Goal: Task Accomplishment & Management: Use online tool/utility

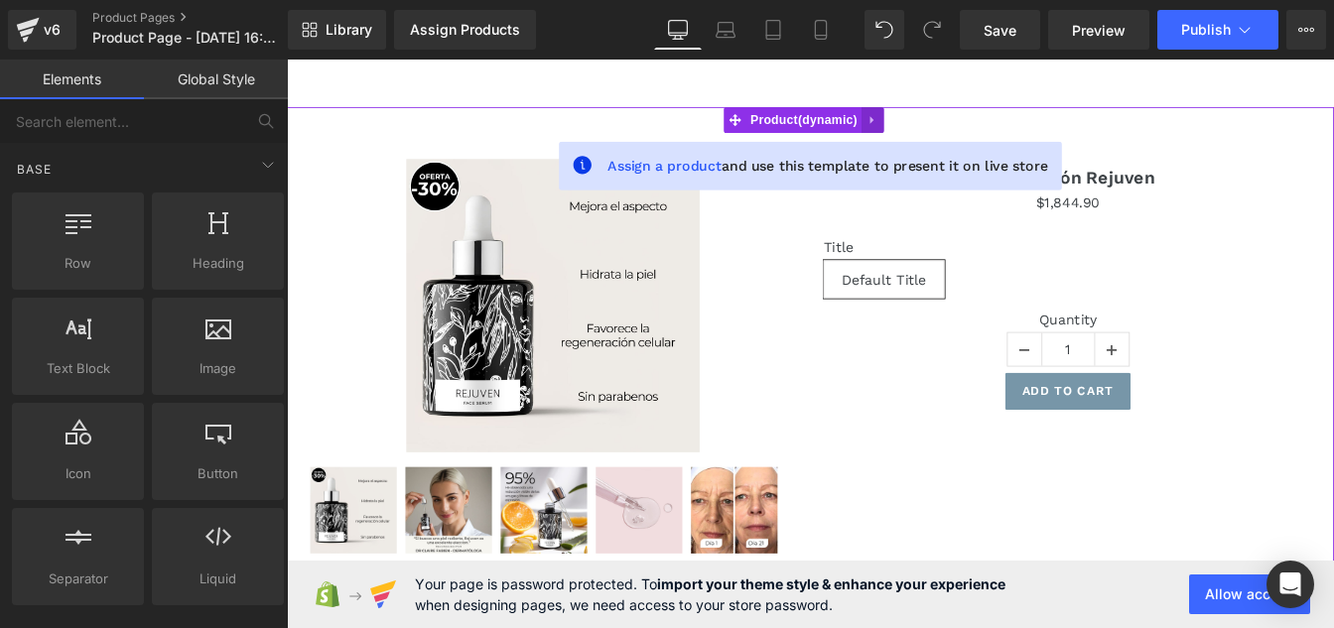
click at [959, 122] on icon at bounding box center [959, 129] width 14 height 15
click at [969, 131] on icon at bounding box center [972, 129] width 14 height 14
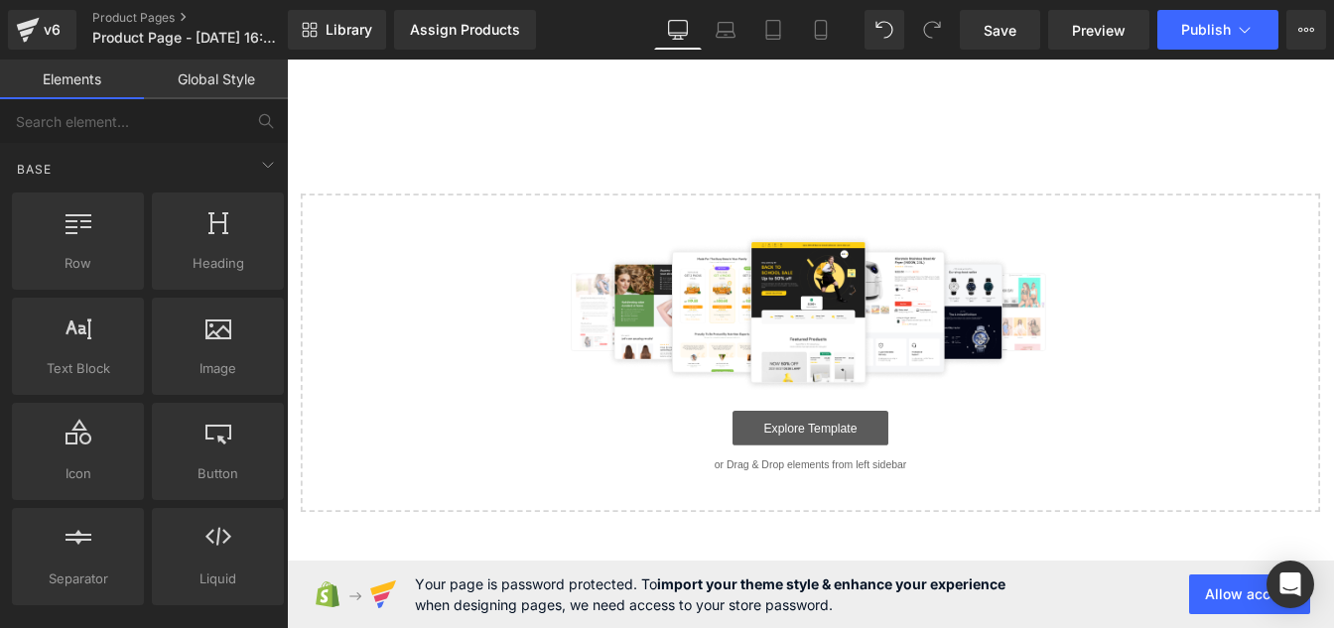
click at [866, 475] on link "Explore Template" at bounding box center [887, 483] width 179 height 40
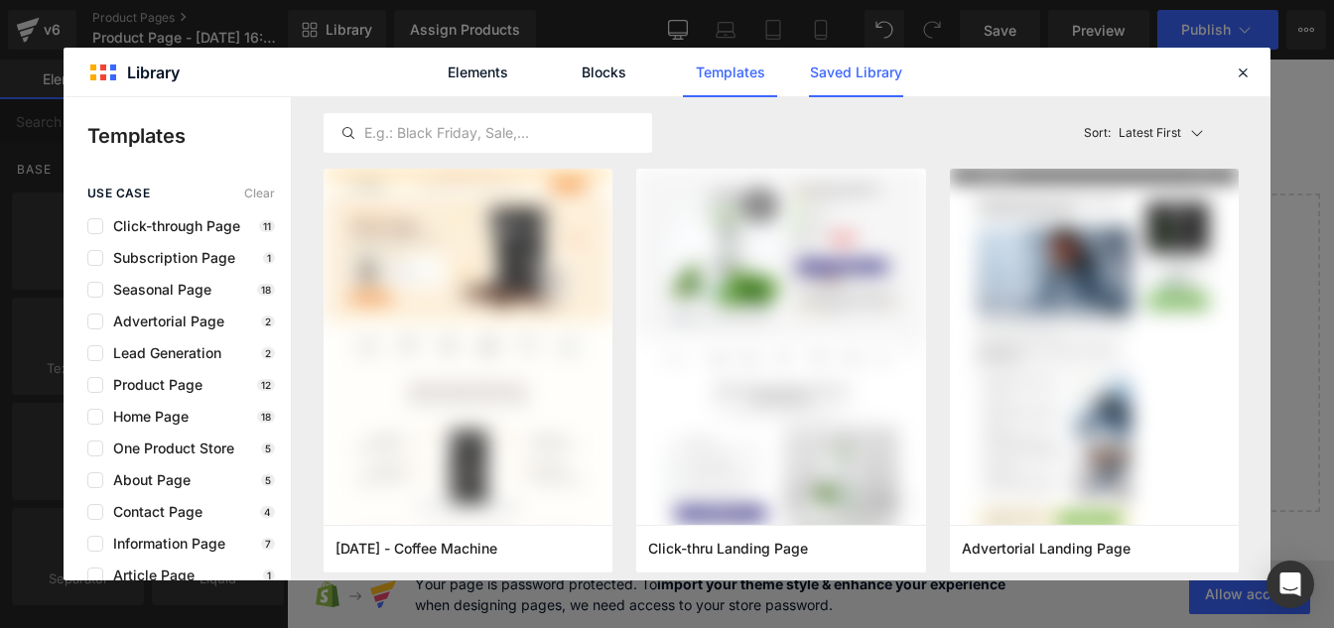
click at [839, 76] on link "Saved Library" at bounding box center [856, 73] width 94 height 50
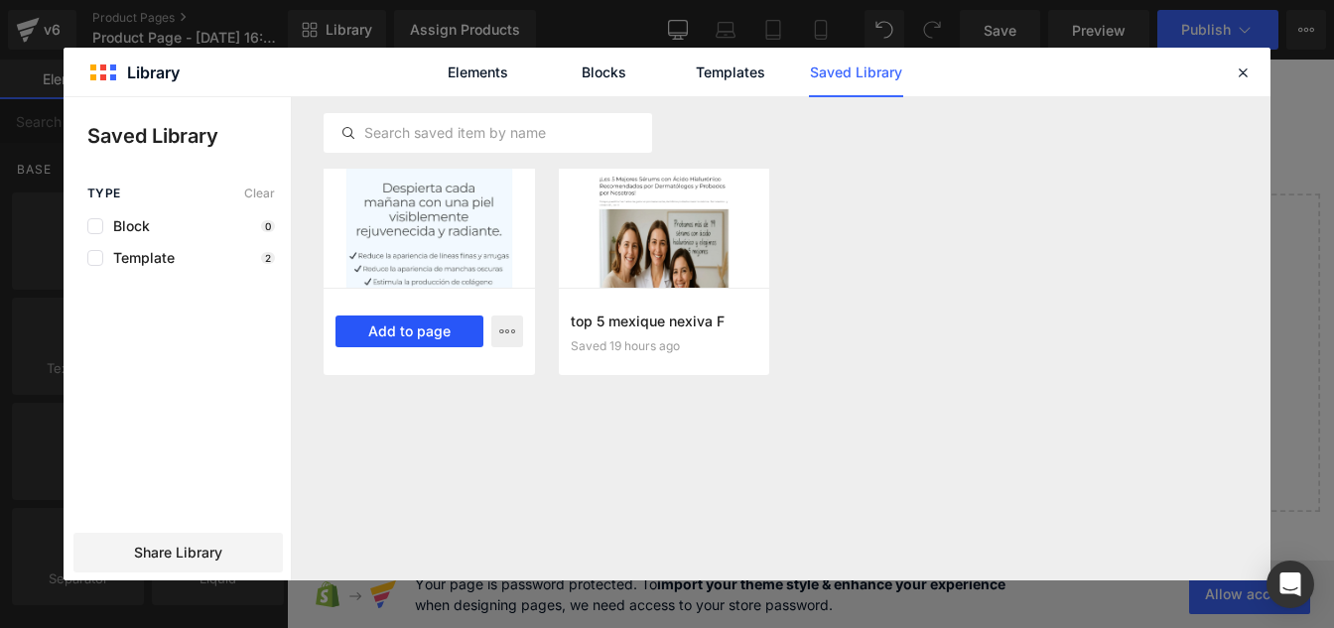
click at [406, 338] on button "Add to page" at bounding box center [409, 332] width 148 height 32
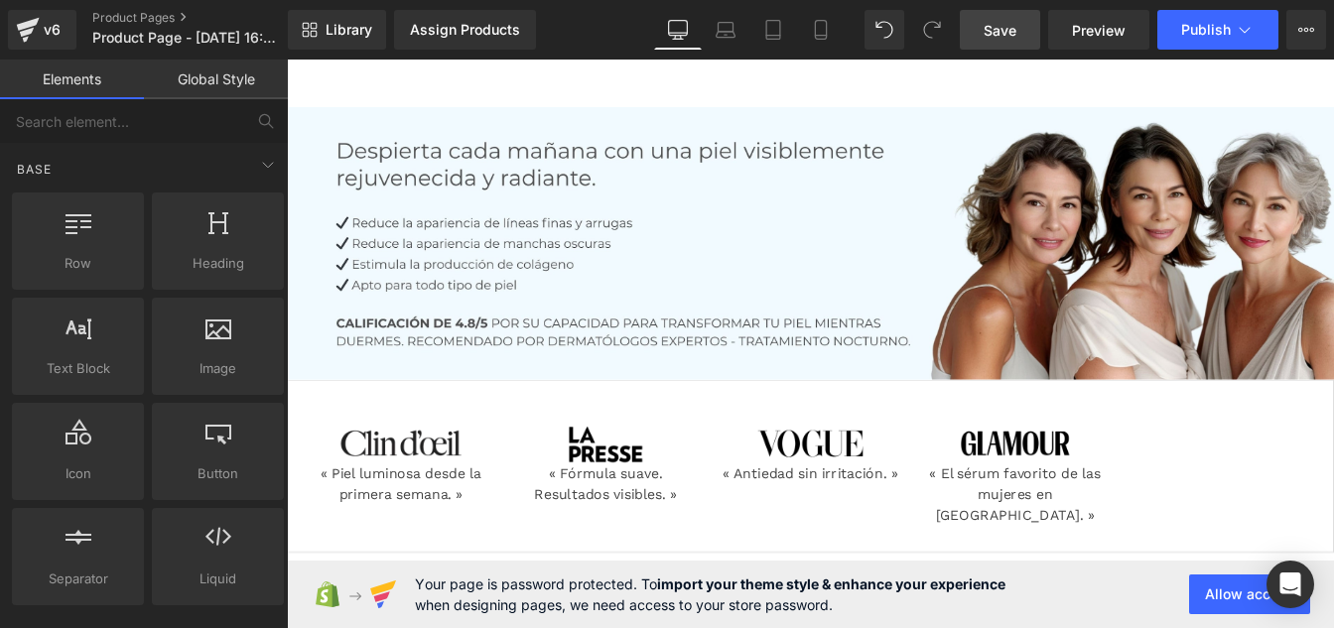
click at [1007, 16] on link "Save" at bounding box center [1000, 30] width 80 height 40
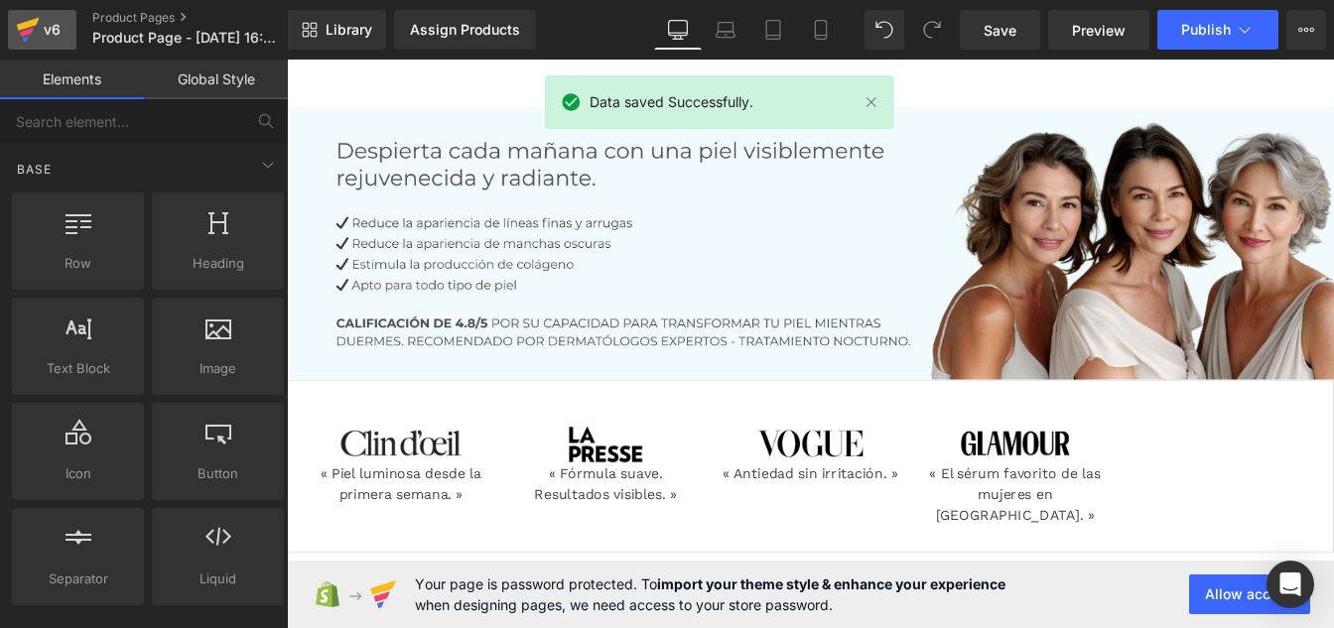
click at [63, 31] on div "v6" at bounding box center [52, 30] width 25 height 26
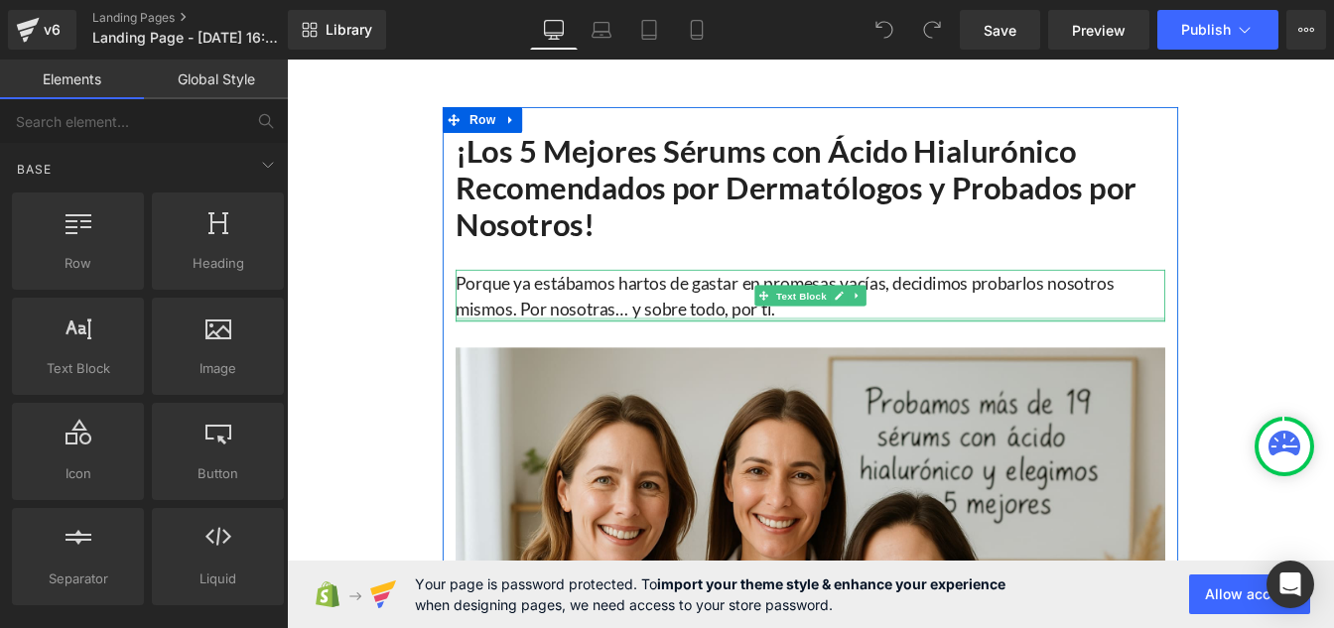
click at [609, 337] on p "Porque ya estábamos hartos de gastar en promesas vacías, decidimos probarlos no…" at bounding box center [887, 331] width 814 height 60
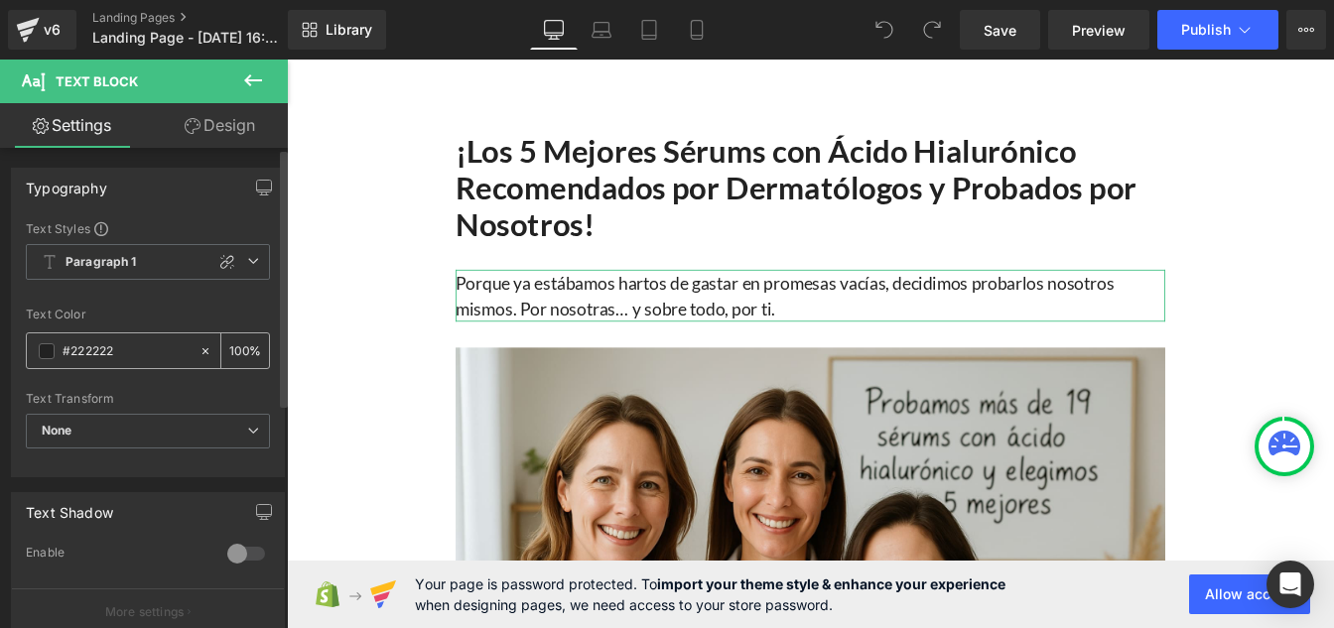
click at [148, 357] on input "#222222" at bounding box center [126, 351] width 127 height 22
paste input "12121"
type input "#121212"
click at [238, 345] on input "100" at bounding box center [239, 350] width 20 height 22
type input "1"
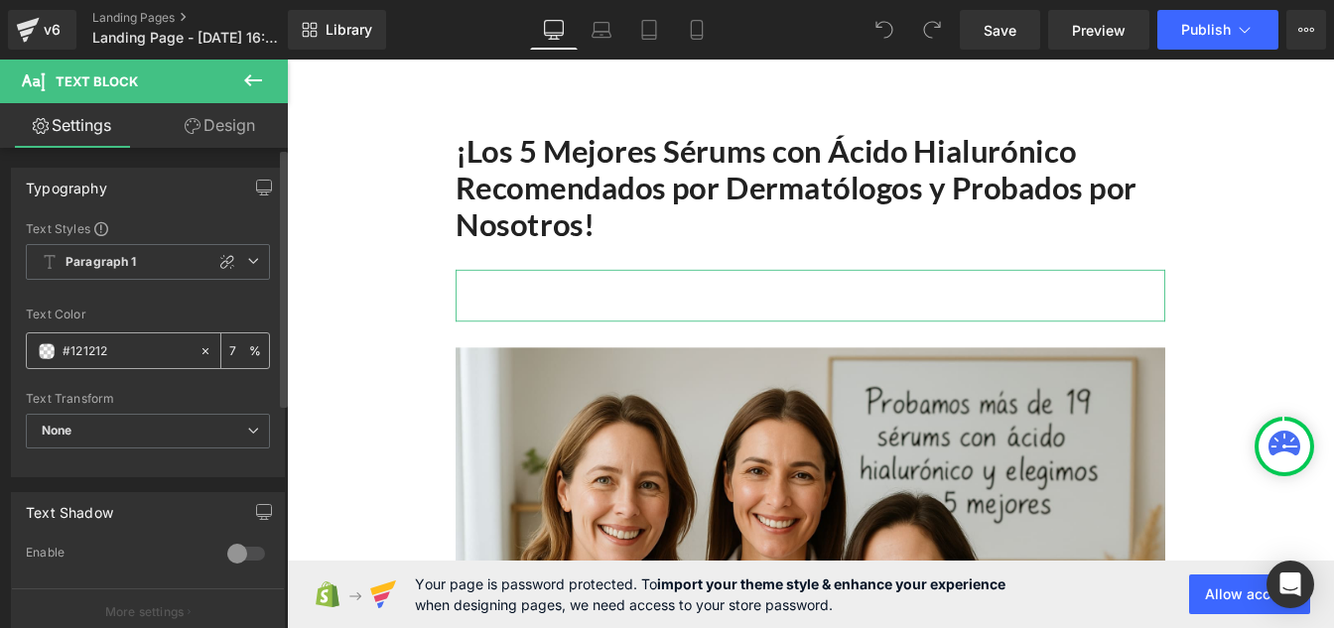
type input "75"
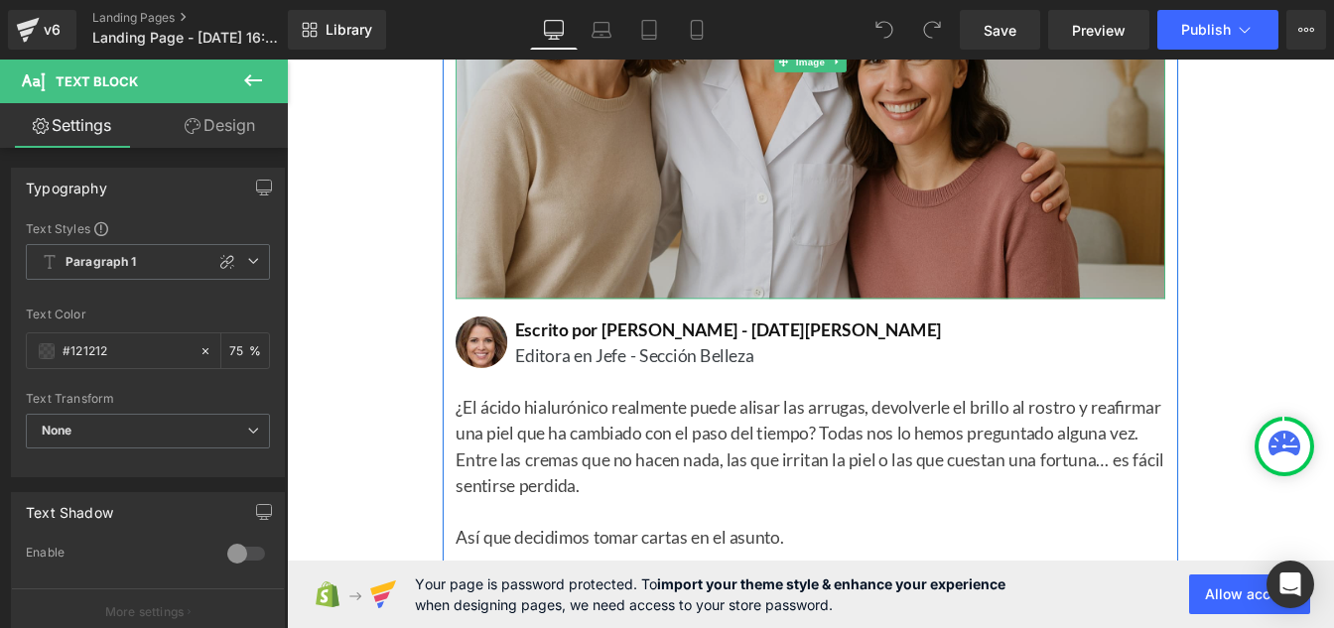
scroll to position [608, 0]
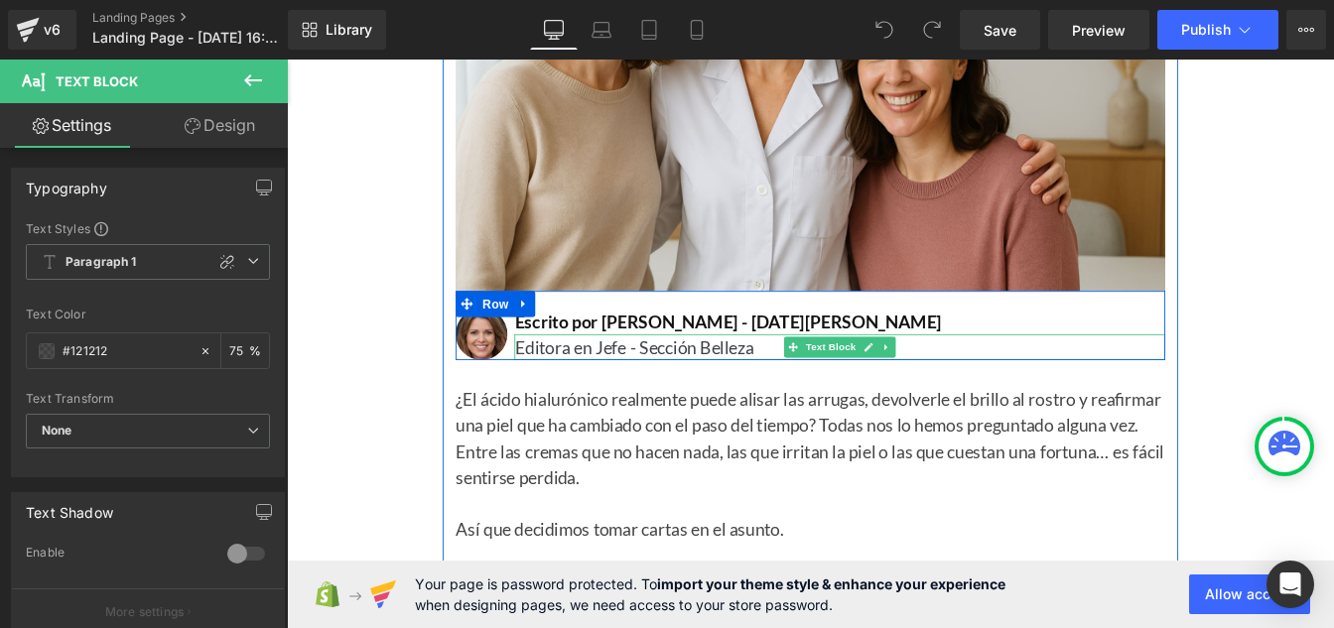
click at [732, 387] on p "Editora en Jefe - Sección Belleza" at bounding box center [921, 389] width 746 height 30
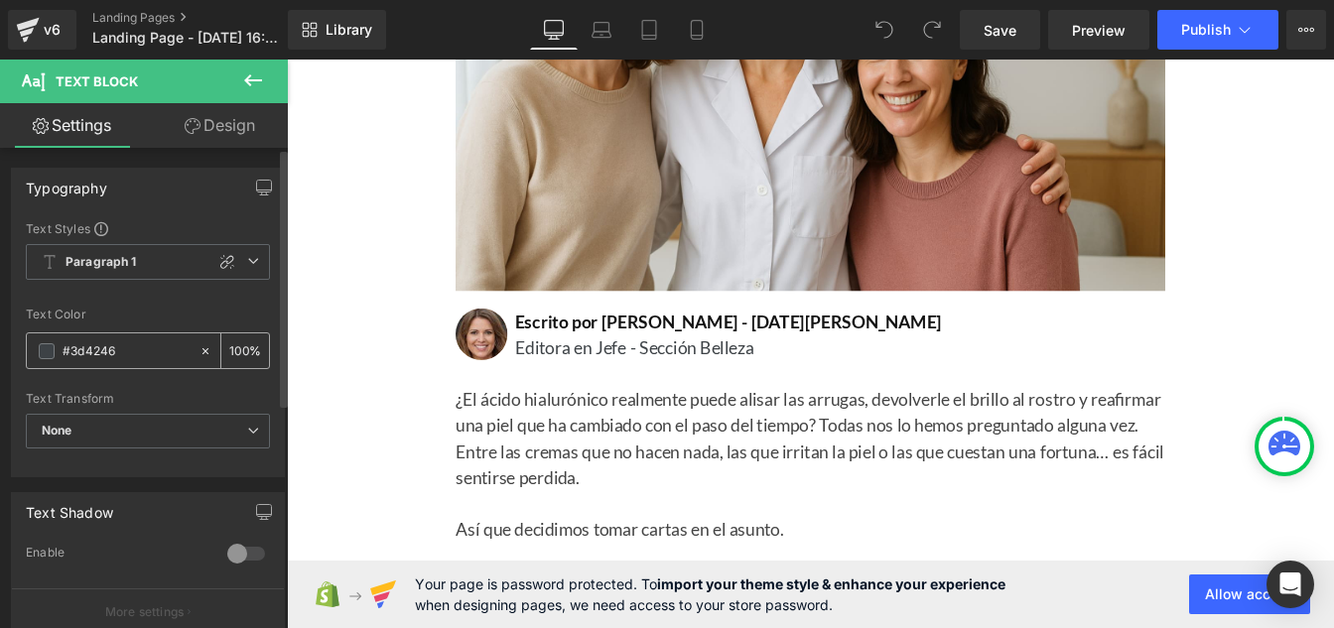
click at [127, 340] on input "#3d4246" at bounding box center [126, 351] width 127 height 22
paste input "121212"
type input "#121212"
click at [240, 343] on input "100" at bounding box center [239, 350] width 20 height 22
type input "1"
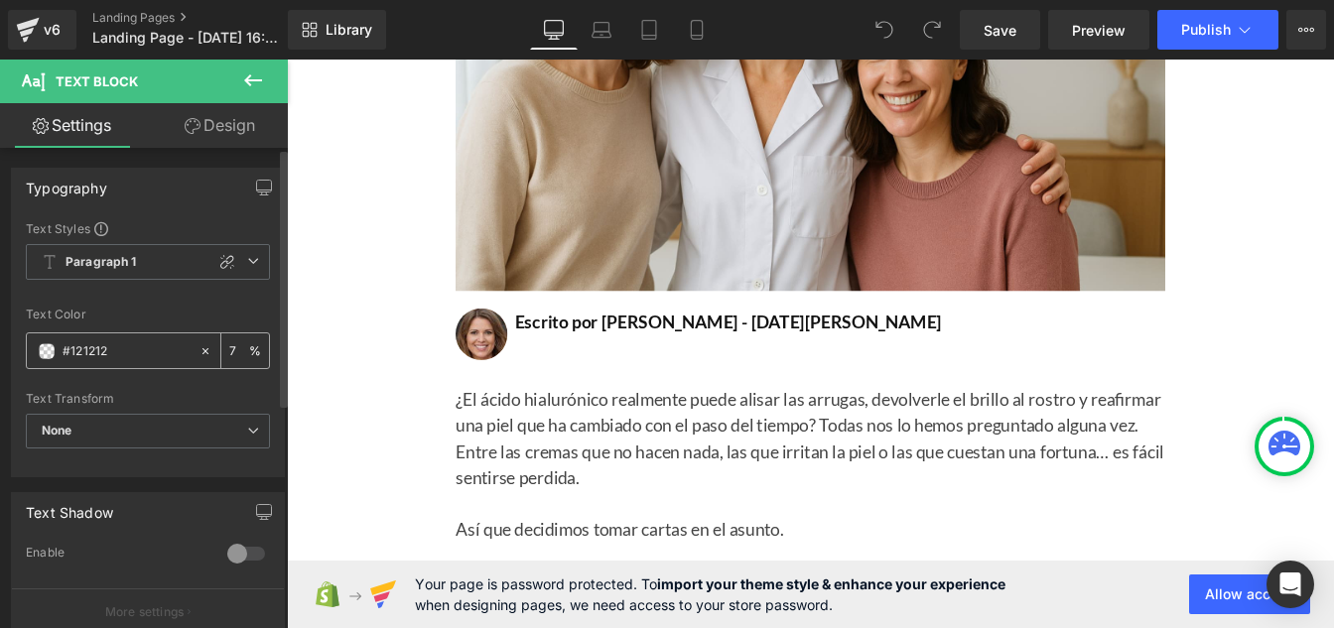
type input "75"
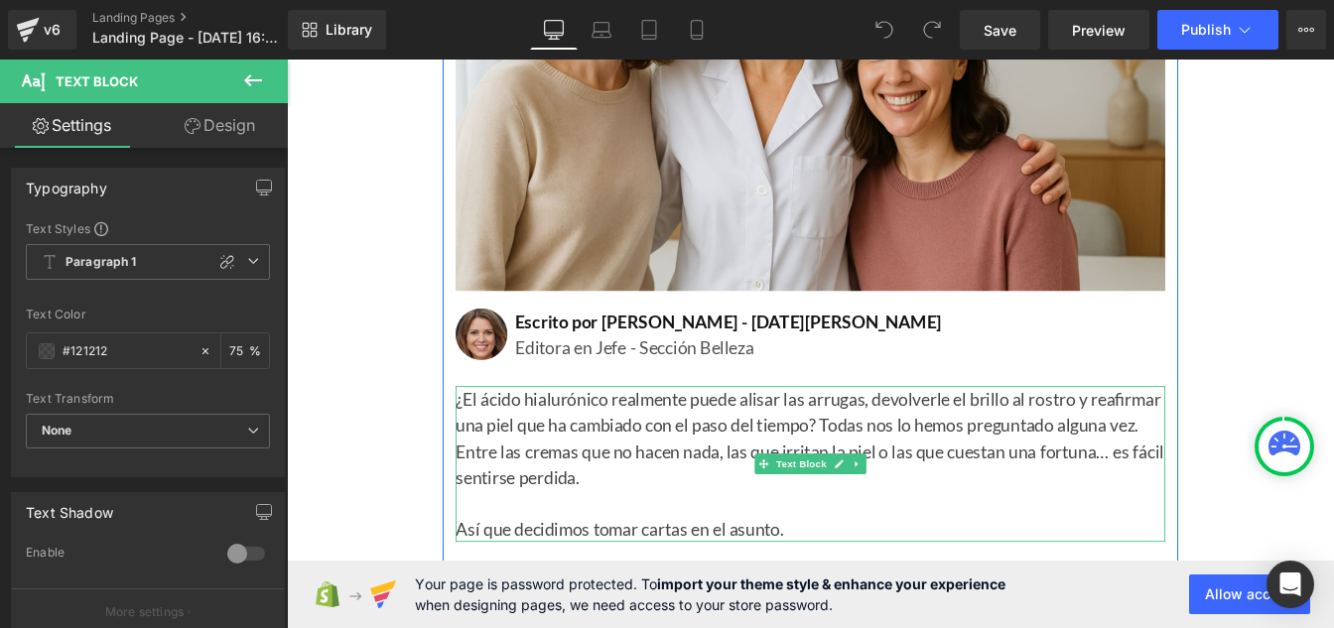
click at [574, 490] on p "¿El ácido hialurónico realmente puede alisar las arrugas, devolverle el brillo …" at bounding box center [887, 493] width 814 height 119
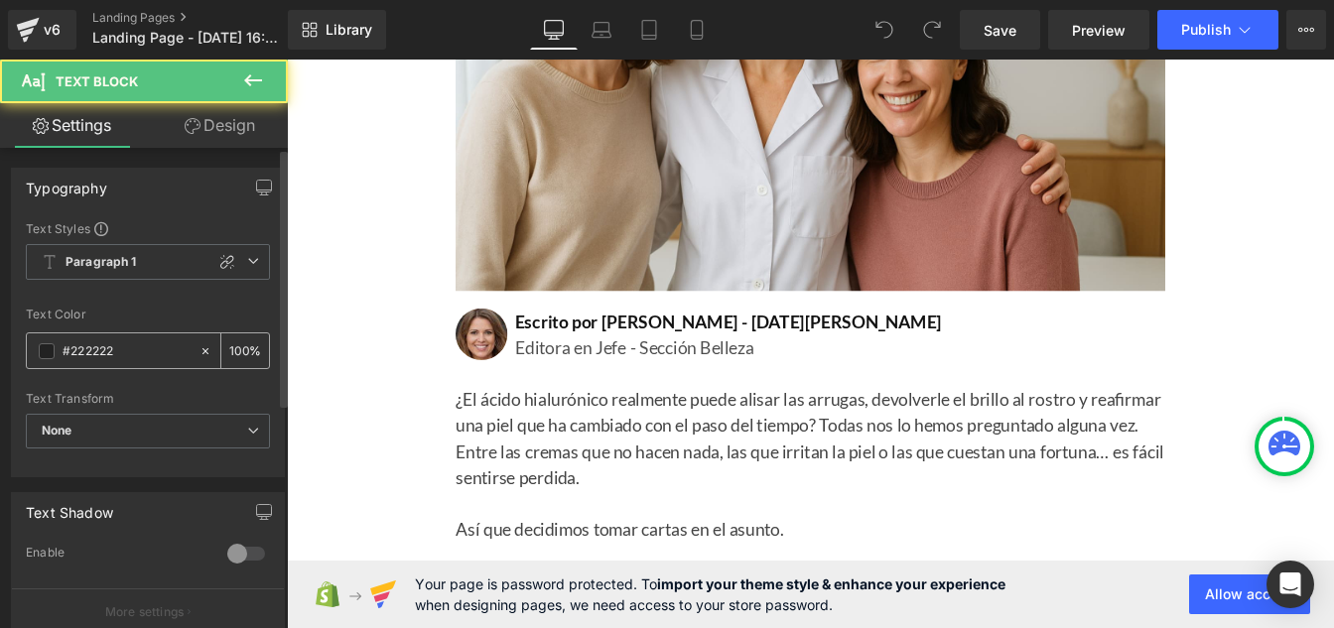
click at [132, 361] on input "#222222" at bounding box center [126, 351] width 127 height 22
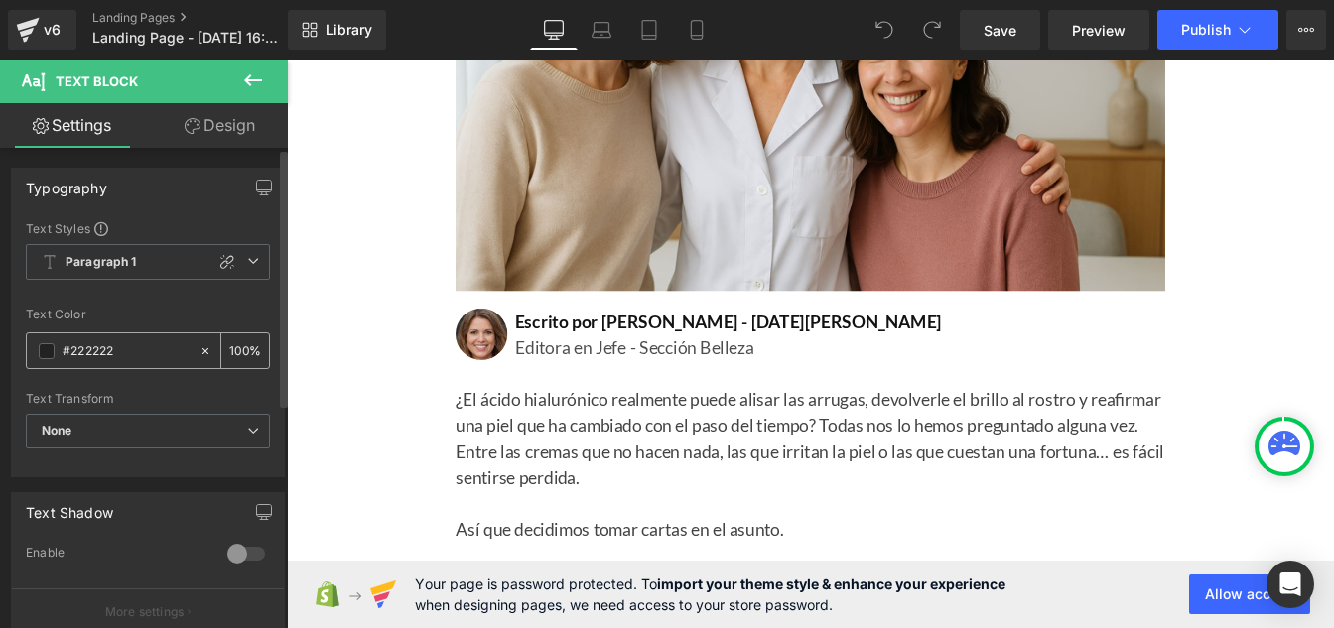
paste input "12121"
type input "#121212"
click at [239, 348] on input "100" at bounding box center [239, 350] width 20 height 22
type input "1"
type input "75"
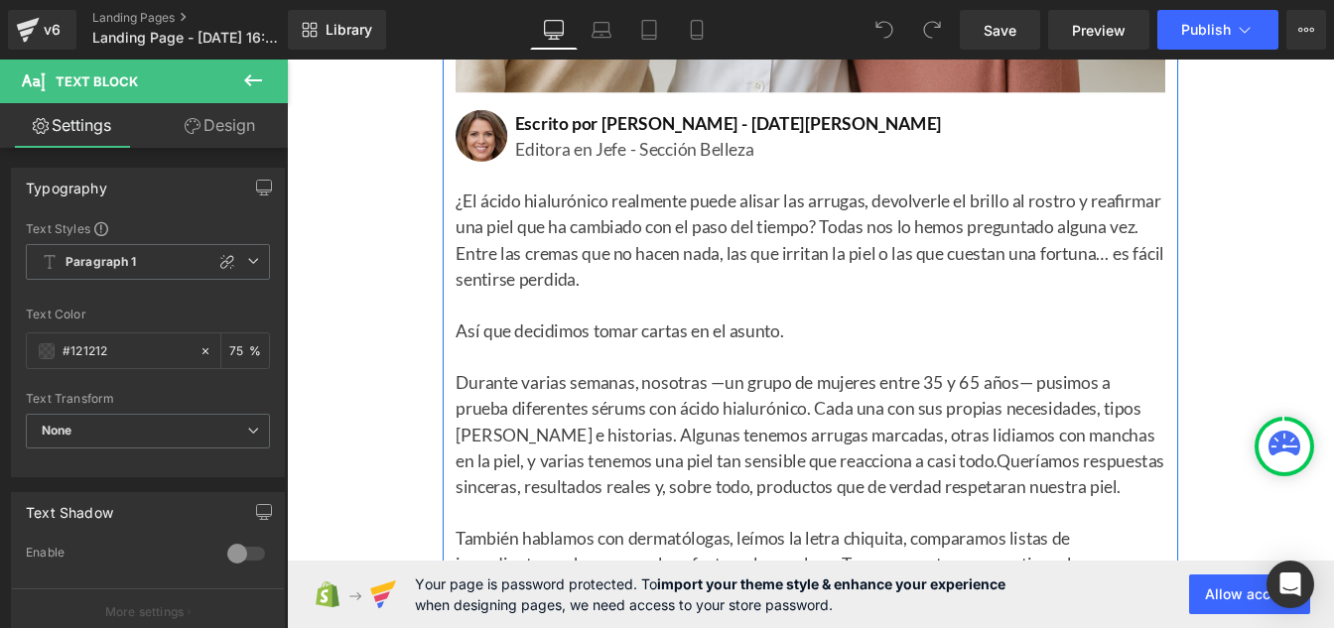
scroll to position [837, 0]
click at [696, 475] on font "Durante varias semanas, nosotras —un grupo de mujeres entre 35 y 65 años— pusim…" at bounding box center [881, 473] width 802 height 113
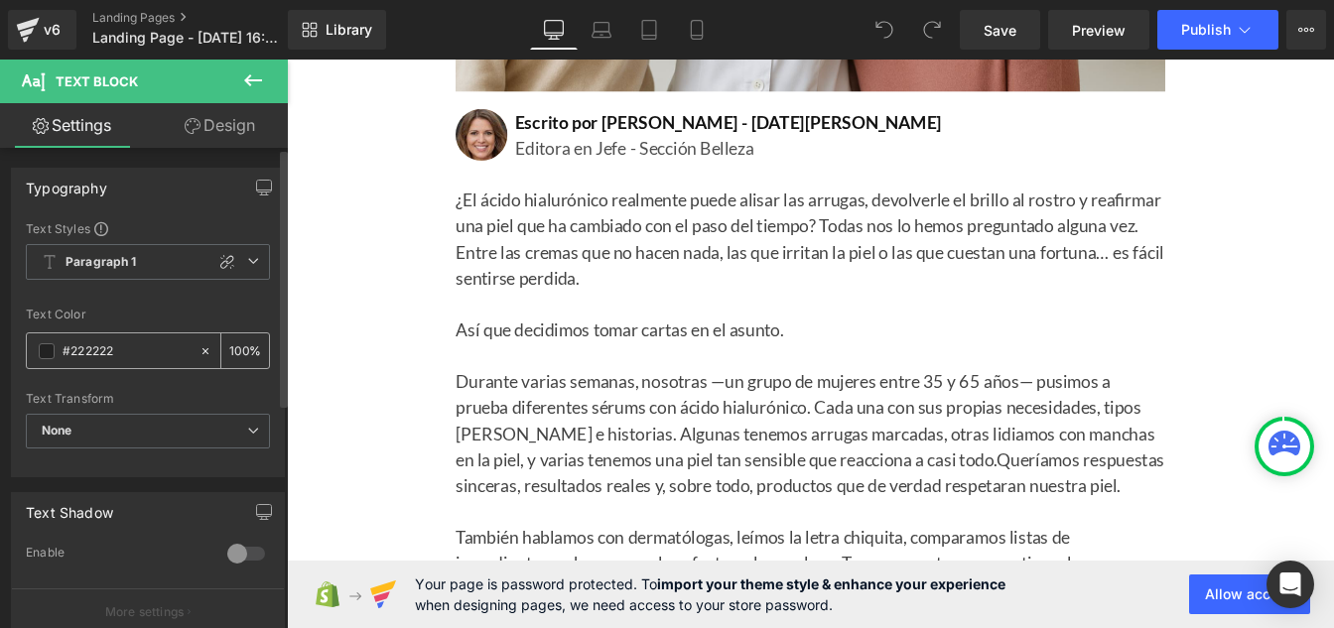
click at [150, 351] on input "#222222" at bounding box center [126, 351] width 127 height 22
paste input "12121"
type input "#121212"
click at [239, 345] on input "100" at bounding box center [239, 350] width 20 height 22
type input "1"
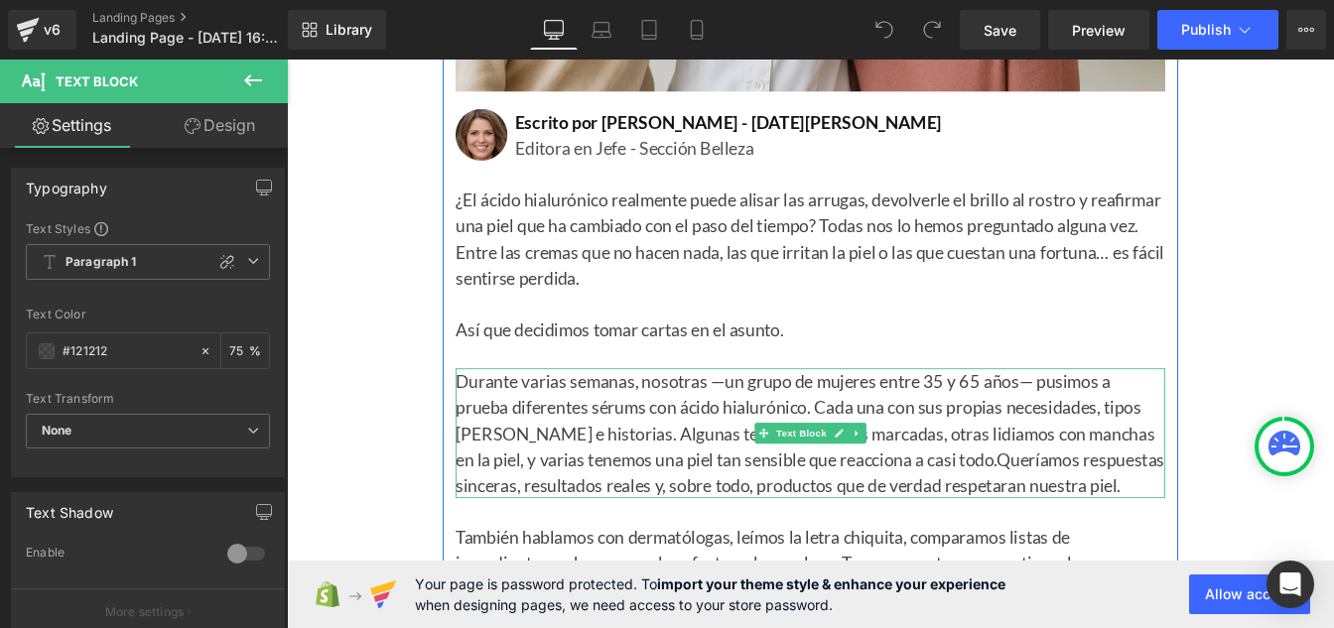
type input "75"
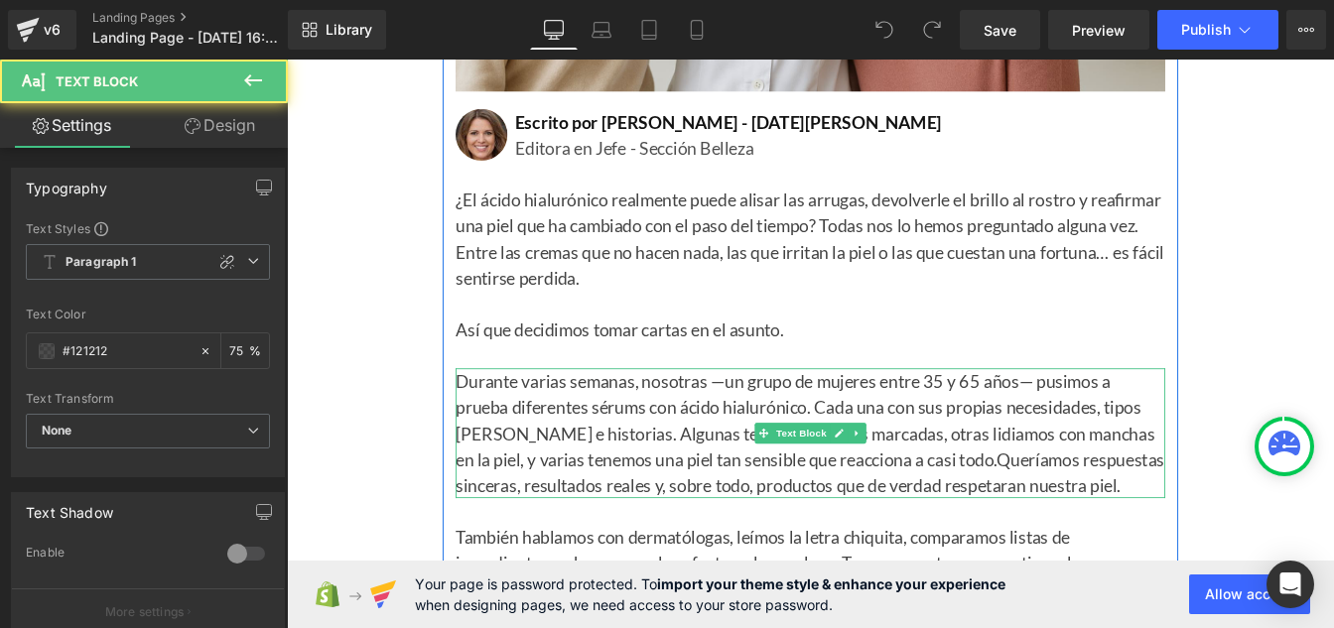
click at [621, 514] on font "Durante varias semanas, nosotras —un grupo de mujeres entre 35 y 65 años— pusim…" at bounding box center [881, 473] width 802 height 113
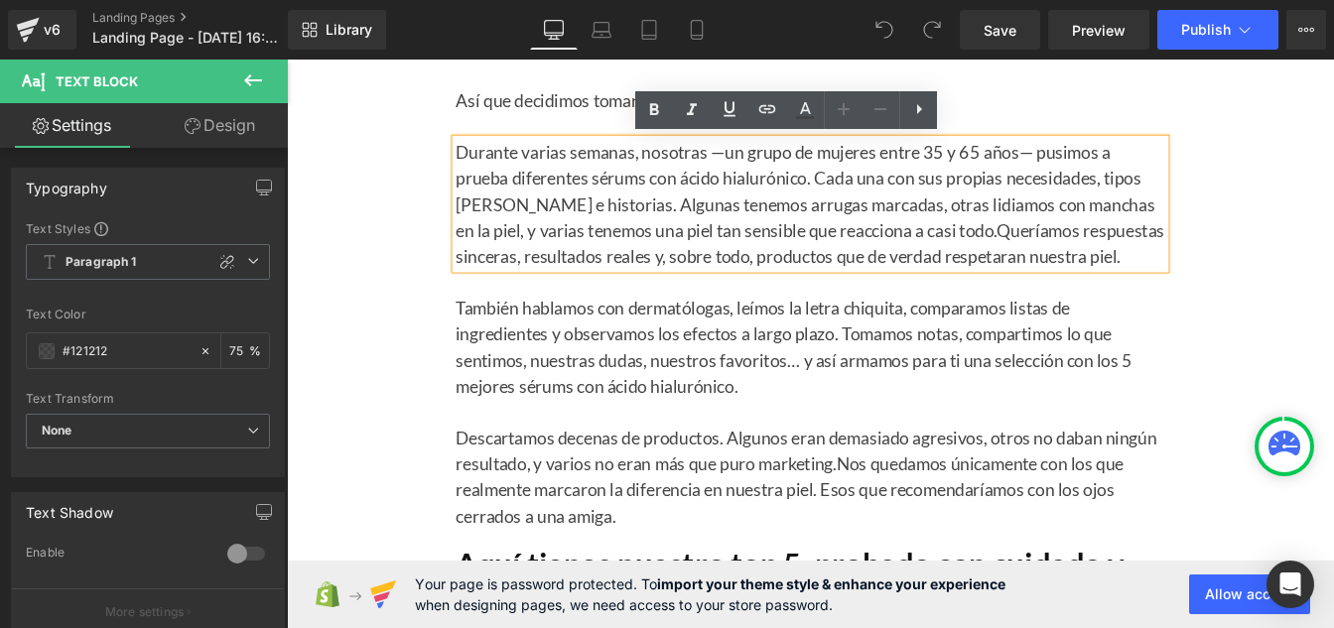
scroll to position [1101, 0]
click at [580, 410] on font "También hablamos con dermatólogas, leímos la letra chiquita, comparamos listas …" at bounding box center [868, 388] width 776 height 113
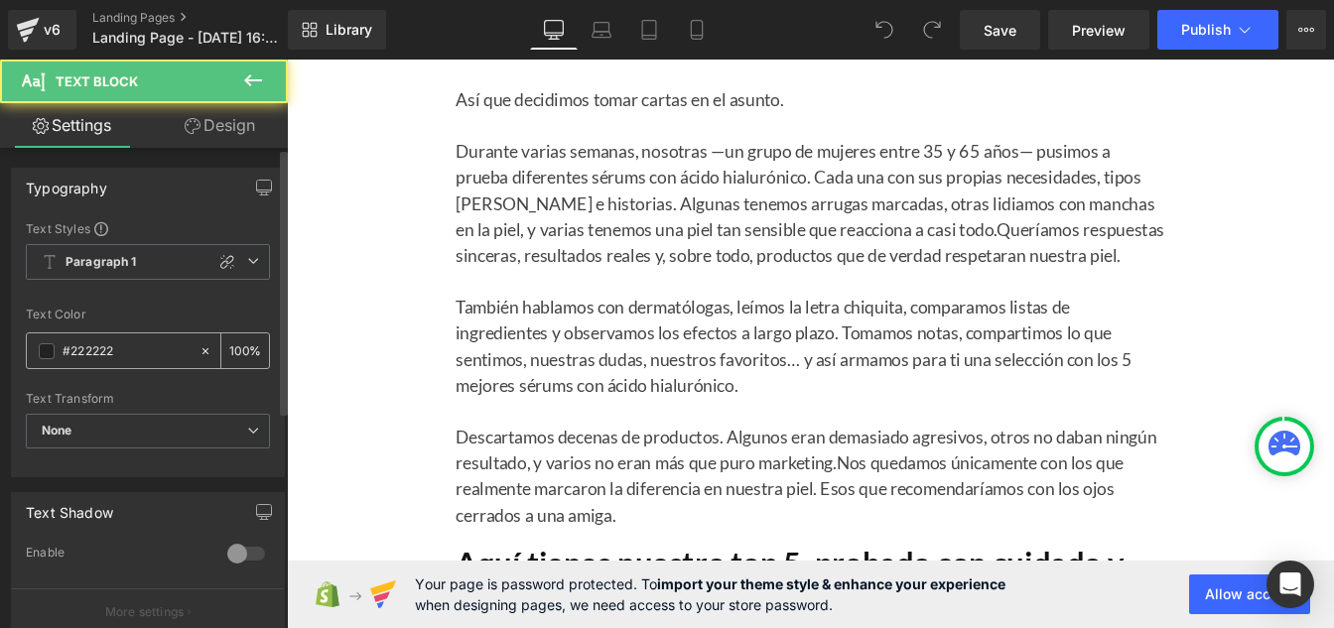
click at [126, 358] on input "#222222" at bounding box center [126, 351] width 127 height 22
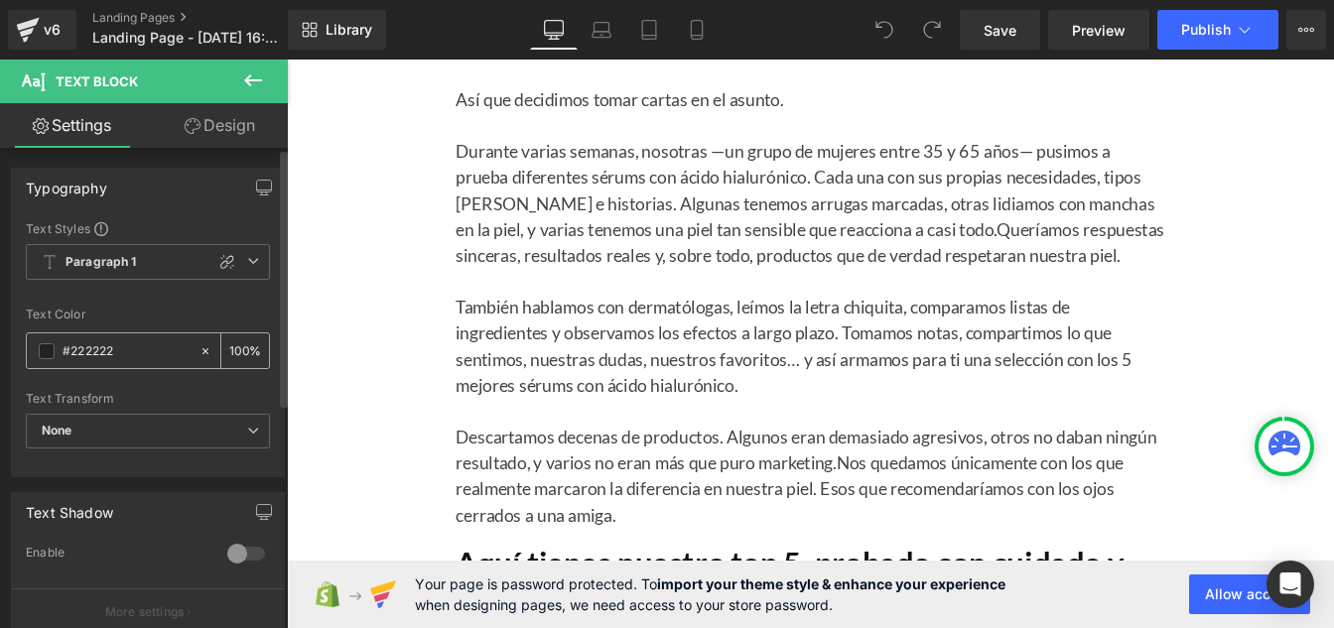
paste input "12121"
type input "#121212"
click at [239, 351] on input "100" at bounding box center [239, 350] width 20 height 22
type input "1"
type input "75"
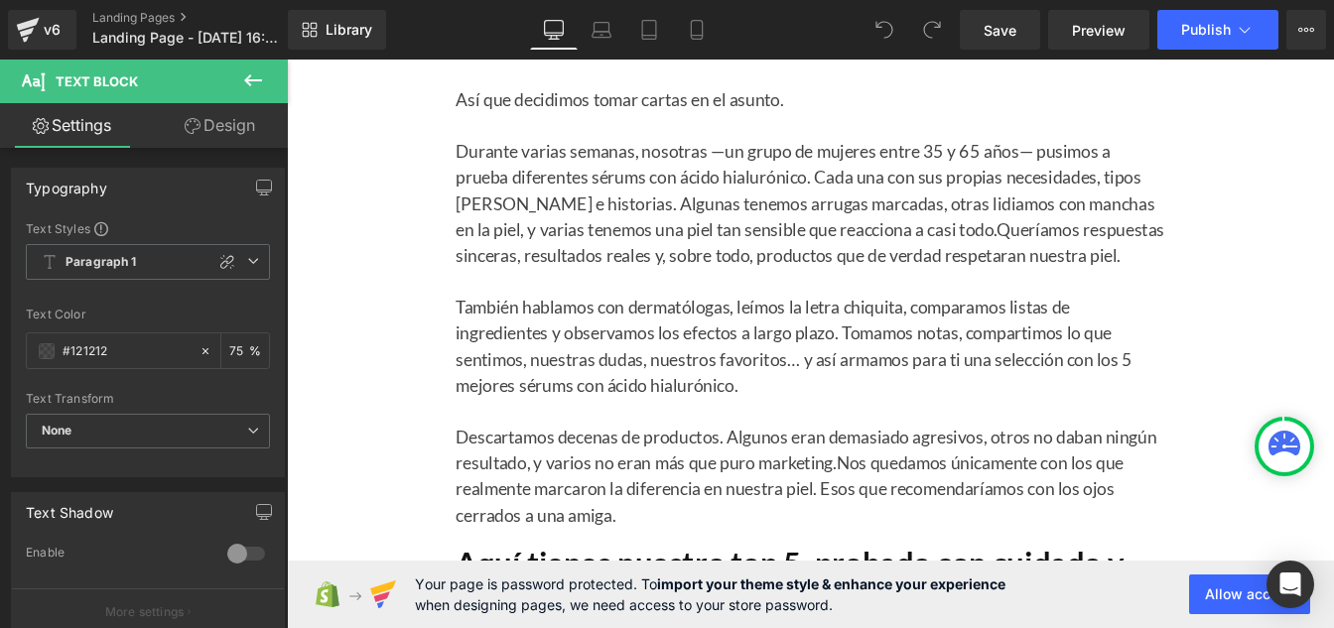
click at [583, 550] on span "Nos quedamos únicamente con los que realmente marcaron la diferencia en nuestra…" at bounding box center [863, 551] width 766 height 83
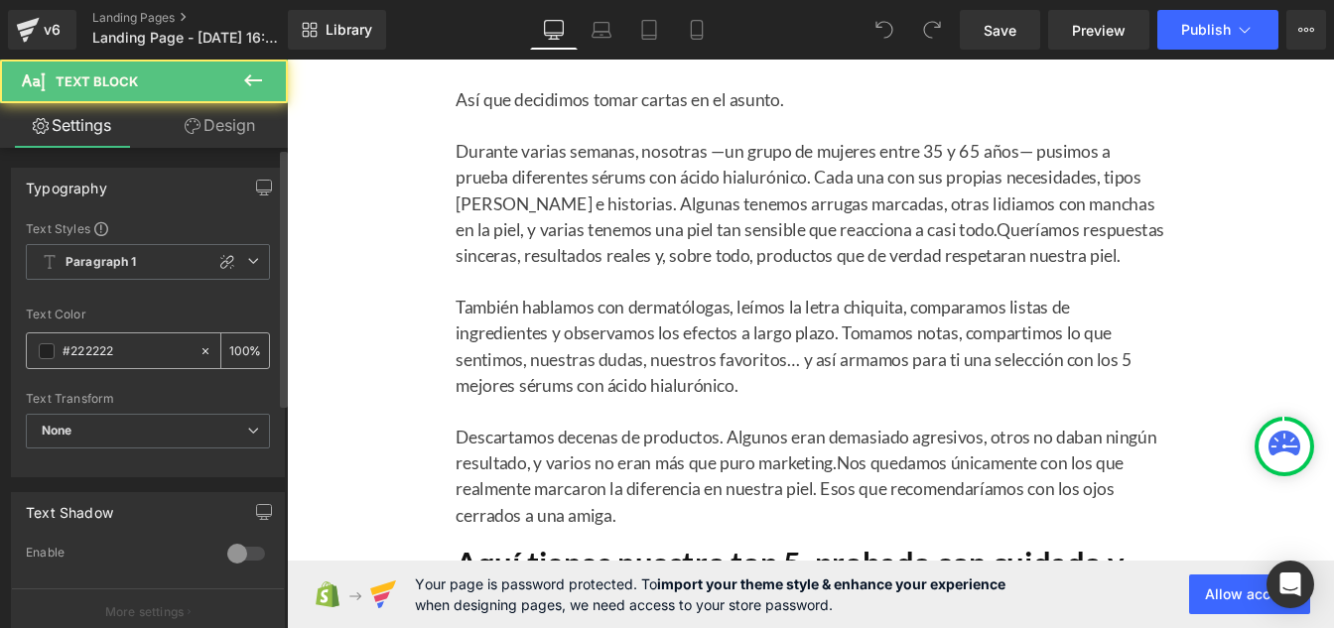
click at [133, 360] on input "#222222" at bounding box center [126, 351] width 127 height 22
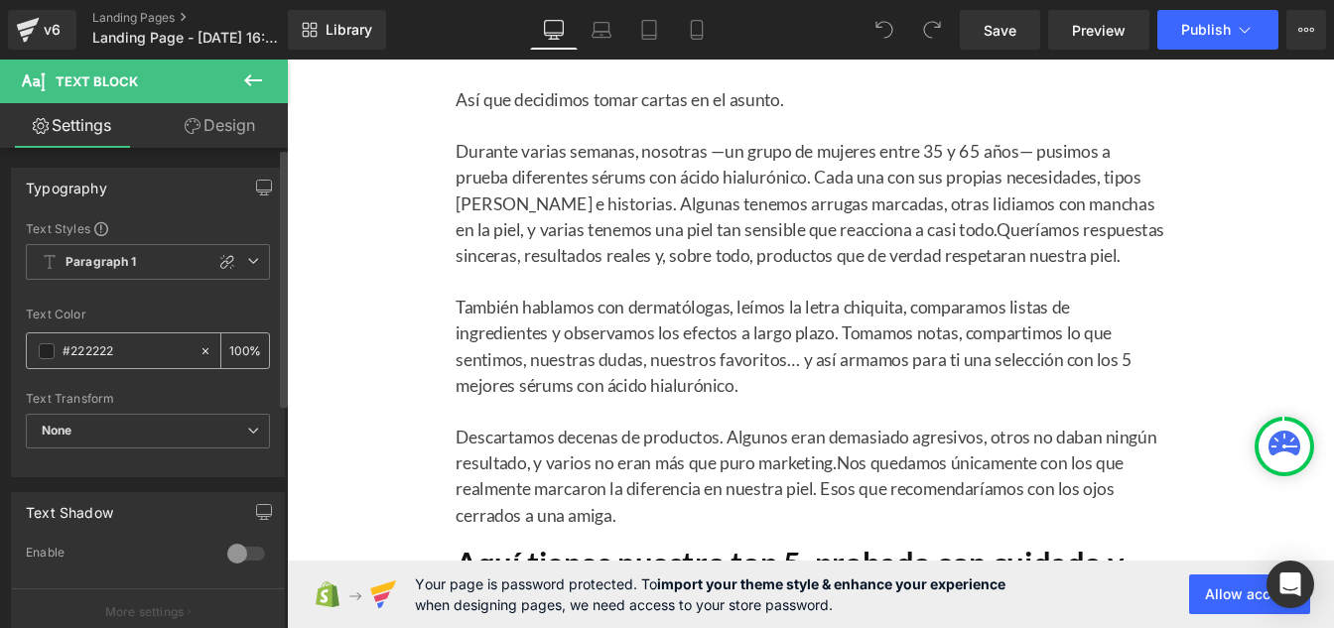
paste input "12121"
type input "#121212"
click at [244, 353] on div "100 %" at bounding box center [245, 350] width 48 height 35
click at [239, 345] on input "100" at bounding box center [239, 350] width 20 height 22
type input "1"
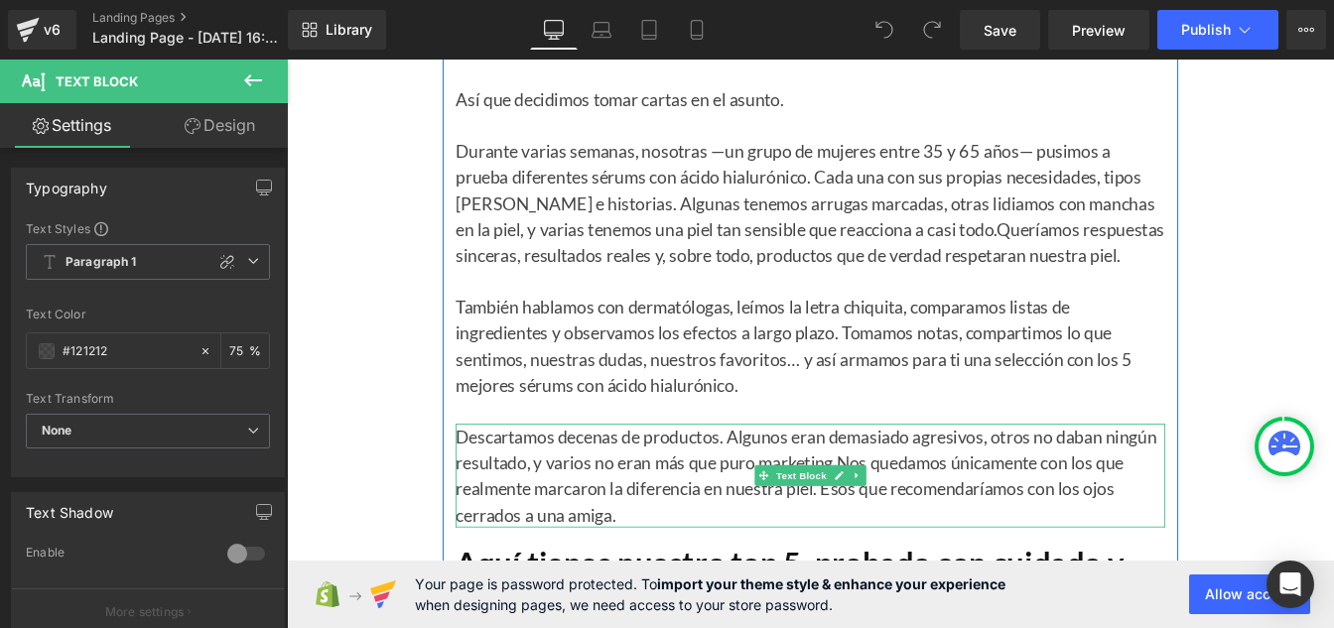
type input "75"
click at [639, 542] on span "Nos quedamos únicamente con los que realmente marcaron la diferencia en nuestra…" at bounding box center [863, 551] width 766 height 83
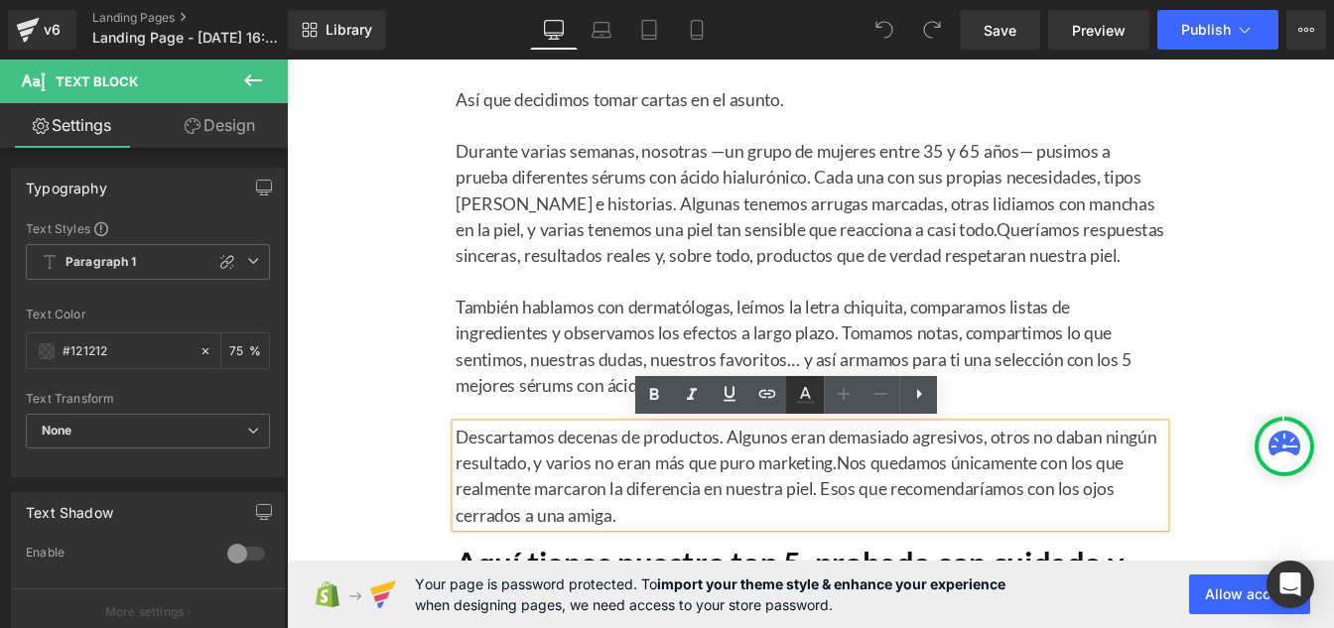
click at [806, 400] on icon at bounding box center [805, 395] width 24 height 24
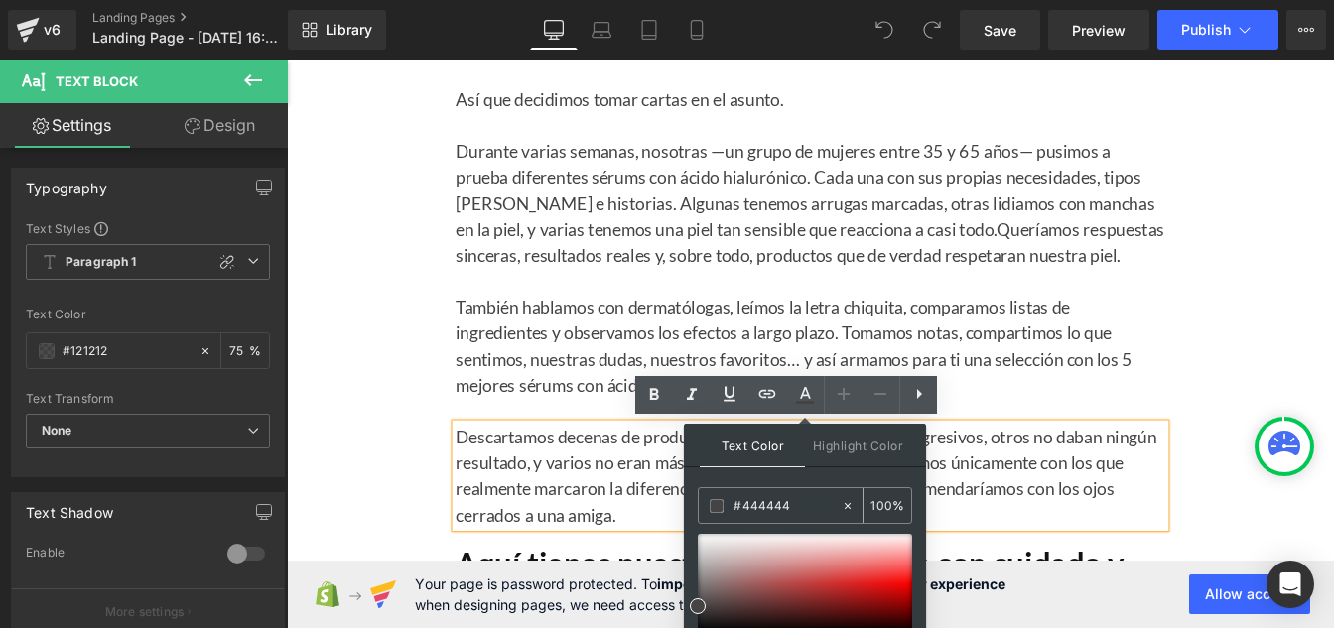
click at [795, 509] on input "#444444" at bounding box center [786, 506] width 107 height 22
drag, startPoint x: 795, startPoint y: 509, endPoint x: 732, endPoint y: 509, distance: 62.5
click at [732, 509] on div "#444444" at bounding box center [770, 505] width 142 height 35
paste input "121212"
type input "#121212"
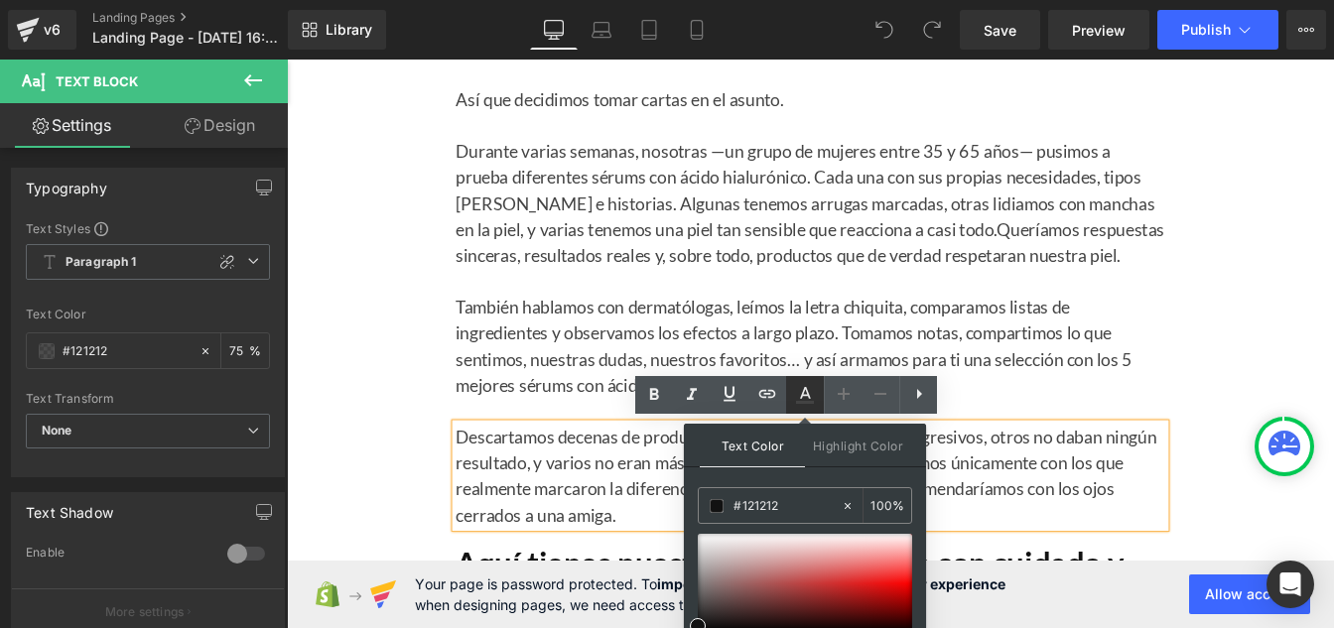
click at [803, 391] on icon at bounding box center [805, 395] width 24 height 24
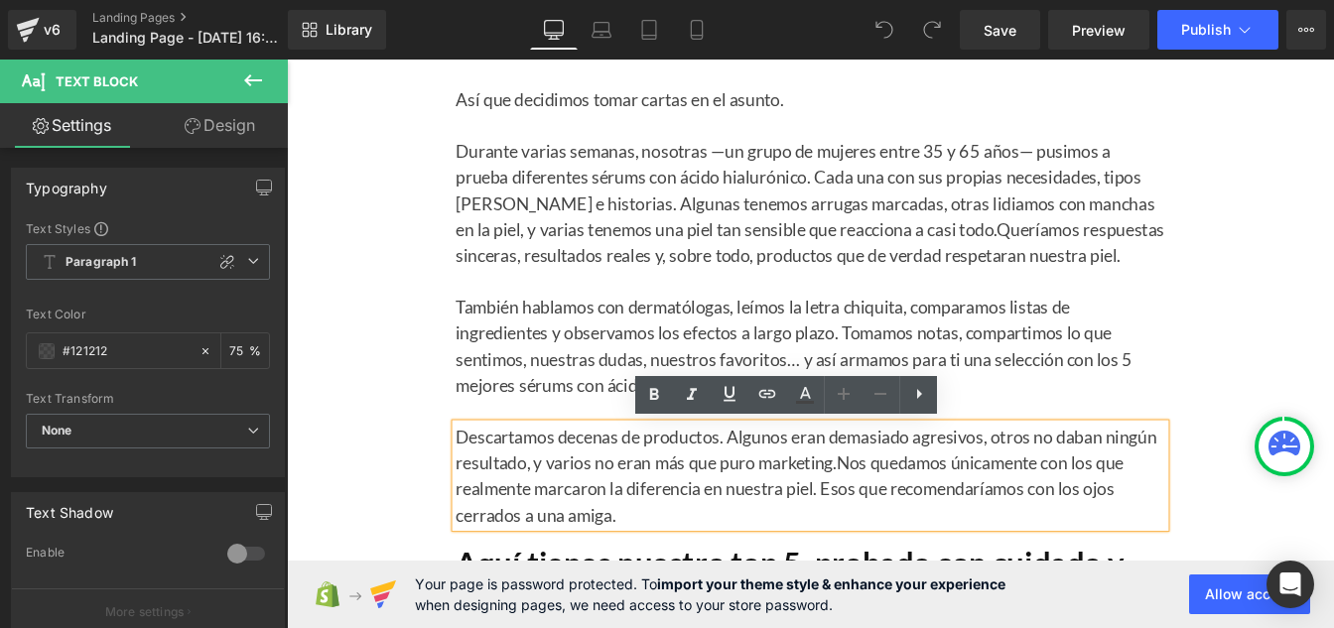
click at [786, 551] on span "Nos quedamos únicamente con los que realmente marcaron la diferencia en nuestra…" at bounding box center [863, 551] width 766 height 83
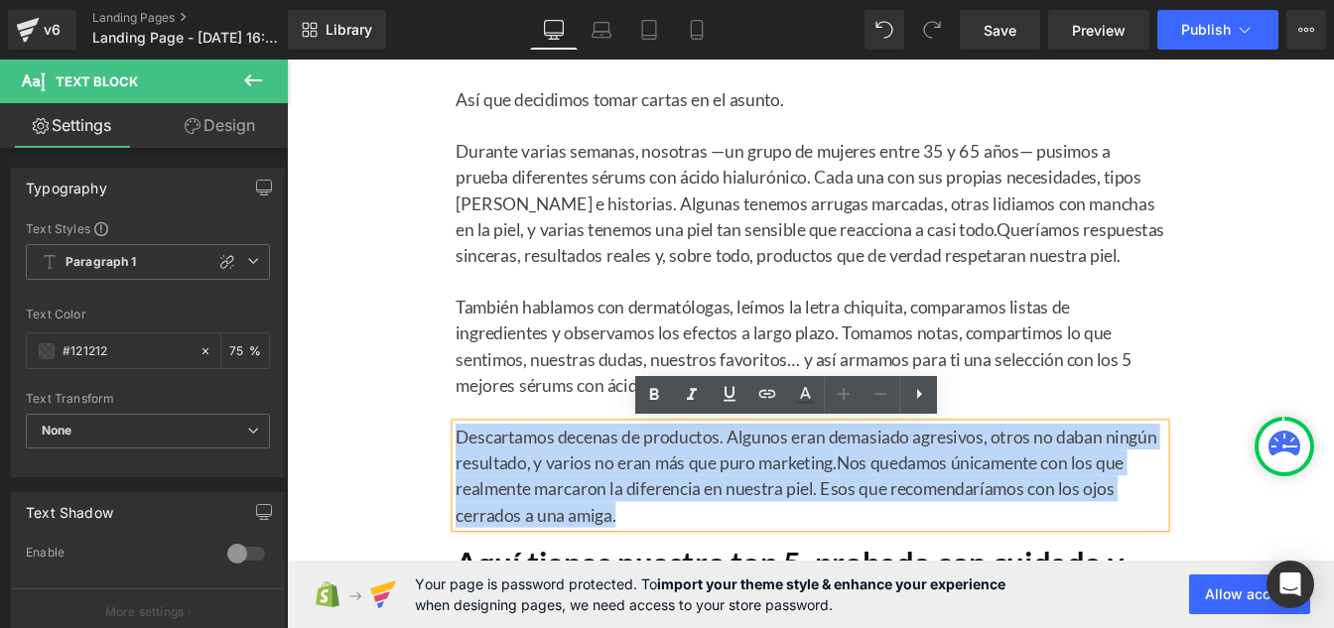
drag, startPoint x: 724, startPoint y: 581, endPoint x: 475, endPoint y: 490, distance: 264.1
click at [480, 490] on p "Descartamos decenas de productos. Algunos eran demasiado agresivos, otros no da…" at bounding box center [887, 536] width 814 height 119
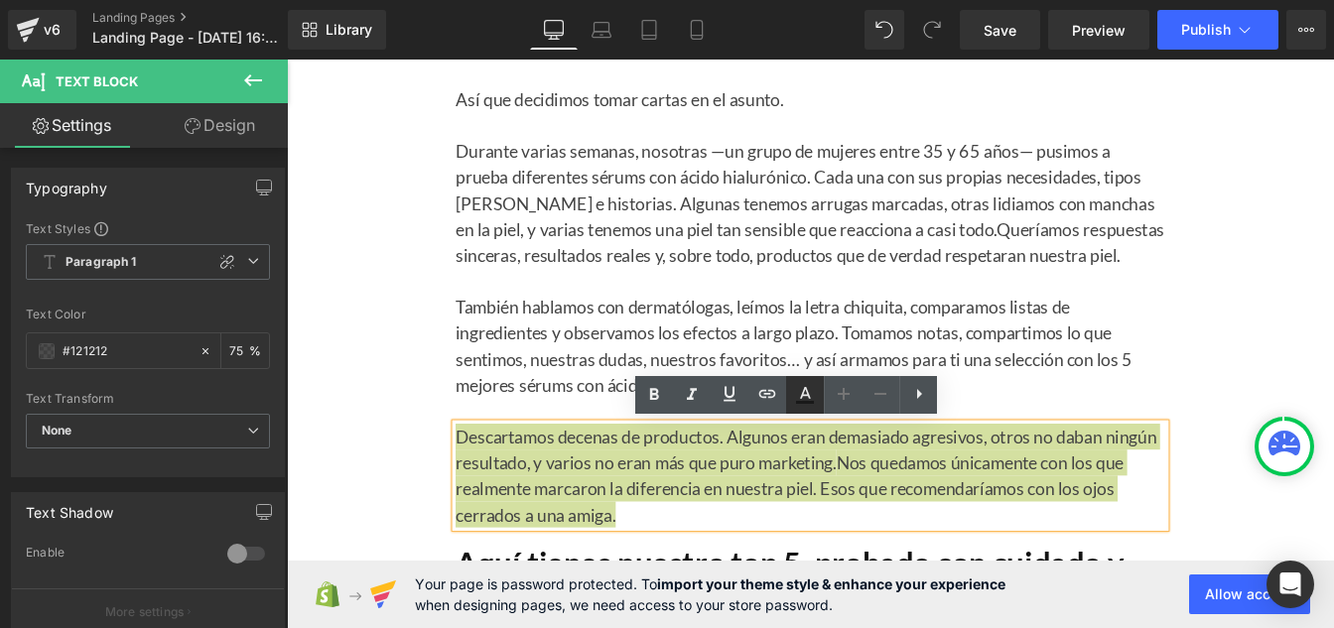
click at [800, 401] on icon at bounding box center [805, 395] width 24 height 24
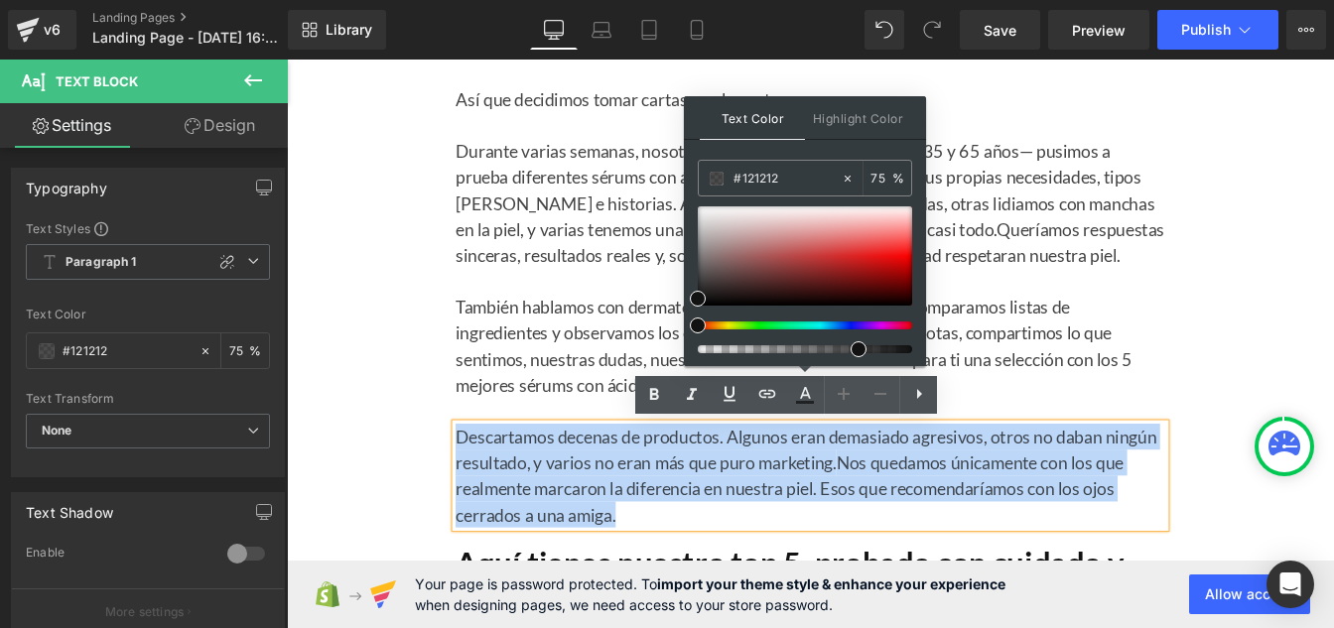
drag, startPoint x: 578, startPoint y: 401, endPoint x: 595, endPoint y: 391, distance: 19.6
click at [578, 401] on font "También hablamos con dermatólogas, leímos la letra chiquita, comparamos listas …" at bounding box center [868, 388] width 776 height 113
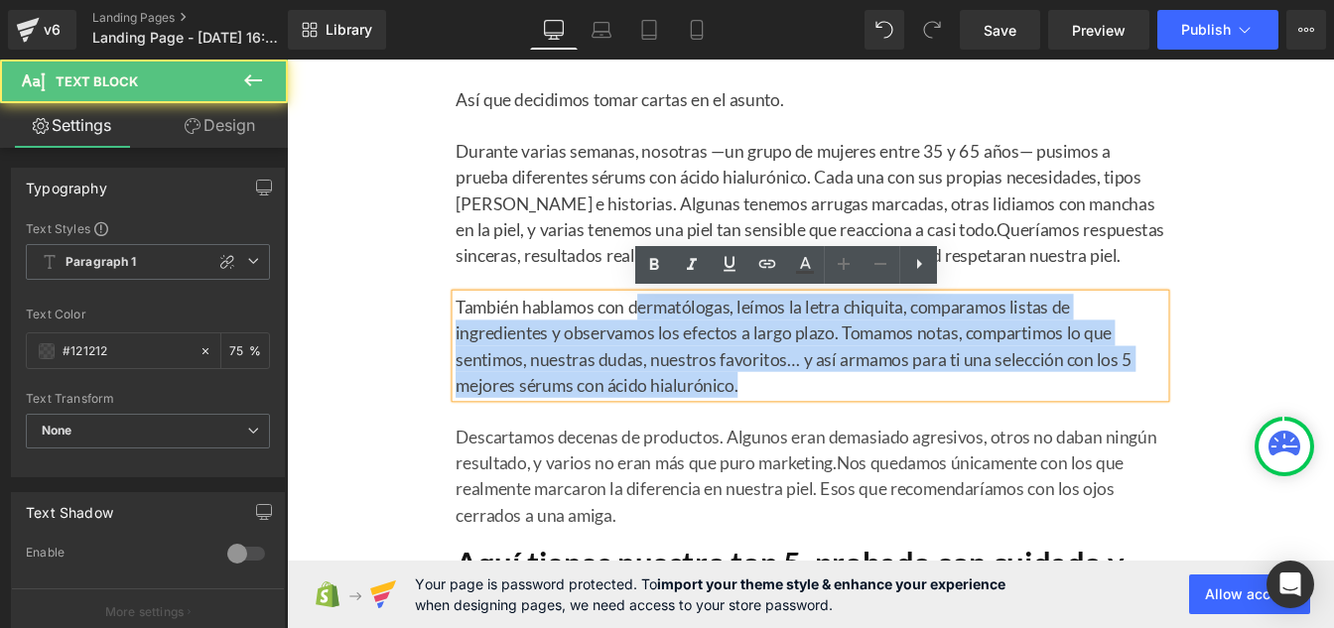
drag, startPoint x: 783, startPoint y: 386, endPoint x: 994, endPoint y: 343, distance: 214.7
click at [684, 343] on p "También hablamos con dermatólogas, leímos la letra chiquita, comparamos listas …" at bounding box center [887, 388] width 814 height 119
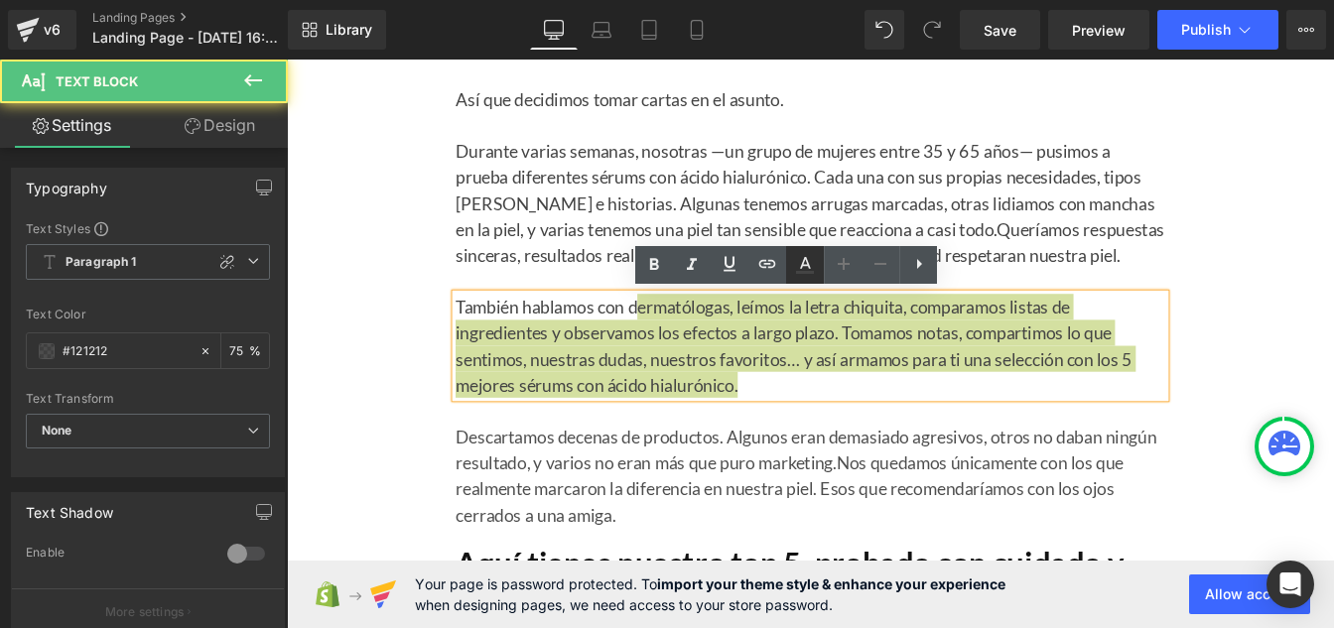
click at [809, 265] on icon at bounding box center [805, 263] width 11 height 12
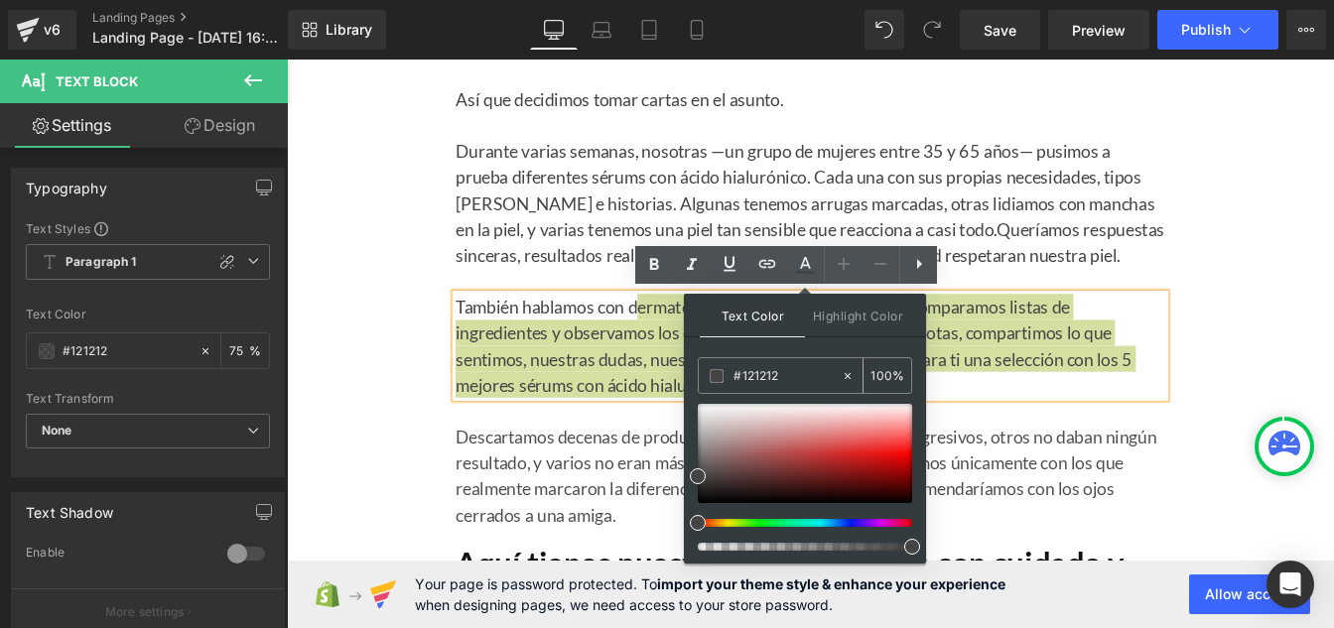
click at [793, 374] on input "#121212" at bounding box center [786, 376] width 107 height 22
paste input "121212"
type input "#121212"
click at [886, 366] on input "100" at bounding box center [881, 375] width 22 height 22
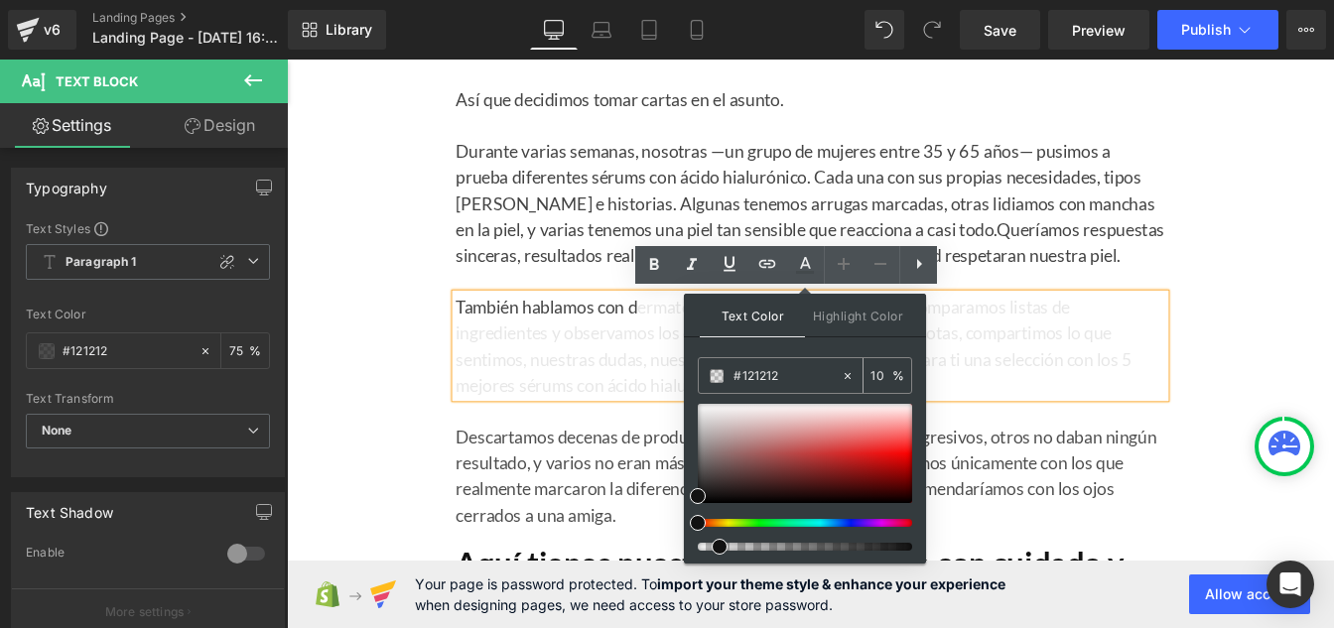
type input "1"
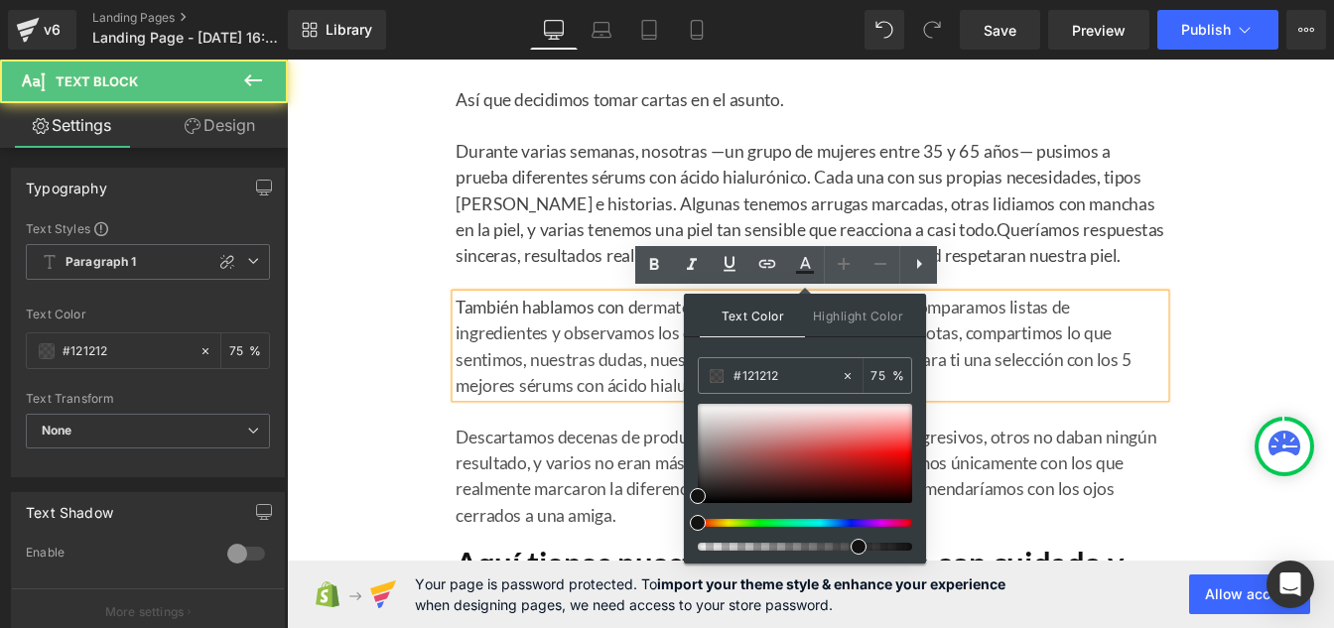
click at [665, 358] on p "También hablamos con d ermatólogas, leímos la letra chiquita, comparamos listas…" at bounding box center [887, 388] width 814 height 119
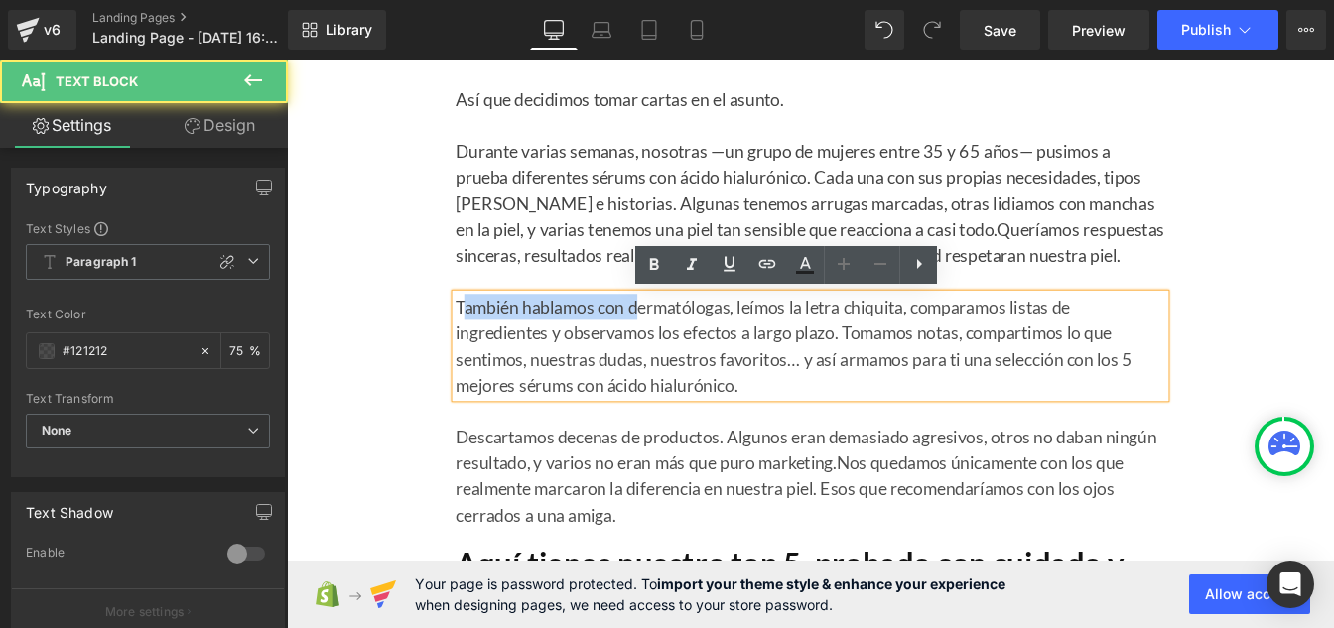
drag, startPoint x: 478, startPoint y: 344, endPoint x: 685, endPoint y: 332, distance: 206.8
click at [685, 330] on p "También hablamos con d ermatólogas, leímos la letra chiquita, comparamos listas…" at bounding box center [887, 388] width 814 height 119
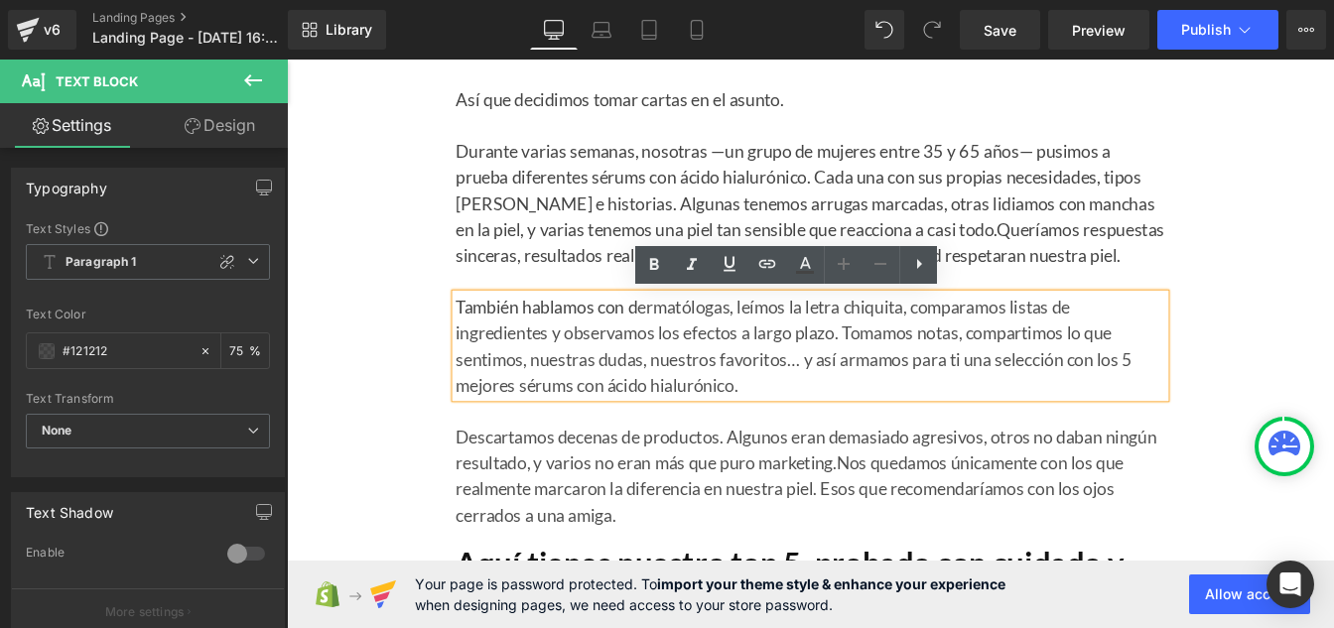
click at [685, 339] on p "También hablamos con d ermatólogas, leímos la letra chiquita, comparamos listas…" at bounding box center [887, 388] width 814 height 119
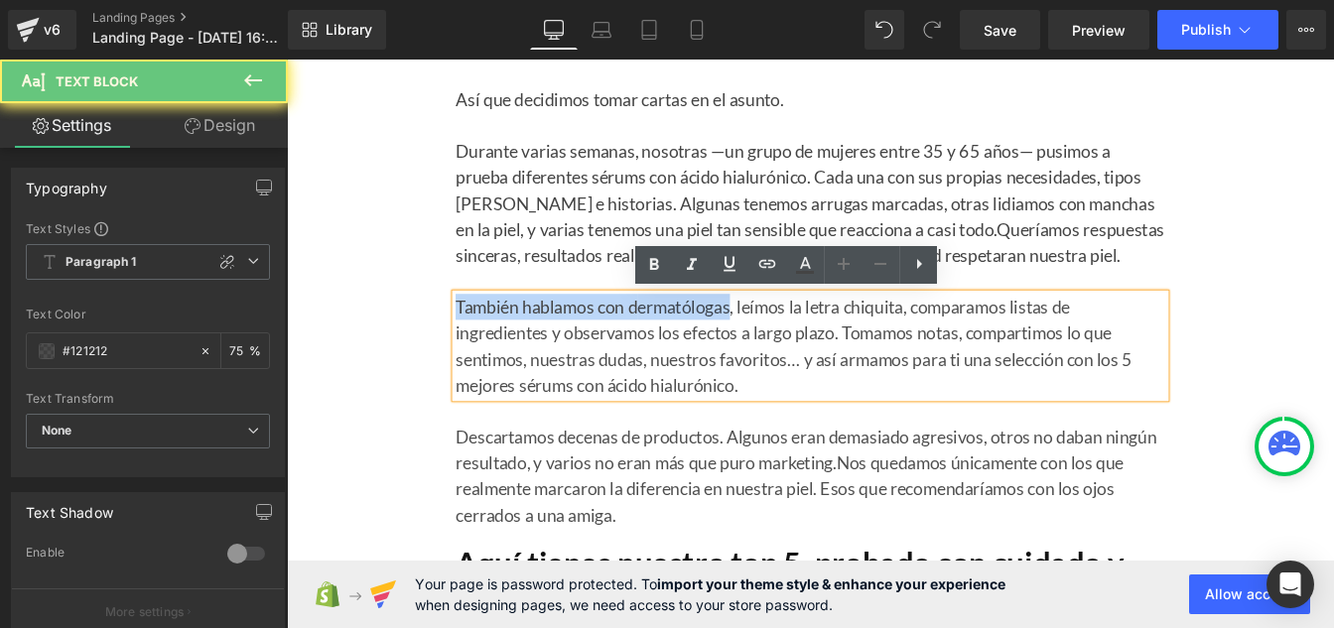
drag, startPoint x: 685, startPoint y: 339, endPoint x: 479, endPoint y: 352, distance: 205.9
click at [480, 352] on p "También hablamos con d ermatólogas, leímos la letra chiquita, comparamos listas…" at bounding box center [887, 388] width 814 height 119
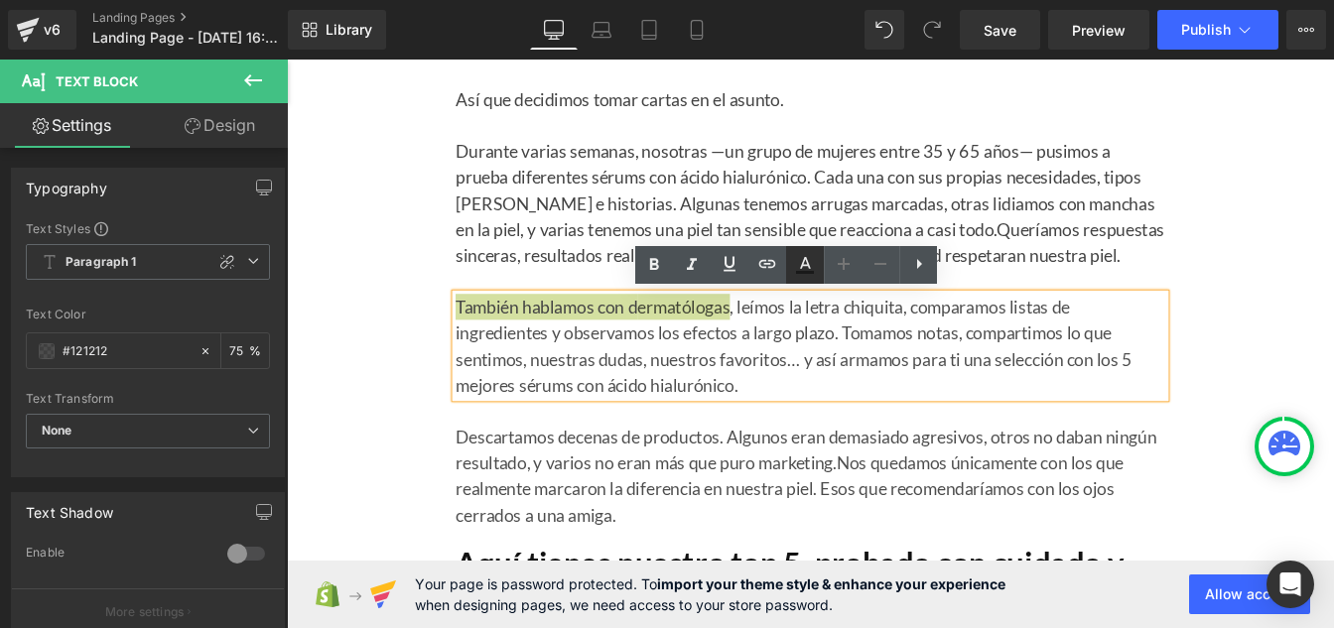
click at [789, 271] on link at bounding box center [805, 265] width 38 height 38
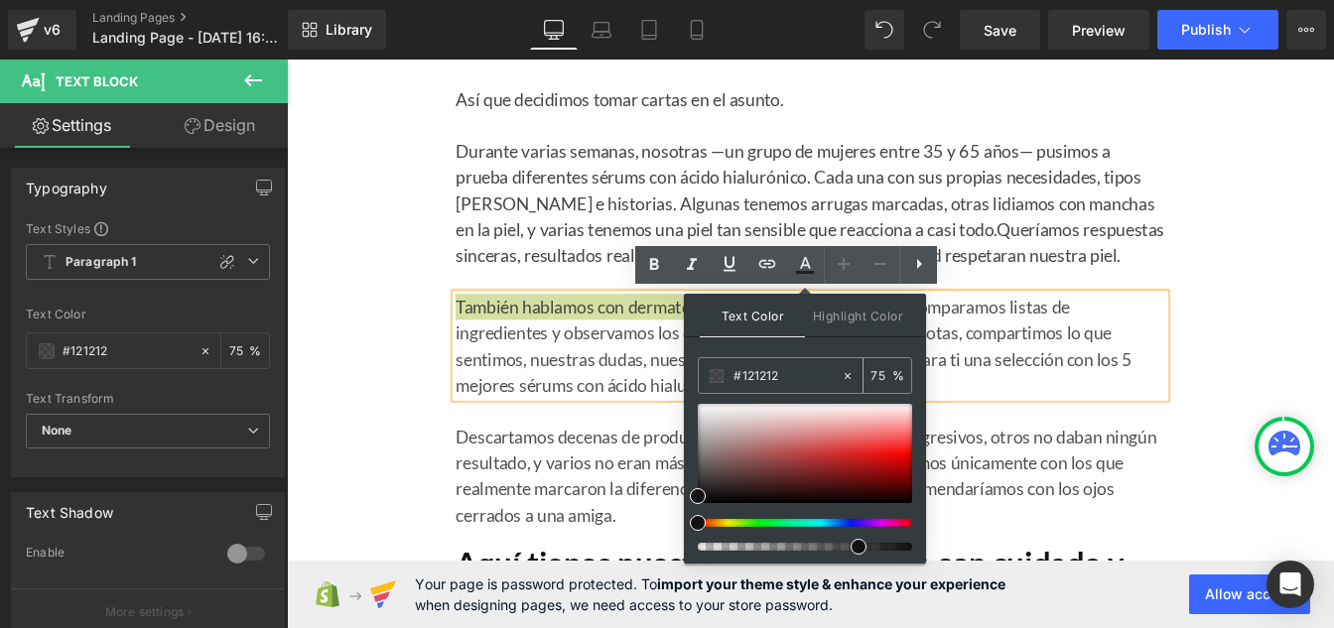
click at [793, 377] on input "#121212" at bounding box center [786, 376] width 107 height 22
click at [883, 370] on input "75" at bounding box center [881, 375] width 22 height 22
type input "7"
type input "0"
type input "75"
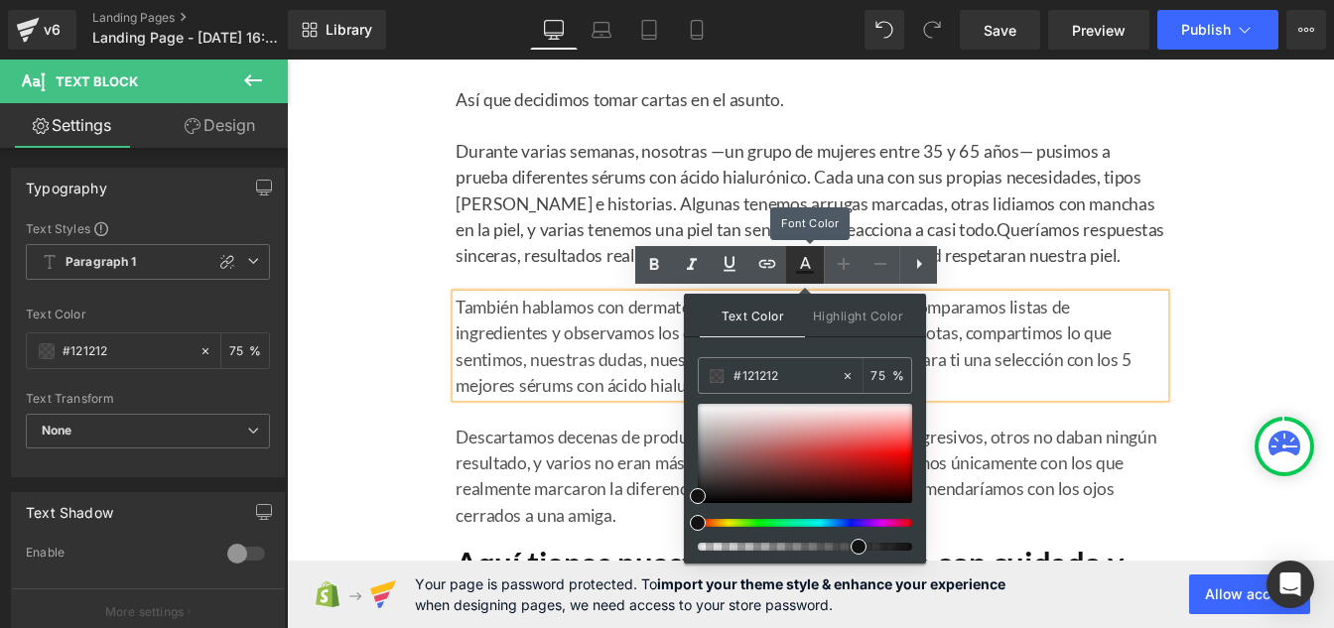
click at [811, 259] on icon at bounding box center [805, 265] width 24 height 24
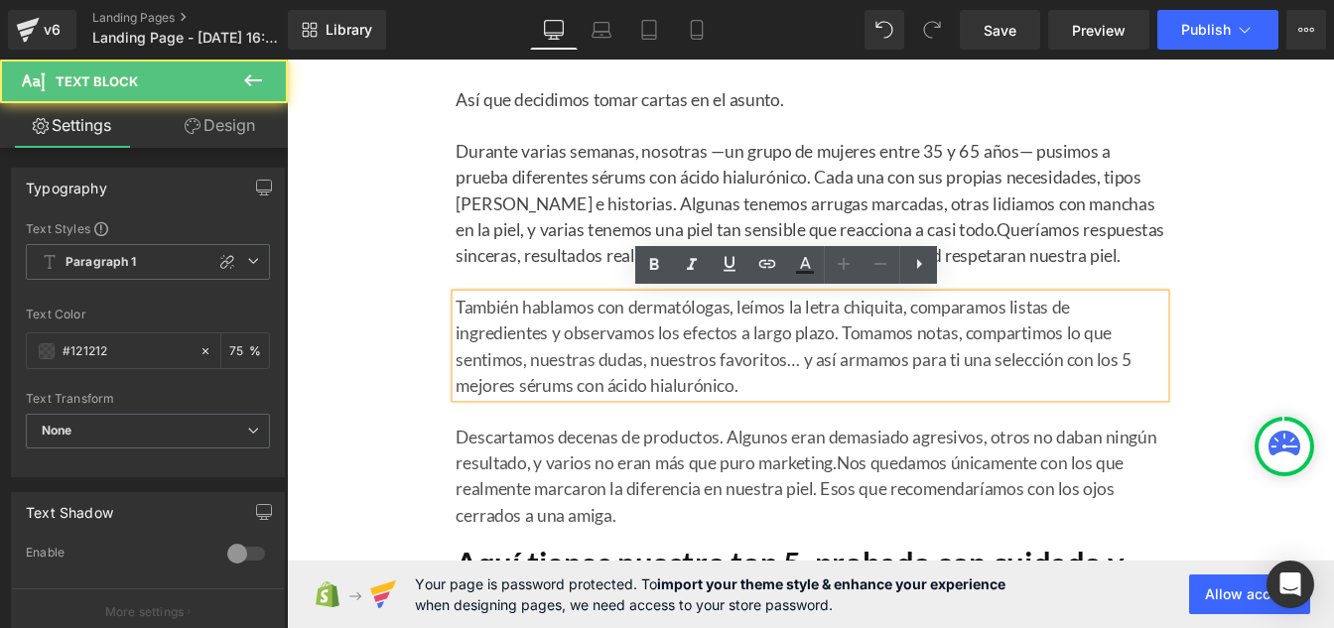
click at [725, 396] on p "También hablamos con d ermatólogas , leímos la letra chiquita, comparamos lista…" at bounding box center [887, 388] width 814 height 119
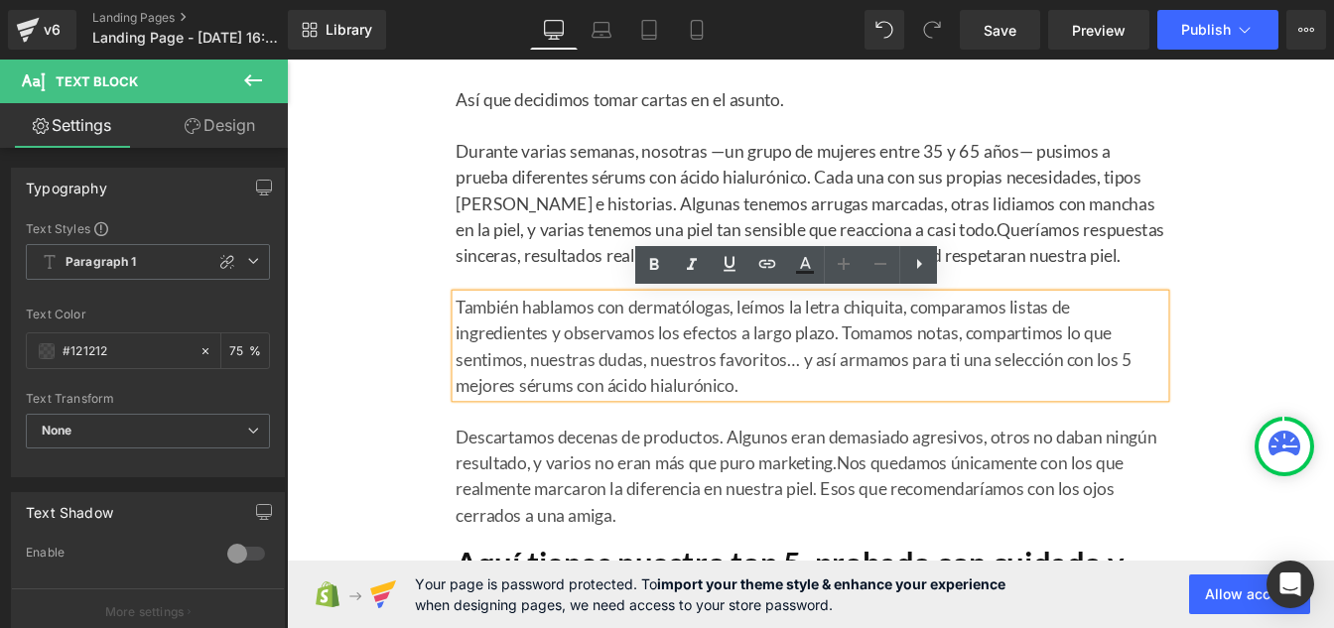
click at [670, 242] on font "Durante varias semanas, nosotras —un grupo de mujeres entre 35 y 65 años— pusim…" at bounding box center [881, 209] width 802 height 113
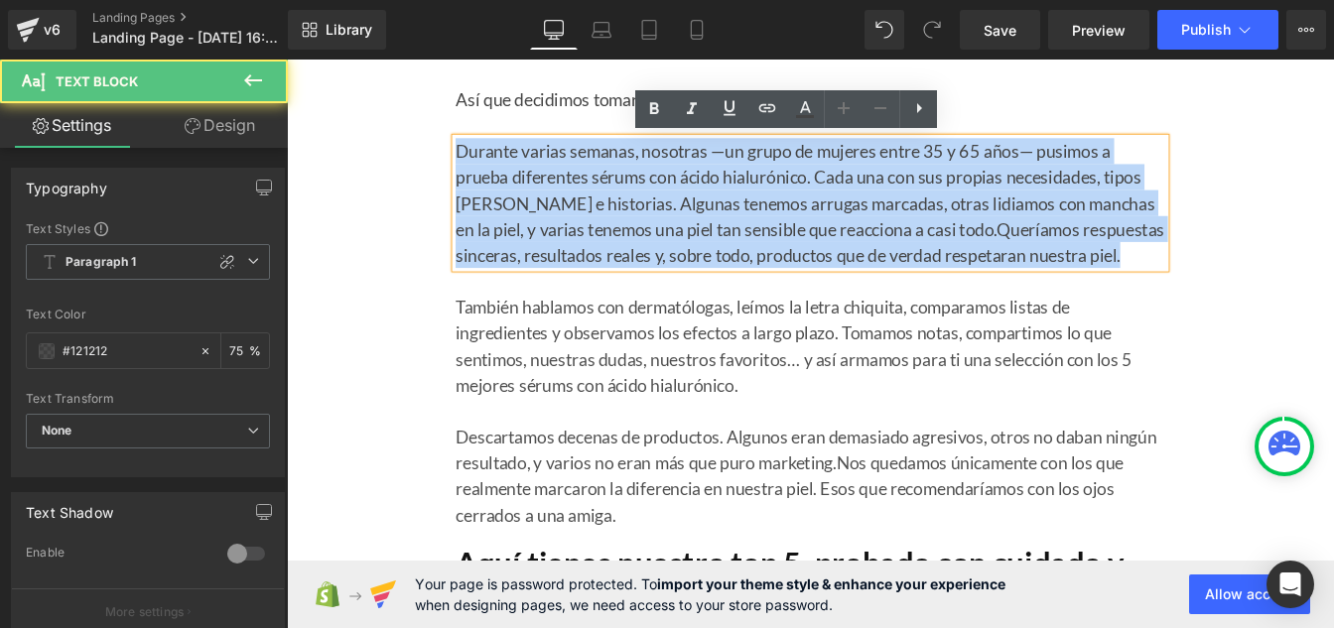
drag, startPoint x: 1199, startPoint y: 283, endPoint x: 451, endPoint y: 167, distance: 757.3
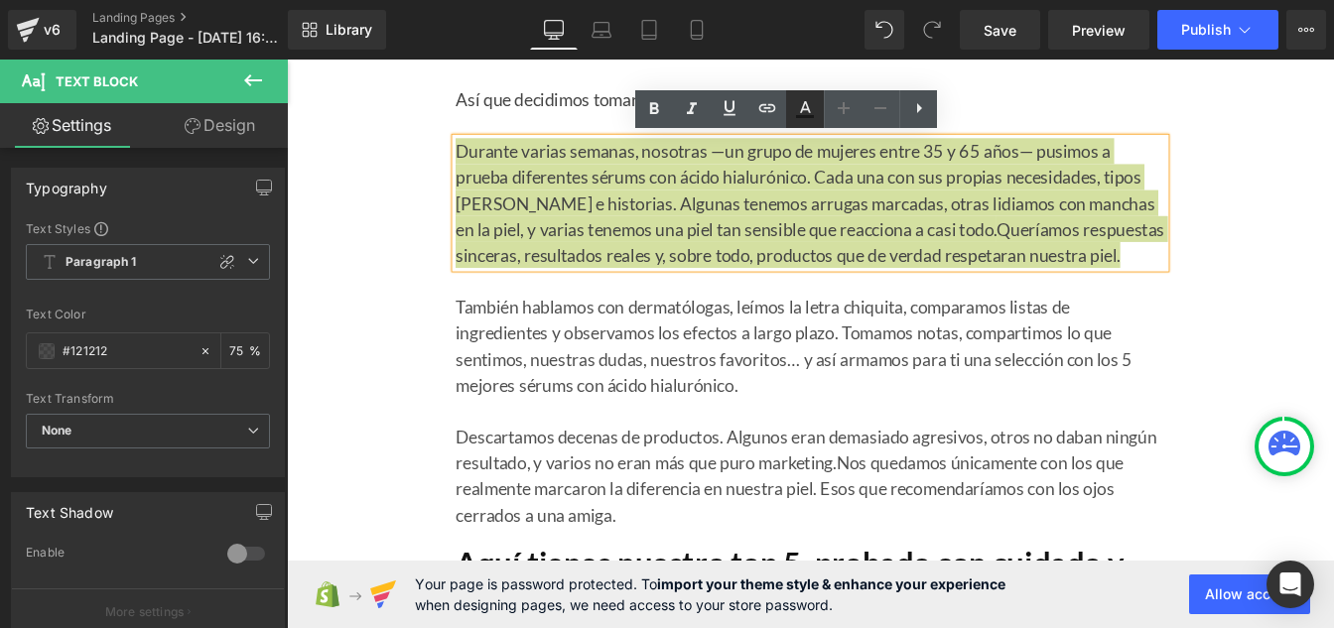
click at [800, 116] on icon at bounding box center [805, 116] width 18 height 3
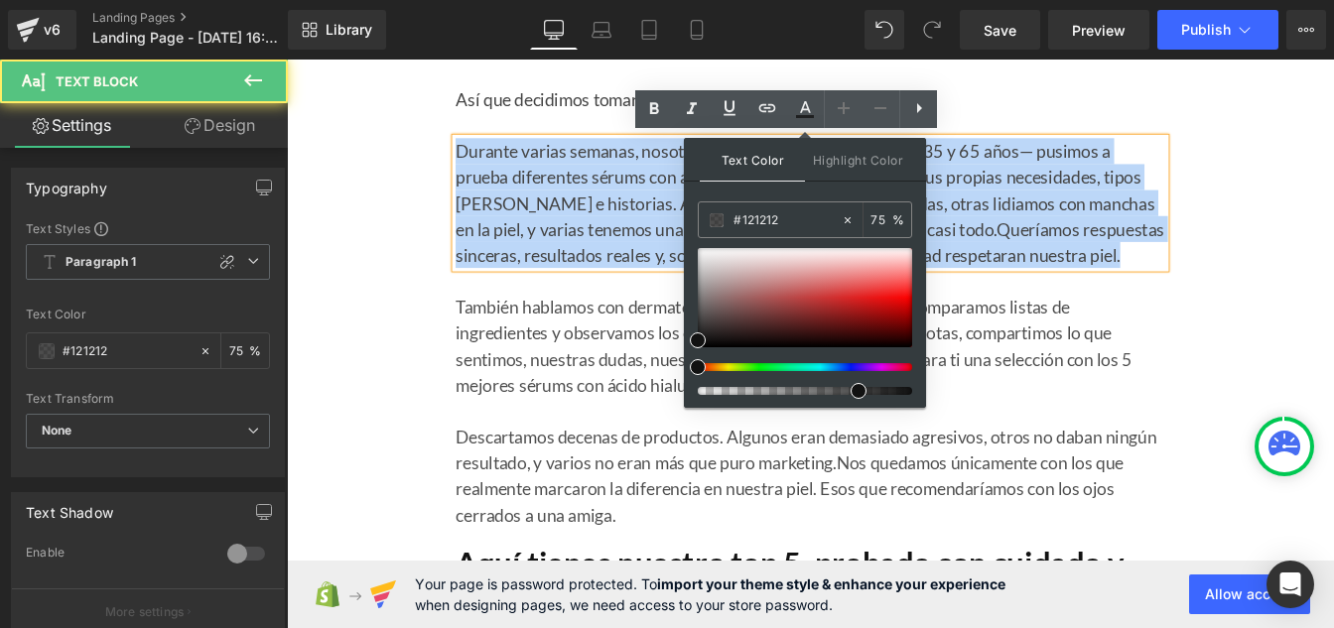
click at [571, 241] on font "Durante varias semanas, nosotras —un grupo de mujeres entre 35 y 65 años— pusim…" at bounding box center [881, 209] width 802 height 113
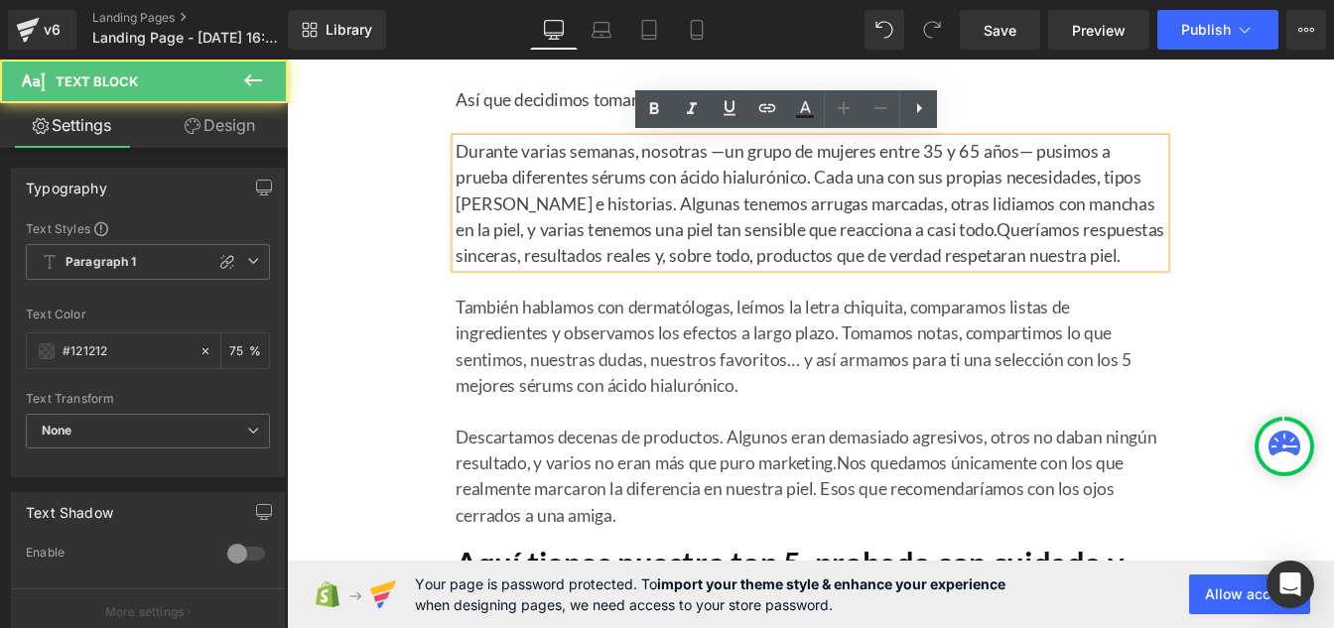
scroll to position [870, 0]
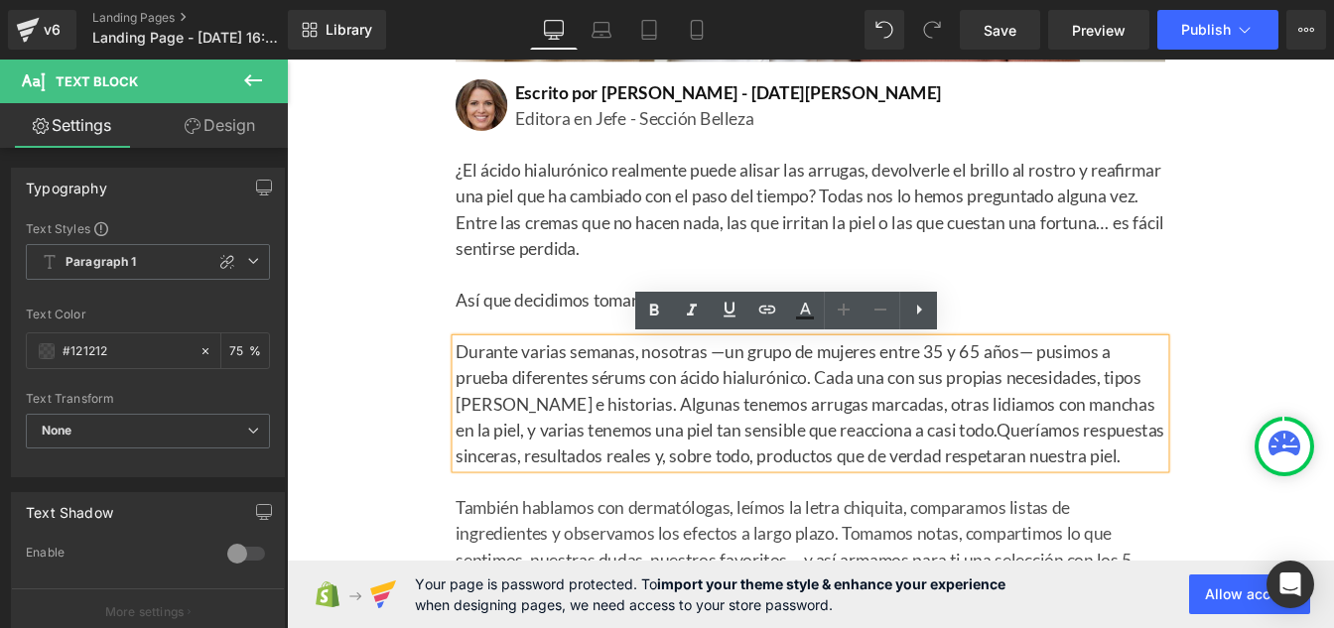
click at [546, 347] on div "¿El ácido hialurónico realmente puede alisar las arrugas, devolverle el brillo …" at bounding box center [887, 261] width 814 height 179
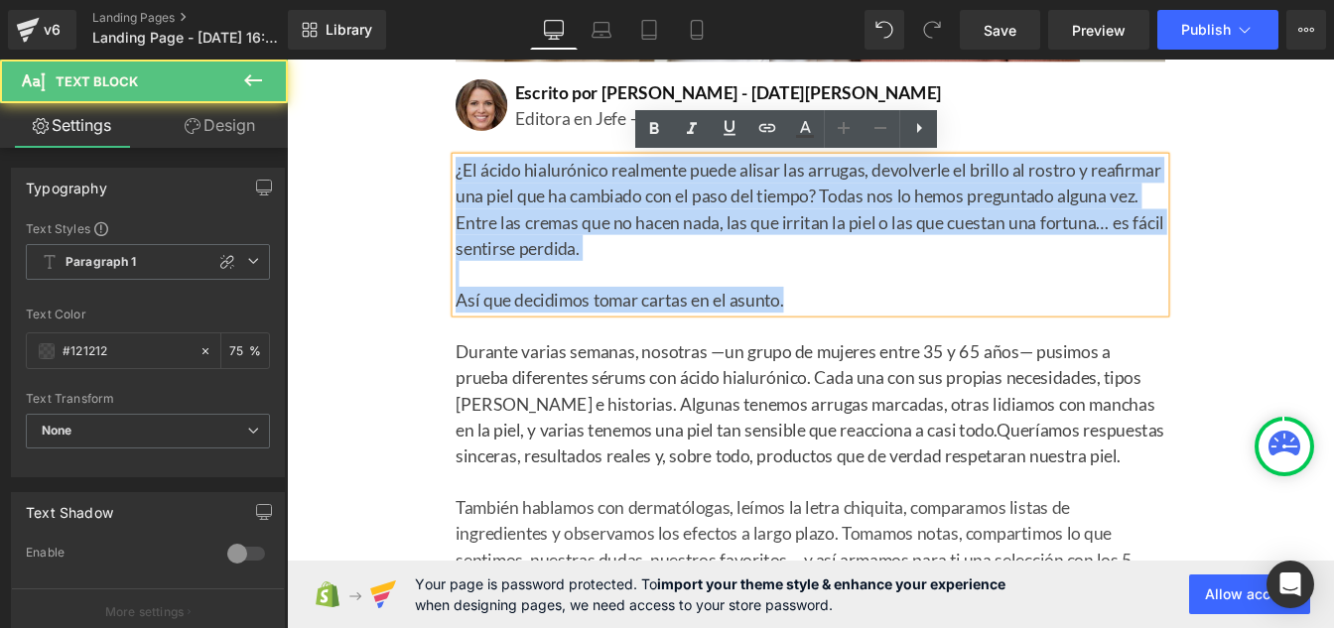
drag, startPoint x: 560, startPoint y: 277, endPoint x: 460, endPoint y: 193, distance: 131.0
click at [465, 193] on div "¡Los 5 Mejores Sérums con Ácido Hialurónico Recomendados por Dermatólogos y Pro…" at bounding box center [887, 259] width 844 height 1973
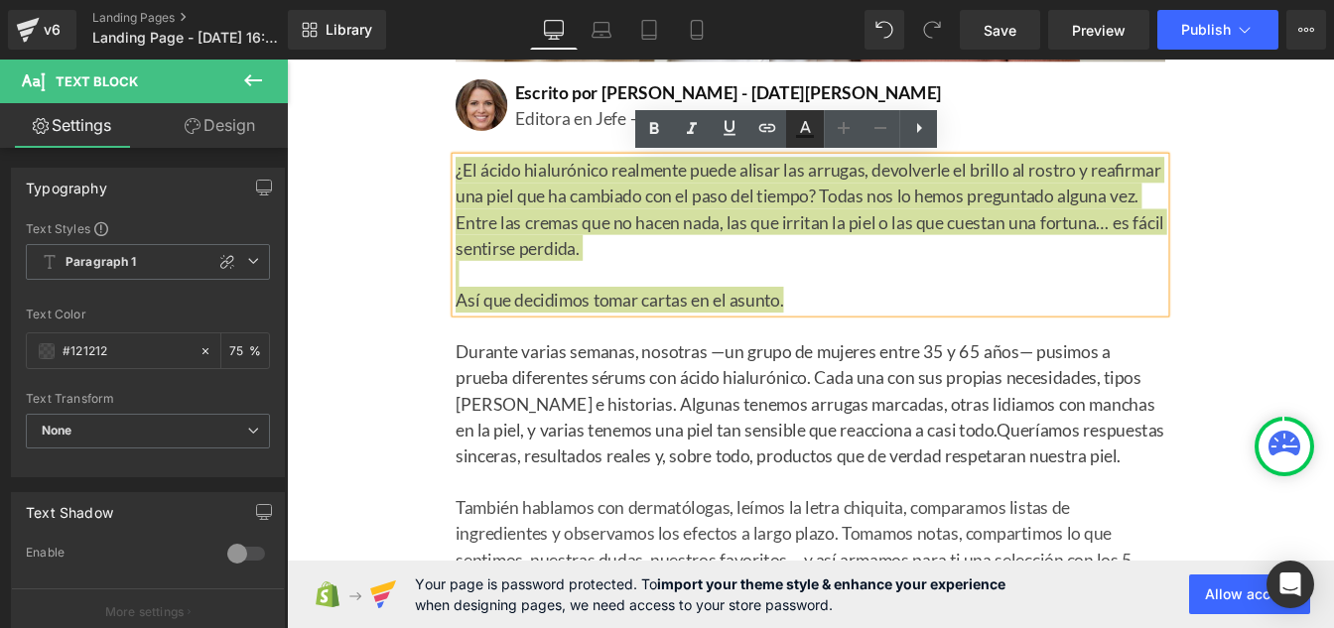
click at [804, 131] on icon at bounding box center [805, 129] width 24 height 24
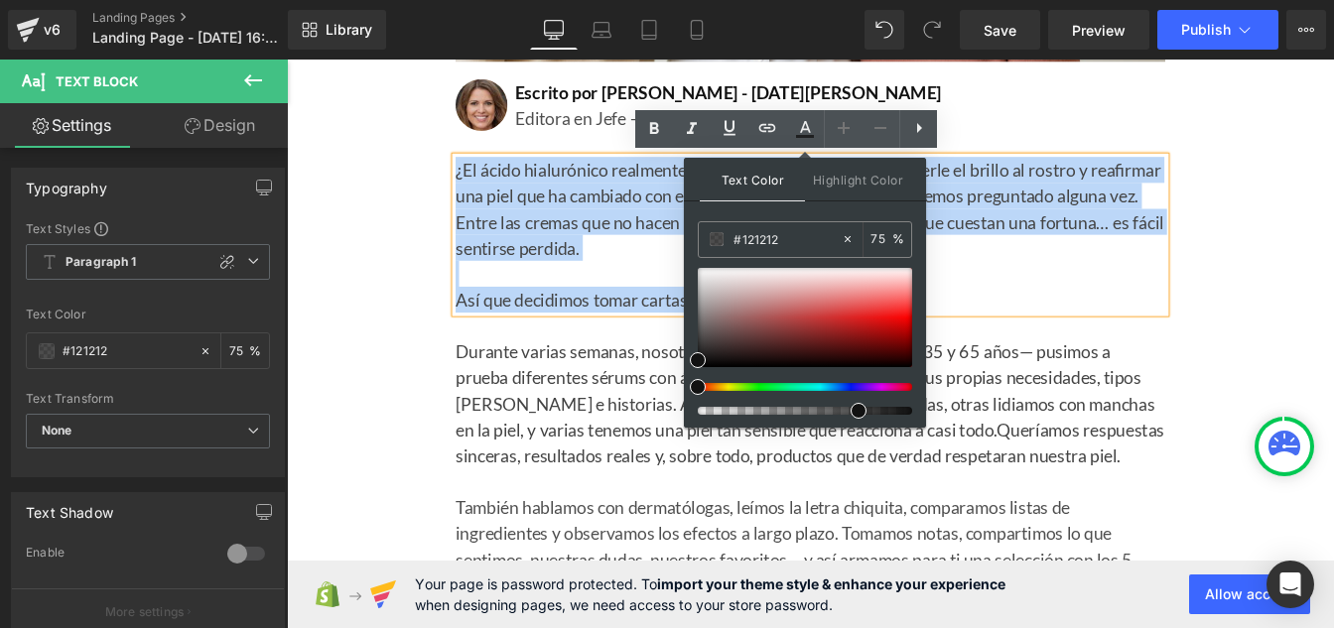
click at [598, 243] on font "¿El ácido hialurónico realmente puede alisar las arrugas, devolverle el brillo …" at bounding box center [886, 231] width 812 height 113
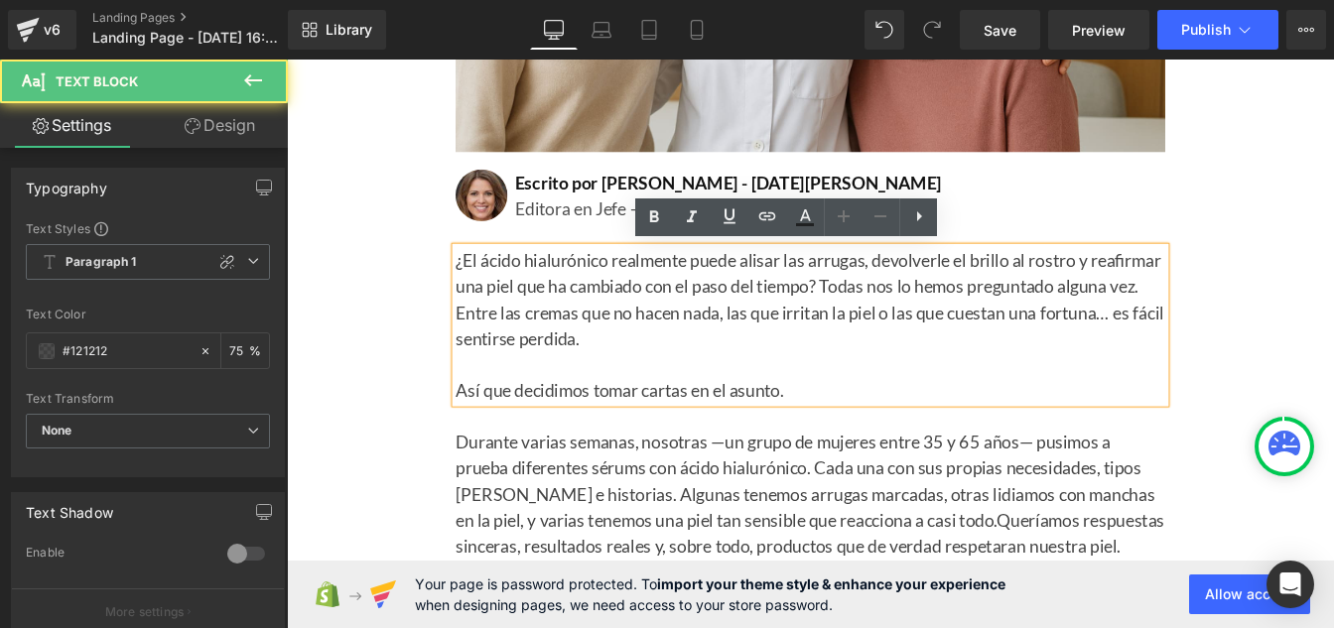
scroll to position [766, 0]
click at [588, 236] on p "Editora en Jefe - Sección Belleza" at bounding box center [921, 231] width 746 height 30
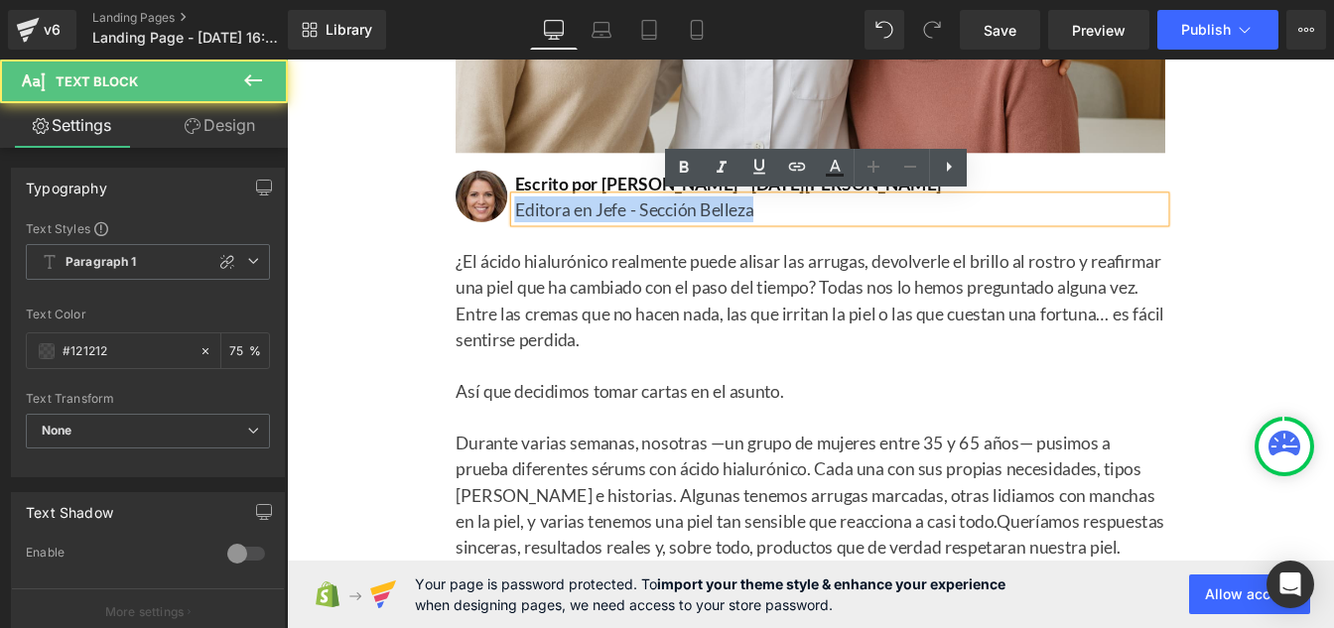
drag, startPoint x: 844, startPoint y: 225, endPoint x: 532, endPoint y: 236, distance: 311.8
click at [532, 236] on div "Image Escrito por [PERSON_NAME] - [DATE][PERSON_NAME] Heading Editora en Jefe -…" at bounding box center [887, 206] width 814 height 79
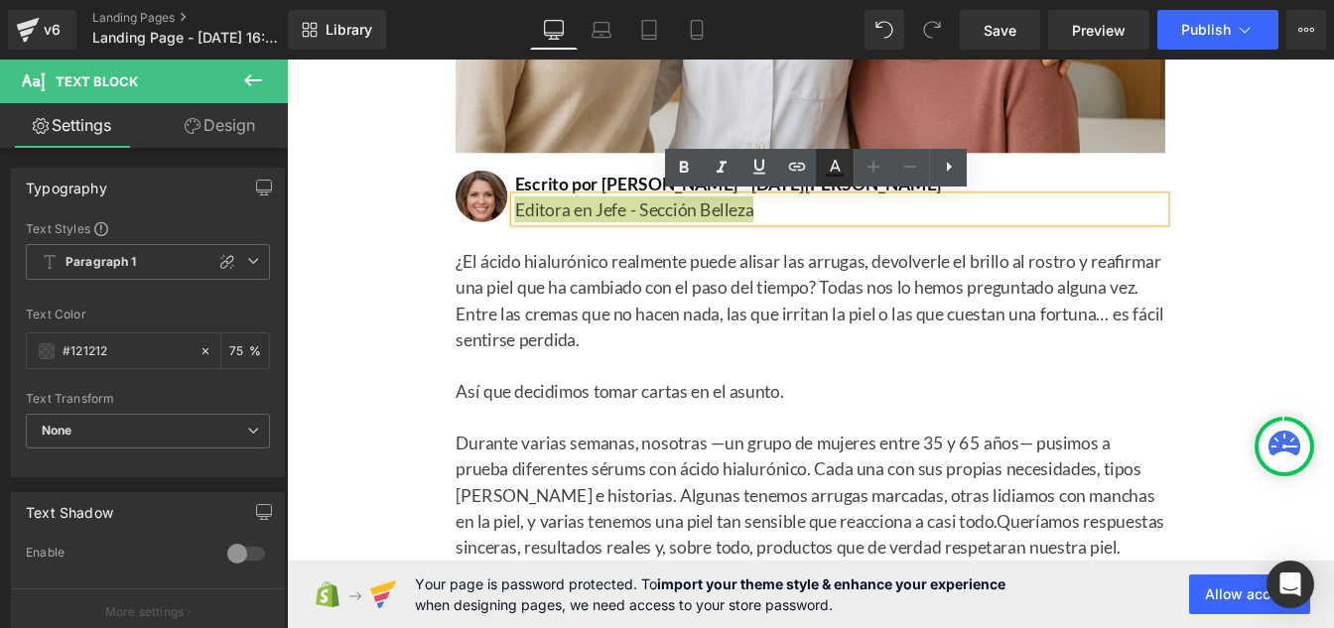
click at [828, 176] on icon at bounding box center [835, 175] width 18 height 3
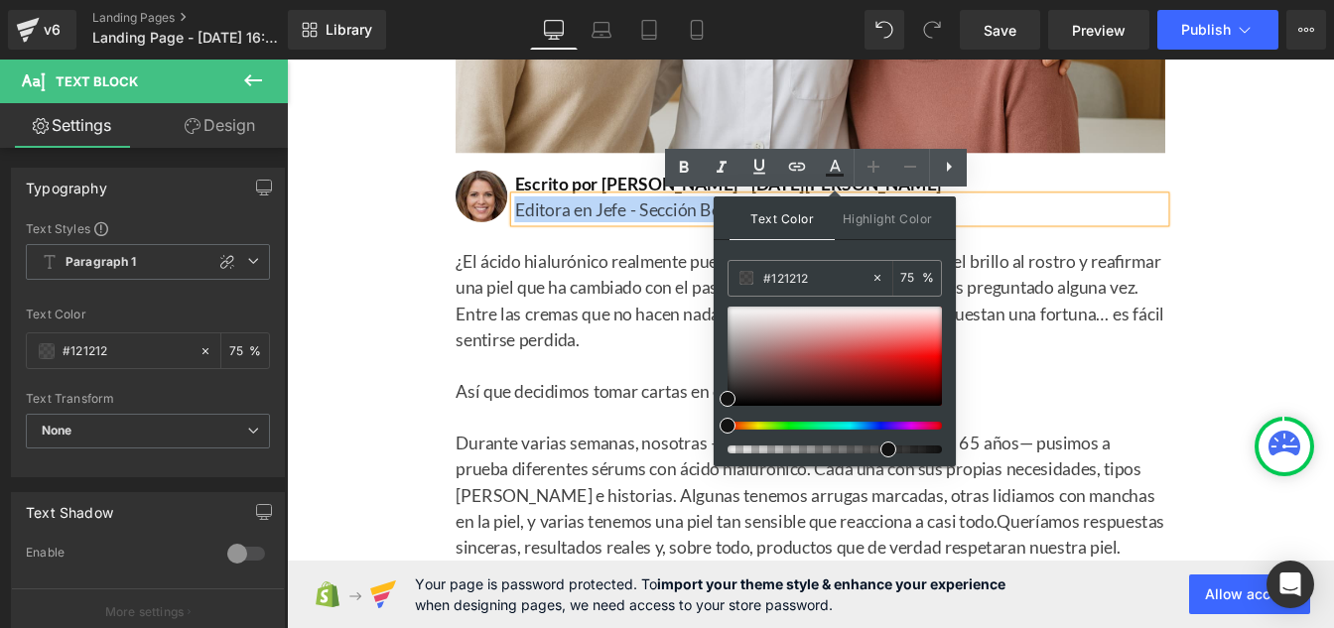
click at [634, 350] on font "¿El ácido hialurónico realmente puede alisar las arrugas, devolverle el brillo …" at bounding box center [886, 335] width 812 height 113
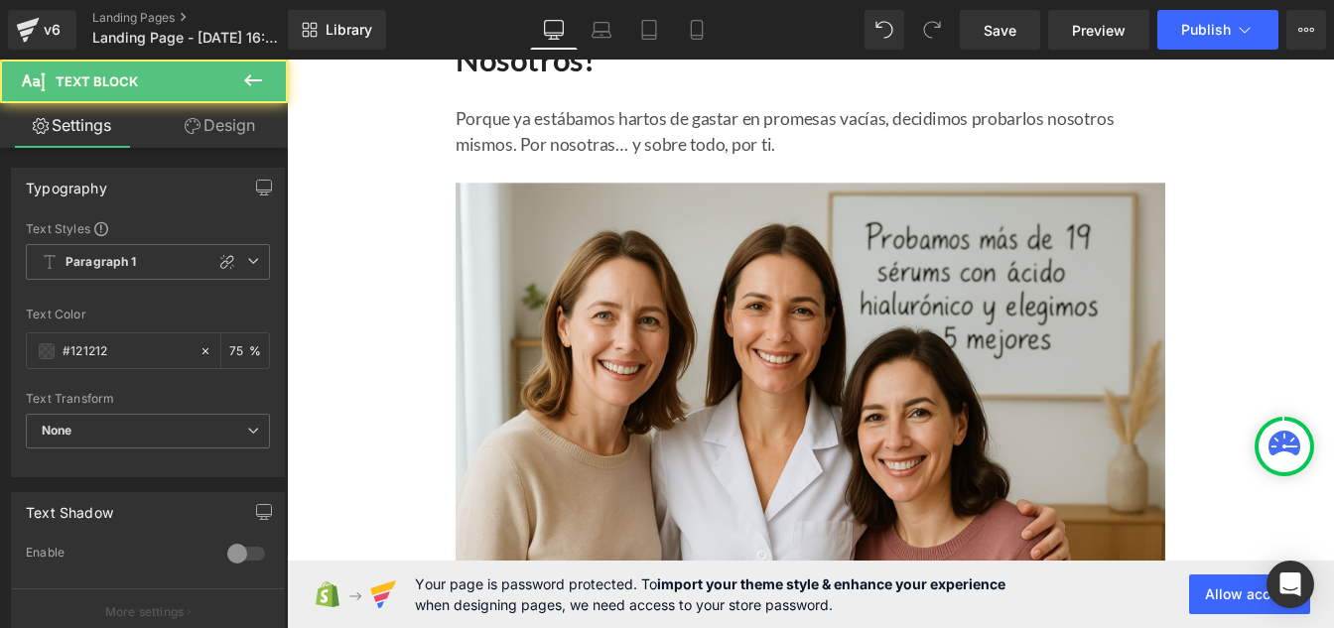
scroll to position [0, 0]
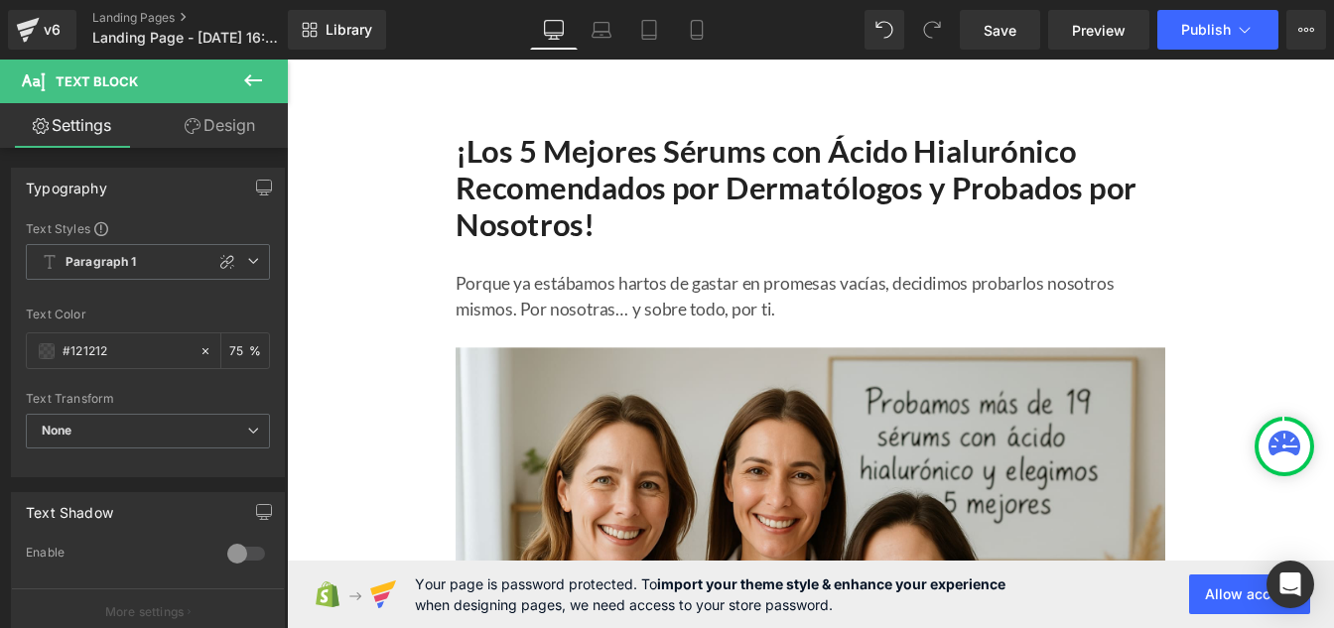
click at [598, 337] on p "Porque ya estábamos hartos de gastar en promesas vacías, decidimos probarlos no…" at bounding box center [887, 331] width 814 height 60
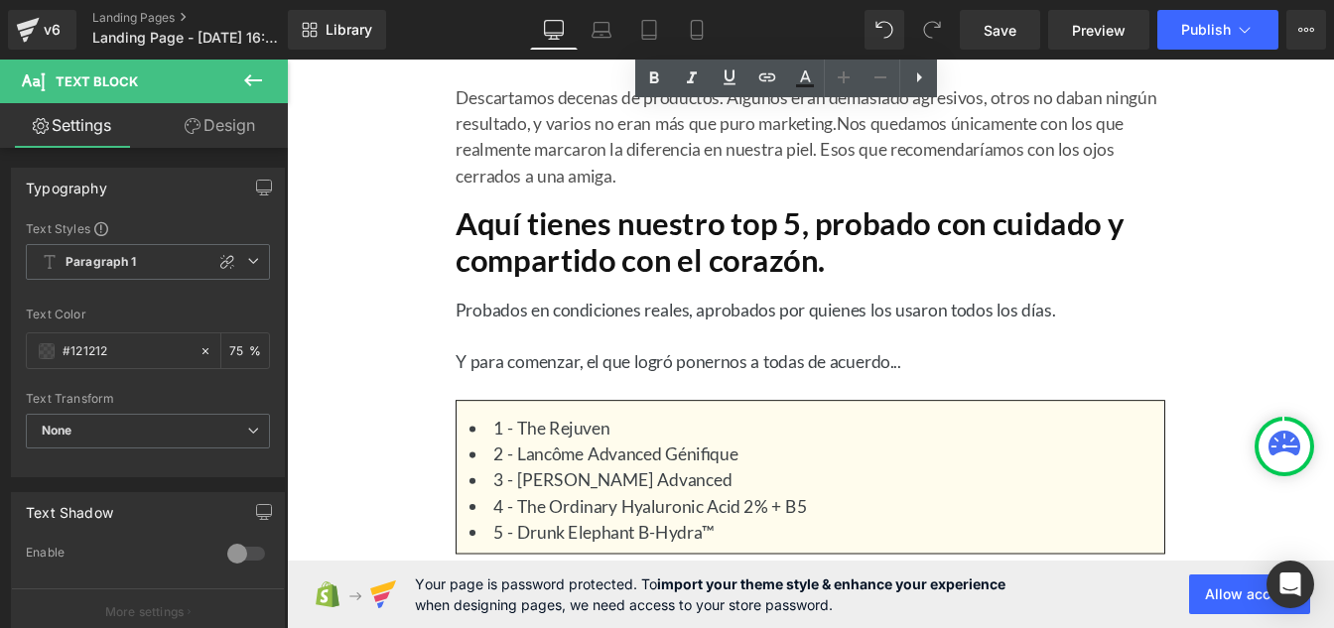
scroll to position [1496, 0]
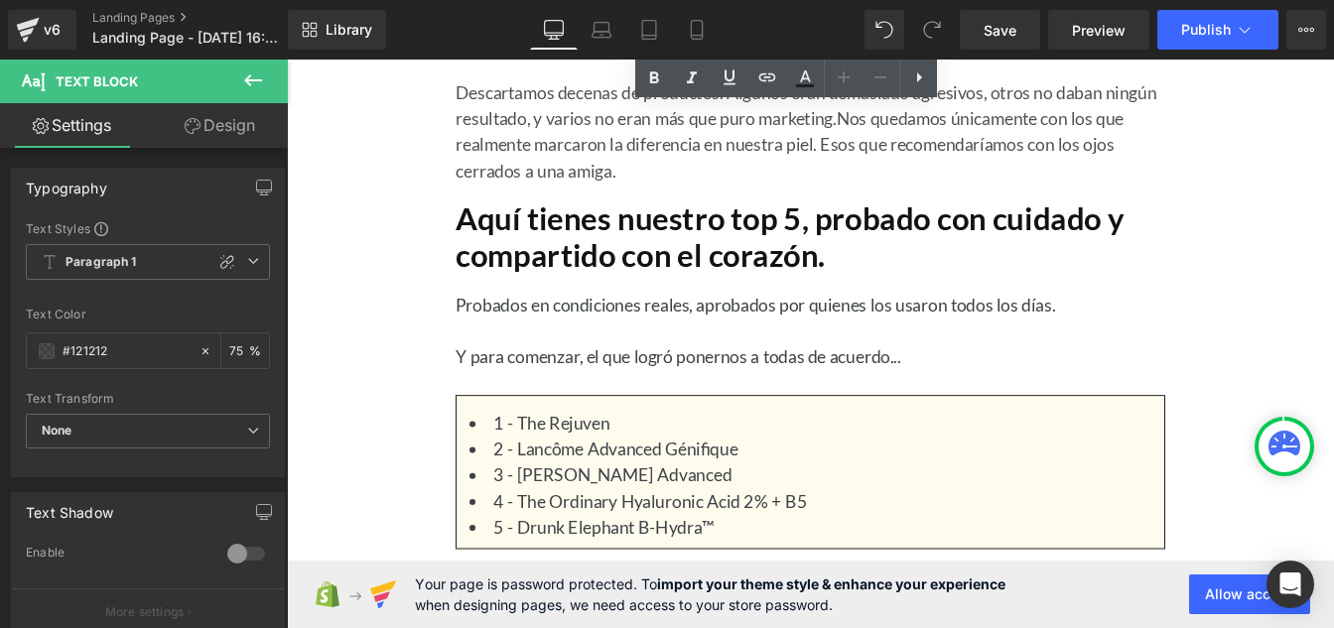
click at [554, 247] on h1 "Aquí tienes nuestro top 5, probado con cuidado y compartido con el corazón." at bounding box center [887, 263] width 814 height 84
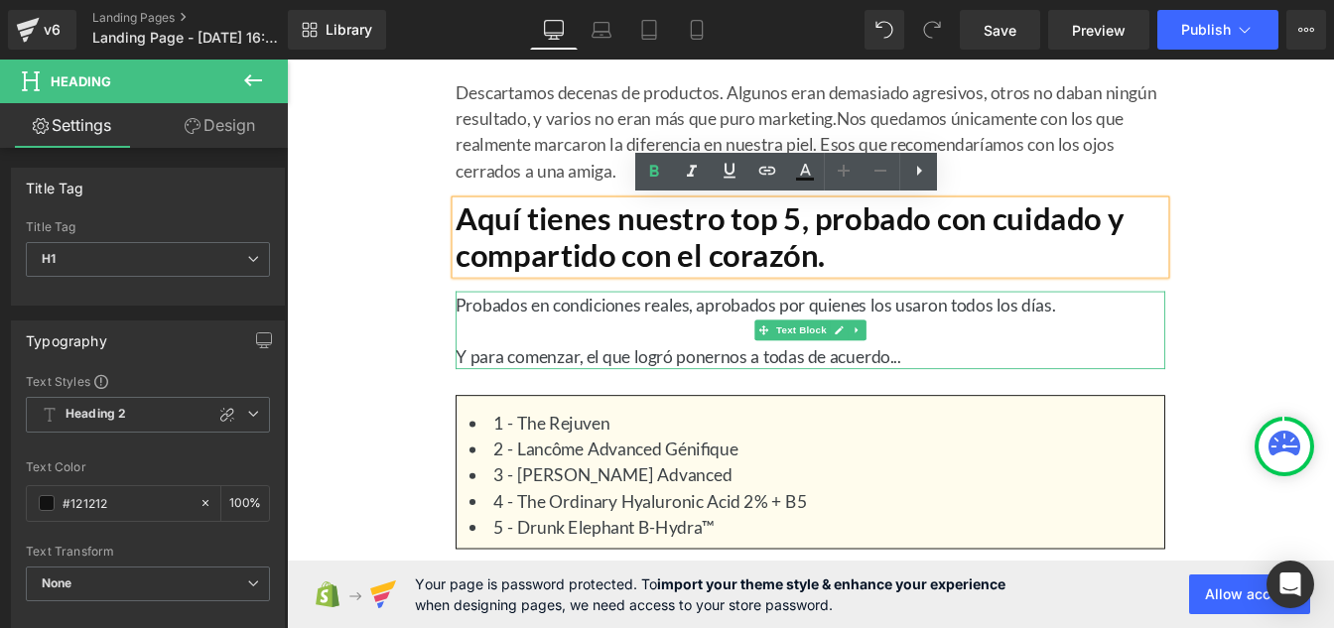
click at [612, 351] on p "Probados en condiciones reales, aprobados por quienes los usaron todos los días." at bounding box center [887, 341] width 814 height 30
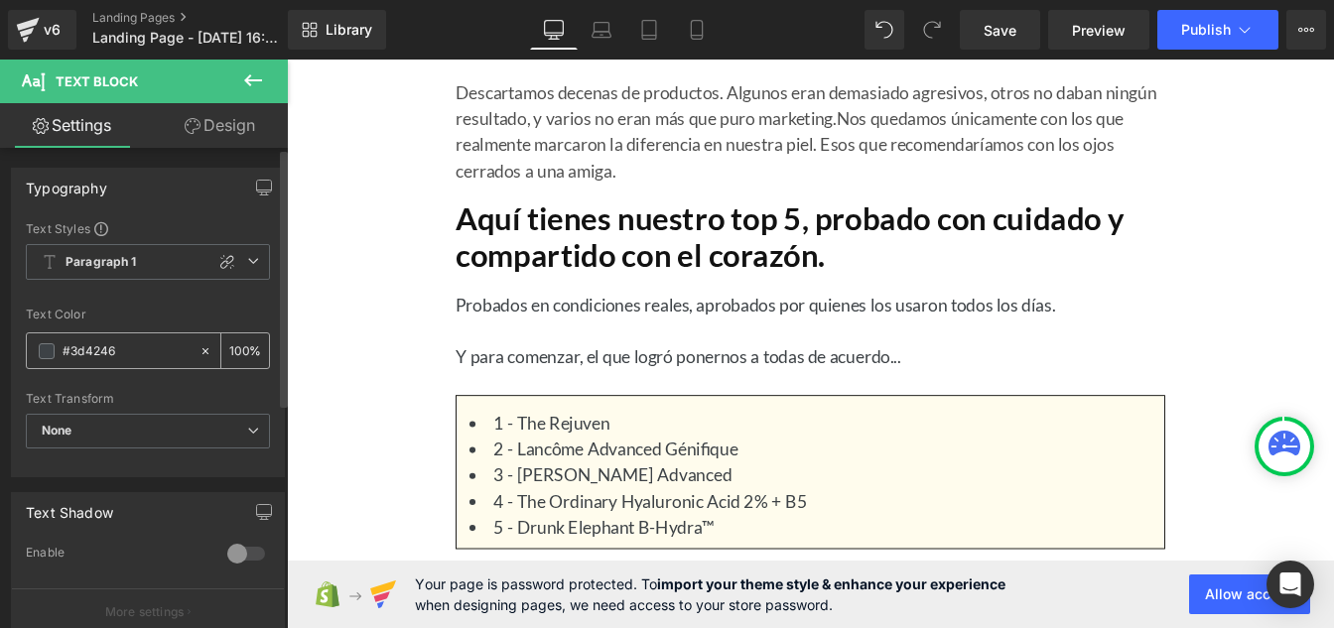
click at [140, 346] on input "#3d4246" at bounding box center [126, 351] width 127 height 22
paste input "121212"
type input "#121212"
click at [240, 342] on input "100" at bounding box center [239, 350] width 20 height 22
type input "1"
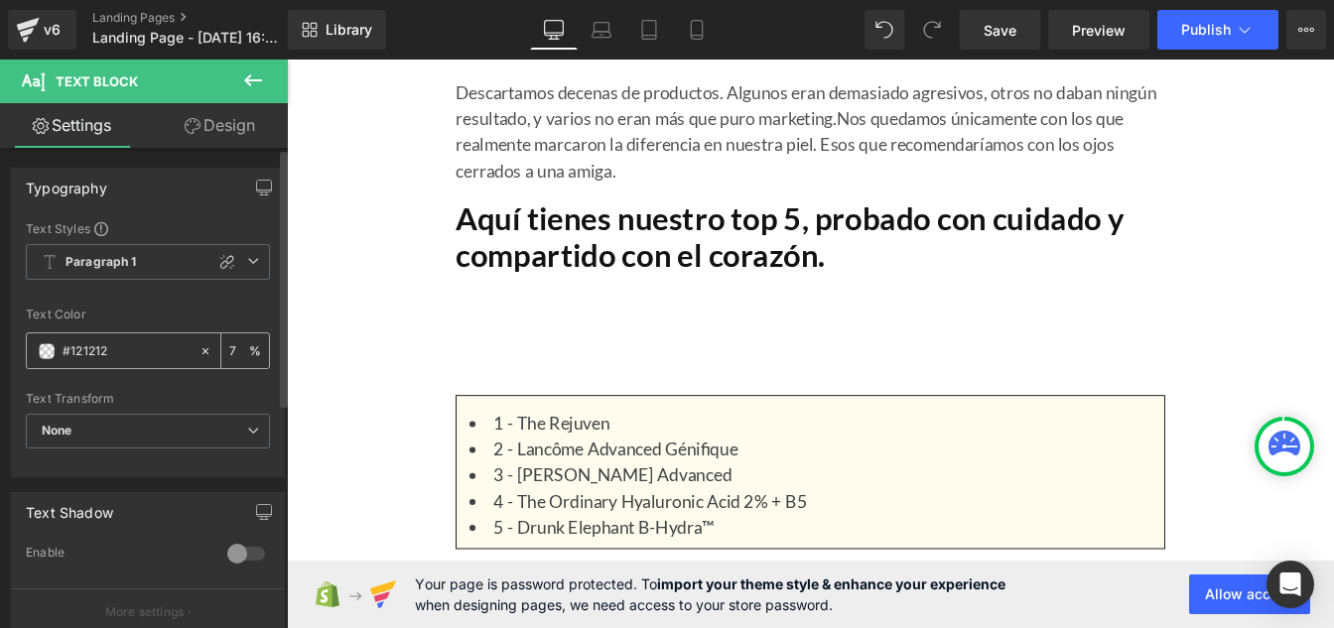
type input "75"
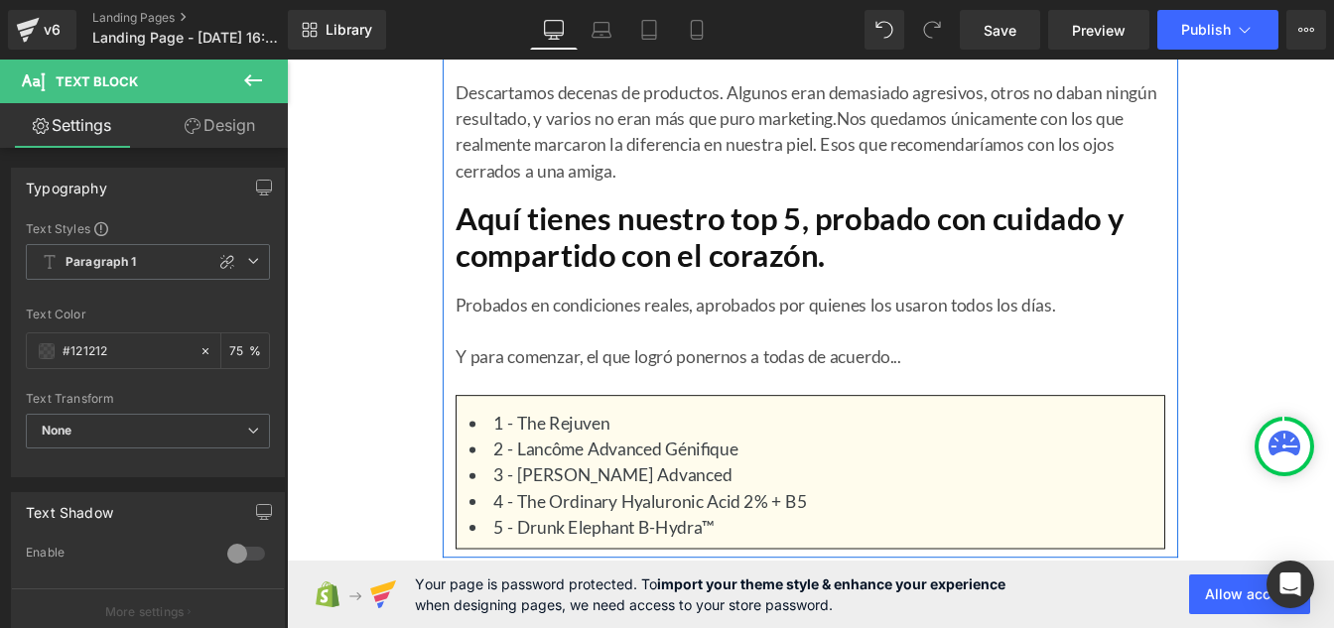
click at [625, 536] on li "3 - [PERSON_NAME] Advanced" at bounding box center [887, 536] width 782 height 30
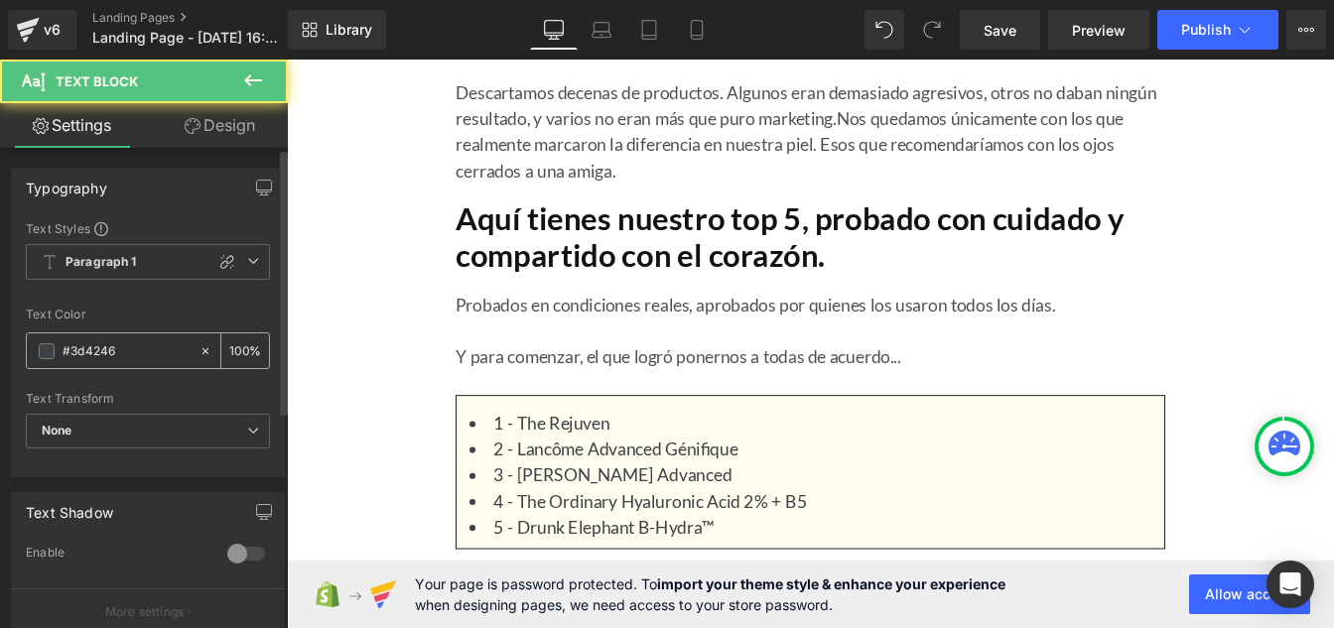
click at [135, 358] on input "#3d4246" at bounding box center [126, 351] width 127 height 22
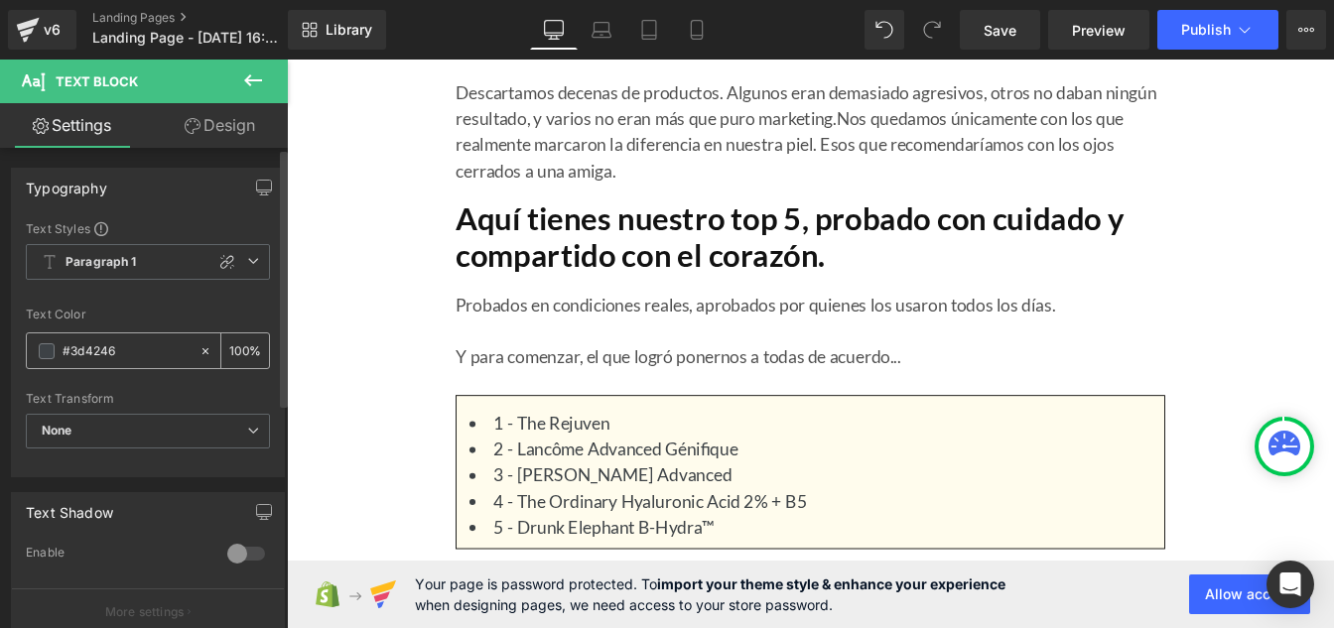
paste input "121212"
type input "#121212"
click at [238, 346] on input "100" at bounding box center [239, 350] width 20 height 22
type input "1"
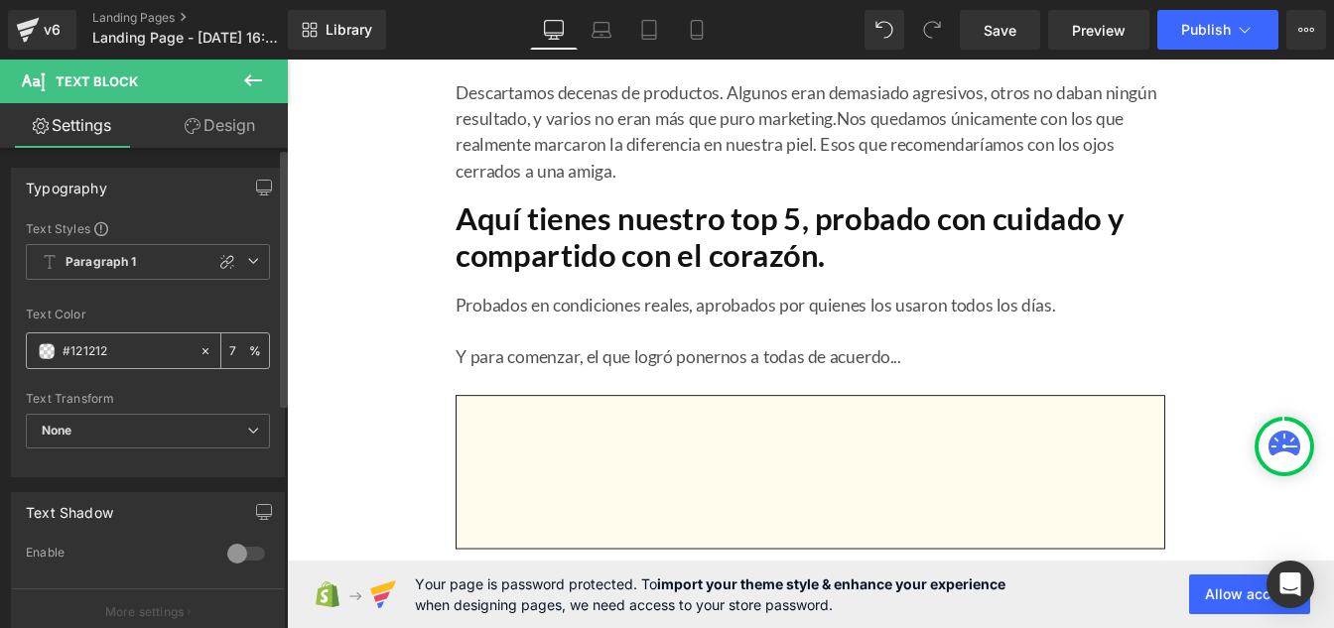
type input "75"
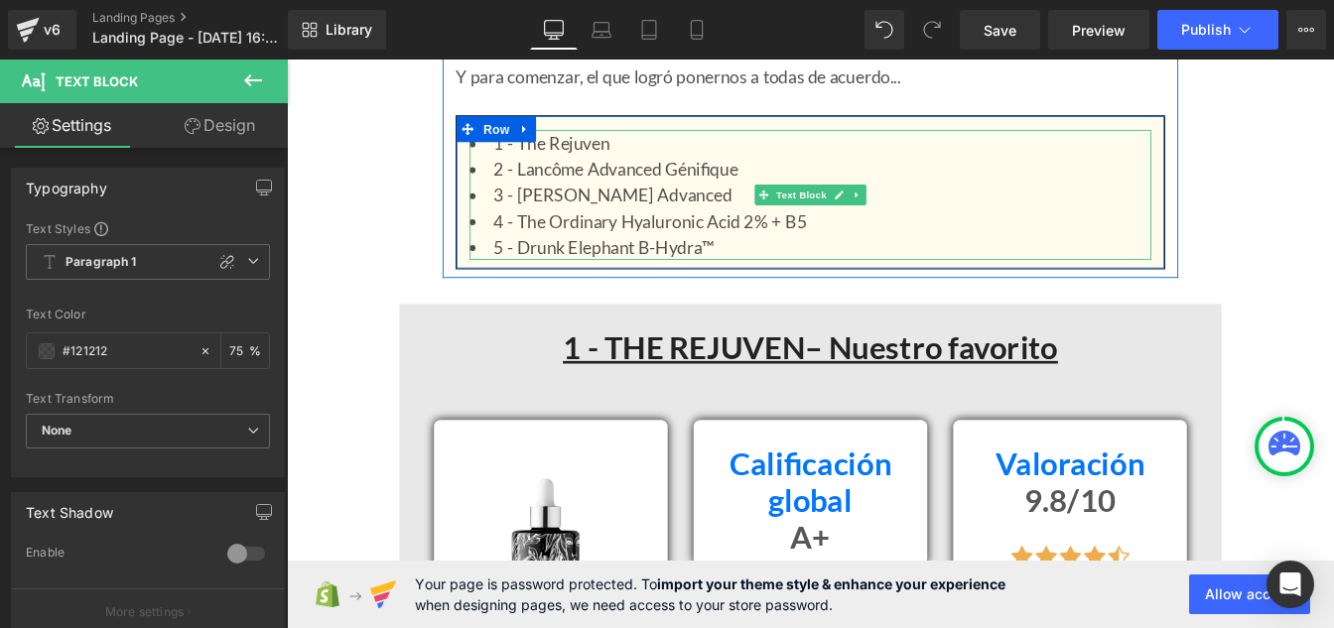
scroll to position [1827, 0]
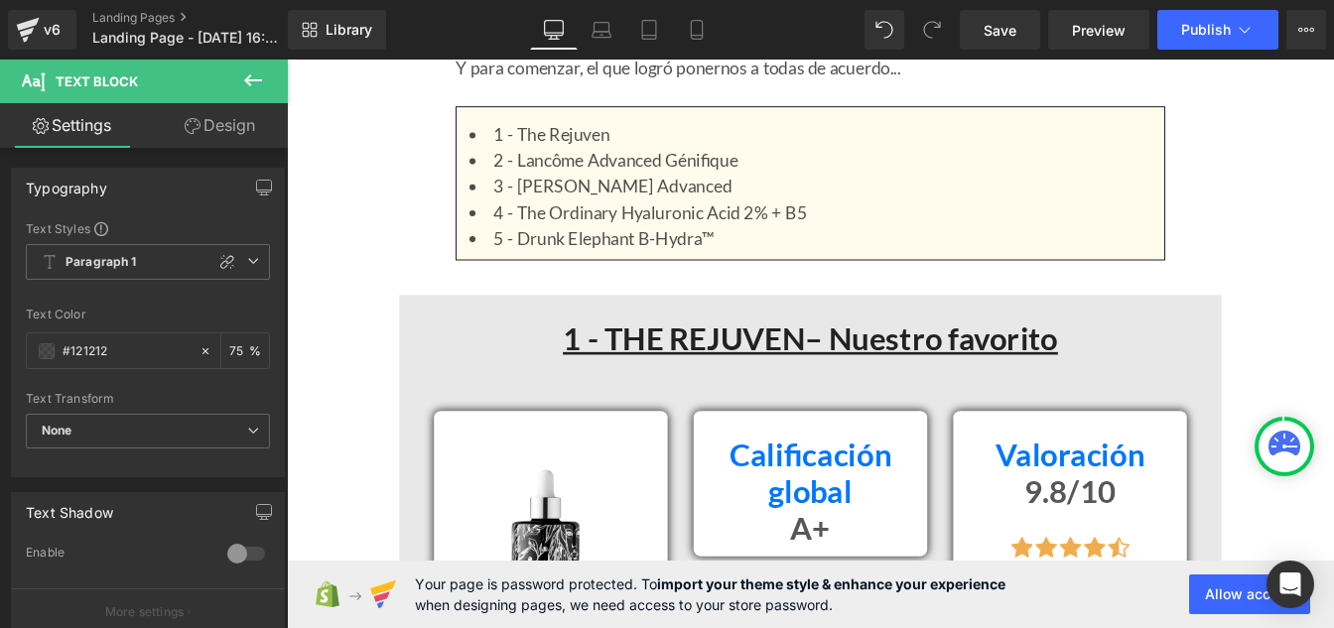
click at [690, 373] on u "1 - THE REJUVEN– Nuestro favorito" at bounding box center [887, 379] width 568 height 43
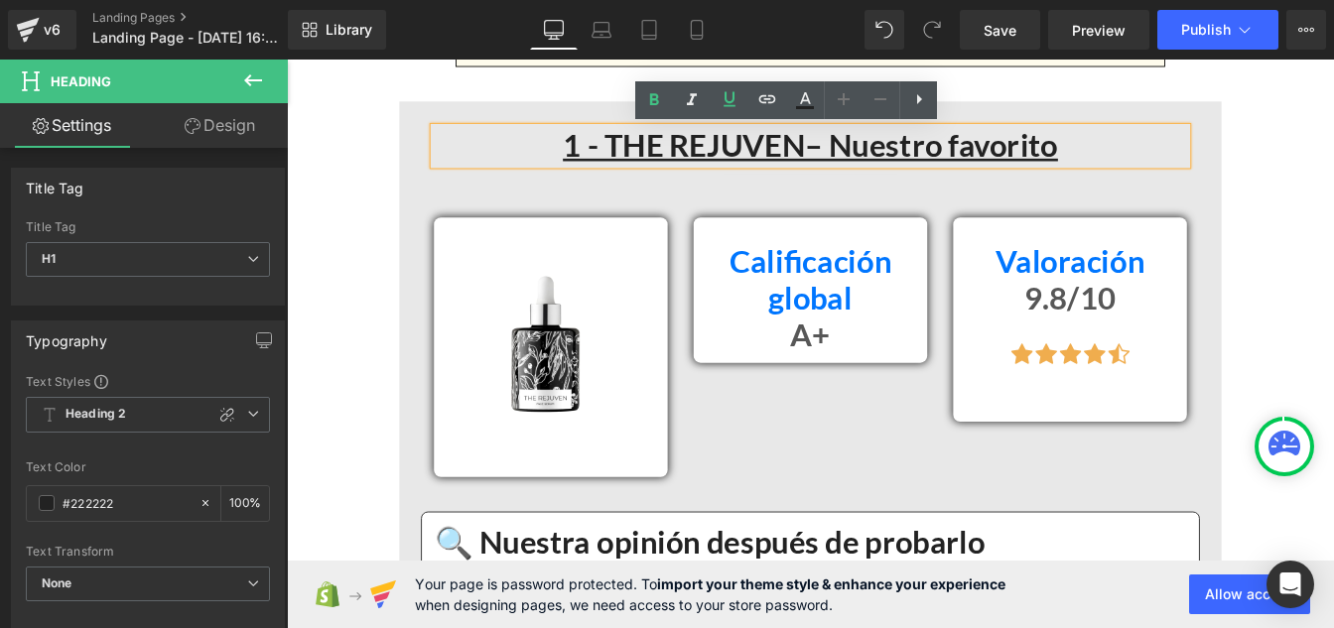
scroll to position [2051, 0]
click at [877, 381] on div "A+ Heading" at bounding box center [887, 374] width 238 height 43
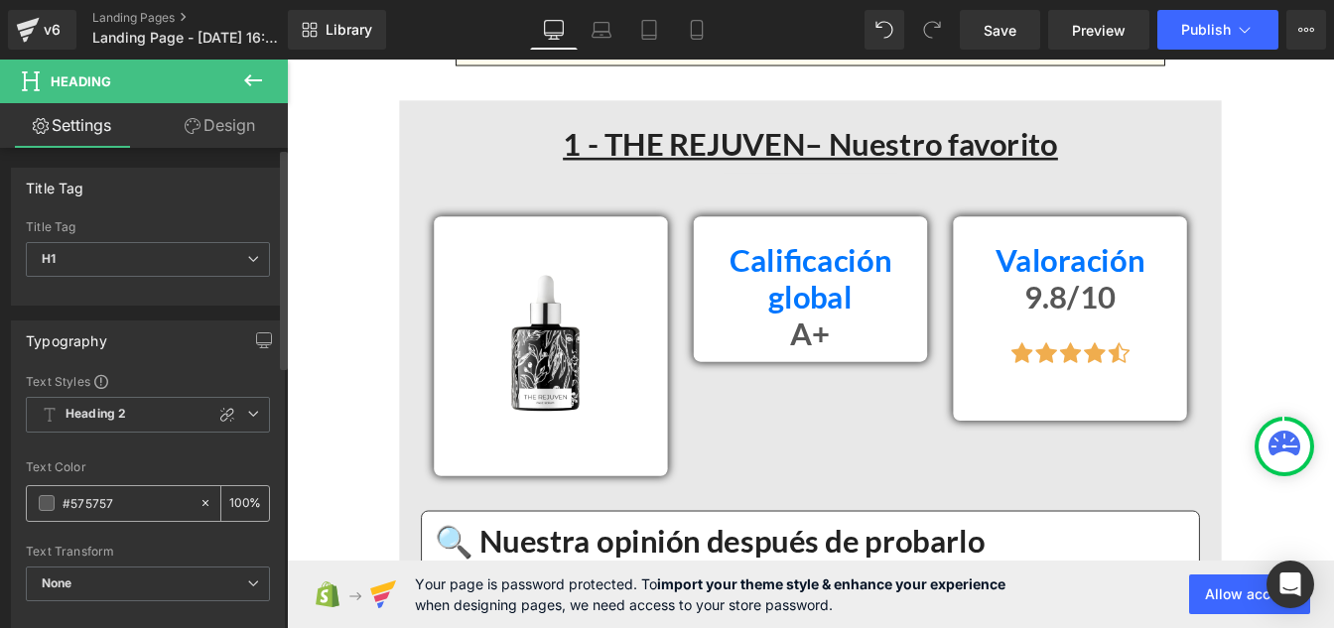
click at [146, 501] on input "#575757" at bounding box center [126, 503] width 127 height 22
paste input "121212"
type input "#121212"
click at [243, 498] on div "100 %" at bounding box center [245, 503] width 48 height 35
click at [238, 498] on input "100" at bounding box center [239, 503] width 20 height 22
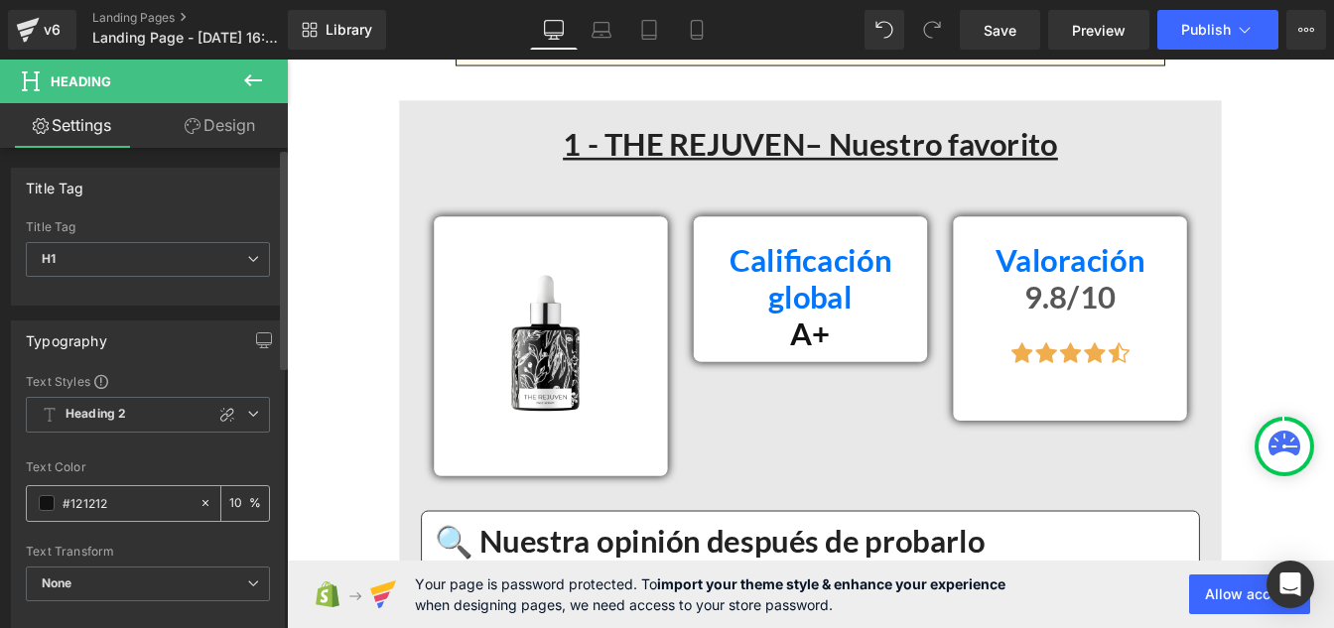
type input "1"
type input "75"
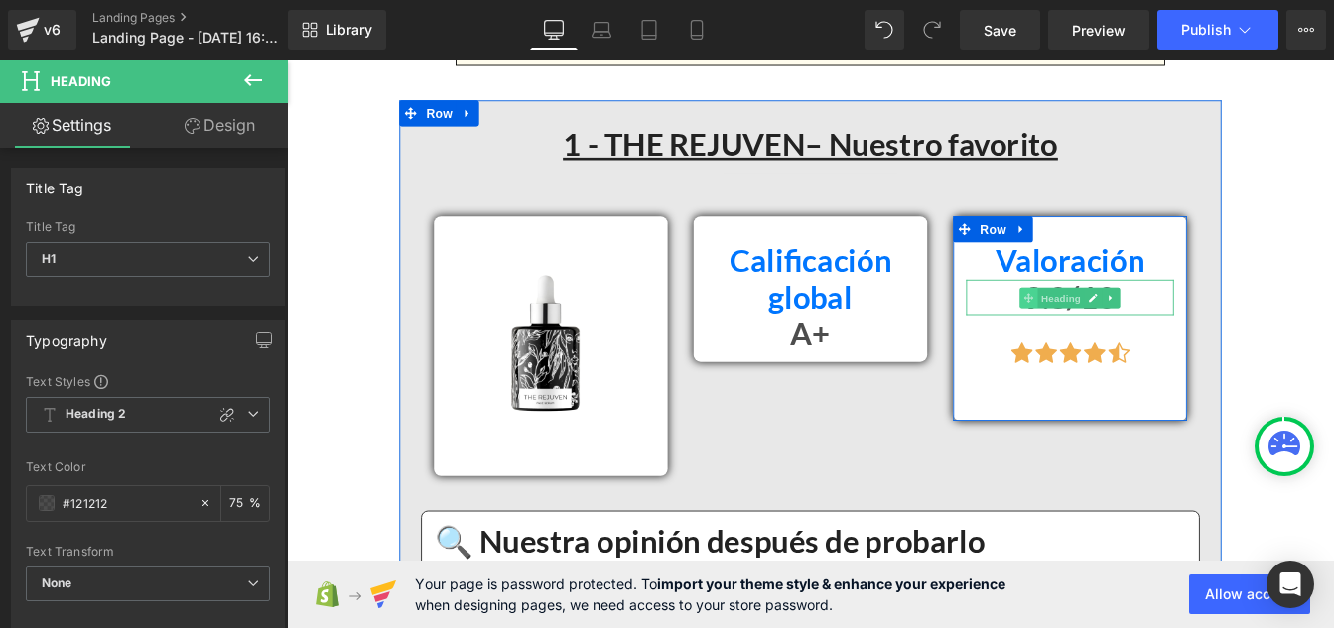
click at [1136, 329] on span at bounding box center [1138, 333] width 21 height 24
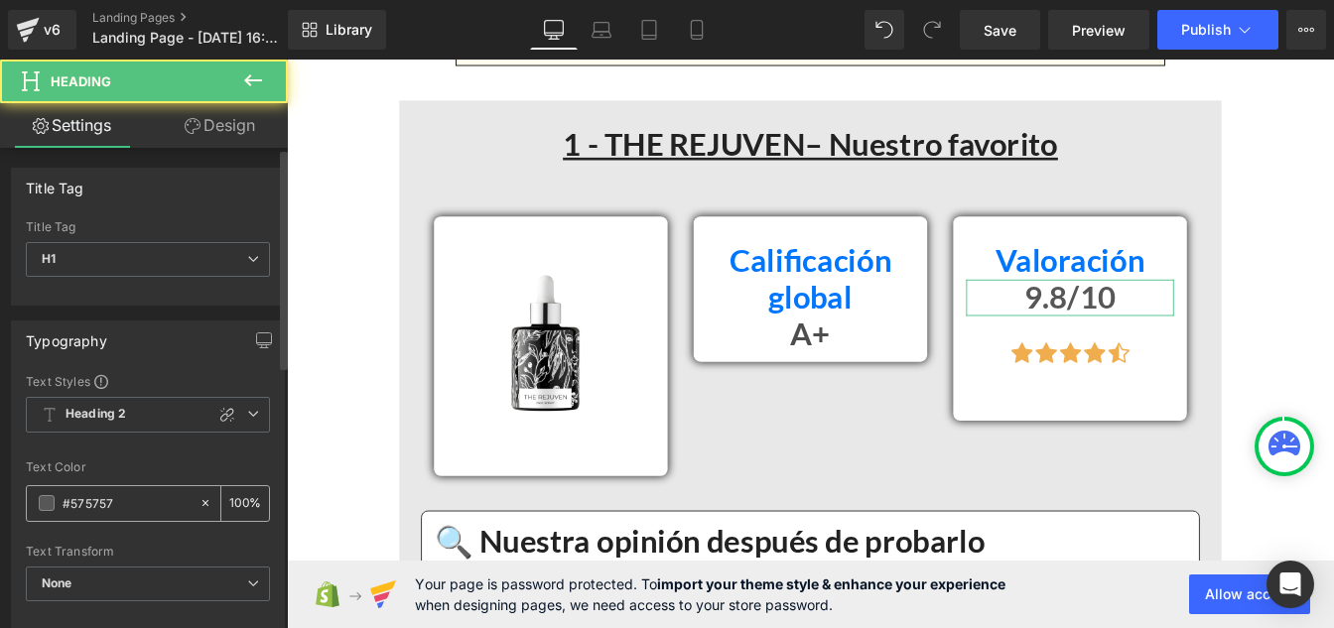
click at [143, 495] on input "#575757" at bounding box center [126, 503] width 127 height 22
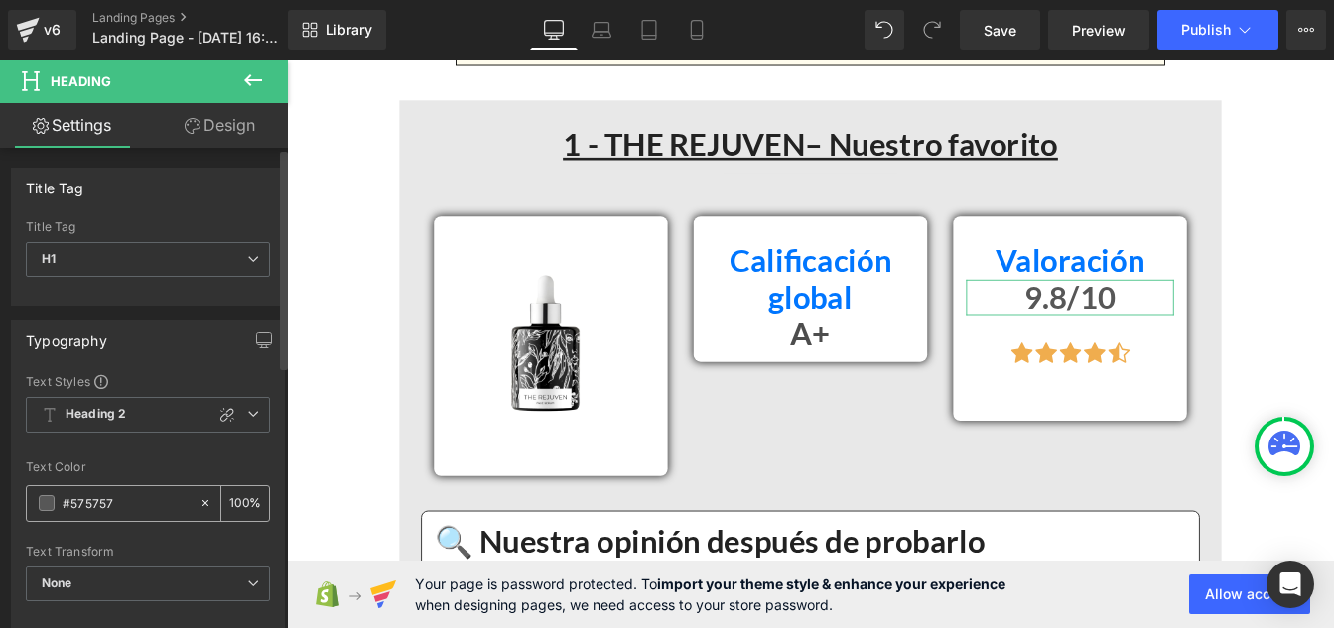
paste input "121212"
type input "#121212"
click at [243, 497] on div "100 %" at bounding box center [245, 503] width 48 height 35
click at [238, 497] on input "100" at bounding box center [239, 503] width 20 height 22
type input "1"
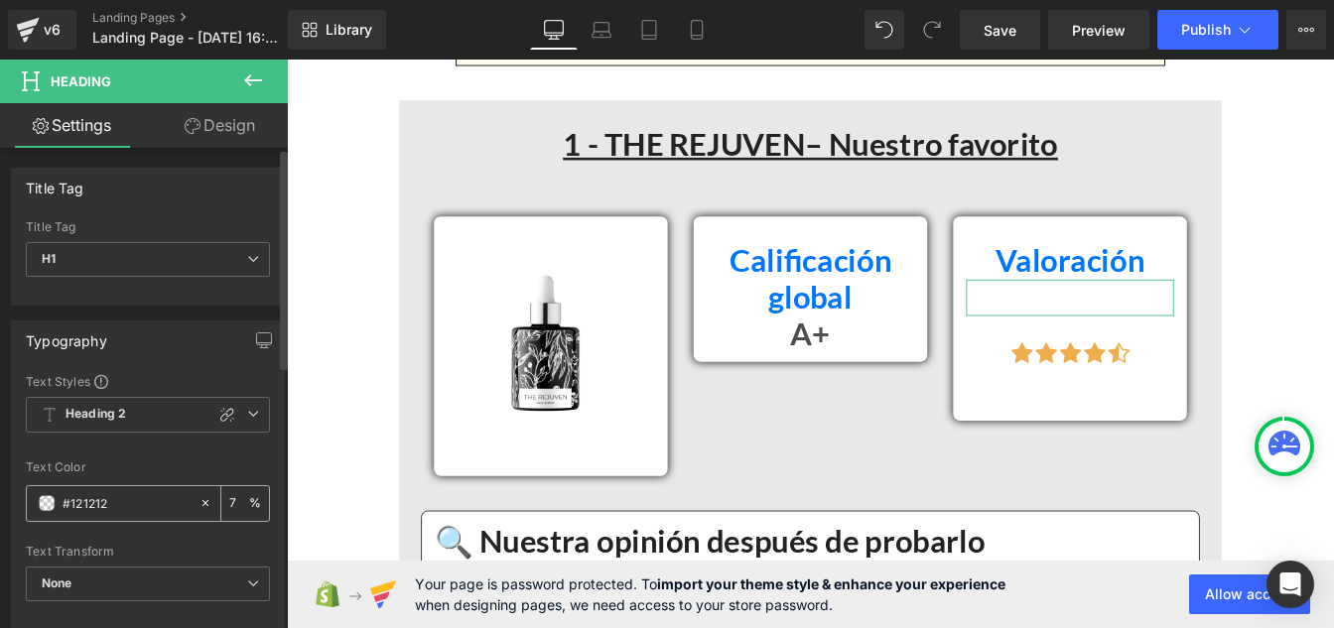
type input "75"
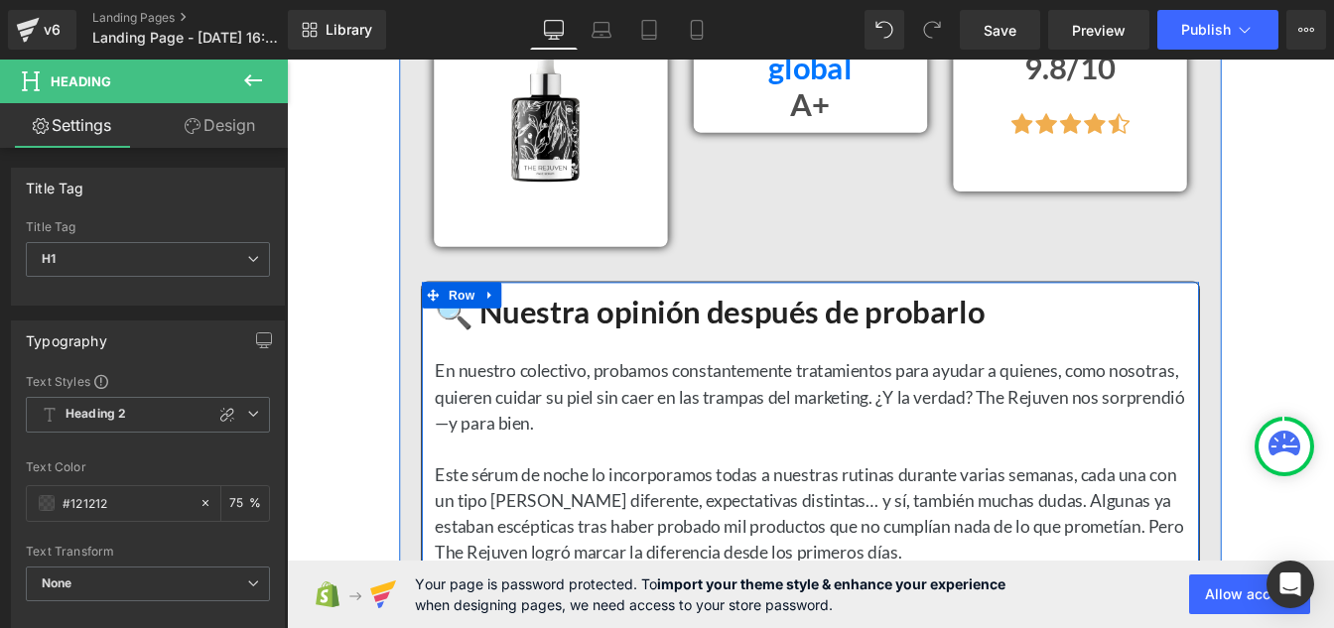
scroll to position [2315, 0]
click at [676, 350] on h1 "🔍 Nuestra opinión después de probarlo" at bounding box center [888, 349] width 862 height 43
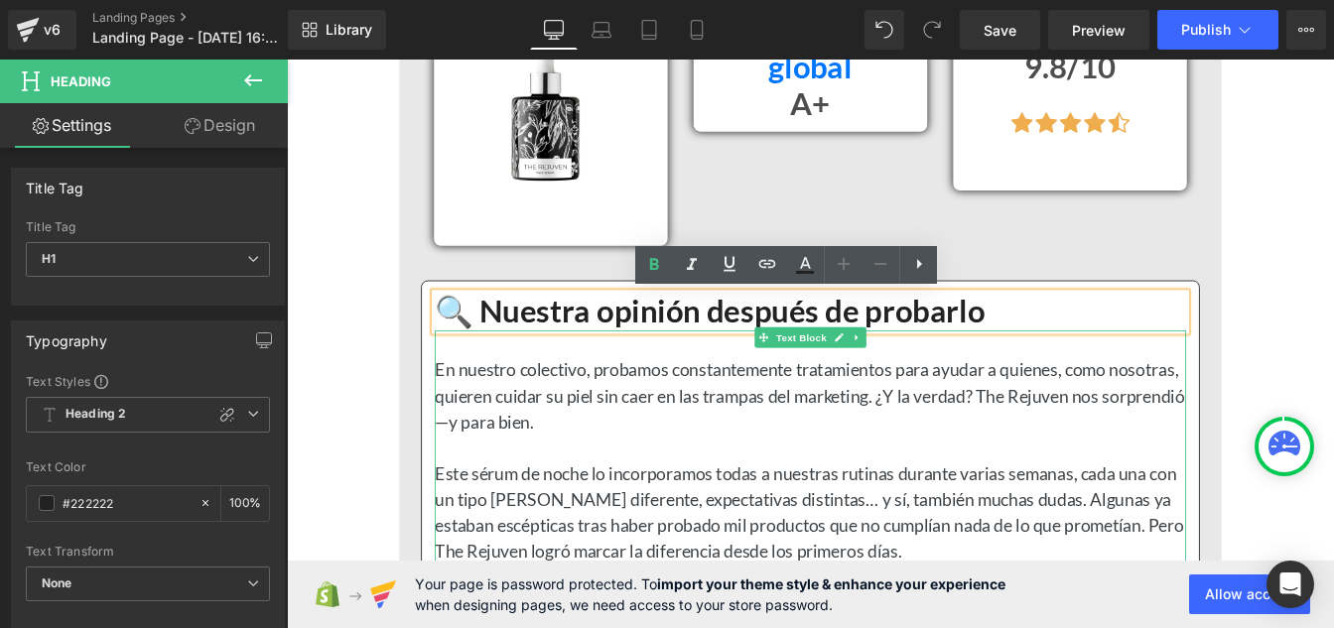
click at [620, 489] on div at bounding box center [888, 504] width 862 height 30
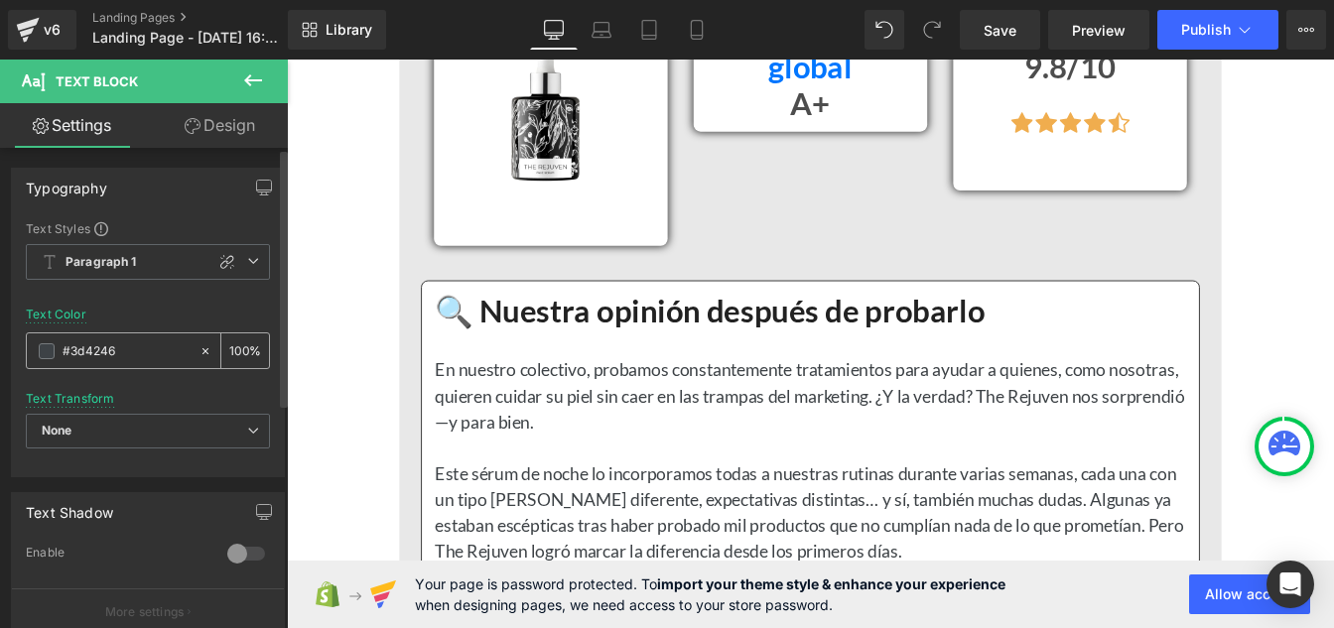
click at [130, 352] on input "#3d4246" at bounding box center [126, 351] width 127 height 22
paste input "121212"
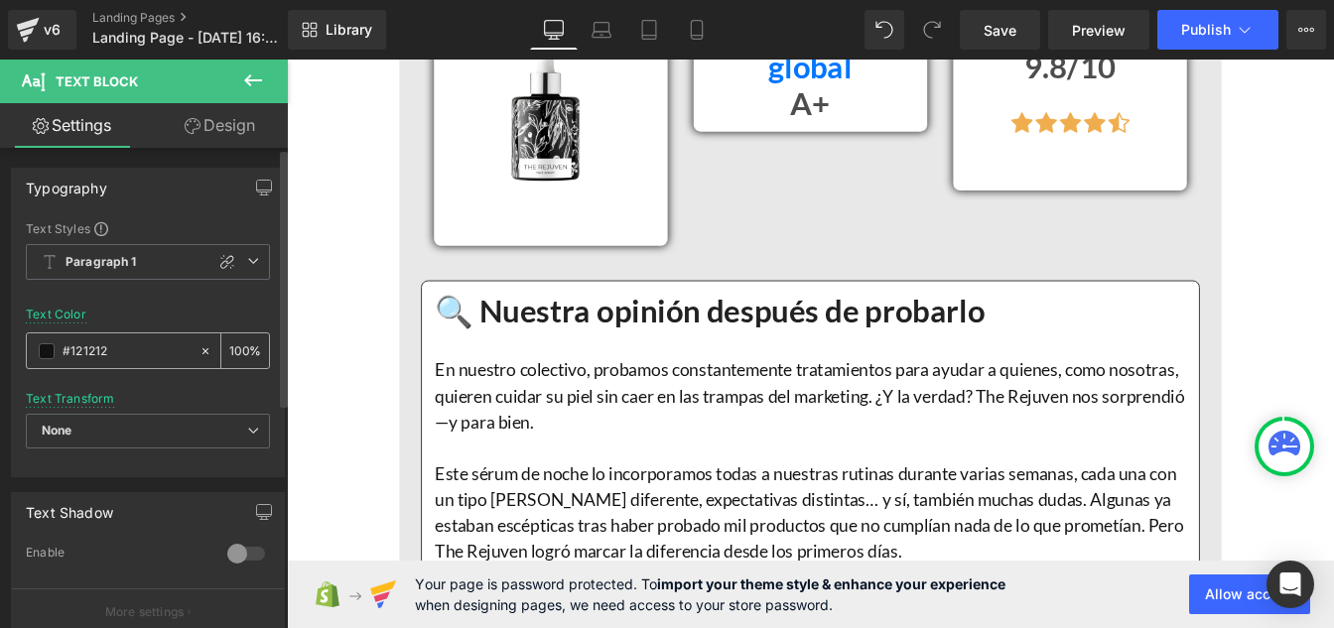
type input "#121212"
click at [232, 349] on input "100" at bounding box center [239, 350] width 20 height 22
click at [240, 350] on input "100" at bounding box center [239, 350] width 20 height 22
type input "1"
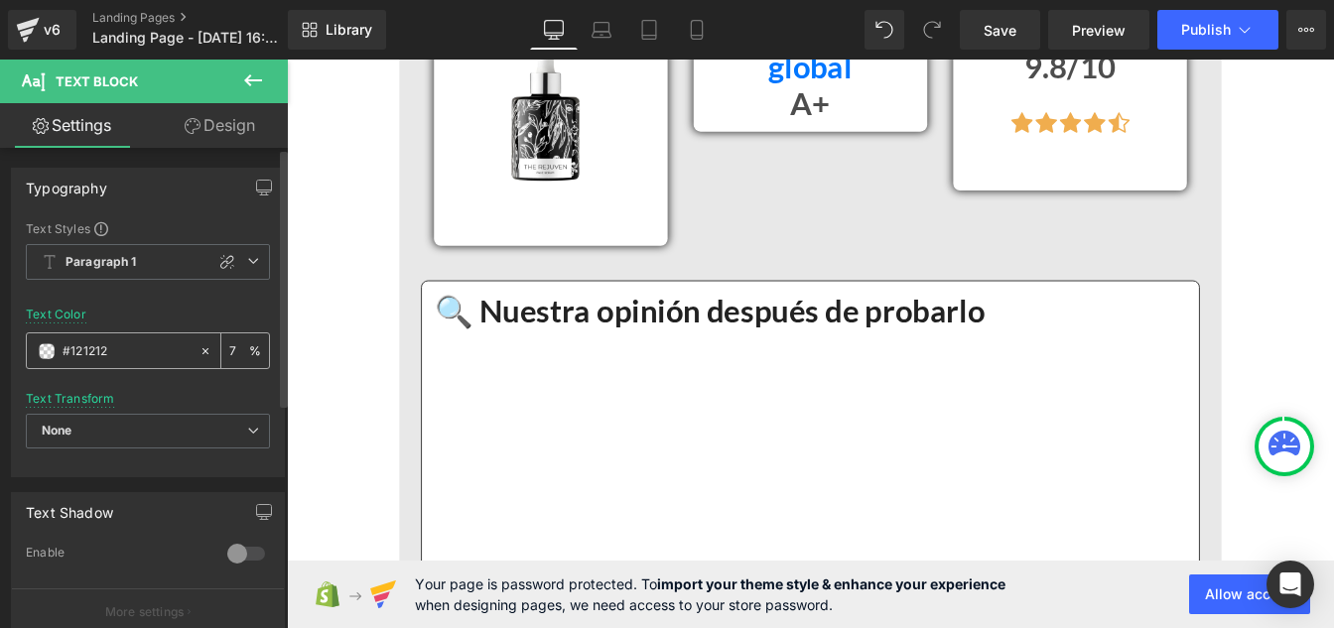
type input "75"
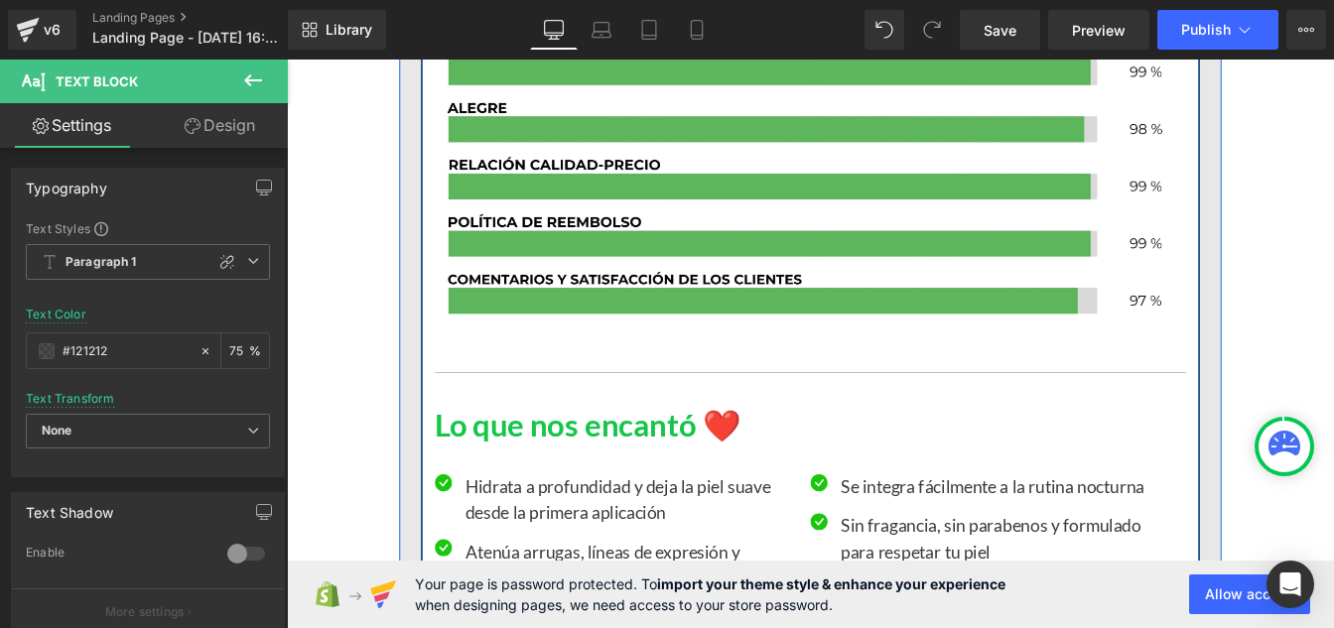
scroll to position [3731, 0]
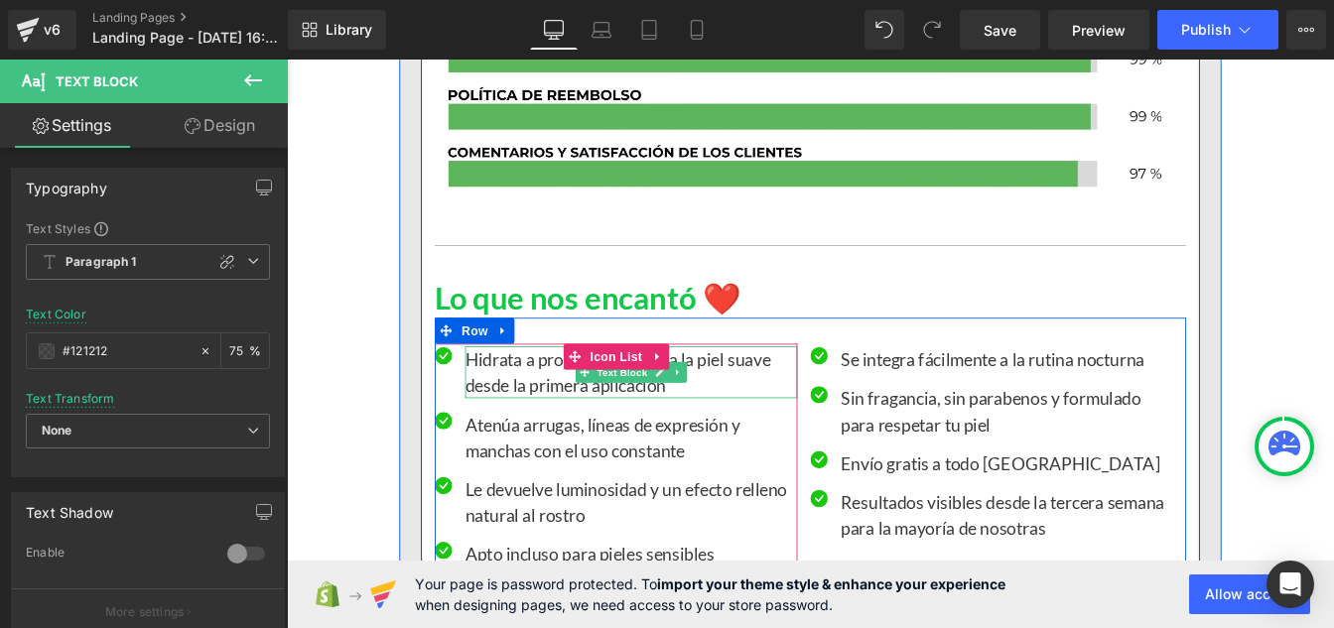
click at [521, 420] on p "Hidrata a profundidad y deja la piel suave desde la primera aplicación" at bounding box center [681, 418] width 381 height 60
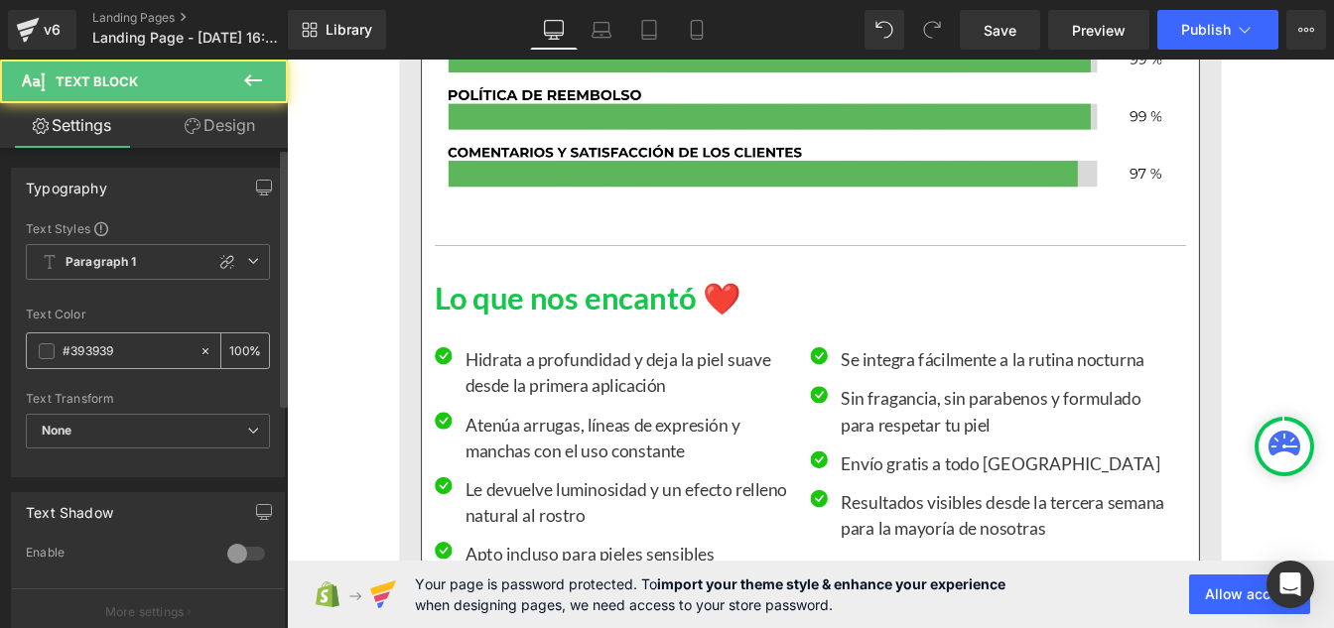
click at [141, 352] on input "#393939" at bounding box center [126, 351] width 127 height 22
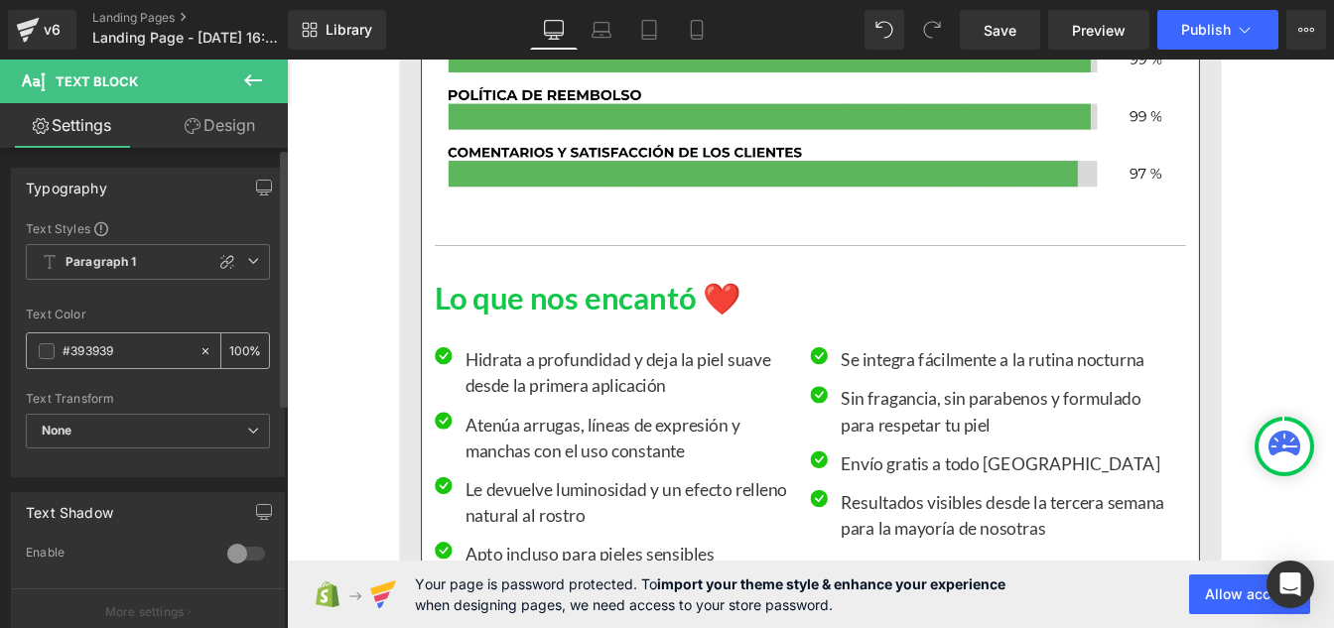
paste input "121212"
type input "#121212"
click at [238, 349] on input "100" at bounding box center [239, 350] width 20 height 22
type input "1"
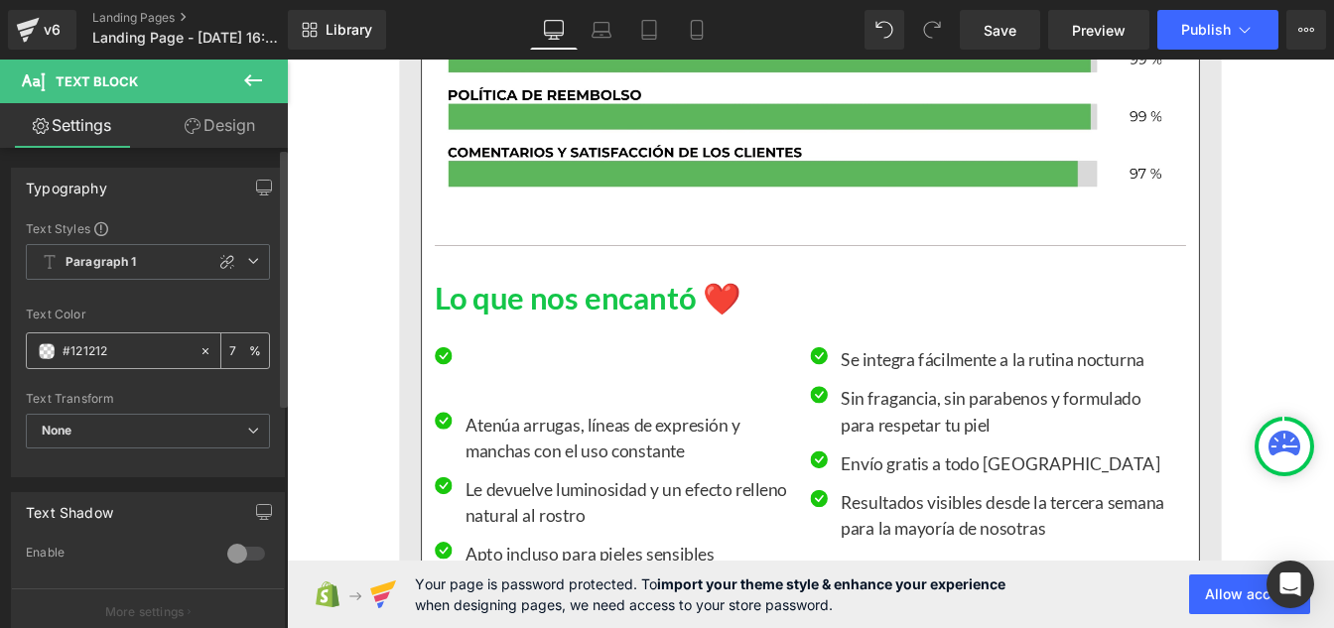
type input "75"
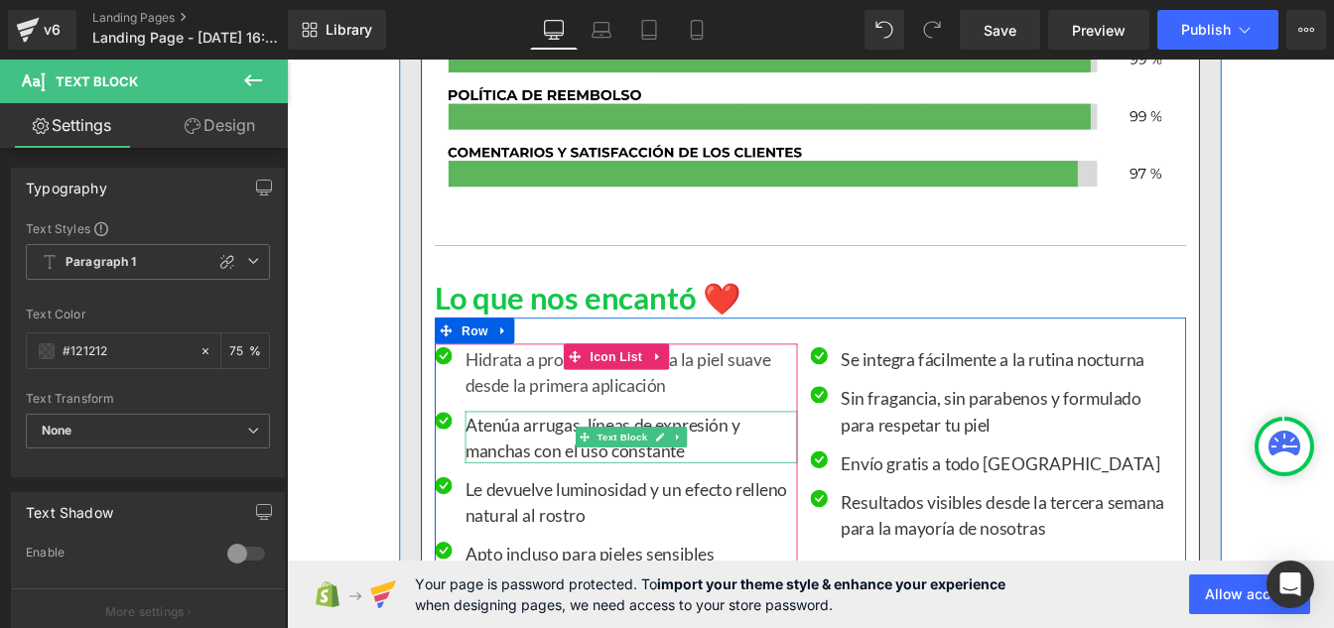
click at [568, 501] on p "Atenúa arrugas, líneas de expresión y manchas con el uso constante" at bounding box center [681, 493] width 381 height 60
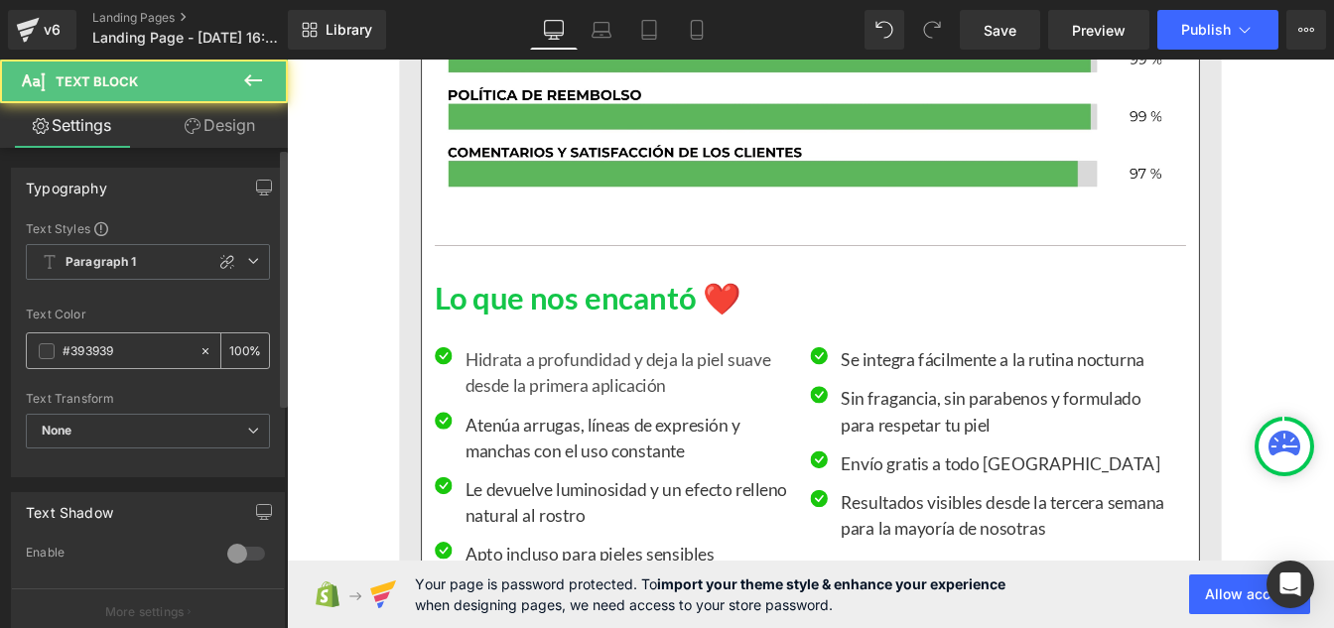
click at [126, 360] on input "#393939" at bounding box center [126, 351] width 127 height 22
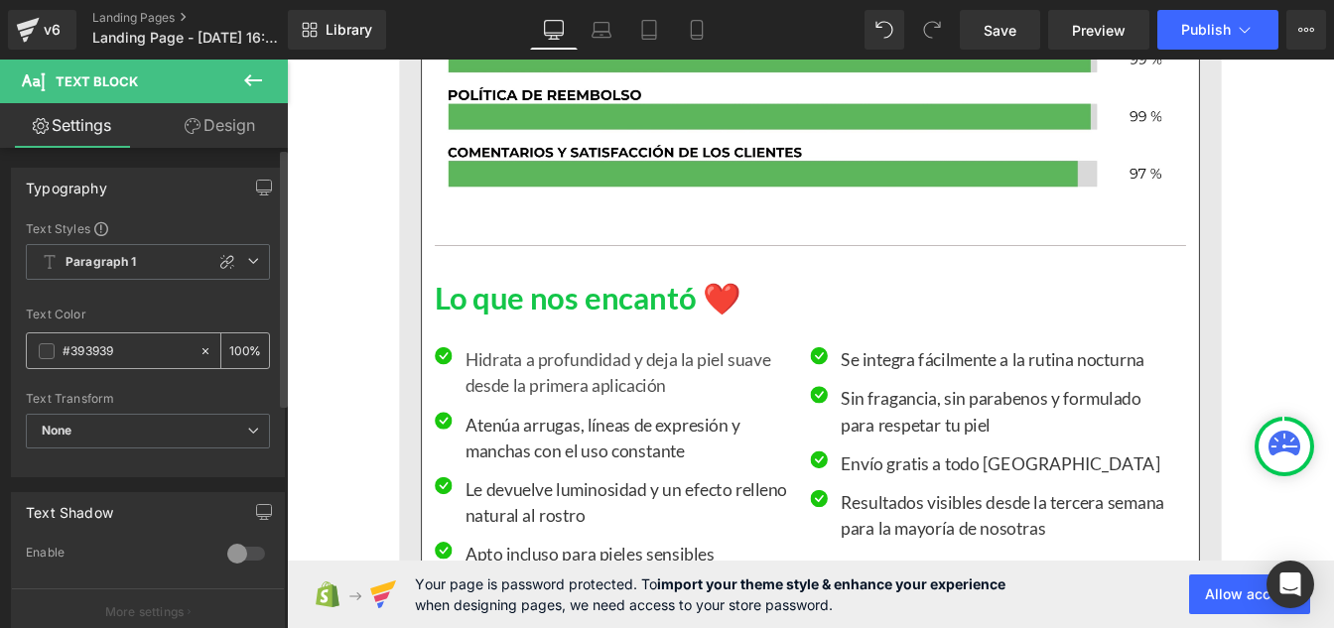
paste input "121212"
type input "#121212"
click at [240, 349] on input "100" at bounding box center [239, 350] width 20 height 22
type input "1"
type input "75"
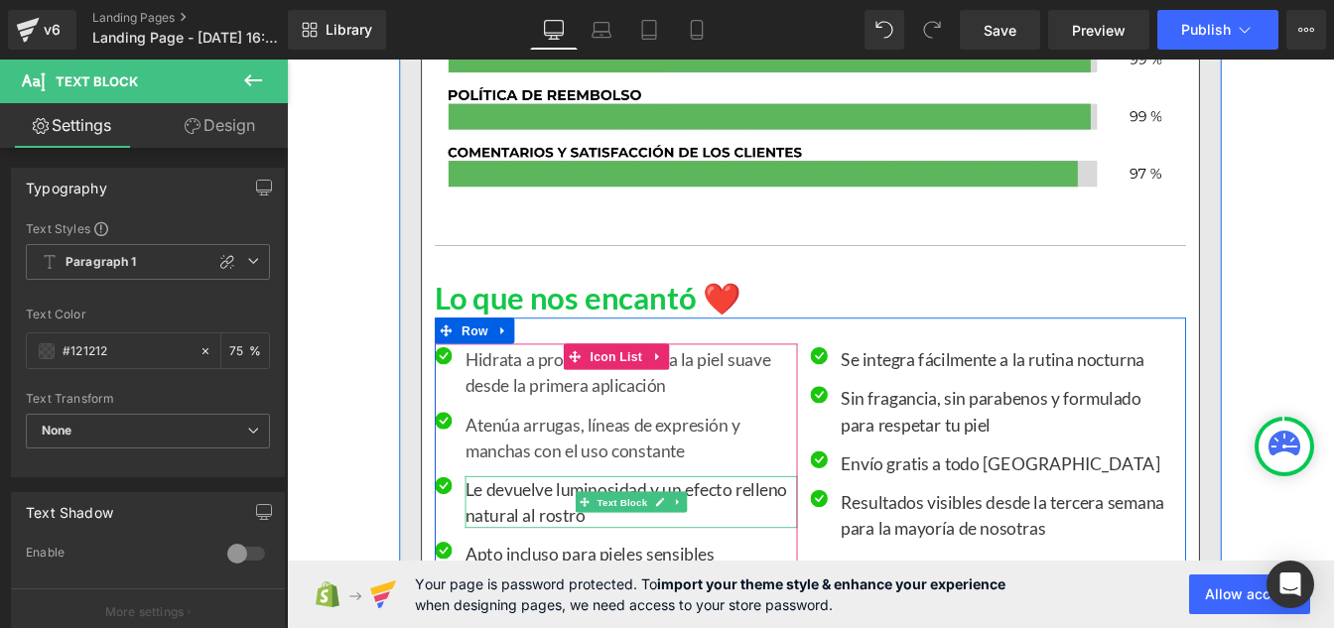
click at [563, 577] on p "Le devuelve luminosidad y un efecto relleno natural al rostro" at bounding box center [681, 567] width 381 height 60
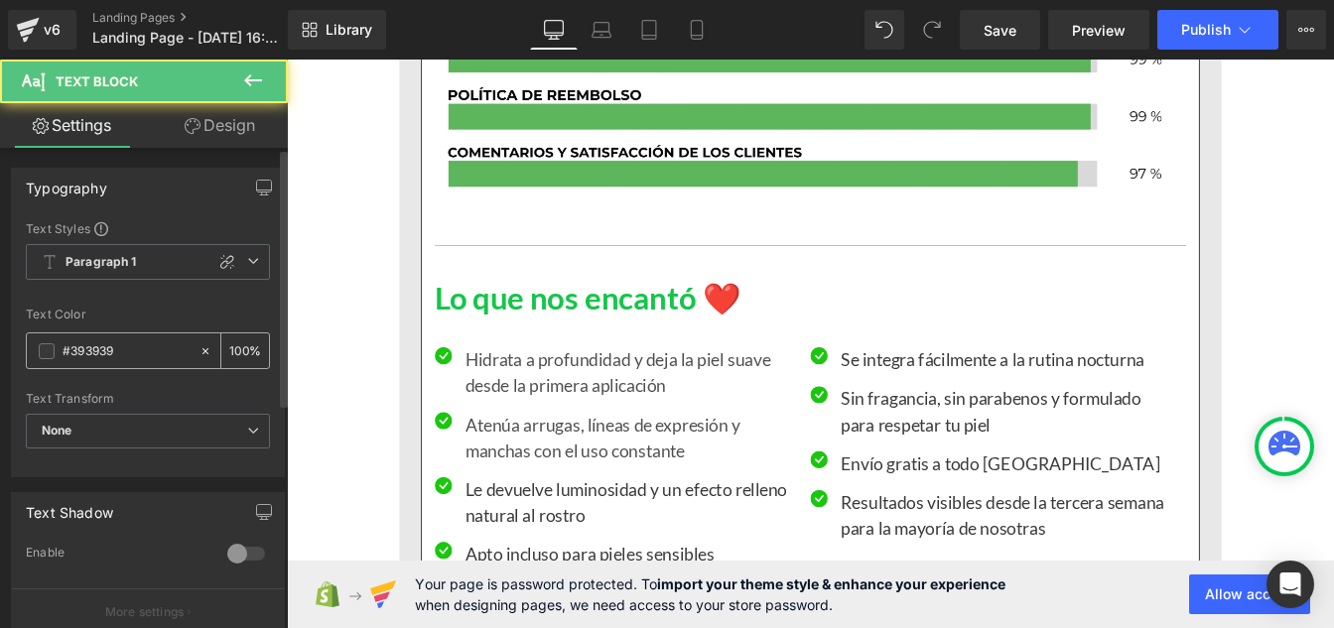
click at [123, 353] on input "#393939" at bounding box center [126, 351] width 127 height 22
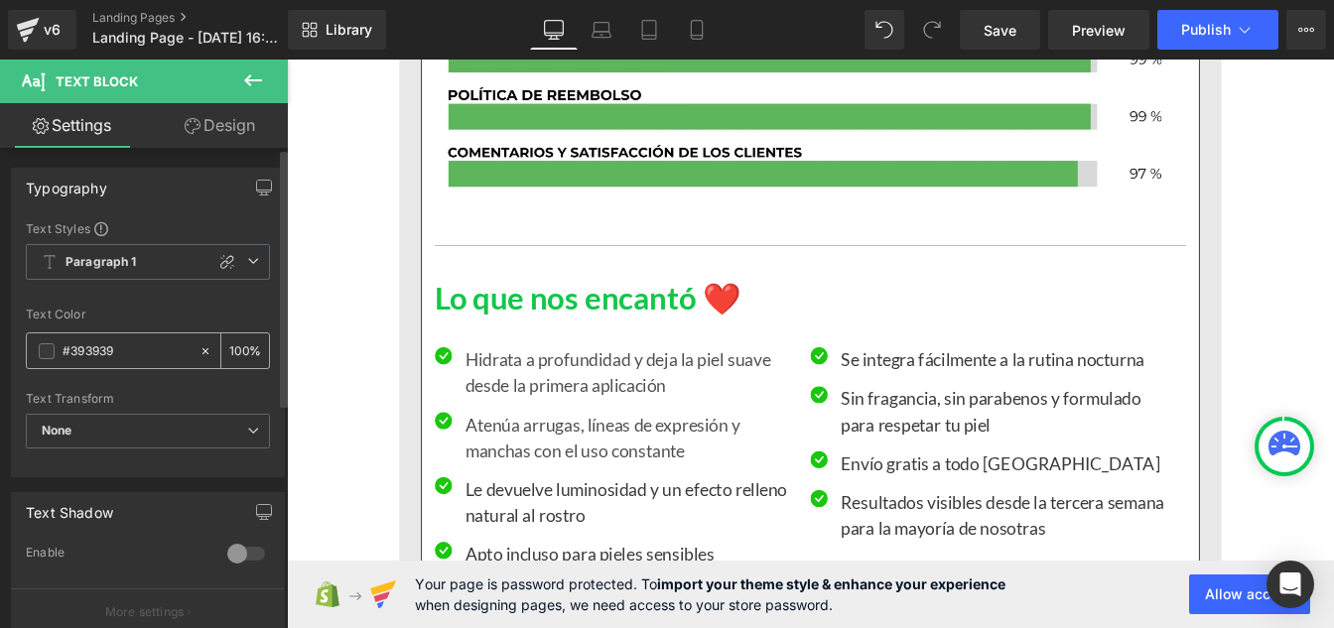
paste input "121212"
type input "#121212"
click at [239, 344] on input "100" at bounding box center [239, 350] width 20 height 22
type input "1"
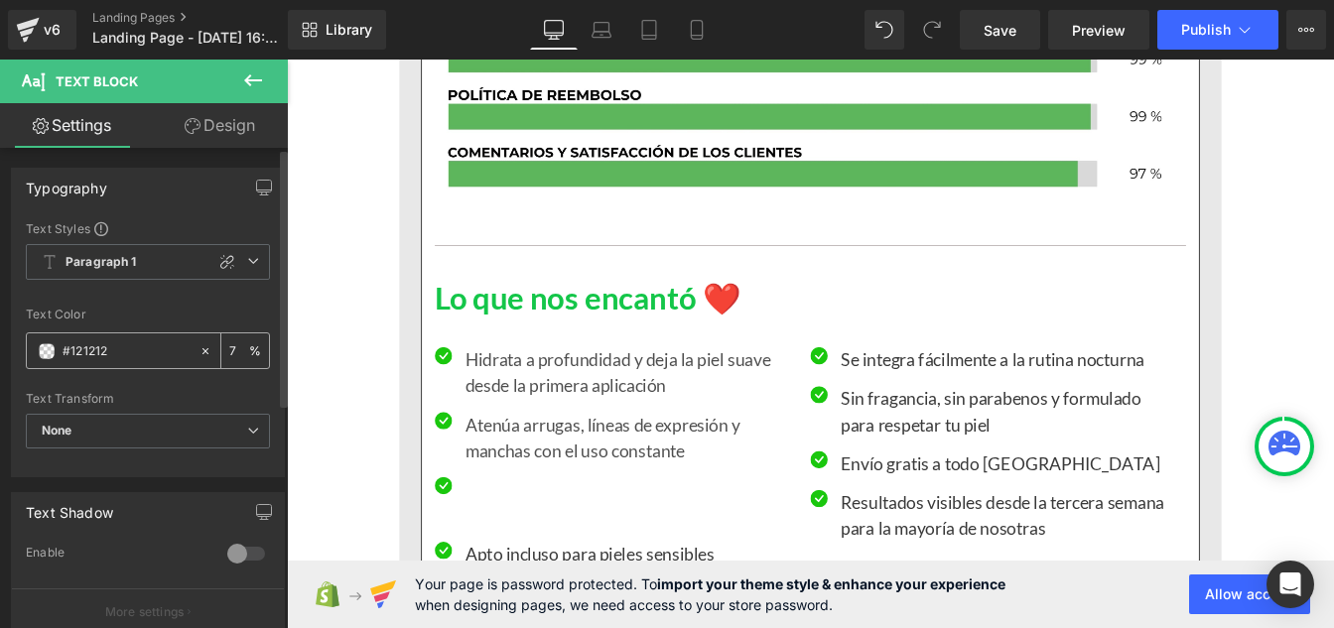
type input "75"
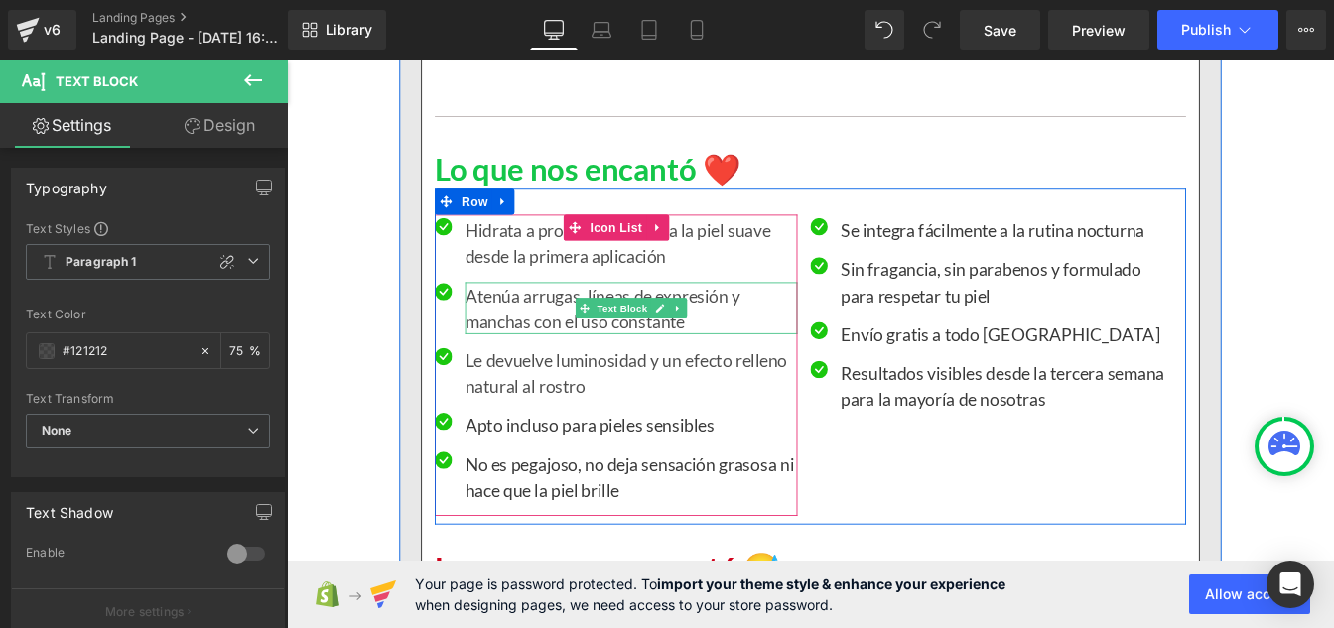
scroll to position [3886, 0]
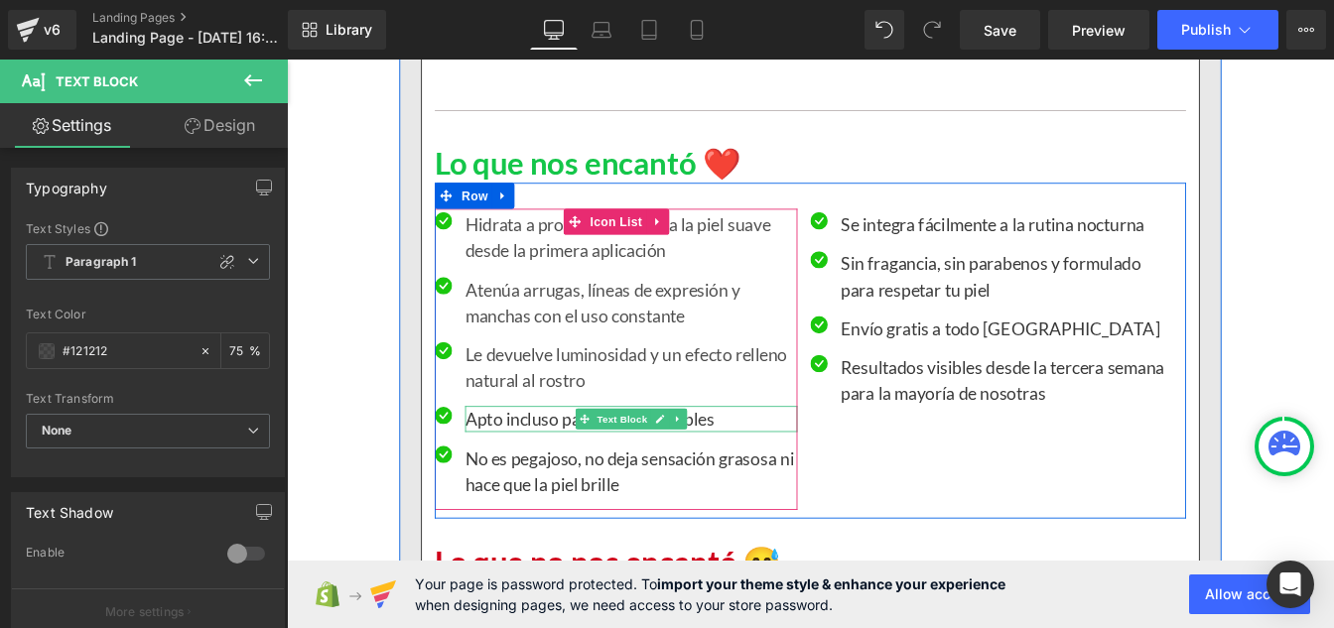
click at [541, 473] on p "Apto incluso para pieles sensibles" at bounding box center [681, 472] width 381 height 30
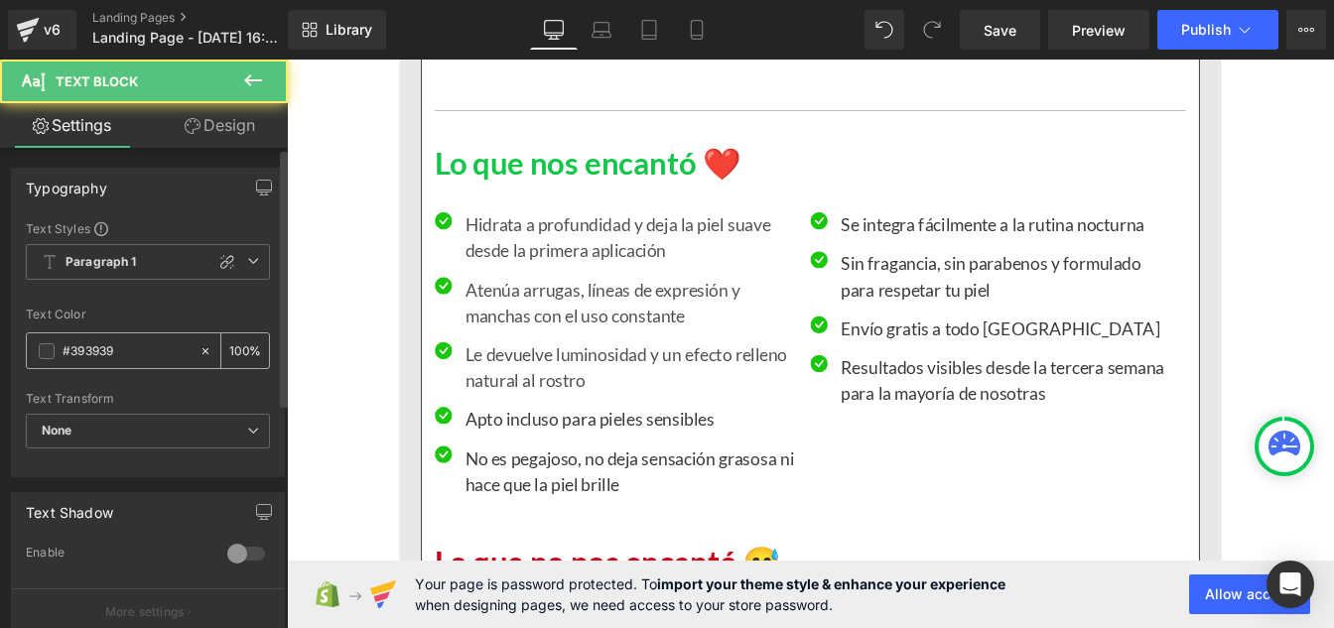
click at [116, 344] on input "#393939" at bounding box center [126, 351] width 127 height 22
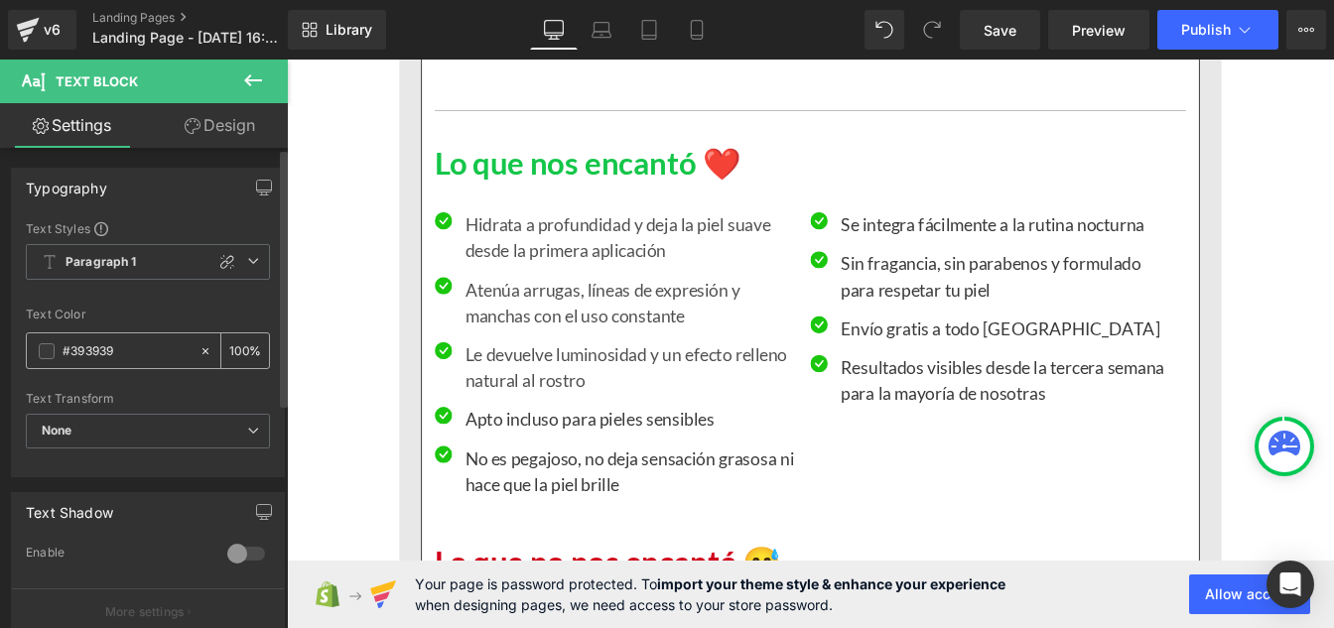
paste input "121212"
type input "#121212"
click at [237, 349] on input "100" at bounding box center [239, 350] width 20 height 22
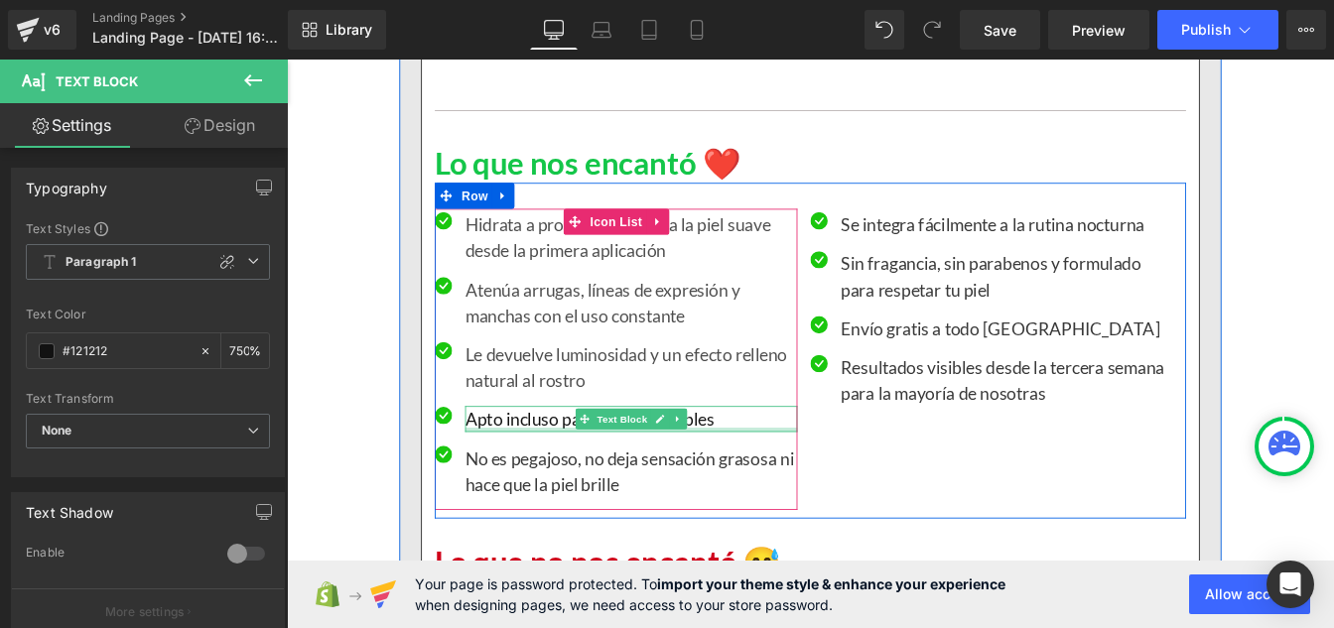
scroll to position [0, 2]
type input "75"
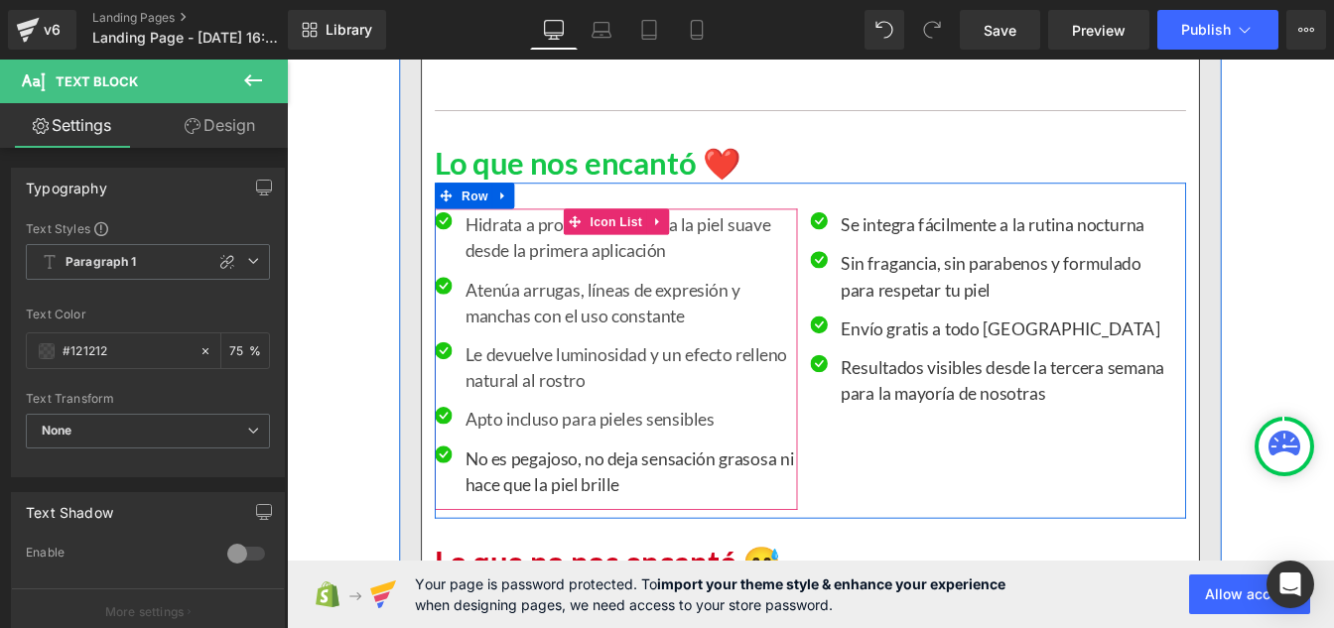
click at [547, 523] on p "No es pegajoso, no deja sensación grasosa ni hace que la piel brille" at bounding box center [681, 531] width 381 height 60
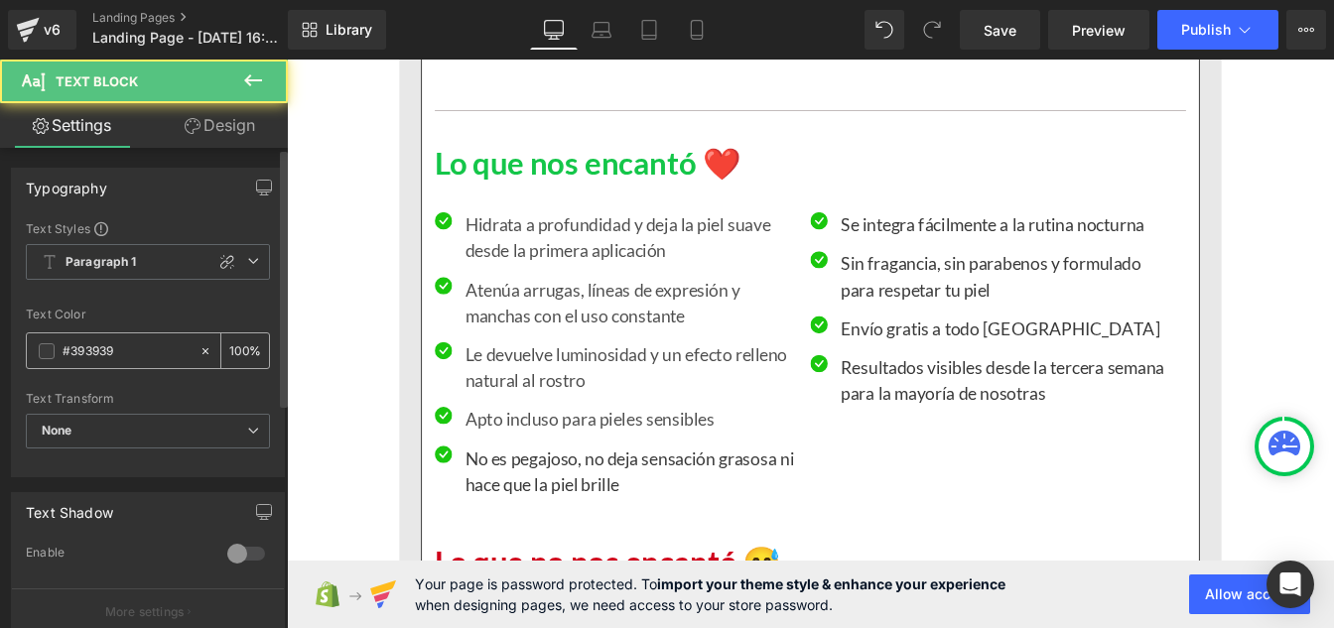
click at [118, 364] on div "#393939" at bounding box center [113, 350] width 172 height 35
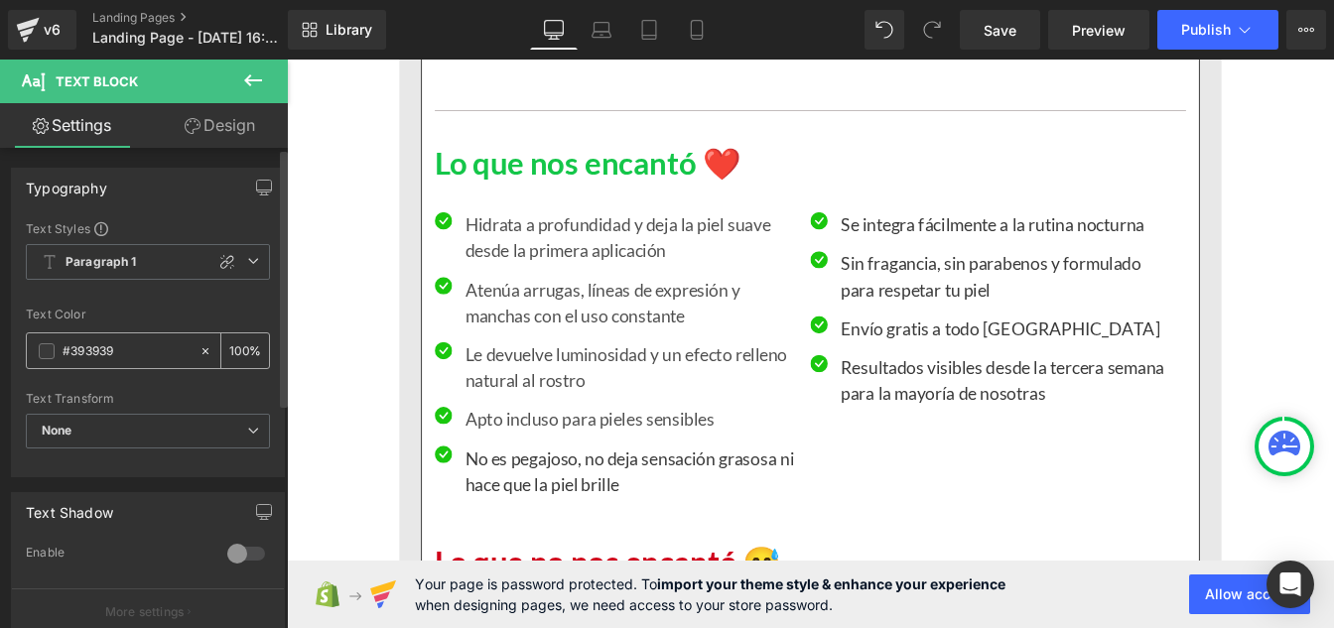
click at [125, 351] on input "#393939" at bounding box center [126, 351] width 127 height 22
paste input "121212"
type input "#121212"
click at [237, 347] on input "100" at bounding box center [239, 350] width 20 height 22
type input "0"
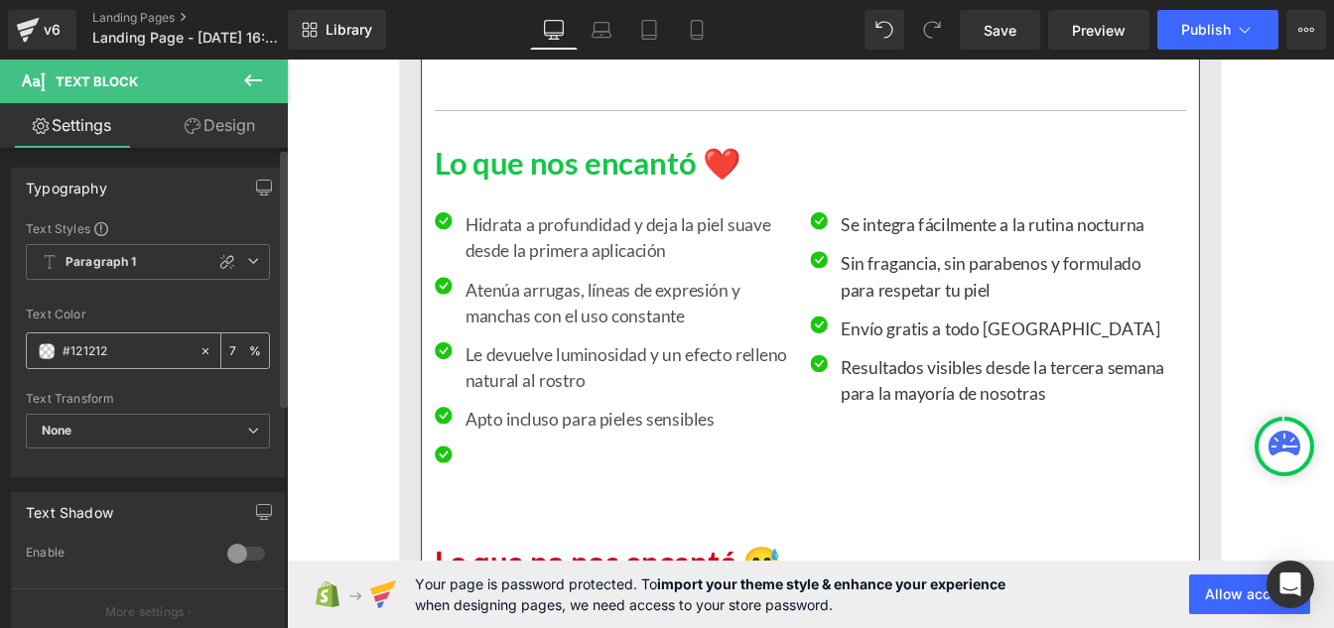
type input "75"
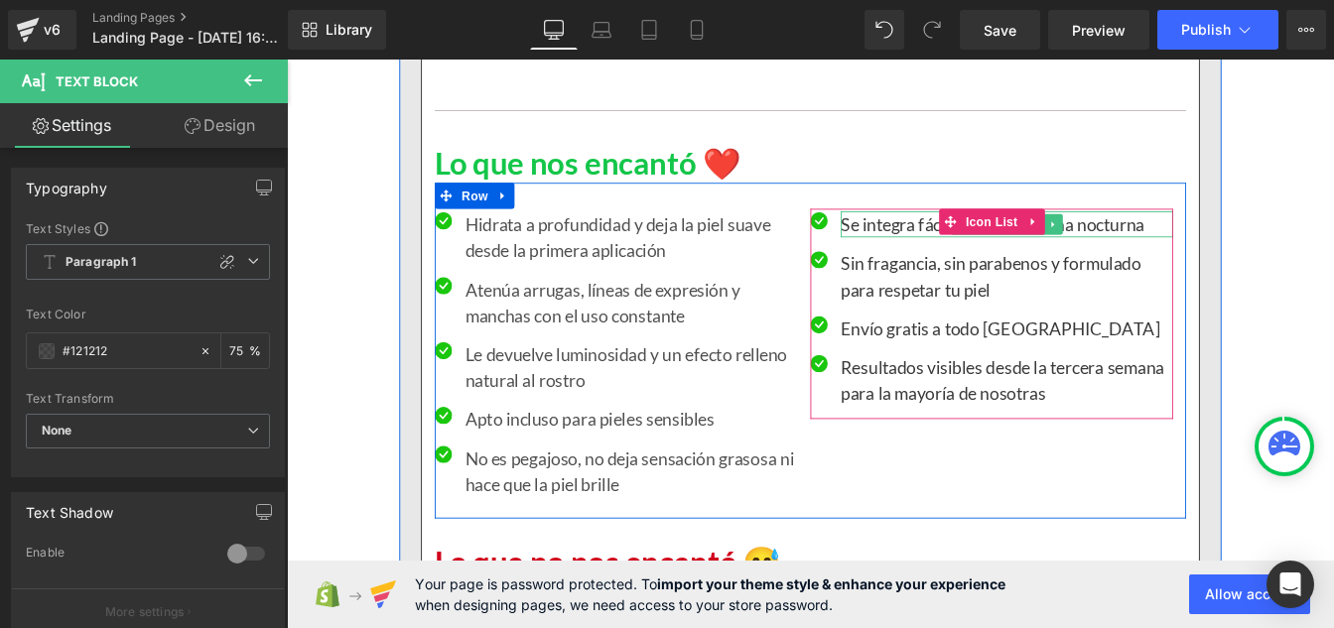
click at [944, 247] on p "Se integra fácilmente a la rutina nocturna" at bounding box center [1112, 248] width 381 height 30
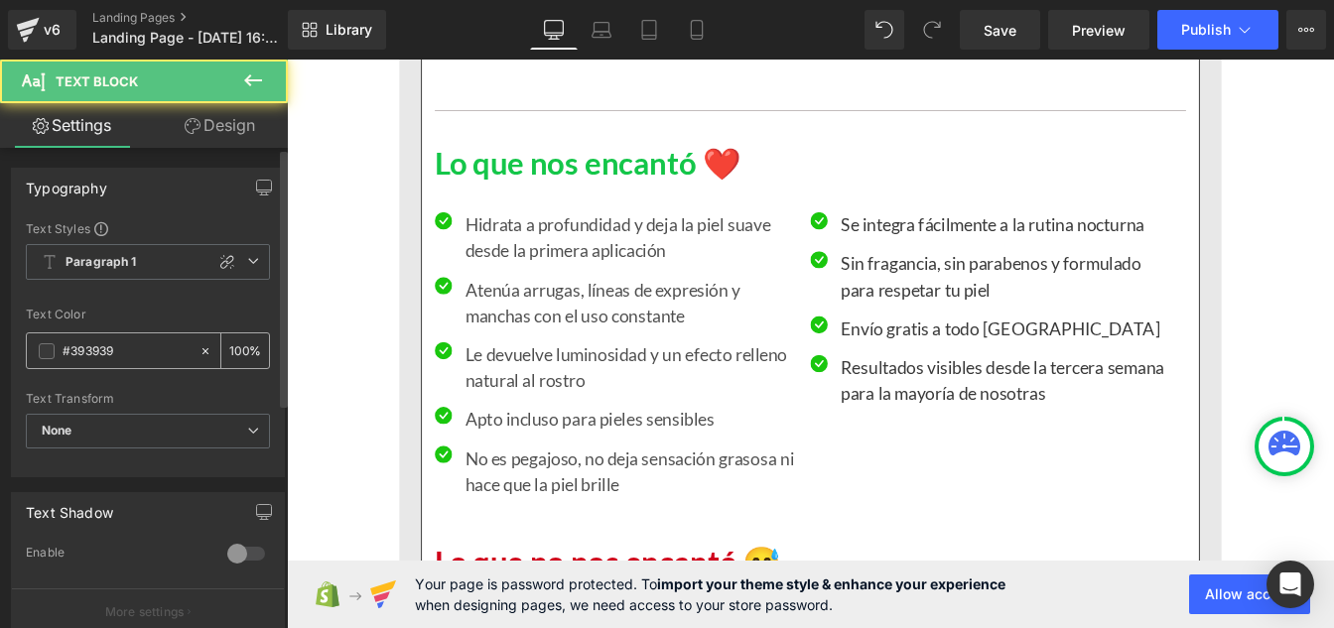
click at [126, 348] on input "#393939" at bounding box center [126, 351] width 127 height 22
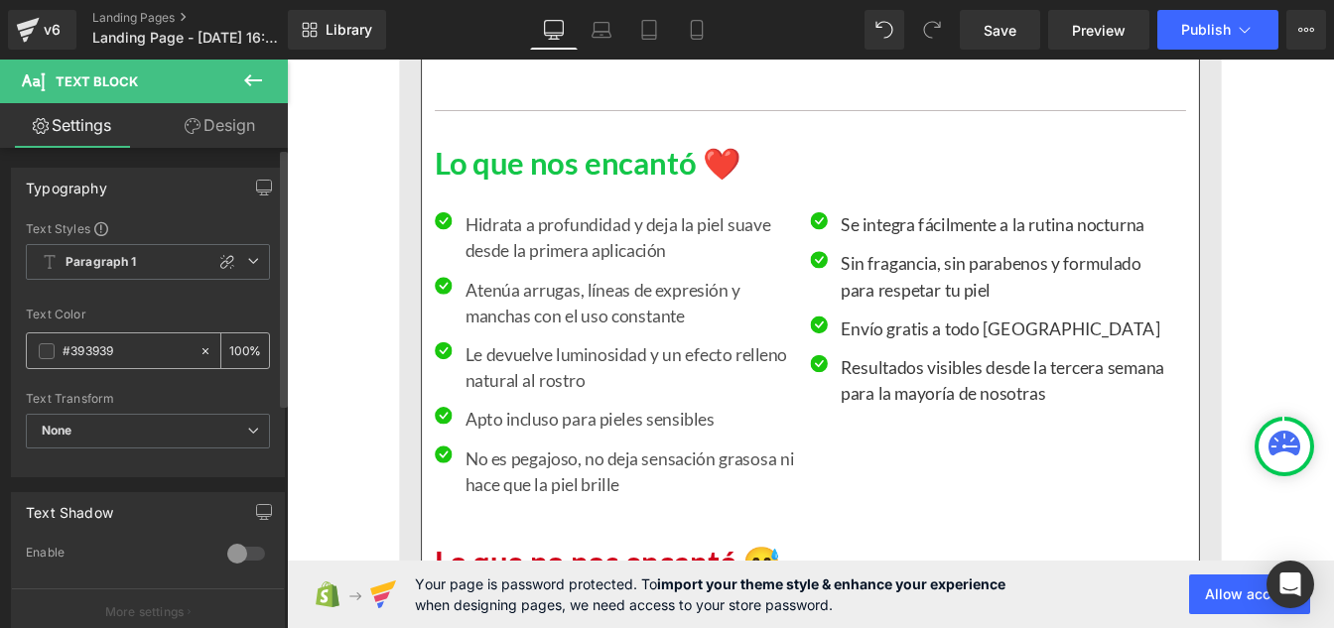
paste input "121212"
type input "#121212"
click at [236, 346] on input "100" at bounding box center [239, 350] width 20 height 22
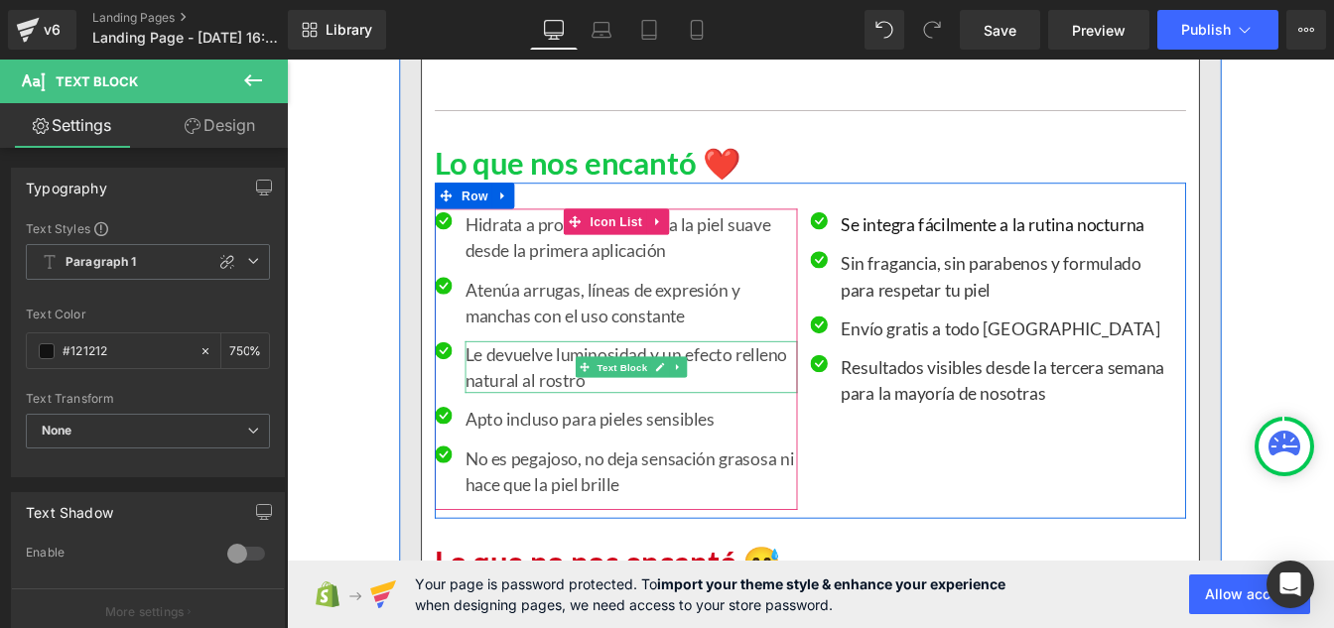
scroll to position [0, 2]
type input "75"
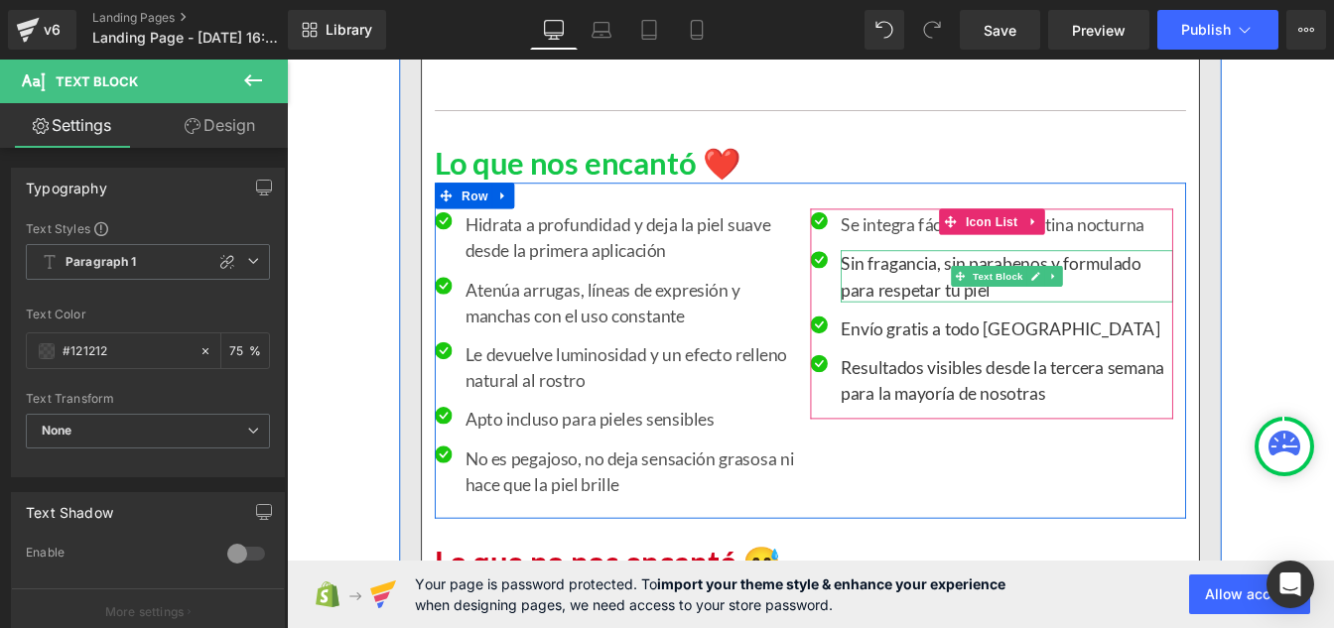
click at [1002, 304] on p "Sin fragancia, sin parabenos y formulado para respetar tu piel" at bounding box center [1112, 308] width 381 height 60
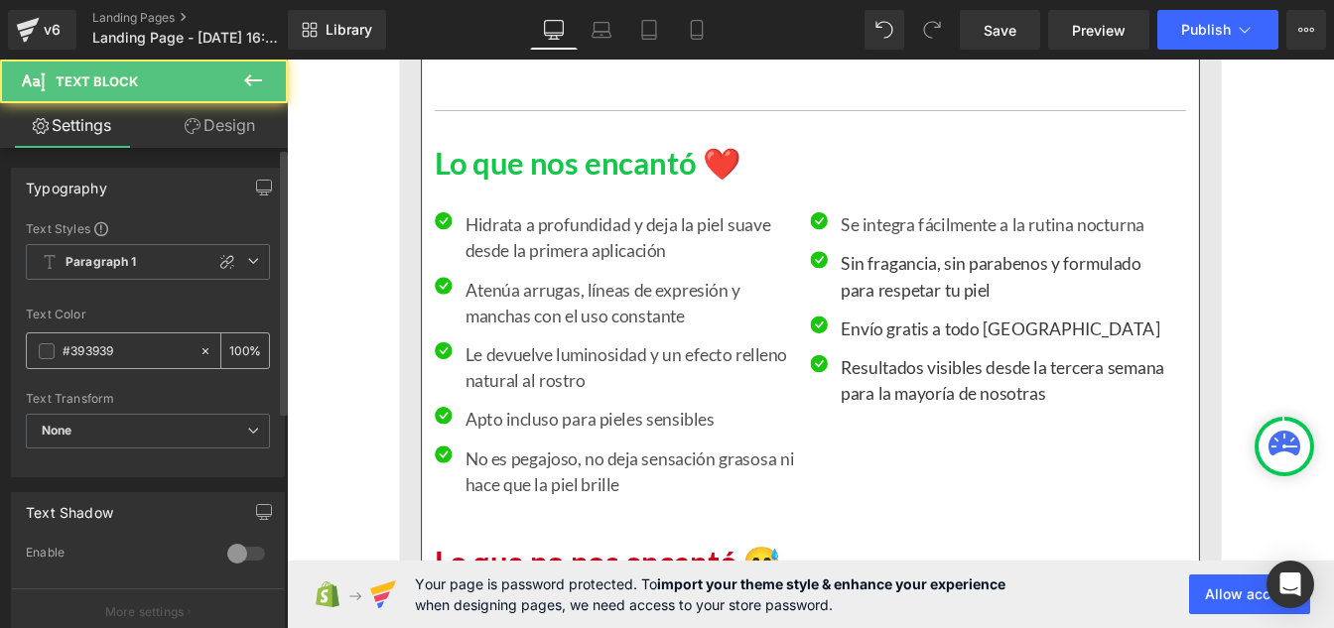
click at [147, 365] on div "#393939" at bounding box center [113, 350] width 172 height 35
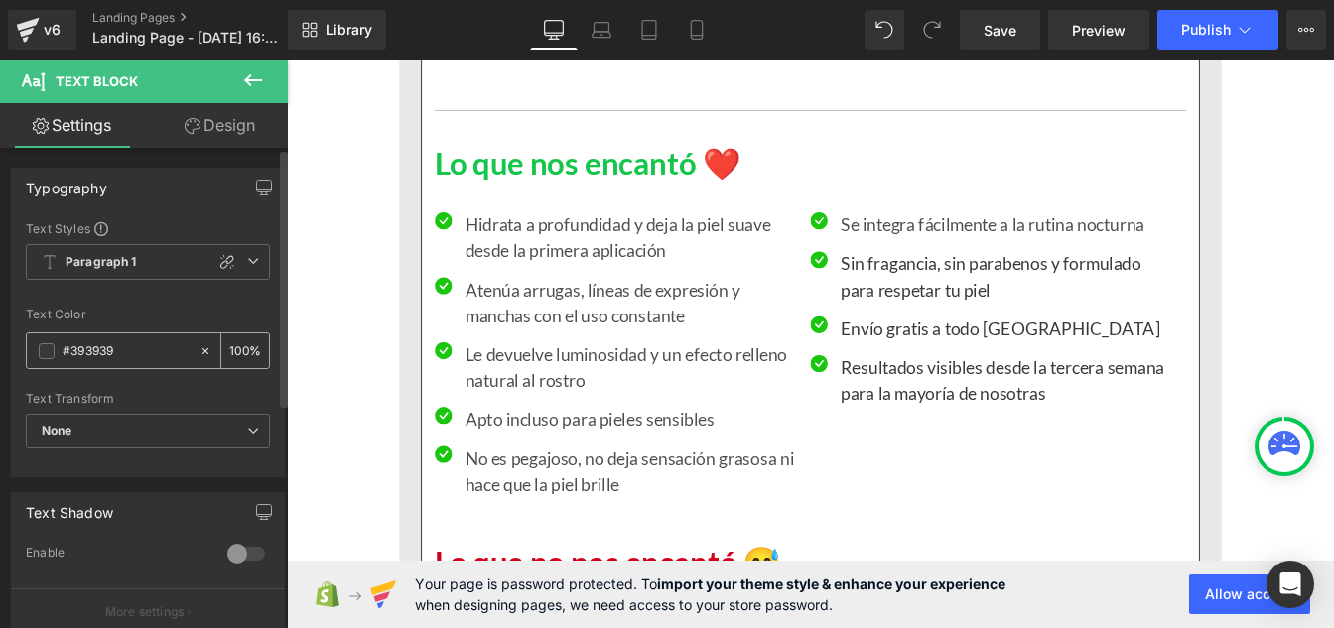
click at [133, 353] on input "#393939" at bounding box center [126, 351] width 127 height 22
paste input "121212"
type input "#121212"
click at [238, 347] on input "100" at bounding box center [239, 350] width 20 height 22
type input "1"
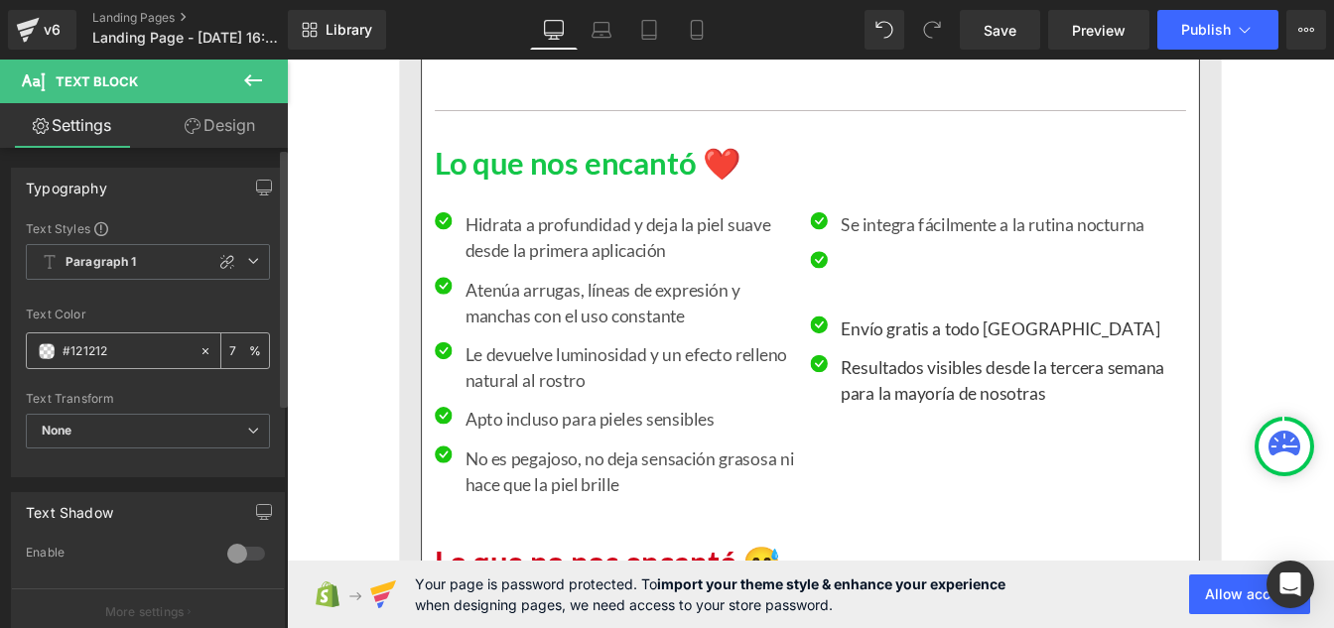
type input "75"
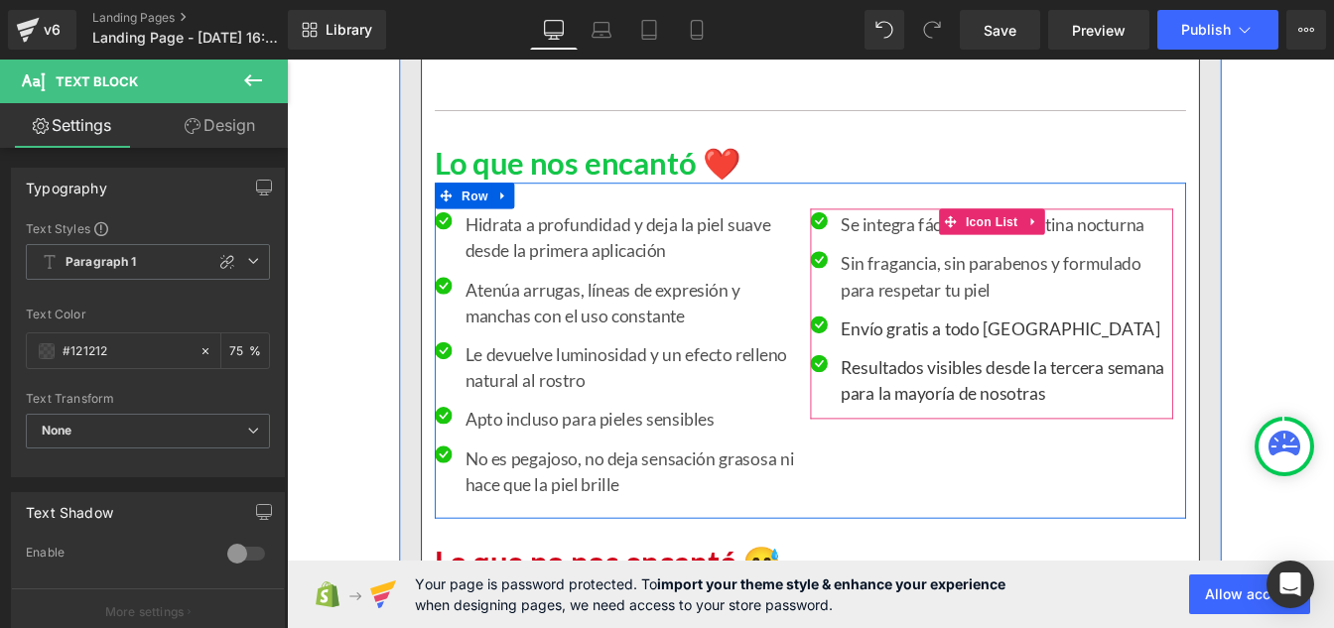
click at [967, 366] on p "Envío gratis a todo [GEOGRAPHIC_DATA]" at bounding box center [1112, 367] width 381 height 30
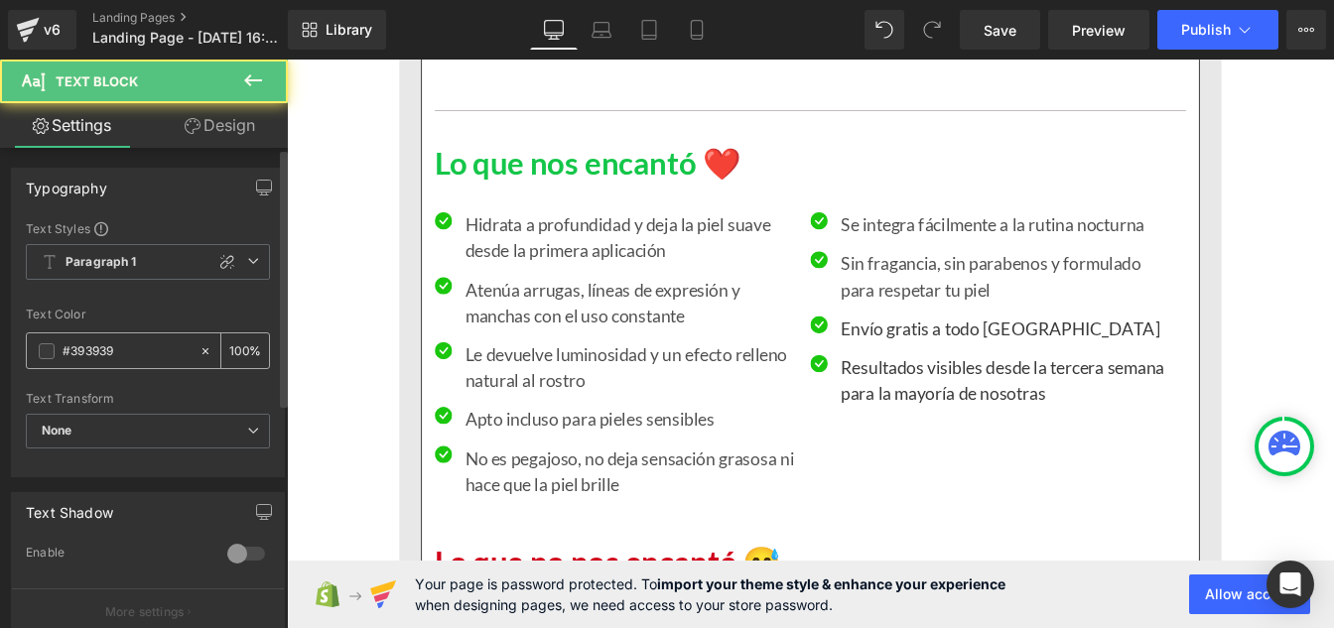
click at [138, 352] on input "#393939" at bounding box center [126, 351] width 127 height 22
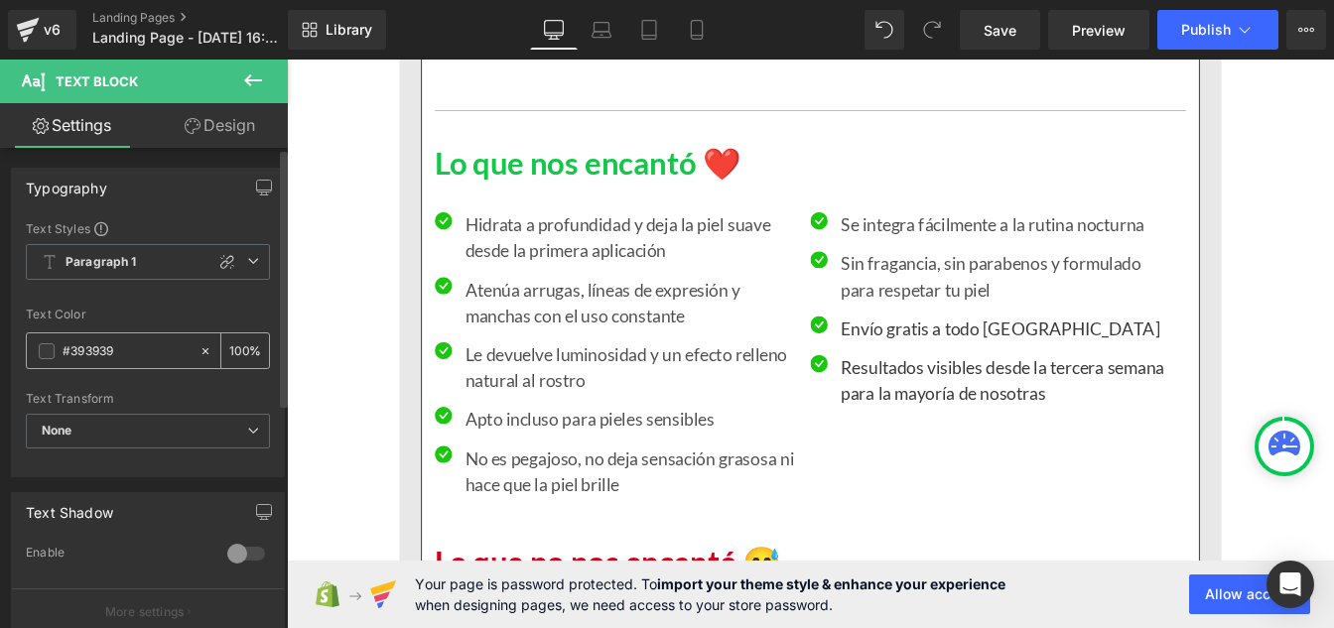
paste input "121212"
type input "#121212"
click at [243, 348] on div "100 %" at bounding box center [245, 350] width 48 height 35
click at [238, 345] on input "100" at bounding box center [239, 350] width 20 height 22
type input "1"
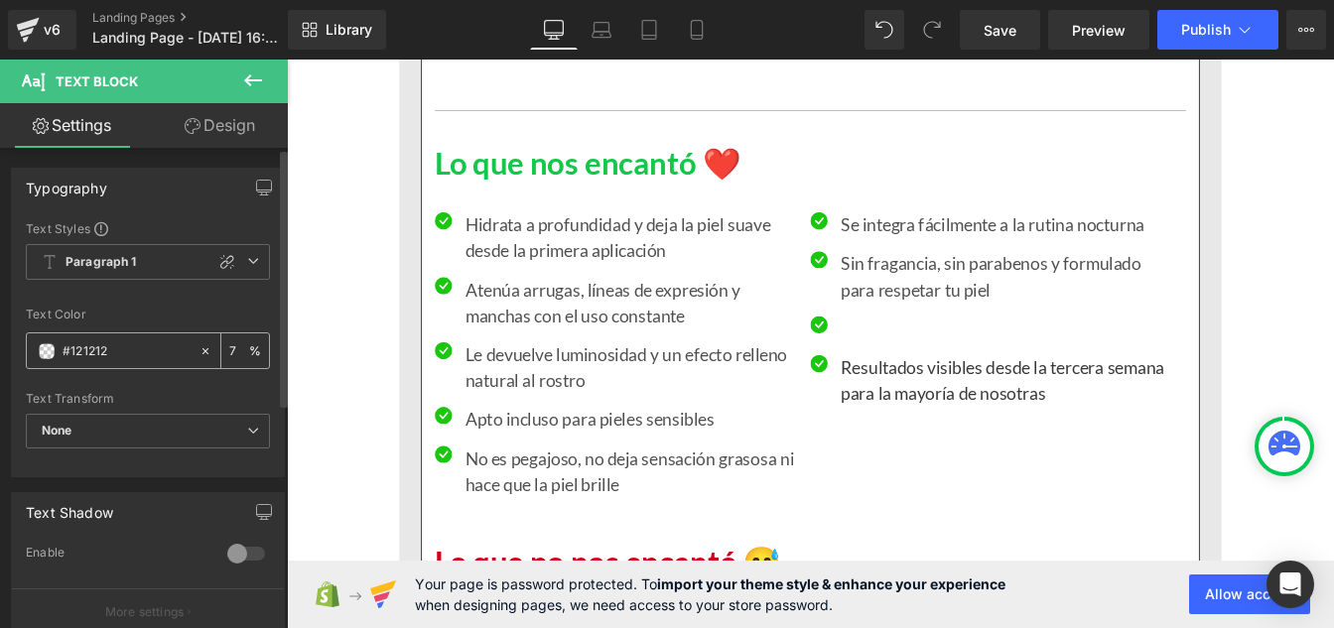
type input "75"
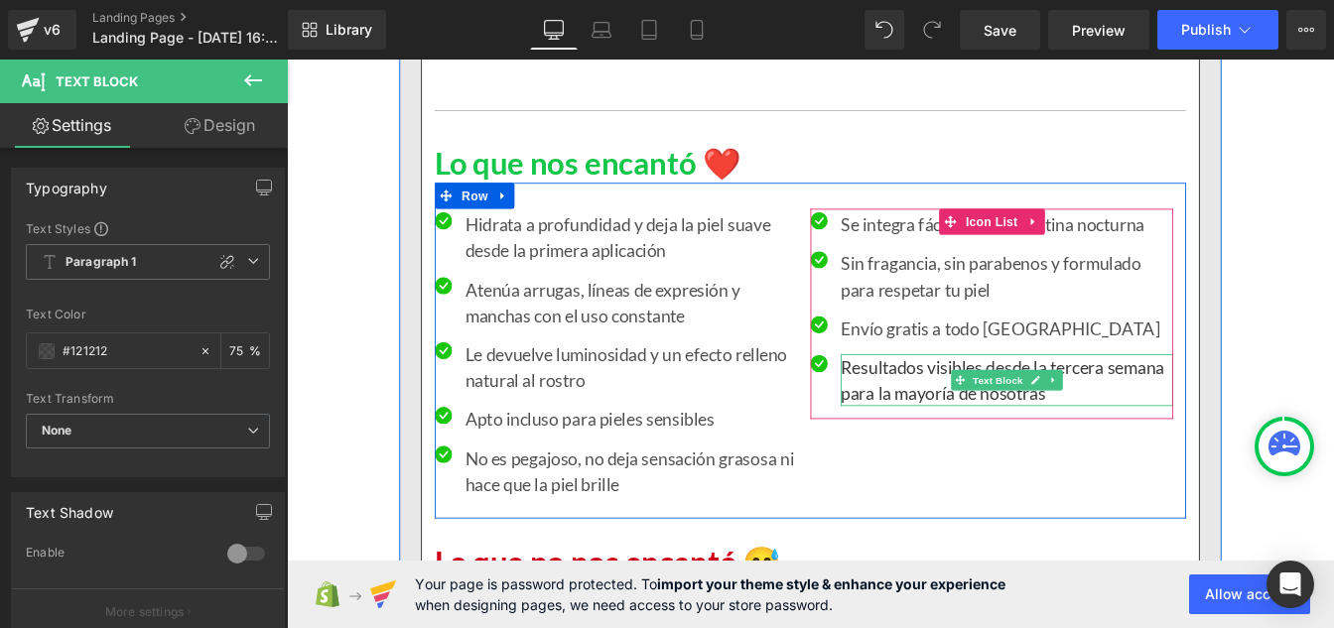
click at [991, 424] on p "Resultados visibles desde la tercera semana para la mayoría de nosotras" at bounding box center [1112, 427] width 381 height 60
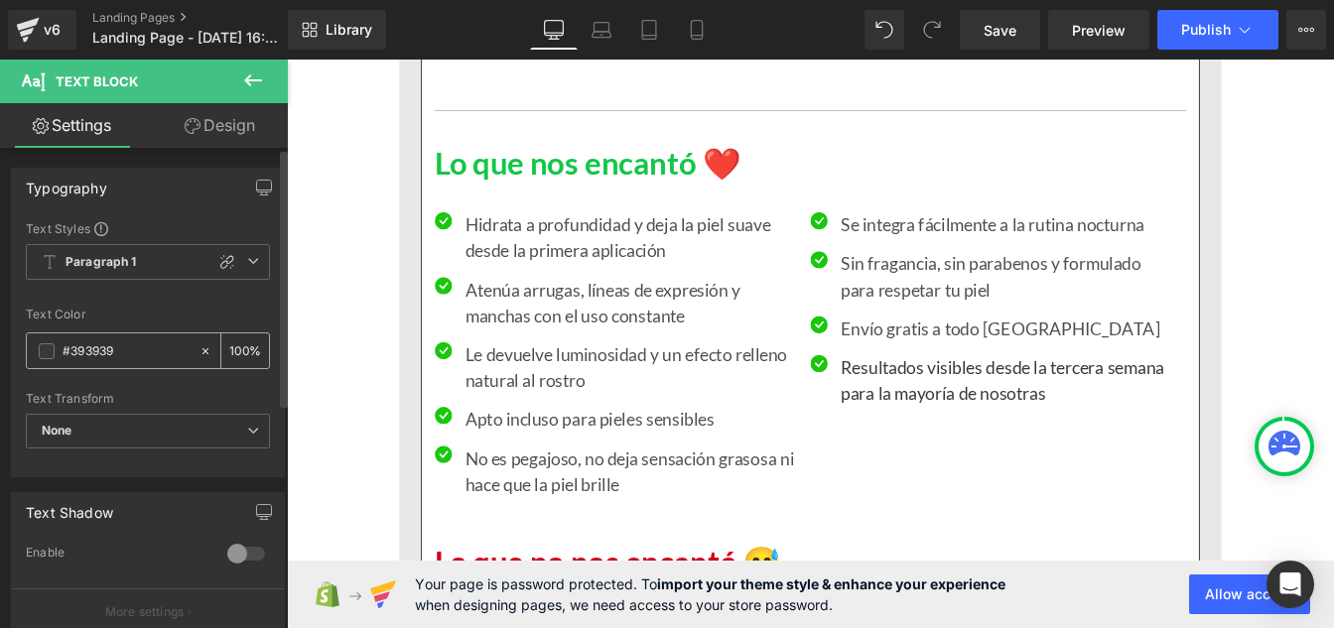
click at [139, 349] on input "#393939" at bounding box center [126, 351] width 127 height 22
paste input "121212"
type input "#121212"
click at [241, 345] on div "100 %" at bounding box center [245, 350] width 48 height 35
click at [236, 345] on input "100" at bounding box center [239, 350] width 20 height 22
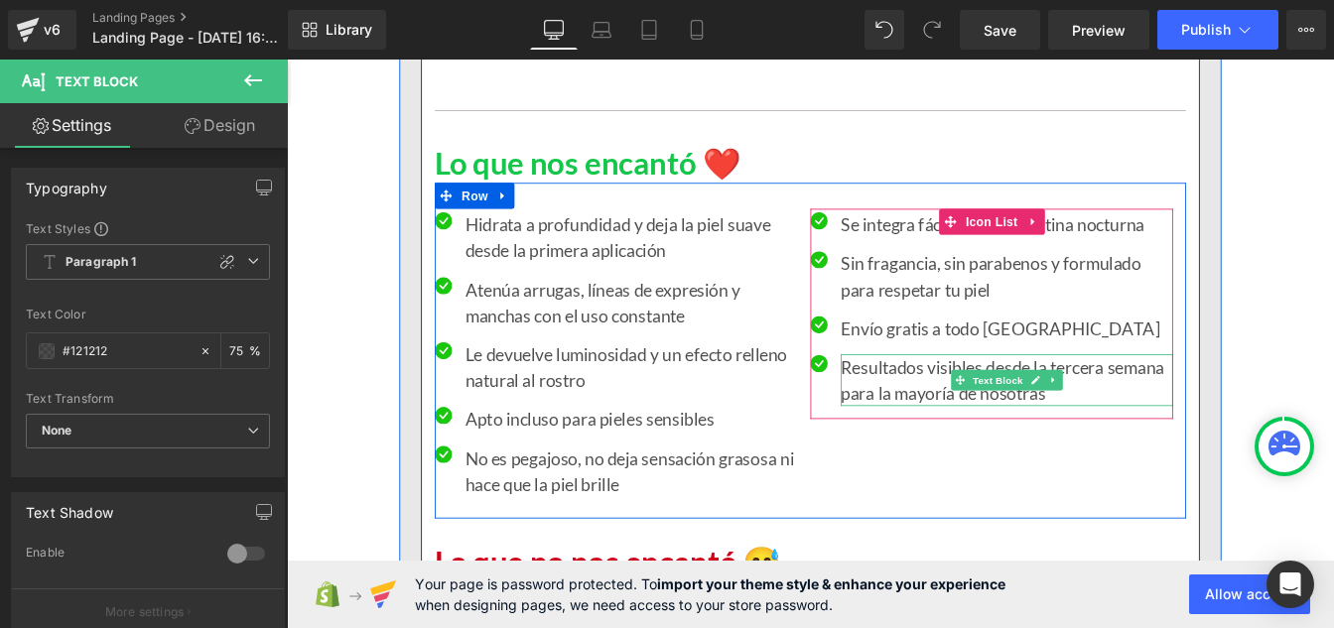
type input "75"
click at [946, 404] on p "Resultados visibles desde la tercera semana para la mayoría de nosotras" at bounding box center [1112, 427] width 381 height 60
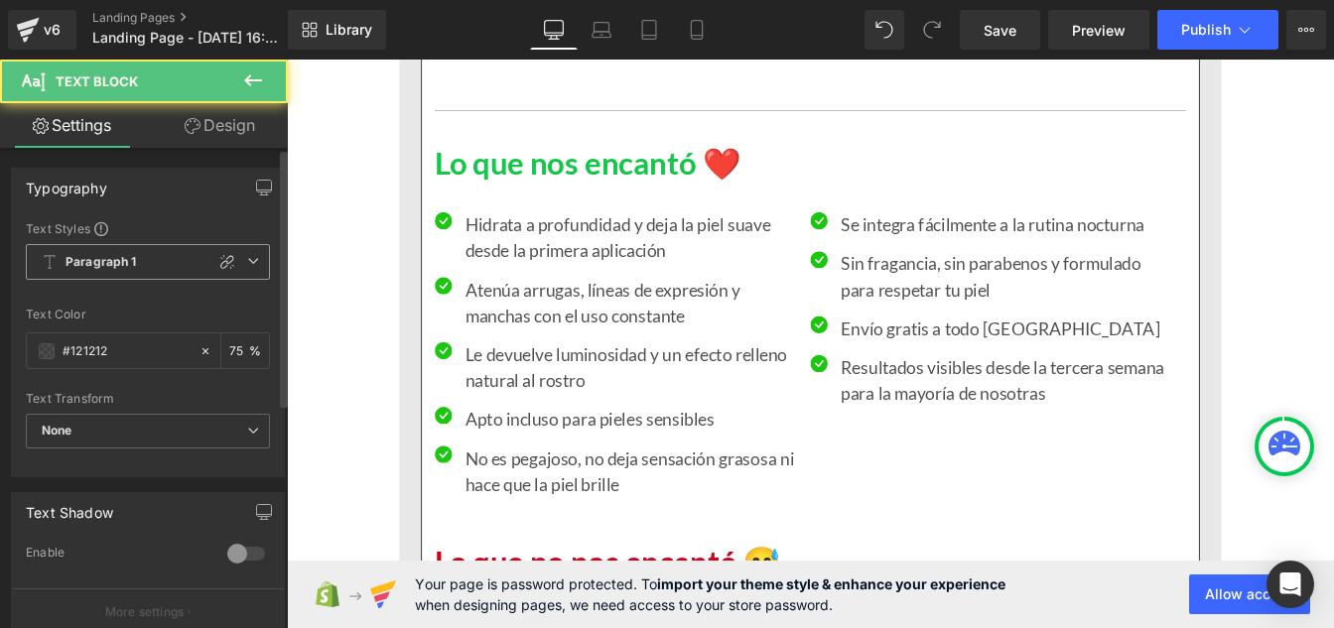
click at [90, 277] on span "Paragraph 1" at bounding box center [148, 262] width 244 height 36
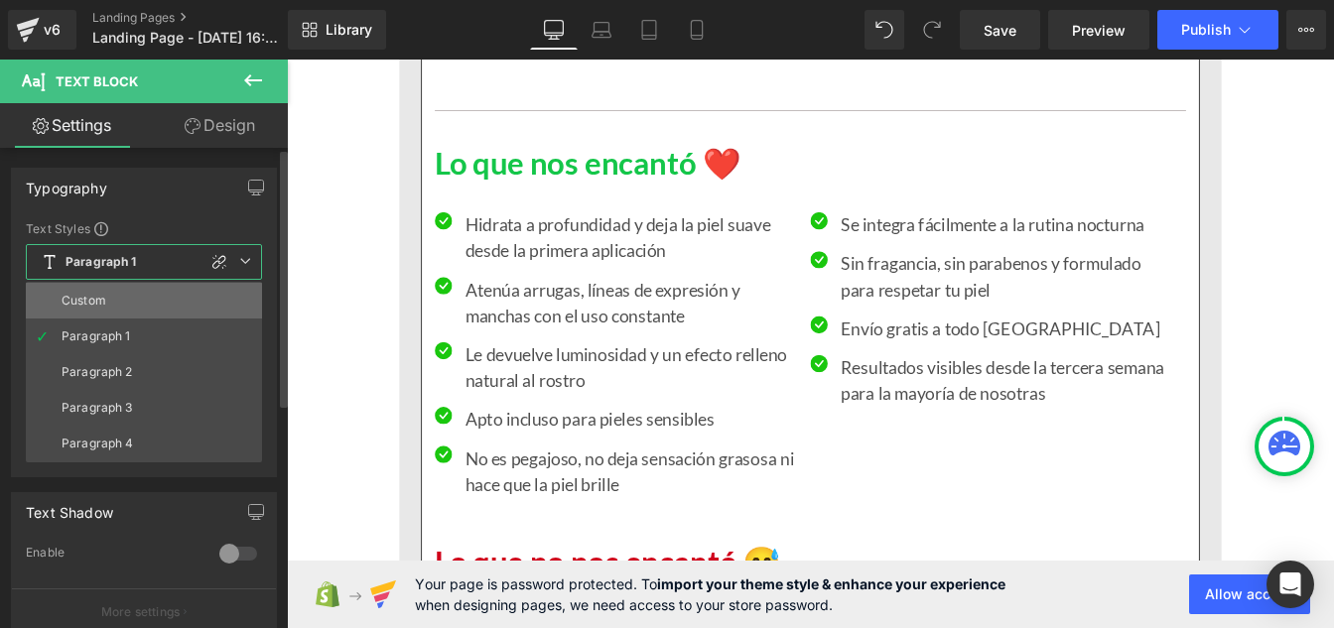
click at [92, 294] on div "Custom" at bounding box center [84, 301] width 45 height 14
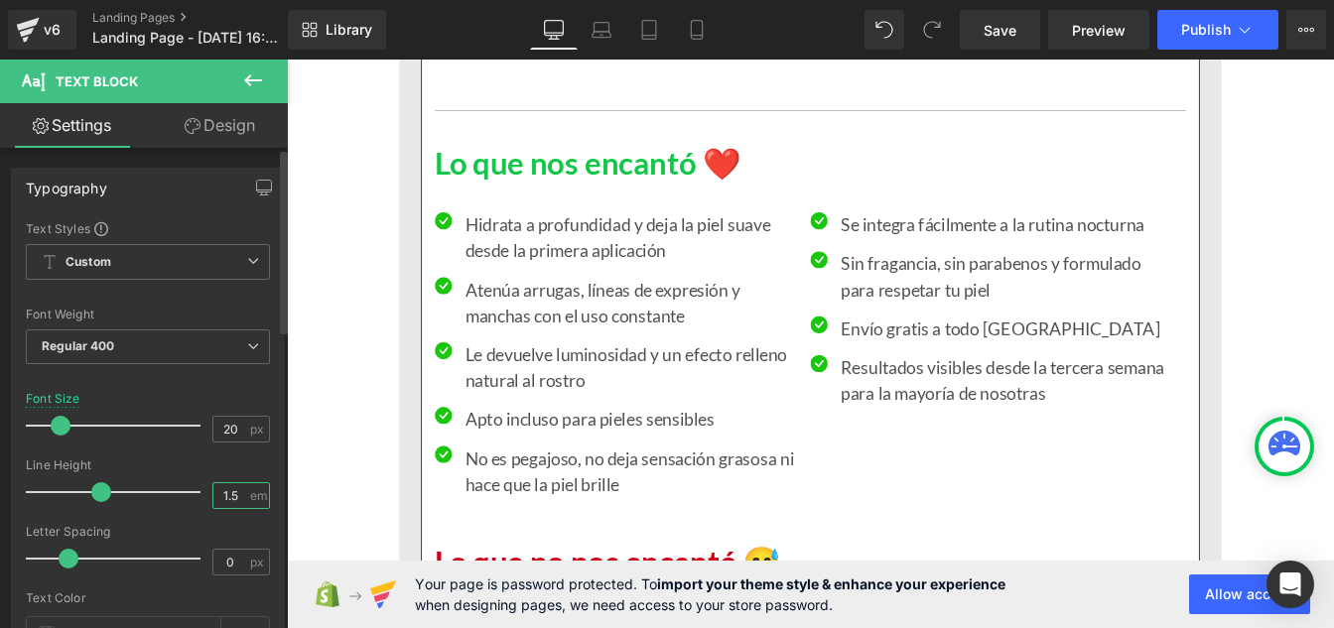
click at [231, 490] on input "1.5" at bounding box center [230, 495] width 35 height 25
type input "1"
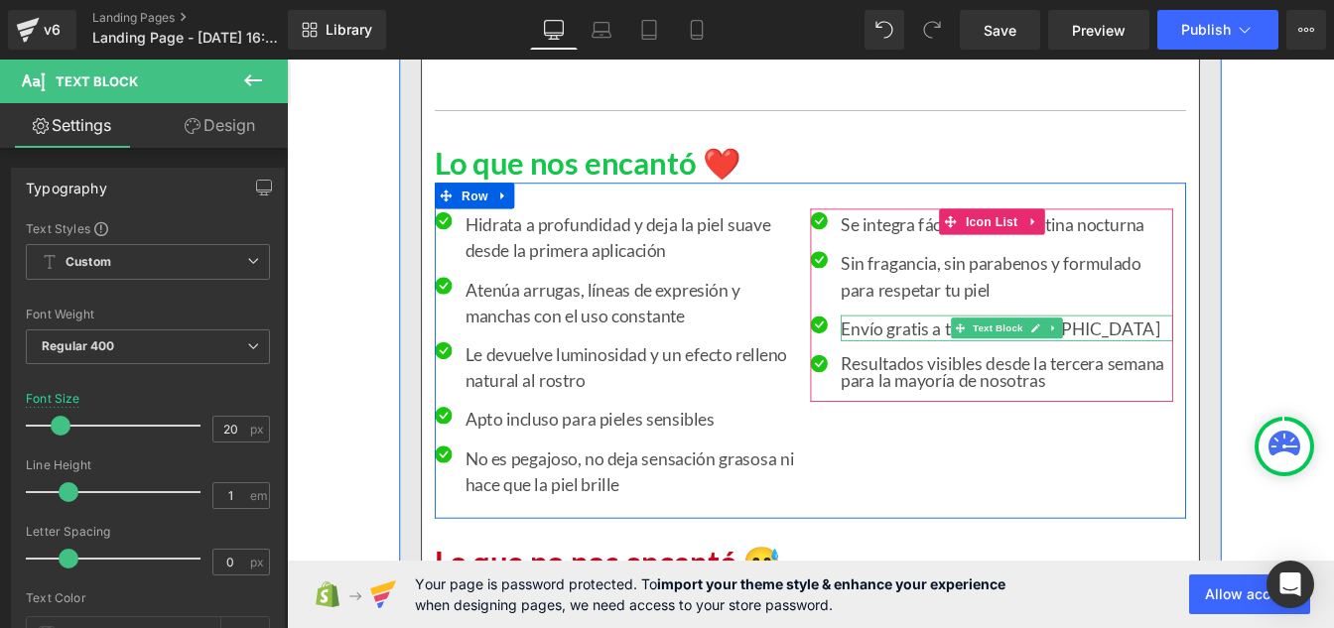
click at [939, 368] on p "Envío gratis a todo [GEOGRAPHIC_DATA]" at bounding box center [1112, 367] width 381 height 30
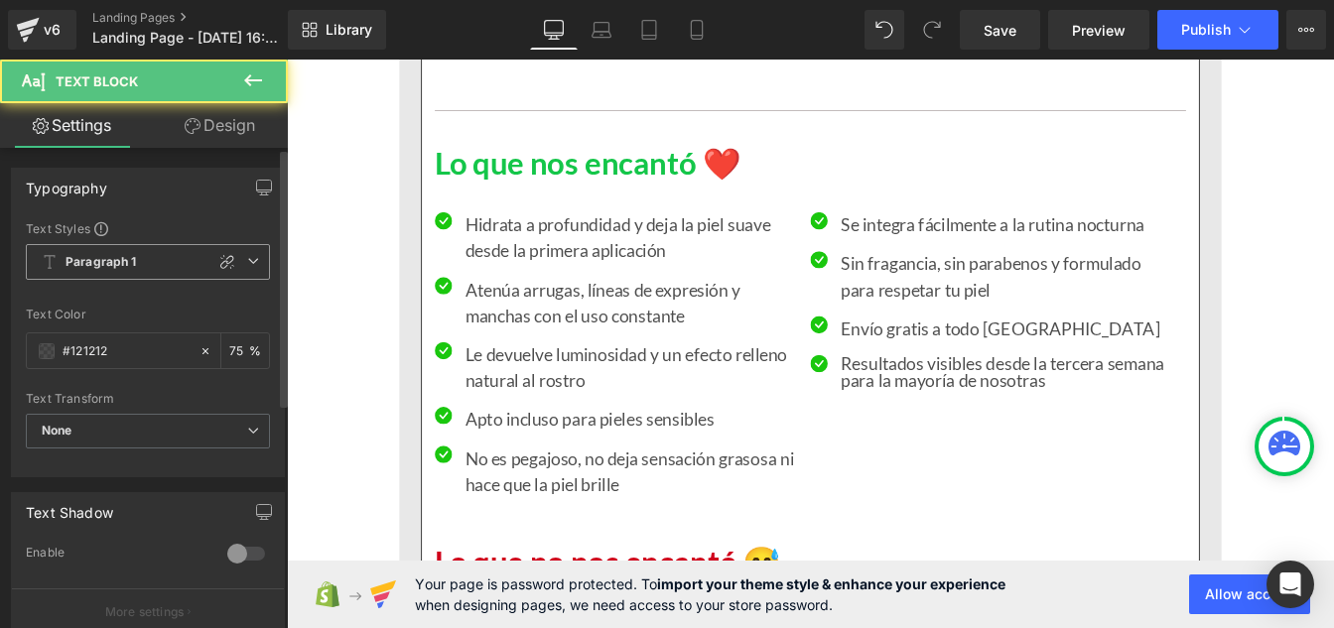
click at [95, 269] on b "Paragraph 1" at bounding box center [101, 262] width 71 height 17
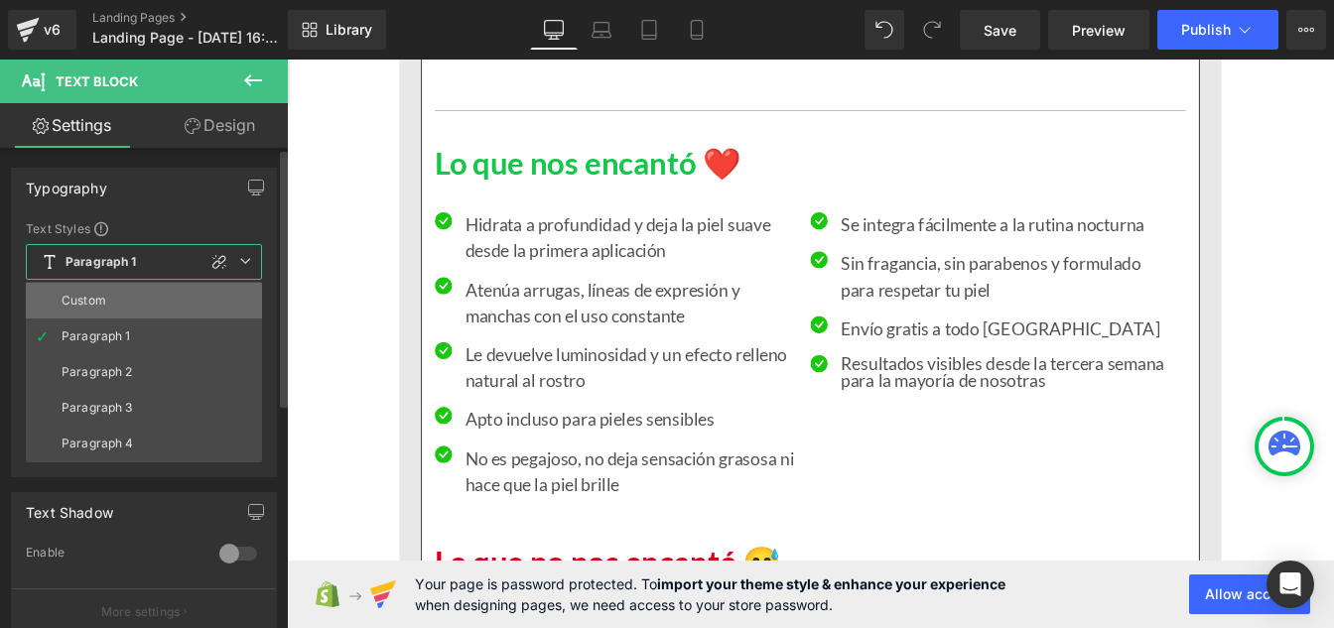
click at [88, 303] on div "Custom" at bounding box center [84, 301] width 45 height 14
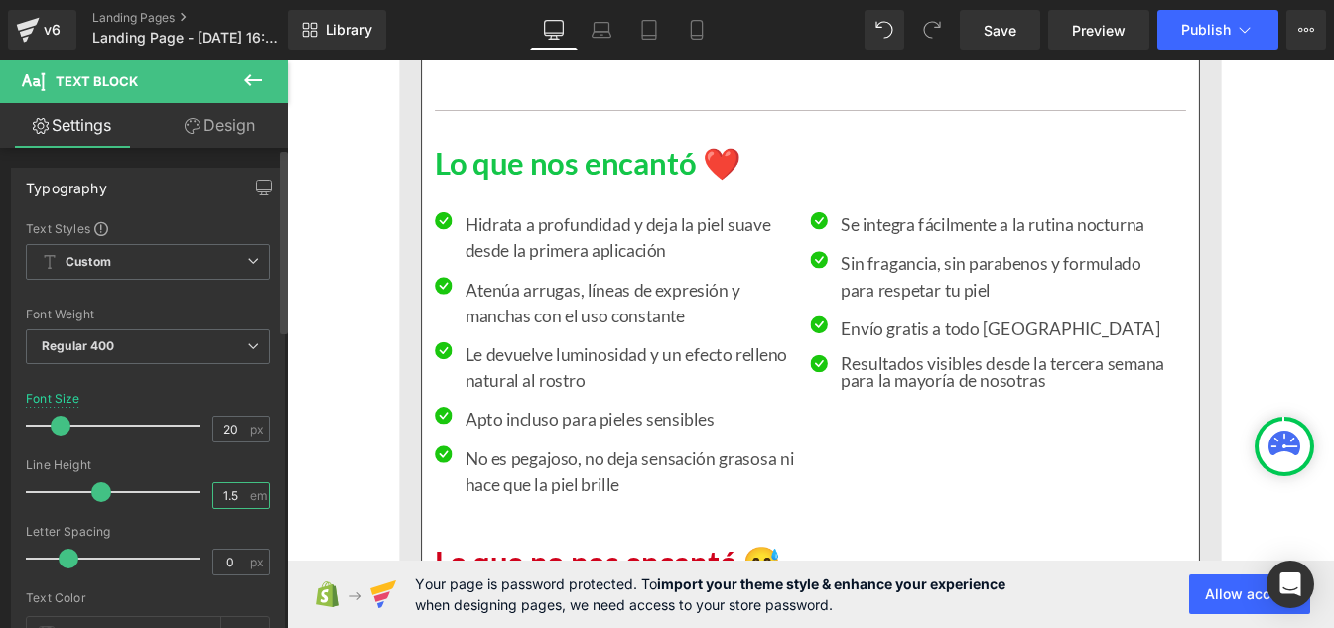
click at [230, 494] on input "1.5" at bounding box center [230, 495] width 35 height 25
type input "1"
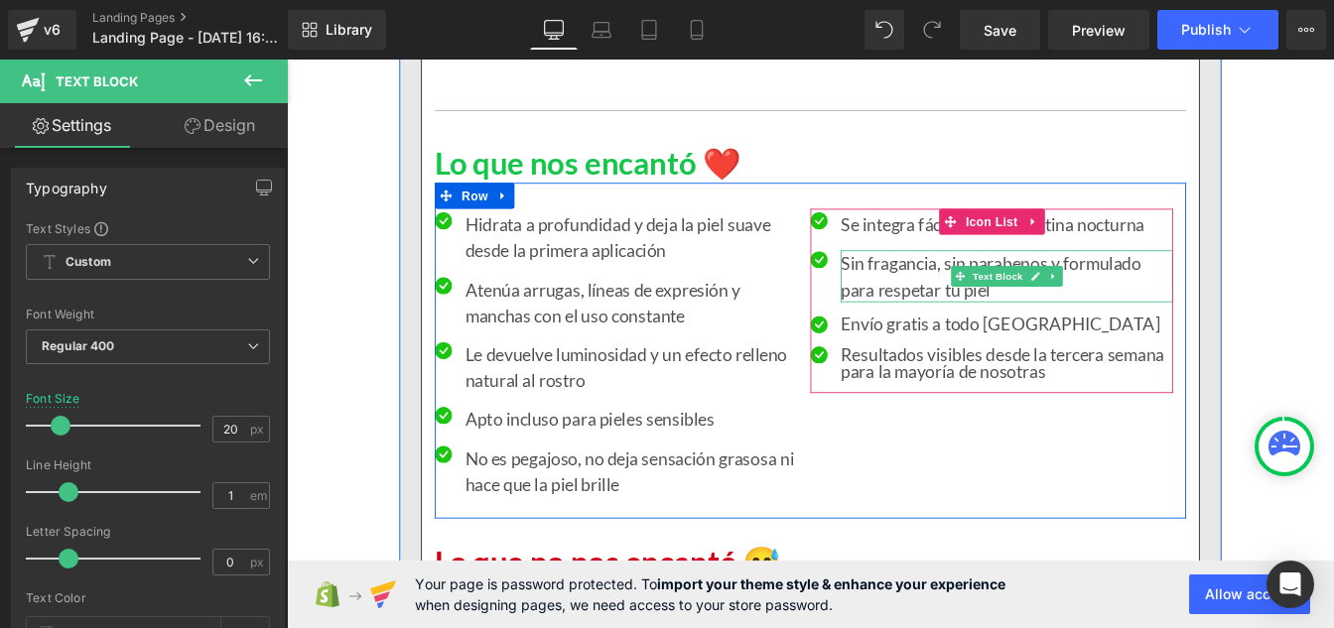
click at [978, 300] on p "Sin fragancia, sin parabenos y formulado para respetar tu piel" at bounding box center [1112, 308] width 381 height 60
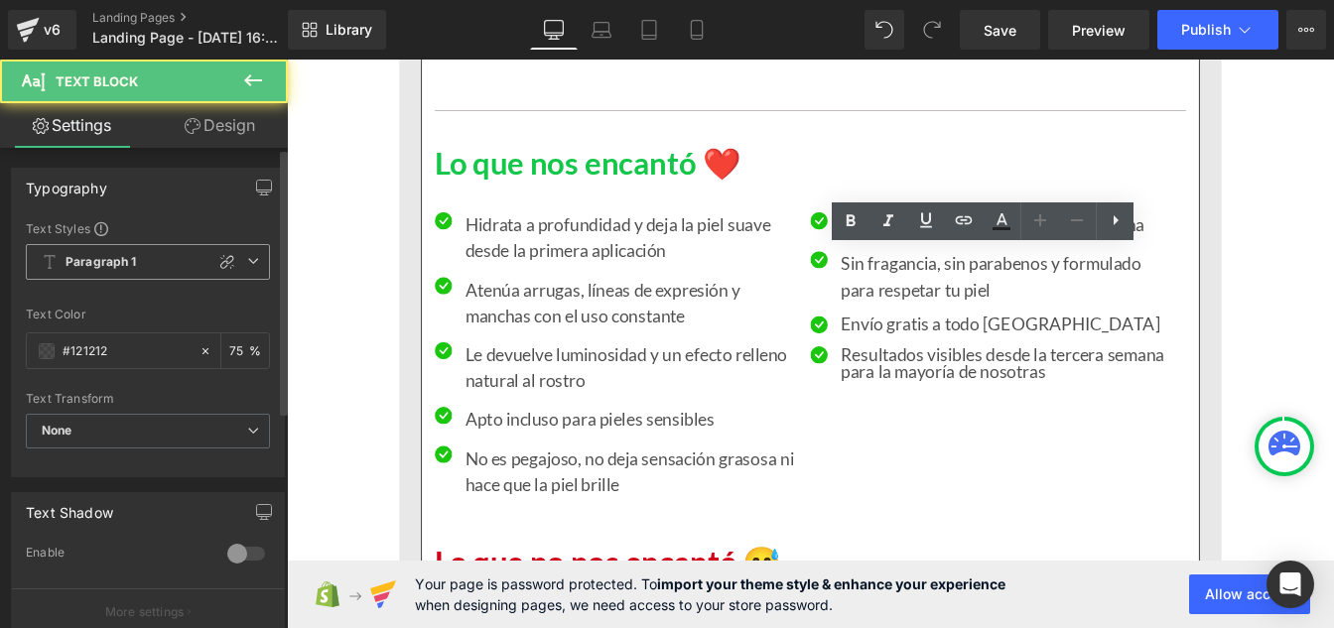
click at [111, 267] on b "Paragraph 1" at bounding box center [101, 262] width 71 height 17
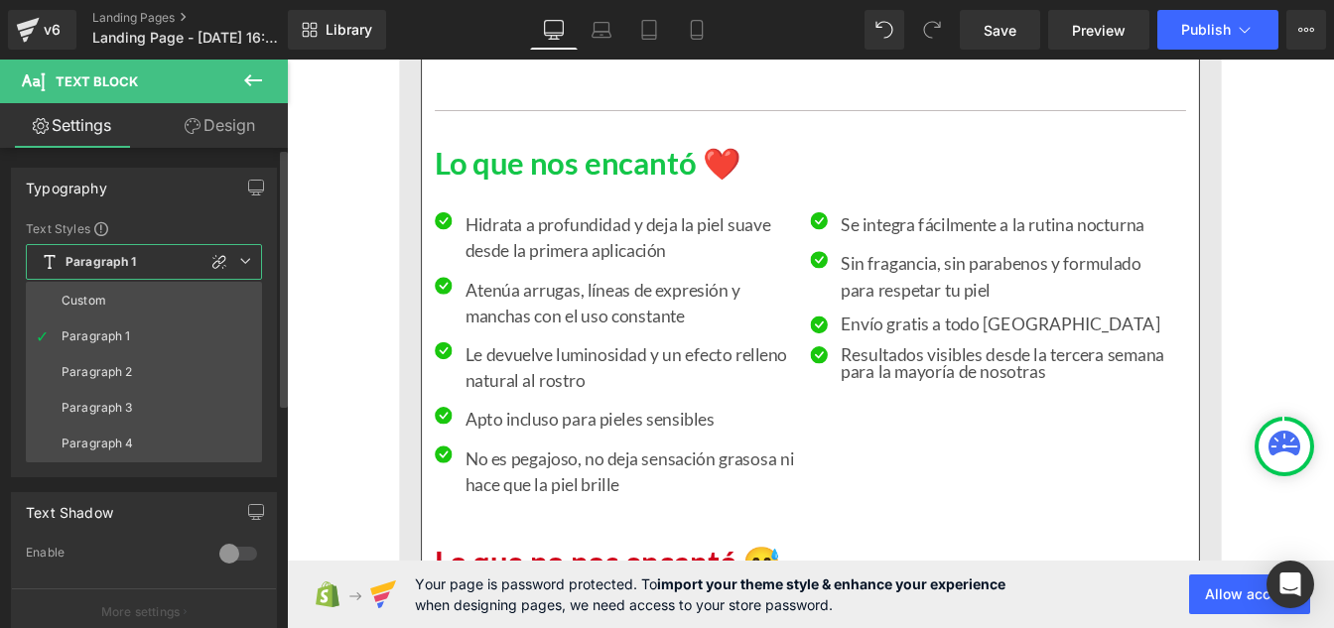
click at [108, 296] on li "Custom" at bounding box center [144, 301] width 236 height 36
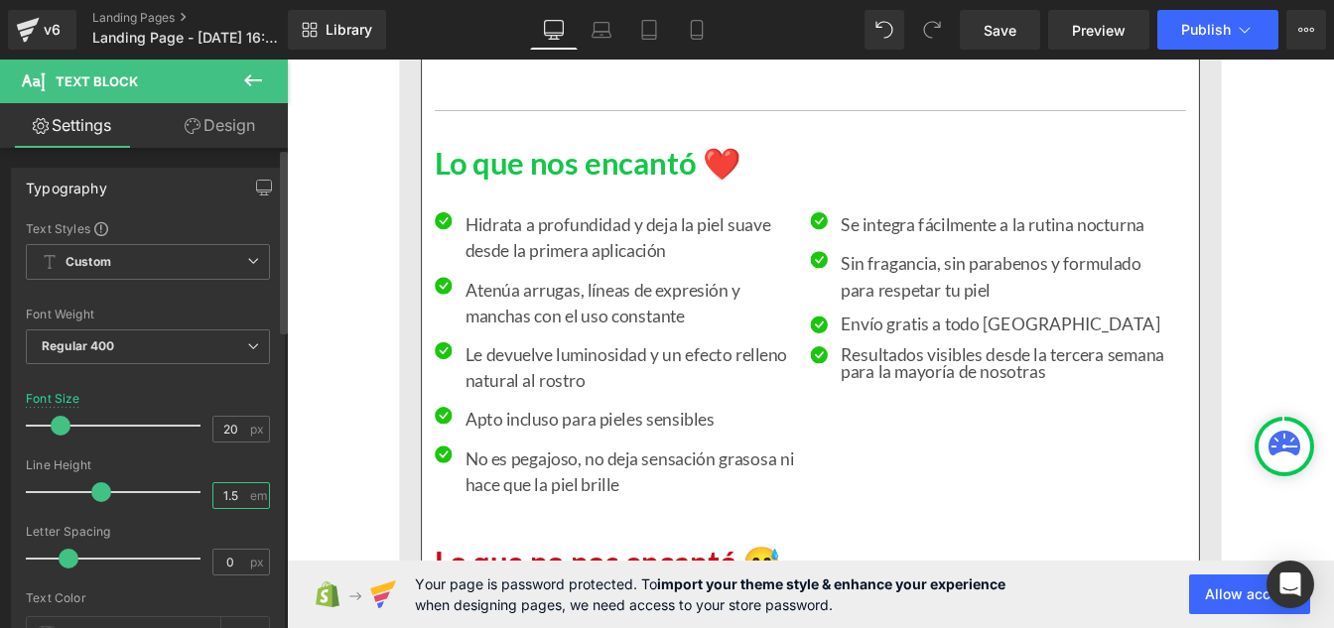
click at [232, 499] on input "1.5" at bounding box center [230, 495] width 35 height 25
type input "1"
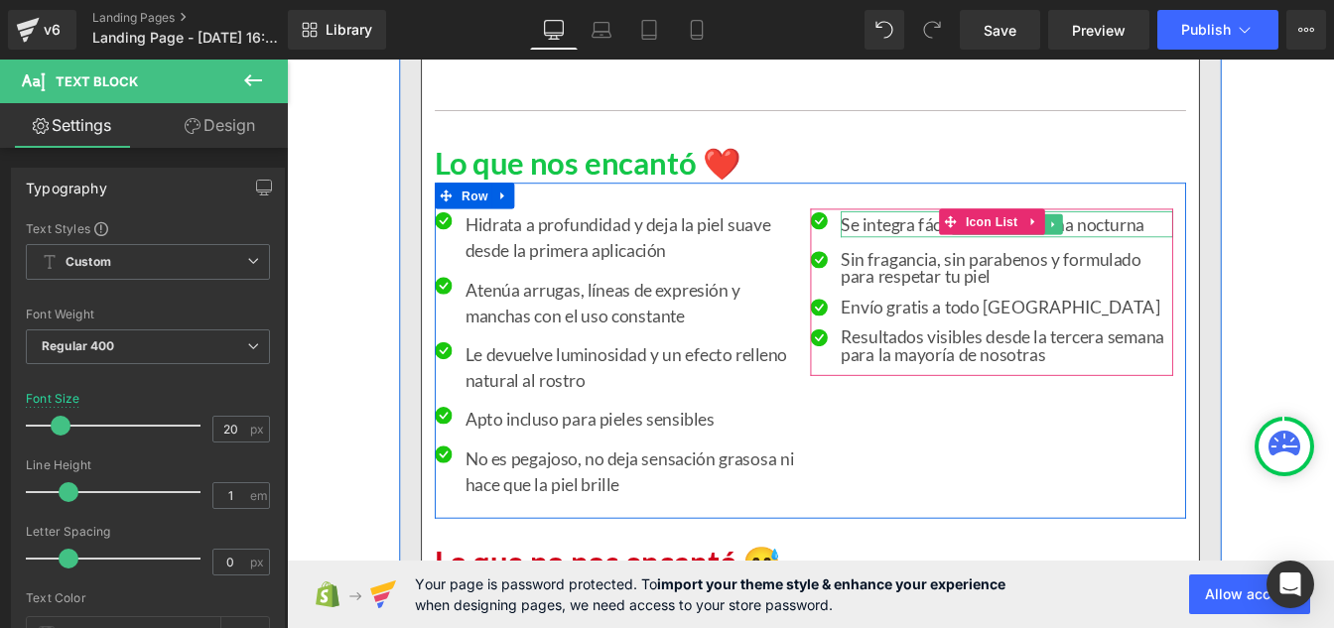
click at [954, 248] on p "Se integra fácilmente a la rutina nocturna" at bounding box center [1112, 248] width 381 height 30
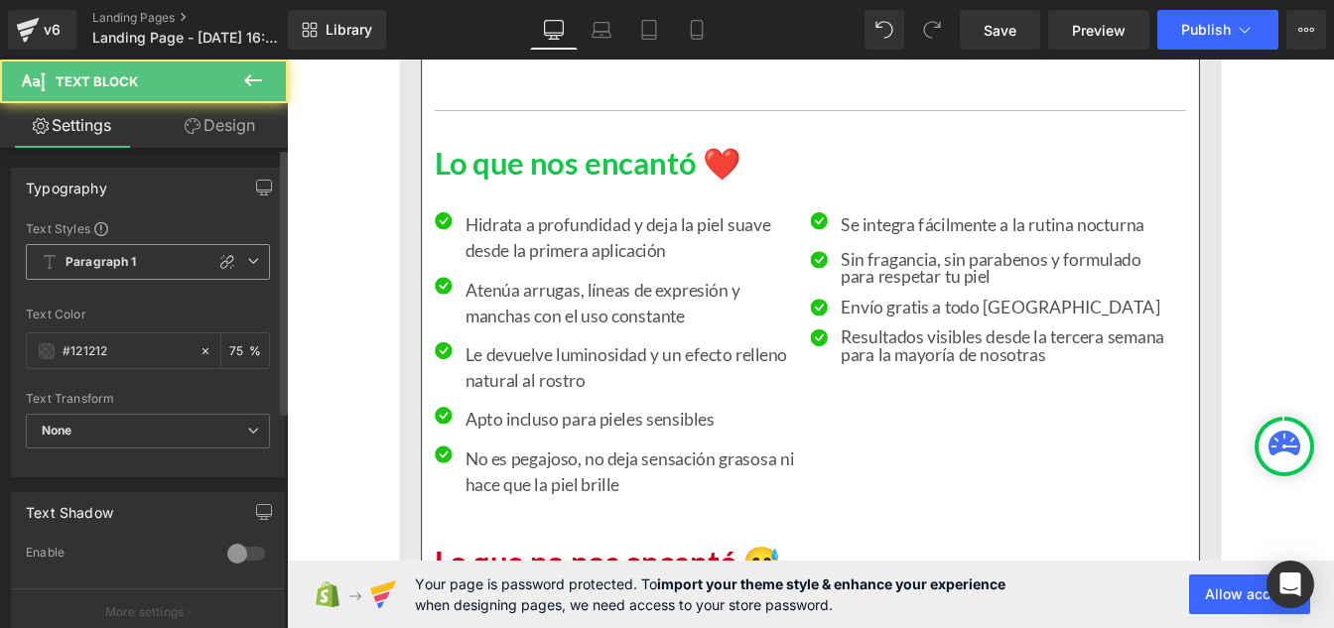
click at [77, 271] on span "Paragraph 1" at bounding box center [148, 262] width 244 height 36
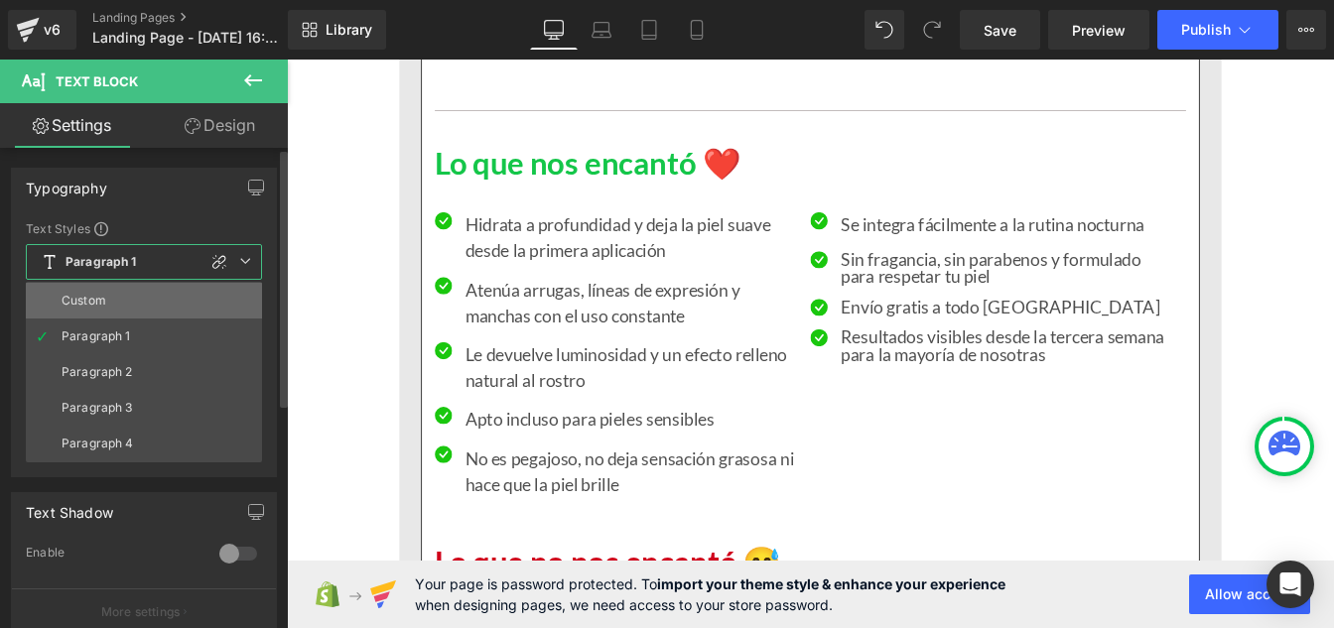
click at [83, 296] on div "Custom" at bounding box center [84, 301] width 45 height 14
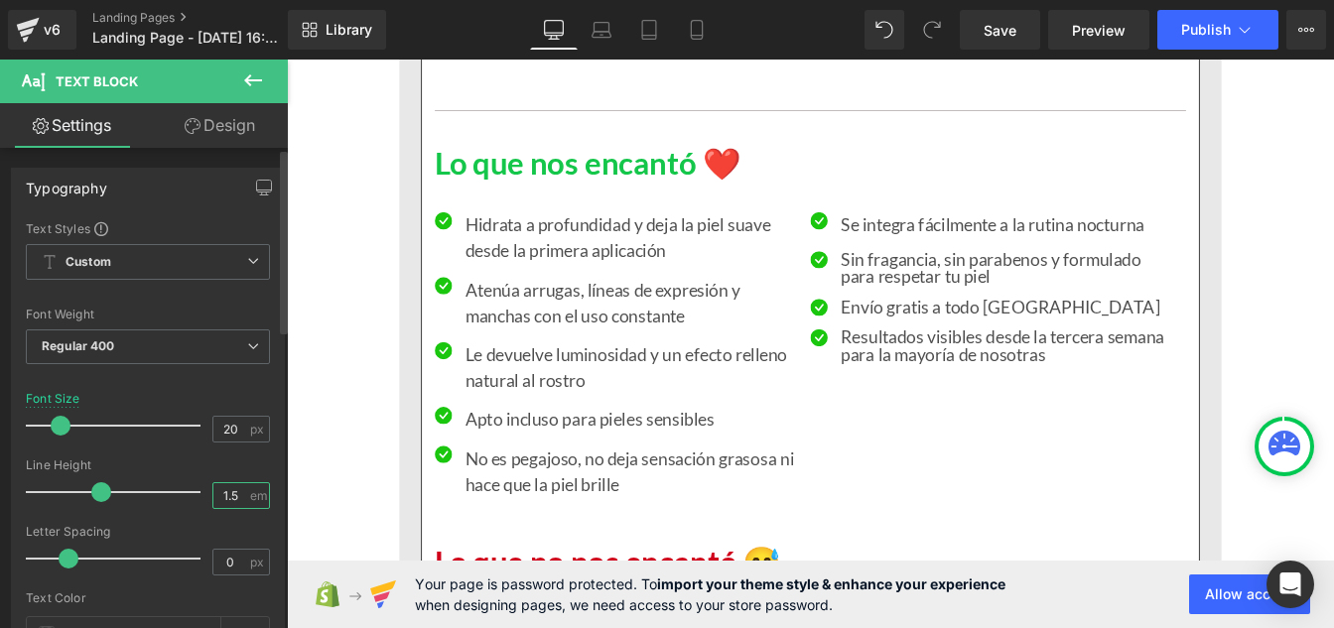
click at [232, 501] on input "1.5" at bounding box center [230, 495] width 35 height 25
type input "1"
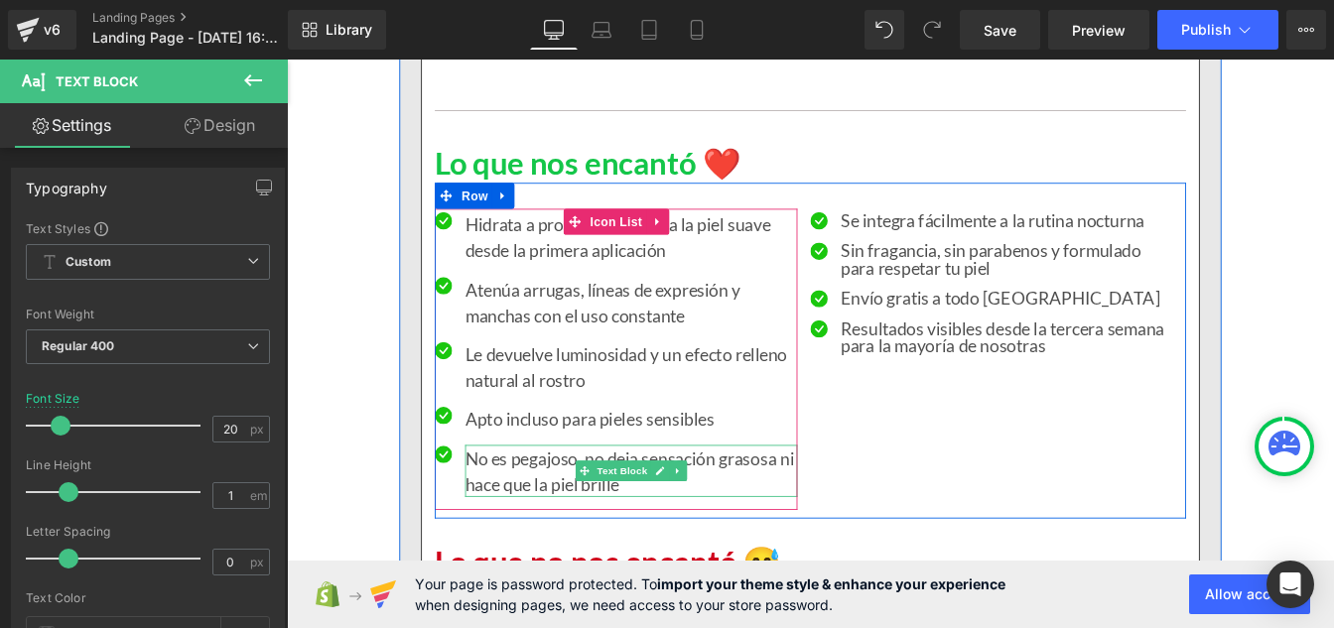
click at [537, 533] on p "No es pegajoso, no deja sensación grasosa ni hace que la piel brille" at bounding box center [681, 531] width 381 height 60
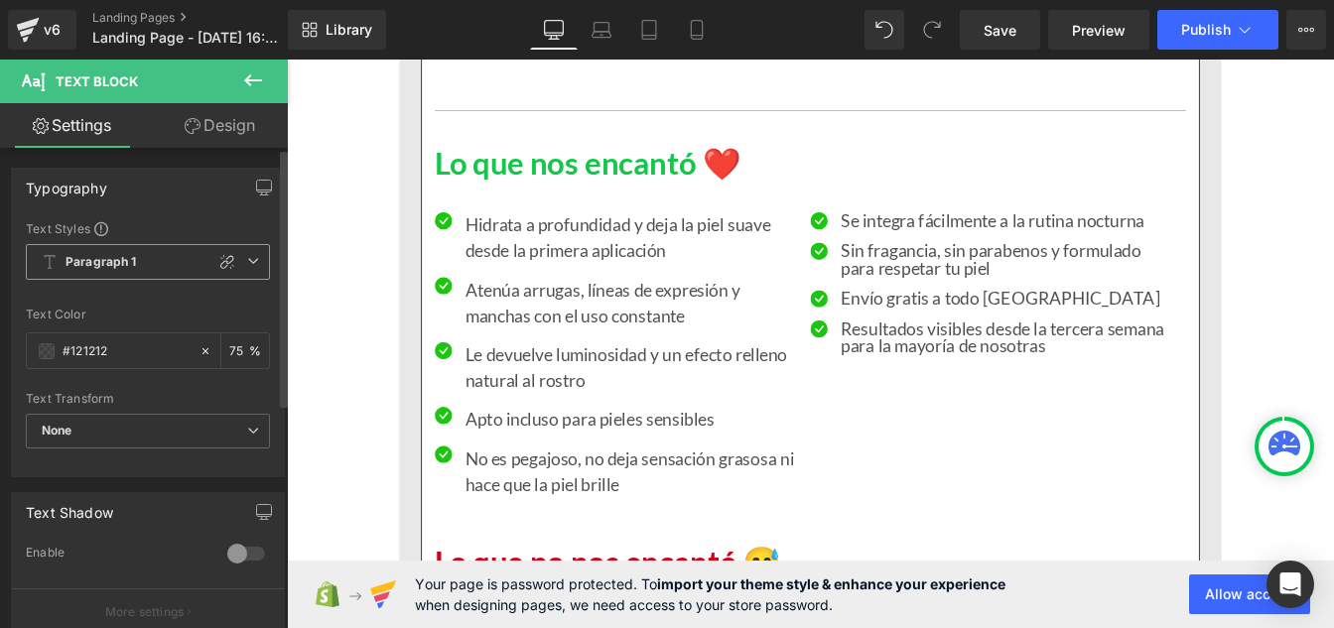
click at [84, 254] on b "Paragraph 1" at bounding box center [101, 262] width 71 height 17
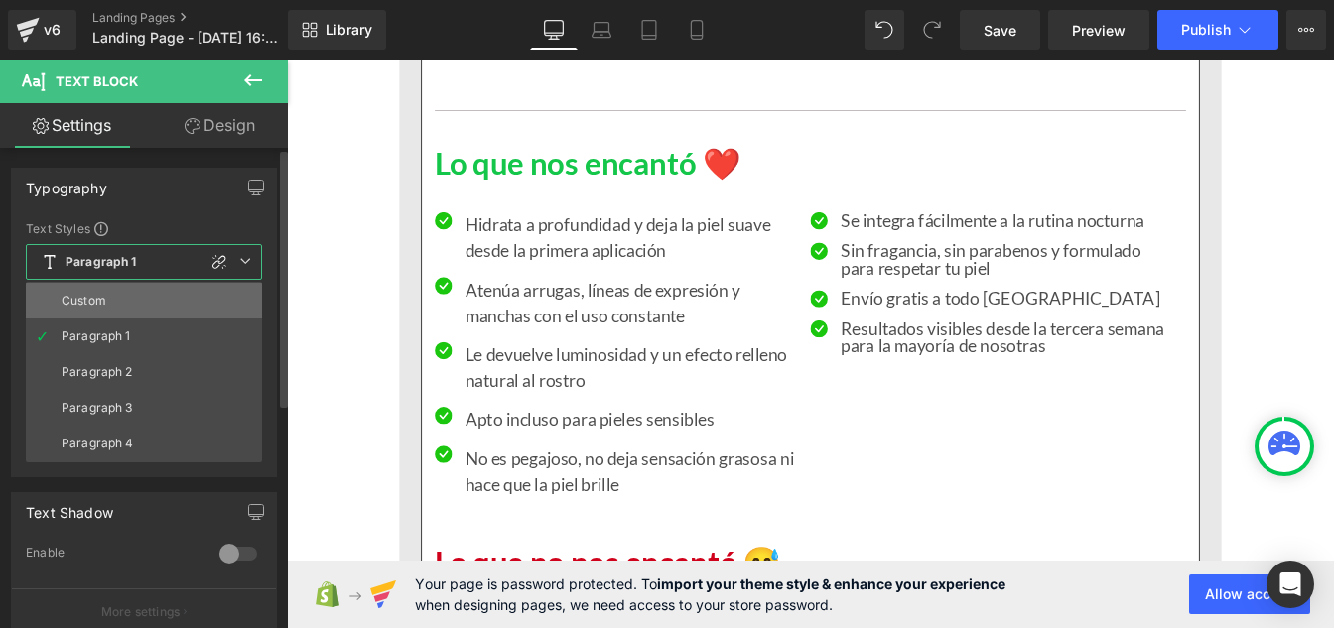
click at [122, 308] on li "Custom" at bounding box center [144, 301] width 236 height 36
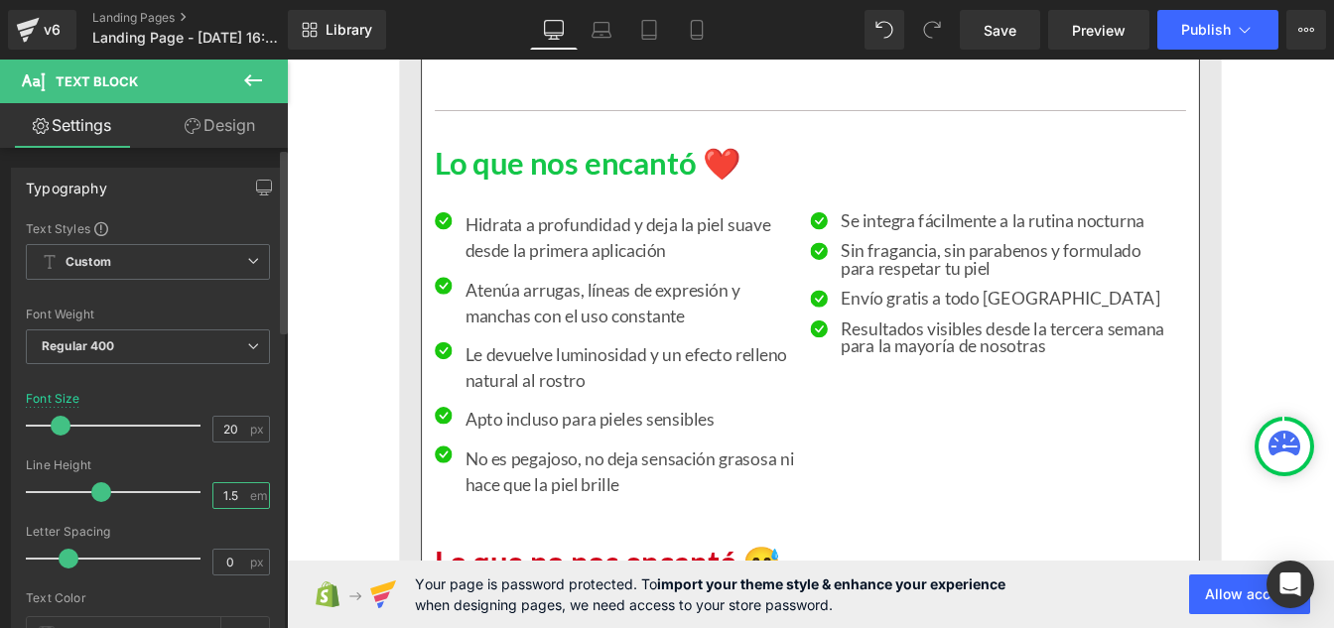
click at [235, 507] on input "1.5" at bounding box center [230, 495] width 35 height 25
type input "1"
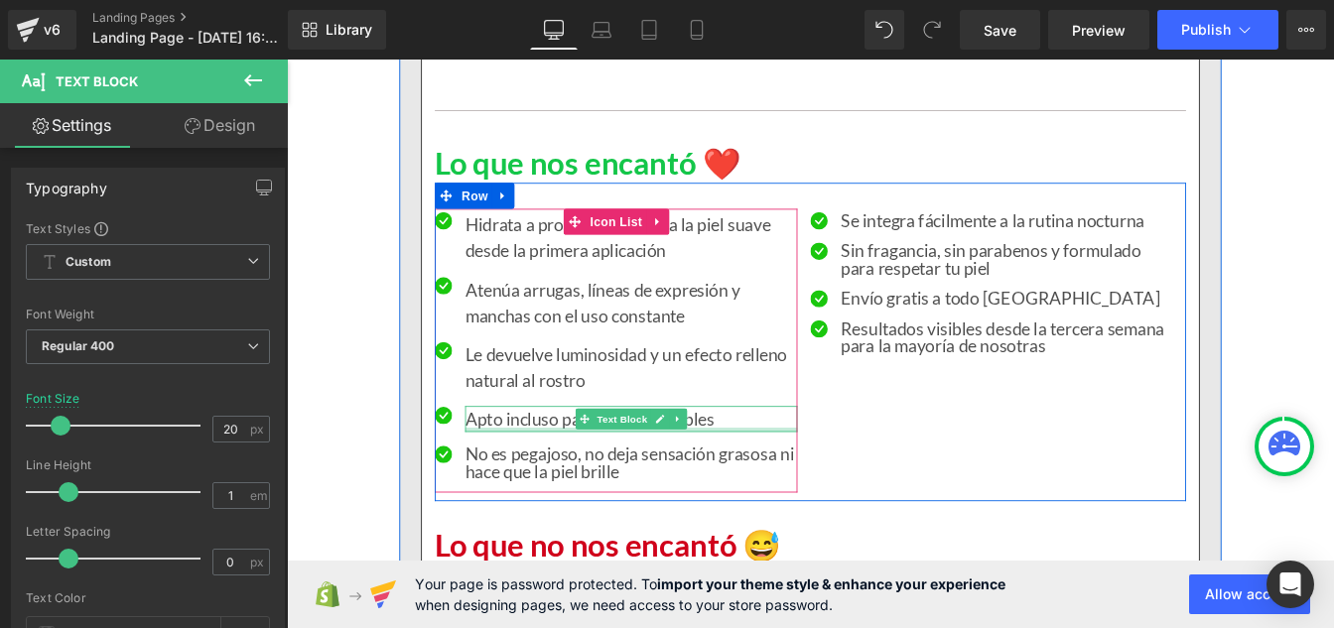
click at [518, 478] on p "Apto incluso para pieles sensibles" at bounding box center [681, 472] width 381 height 30
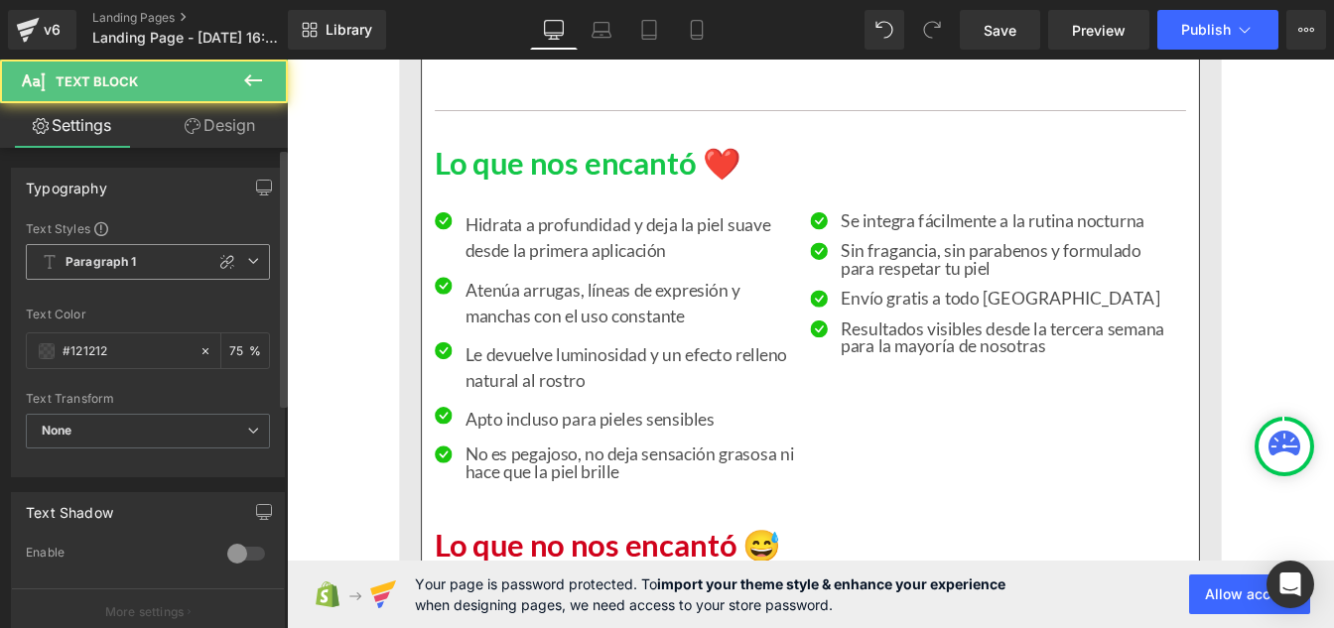
click at [82, 262] on b "Paragraph 1" at bounding box center [101, 262] width 71 height 17
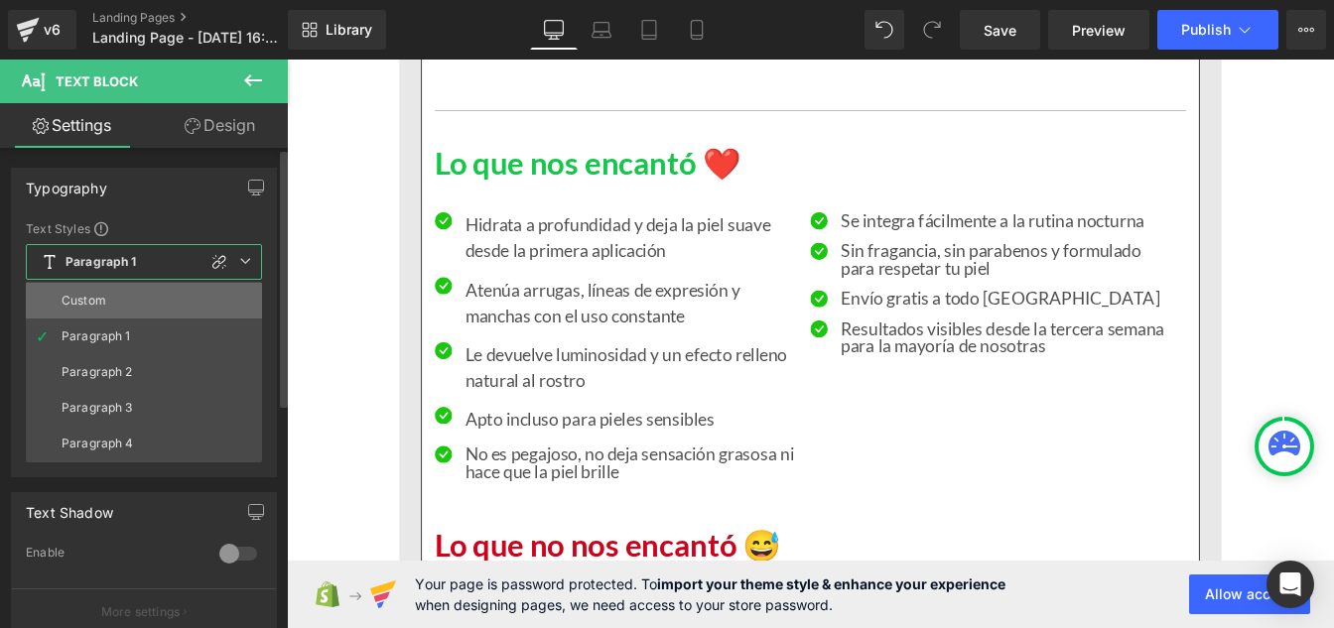
click at [97, 300] on div "Custom" at bounding box center [84, 301] width 45 height 14
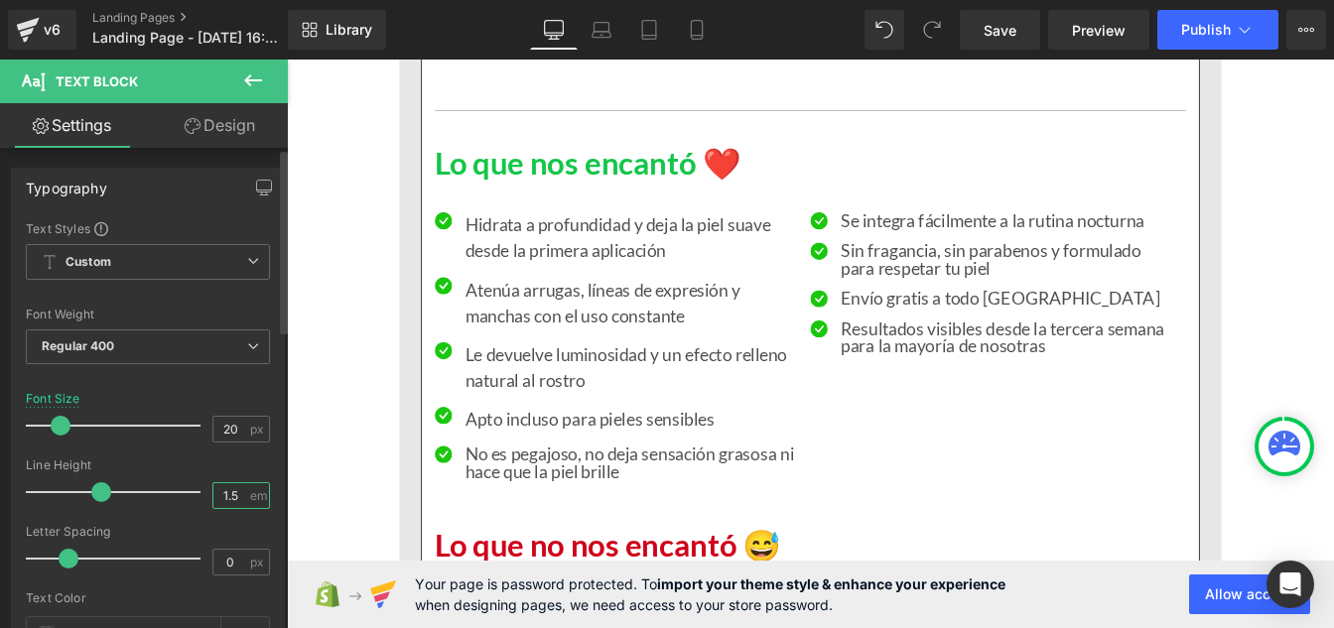
click at [231, 497] on input "1.5" at bounding box center [230, 495] width 35 height 25
type input "1"
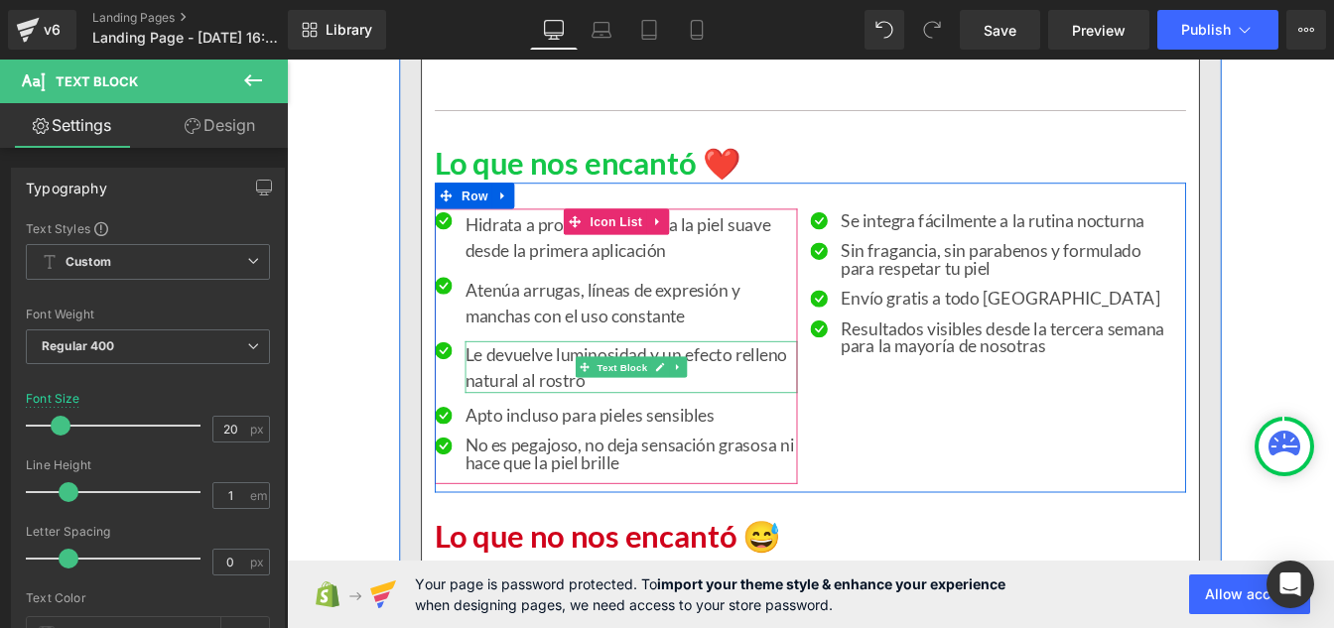
click at [536, 402] on p "Le devuelve luminosidad y un efecto relleno natural al rostro" at bounding box center [681, 412] width 381 height 60
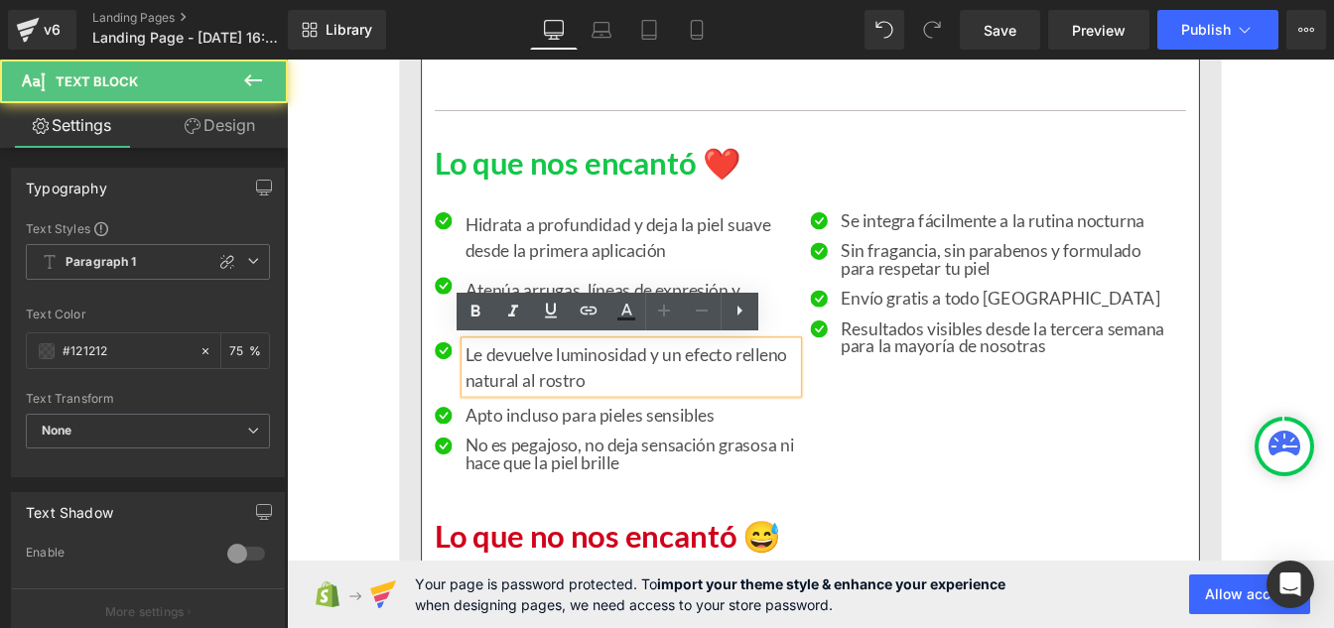
click at [78, 262] on b "Paragraph 1" at bounding box center [101, 262] width 71 height 17
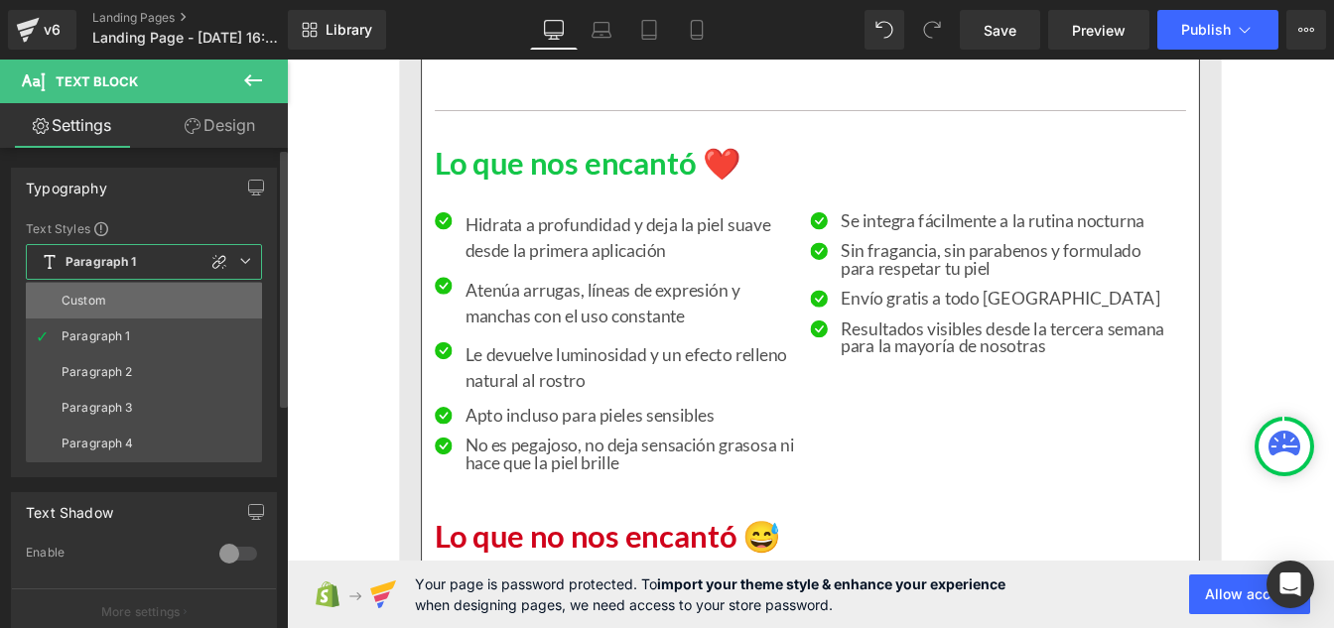
click at [90, 295] on div "Custom" at bounding box center [84, 301] width 45 height 14
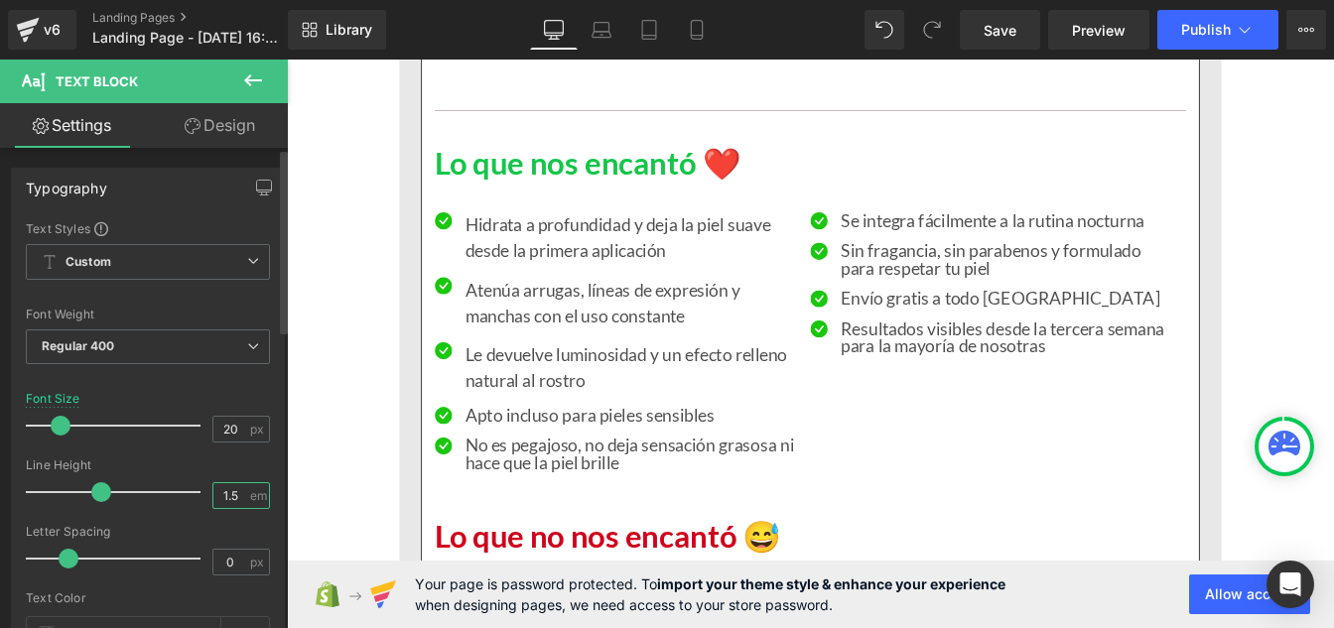
click at [228, 488] on input "1.5" at bounding box center [230, 495] width 35 height 25
type input "1"
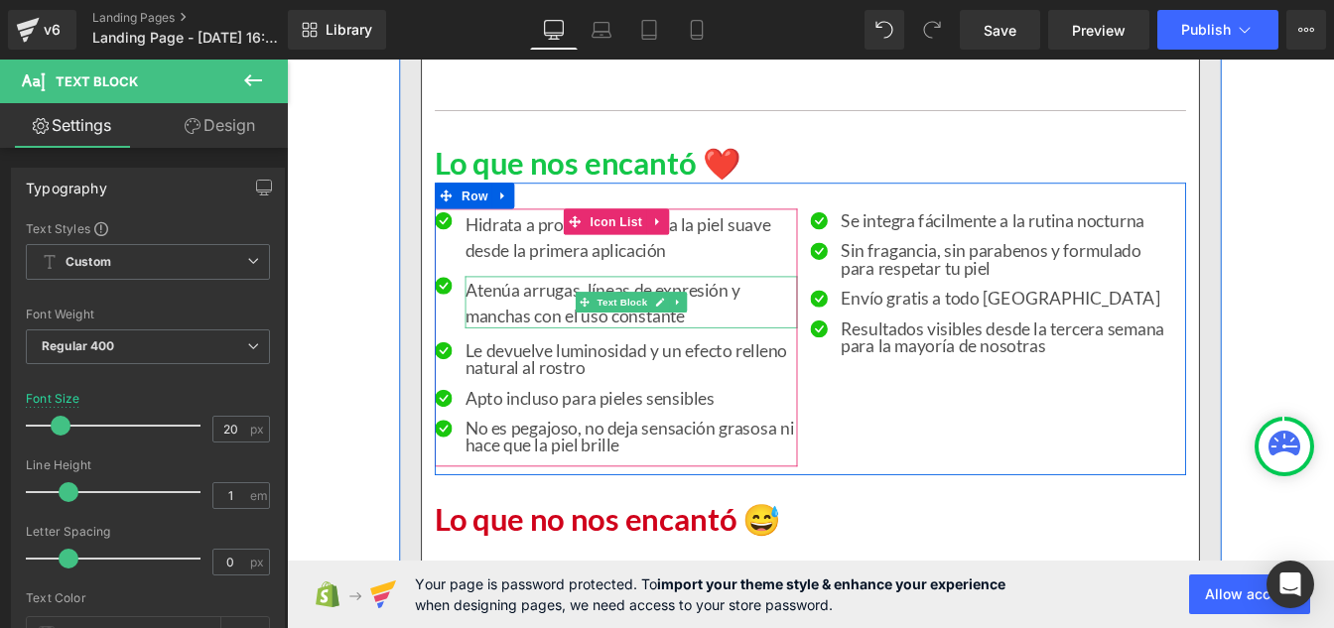
click at [544, 334] on p "Atenúa arrugas, líneas de expresión y manchas con el uso constante" at bounding box center [681, 338] width 381 height 60
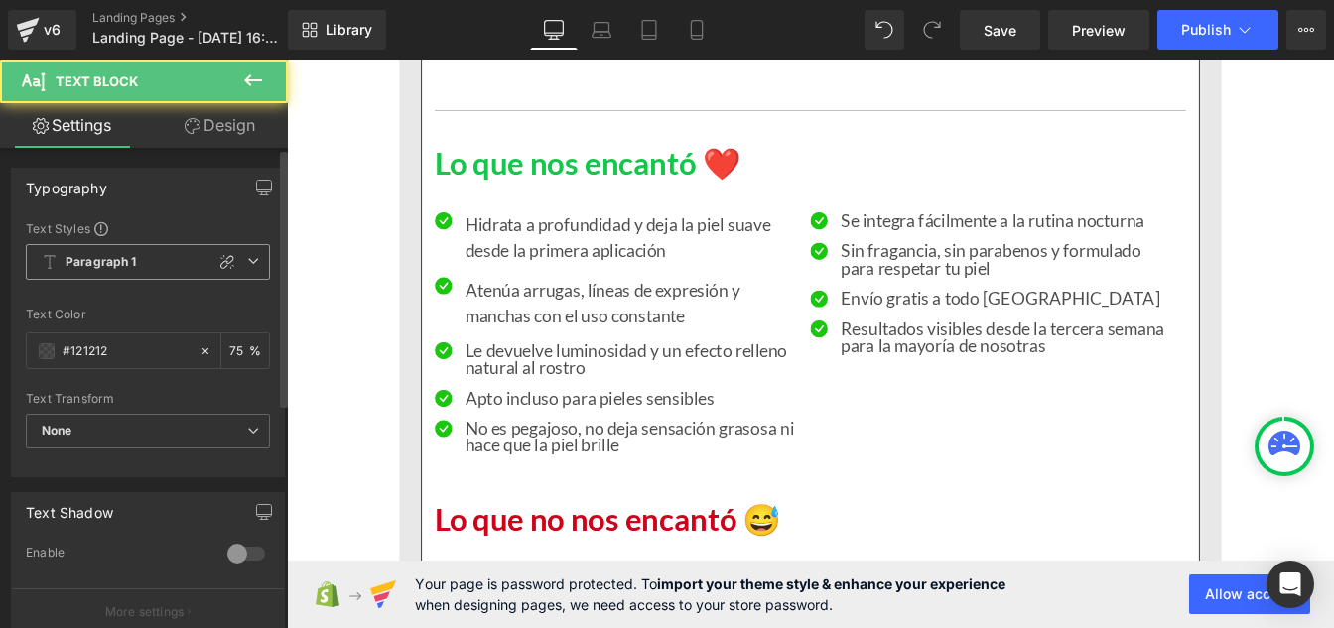
click at [109, 260] on b "Paragraph 1" at bounding box center [101, 262] width 71 height 17
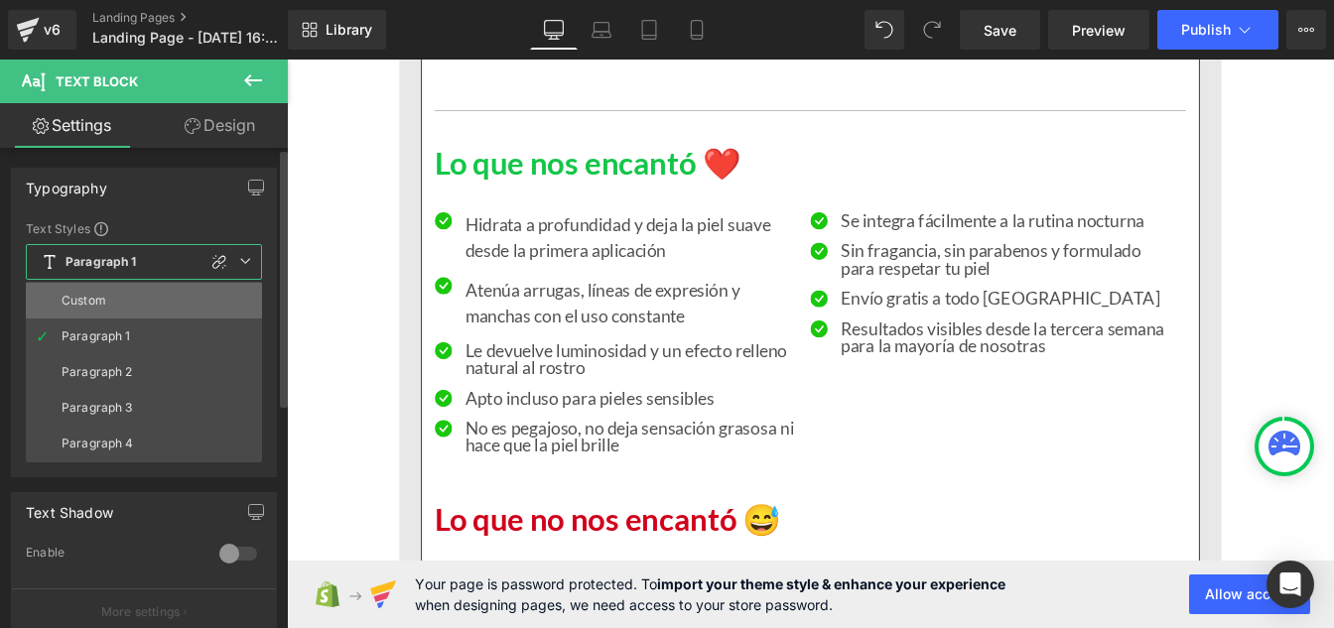
click at [101, 297] on div "Custom" at bounding box center [84, 301] width 45 height 14
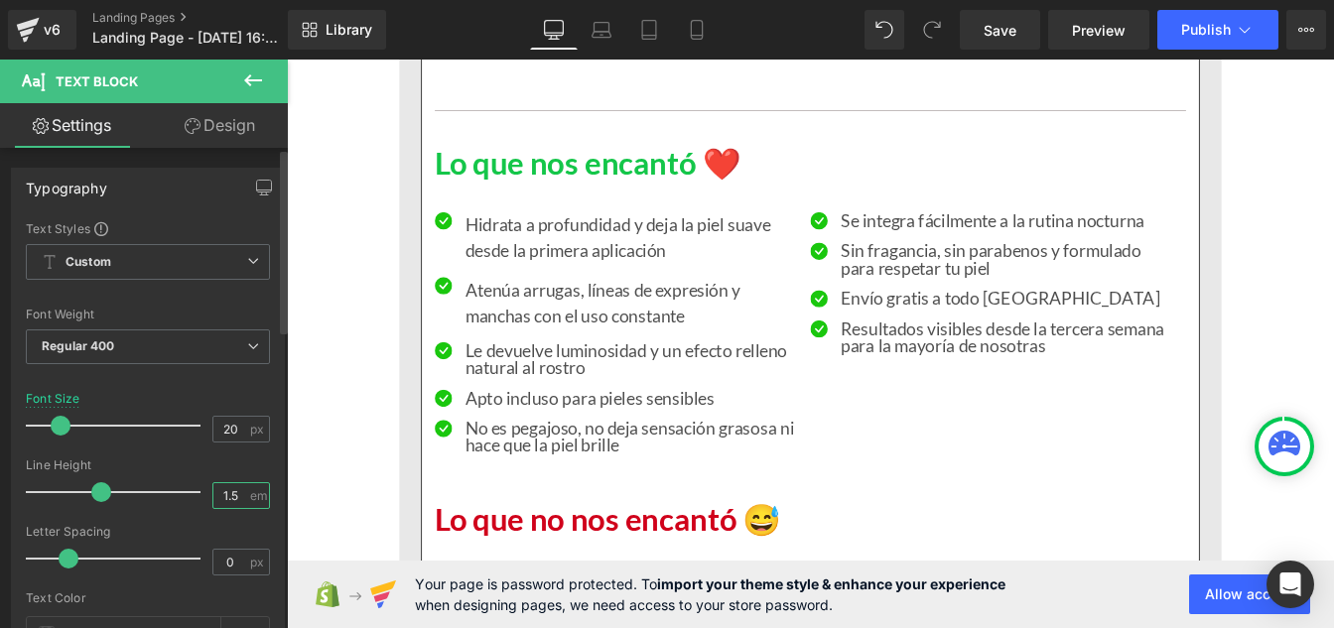
click at [235, 495] on input "1.5" at bounding box center [230, 495] width 35 height 25
type input "1"
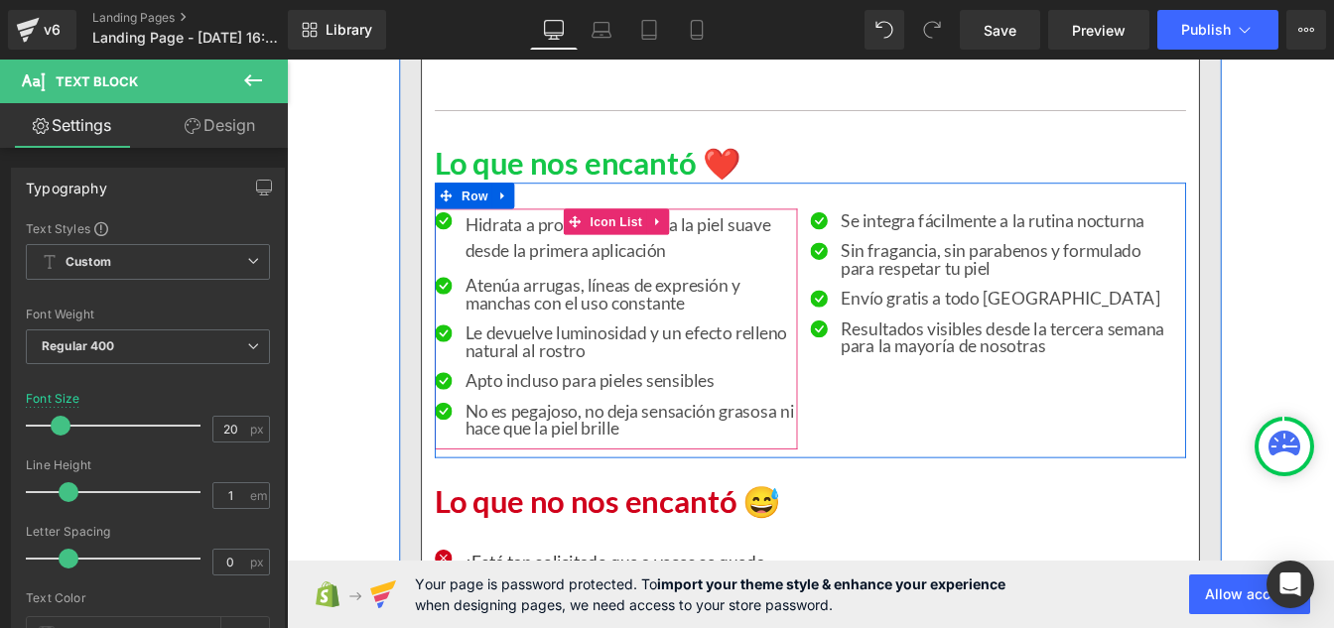
click at [553, 277] on p "Hidrata a profundidad y deja la piel suave desde la primera aplicación" at bounding box center [681, 263] width 381 height 60
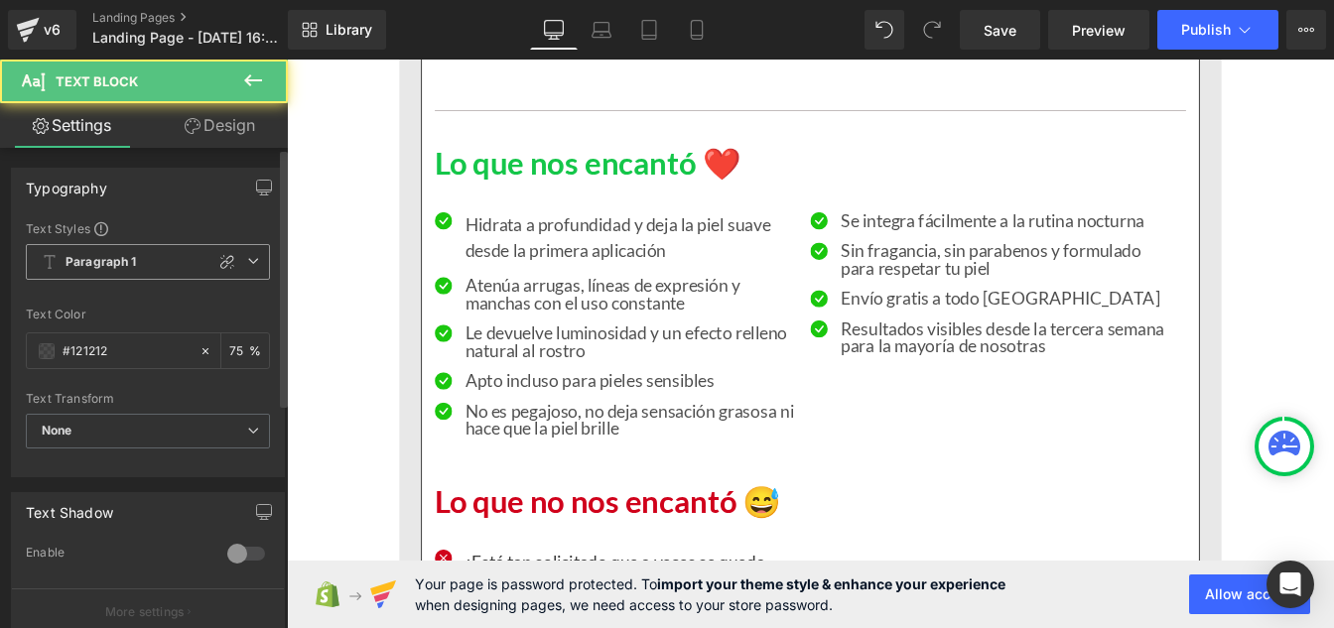
click at [86, 259] on b "Paragraph 1" at bounding box center [101, 262] width 71 height 17
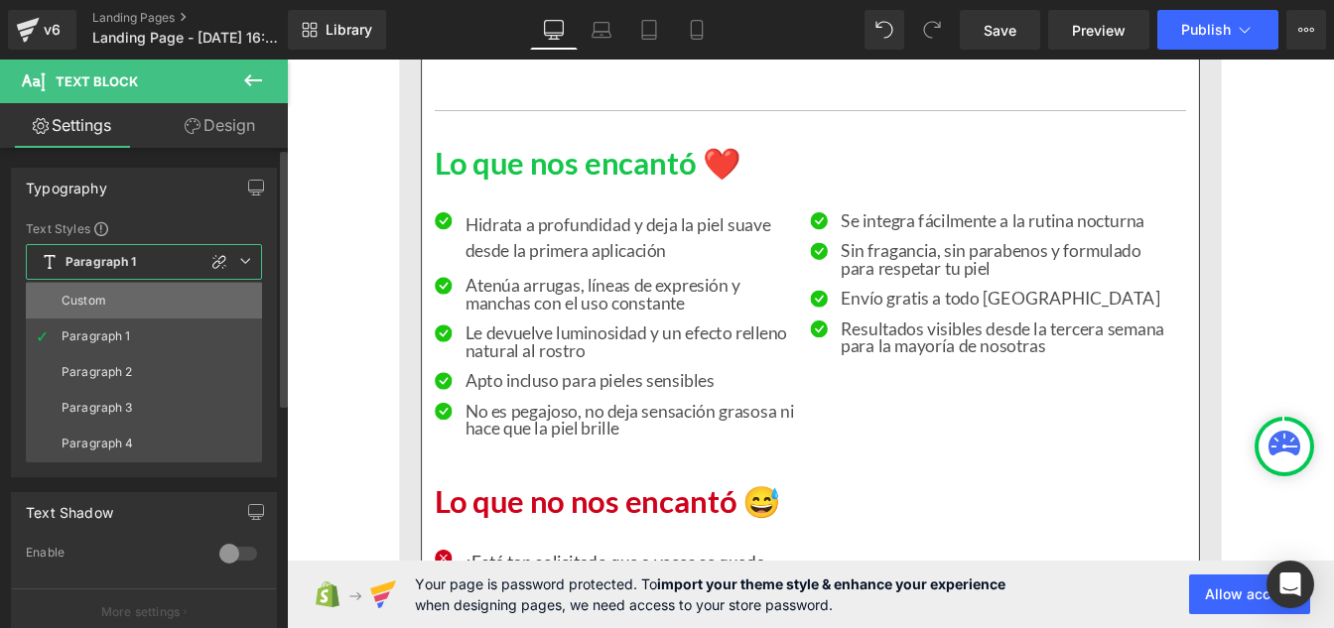
click at [128, 297] on li "Custom" at bounding box center [144, 301] width 236 height 36
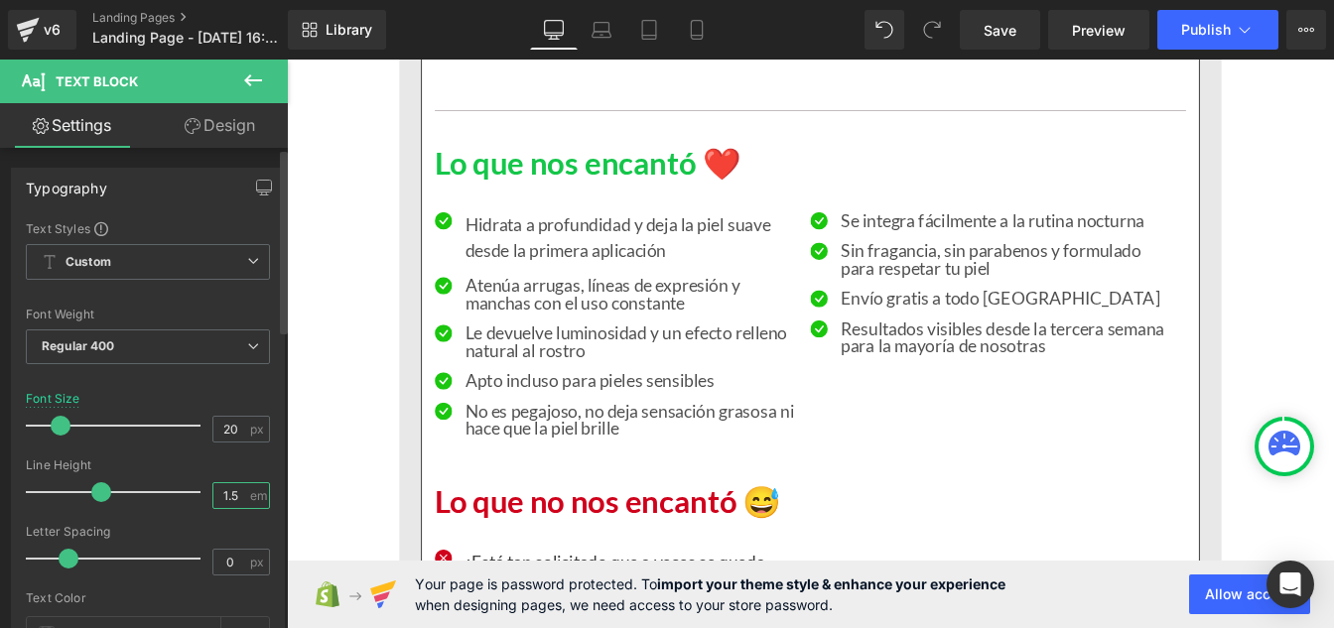
click at [230, 493] on input "1.5" at bounding box center [230, 495] width 35 height 25
type input "1"
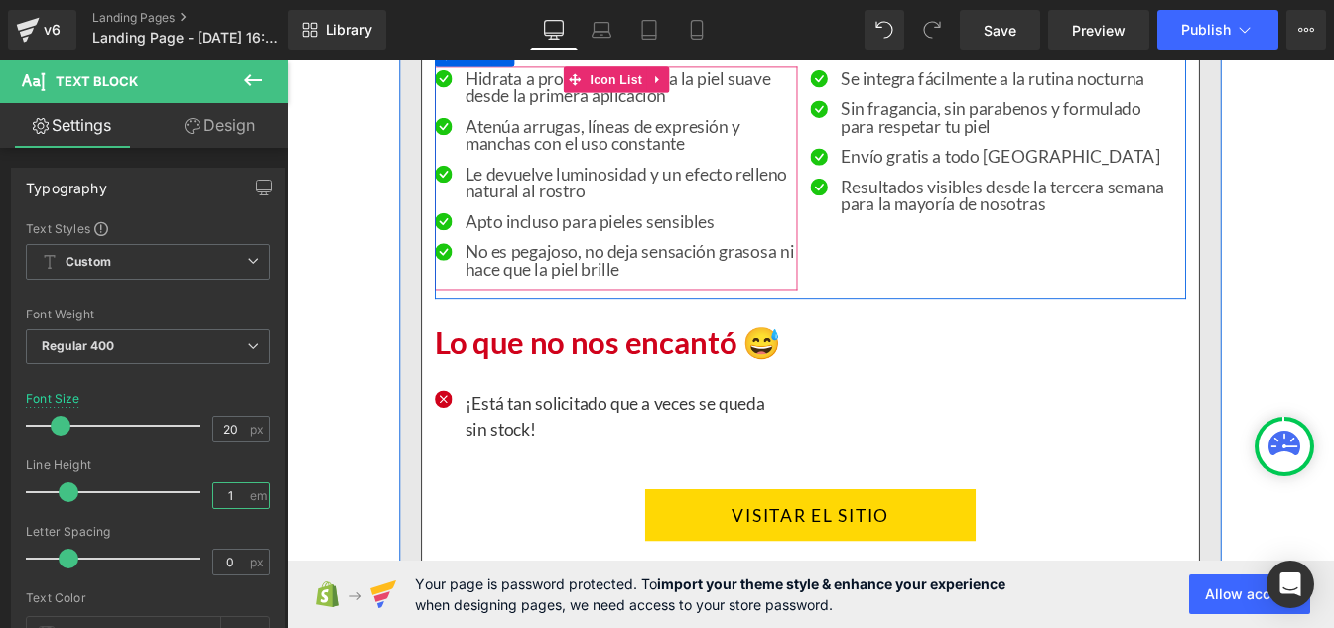
scroll to position [4056, 0]
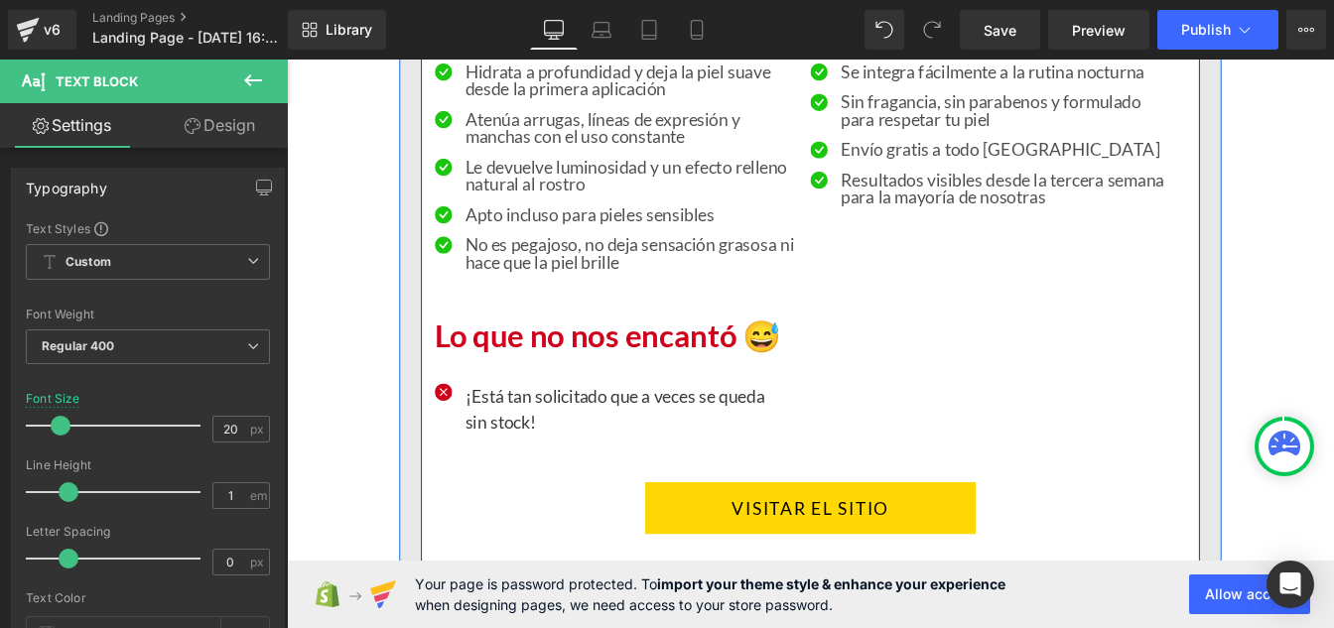
click at [536, 465] on p "¡Está tan solicitado que a veces se queda sin stock!" at bounding box center [662, 460] width 343 height 60
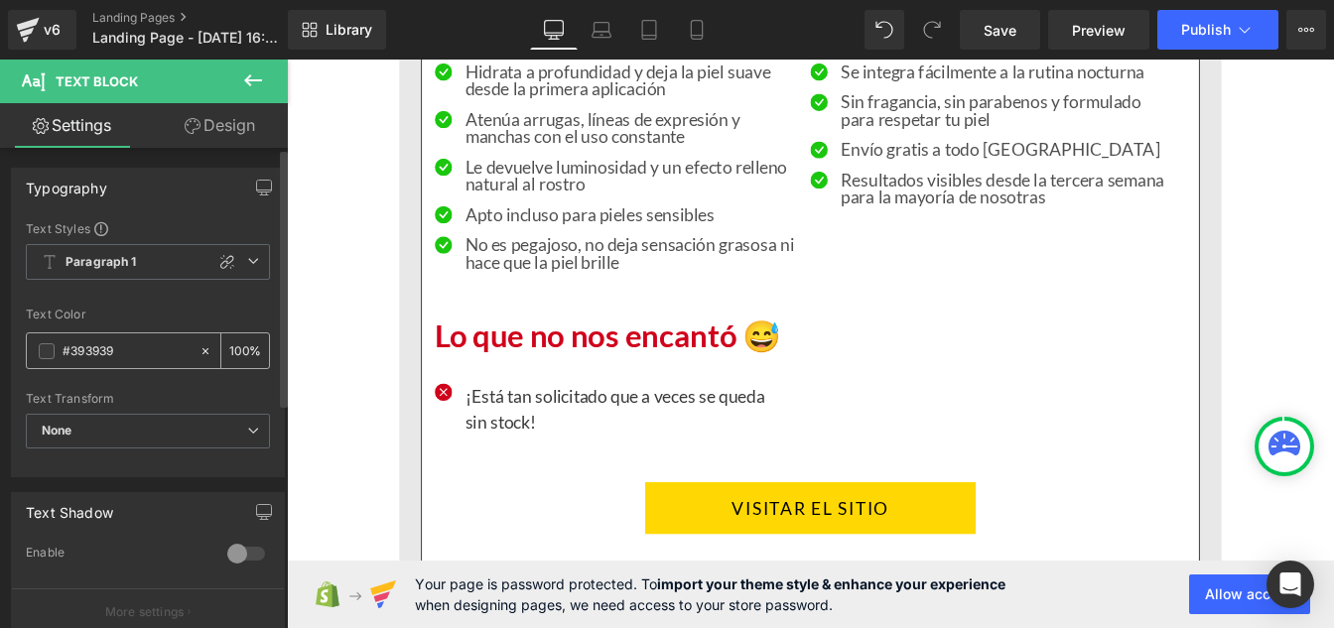
click at [138, 348] on input "#393939" at bounding box center [126, 351] width 127 height 22
paste input "121212"
type input "#121212"
click at [235, 349] on input "100" at bounding box center [239, 350] width 20 height 22
type input "0"
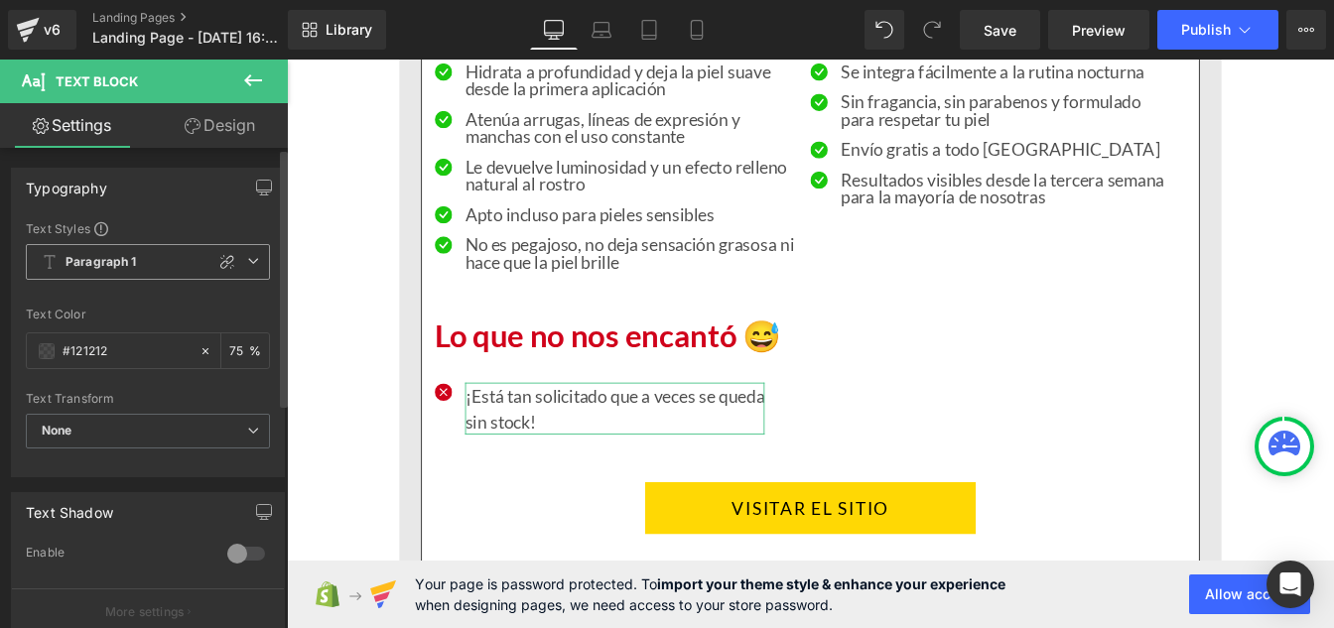
type input "75"
click at [138, 248] on span "Paragraph 1" at bounding box center [148, 262] width 244 height 36
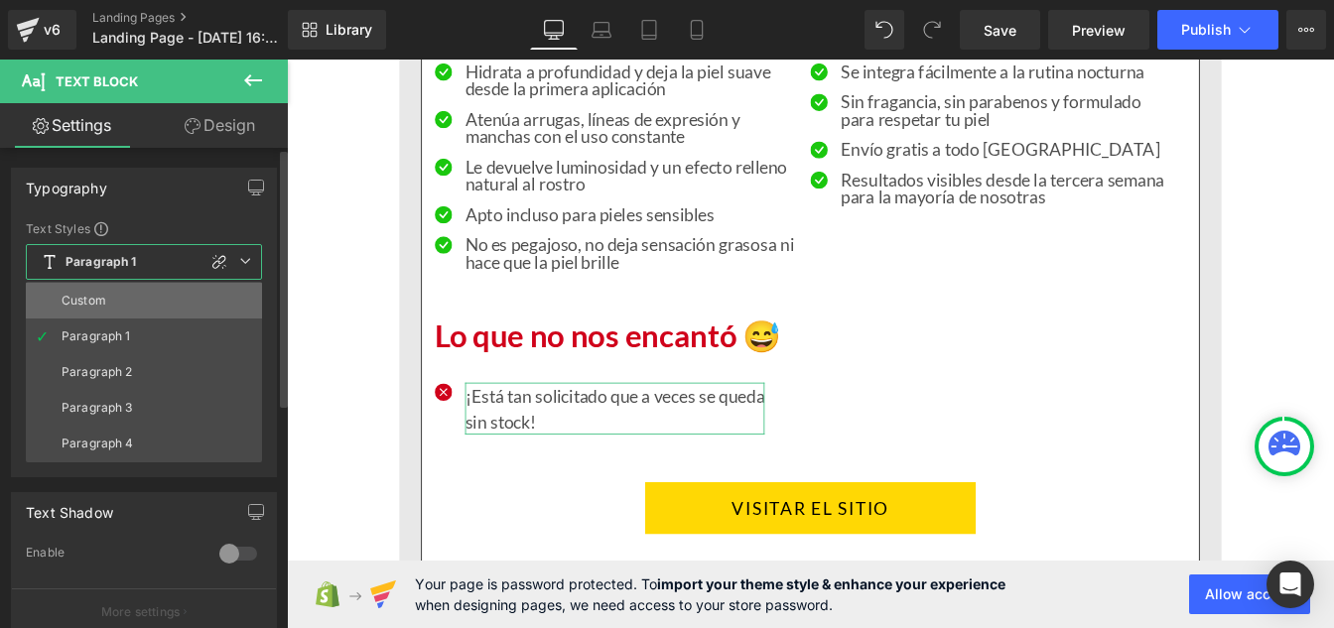
click at [94, 309] on li "Custom" at bounding box center [144, 301] width 236 height 36
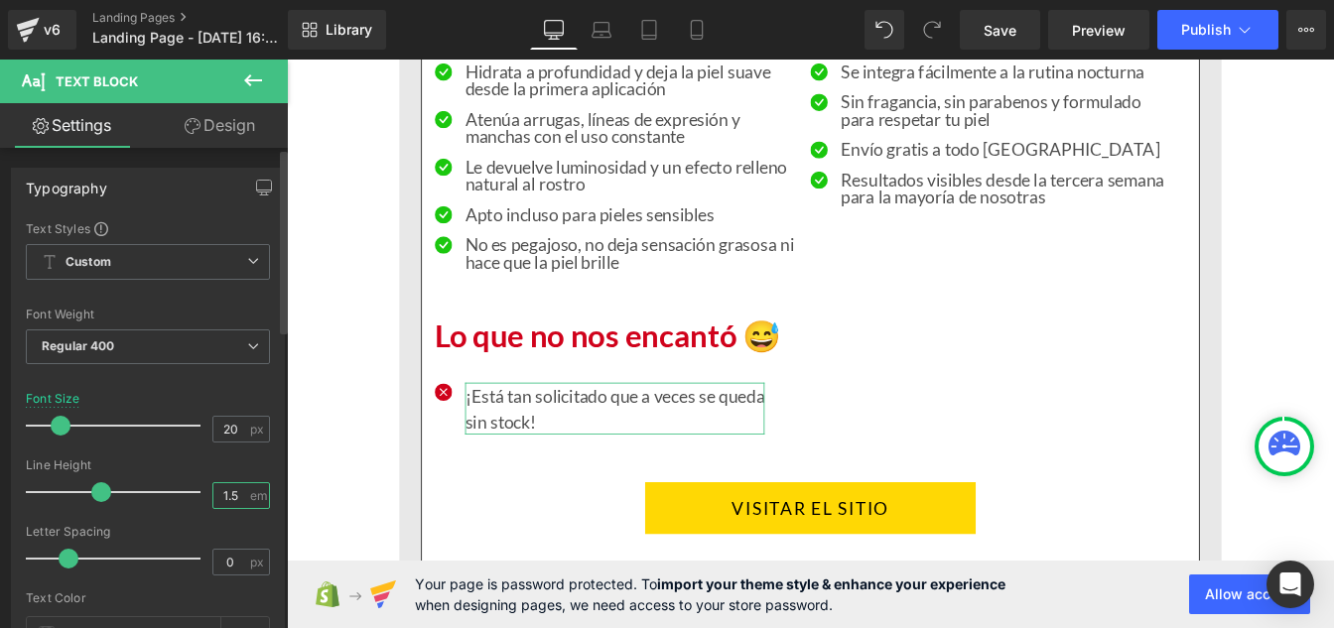
click at [232, 491] on input "1.5" at bounding box center [230, 495] width 35 height 25
type input "1"
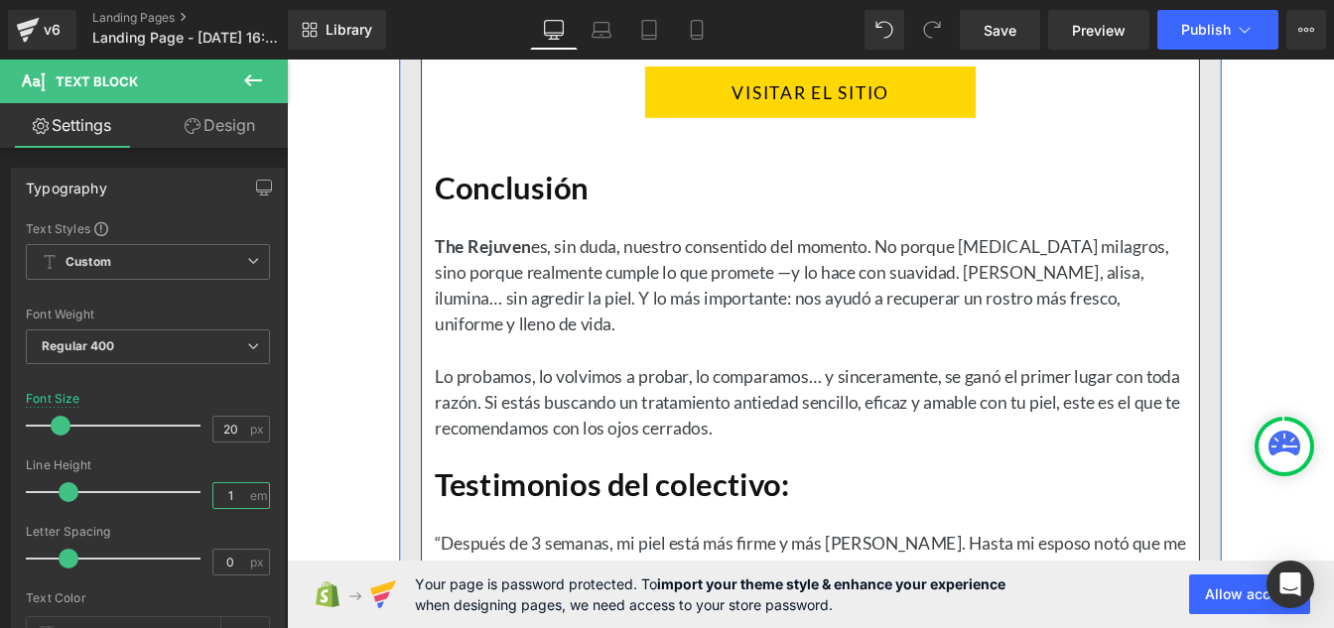
scroll to position [4522, 0]
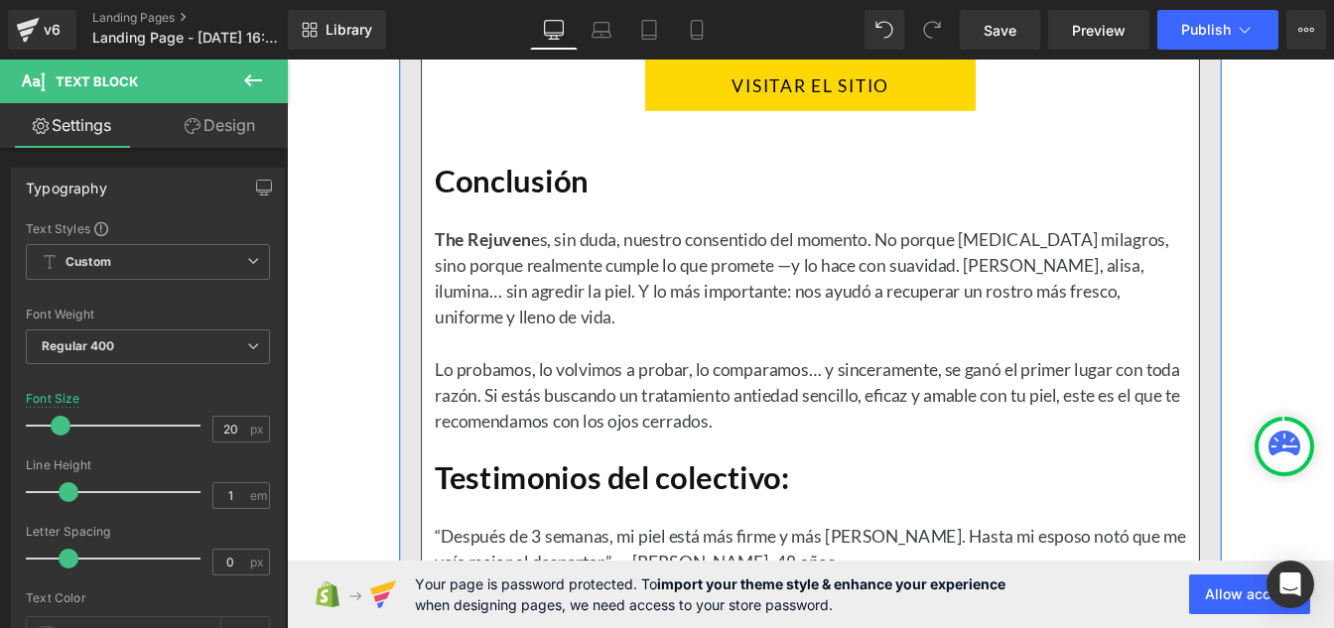
click at [641, 278] on div "The Rejuven es, sin duda, nuestro consentido del momento. No porque [MEDICAL_DA…" at bounding box center [888, 354] width 862 height 268
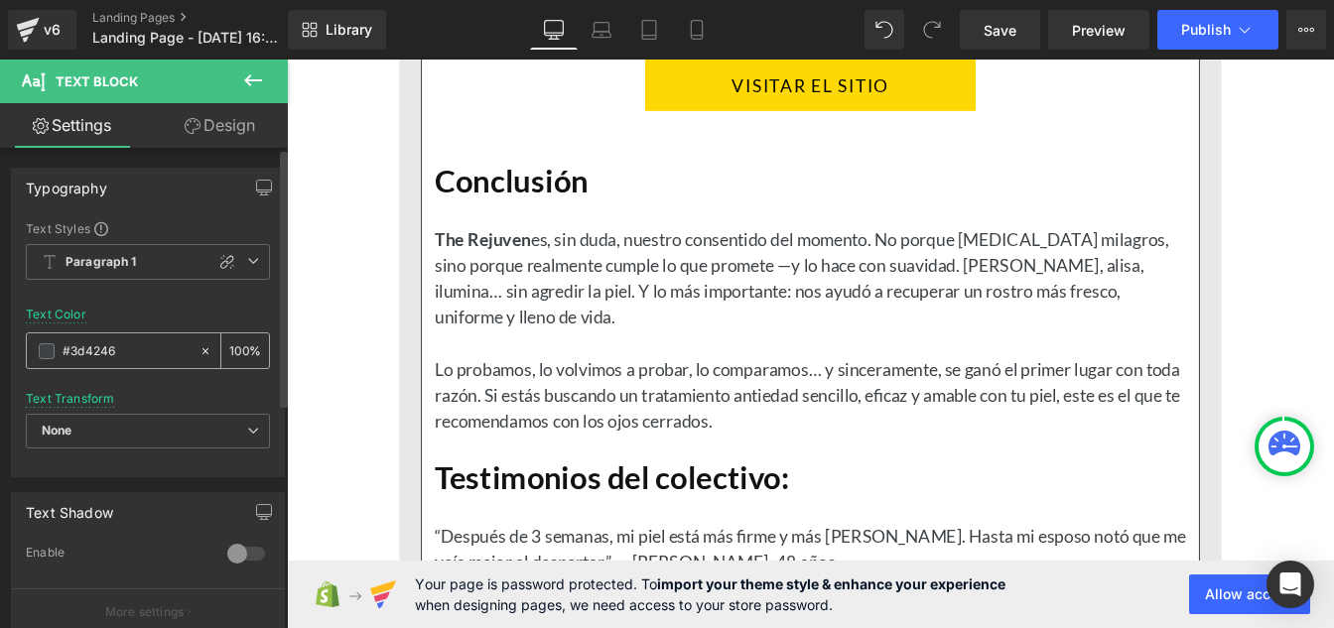
click at [124, 356] on input "#3d4246" at bounding box center [126, 351] width 127 height 22
paste input "121212"
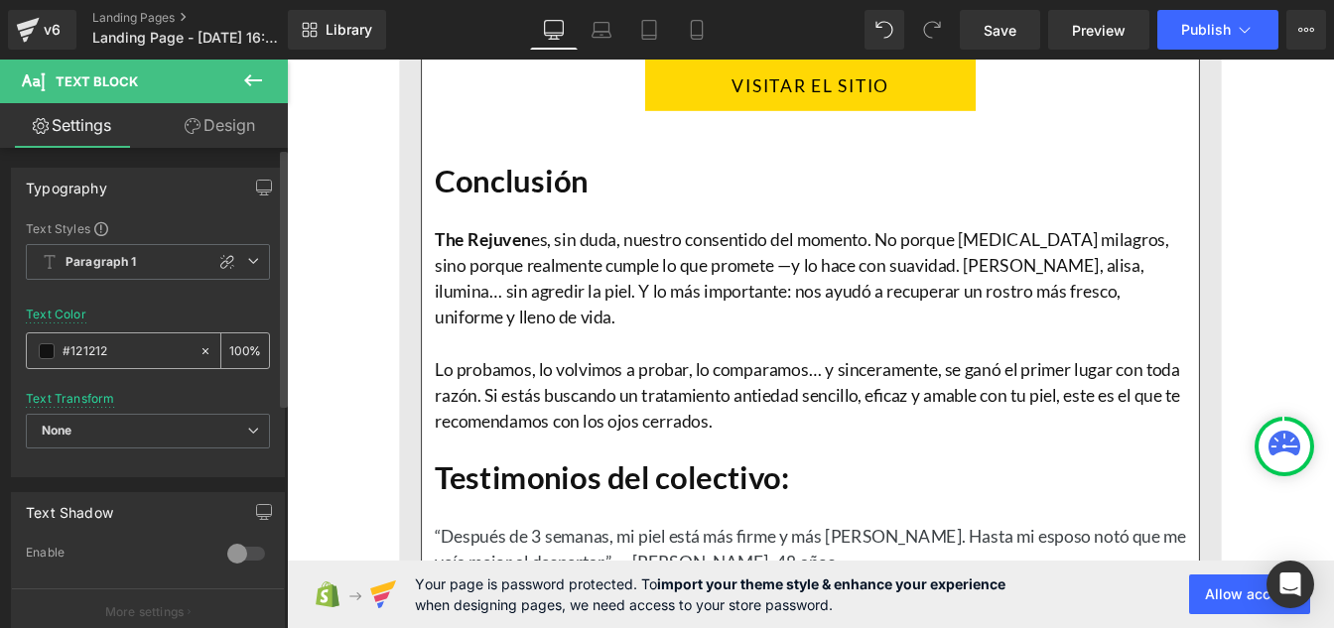
type input "#121212"
click at [235, 350] on input "100" at bounding box center [239, 350] width 20 height 22
type input "0"
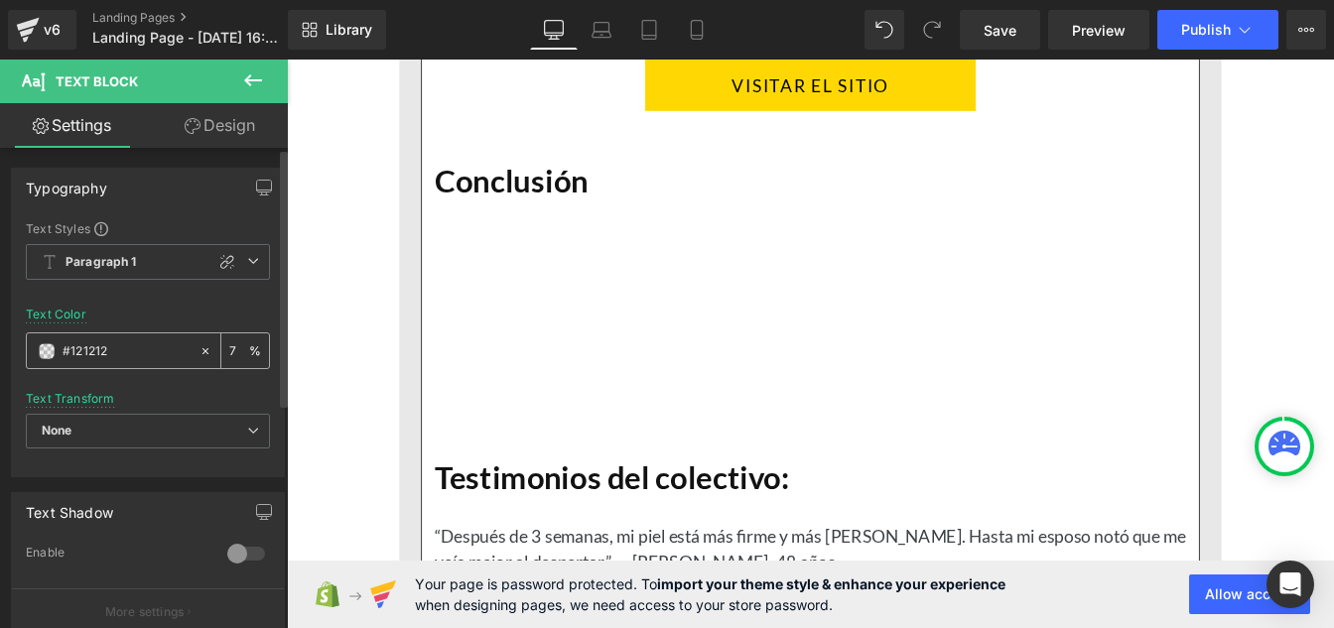
type input "75"
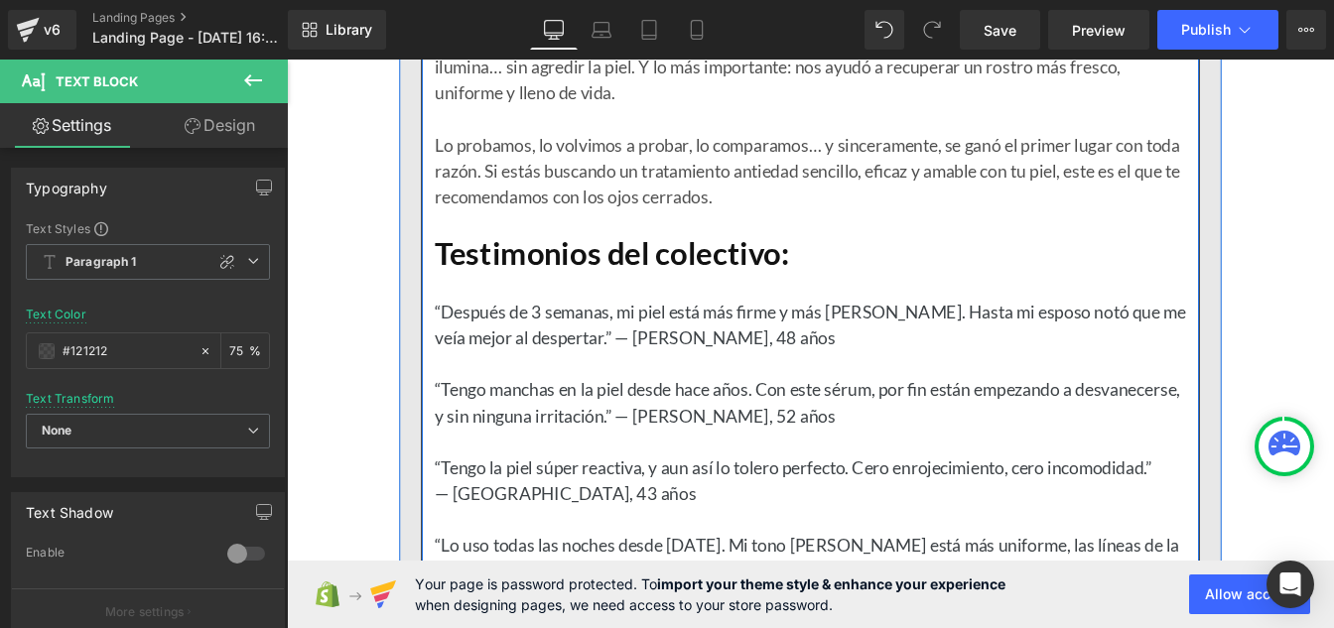
scroll to position [4780, 0]
click at [610, 426] on p "“Tengo manchas en la piel desde hace años. Con este sérum, por fin están empeza…" at bounding box center [888, 452] width 862 height 60
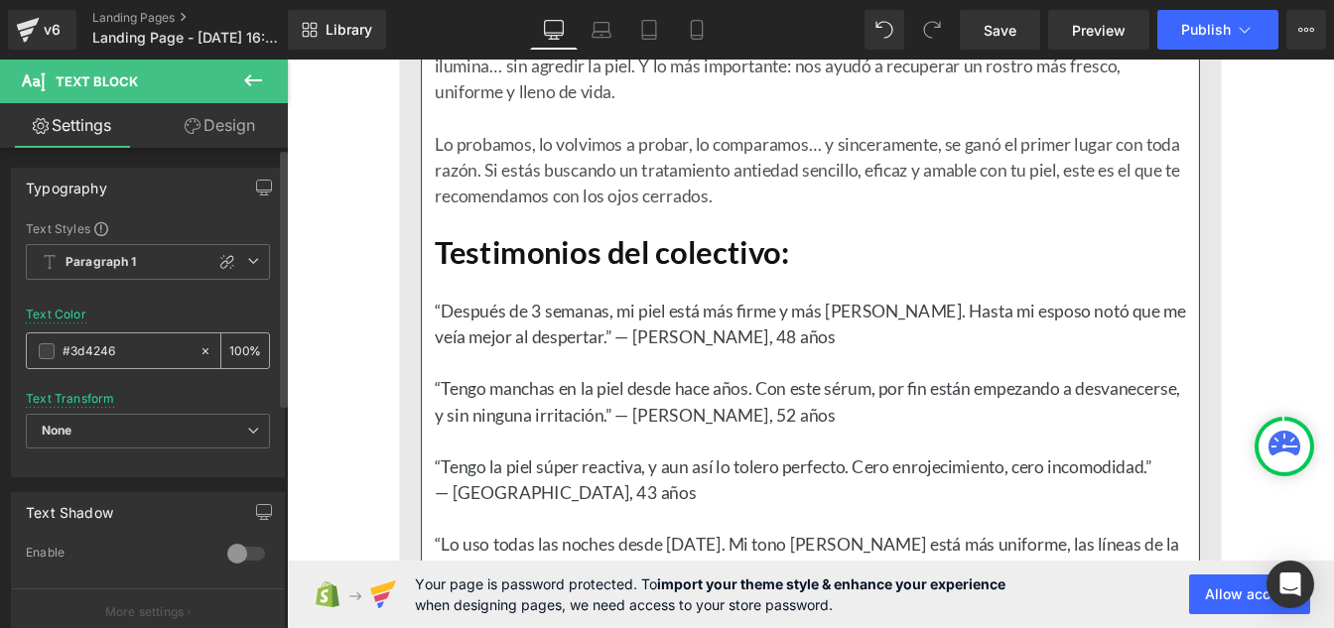
click at [140, 350] on input "#3d4246" at bounding box center [126, 351] width 127 height 22
paste input "121212"
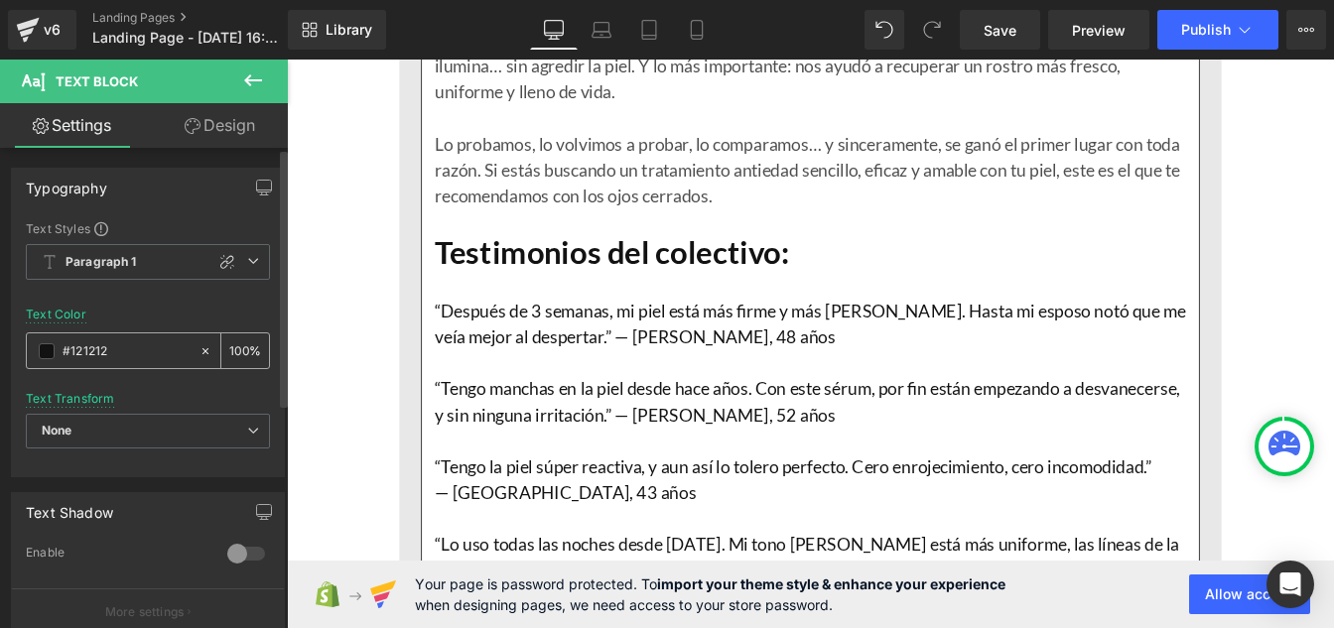
type input "#121212"
click at [239, 346] on input "100" at bounding box center [239, 350] width 20 height 22
type input "1"
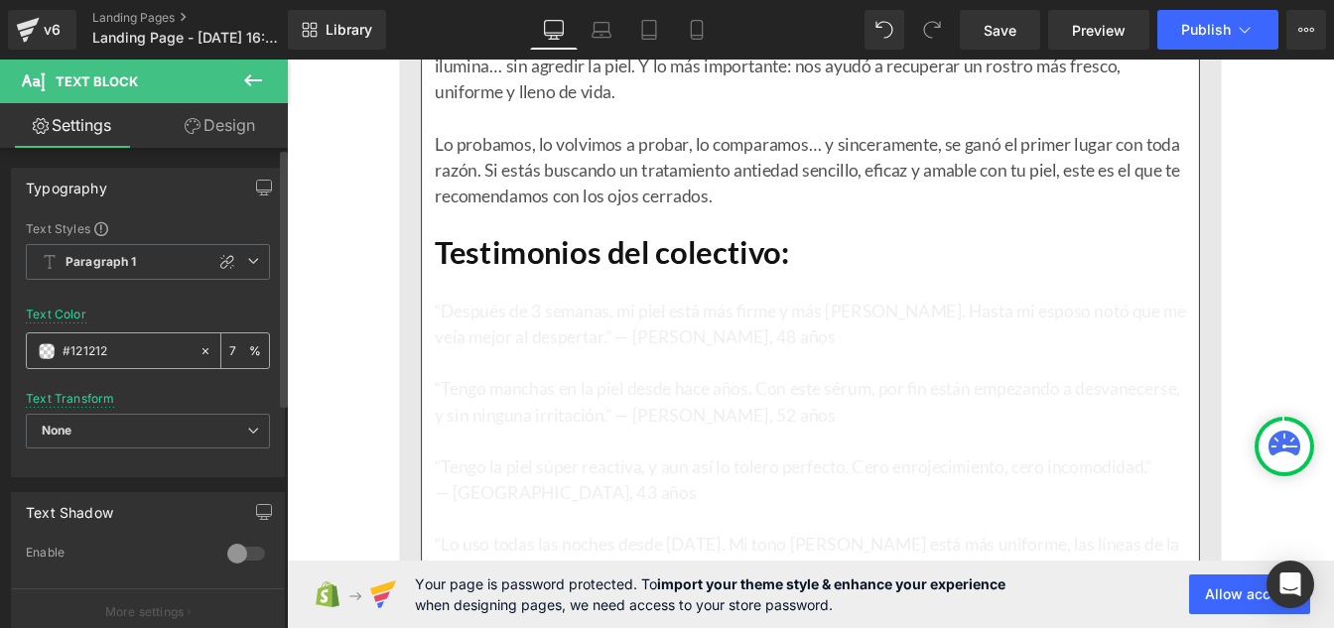
type input "75"
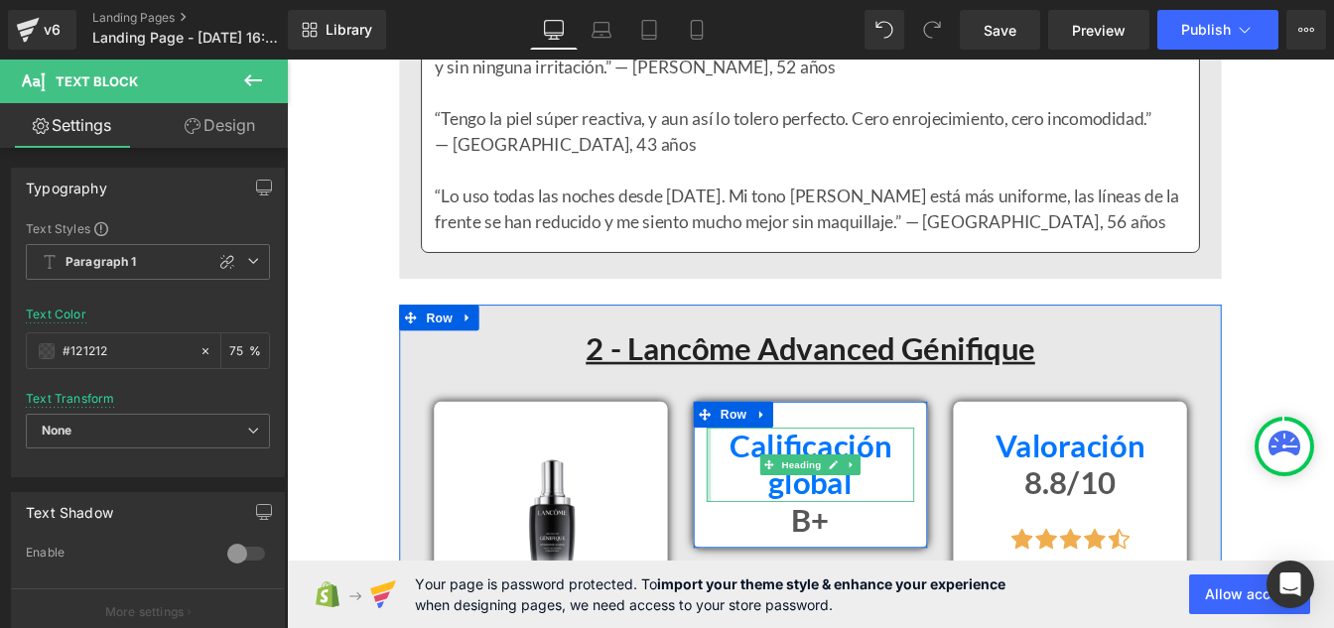
scroll to position [5343, 0]
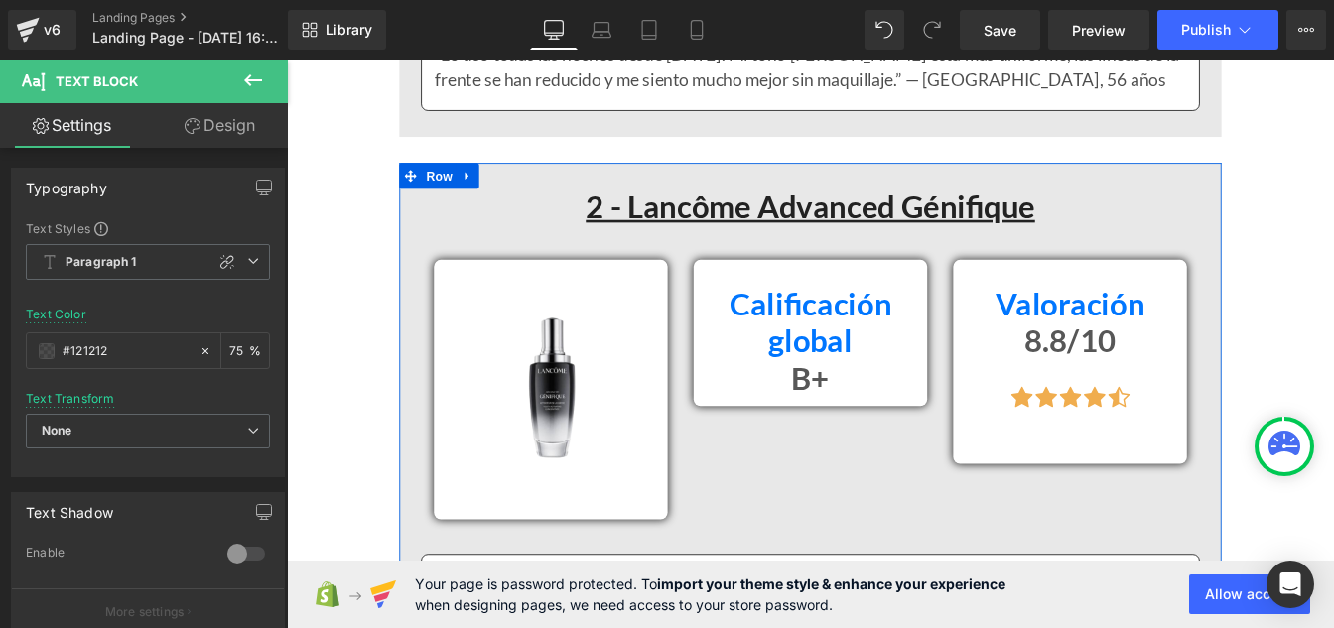
click at [877, 428] on div "B+ Heading" at bounding box center [887, 425] width 238 height 43
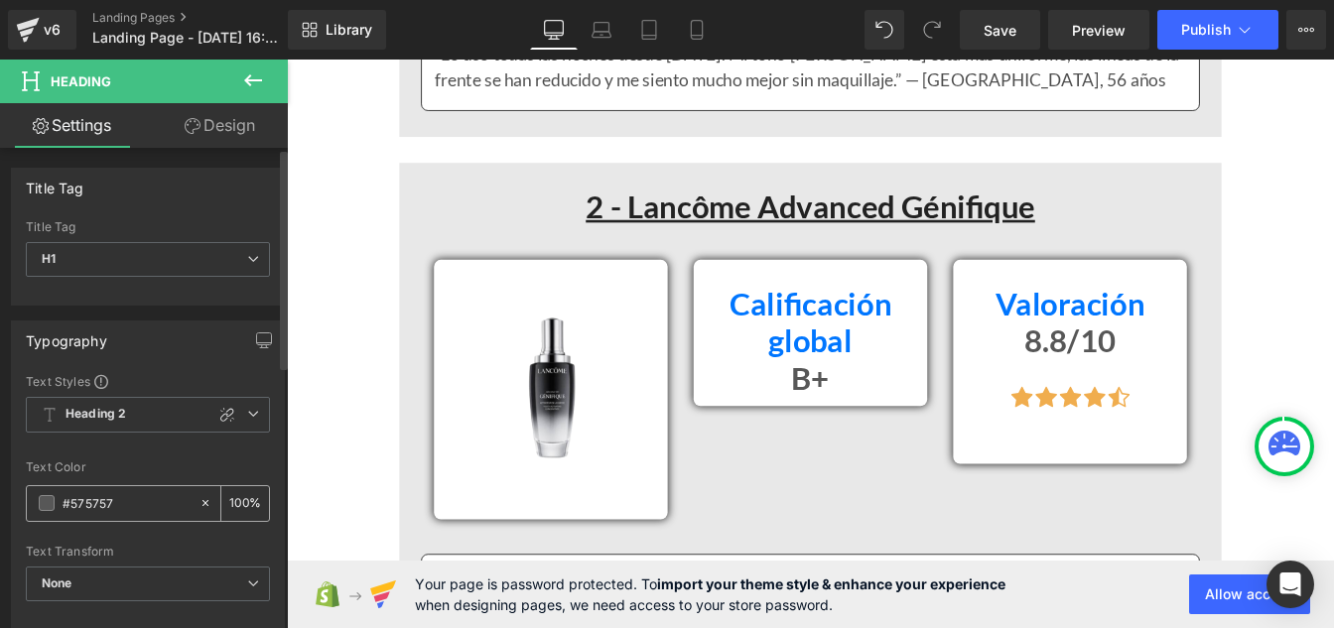
click at [123, 511] on input "#575757" at bounding box center [126, 503] width 127 height 22
paste input "121212"
type input "#121212"
click at [236, 498] on input "100" at bounding box center [239, 503] width 20 height 22
type input "0"
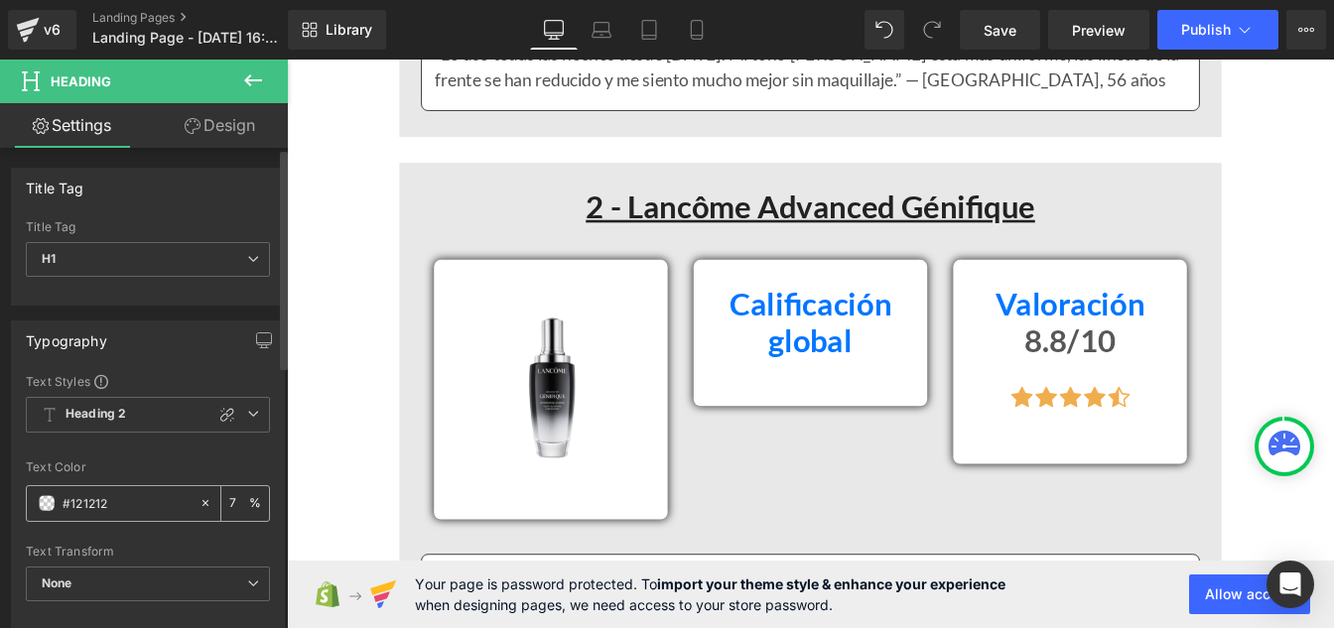
type input "75"
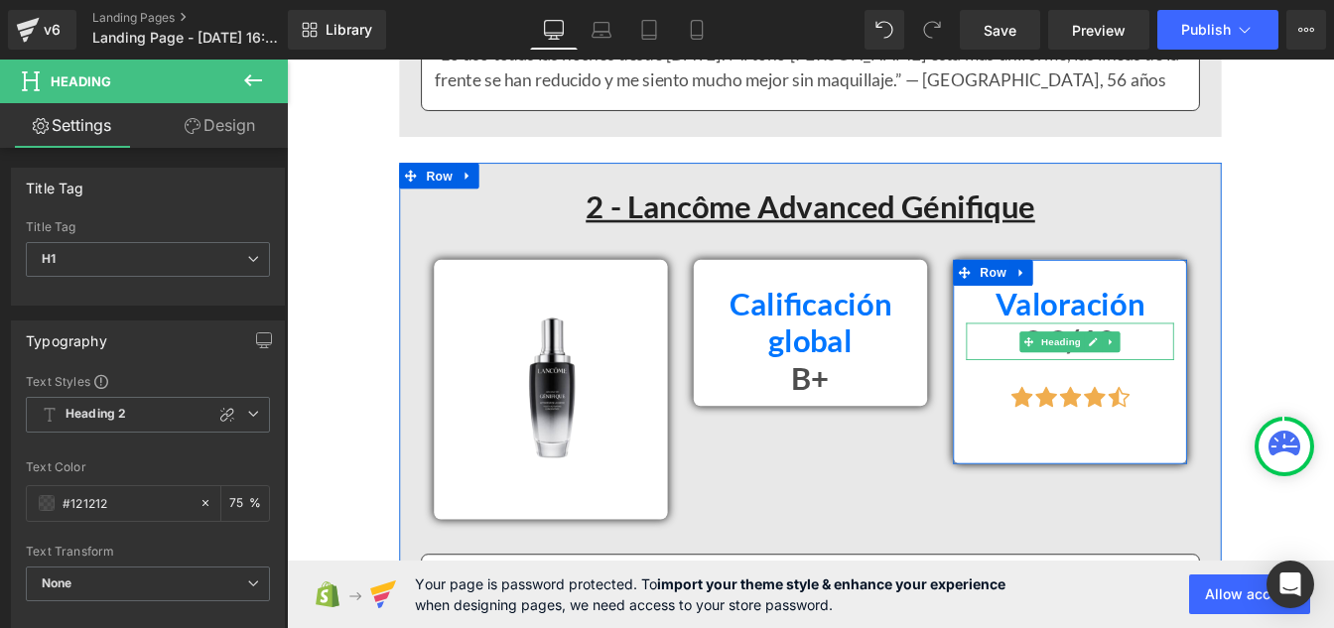
click at [1105, 395] on h1 "8.8/10" at bounding box center [1185, 382] width 238 height 43
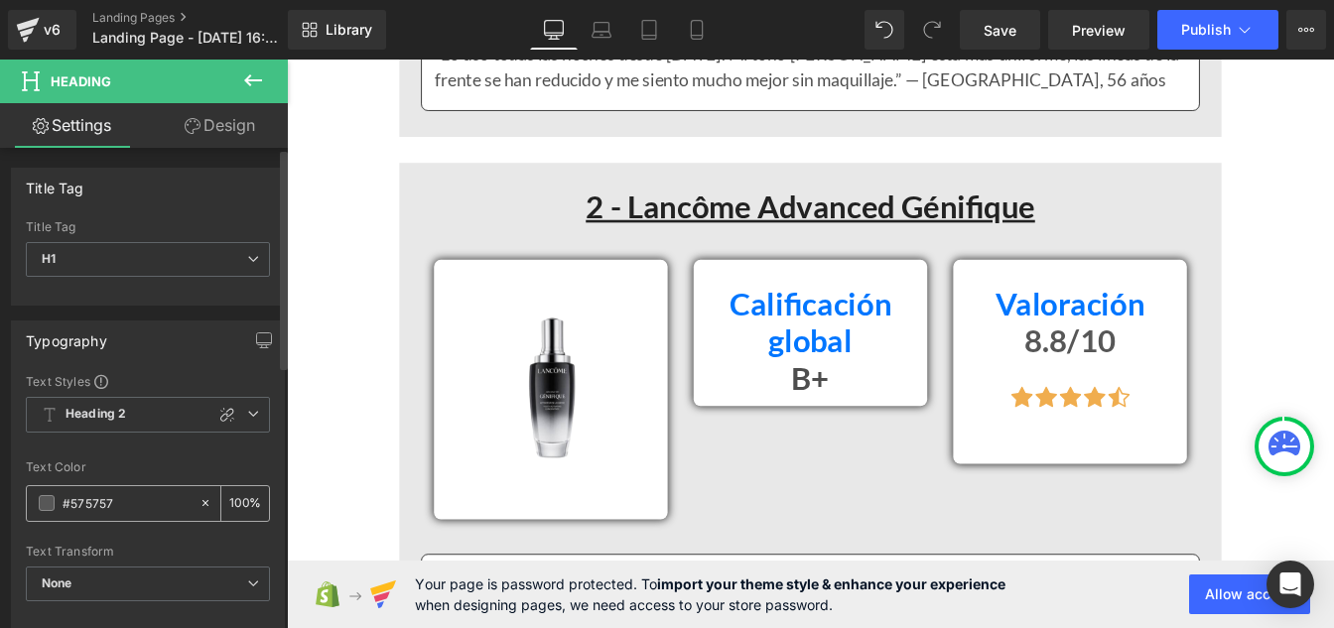
click at [144, 505] on input "#575757" at bounding box center [126, 503] width 127 height 22
paste input "121212"
type input "#121212"
click at [237, 500] on input "100" at bounding box center [239, 503] width 20 height 22
type input "0"
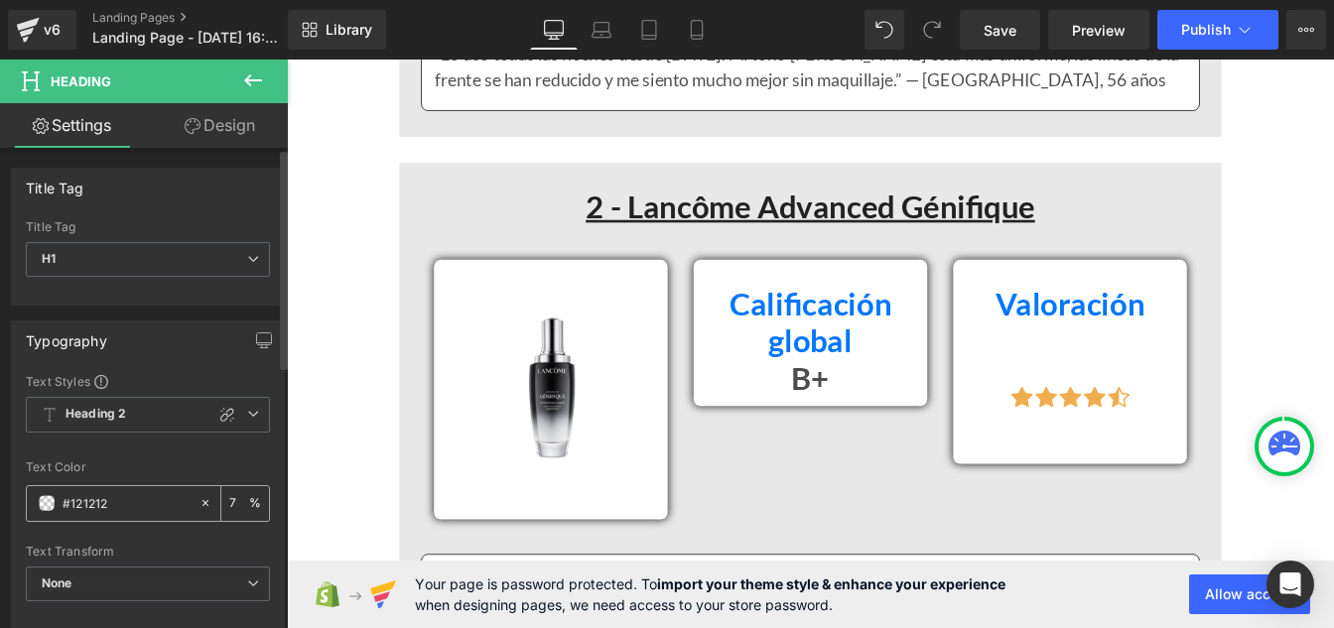
type input "75"
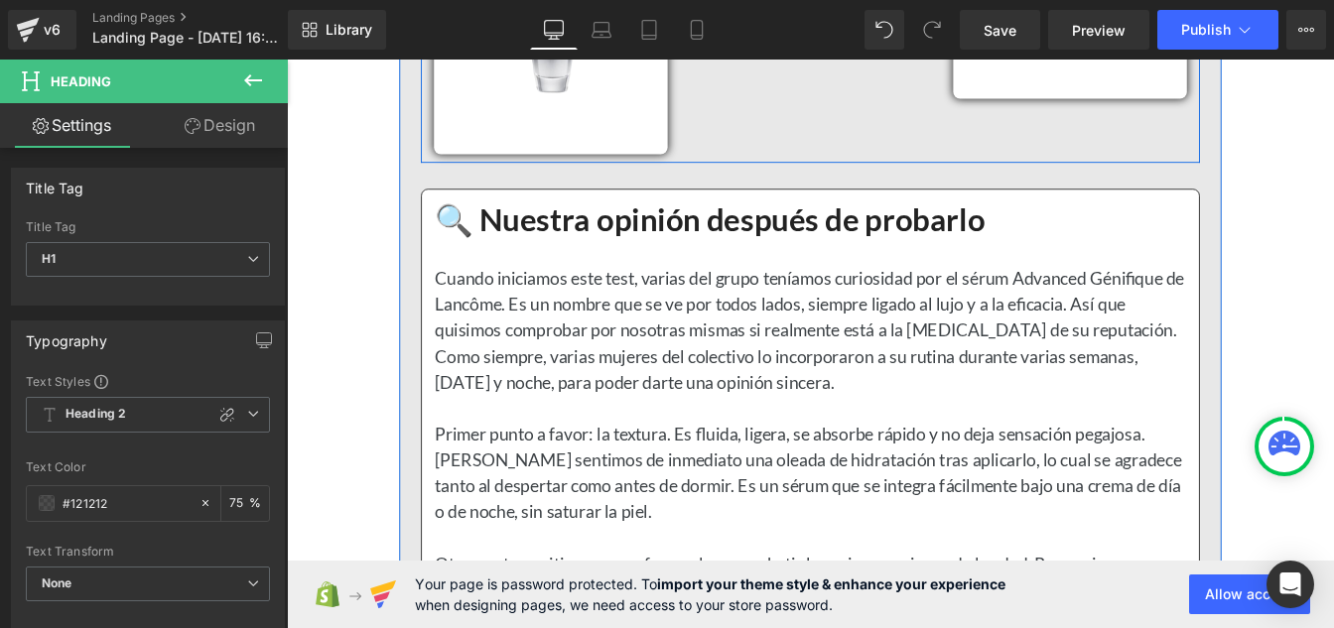
scroll to position [5762, 0]
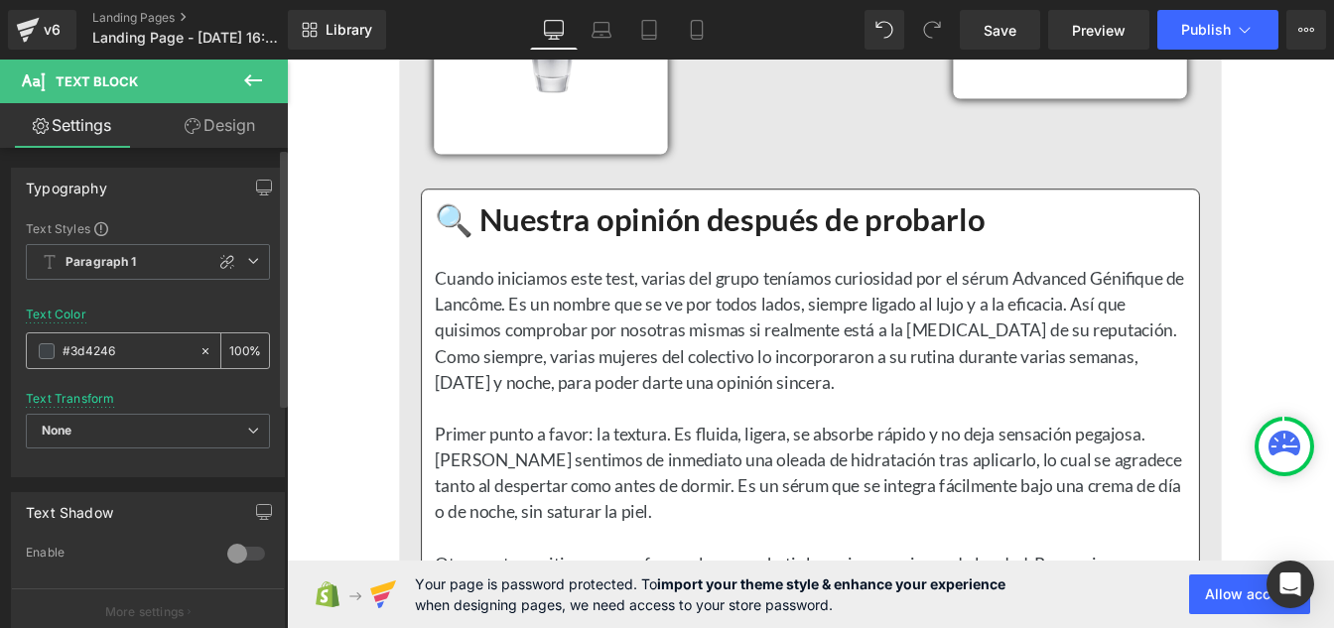
click at [127, 355] on input "#3d4246" at bounding box center [126, 351] width 127 height 22
paste input "121212"
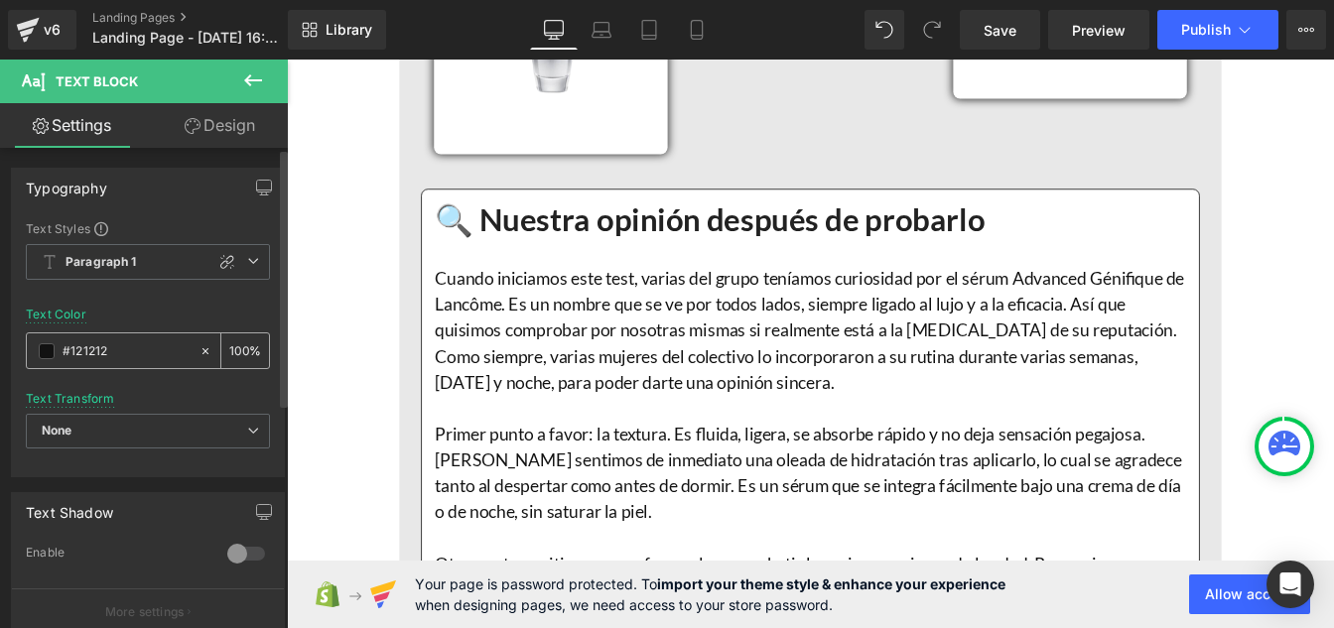
type input "#121212"
click at [242, 348] on div "100 %" at bounding box center [245, 350] width 48 height 35
click at [240, 348] on input "100" at bounding box center [239, 350] width 20 height 22
type input "1"
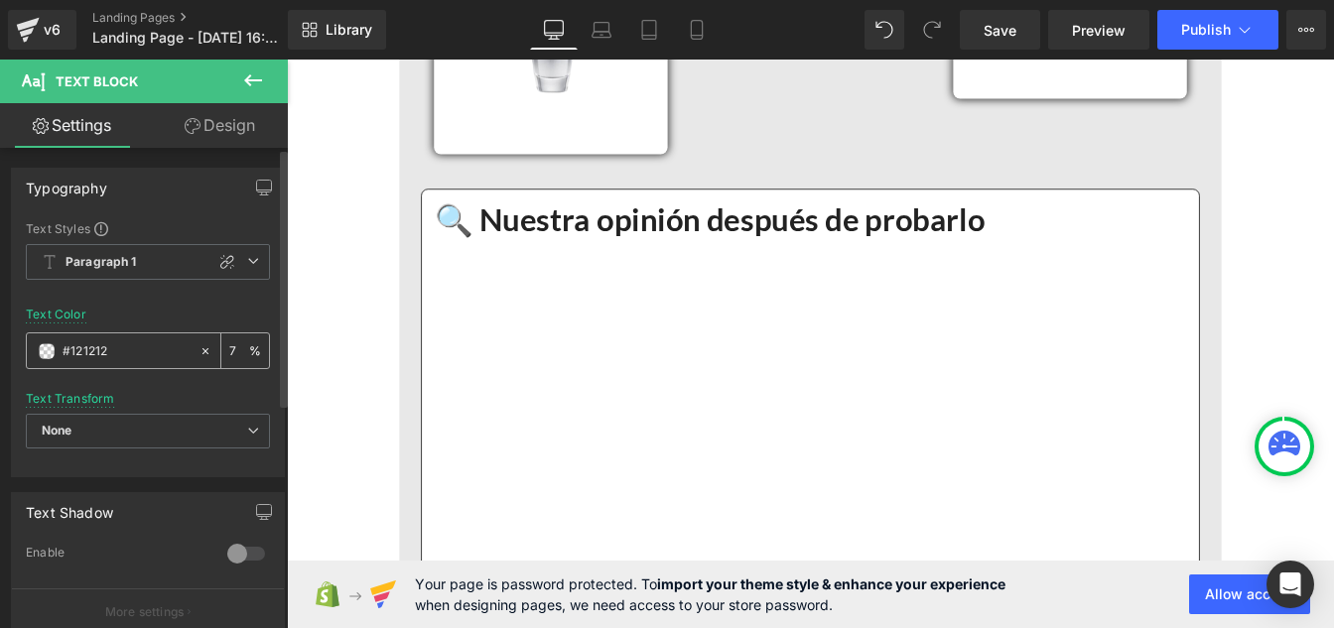
type input "75"
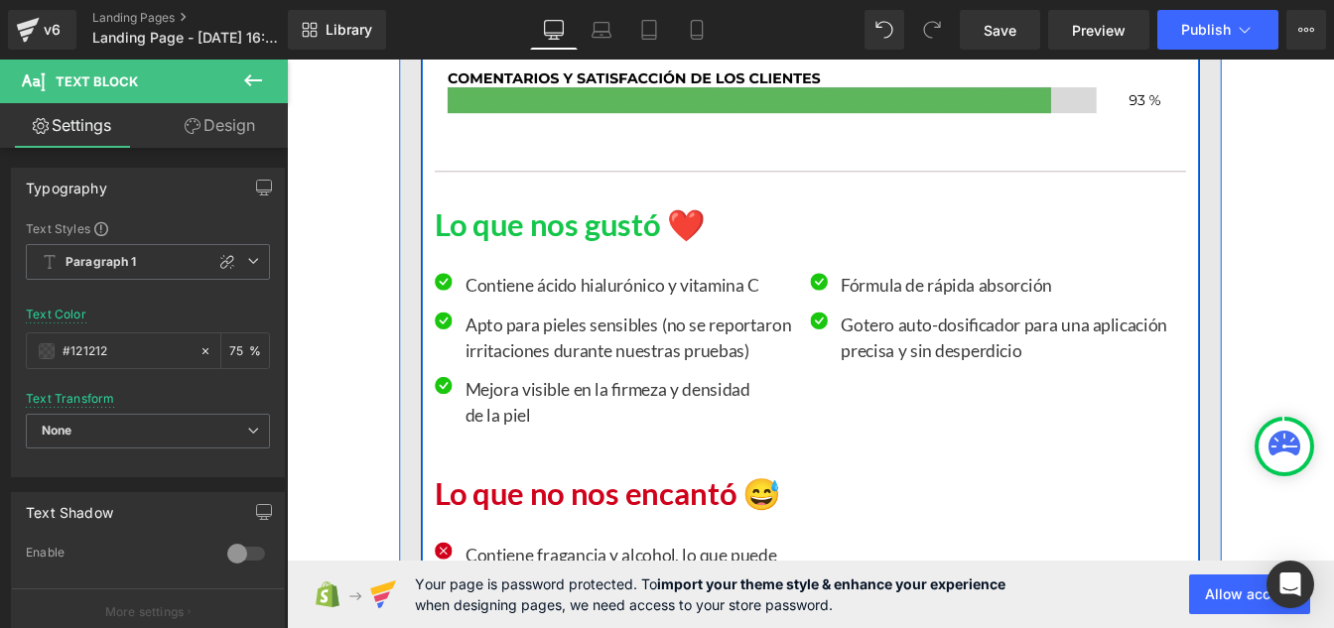
scroll to position [7282, 0]
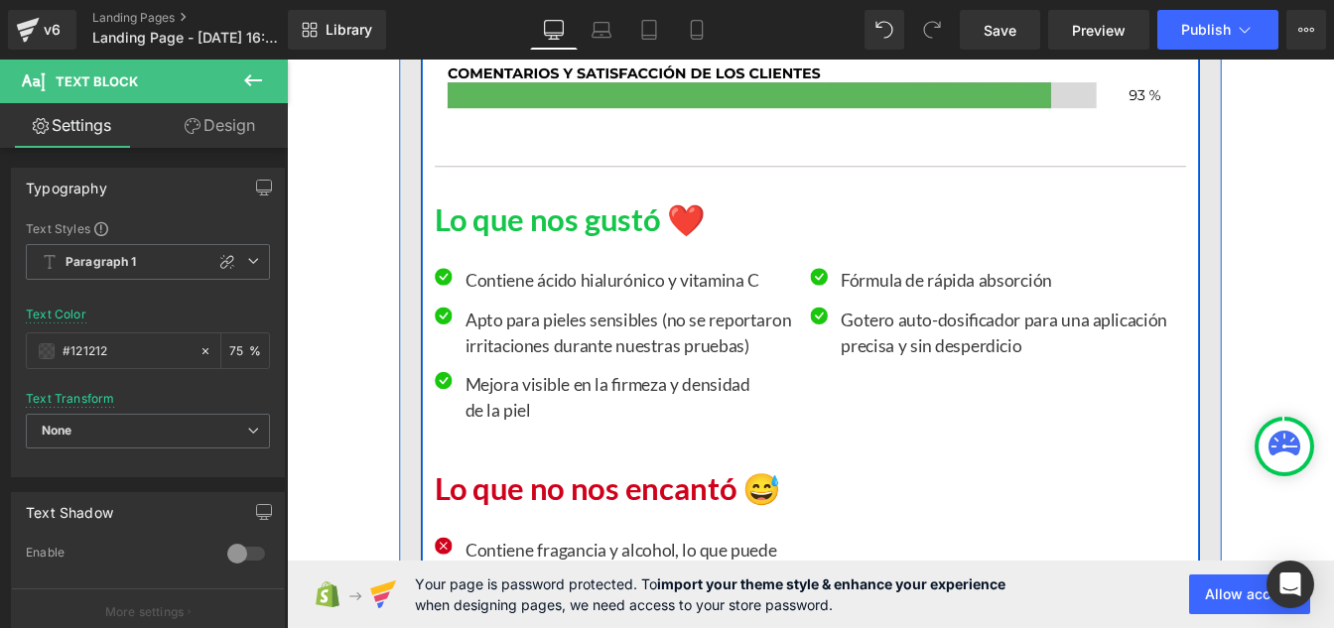
click at [593, 311] on p "Contiene ácido hialurónico y vitamina C" at bounding box center [681, 313] width 381 height 30
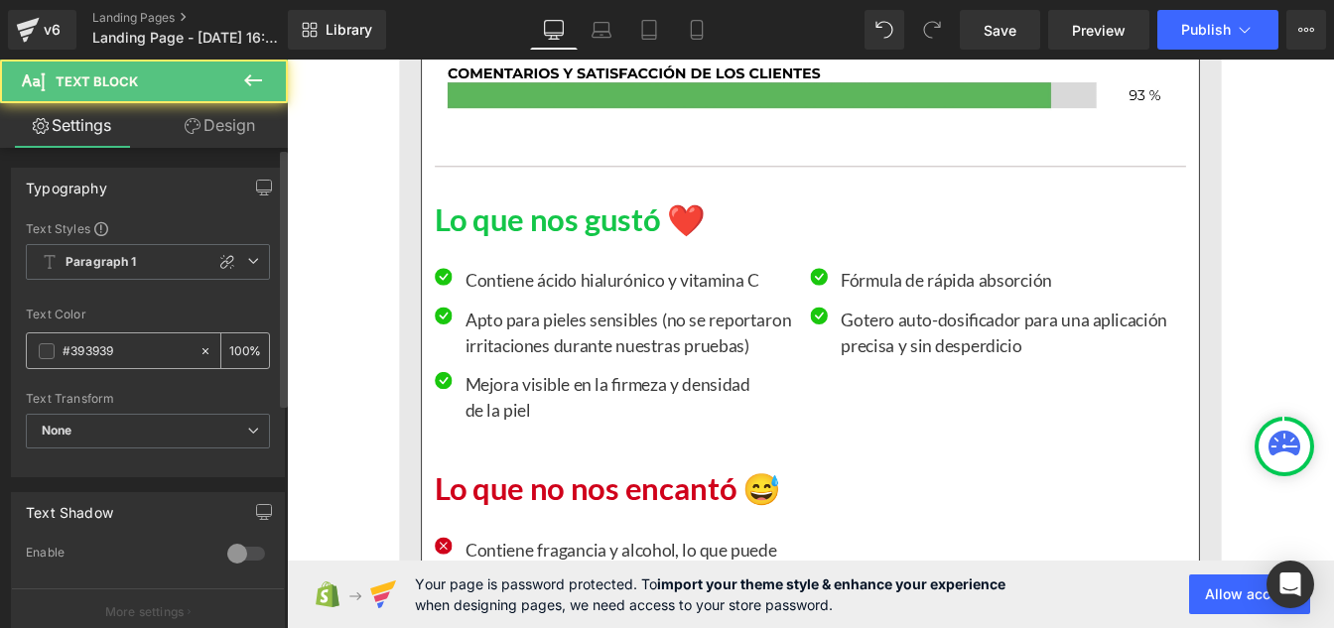
click at [119, 359] on input "#393939" at bounding box center [126, 351] width 127 height 22
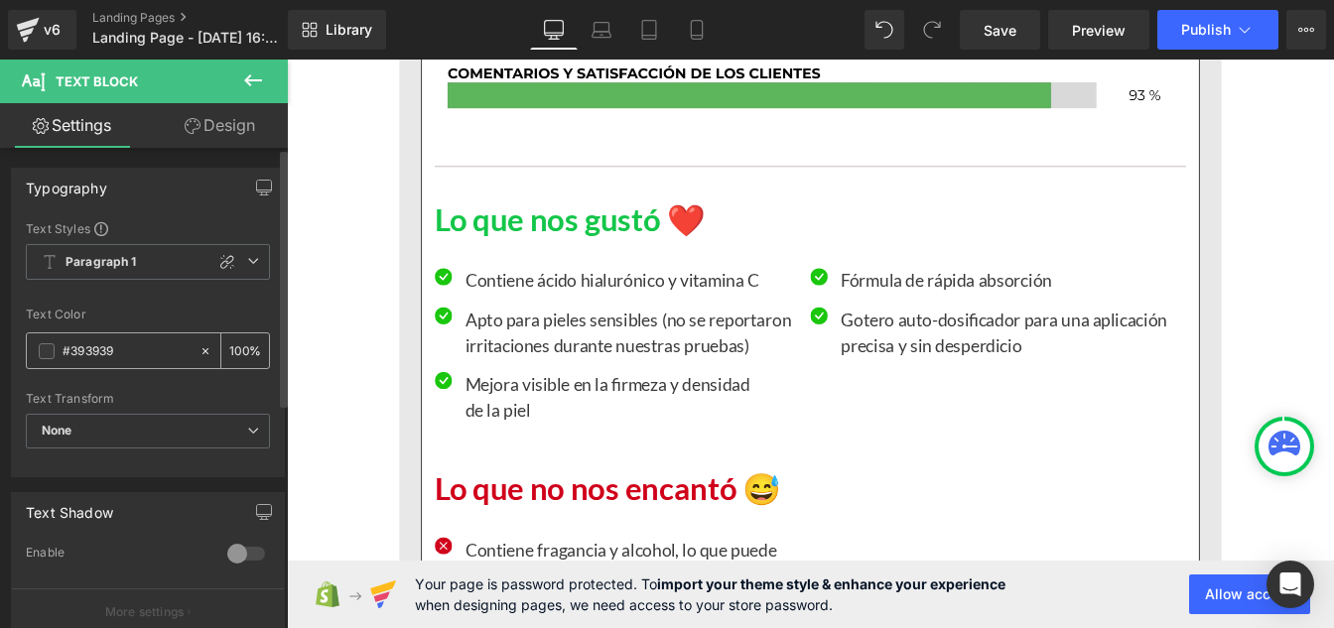
paste input "121212"
type input "#121212"
click at [235, 345] on input "100" at bounding box center [239, 350] width 20 height 22
type input "0"
type input "75"
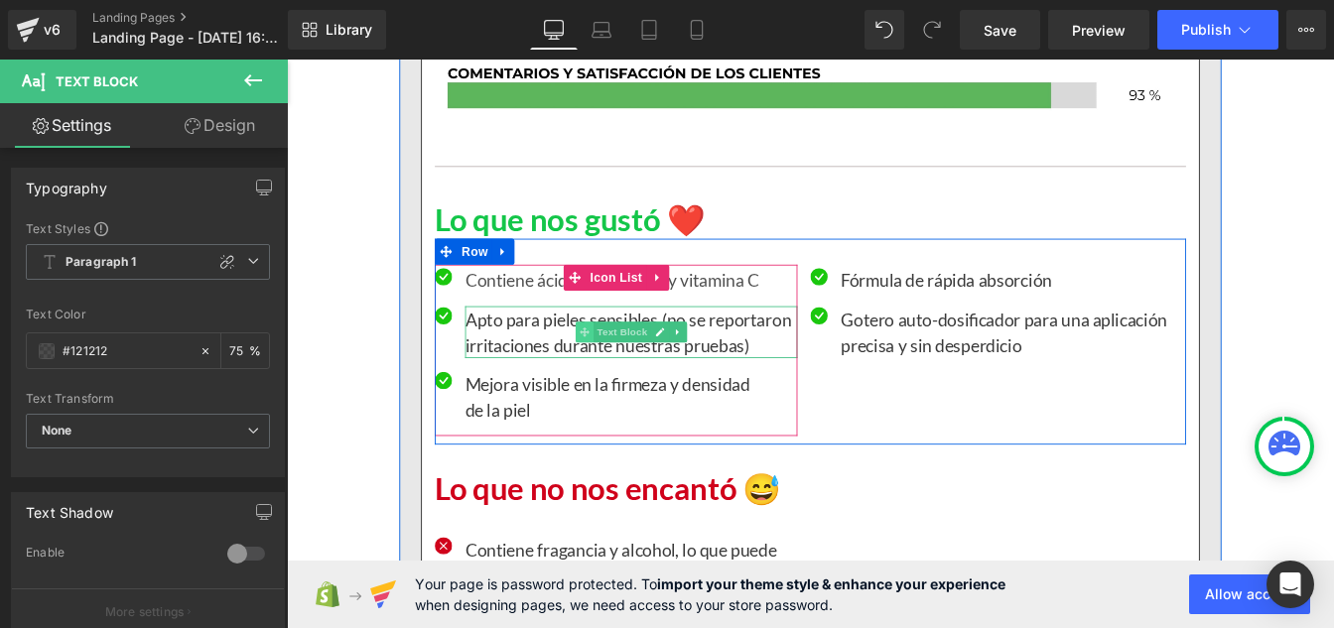
click at [618, 380] on span at bounding box center [628, 372] width 21 height 24
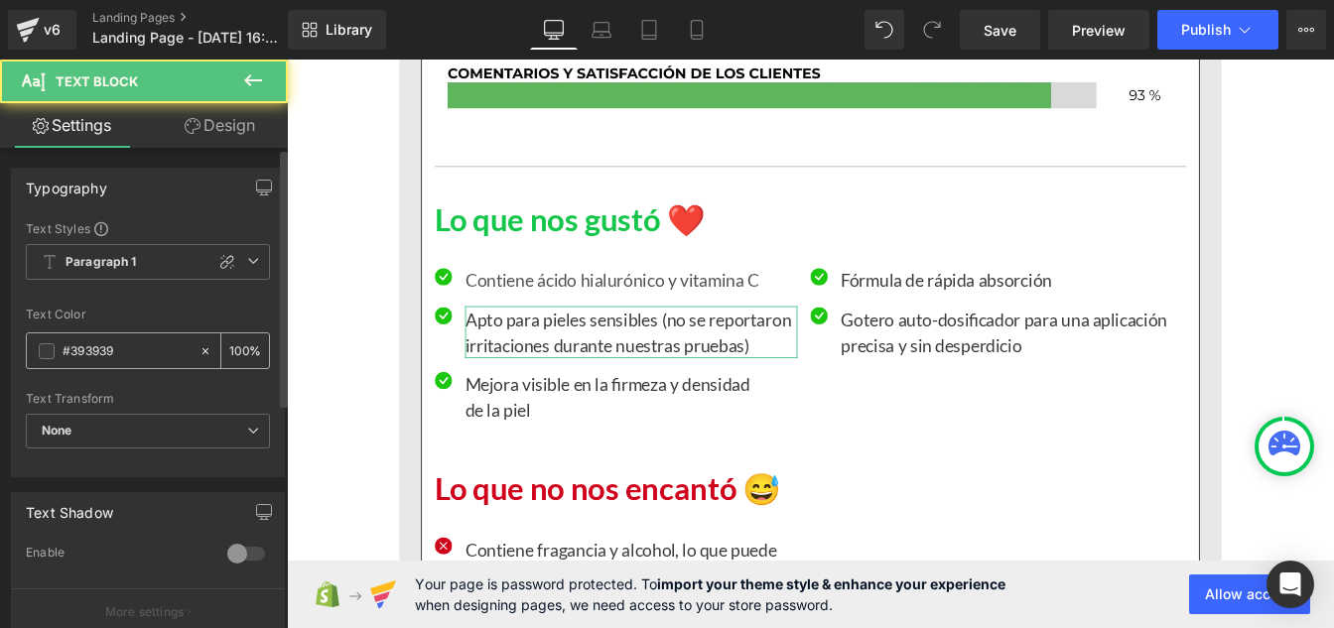
click at [140, 353] on input "#393939" at bounding box center [126, 351] width 127 height 22
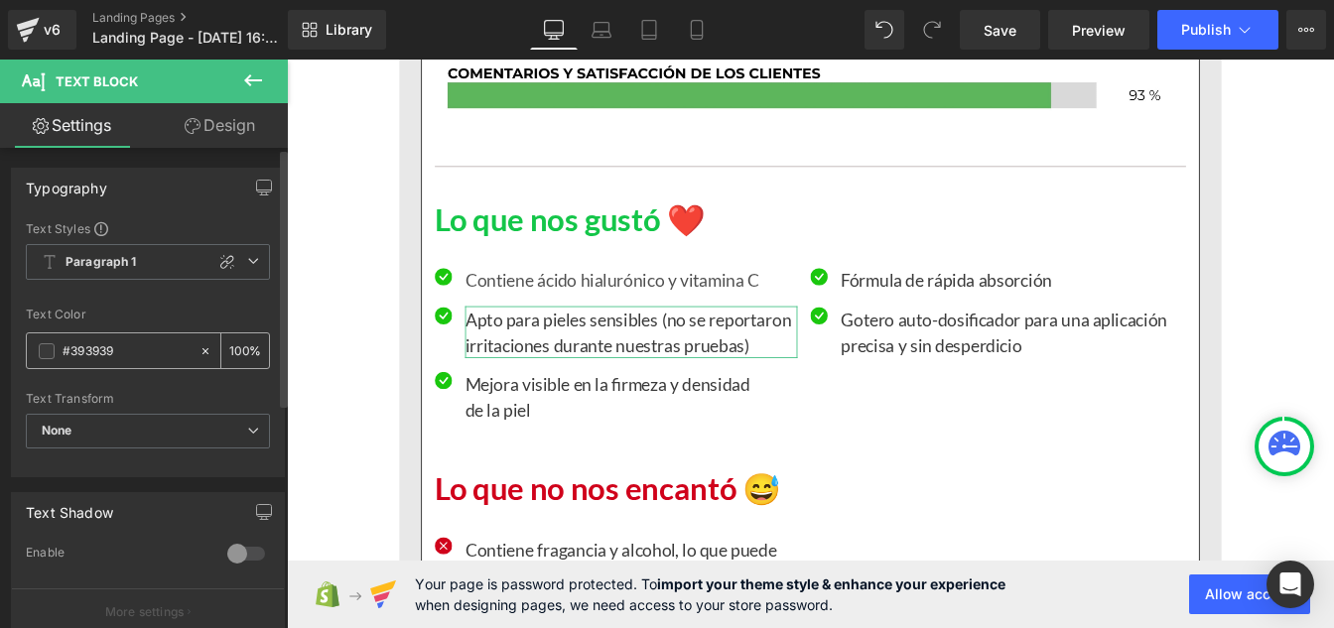
paste input "121212"
type input "#121212"
click at [243, 346] on div "100 %" at bounding box center [245, 350] width 48 height 35
click at [237, 346] on input "100" at bounding box center [239, 350] width 20 height 22
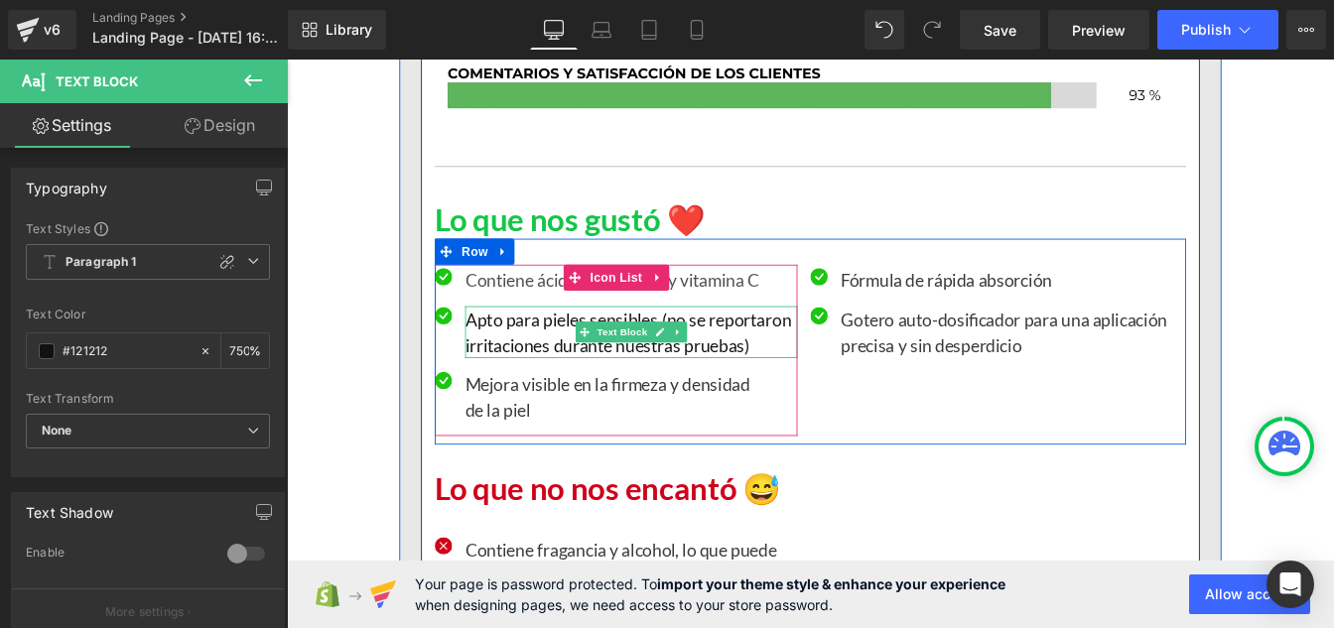
type input "75"
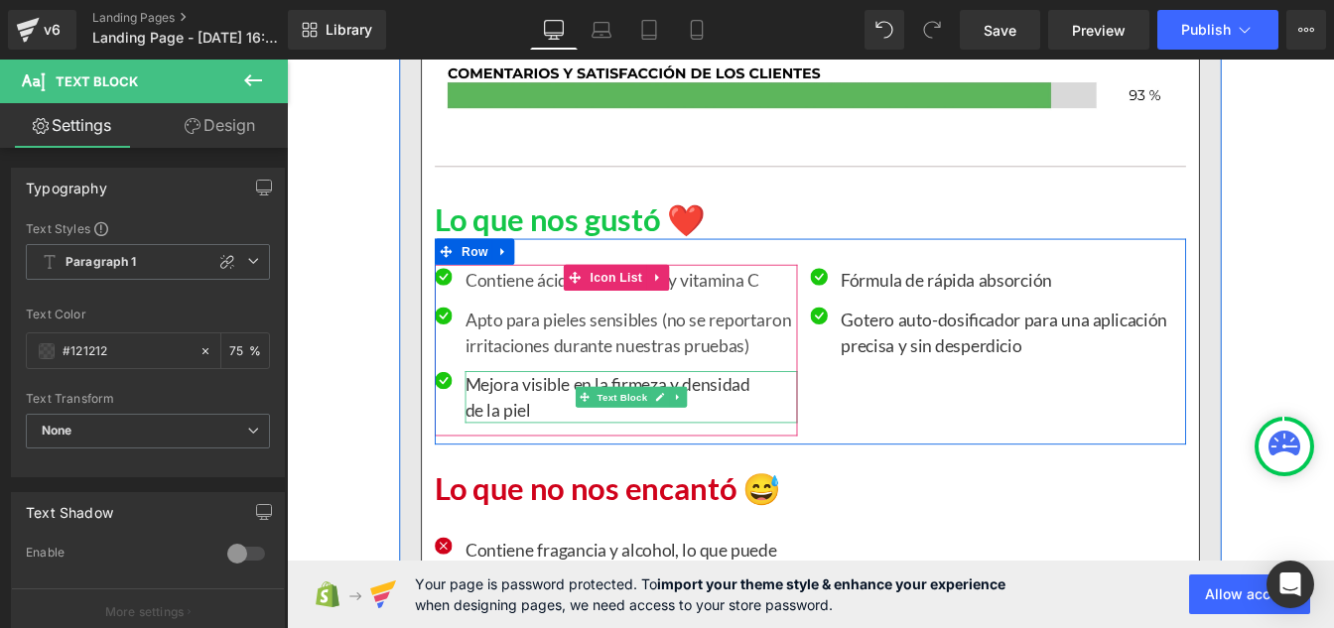
click at [547, 446] on p "Mejora visible en la firmeza y densidad de la piel" at bounding box center [681, 447] width 381 height 60
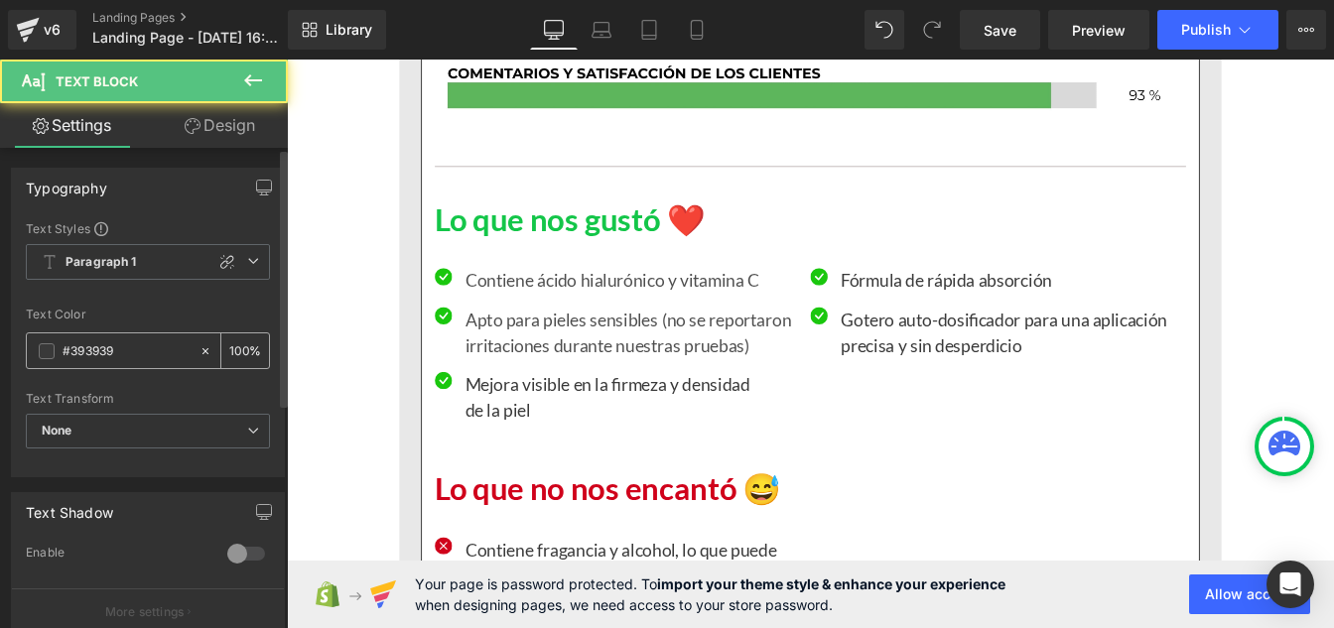
click at [127, 344] on input "#393939" at bounding box center [126, 351] width 127 height 22
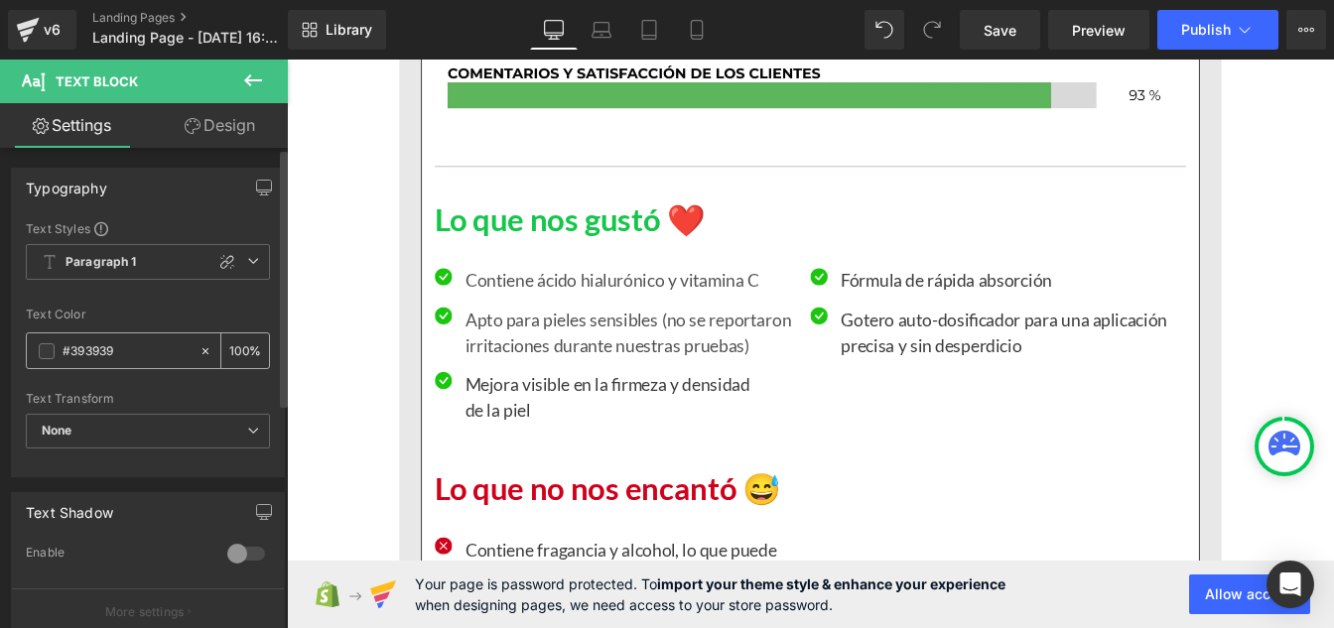
paste input "121212"
type input "#121212"
click at [240, 347] on input "100" at bounding box center [239, 350] width 20 height 22
type input "1"
type input "75"
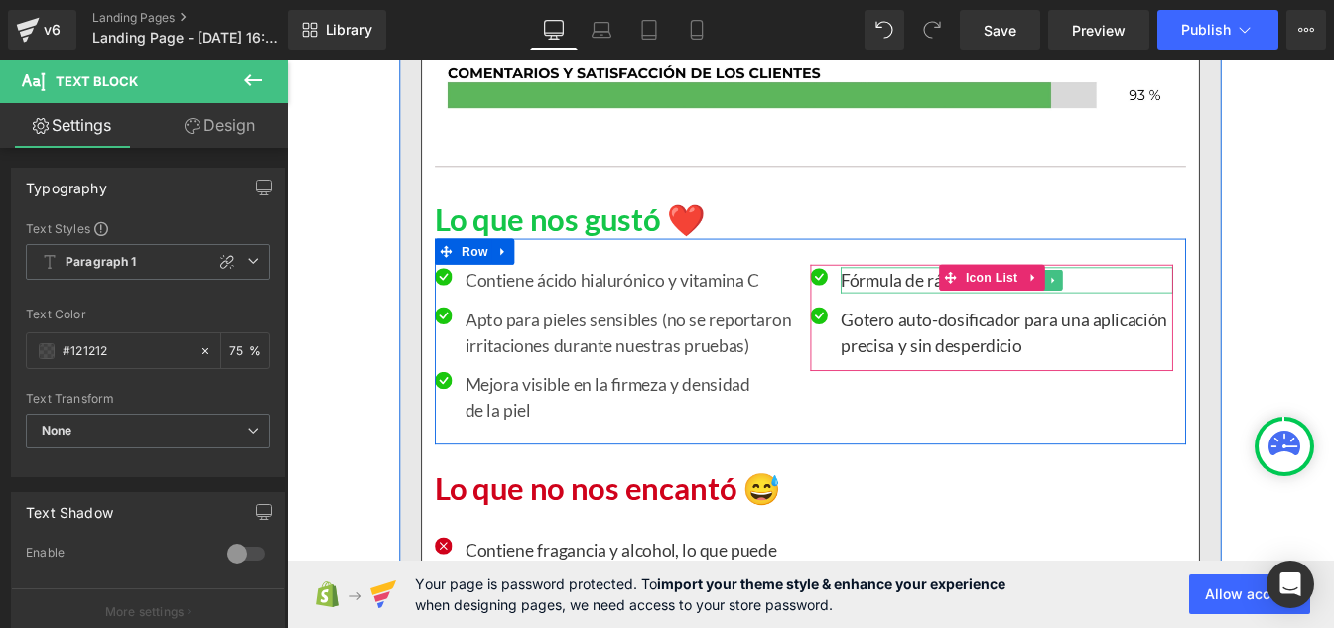
click at [922, 316] on p "Fórmula de rápida absorción" at bounding box center [1112, 313] width 381 height 30
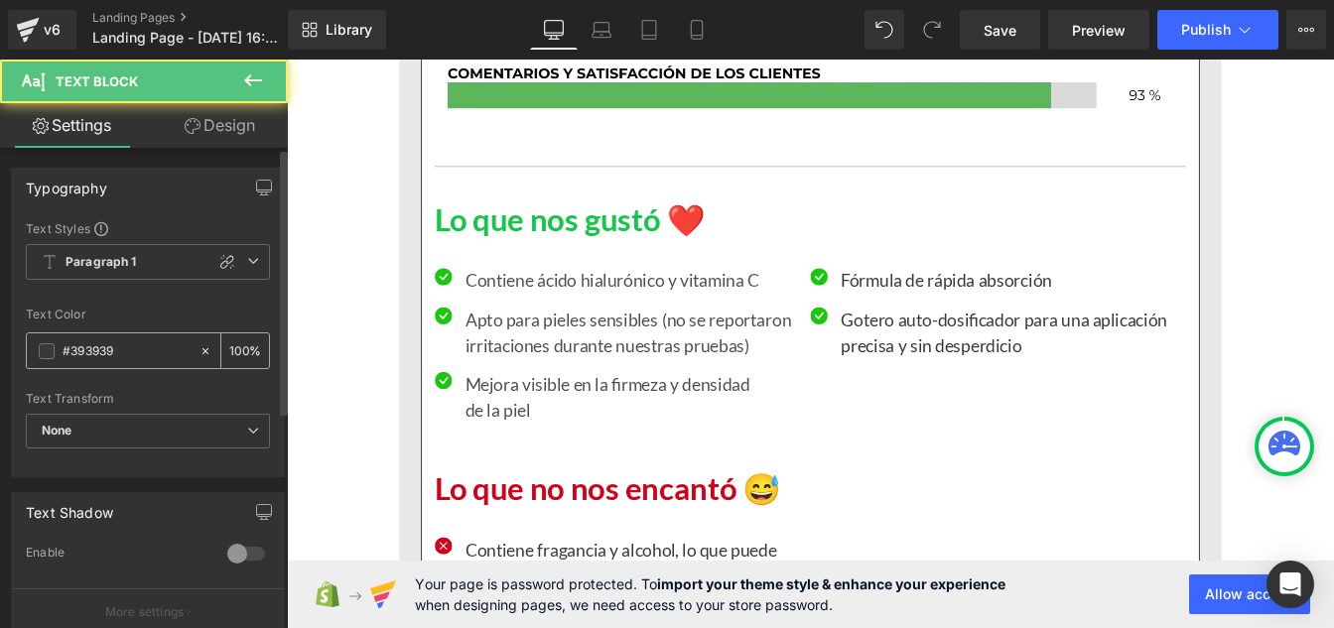
click at [155, 356] on input "#393939" at bounding box center [126, 351] width 127 height 22
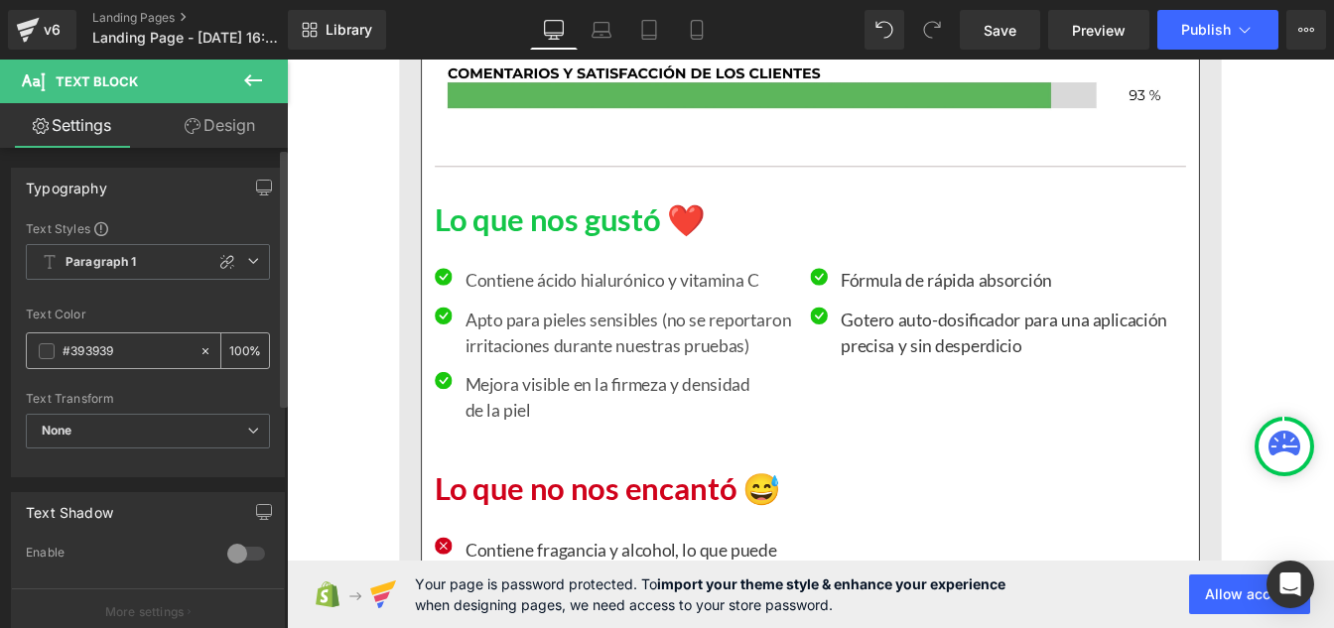
paste input "121212"
type input "#121212"
click at [240, 345] on input "100" at bounding box center [239, 350] width 20 height 22
type input "1"
type input "75"
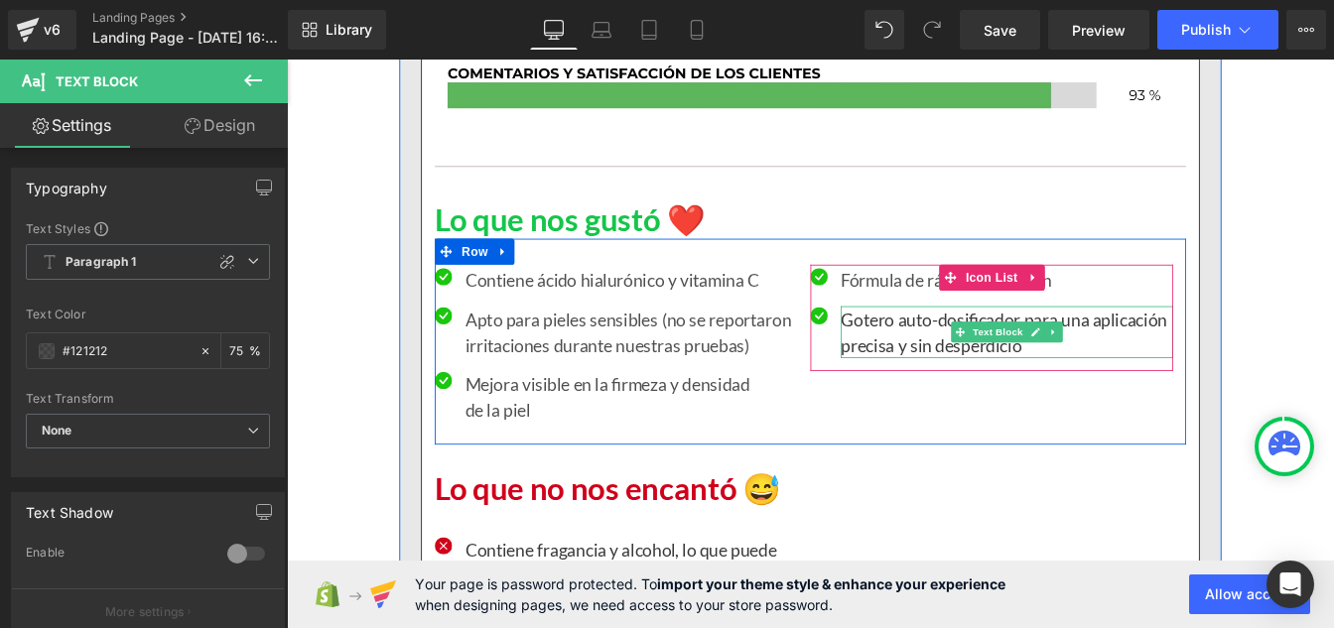
click at [979, 374] on p "Gotero auto-dosificador para una aplicación precisa y sin desperdicio" at bounding box center [1112, 372] width 381 height 60
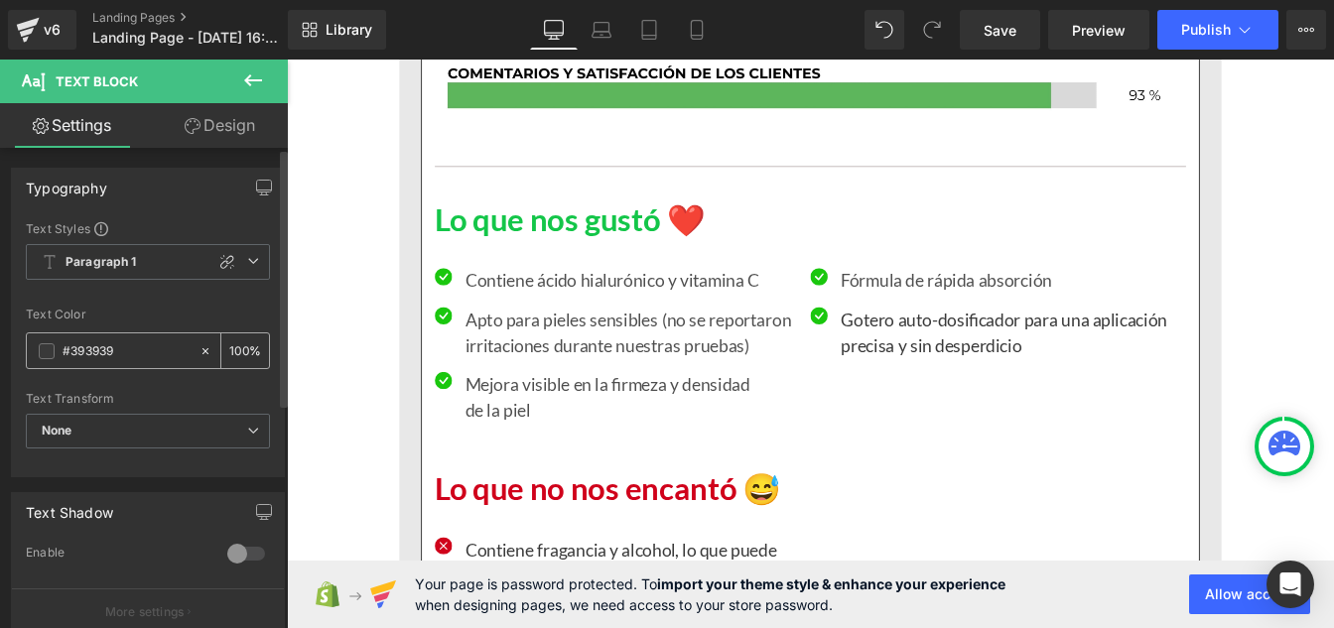
click at [124, 356] on input "#393939" at bounding box center [126, 351] width 127 height 22
paste input "121212"
type input "#121212"
click at [238, 349] on input "100" at bounding box center [239, 350] width 20 height 22
type input "1"
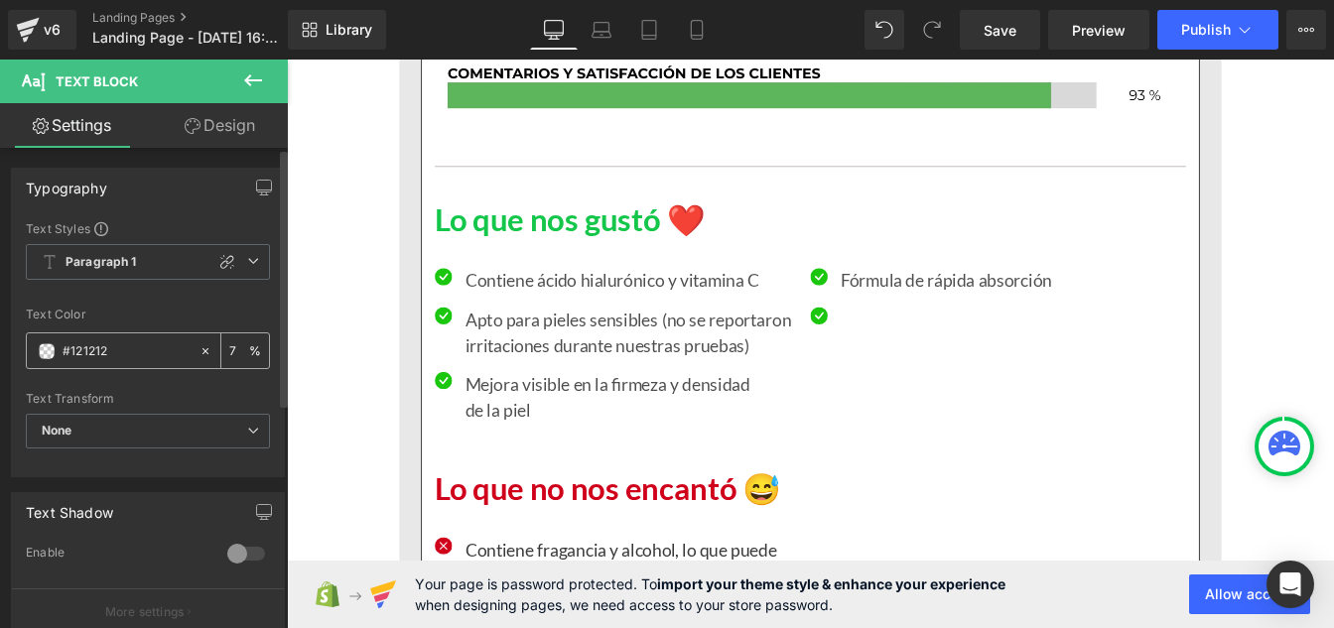
type input "75"
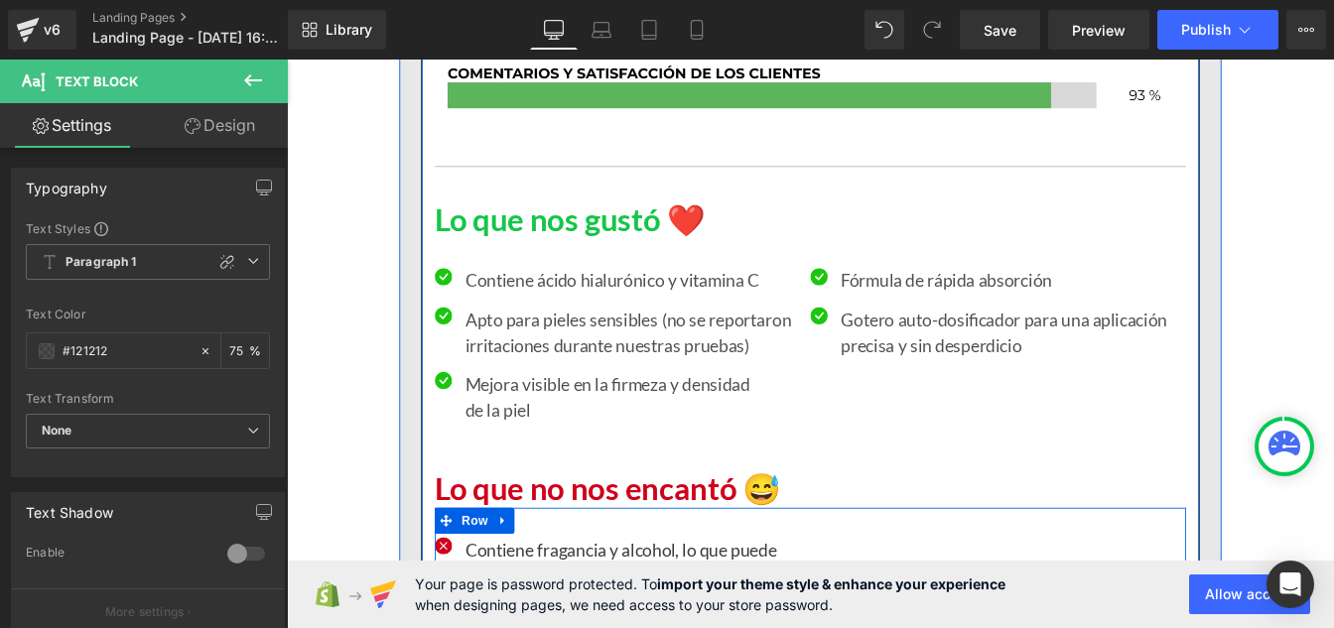
scroll to position [7375, 0]
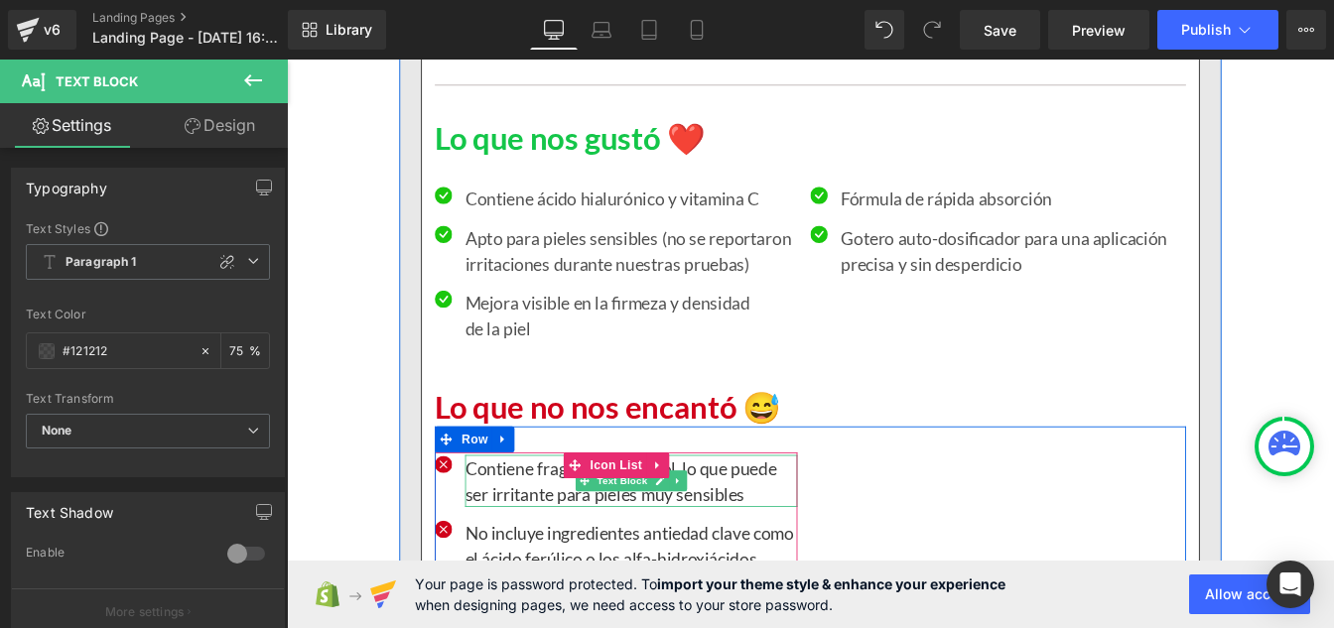
click at [572, 560] on p "Contiene fragancia y alcohol, lo que puede ser irritante para pieles muy sensib…" at bounding box center [681, 543] width 381 height 60
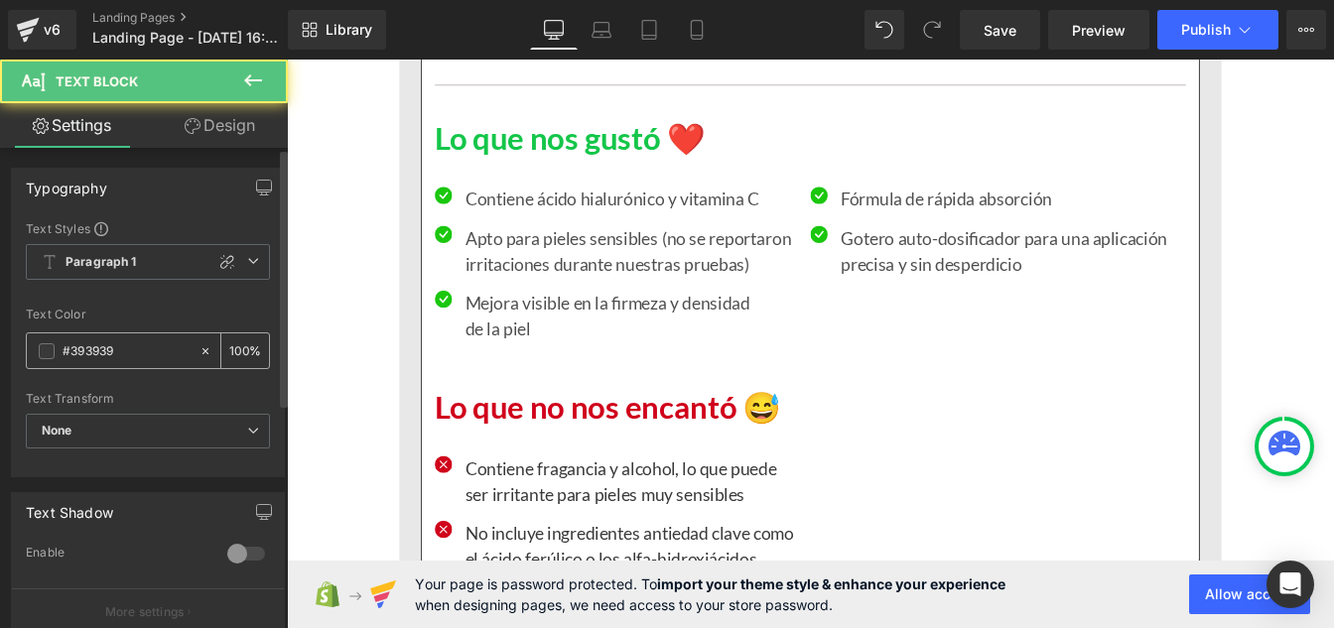
click at [125, 357] on input "#393939" at bounding box center [126, 351] width 127 height 22
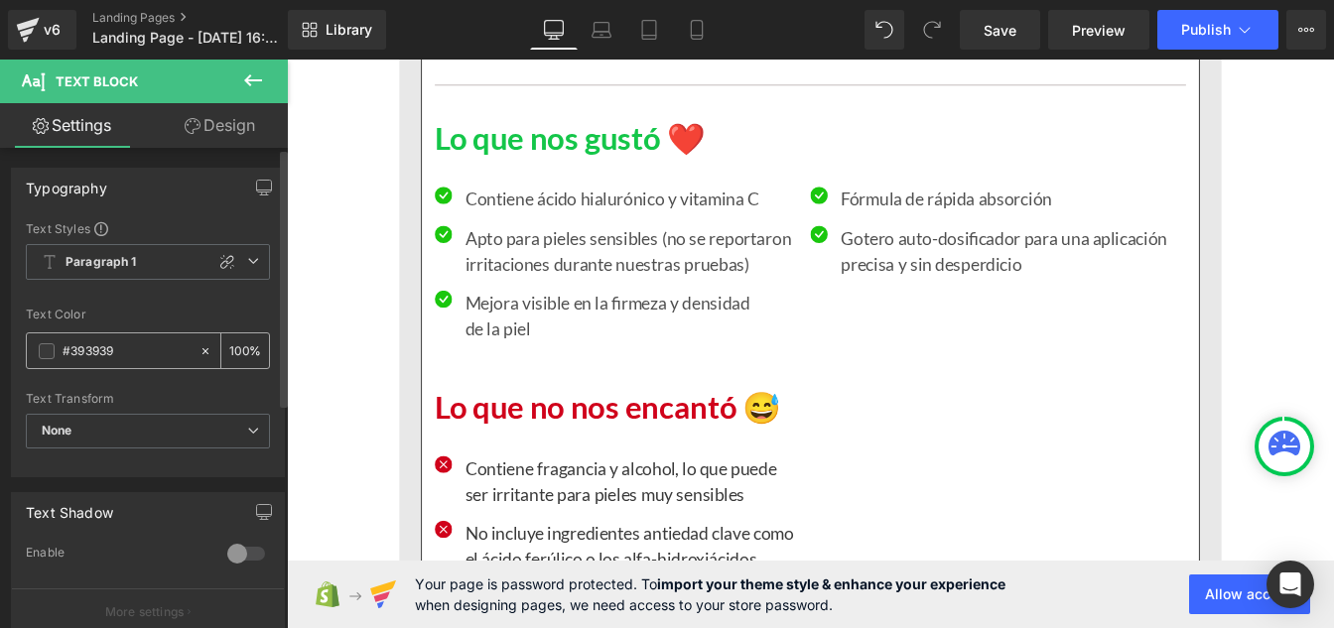
paste input "121212"
type input "#121212"
click at [239, 348] on input "100" at bounding box center [239, 350] width 20 height 22
type input "1"
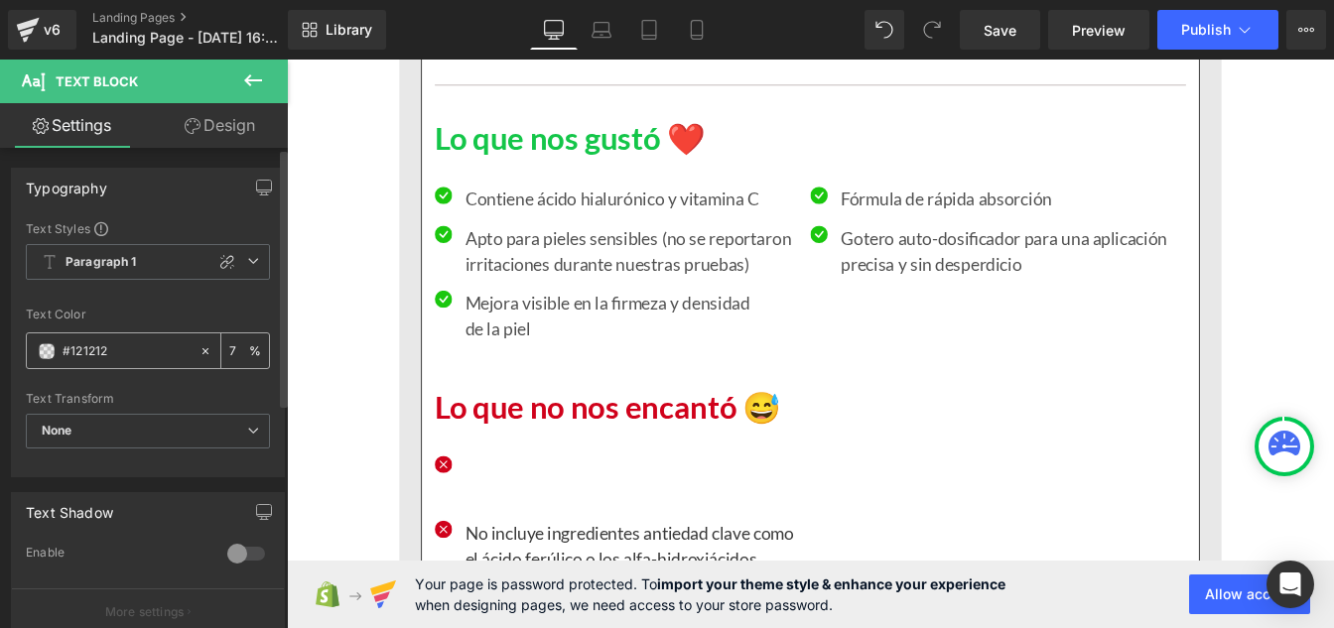
type input "75"
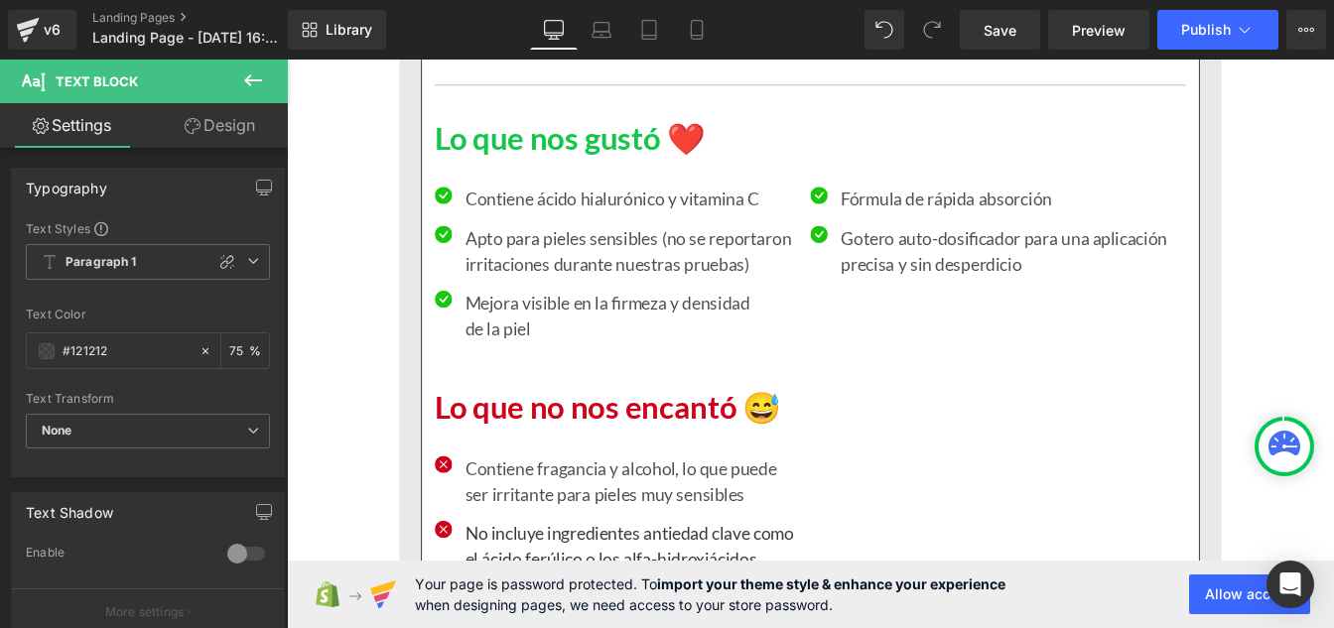
click at [552, 620] on p "No incluye ingredientes antiedad clave como el ácido ferúlico o los alfa-hidrox…" at bounding box center [681, 632] width 381 height 89
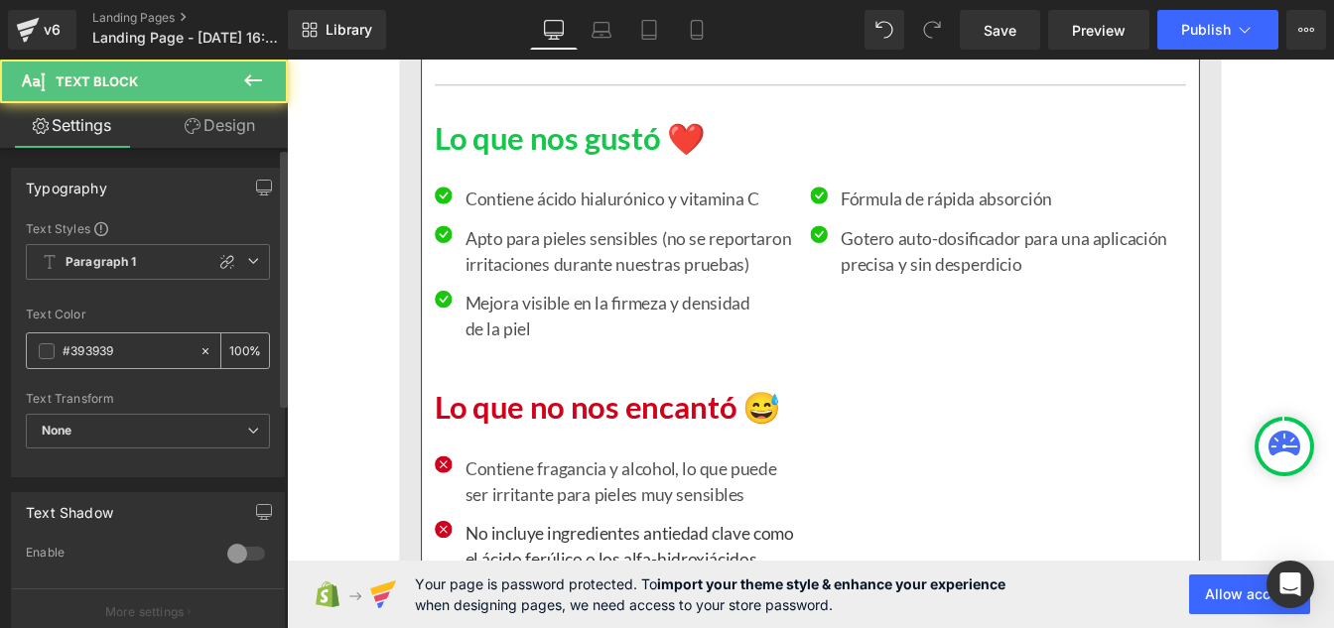
click at [128, 361] on input "#393939" at bounding box center [126, 351] width 127 height 22
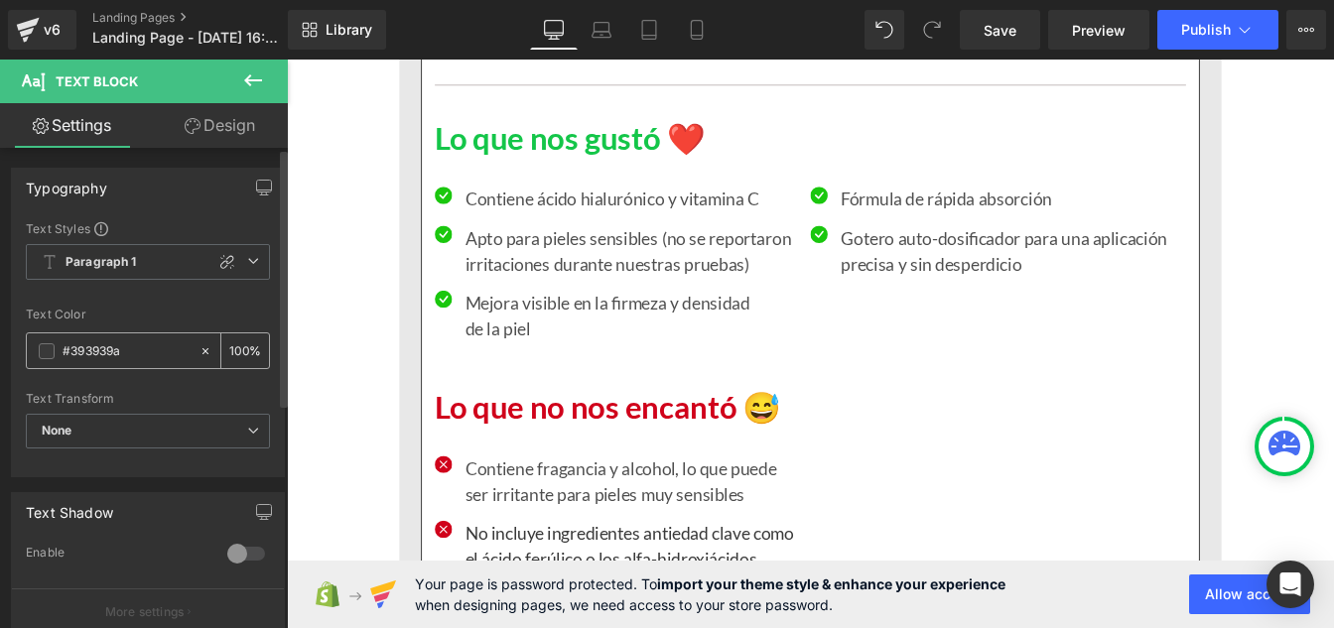
paste input "#121212"
paste input "text"
type input "#121212"
click at [240, 351] on input "100" at bounding box center [239, 350] width 20 height 22
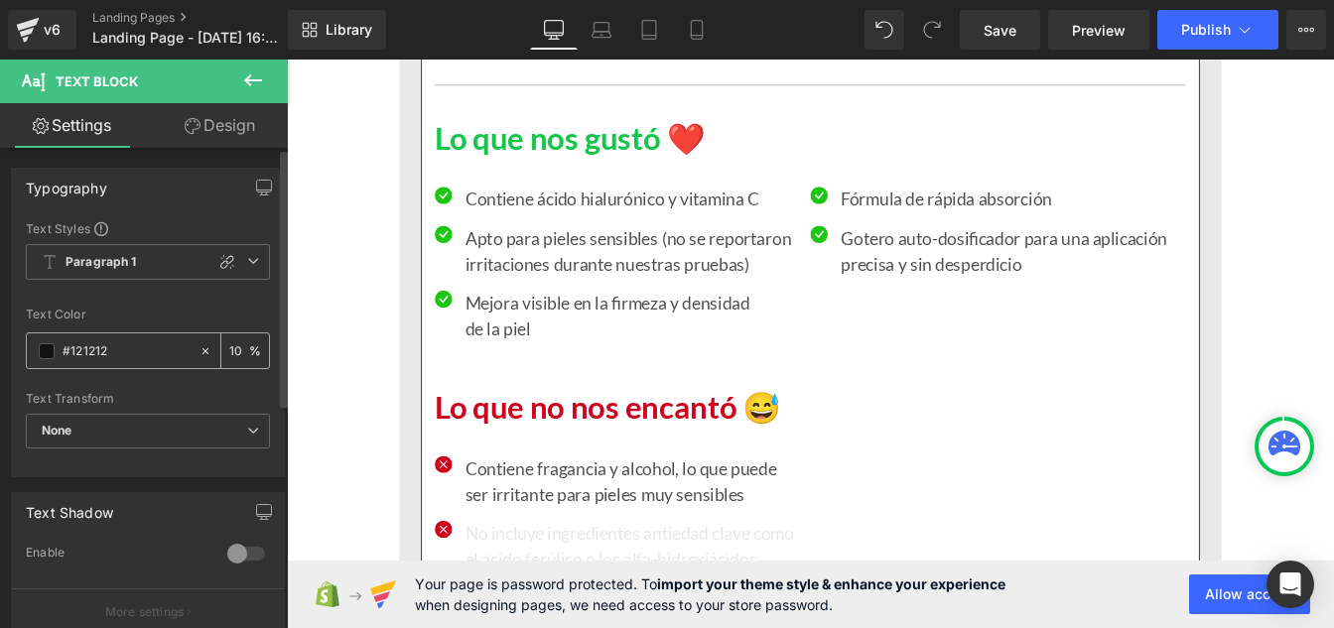
type input "1"
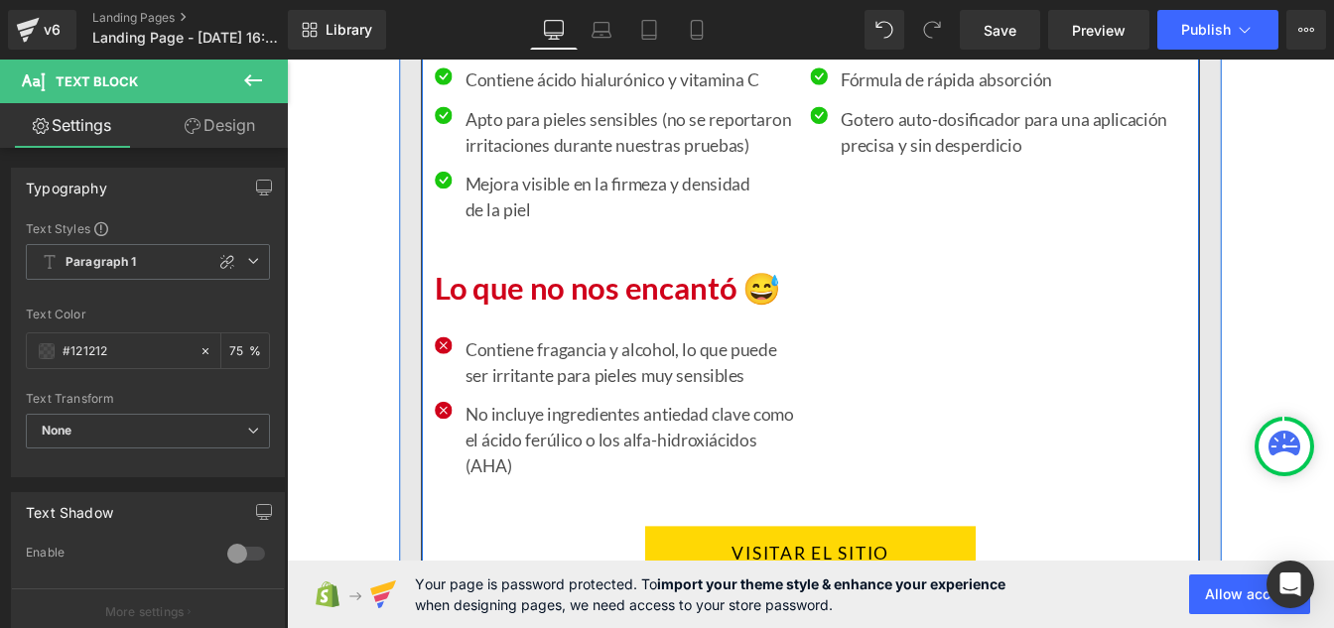
scroll to position [7515, 0]
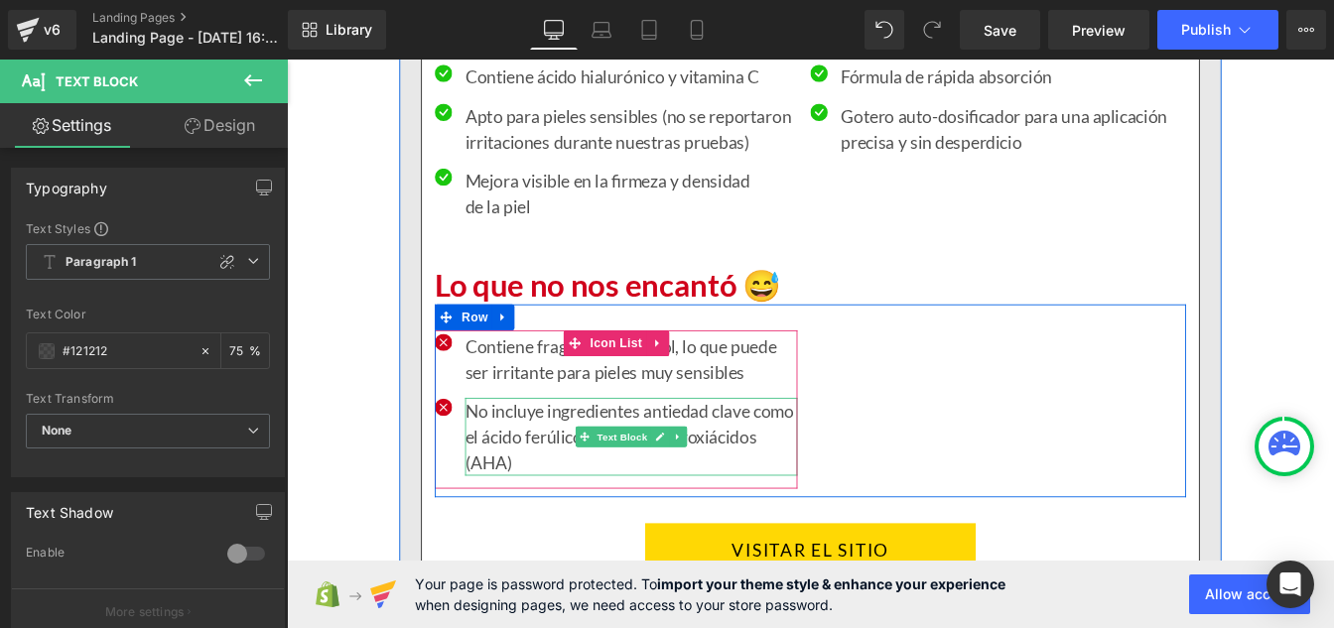
type input "75"
click at [513, 499] on p "No incluye ingredientes antiedad clave como el ácido ferúlico o los alfa-hidrox…" at bounding box center [681, 492] width 381 height 89
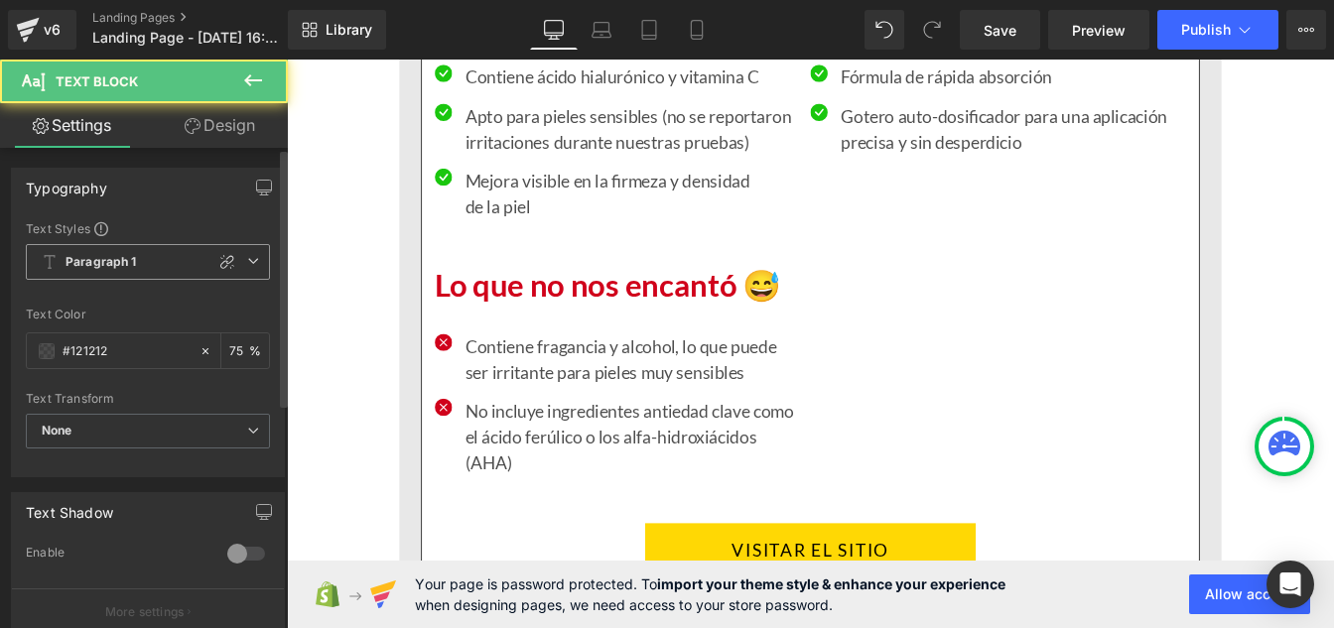
click at [120, 250] on span "Paragraph 1" at bounding box center [148, 262] width 244 height 36
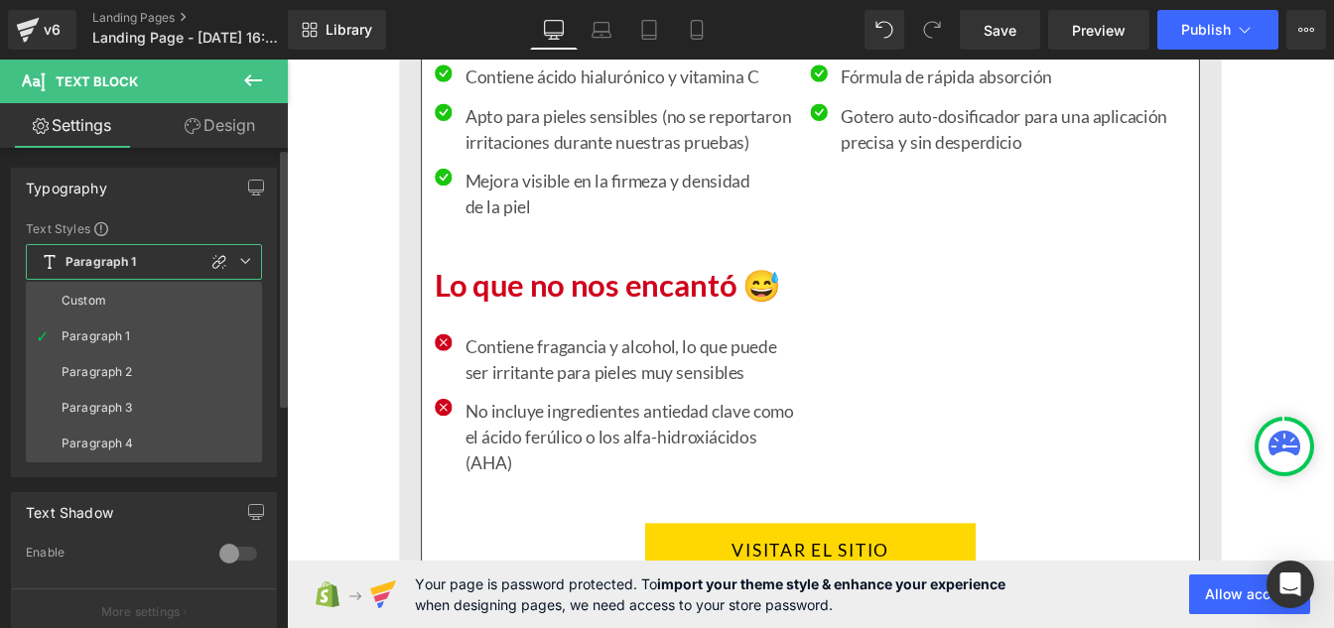
click at [112, 289] on li "Custom" at bounding box center [144, 301] width 236 height 36
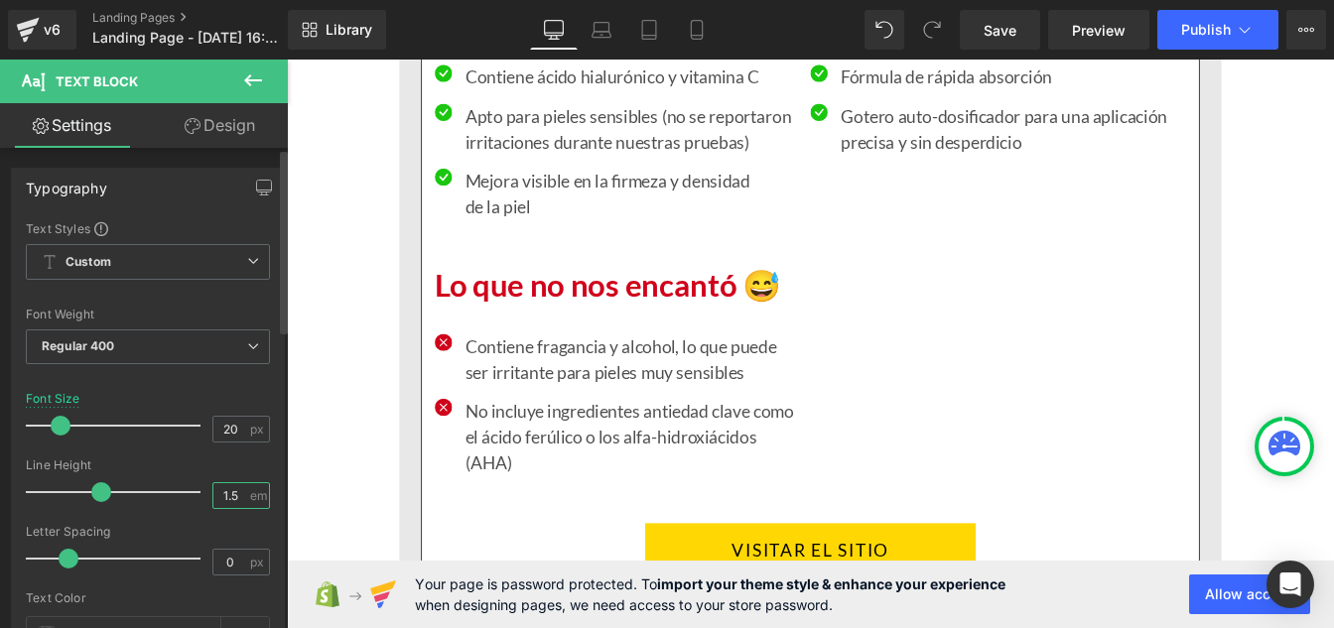
click at [232, 492] on input "1.5" at bounding box center [230, 495] width 35 height 25
type input "1"
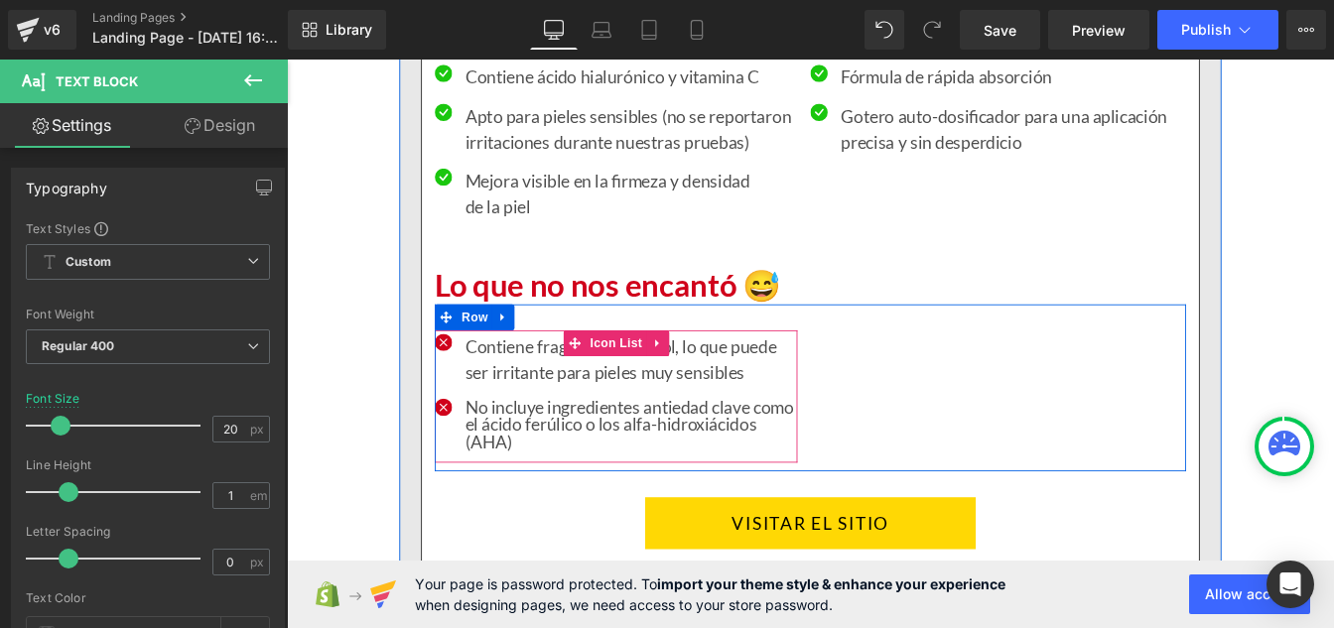
click at [548, 410] on p "Contiene fragancia y alcohol, lo que puede ser irritante para pieles muy sensib…" at bounding box center [681, 403] width 381 height 60
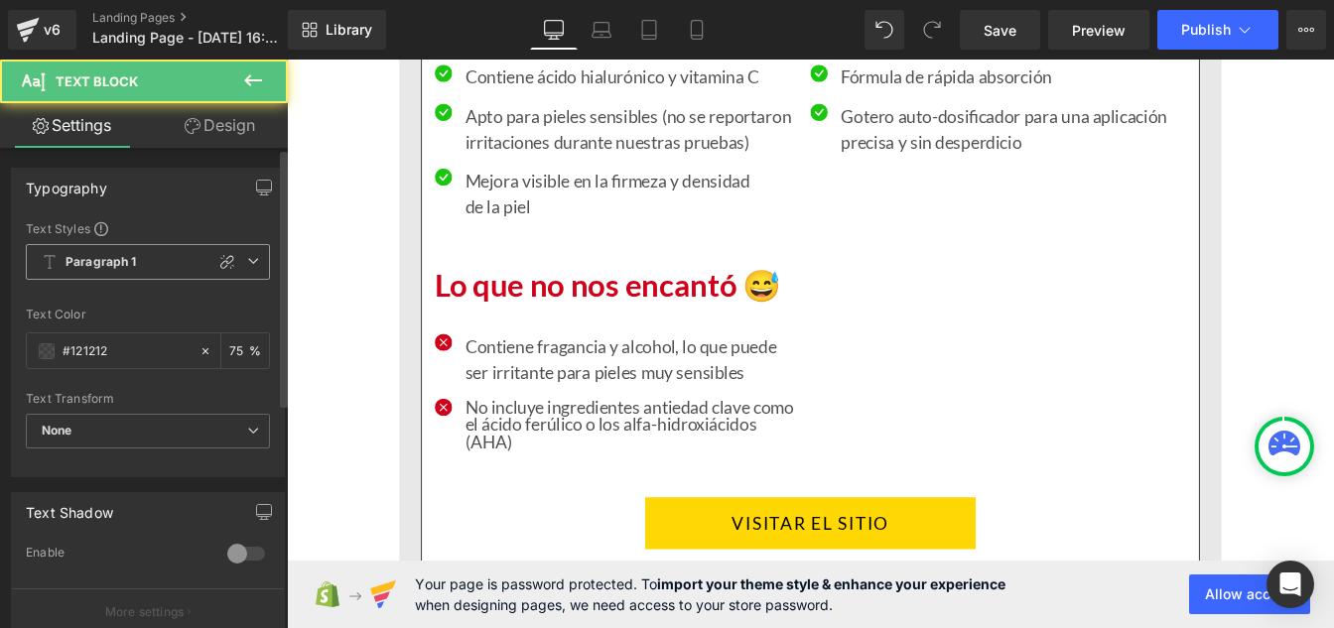
click at [110, 264] on b "Paragraph 1" at bounding box center [101, 262] width 71 height 17
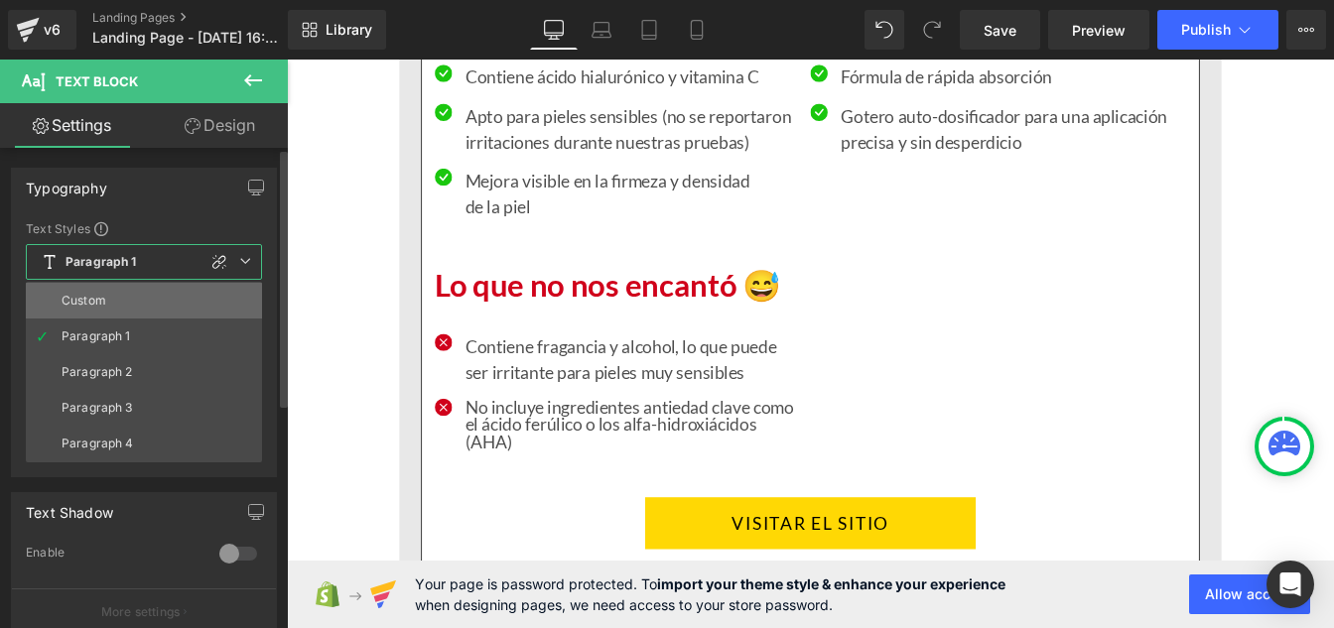
click at [107, 291] on li "Custom" at bounding box center [144, 301] width 236 height 36
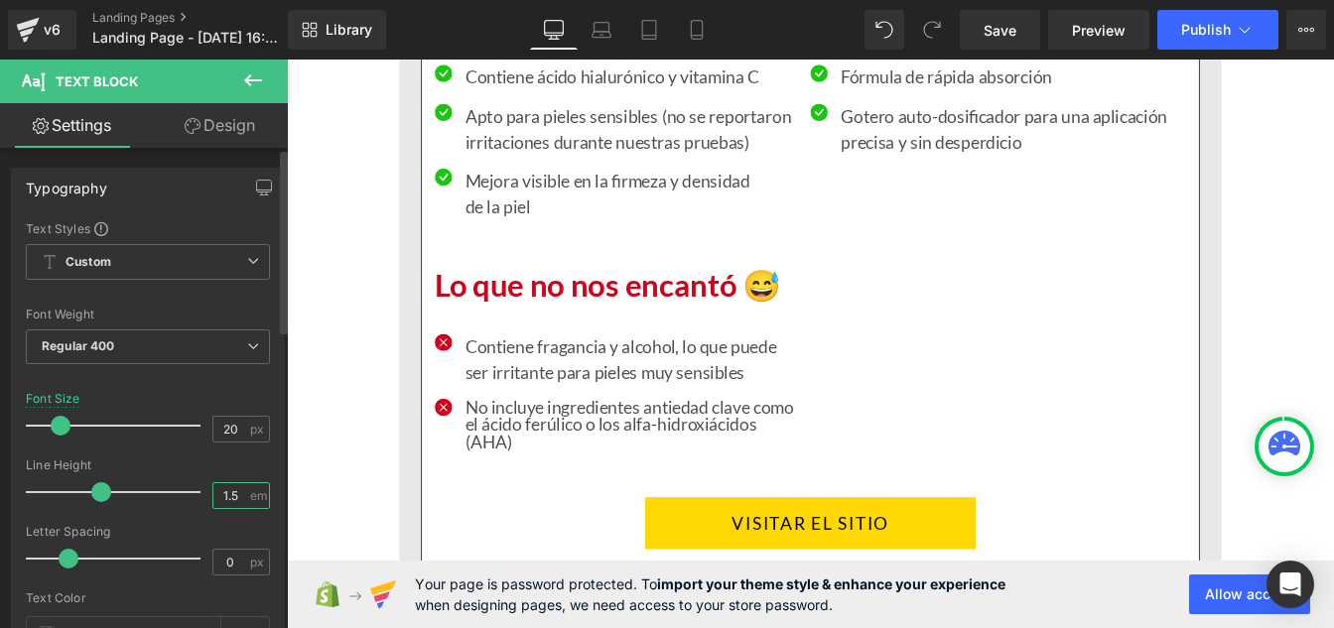
click at [227, 496] on input "1.5" at bounding box center [230, 495] width 35 height 25
type input "1"
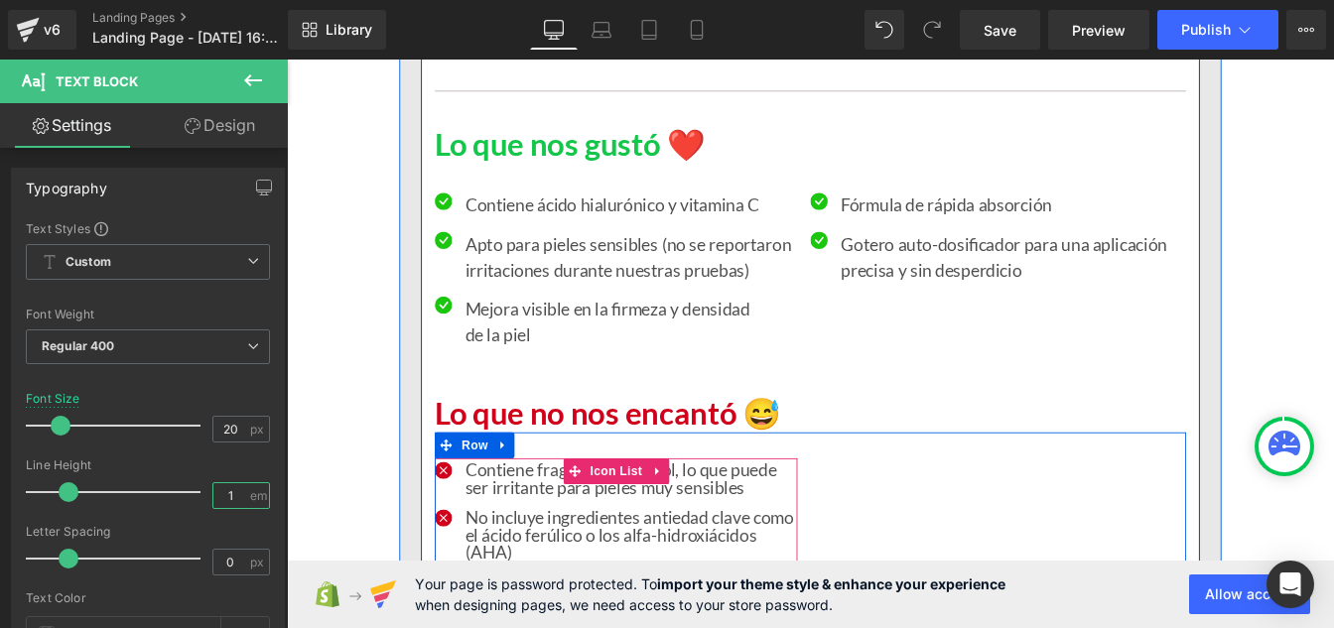
scroll to position [7363, 0]
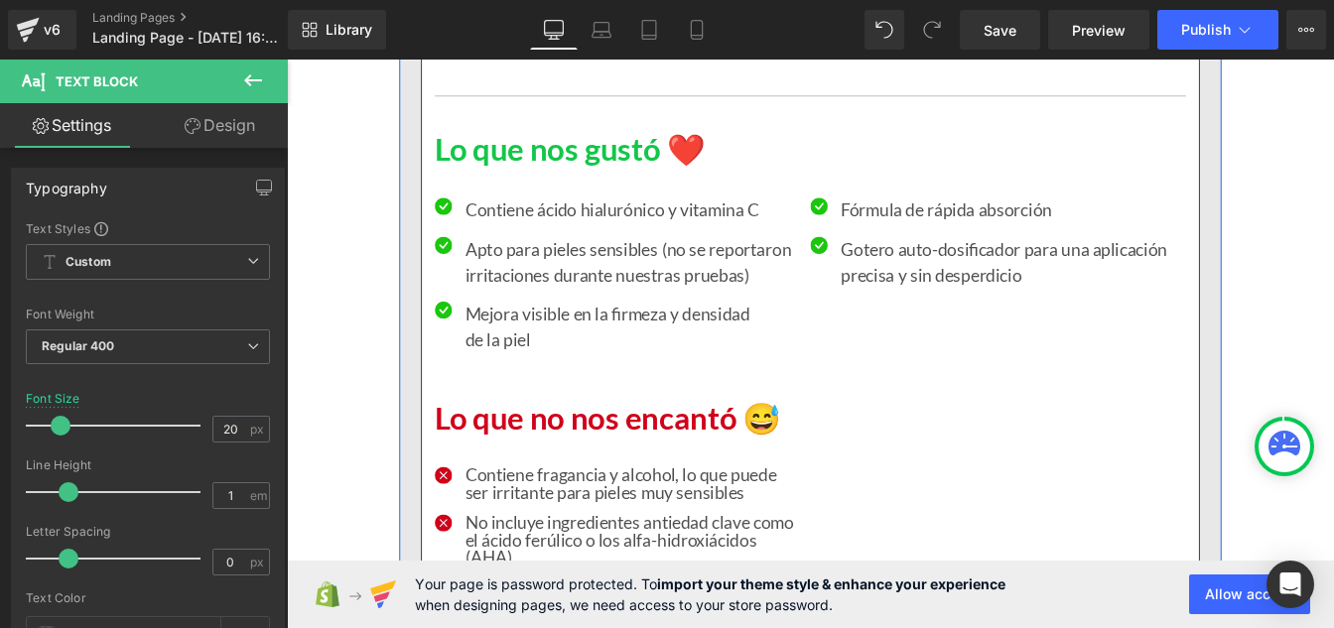
click at [527, 356] on p "Mejora visible en la firmeza y densidad de la piel" at bounding box center [681, 366] width 381 height 60
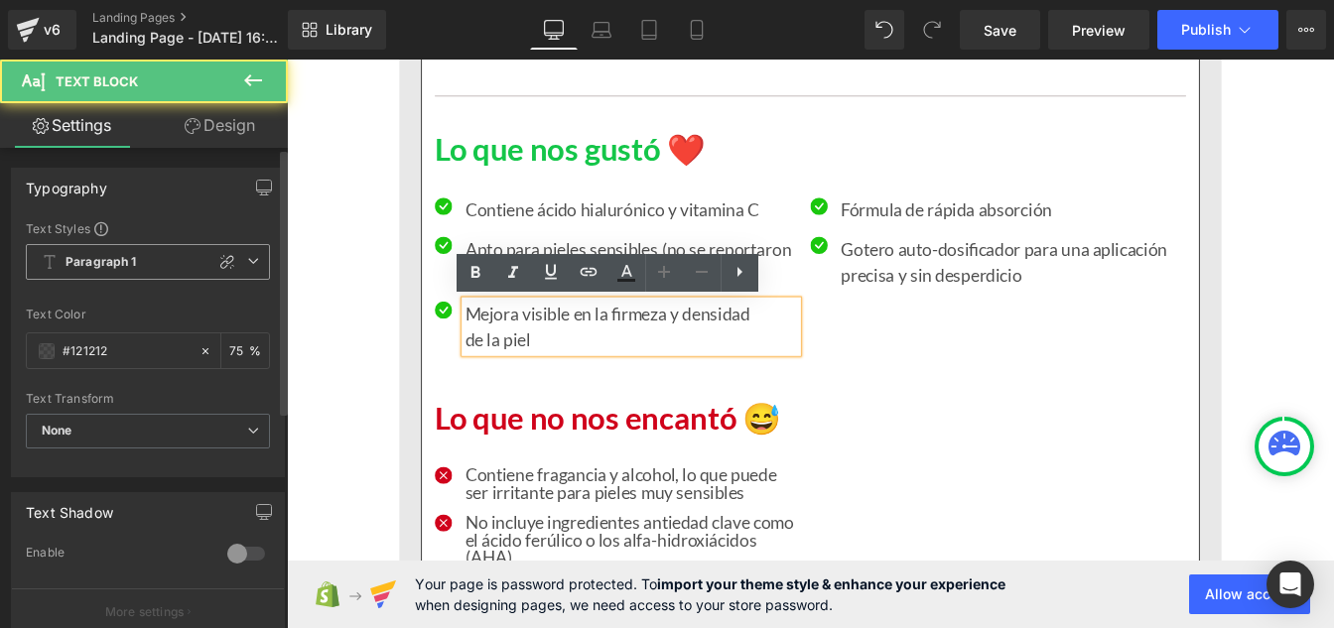
click at [101, 282] on div "Paragraph 1 Custom Paragraph 1 Paragraph 2 Paragraph 3 Paragraph 4" at bounding box center [148, 267] width 244 height 46
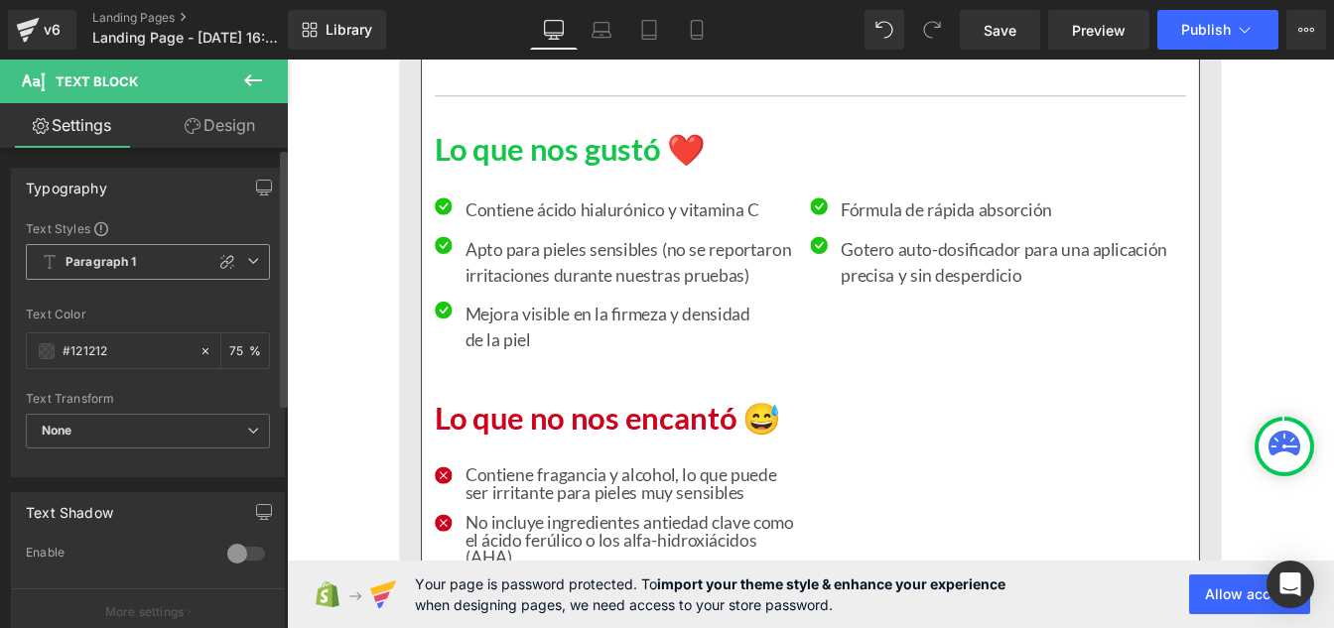
click at [99, 279] on span "Paragraph 1" at bounding box center [148, 262] width 244 height 36
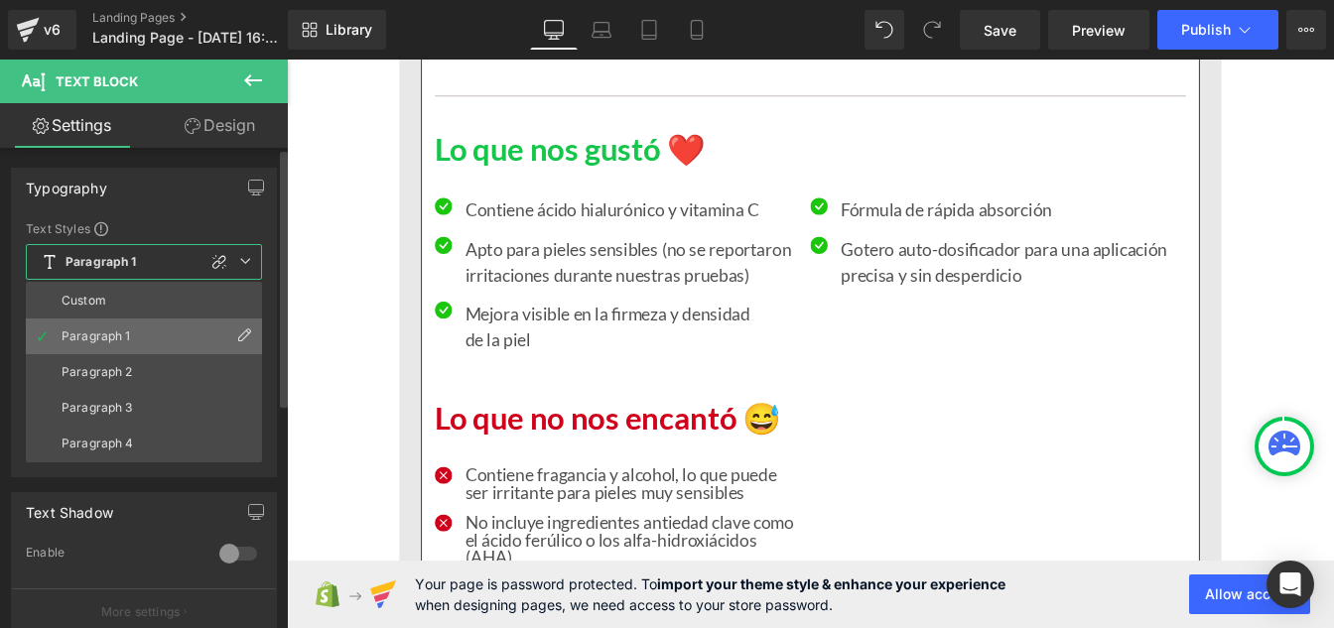
click at [86, 322] on li "Paragraph 1" at bounding box center [144, 337] width 236 height 36
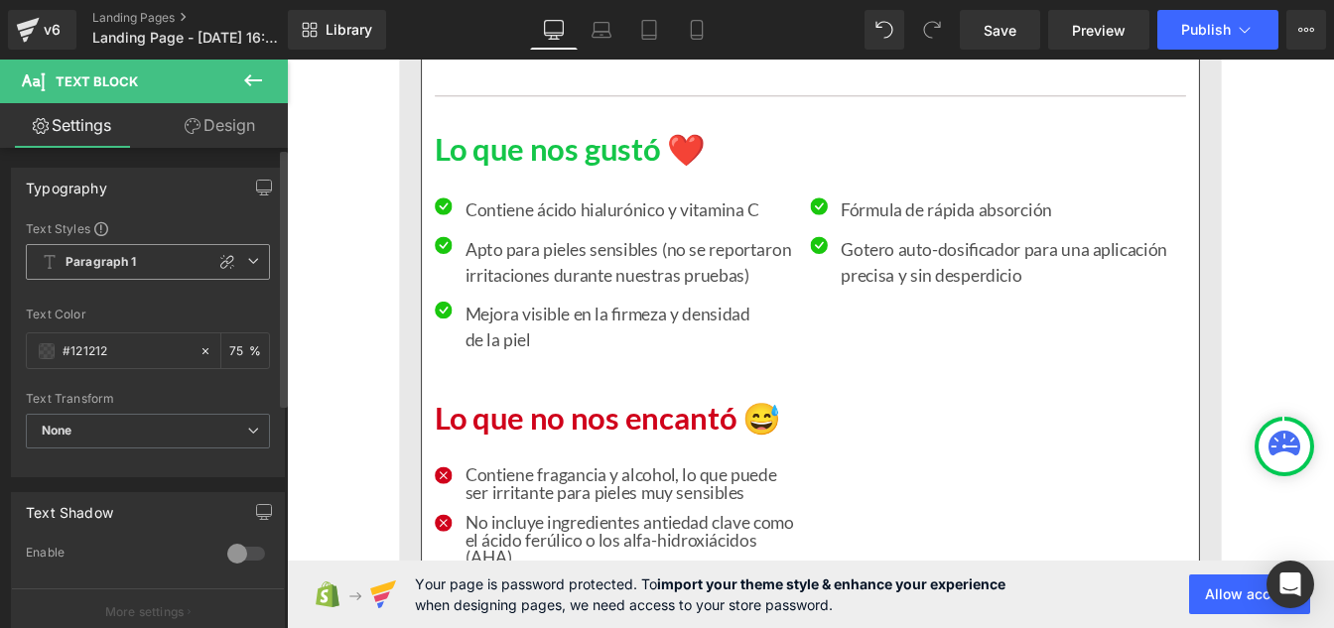
click at [87, 267] on b "Paragraph 1" at bounding box center [101, 262] width 71 height 17
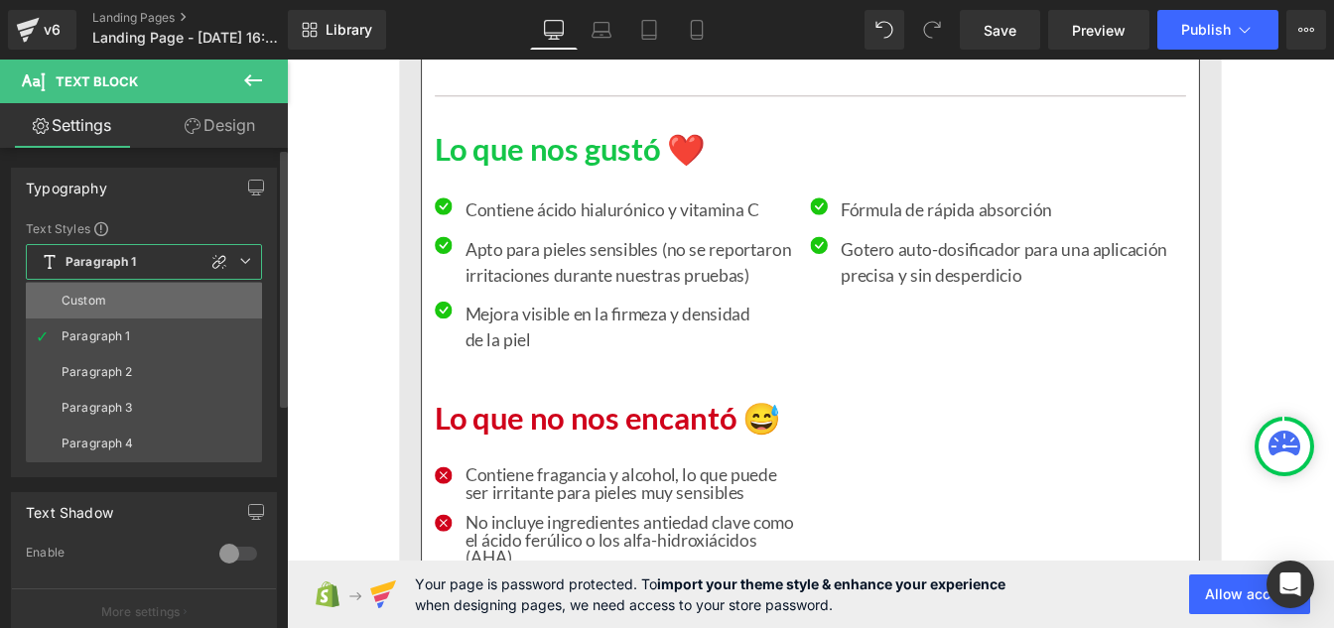
click at [86, 283] on li "Custom" at bounding box center [144, 301] width 236 height 36
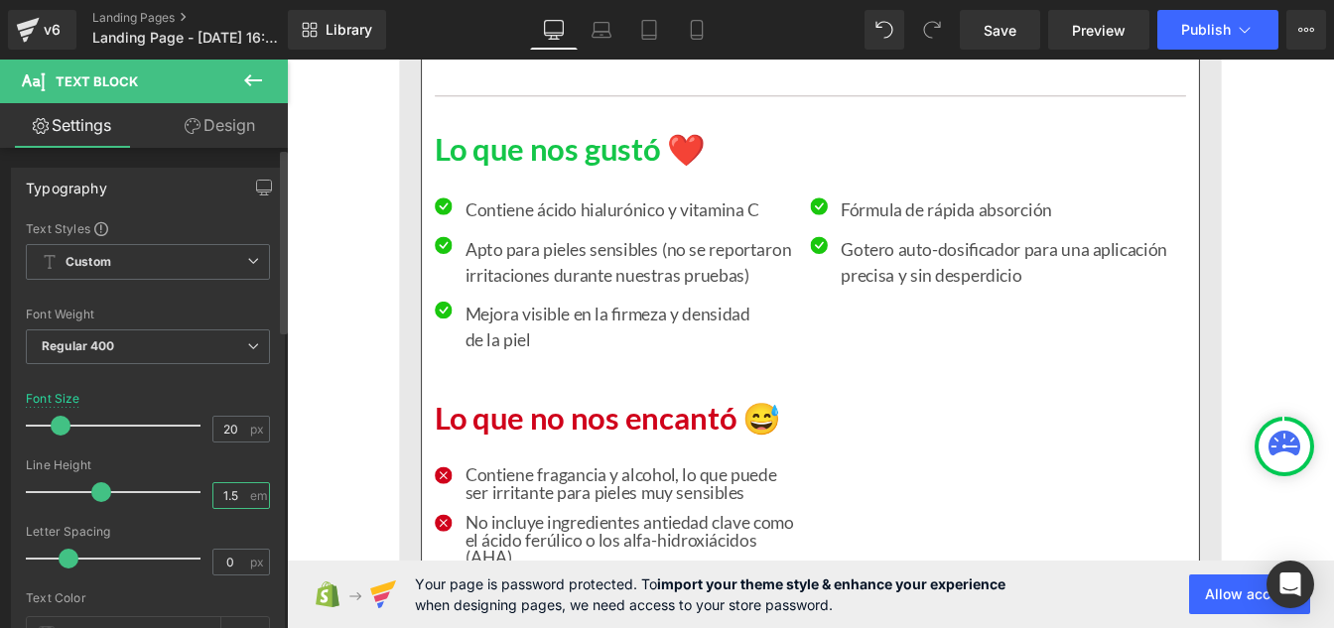
click at [236, 493] on input "1.5" at bounding box center [230, 495] width 35 height 25
type input "1"
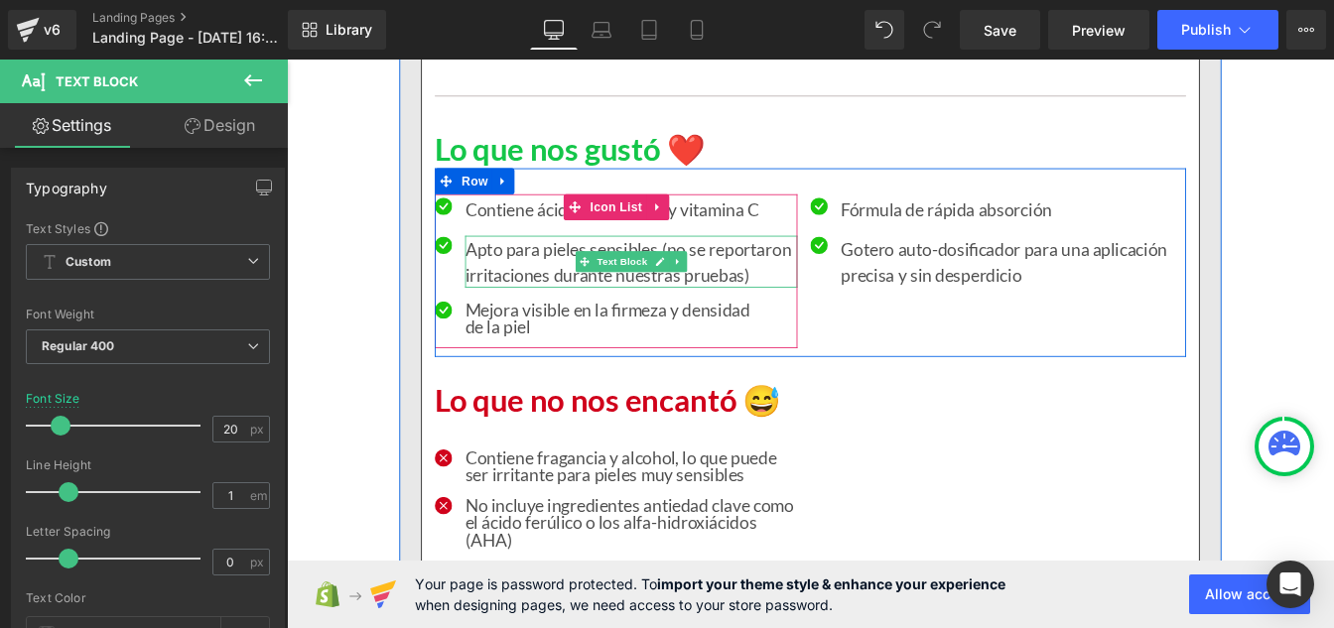
click at [543, 306] on p "Apto para pieles sensibles (no se reportaron irritaciones durante nuestras prue…" at bounding box center [681, 292] width 381 height 60
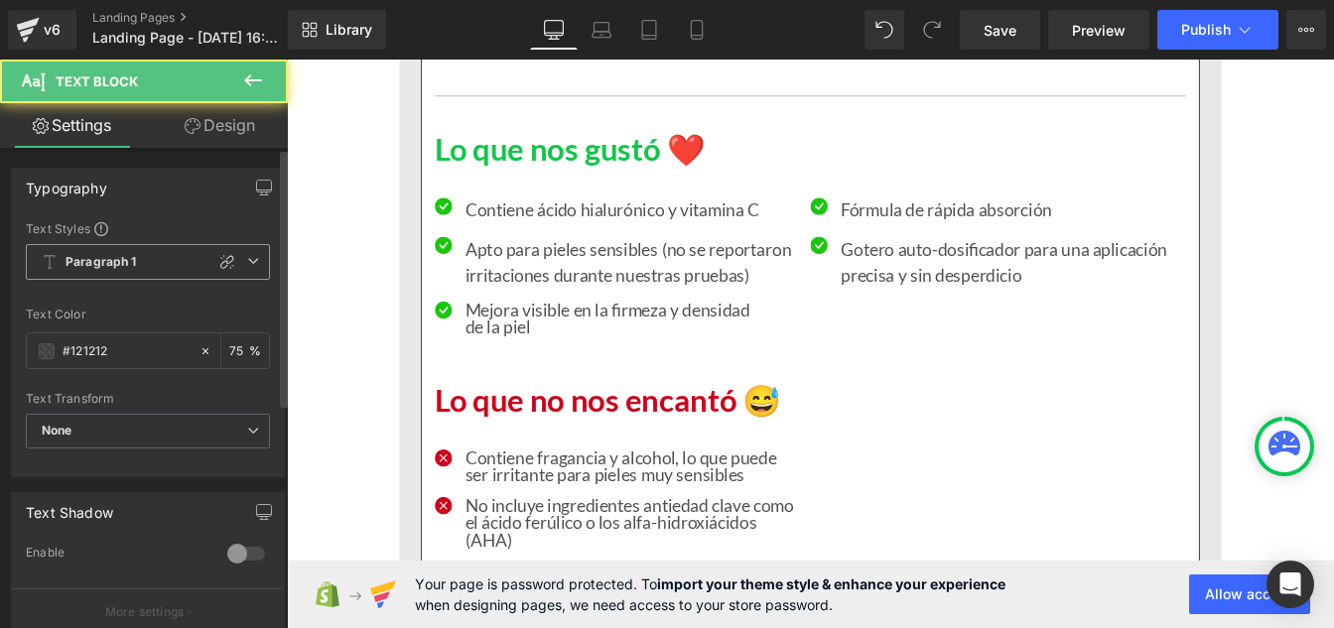
click at [107, 255] on b "Paragraph 1" at bounding box center [101, 262] width 71 height 17
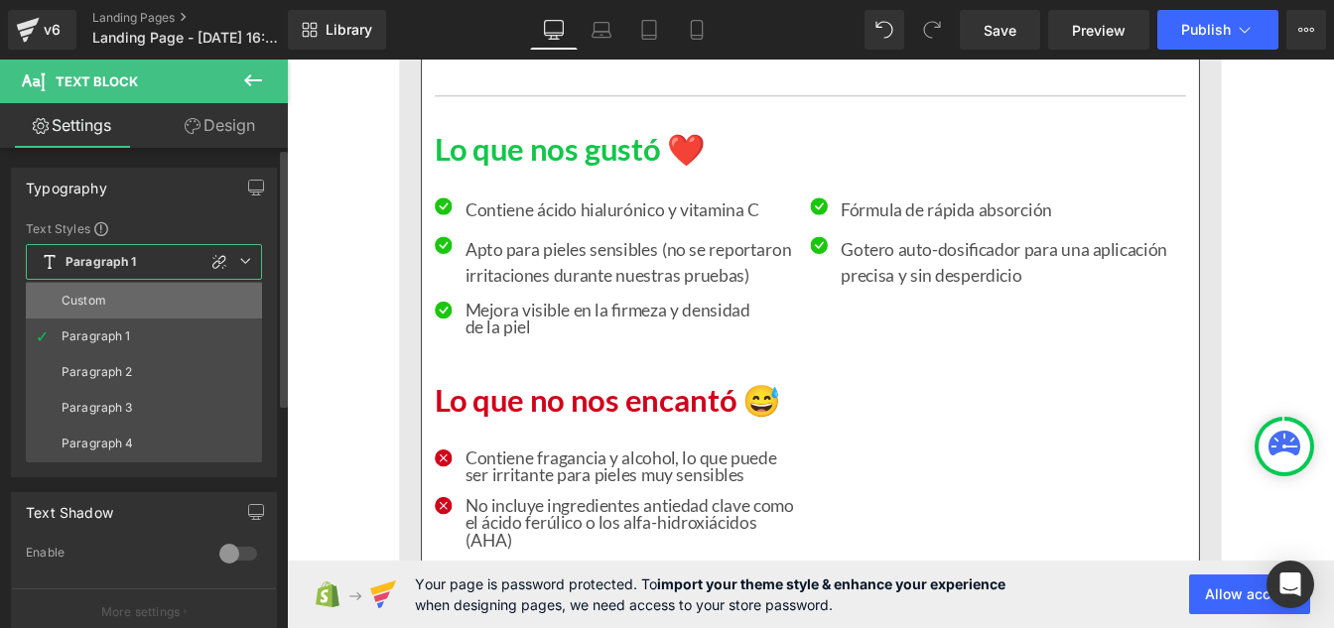
click at [109, 313] on li "Custom" at bounding box center [144, 301] width 236 height 36
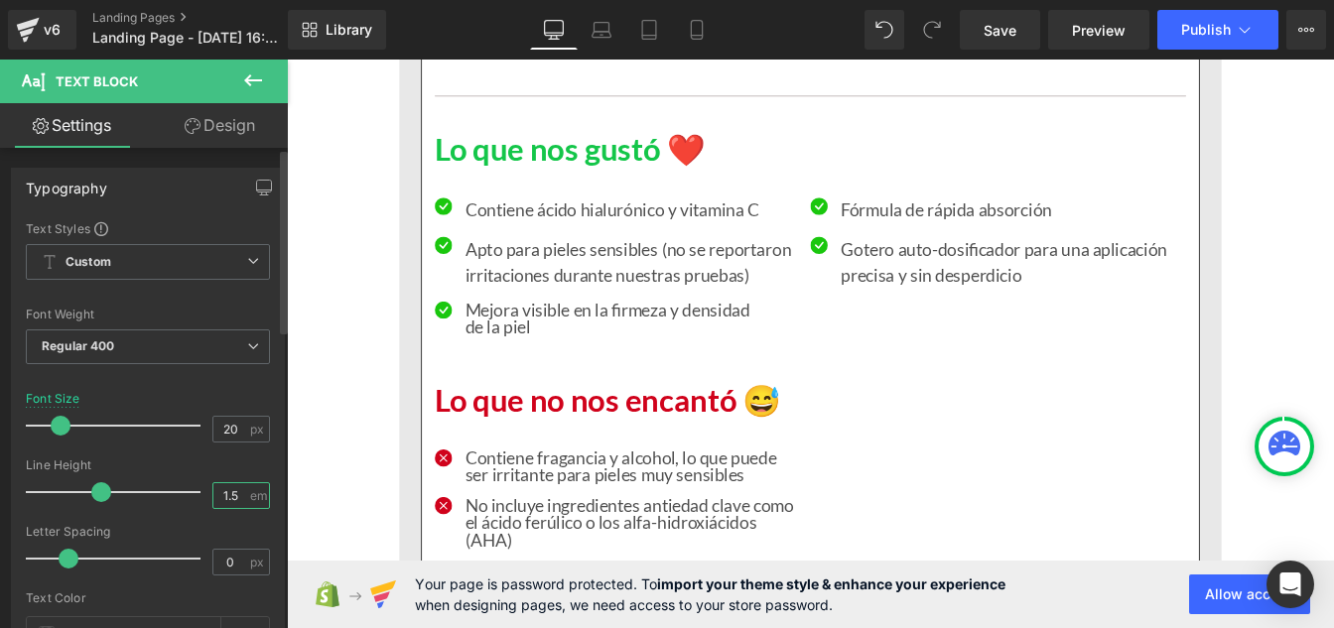
click at [230, 505] on input "1.5" at bounding box center [230, 495] width 35 height 25
type input "1"
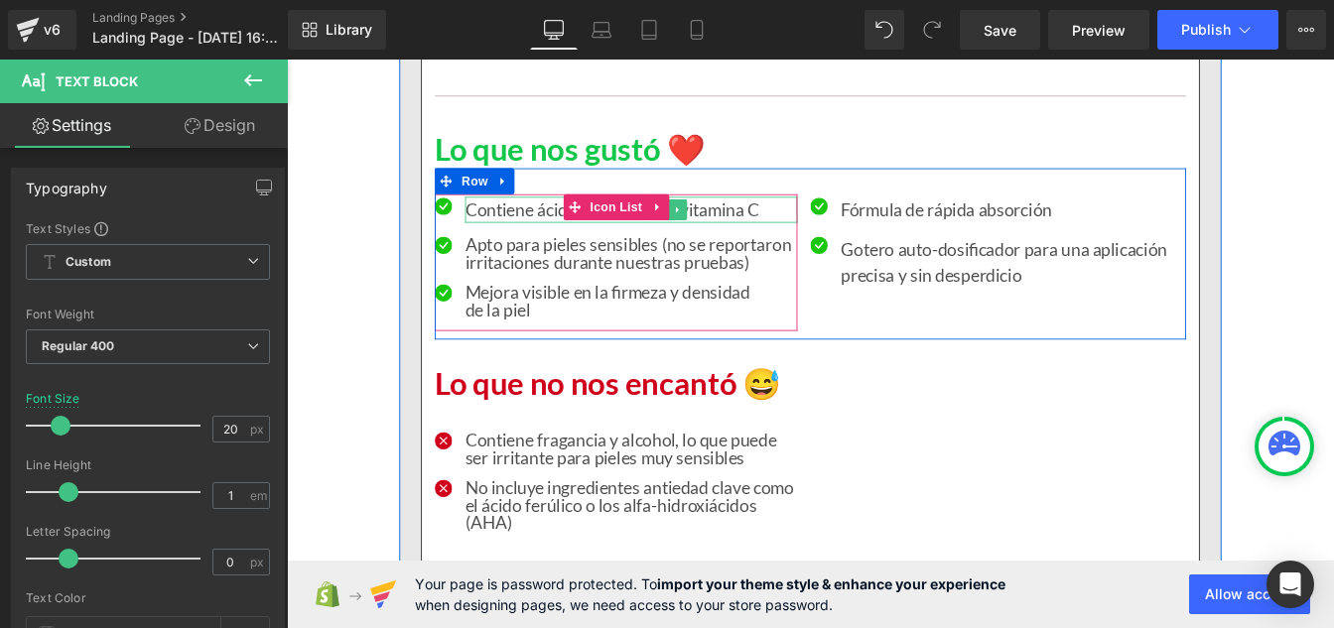
click at [569, 227] on p "Contiene ácido hialurónico y vitamina C" at bounding box center [681, 232] width 381 height 30
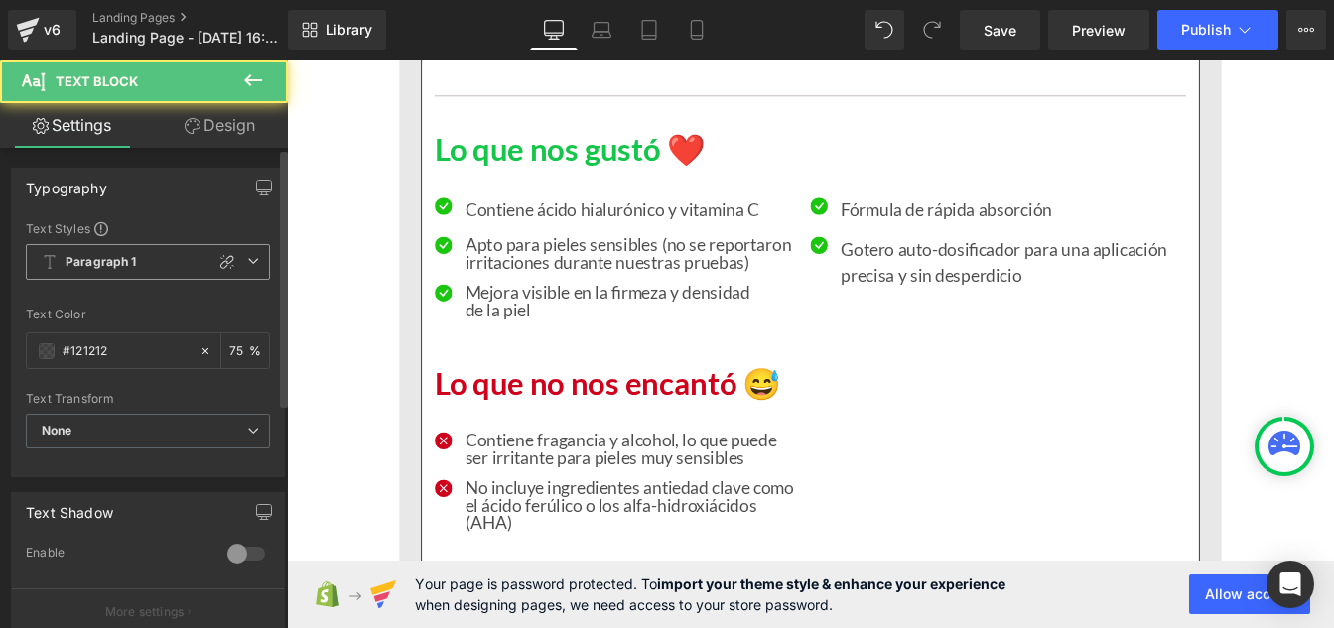
click at [108, 256] on b "Paragraph 1" at bounding box center [101, 262] width 71 height 17
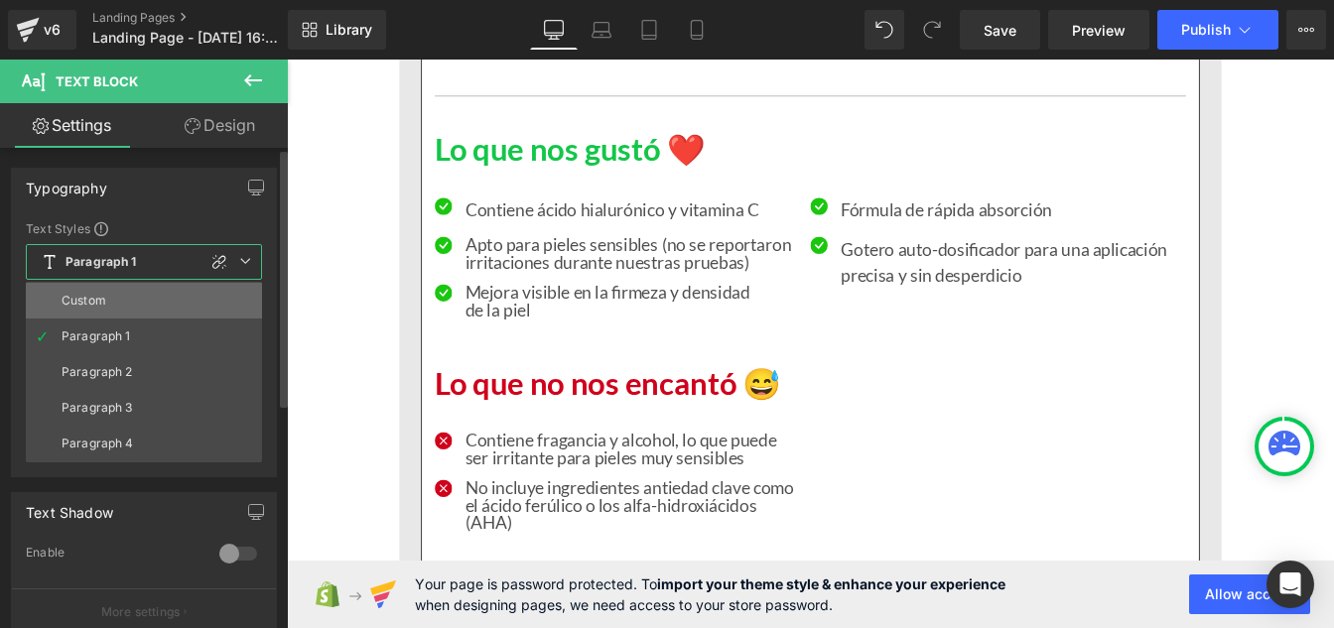
click at [116, 301] on li "Custom" at bounding box center [144, 301] width 236 height 36
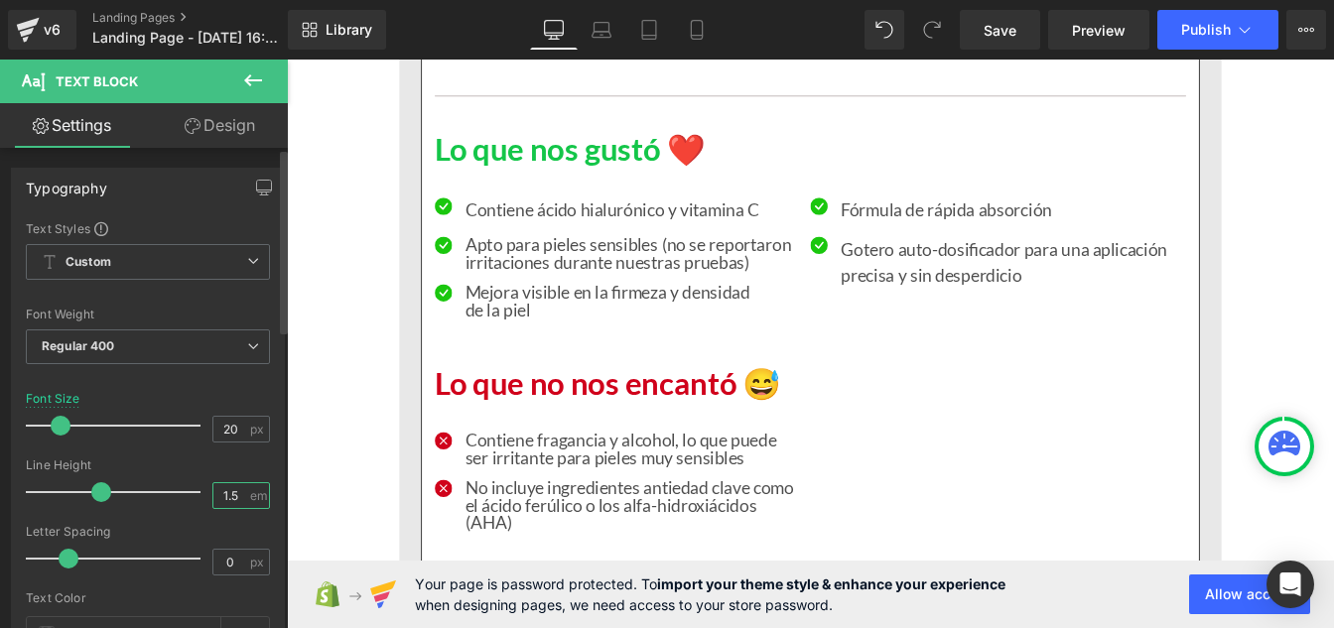
click at [230, 493] on input "1.5" at bounding box center [230, 495] width 35 height 25
type input "1"
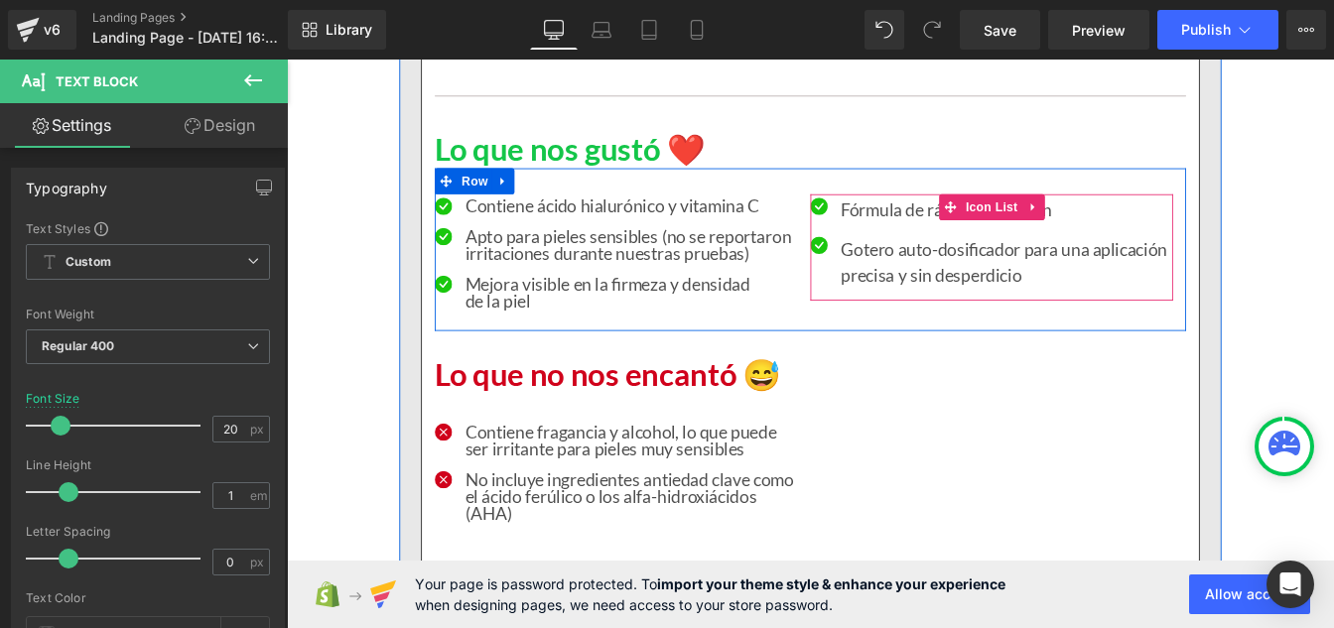
click at [931, 236] on p "Fórmula de rápida absorción" at bounding box center [1112, 232] width 381 height 30
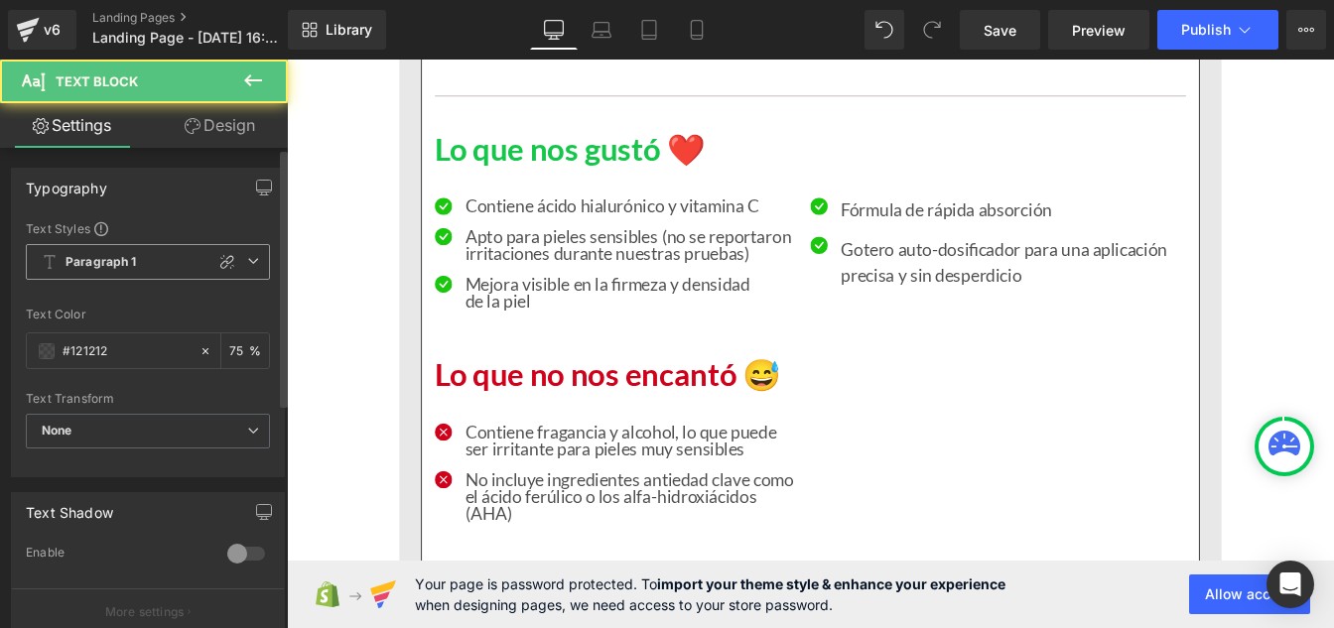
click at [117, 260] on b "Paragraph 1" at bounding box center [101, 262] width 71 height 17
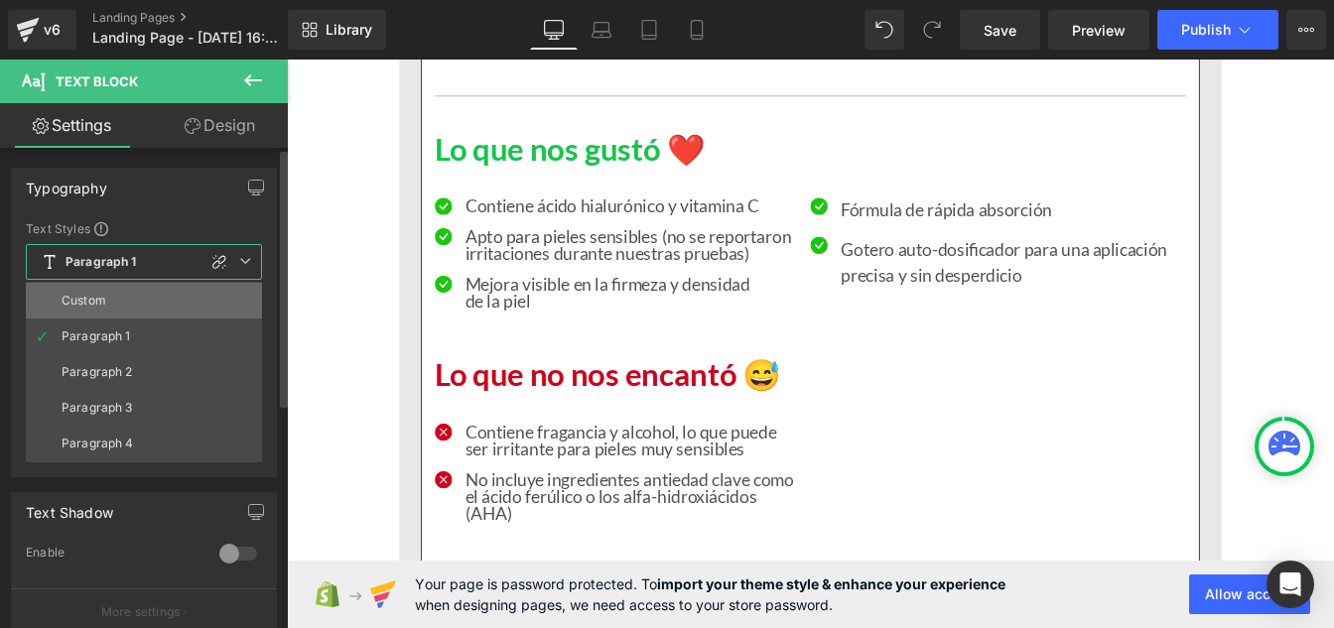
click at [113, 299] on li "Custom" at bounding box center [144, 301] width 236 height 36
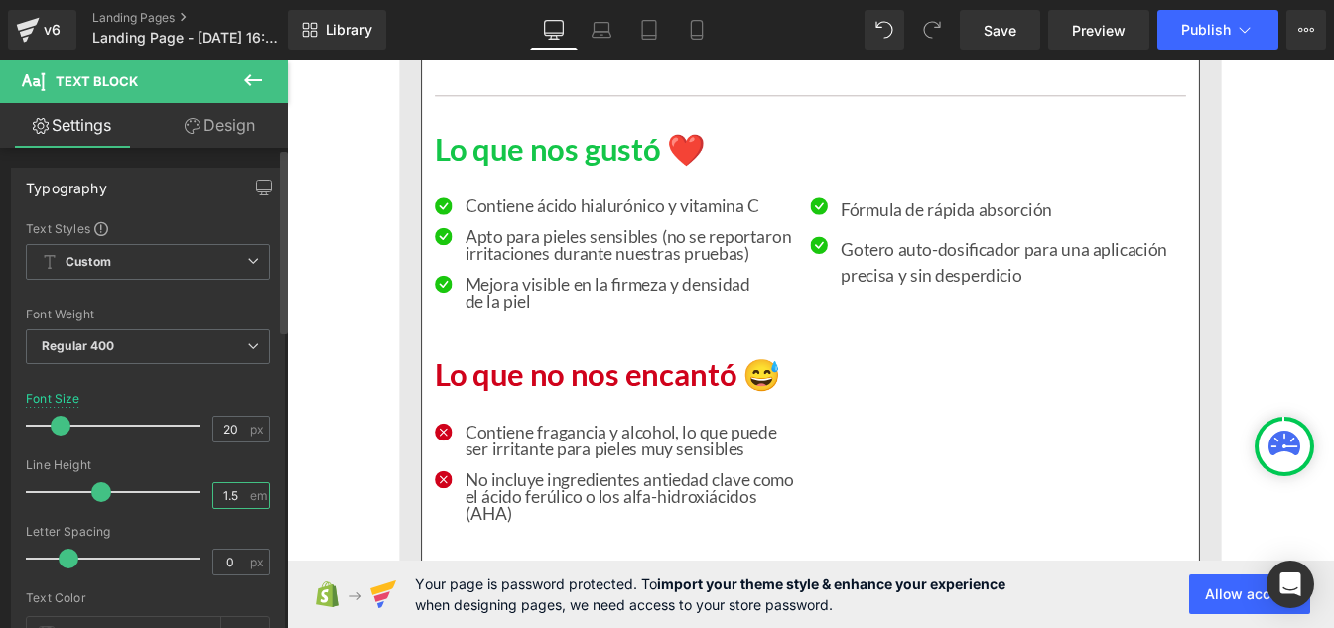
click at [234, 495] on input "1.5" at bounding box center [230, 495] width 35 height 25
type input "1"
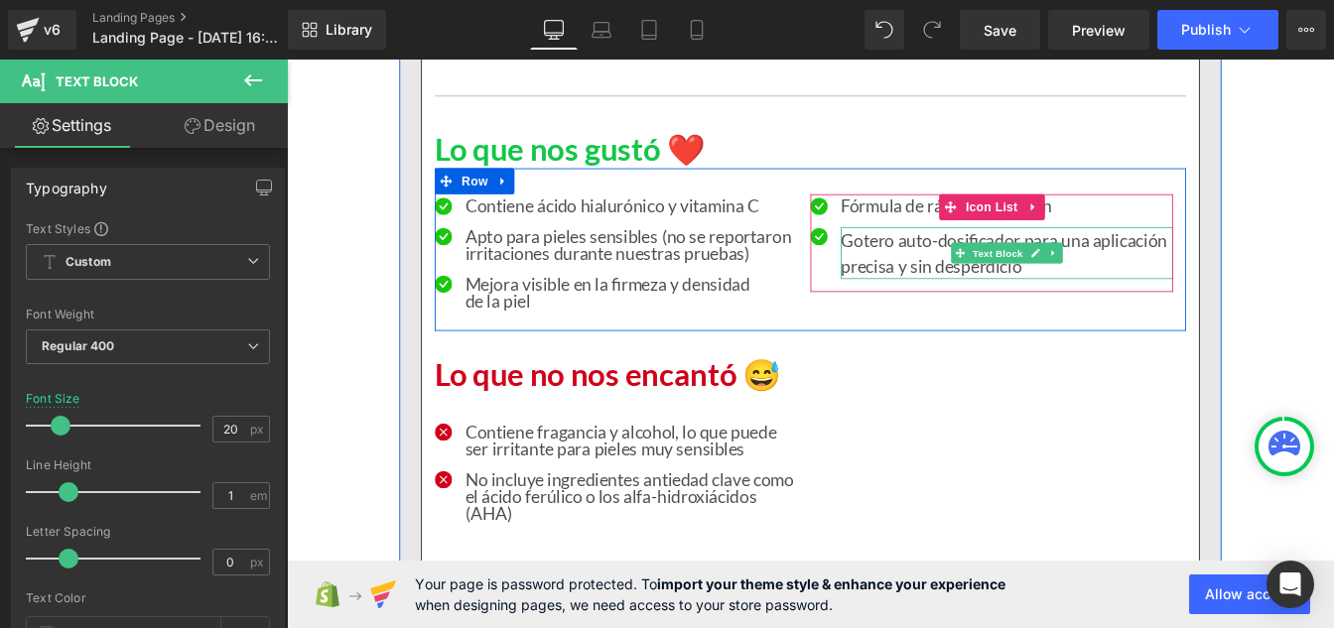
click at [963, 274] on p "Gotero auto-dosificador para una aplicación precisa y sin desperdicio" at bounding box center [1112, 282] width 381 height 60
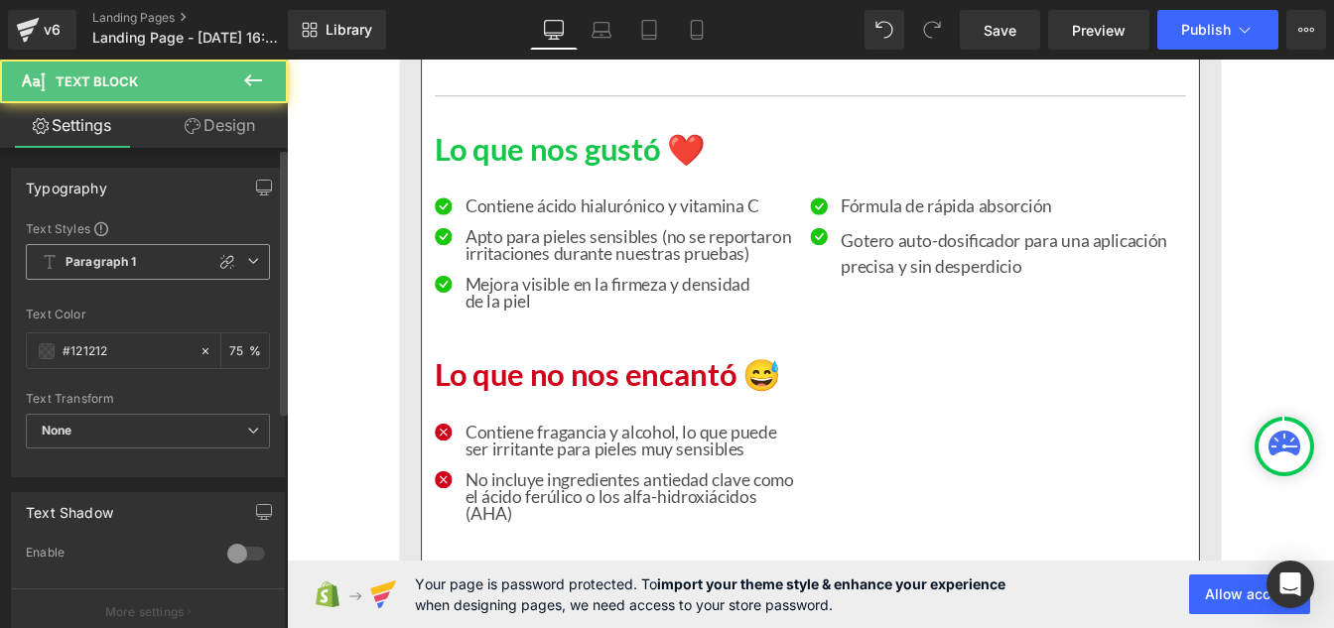
click at [124, 268] on b "Paragraph 1" at bounding box center [101, 262] width 71 height 17
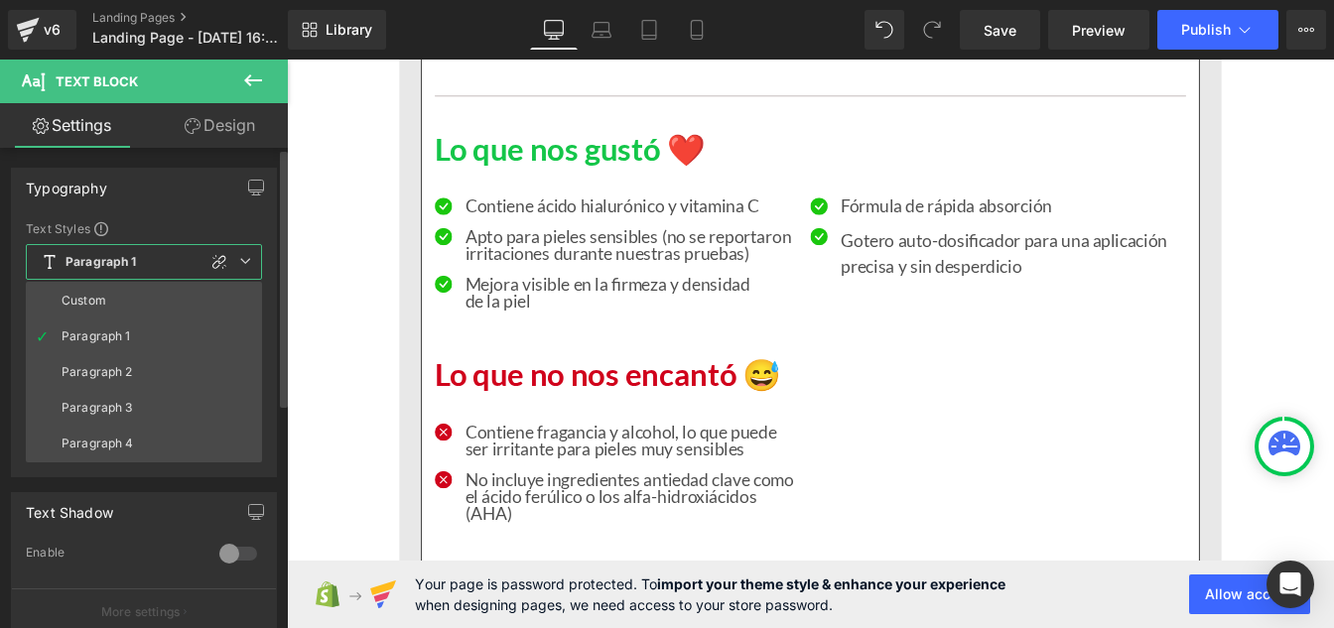
click at [124, 302] on li "Custom" at bounding box center [144, 301] width 236 height 36
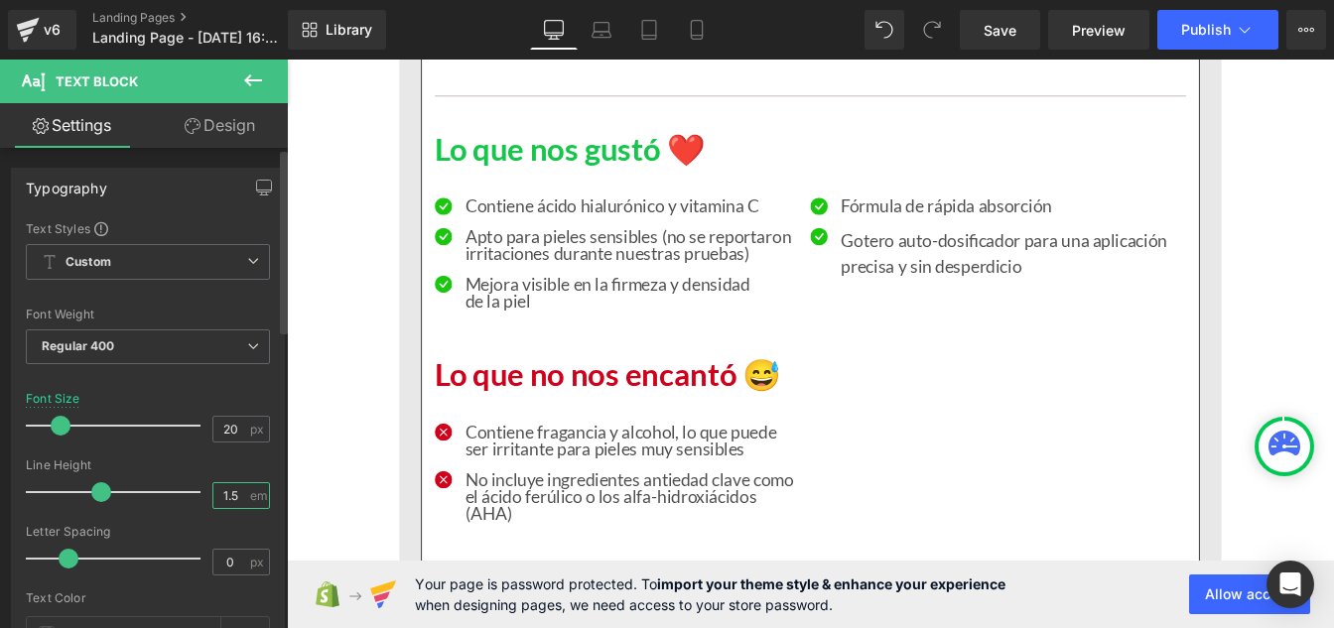
click at [233, 502] on input "1.5" at bounding box center [230, 495] width 35 height 25
type input "1"
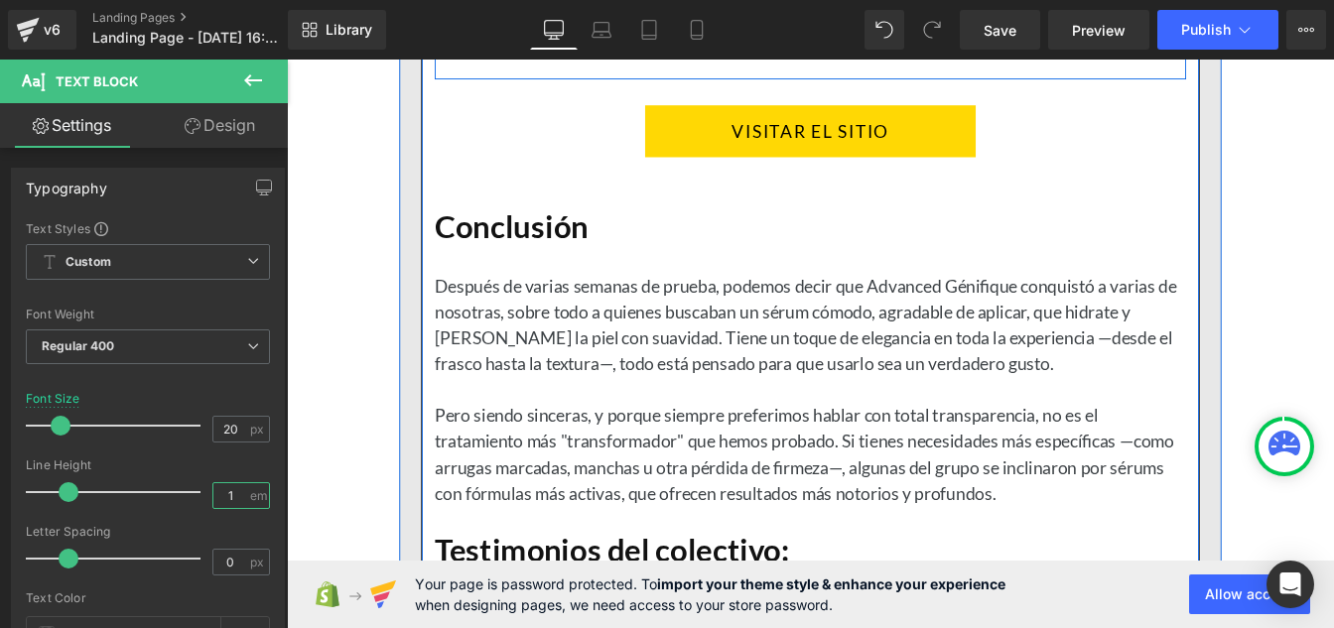
scroll to position [7897, 0]
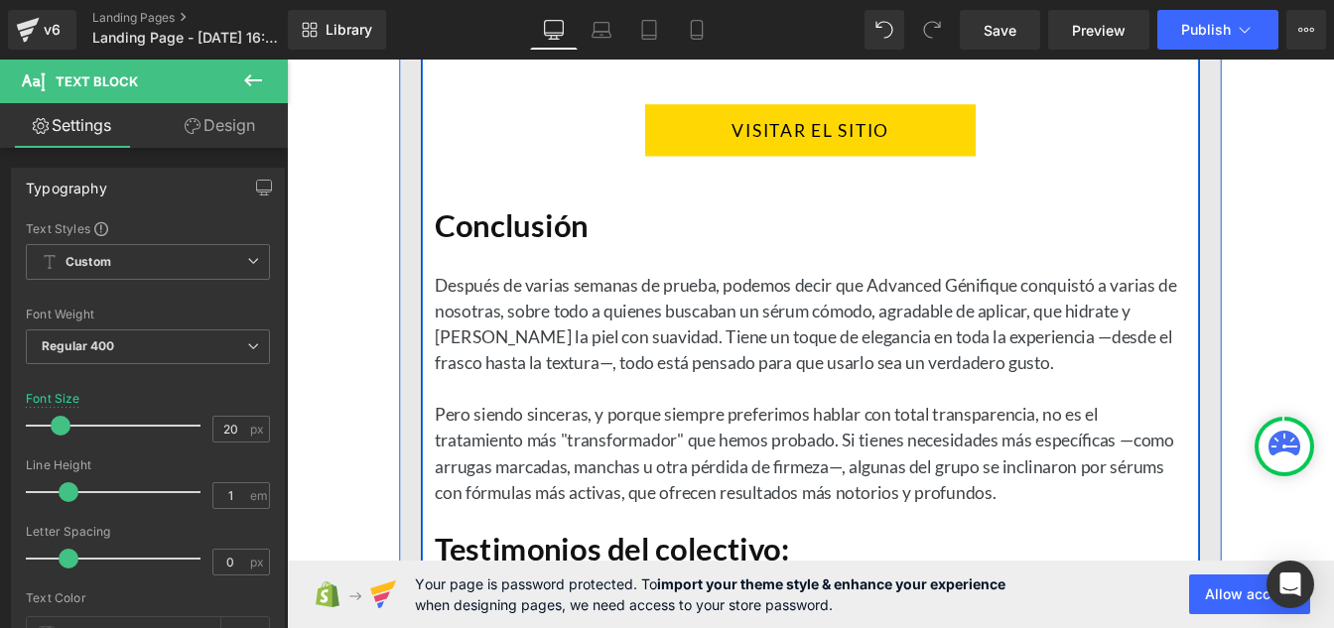
click at [686, 347] on div "Después de varias semanas de prueba, podemos decir que Advanced Génifique conqu…" at bounding box center [888, 422] width 862 height 298
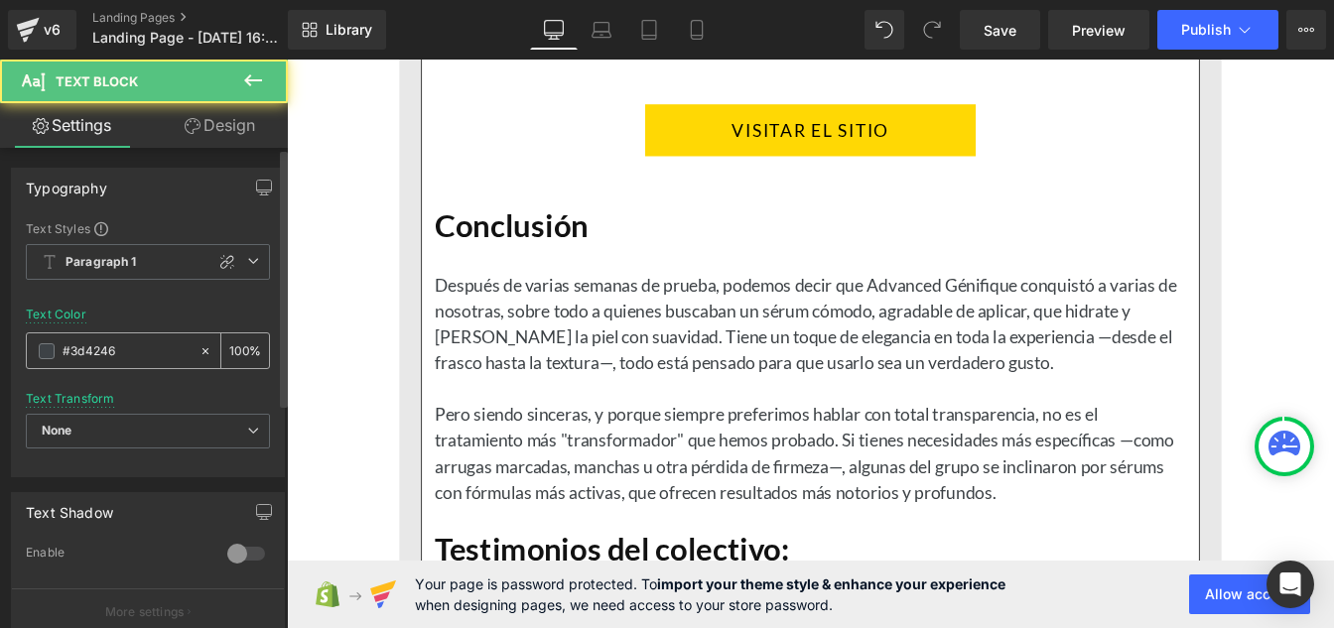
click at [140, 348] on input "#3d4246" at bounding box center [126, 351] width 127 height 22
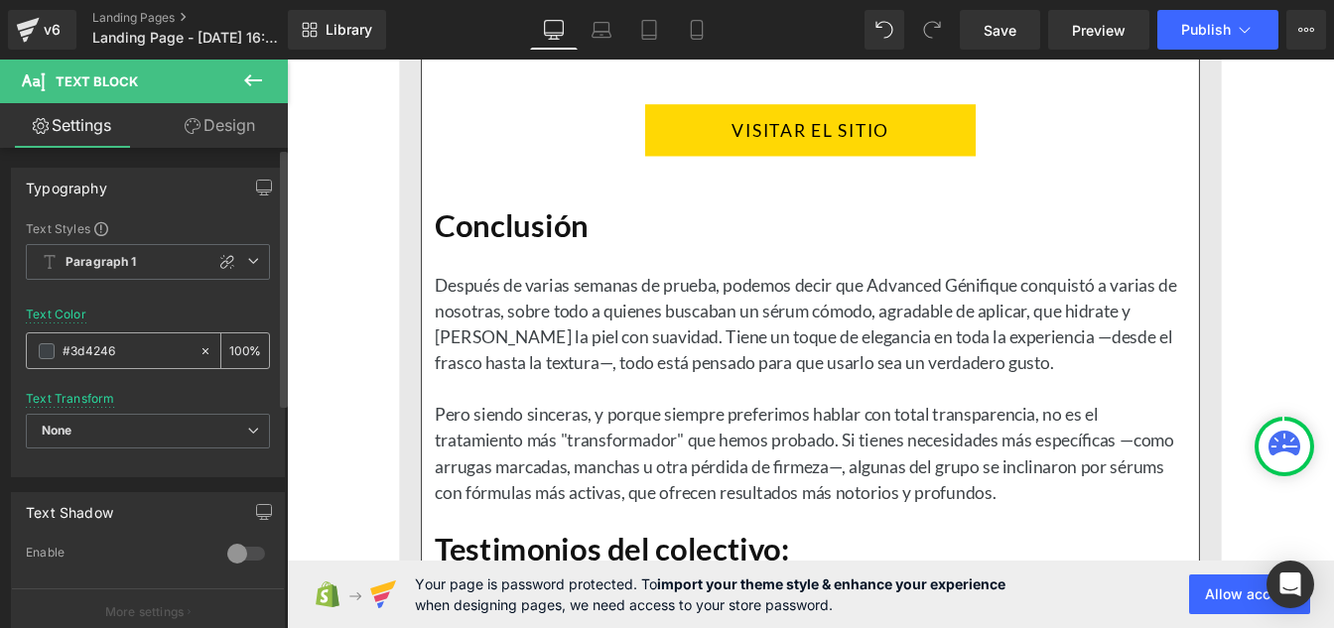
paste input "121212"
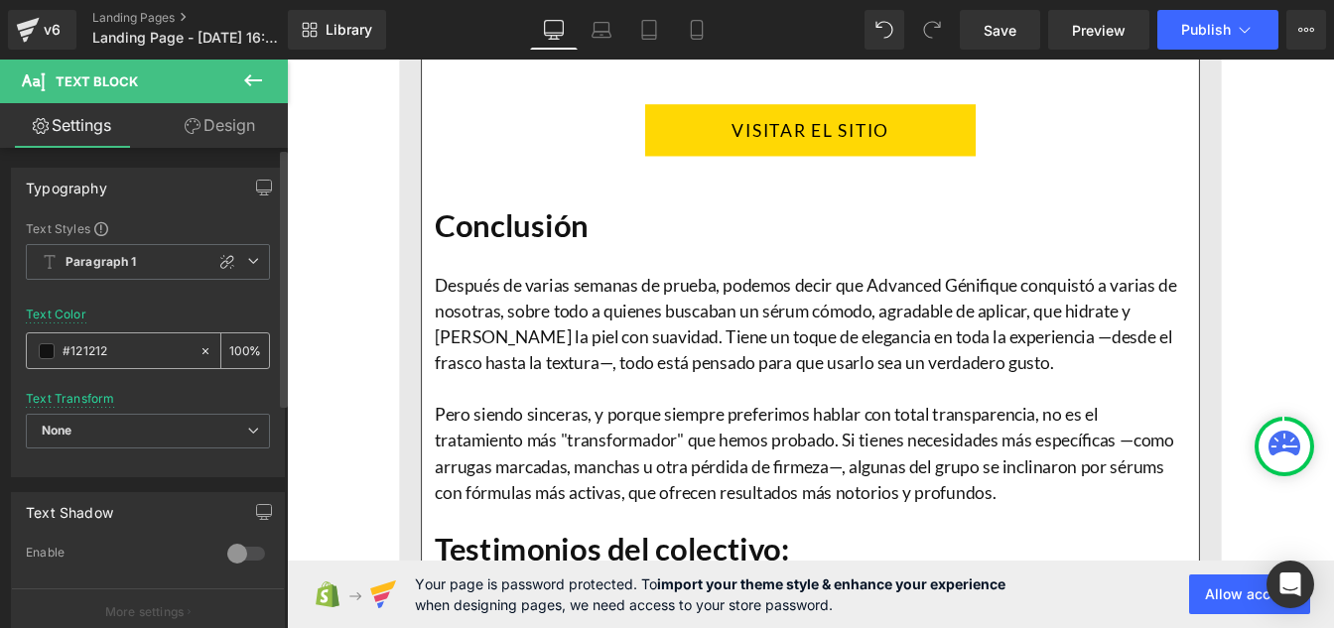
type input "#121212"
click at [237, 346] on input "100" at bounding box center [239, 350] width 20 height 22
type input "0"
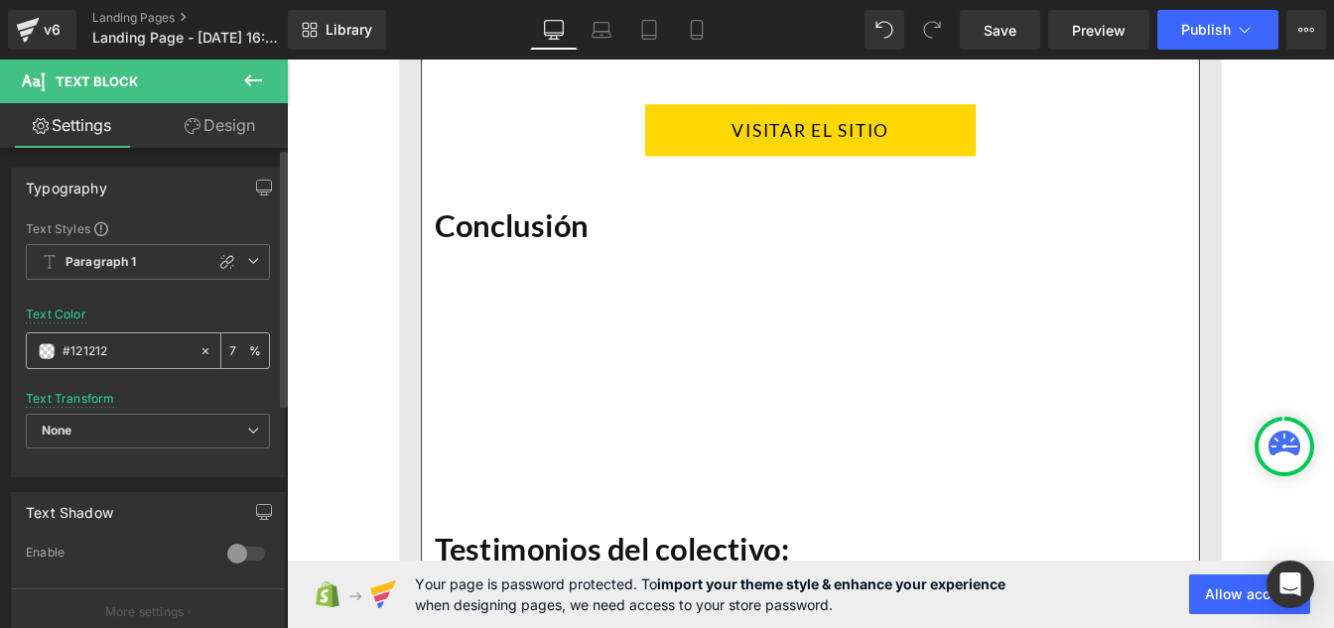
type input "75"
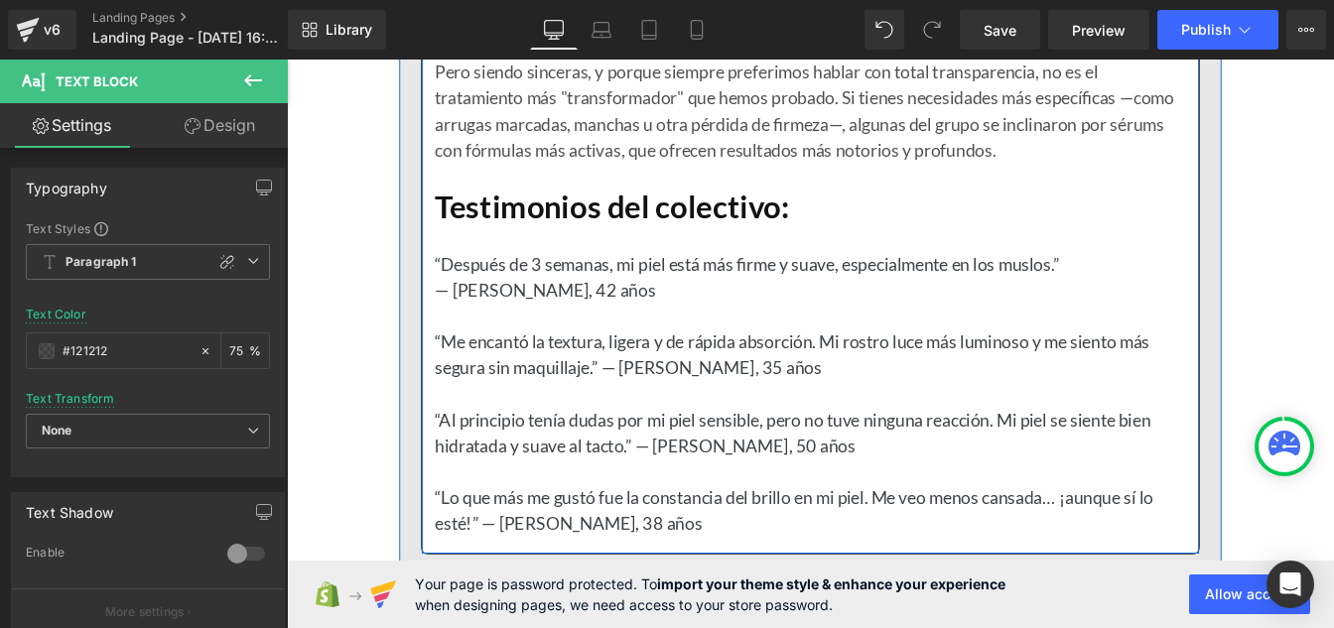
scroll to position [8291, 0]
click at [551, 411] on p "“Me encantó la textura, ligera y de rápida absorción. Mi rostro luce más lumino…" at bounding box center [888, 397] width 862 height 60
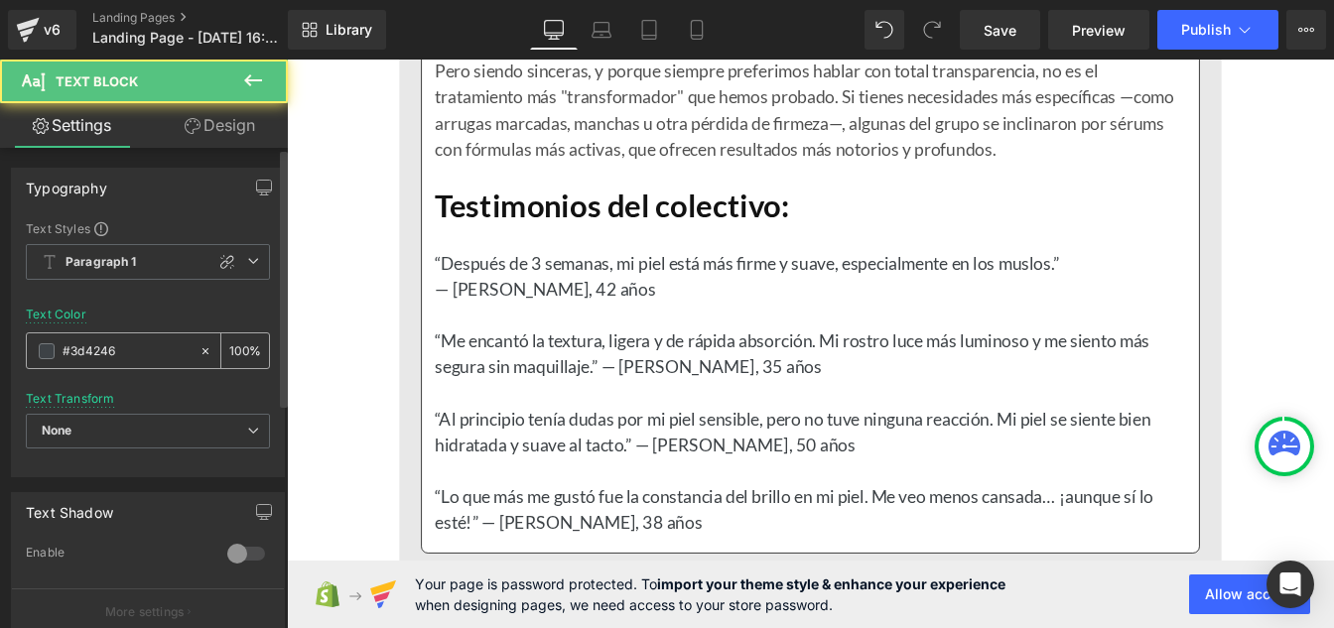
click at [141, 354] on input "#3d4246" at bounding box center [126, 351] width 127 height 22
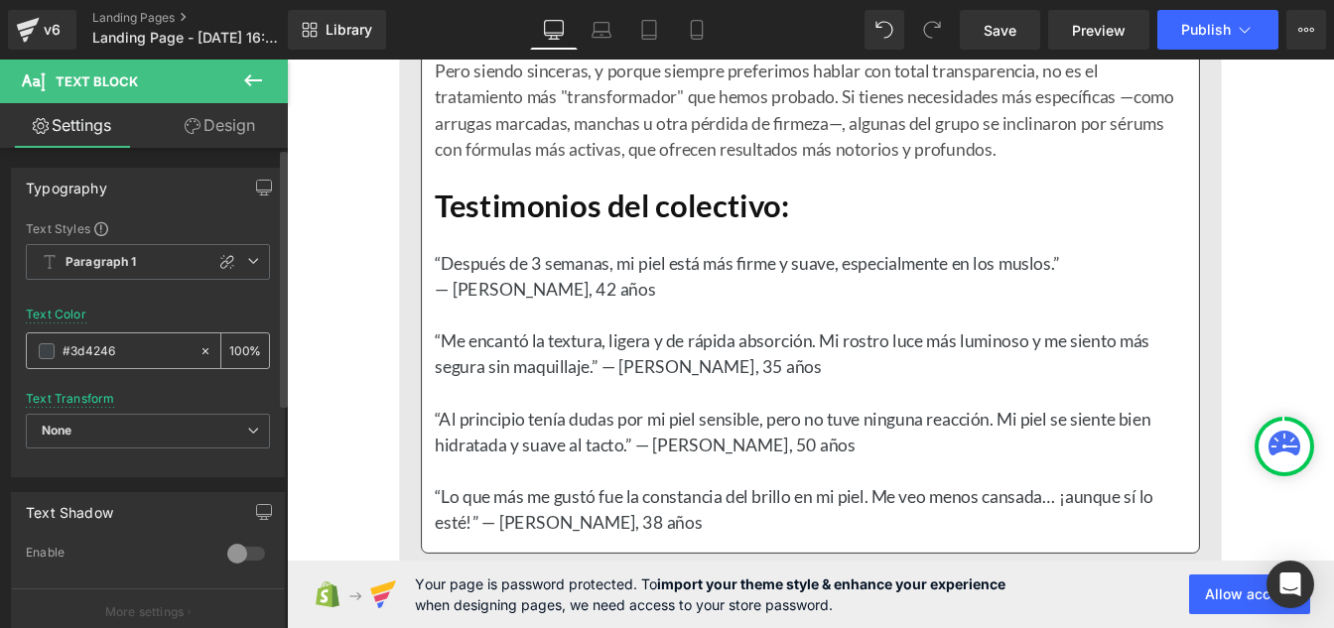
paste input "121212"
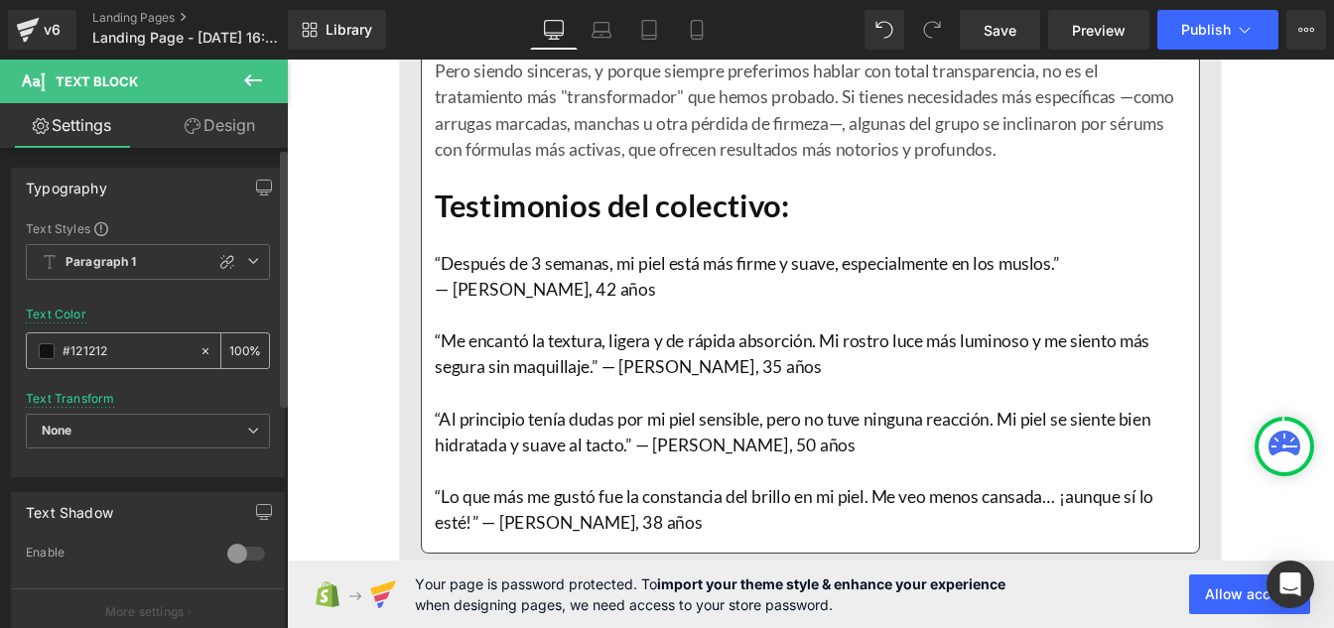
type input "#121212"
click at [240, 354] on input "100" at bounding box center [239, 350] width 20 height 22
type input "1"
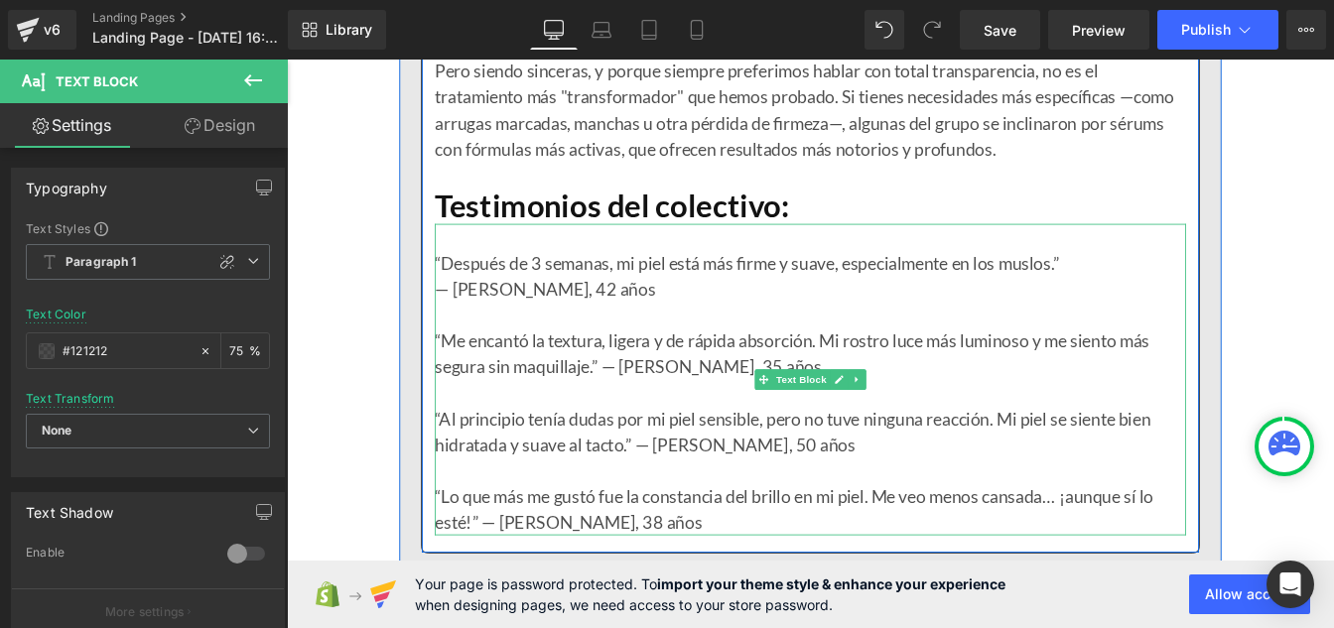
type input "75"
click at [656, 466] on p "“Al principio tenía dudas por mi piel sensible, pero no tuve ninguna reacción. …" at bounding box center [888, 487] width 862 height 60
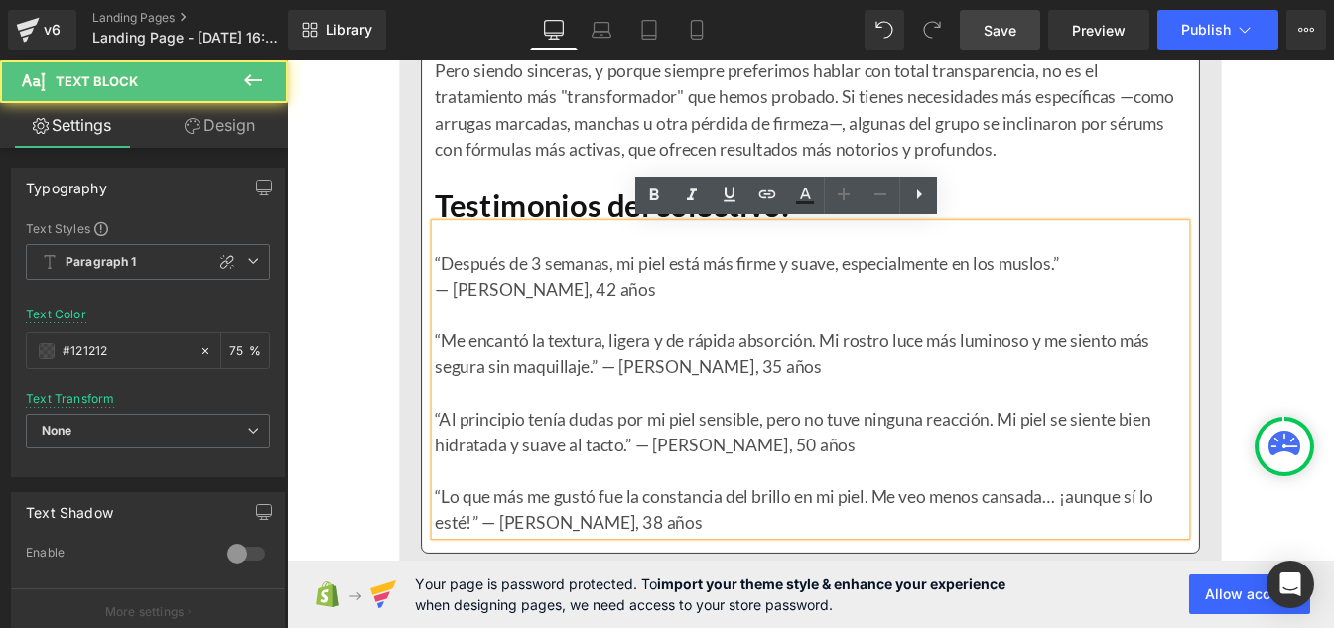
click at [1006, 40] on span "Save" at bounding box center [1000, 30] width 33 height 21
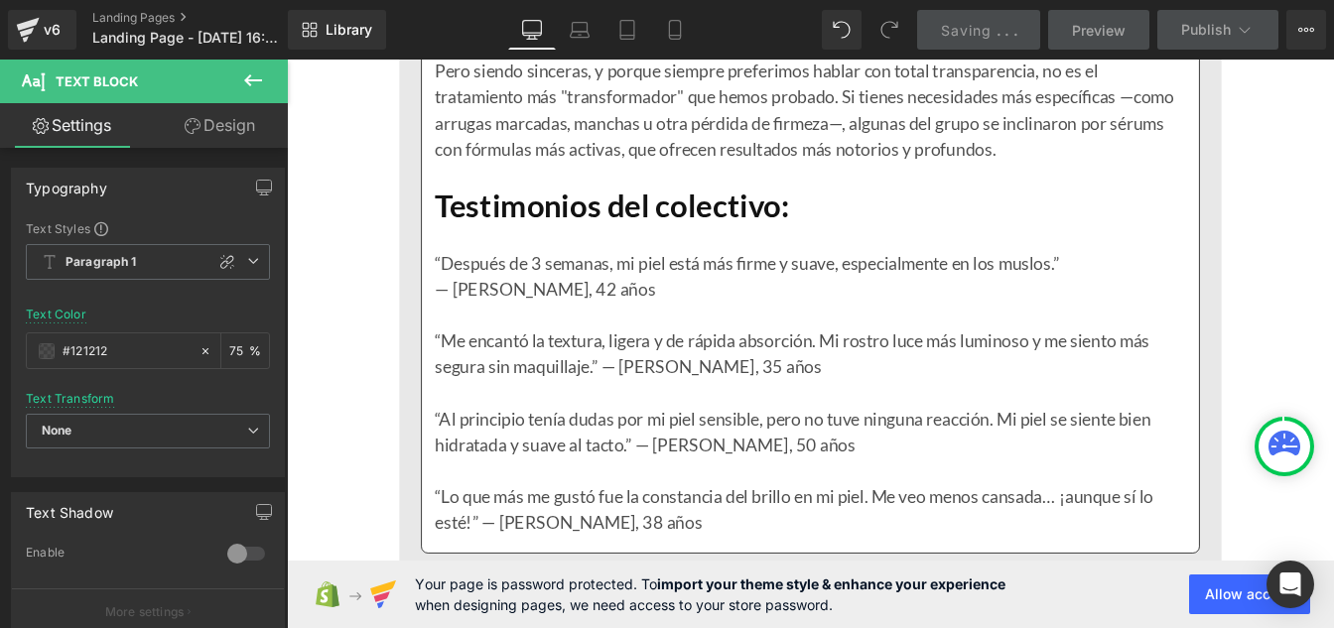
scroll to position [8736, 0]
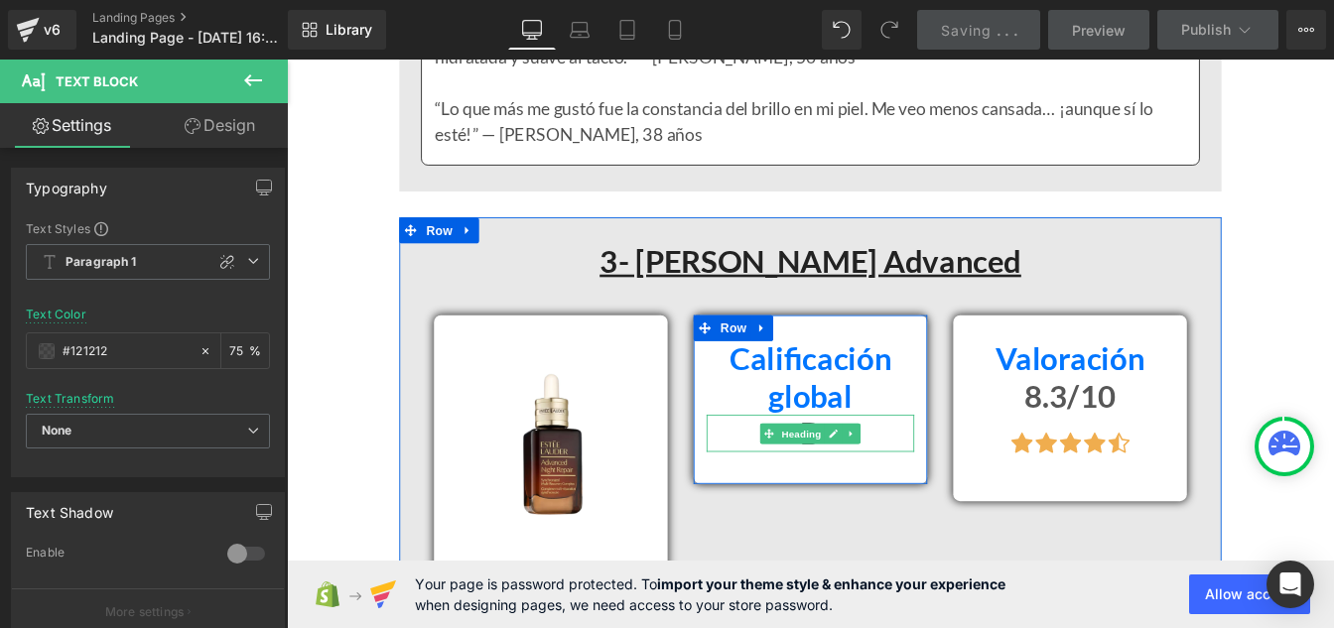
click at [796, 492] on h1 "B" at bounding box center [887, 487] width 238 height 43
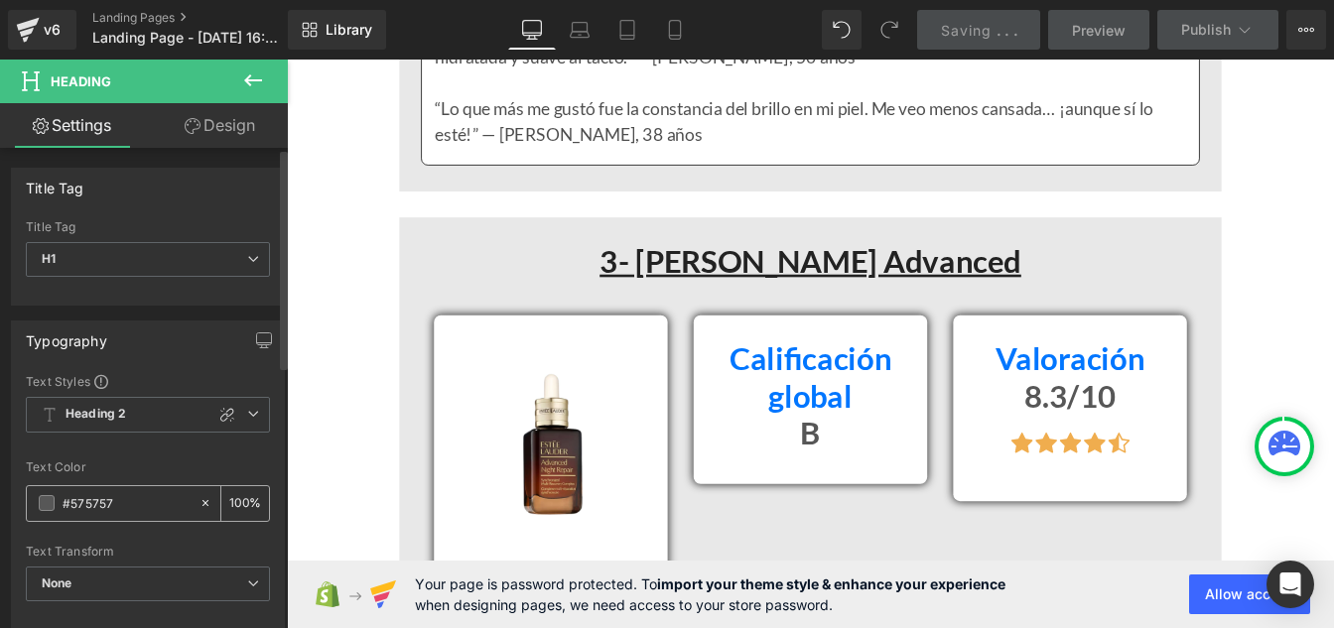
click at [119, 507] on input "#575757" at bounding box center [126, 503] width 127 height 22
paste input "121212"
type input "#121212"
click at [242, 499] on div "100 %" at bounding box center [245, 503] width 48 height 35
click at [240, 499] on input "100" at bounding box center [239, 503] width 20 height 22
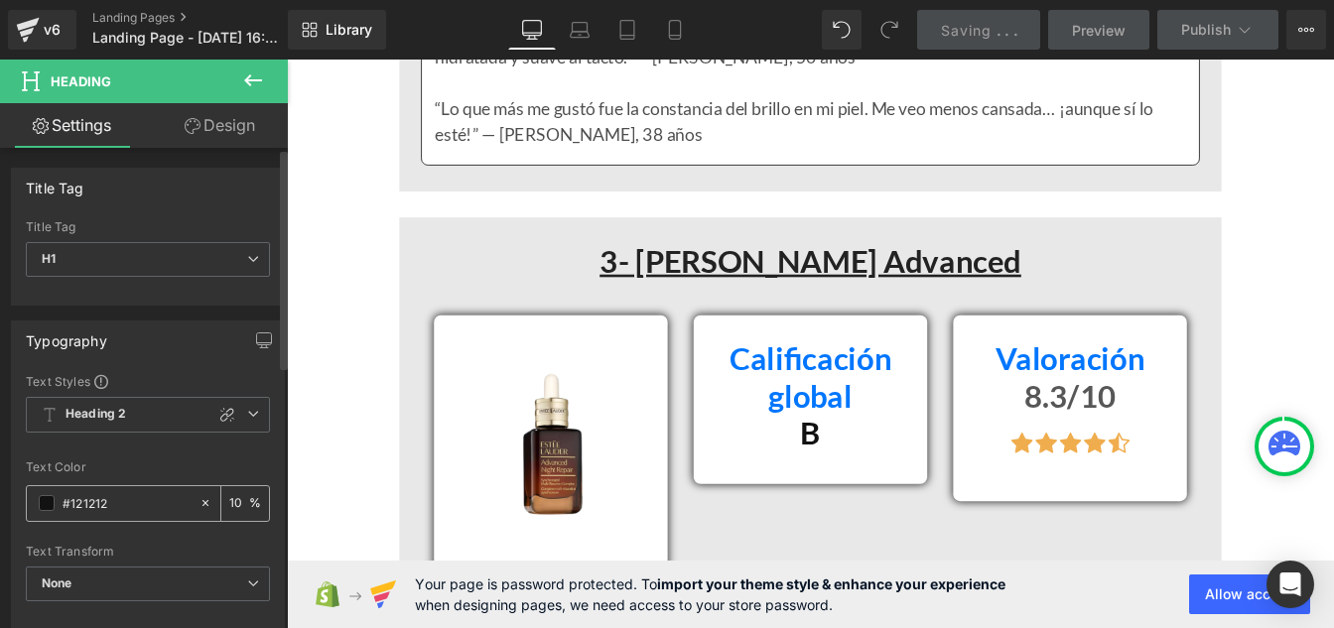
type input "1"
type input "75"
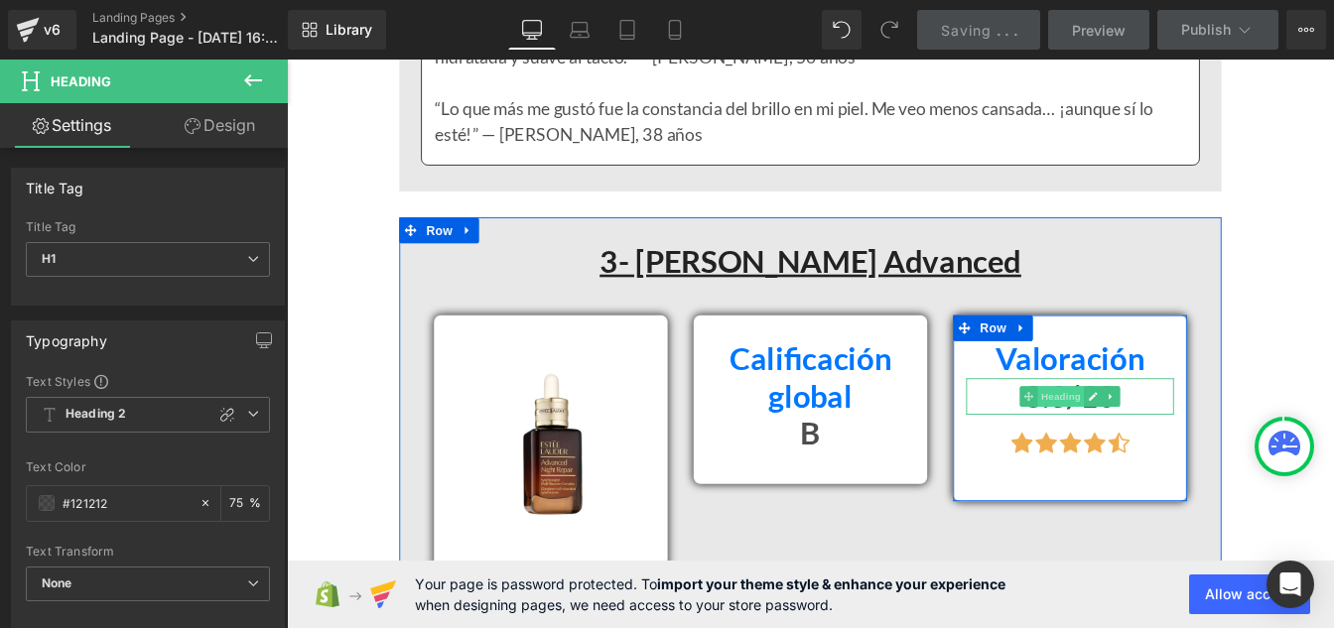
click at [1148, 444] on span "Heading" at bounding box center [1175, 446] width 54 height 24
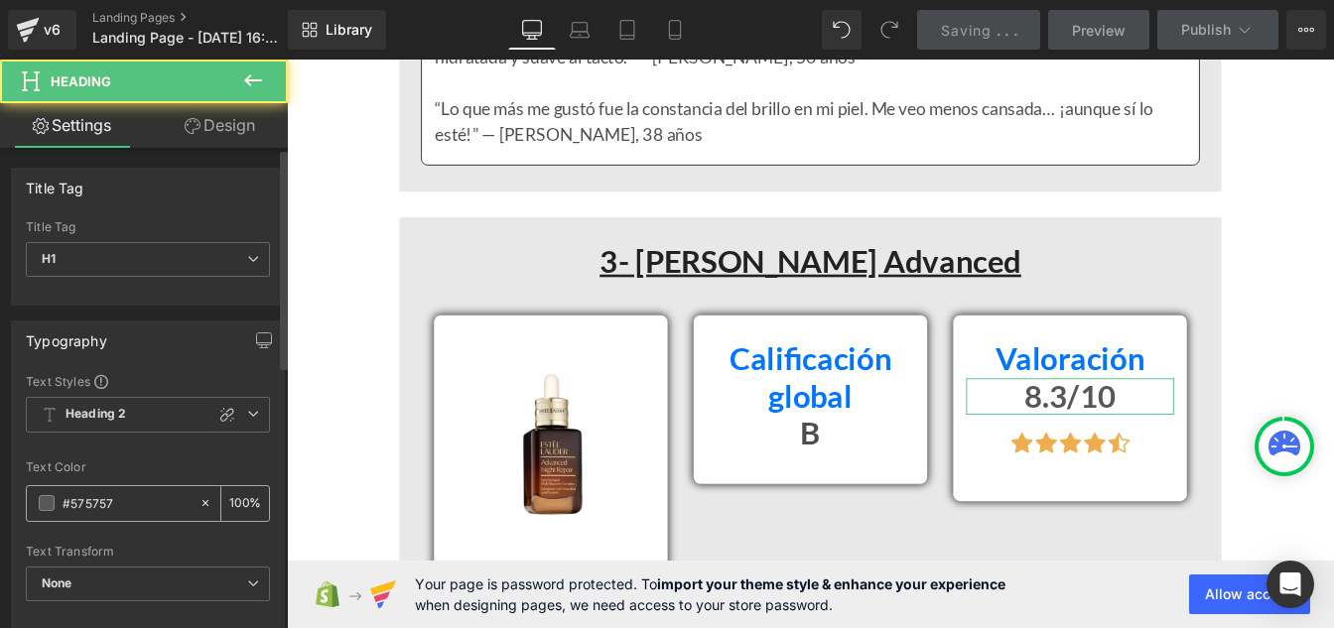
click at [118, 507] on input "#575757" at bounding box center [126, 503] width 127 height 22
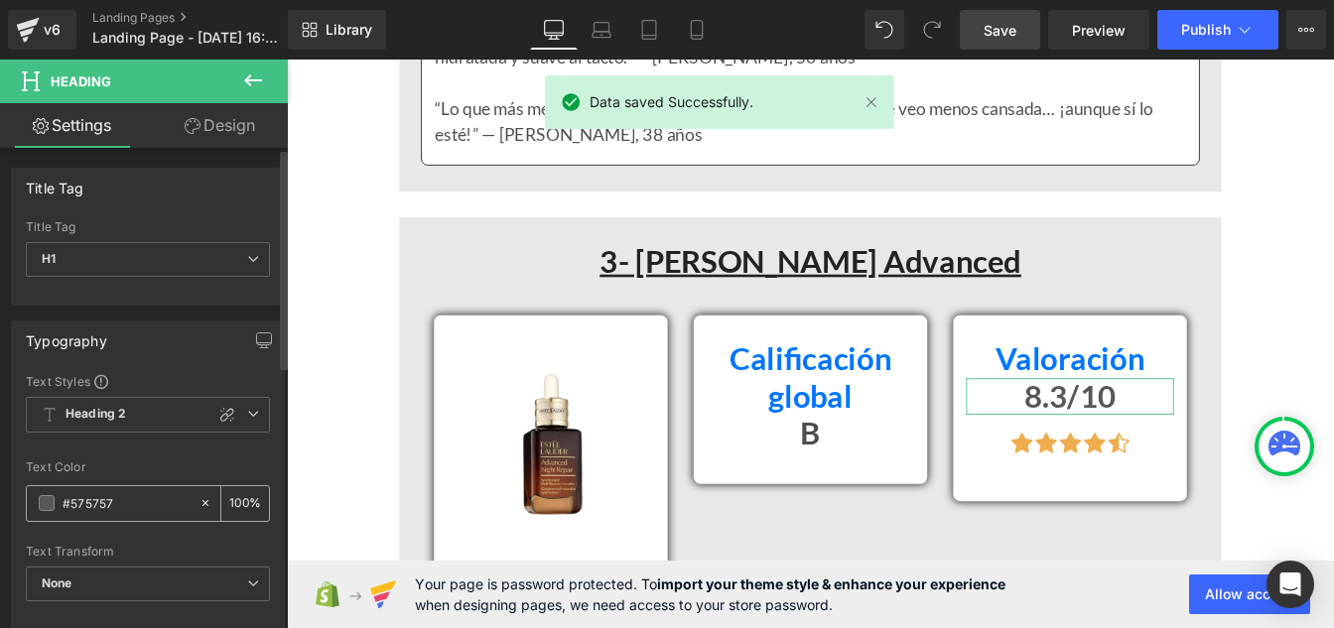
paste input "121212"
type input "#121212"
click at [239, 497] on input "100" at bounding box center [239, 503] width 20 height 22
type input "1"
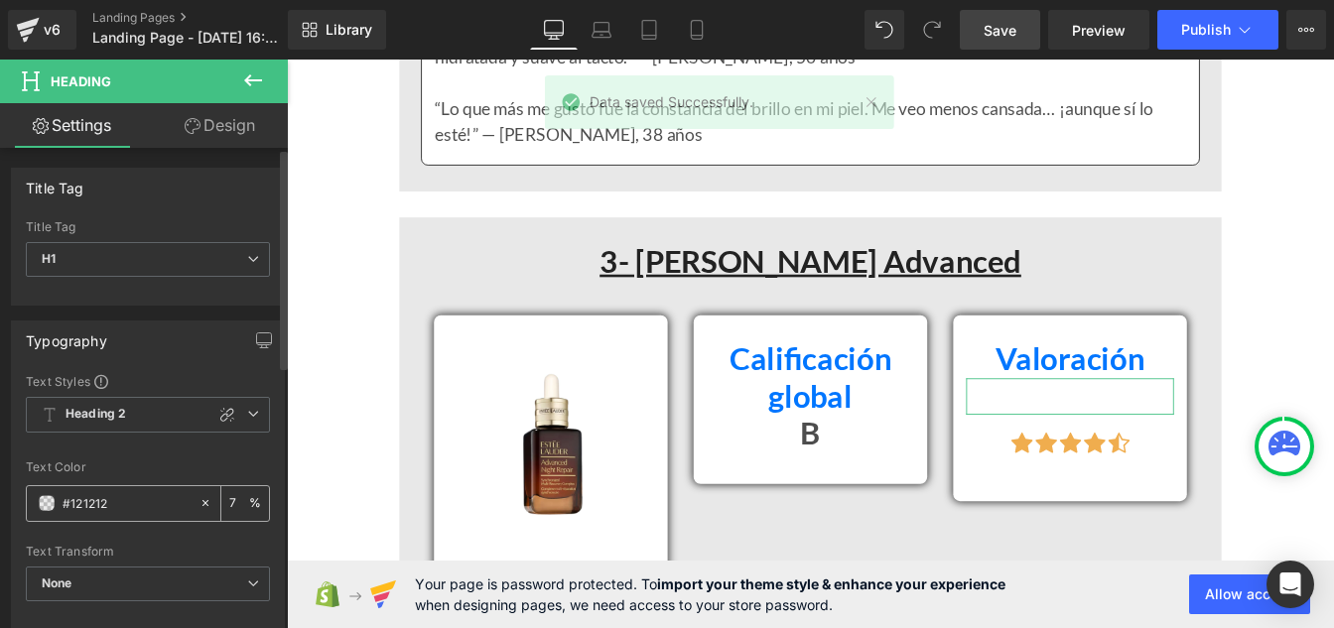
type input "75"
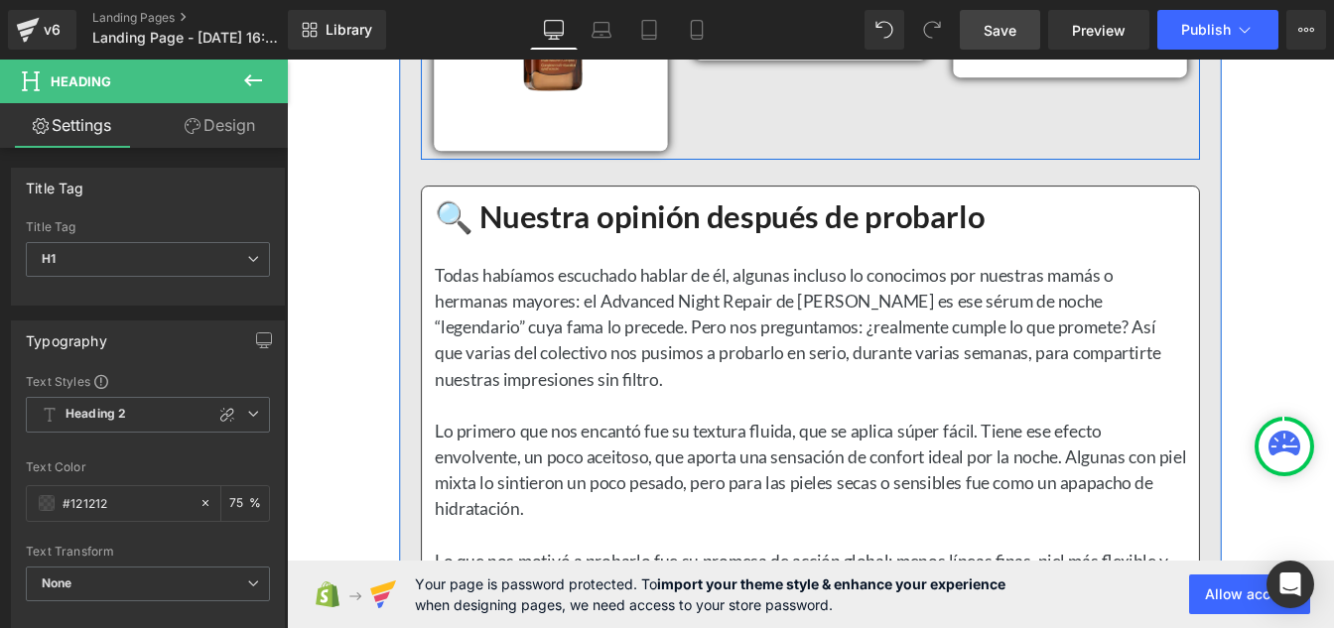
scroll to position [9225, 0]
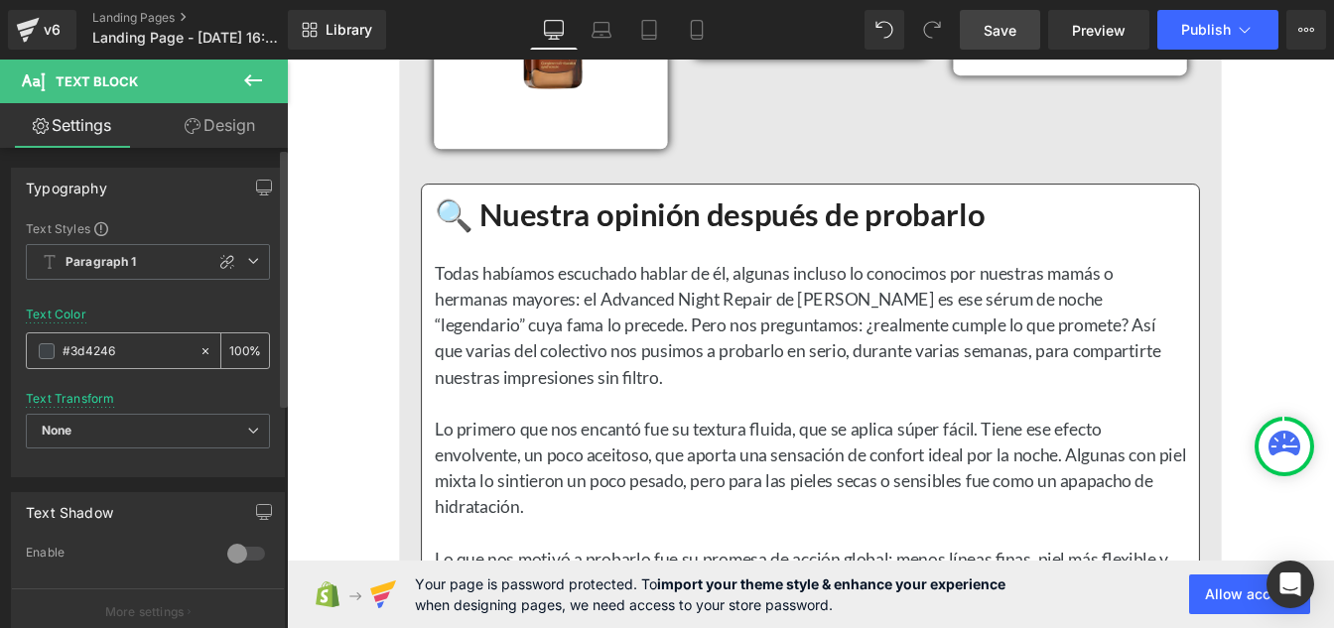
click at [136, 349] on input "#3d4246" at bounding box center [126, 351] width 127 height 22
paste input "121212"
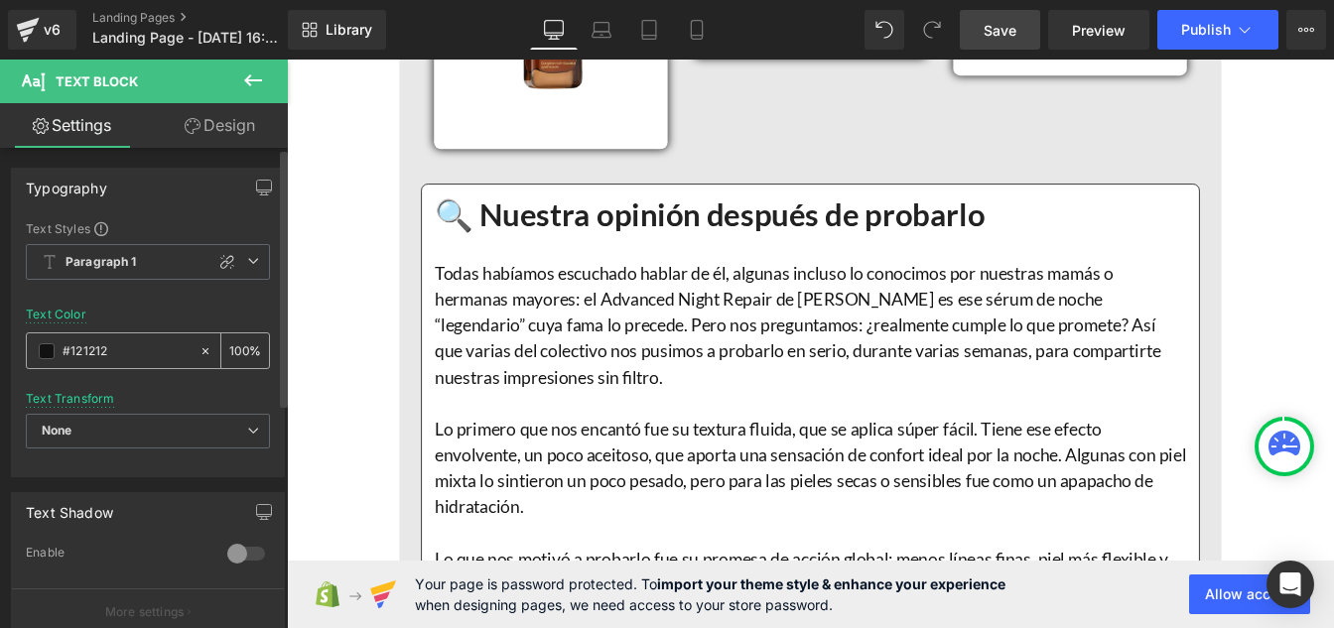
type input "#121212"
click at [240, 342] on input "100" at bounding box center [239, 350] width 20 height 22
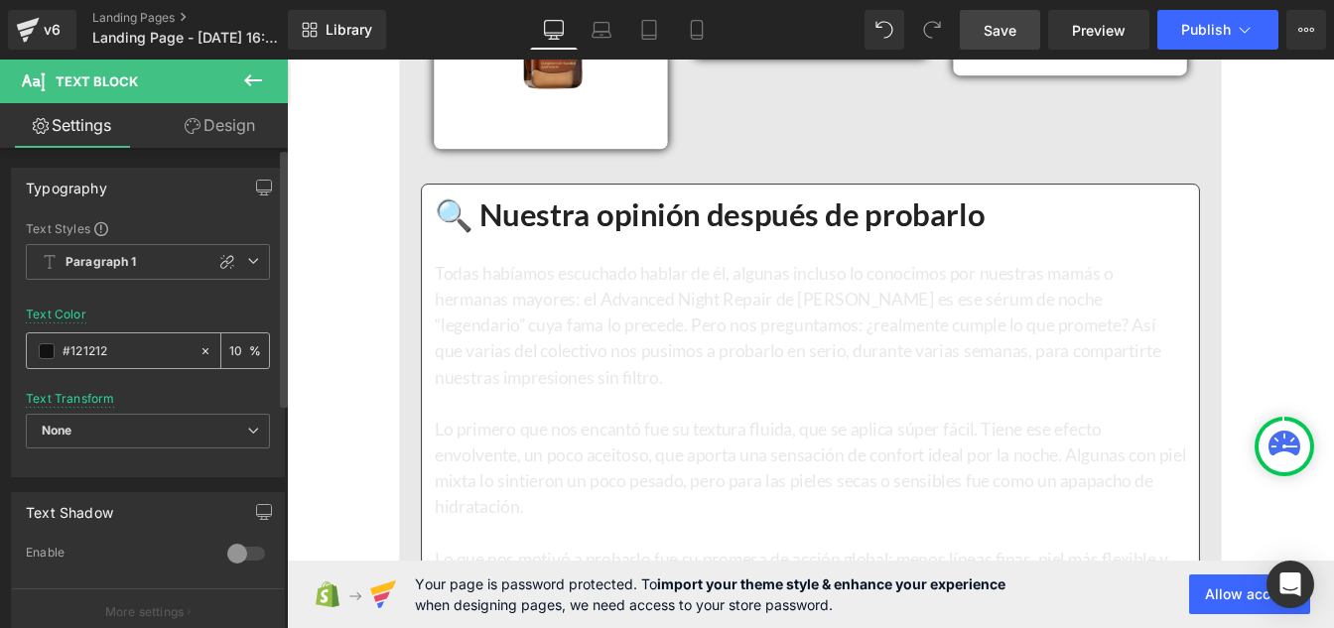
type input "1"
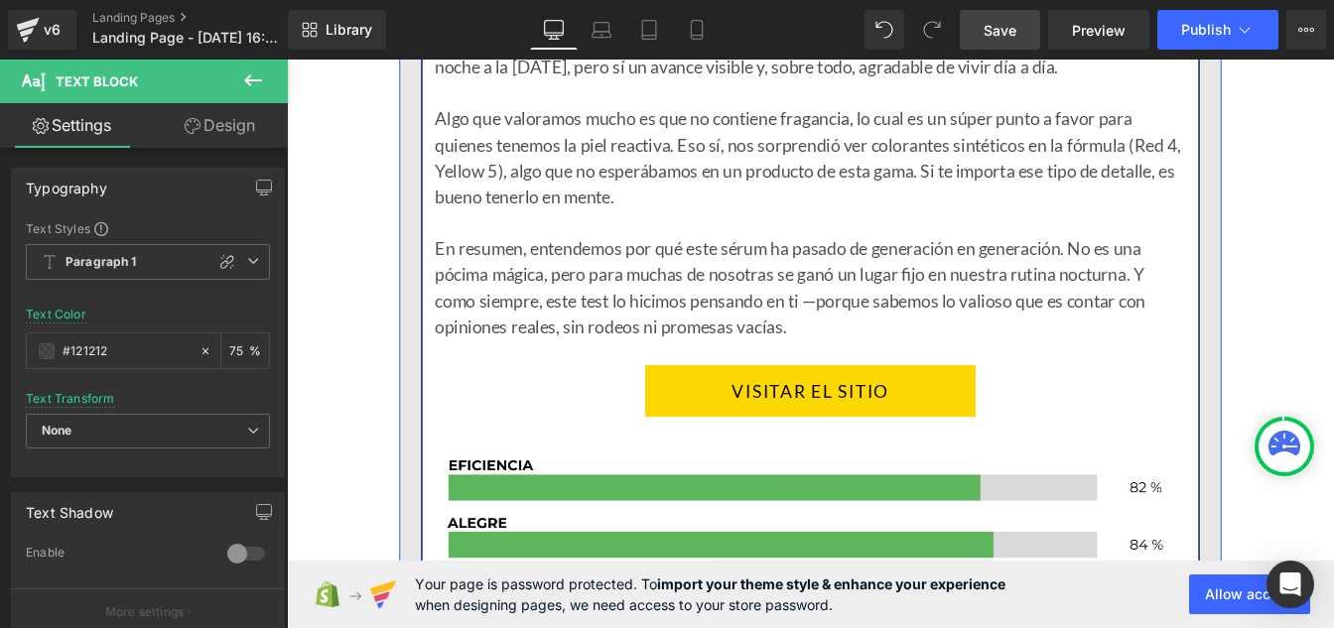
scroll to position [9879, 0]
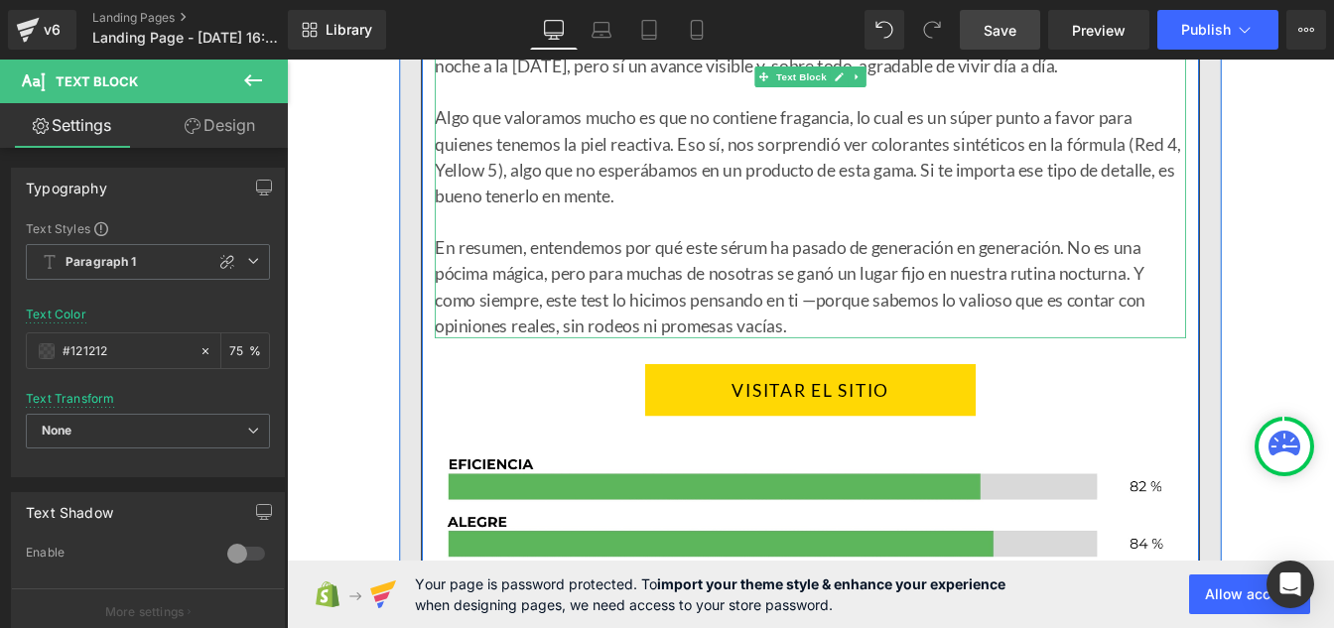
type input "75"
click at [634, 288] on div "En resumen, entendemos por qué este sérum ha pasado de generación en generación…" at bounding box center [888, 319] width 862 height 119
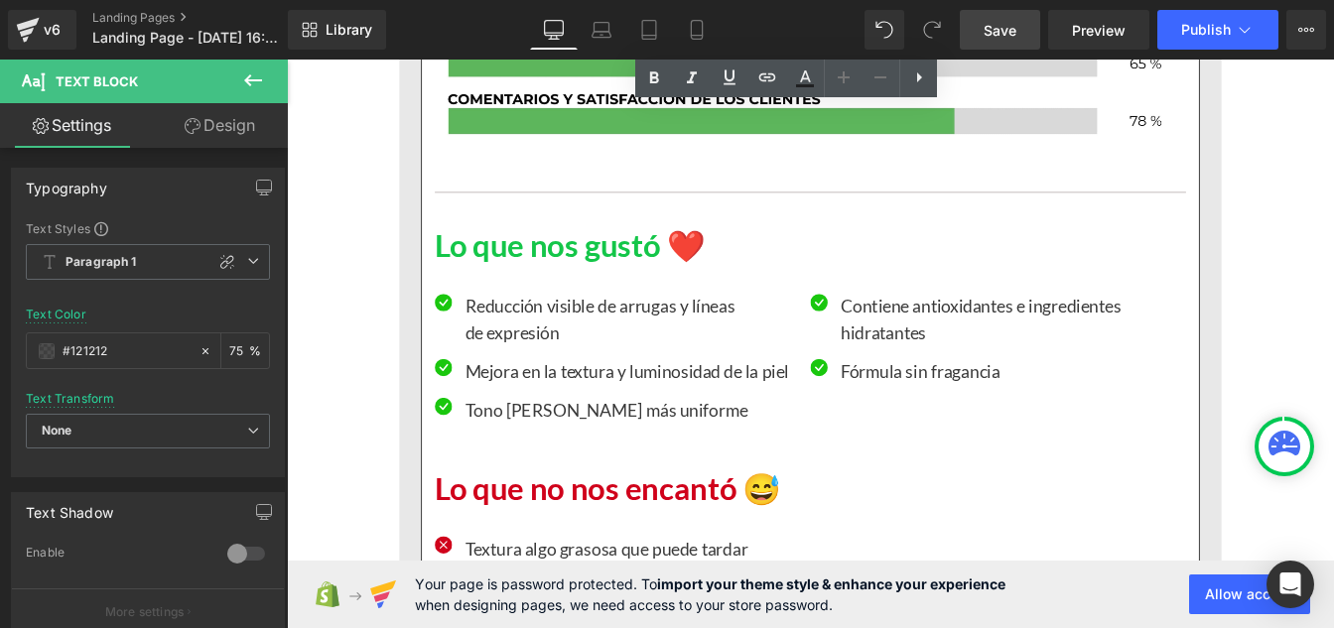
scroll to position [10561, 0]
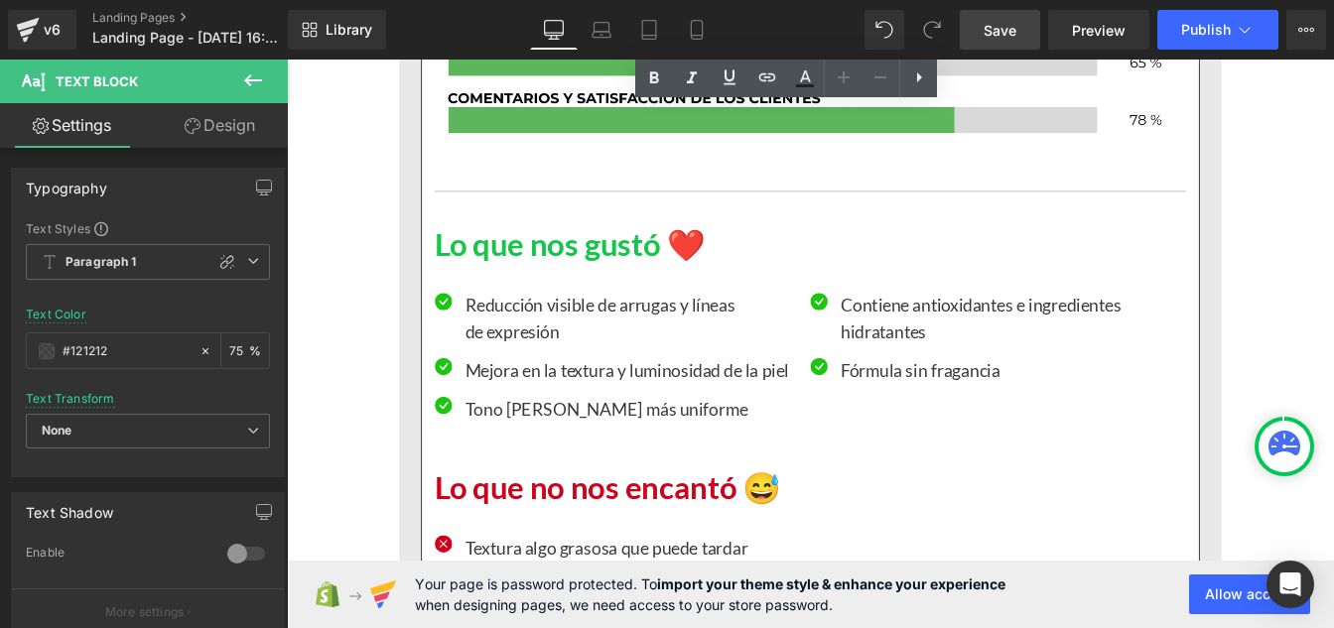
click at [544, 356] on p "Reducción visible de arrugas y líneas de expresión" at bounding box center [676, 357] width 371 height 60
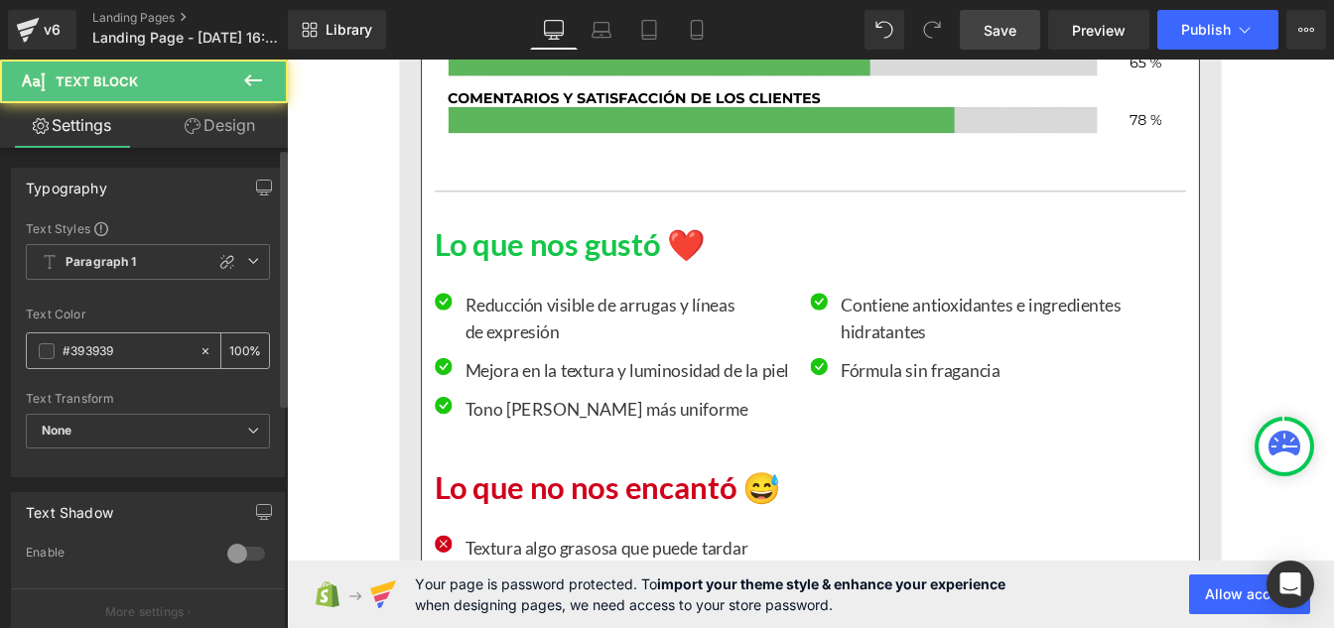
click at [120, 363] on div "#393939" at bounding box center [113, 350] width 172 height 35
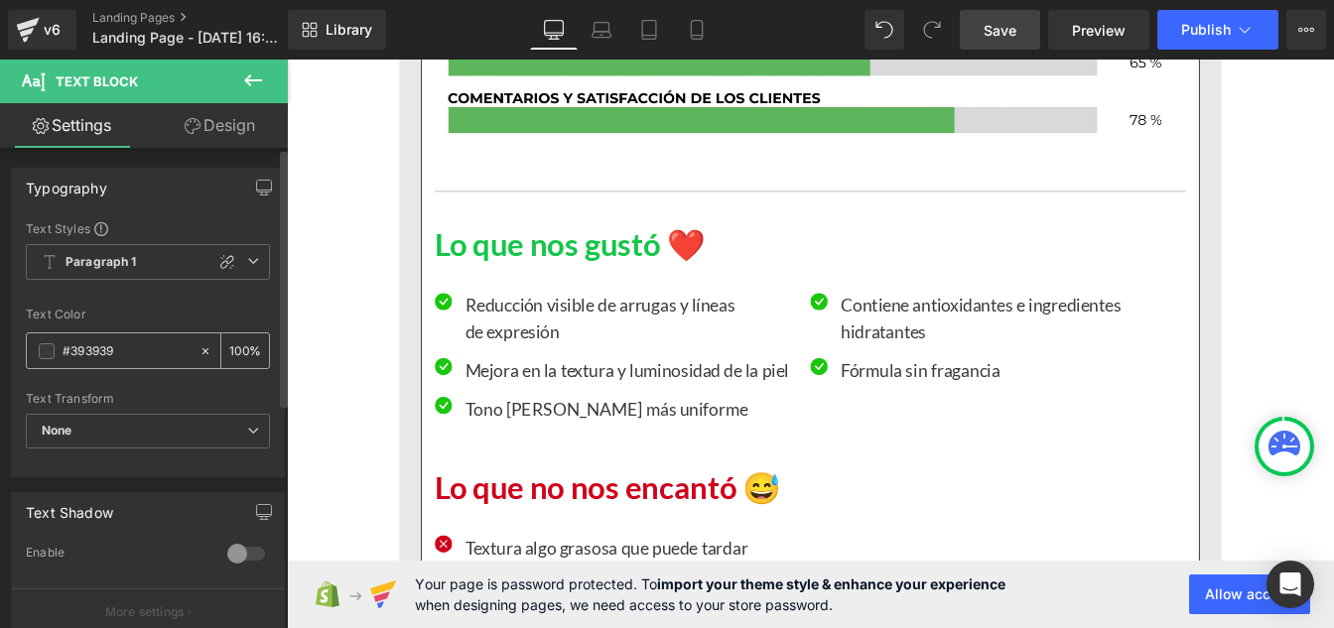
click at [119, 343] on input "#393939" at bounding box center [126, 351] width 127 height 22
paste input "121212"
type input "#121212"
click at [240, 341] on input "100" at bounding box center [239, 350] width 20 height 22
type input "1"
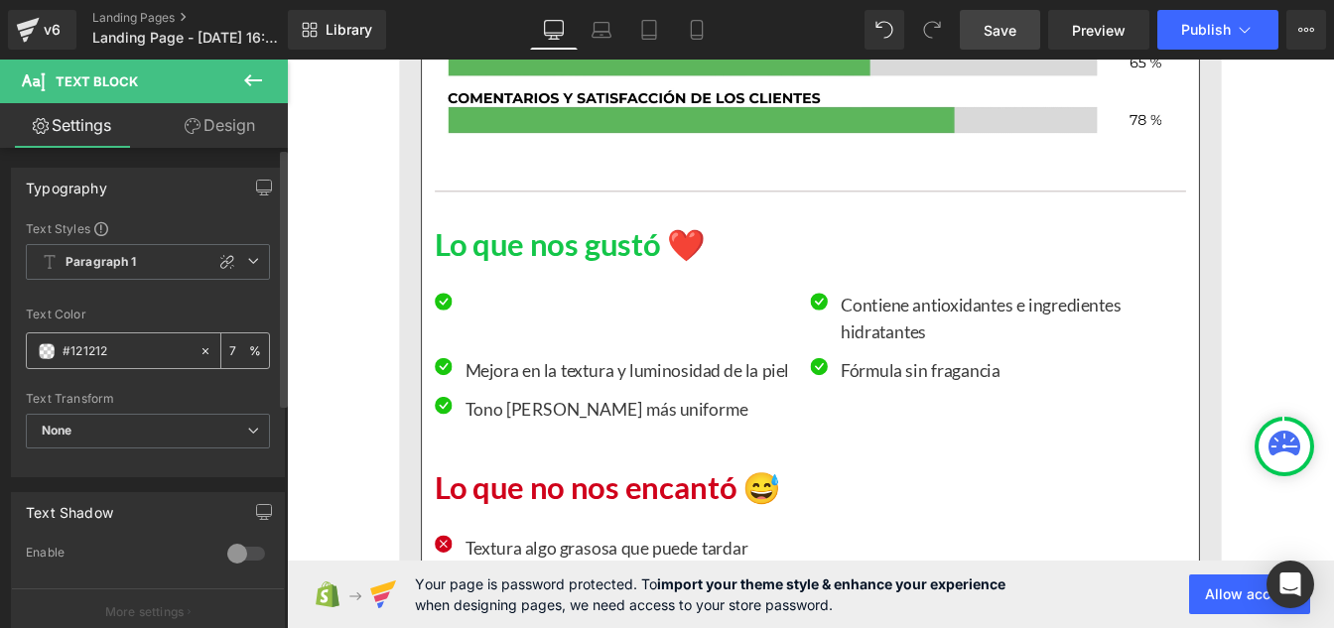
type input "75"
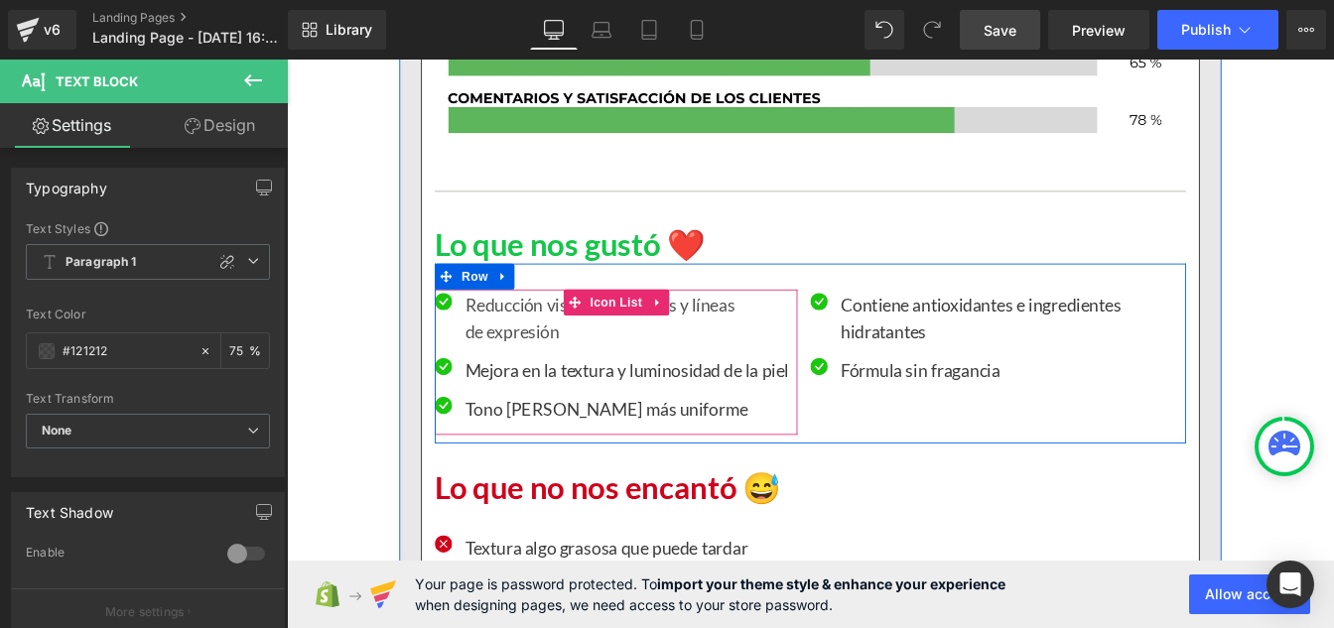
click at [287, 60] on div at bounding box center [287, 60] width 0 height 0
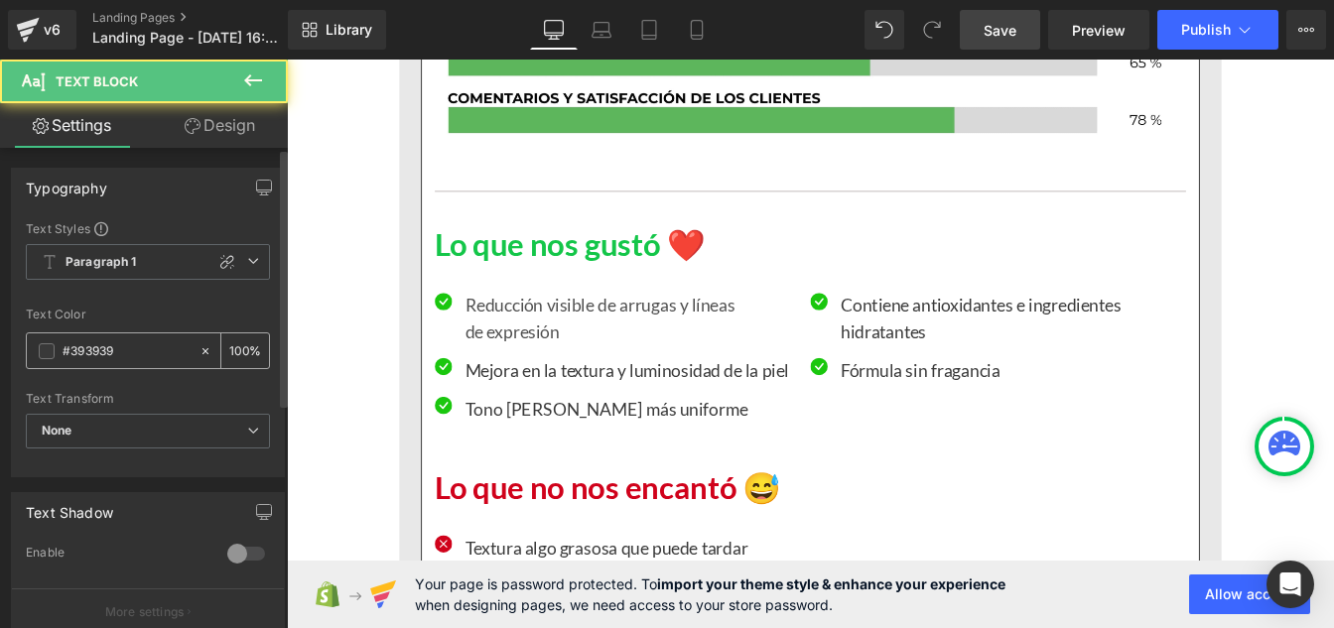
click at [133, 342] on input "#393939" at bounding box center [126, 351] width 127 height 22
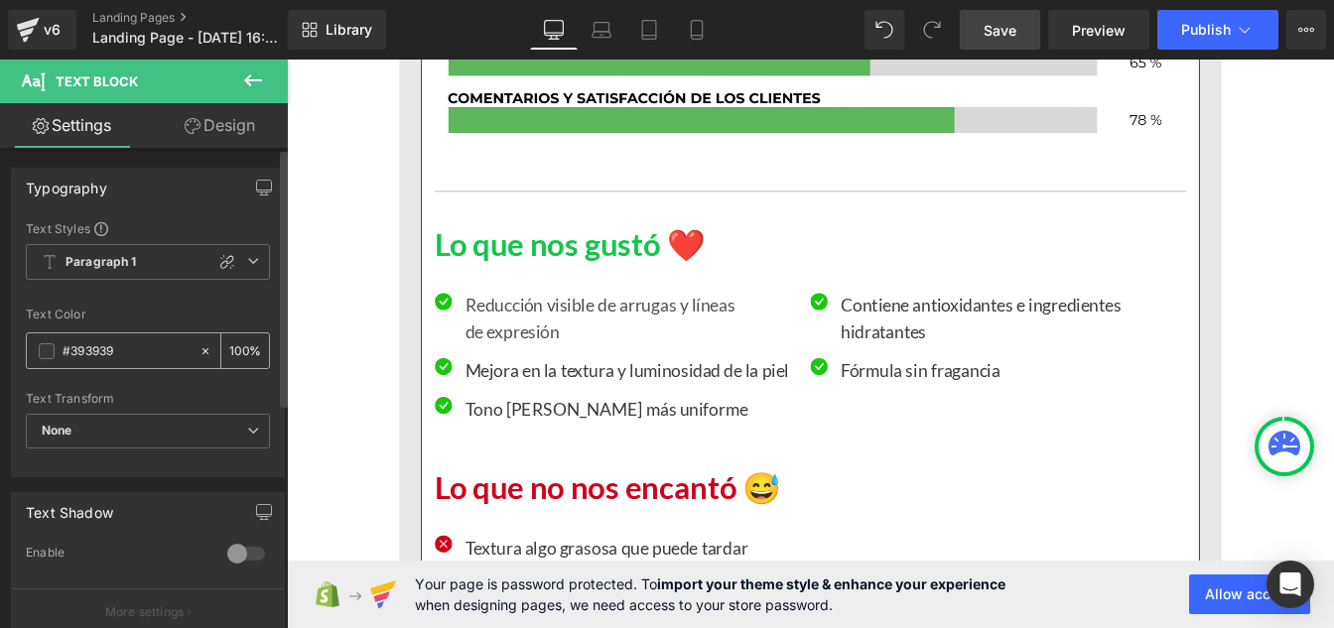
paste input "121212"
type input "#121212"
click at [235, 348] on input "100" at bounding box center [239, 350] width 20 height 22
type input "0"
type input "75"
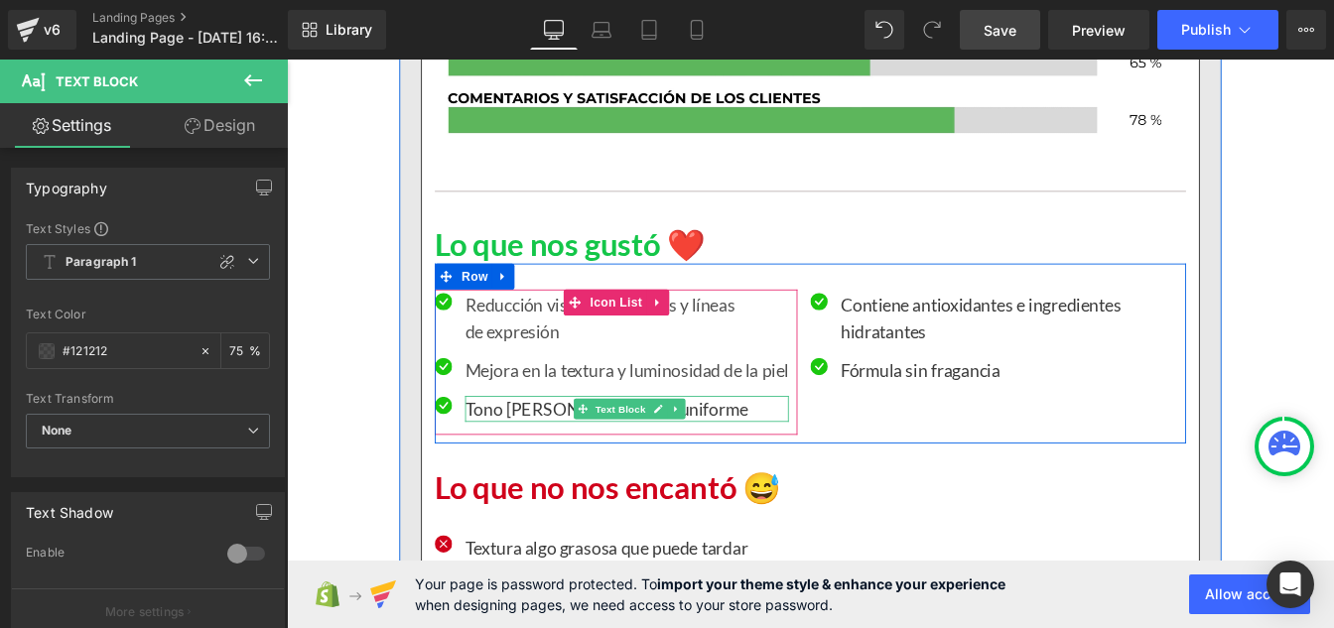
click at [523, 466] on p "Tono [PERSON_NAME] más uniforme" at bounding box center [676, 461] width 371 height 30
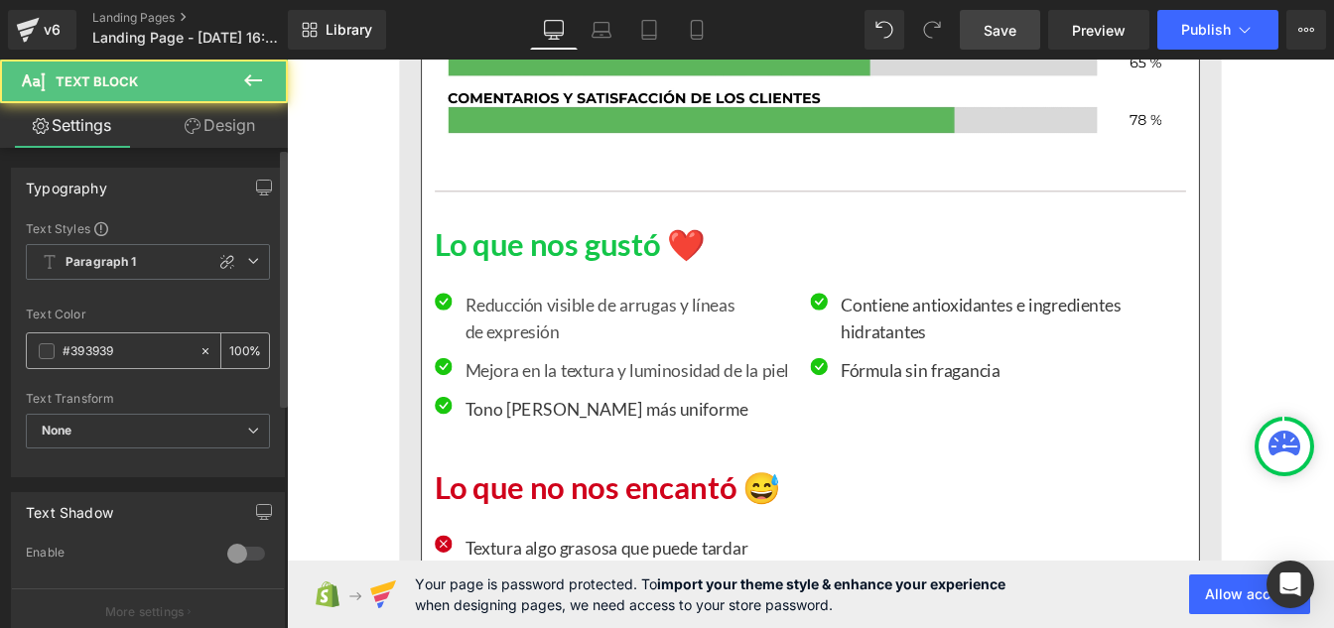
click at [129, 350] on input "#393939" at bounding box center [126, 351] width 127 height 22
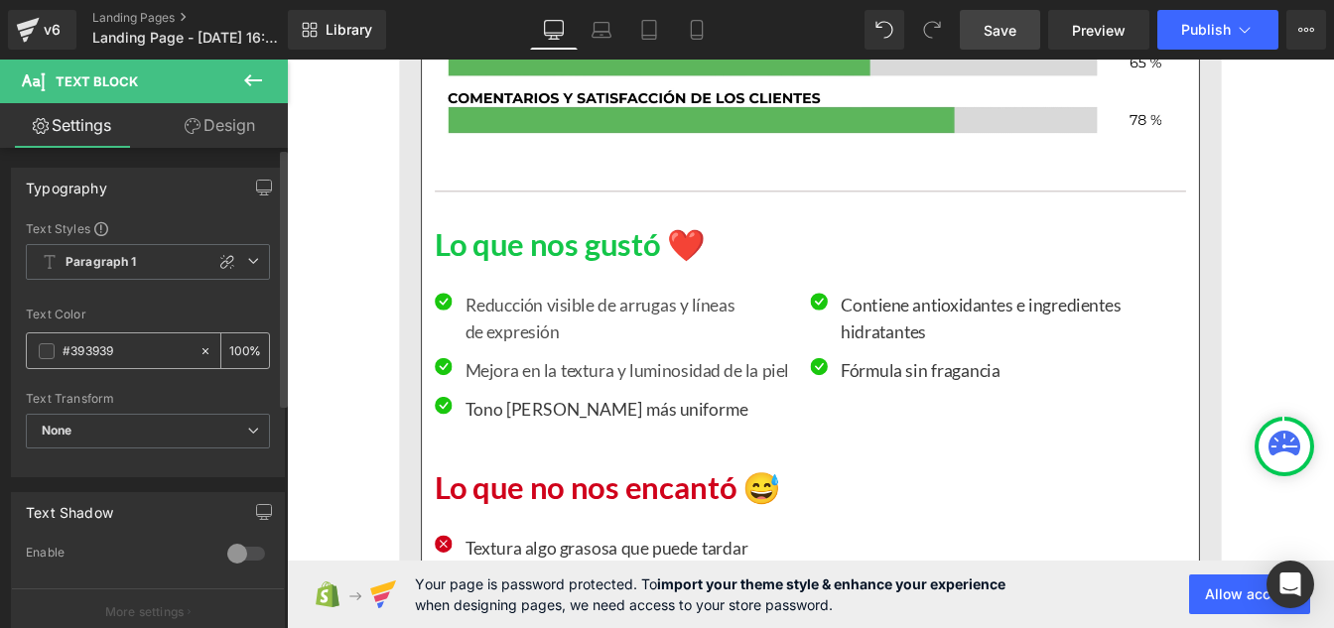
paste input "121212"
type input "#121212"
click at [238, 350] on input "100" at bounding box center [239, 350] width 20 height 22
type input "1"
type input "75"
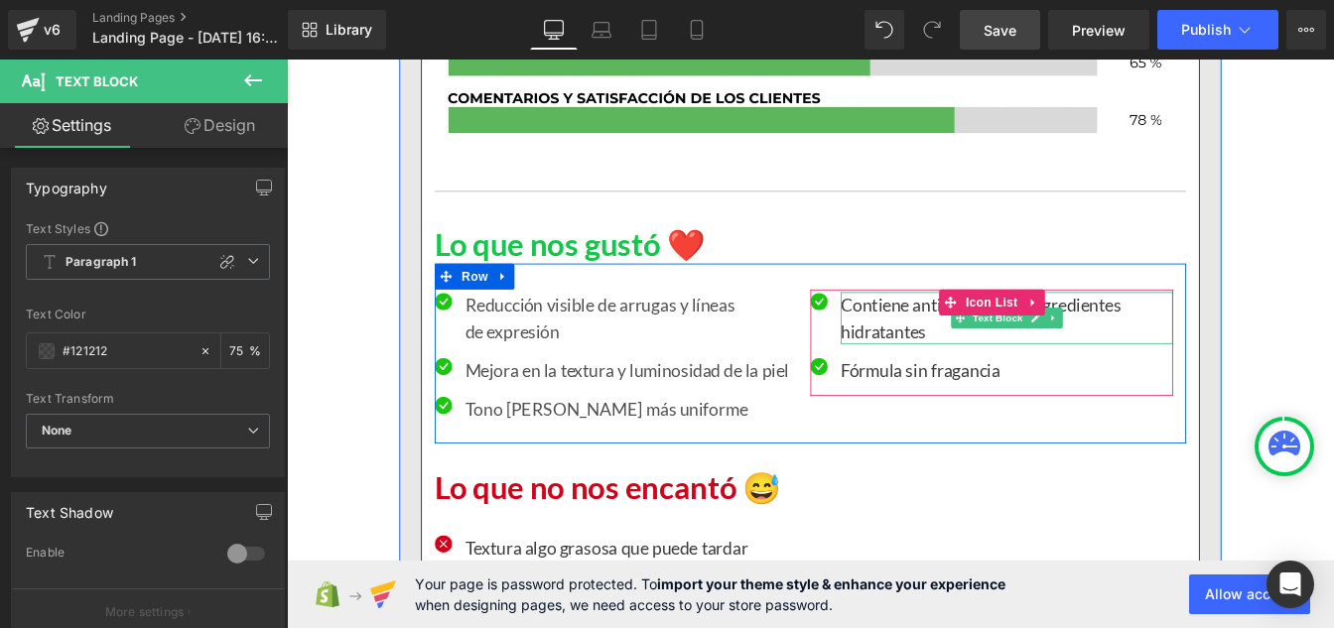
click at [943, 348] on p "Contiene antioxidantes e ingredientes hidratantes" at bounding box center [1112, 357] width 381 height 60
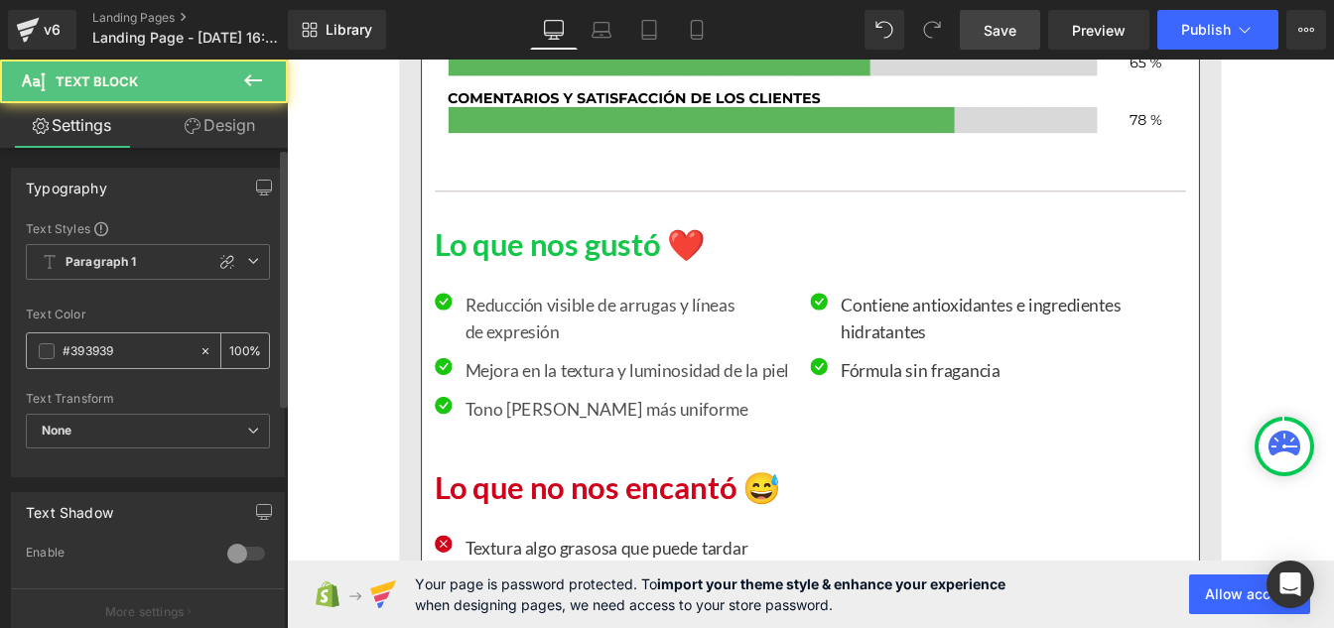
click at [131, 358] on input "#393939" at bounding box center [126, 351] width 127 height 22
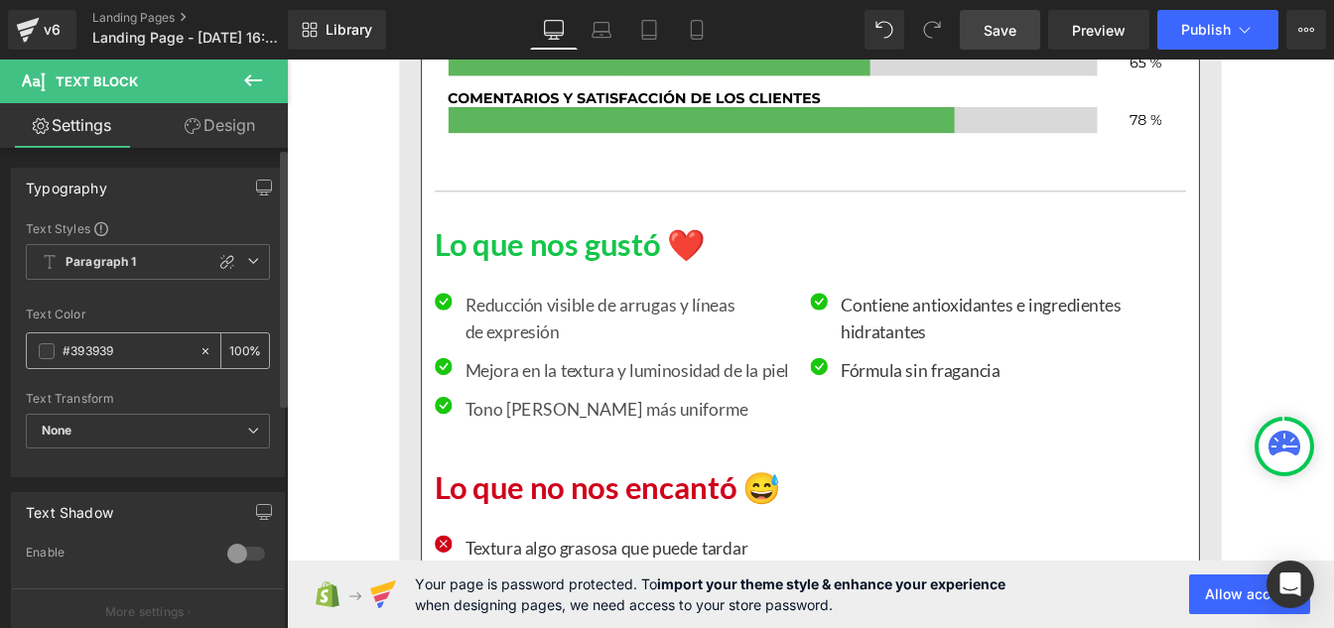
paste input "121212"
type input "#121212"
click at [240, 344] on input "100" at bounding box center [239, 350] width 20 height 22
type input "1"
type input "75"
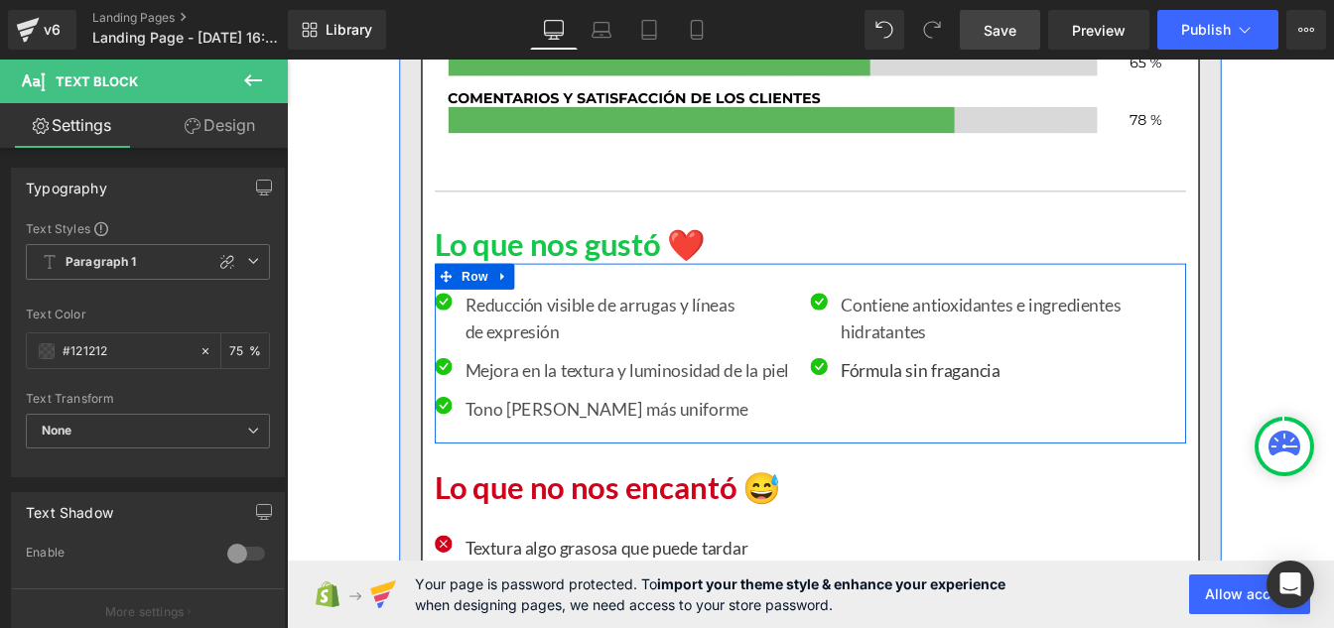
click at [958, 415] on p "Fórmula sin fragancia" at bounding box center [1112, 416] width 381 height 30
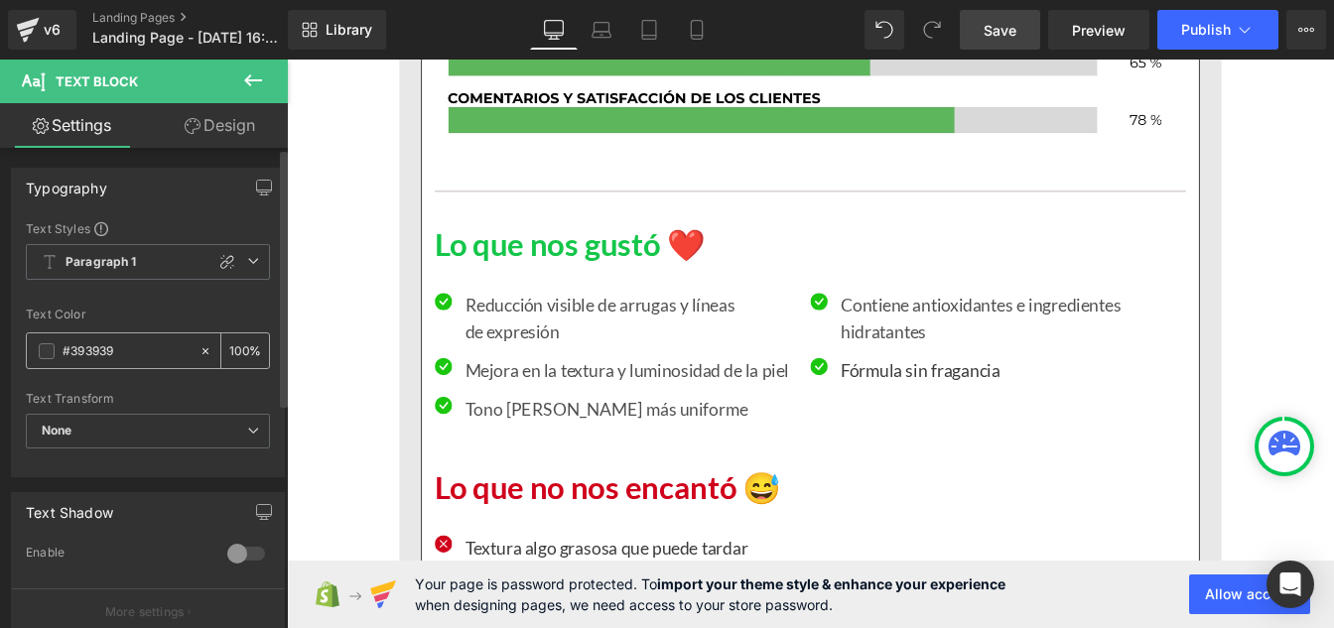
click at [119, 354] on input "#393939" at bounding box center [126, 351] width 127 height 22
paste input "121212"
type input "#121212"
click at [238, 344] on input "100" at bounding box center [239, 350] width 20 height 22
type input "1"
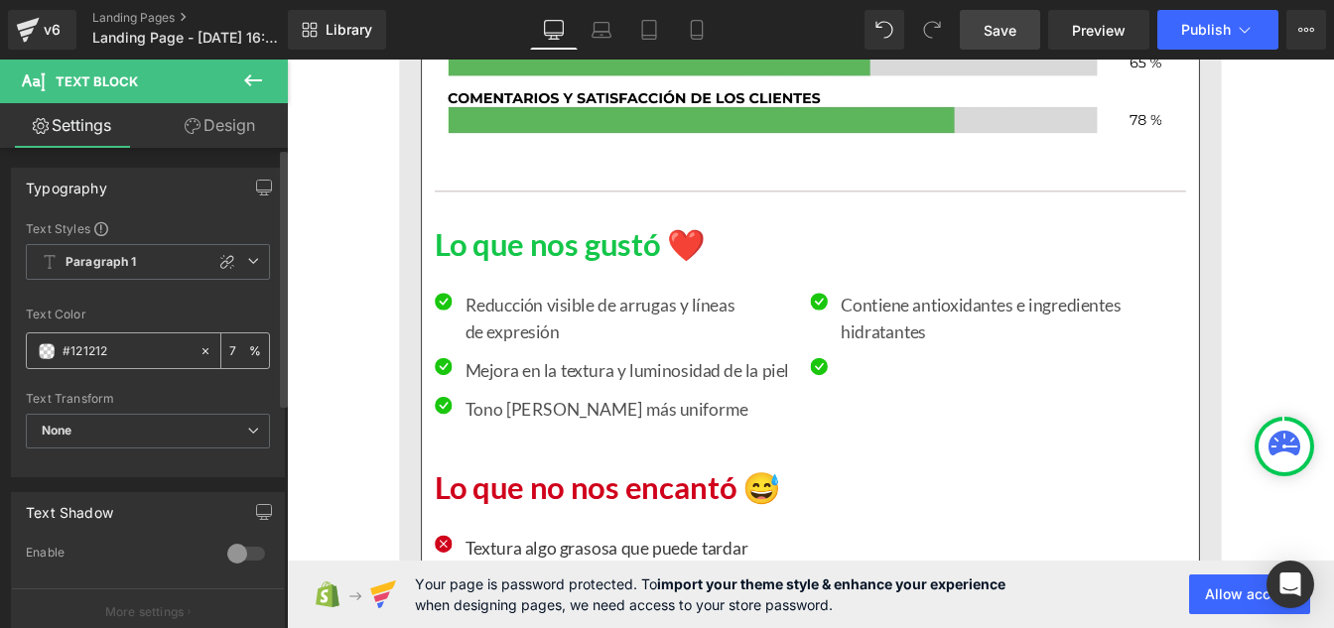
type input "75"
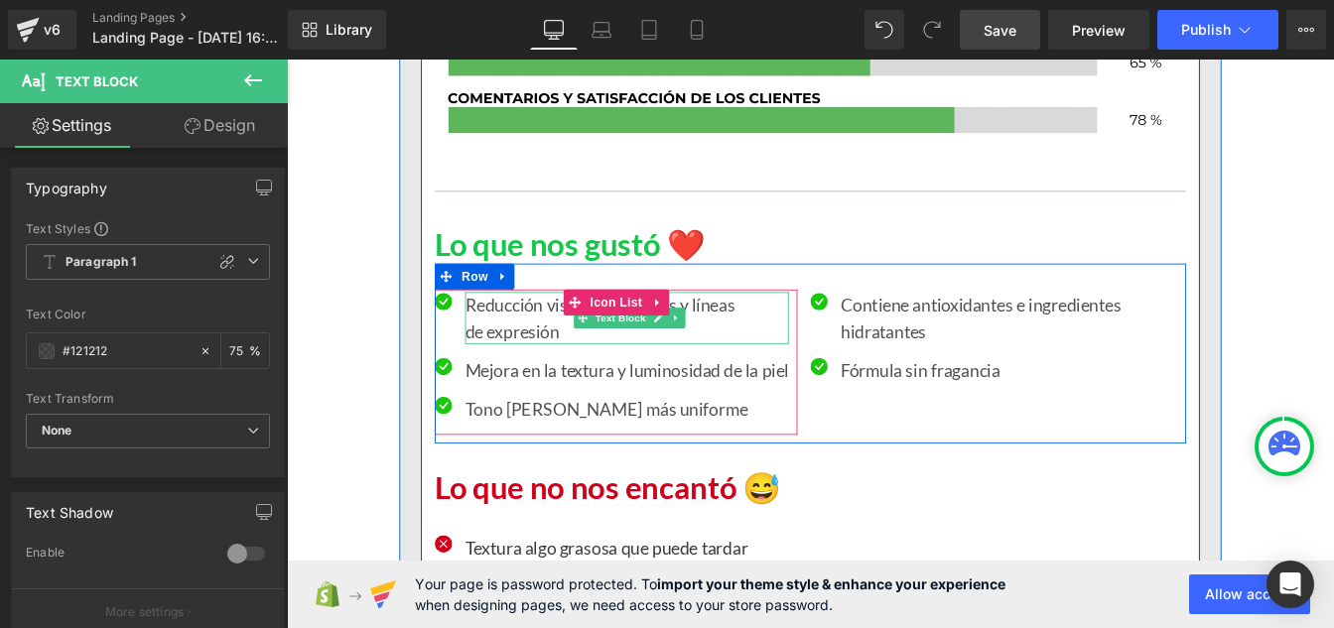
click at [506, 358] on p "Reducción visible de arrugas y líneas de expresión" at bounding box center [676, 357] width 371 height 60
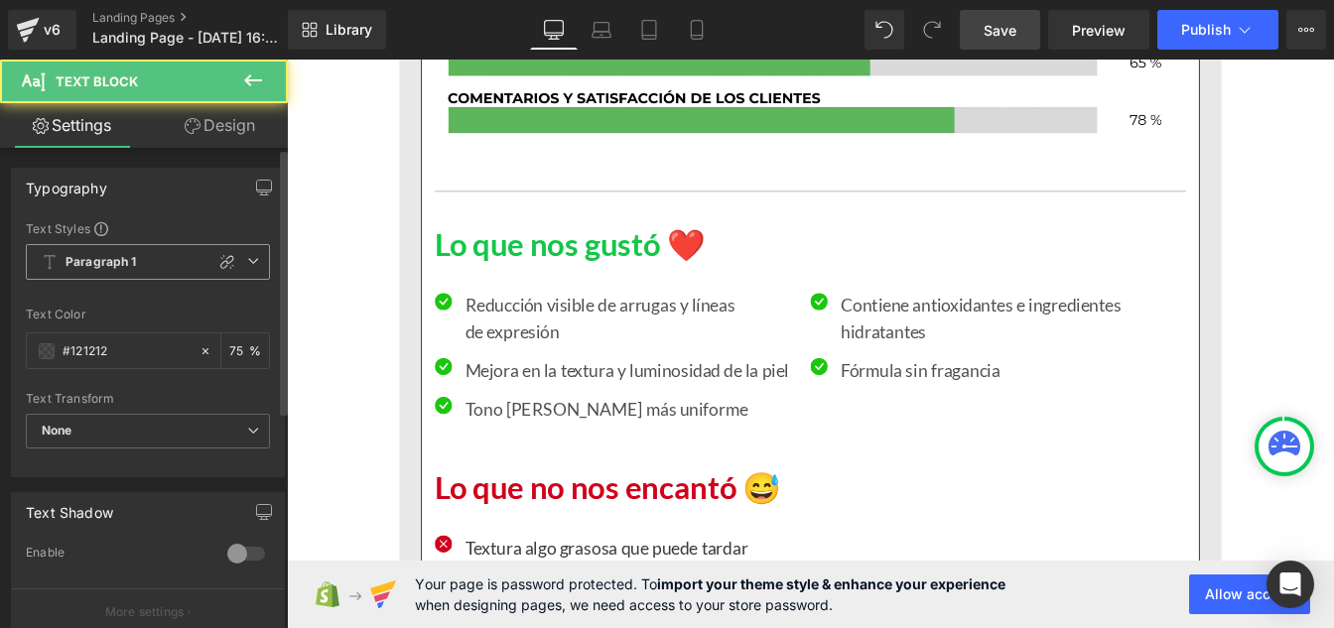
click at [100, 268] on b "Paragraph 1" at bounding box center [101, 262] width 71 height 17
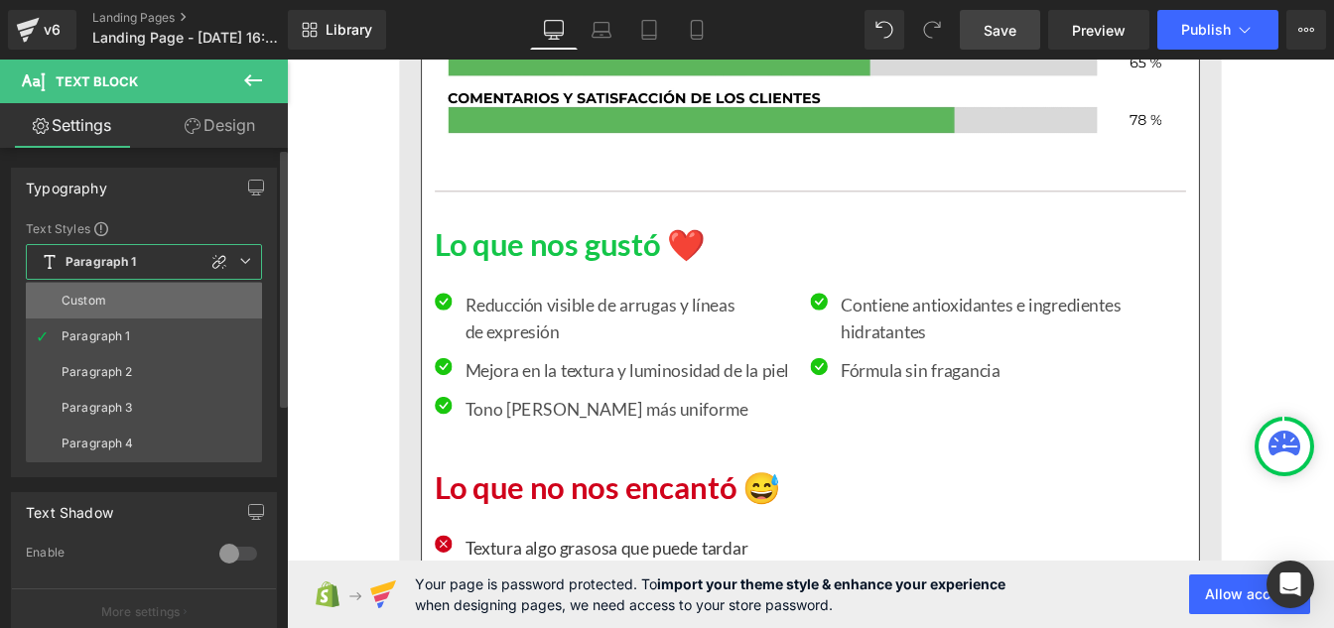
click at [92, 298] on div "Custom" at bounding box center [84, 301] width 45 height 14
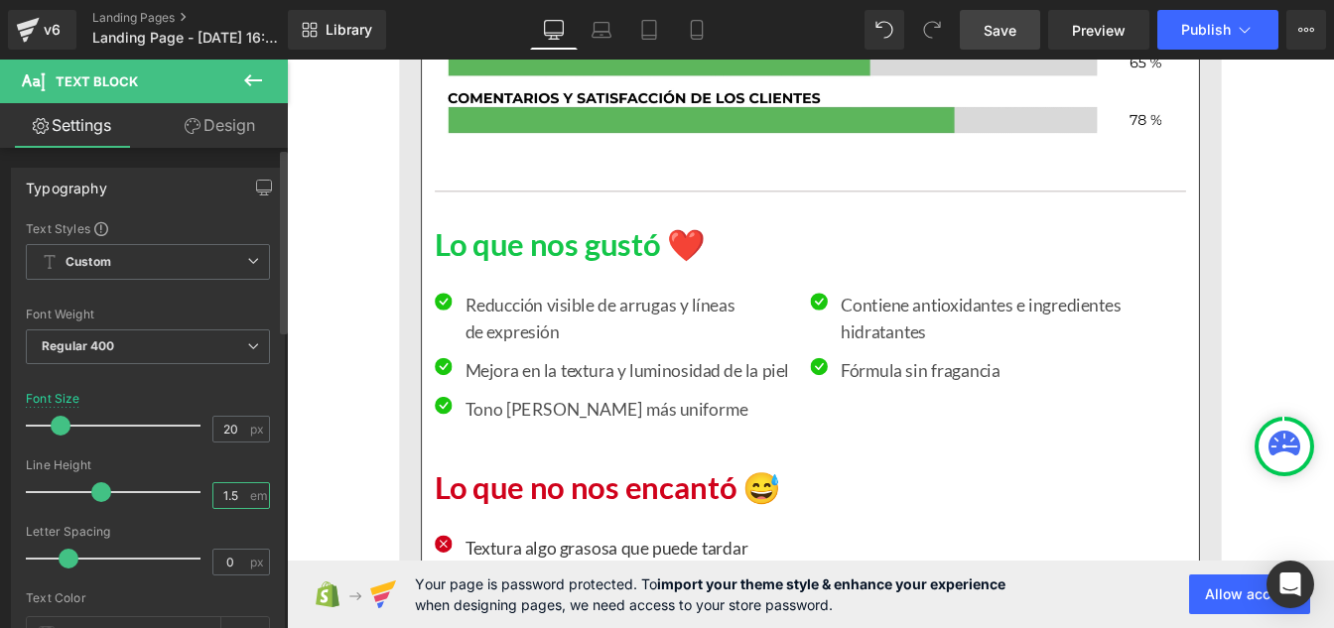
click at [239, 497] on input "1.5" at bounding box center [230, 495] width 35 height 25
type input "1"
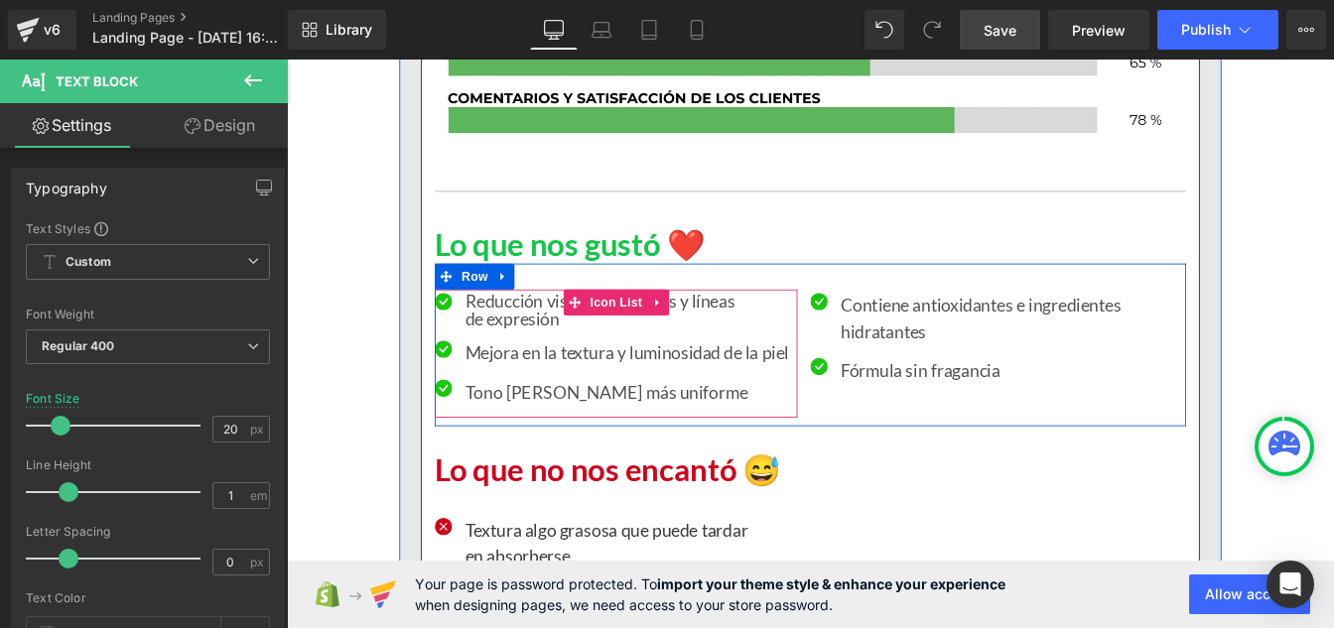
click at [556, 395] on p "Mejora en la textura y luminosidad de la piel" at bounding box center [676, 396] width 371 height 30
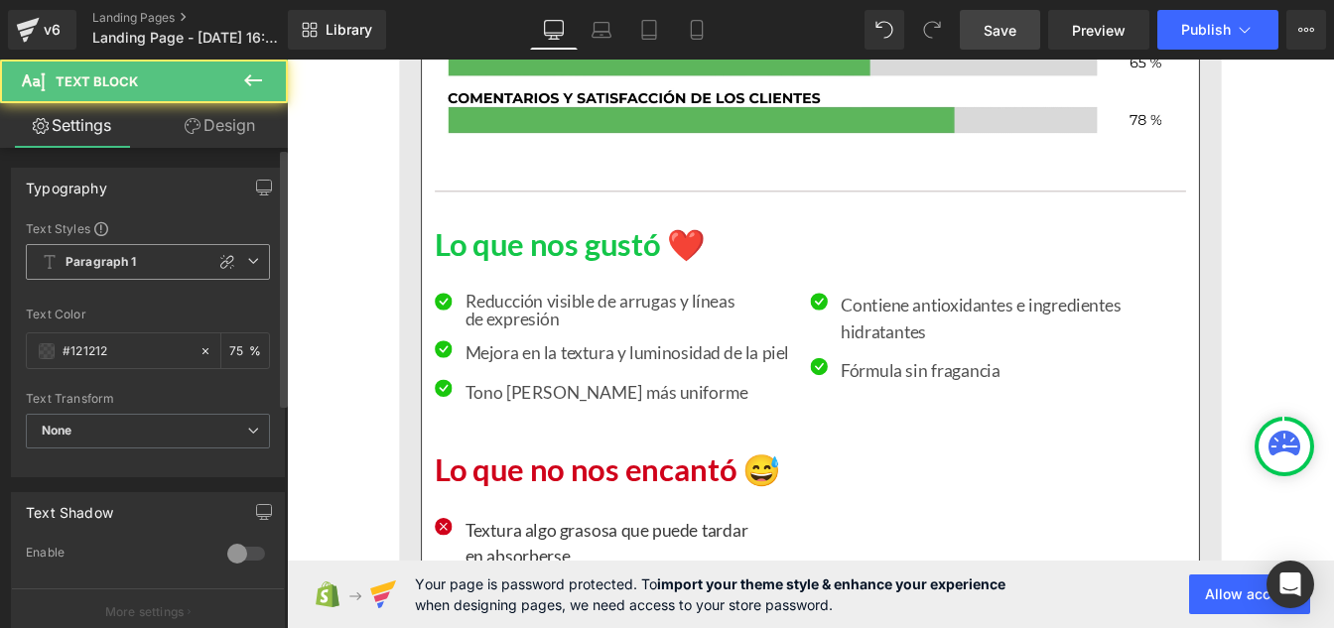
click at [117, 284] on div "Paragraph 1 Custom Paragraph 1 Paragraph 2 Paragraph 3 Paragraph 4" at bounding box center [148, 267] width 244 height 46
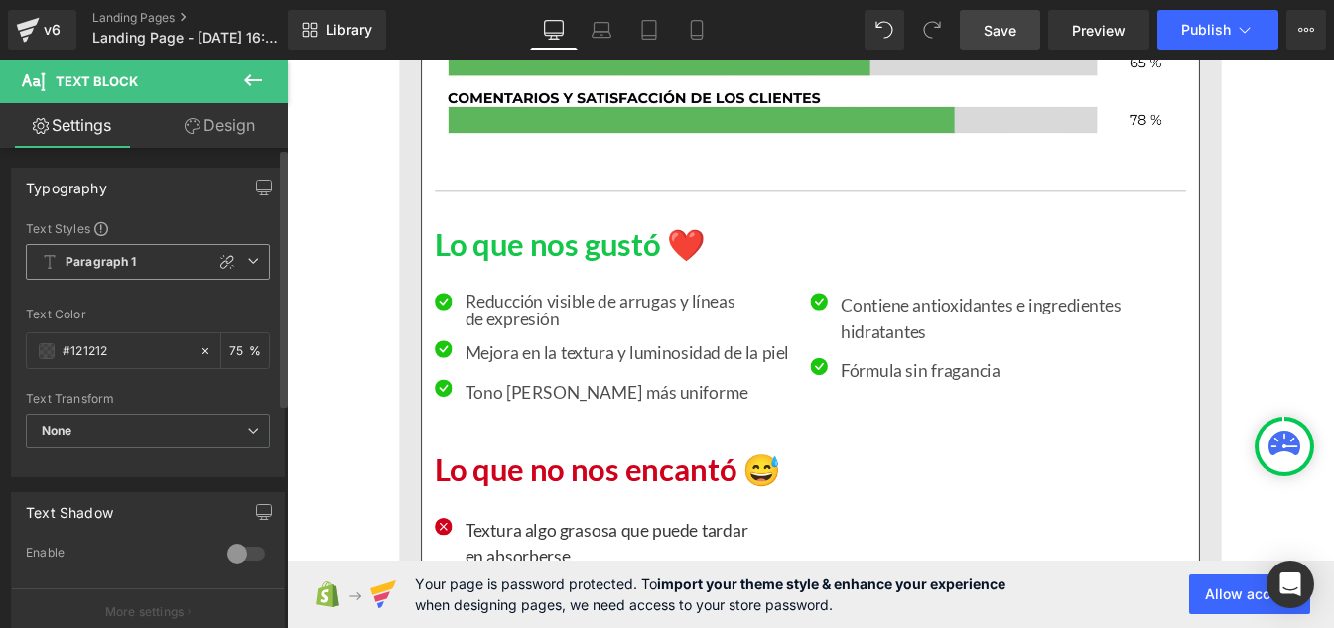
click at [114, 275] on span "Paragraph 1" at bounding box center [148, 262] width 244 height 36
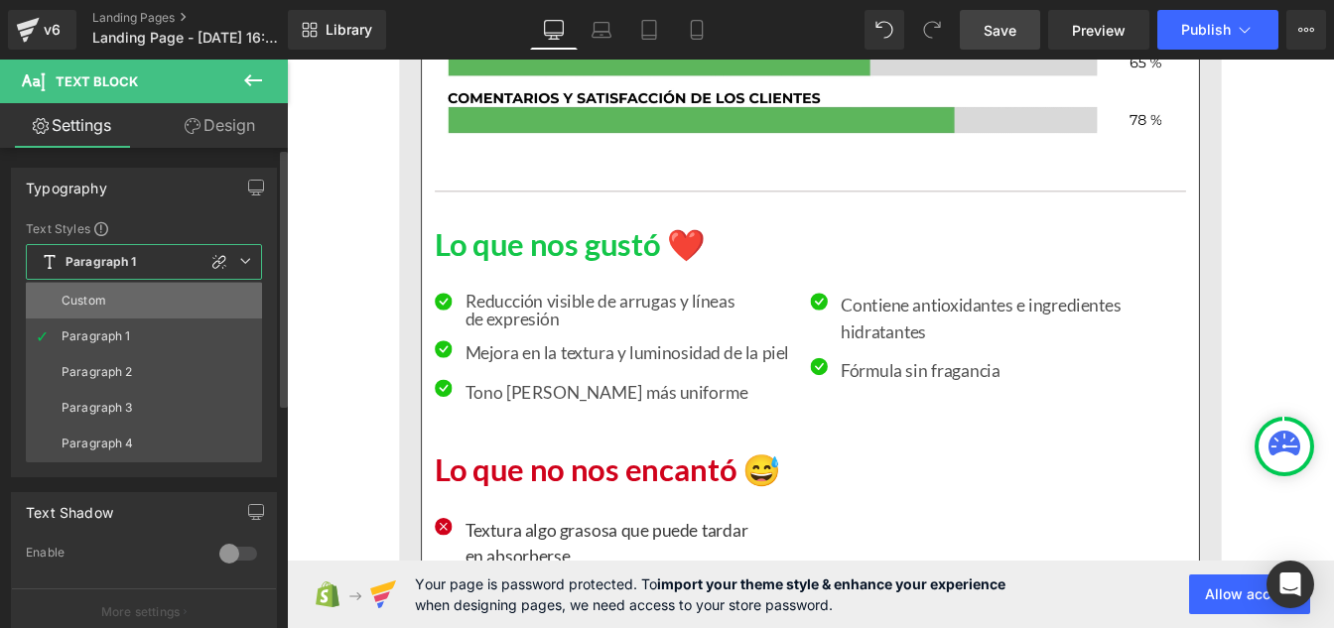
click at [111, 307] on li "Custom" at bounding box center [144, 301] width 236 height 36
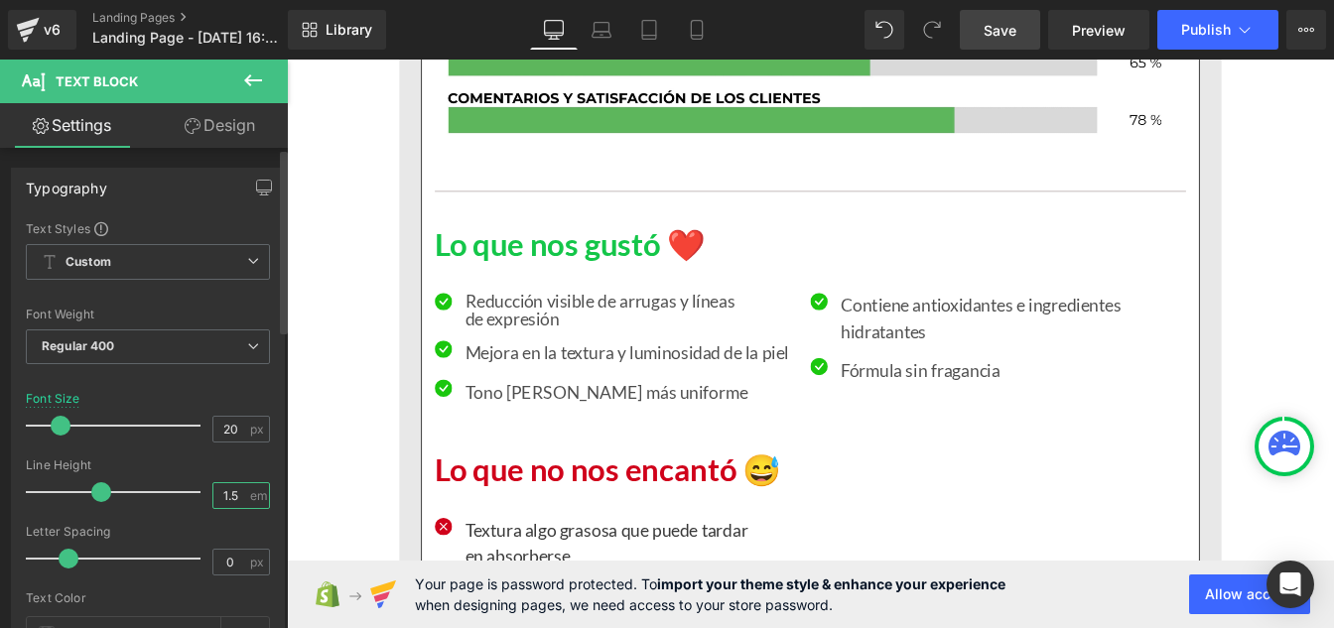
click at [235, 489] on input "1.5" at bounding box center [230, 495] width 35 height 25
type input "1"
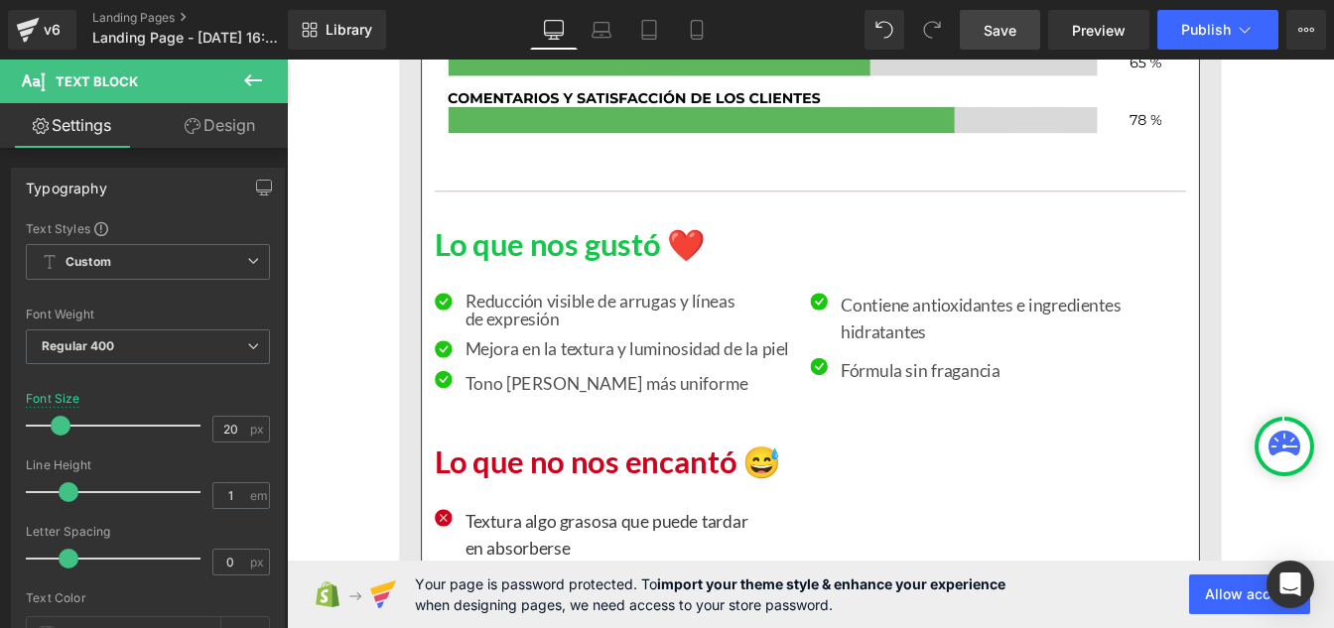
click at [549, 436] on p "Tono [PERSON_NAME] más uniforme" at bounding box center [676, 431] width 371 height 30
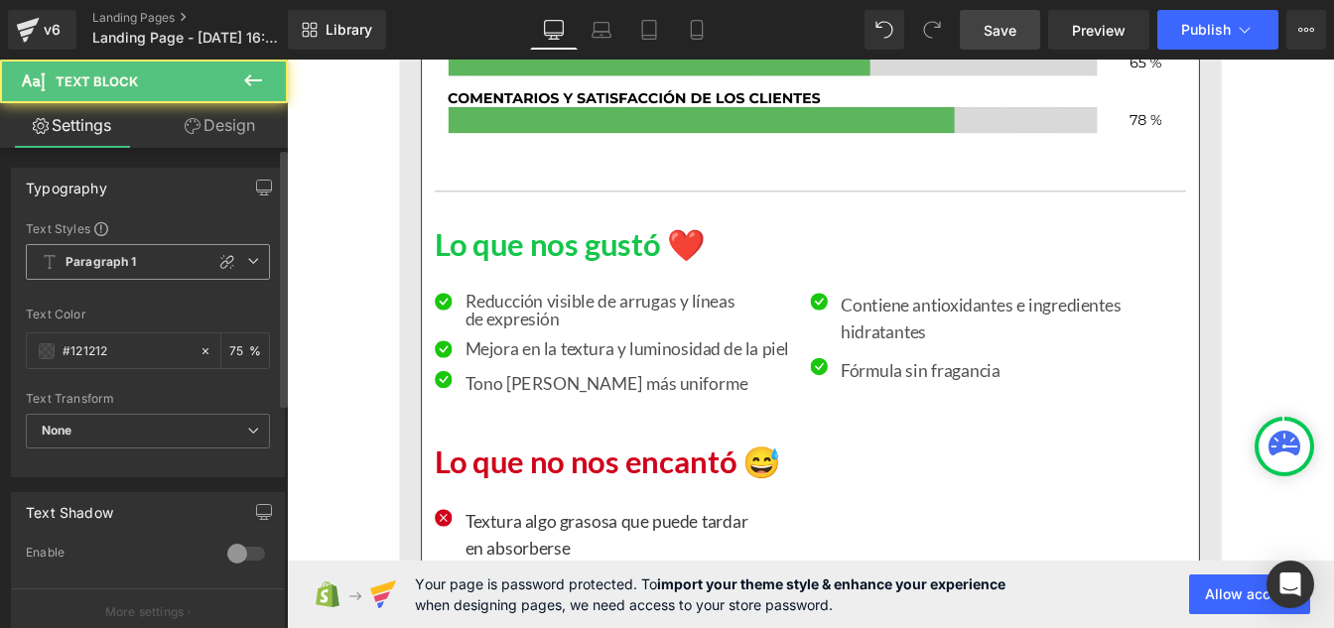
click at [106, 259] on b "Paragraph 1" at bounding box center [101, 262] width 71 height 17
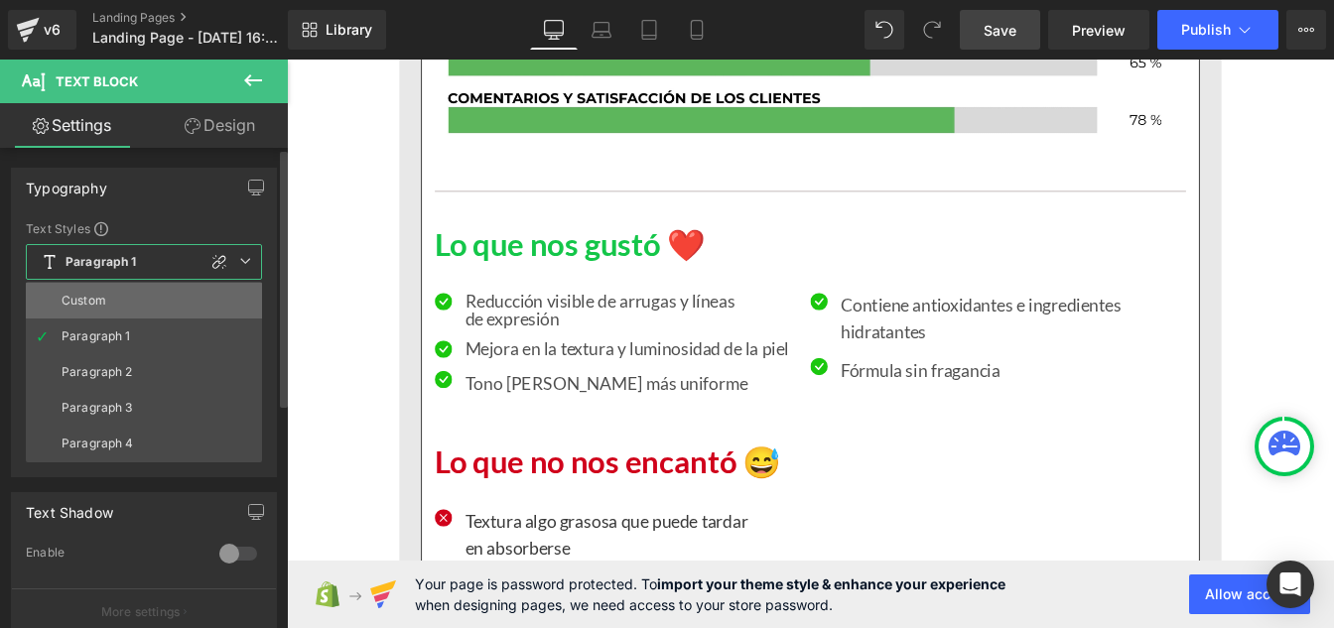
click at [113, 306] on li "Custom" at bounding box center [144, 301] width 236 height 36
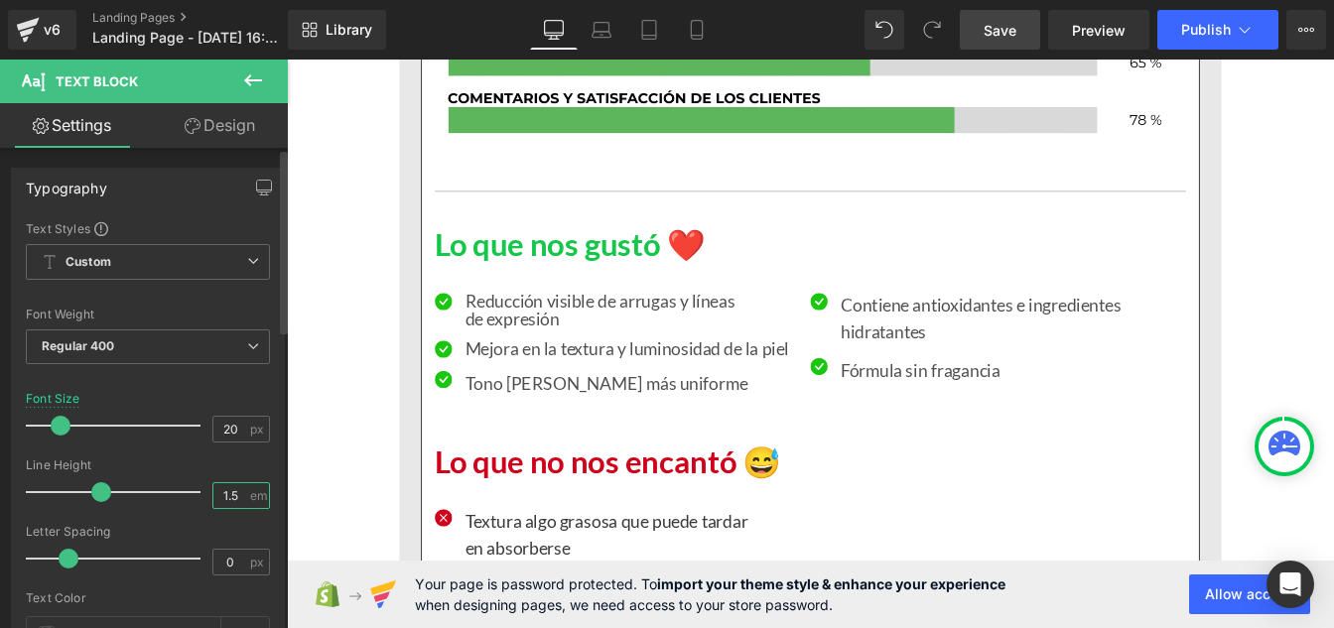
click at [239, 499] on input "1.5" at bounding box center [230, 495] width 35 height 25
type input "1"
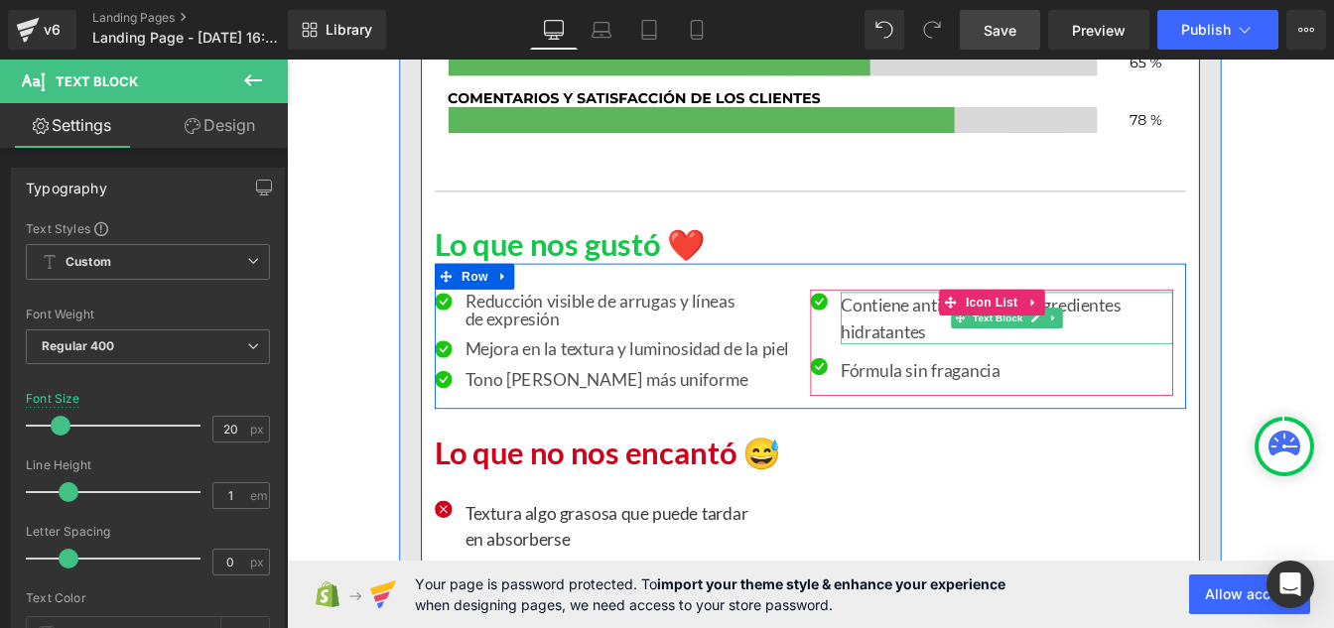
click at [965, 349] on p "Contiene antioxidantes e ingredientes hidratantes" at bounding box center [1112, 357] width 381 height 60
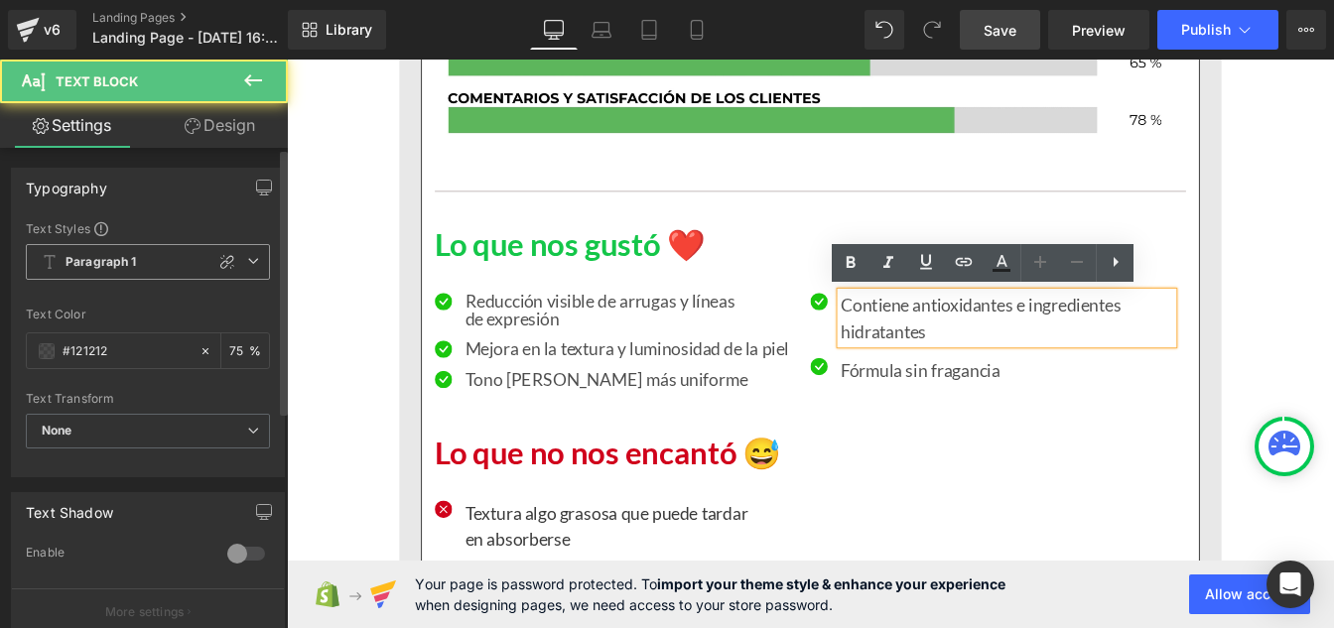
click at [146, 265] on span "Paragraph 1" at bounding box center [148, 262] width 244 height 36
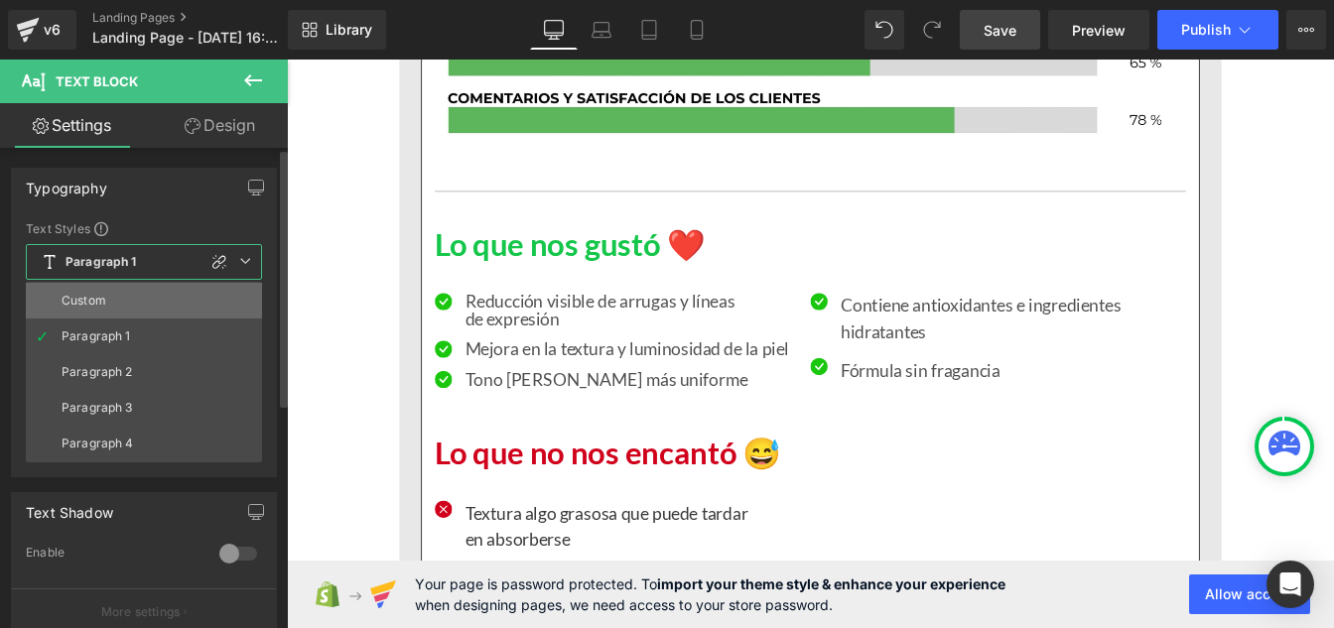
click at [129, 291] on li "Custom" at bounding box center [144, 301] width 236 height 36
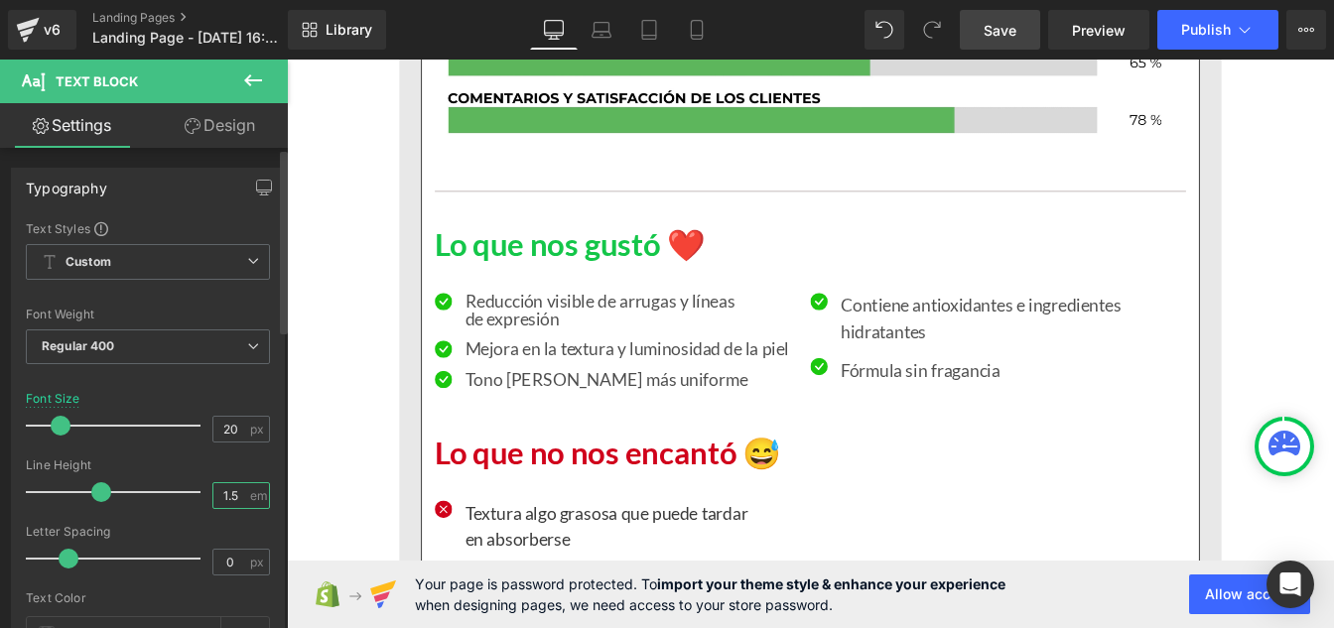
click at [232, 494] on input "1.5" at bounding box center [230, 495] width 35 height 25
type input "1"
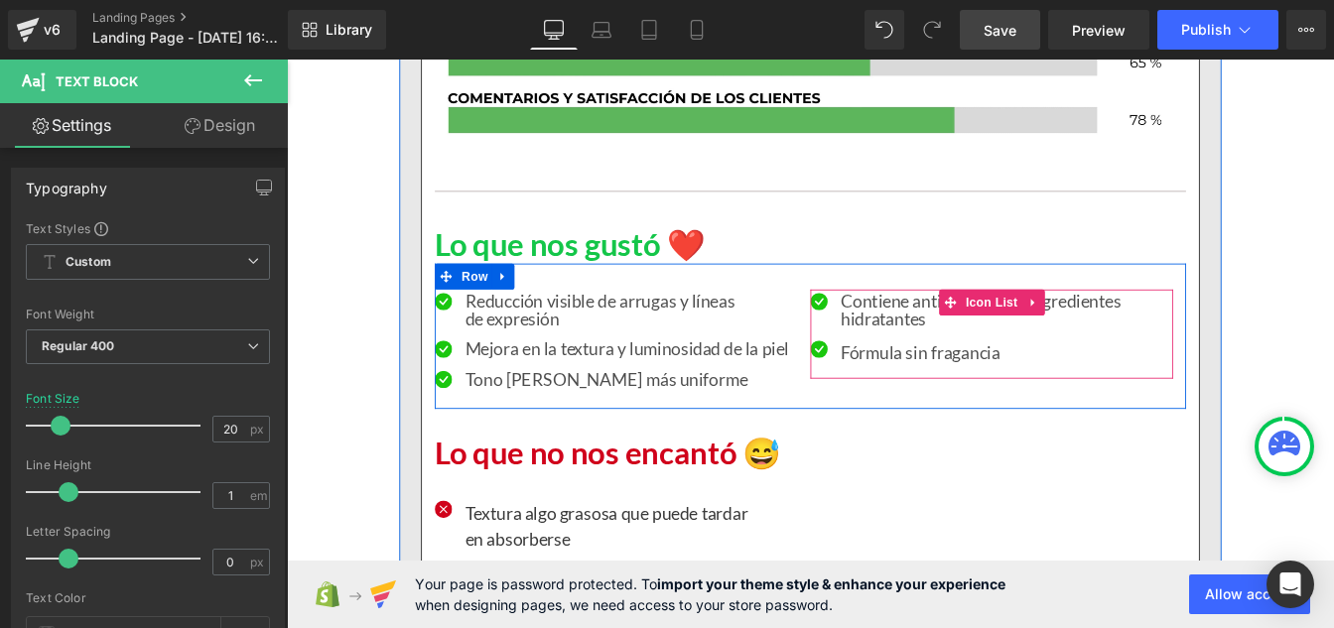
click at [287, 60] on div at bounding box center [287, 60] width 0 height 0
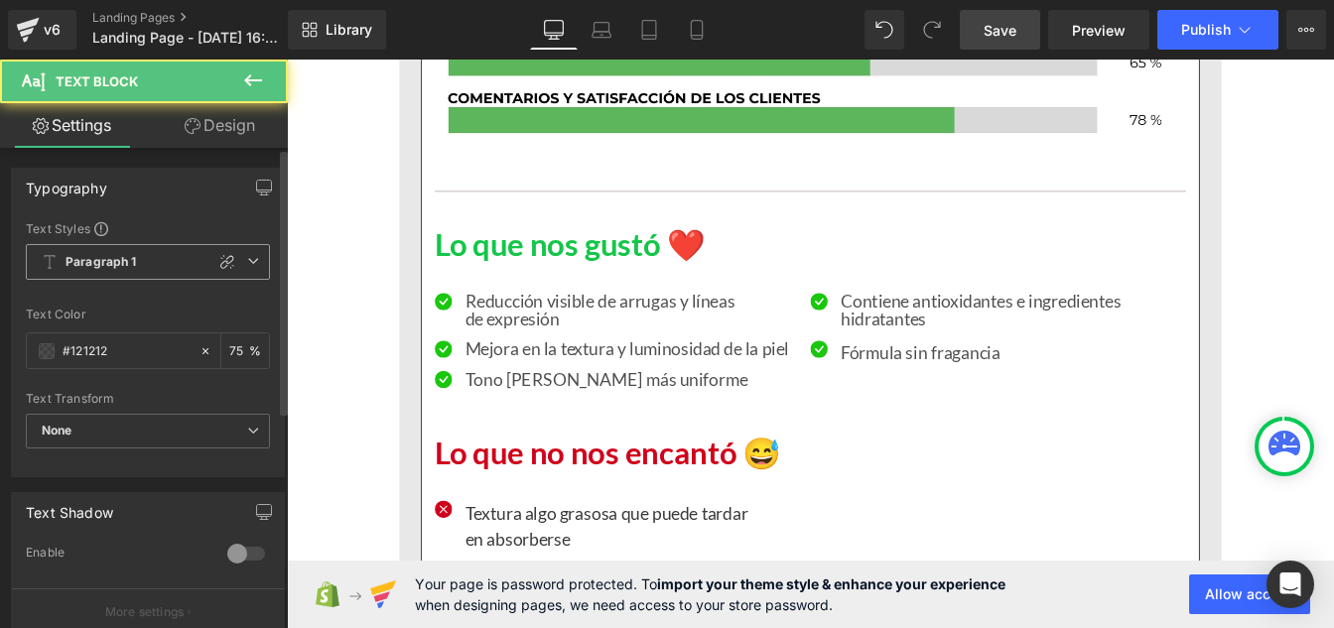
click at [115, 251] on span "Paragraph 1" at bounding box center [148, 262] width 244 height 36
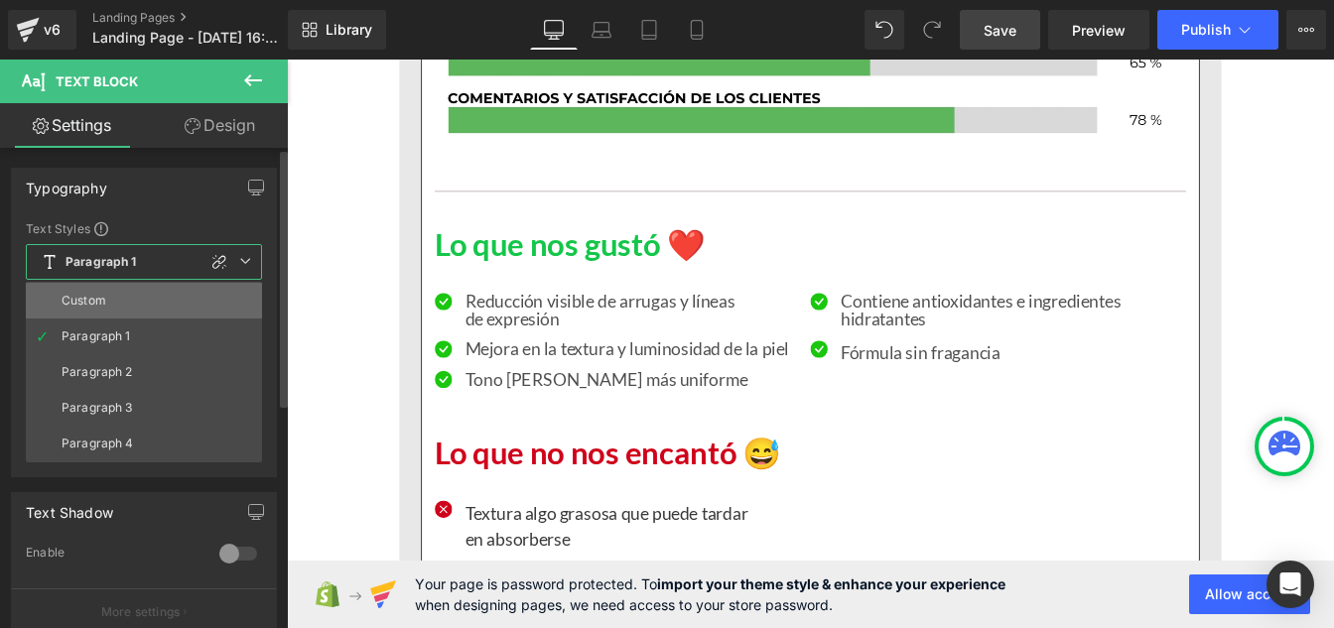
click at [113, 299] on li "Custom" at bounding box center [144, 301] width 236 height 36
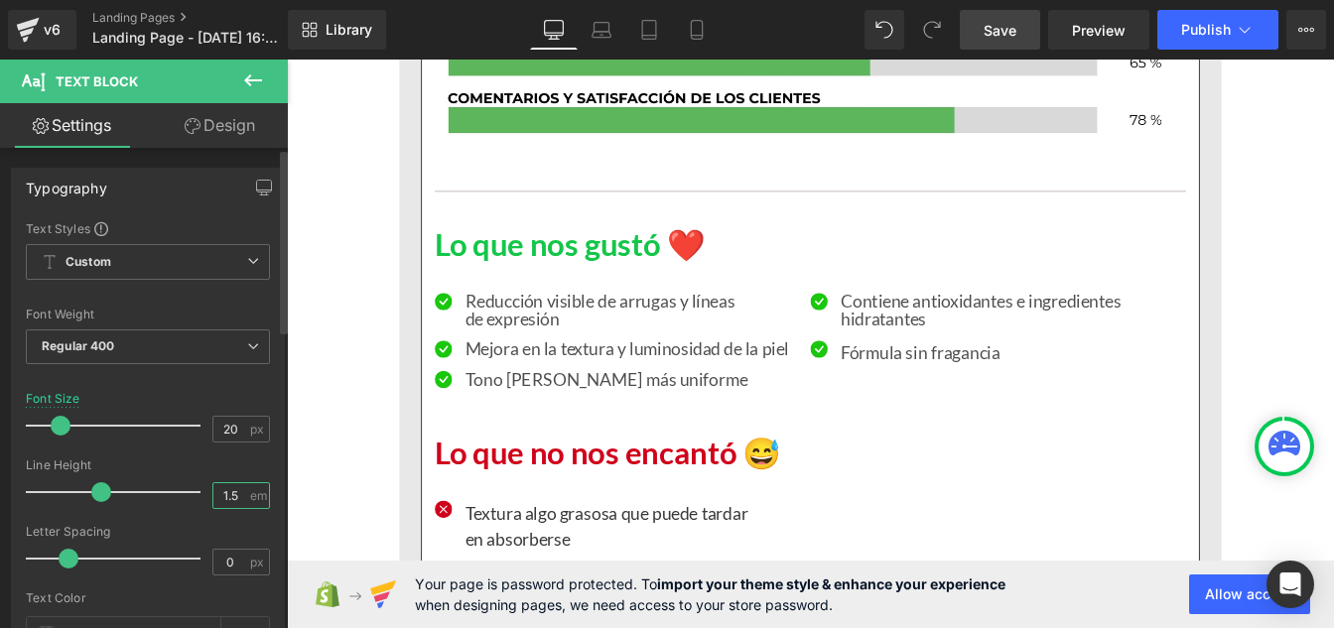
click at [234, 494] on input "1.5" at bounding box center [230, 495] width 35 height 25
type input "1"
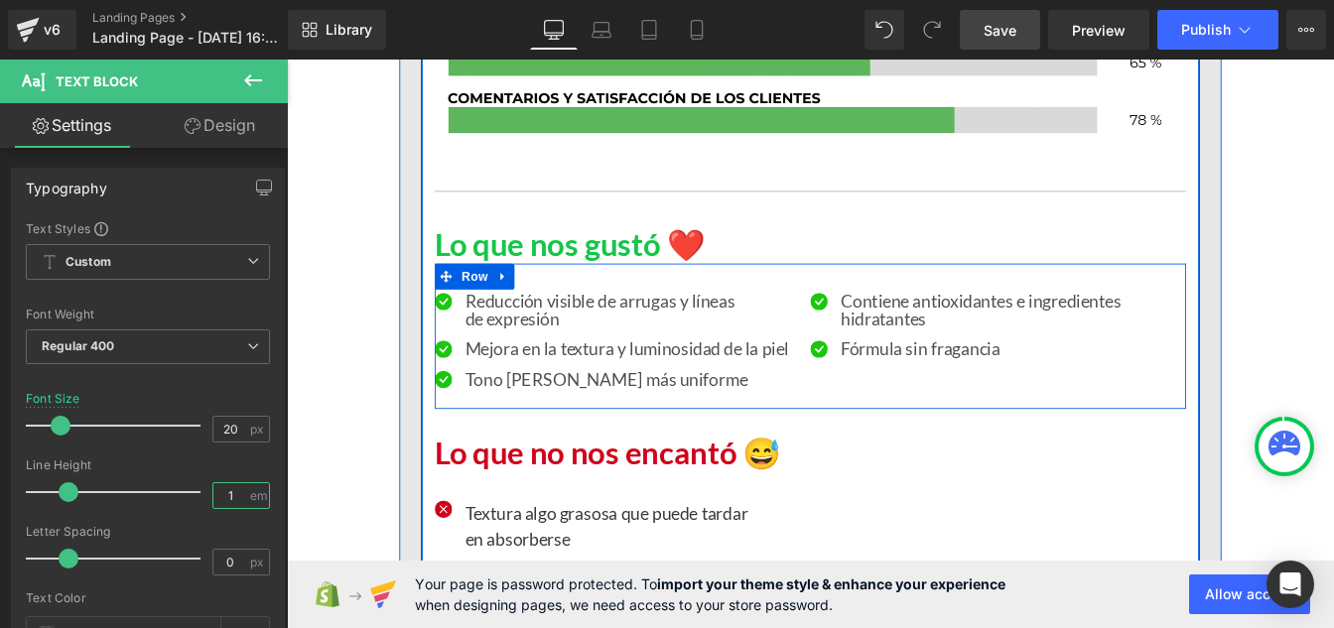
scroll to position [10698, 0]
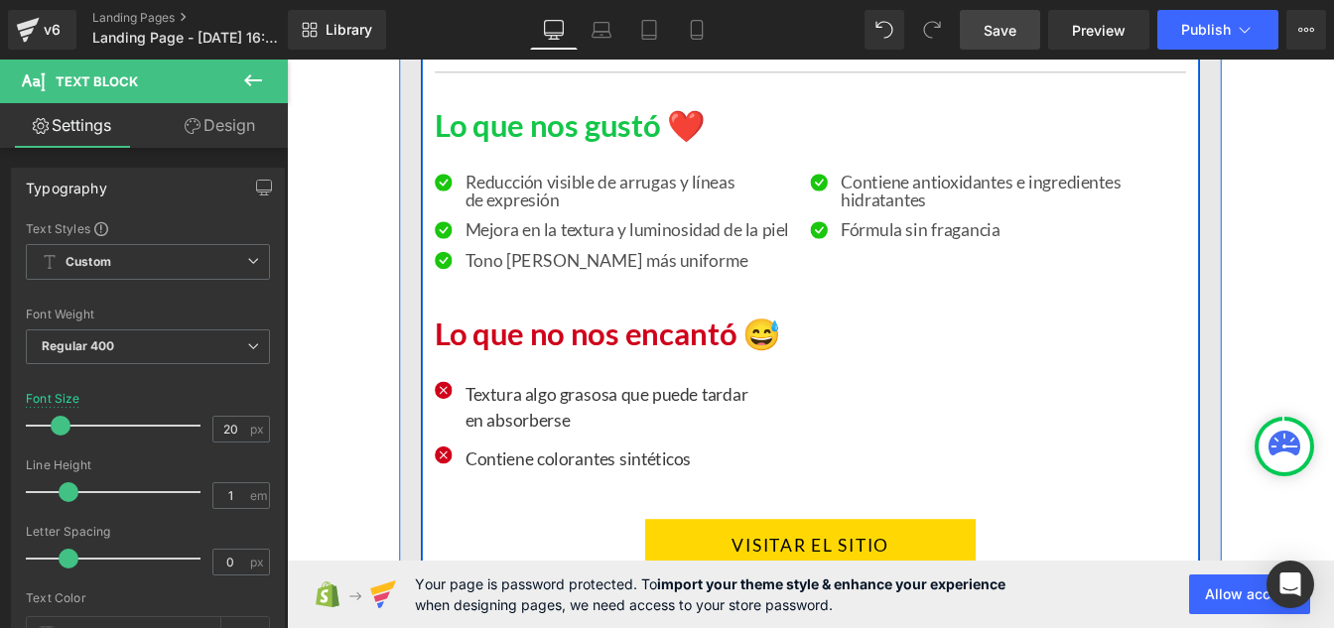
click at [525, 451] on p "Textura algo grasosa que puede tardar en absorberse" at bounding box center [653, 458] width 325 height 60
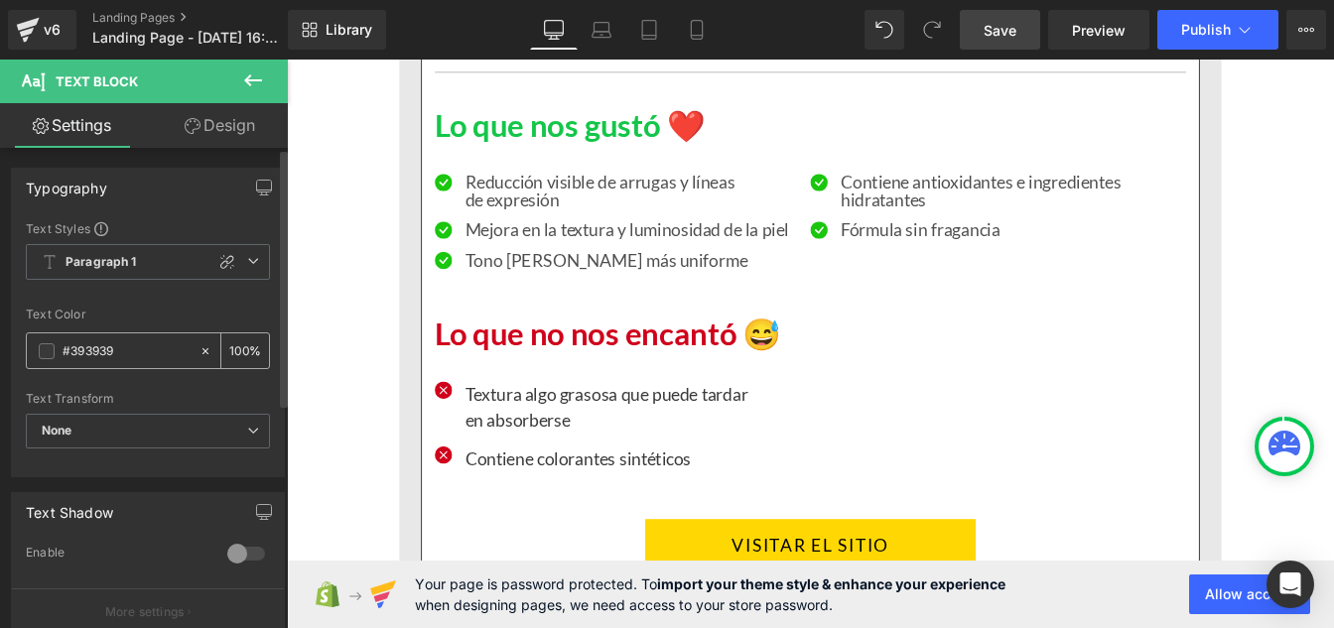
click at [134, 346] on input "#393939" at bounding box center [126, 351] width 127 height 22
paste input "121212"
type input "#121212"
click at [240, 349] on input "100" at bounding box center [239, 350] width 20 height 22
type input "1"
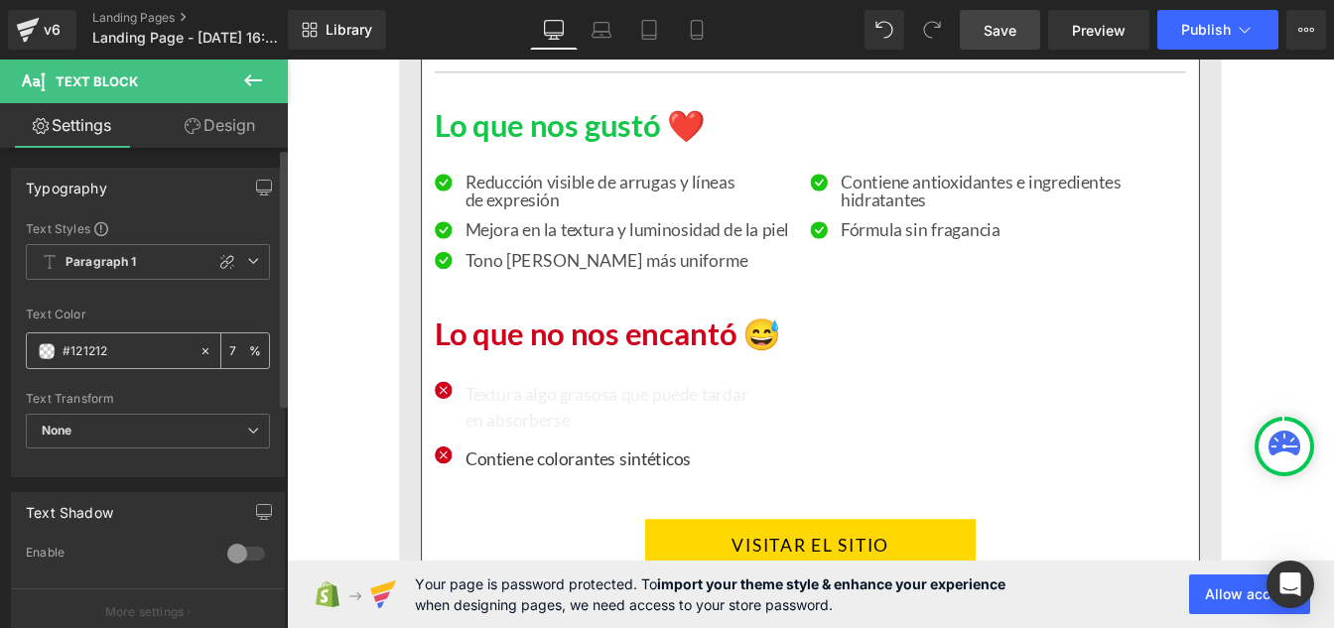
type input "75"
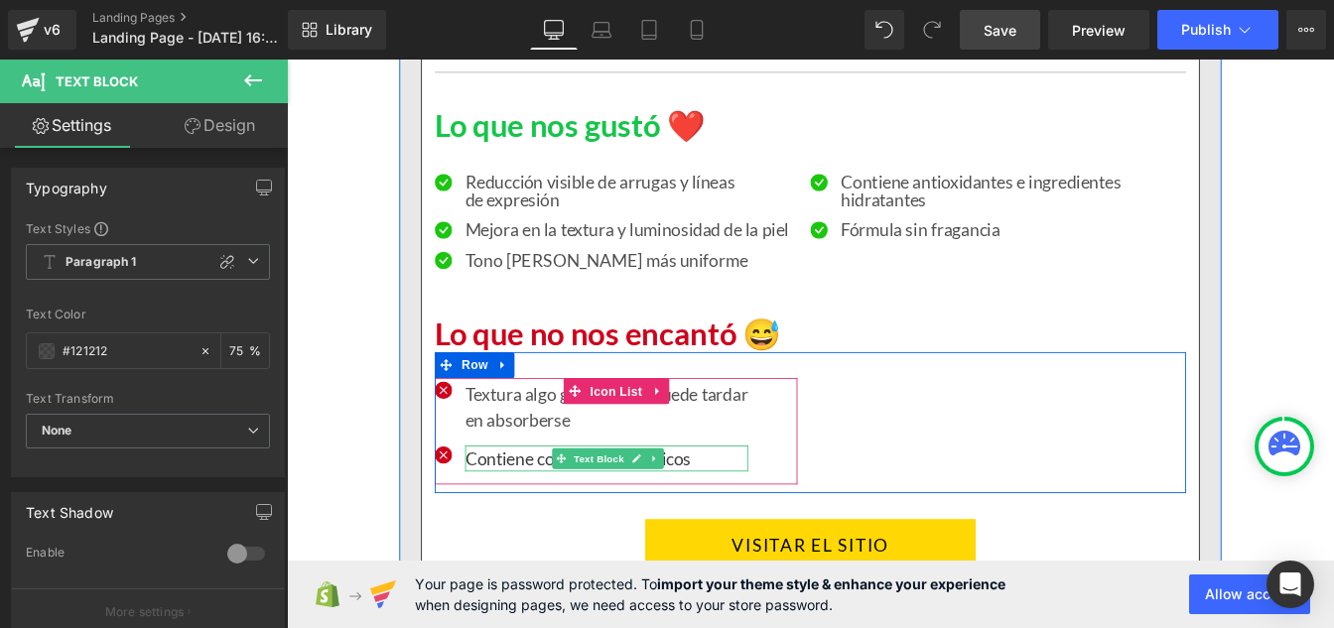
click at [564, 522] on p "Contiene colorantes sintéticos" at bounding box center [653, 517] width 325 height 30
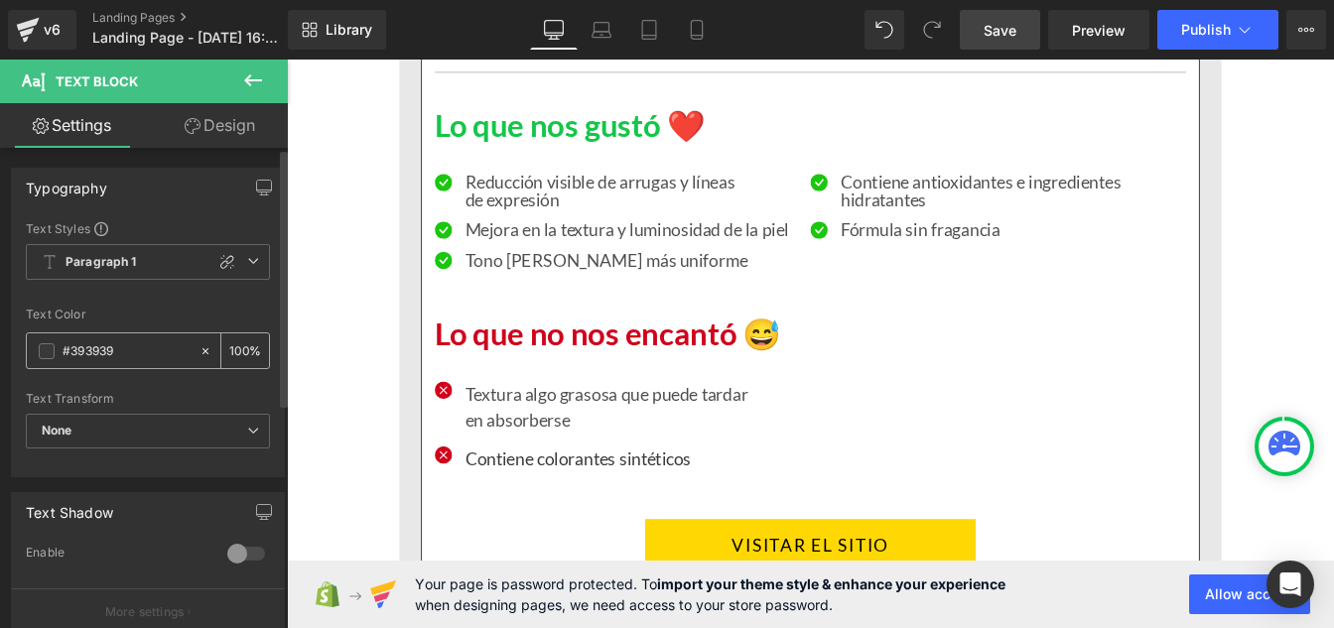
click at [129, 350] on input "#393939" at bounding box center [126, 351] width 127 height 22
paste input "121212"
type input "#121212"
click at [235, 342] on input "100" at bounding box center [239, 350] width 20 height 22
type input "0"
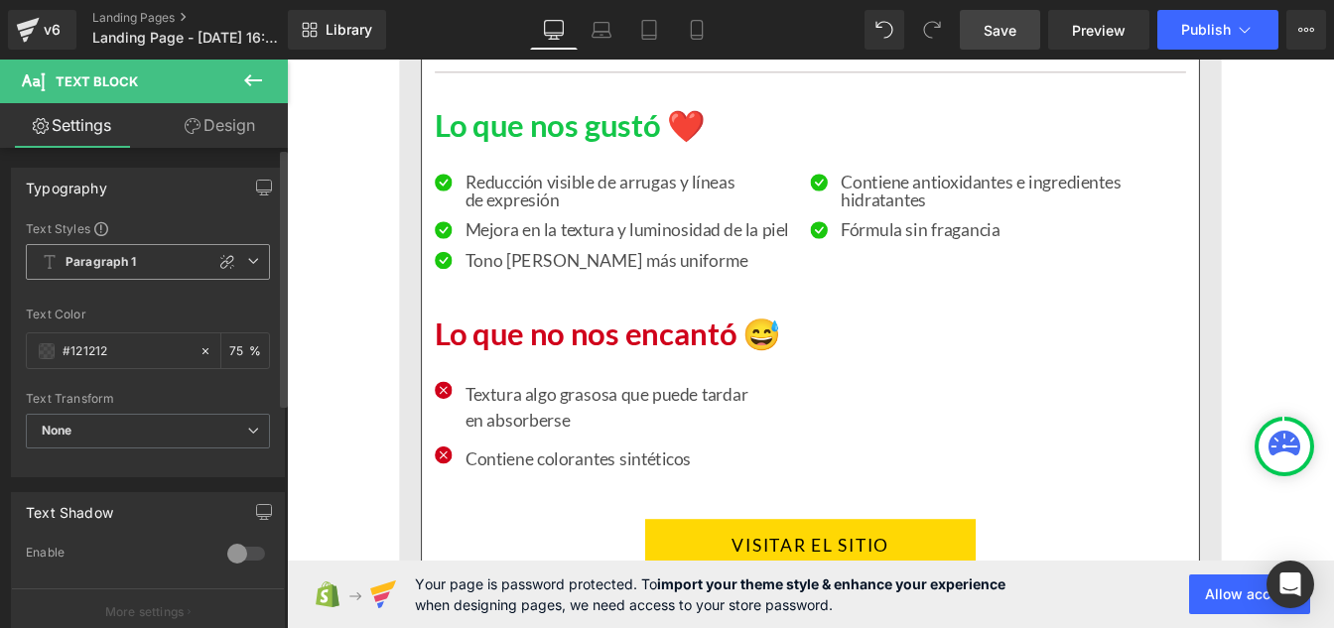
type input "75"
click at [109, 261] on b "Paragraph 1" at bounding box center [101, 262] width 71 height 17
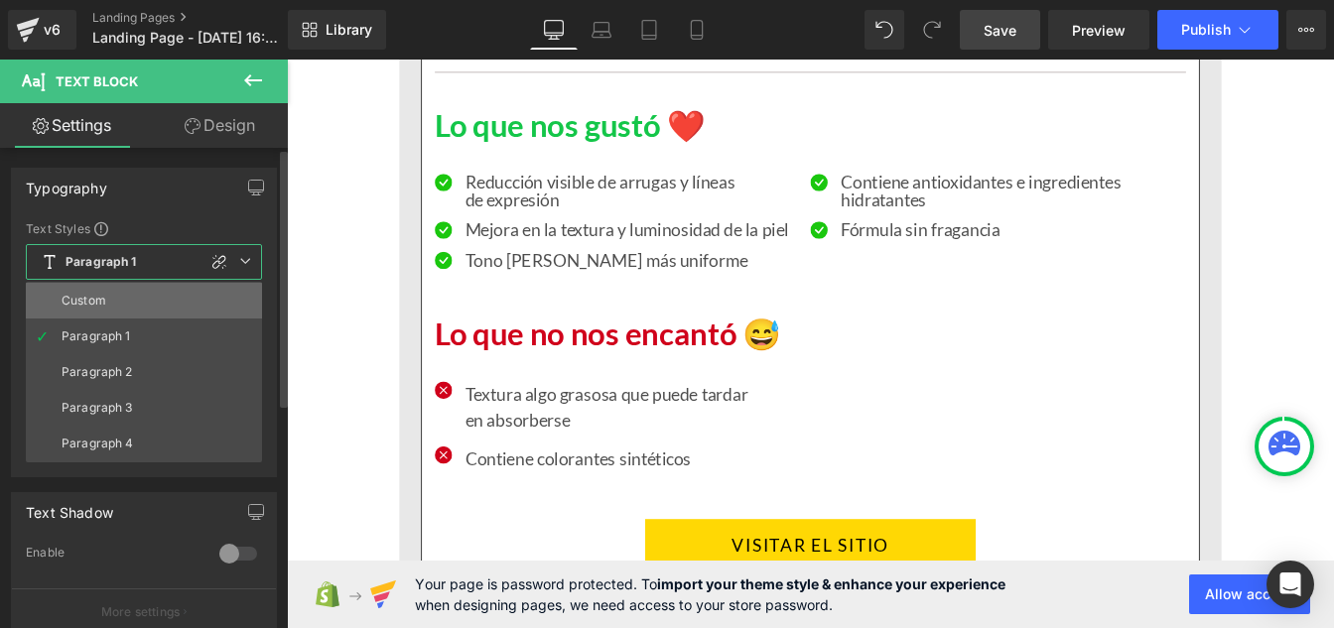
click at [104, 290] on li "Custom" at bounding box center [144, 301] width 236 height 36
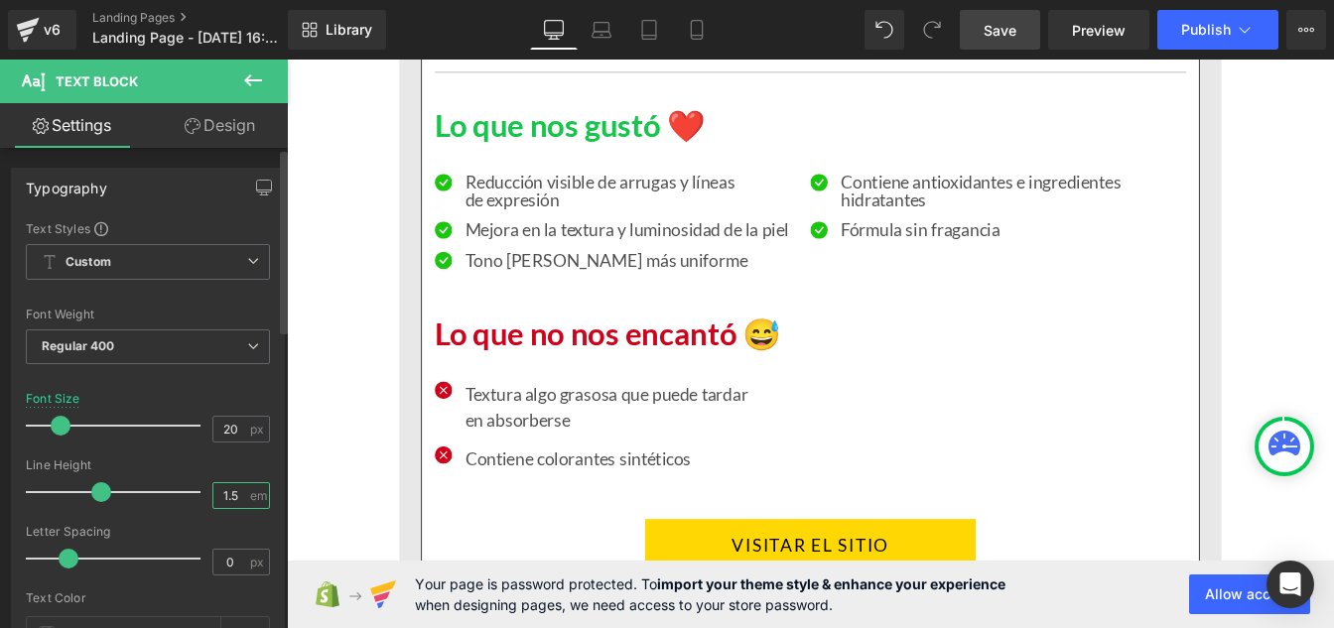
click at [233, 497] on input "1.5" at bounding box center [230, 495] width 35 height 25
type input "1"
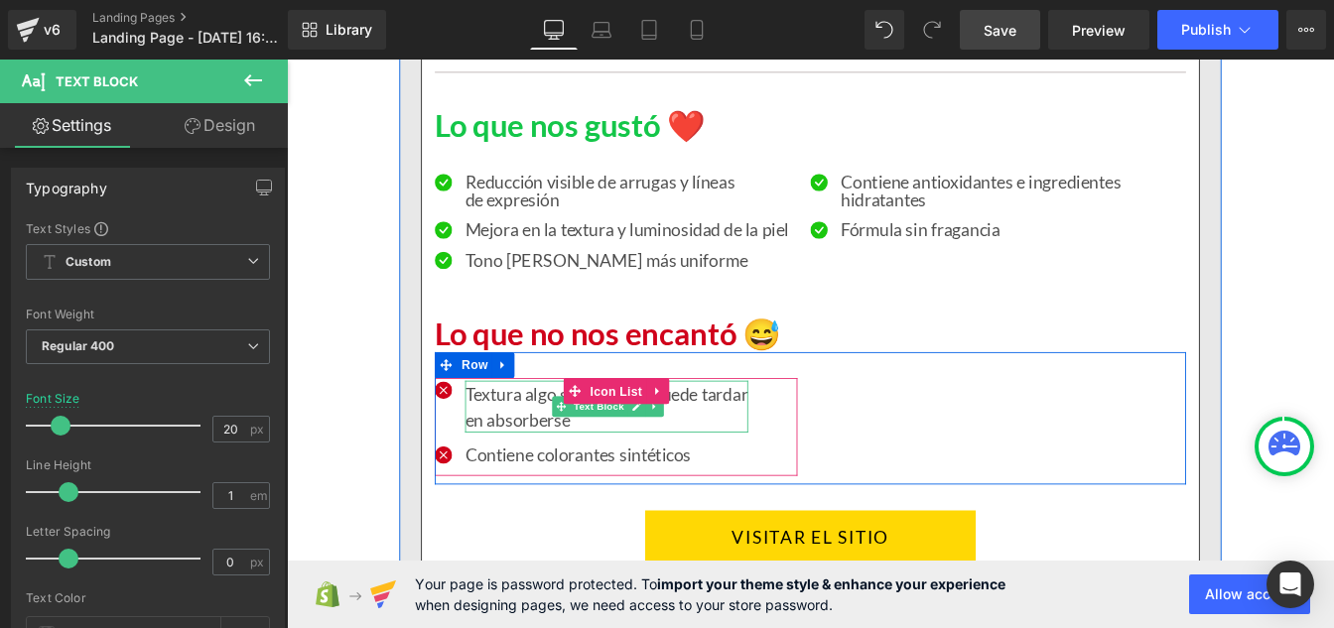
click at [529, 451] on p "Textura algo grasosa que puede tardar en absorberse" at bounding box center [653, 458] width 325 height 60
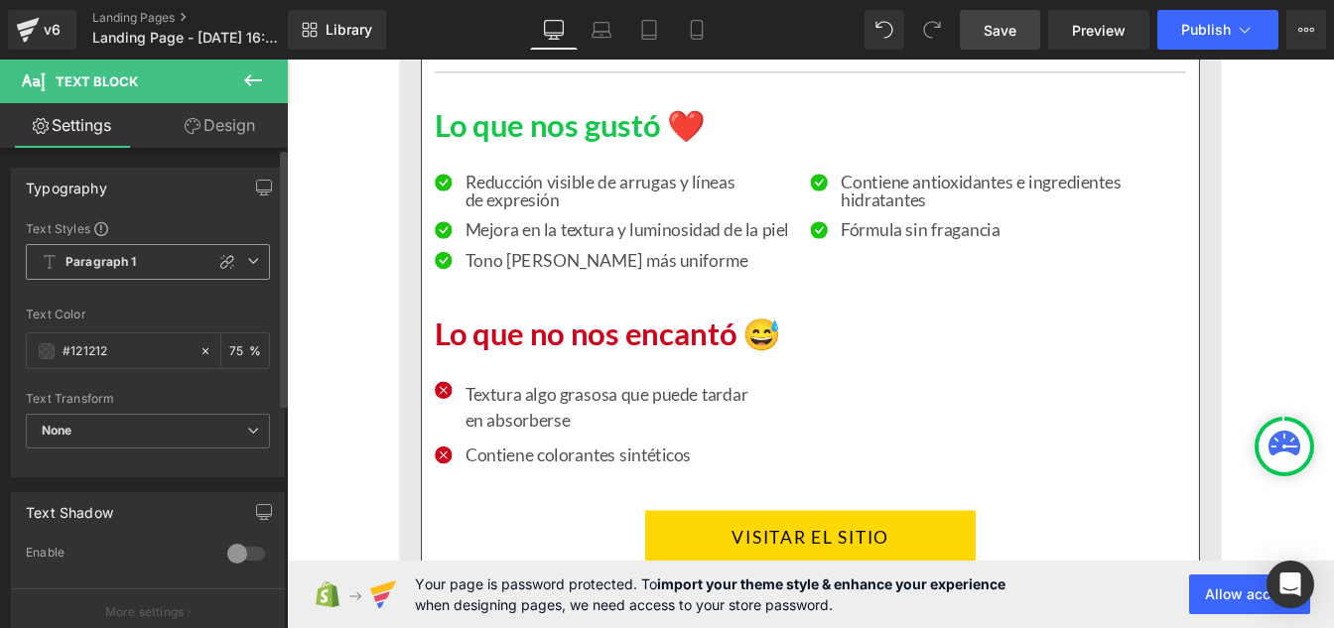
click at [99, 267] on b "Paragraph 1" at bounding box center [101, 262] width 71 height 17
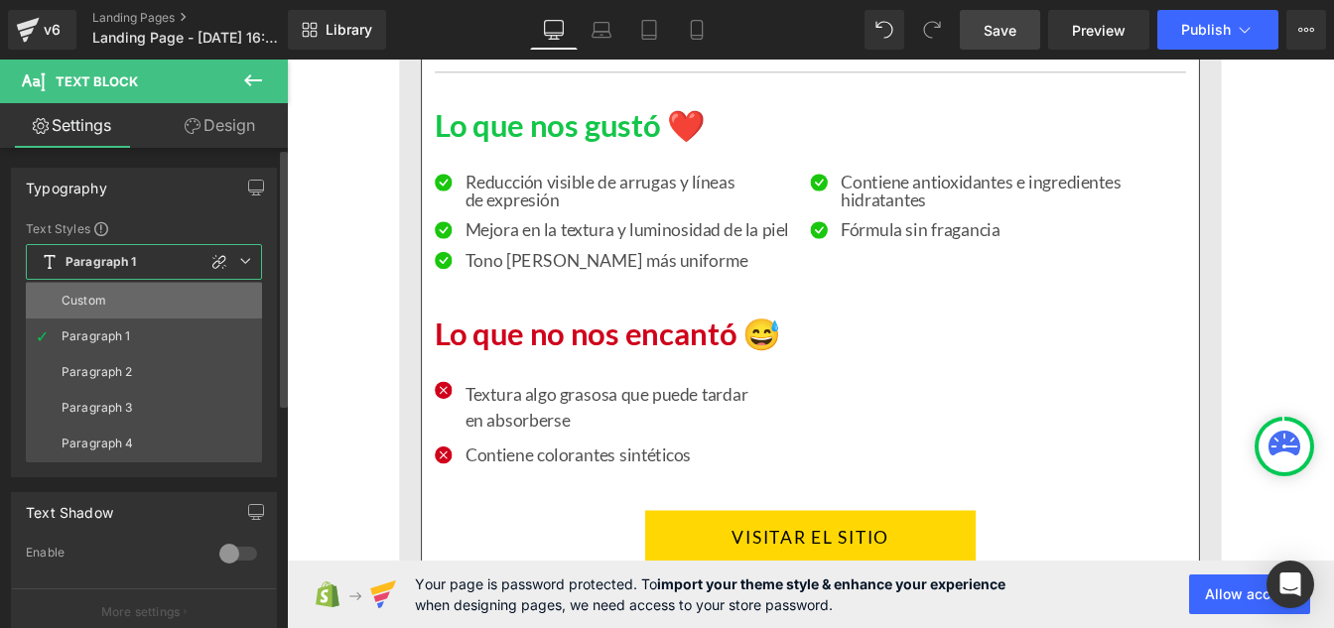
click at [98, 298] on div "Custom" at bounding box center [84, 301] width 45 height 14
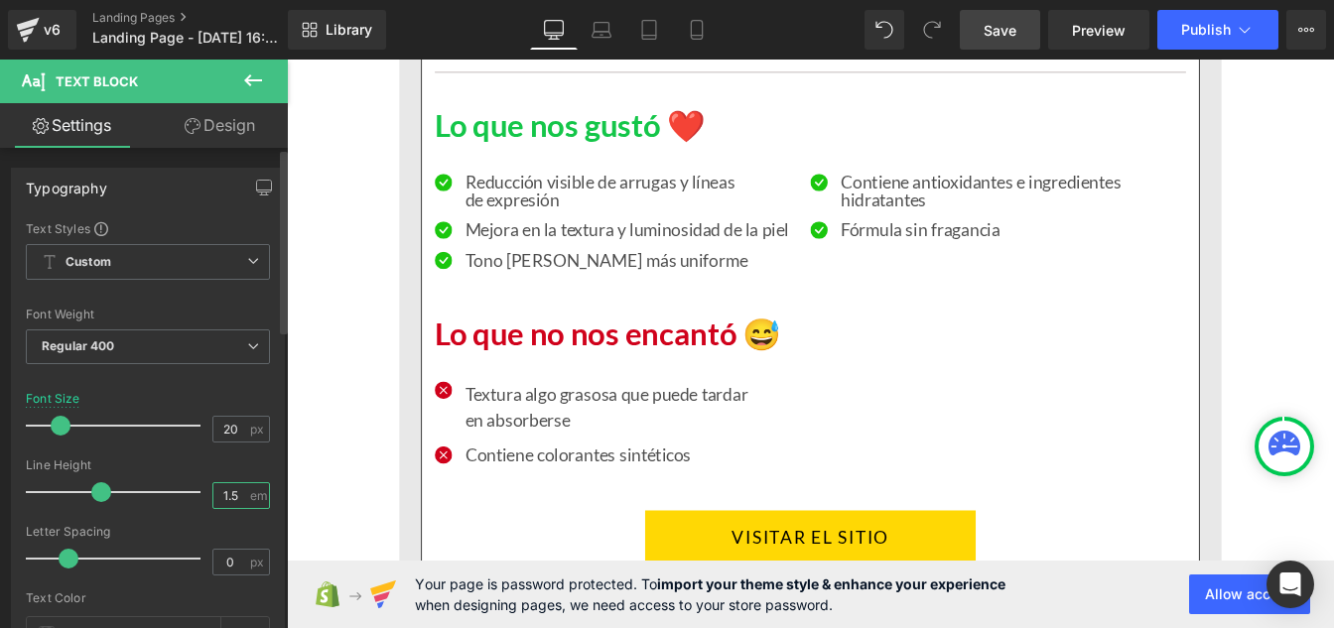
click at [231, 492] on input "1.5" at bounding box center [230, 495] width 35 height 25
type input "1"
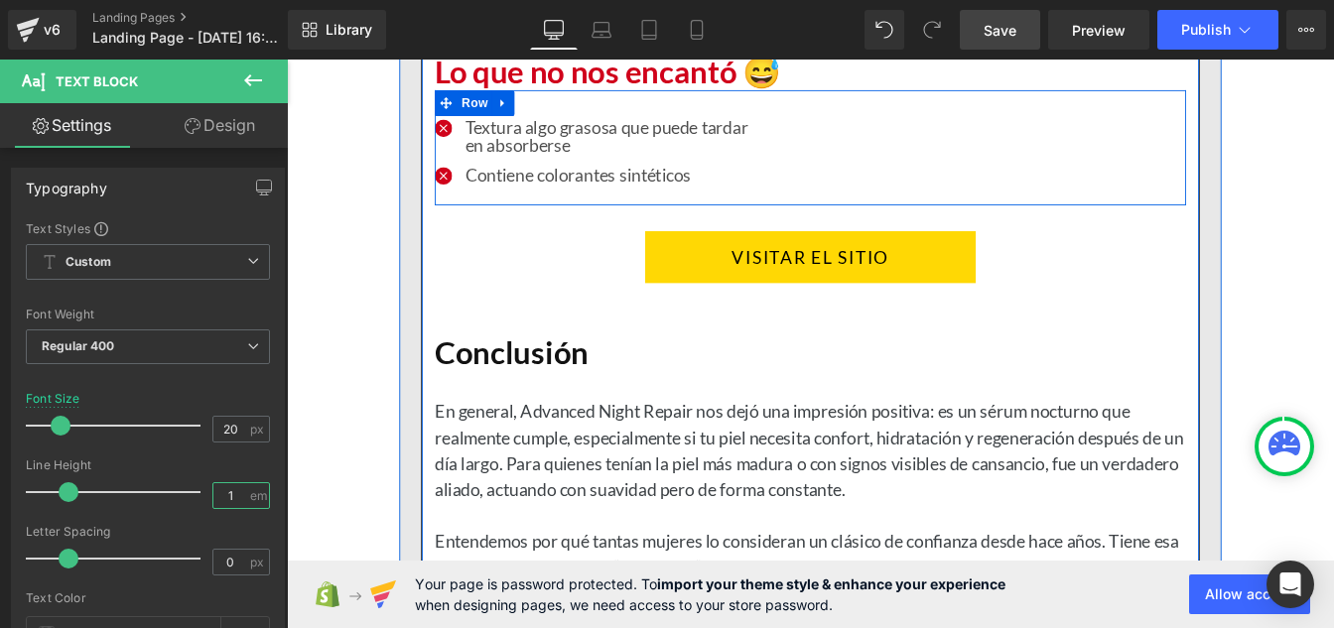
scroll to position [11000, 0]
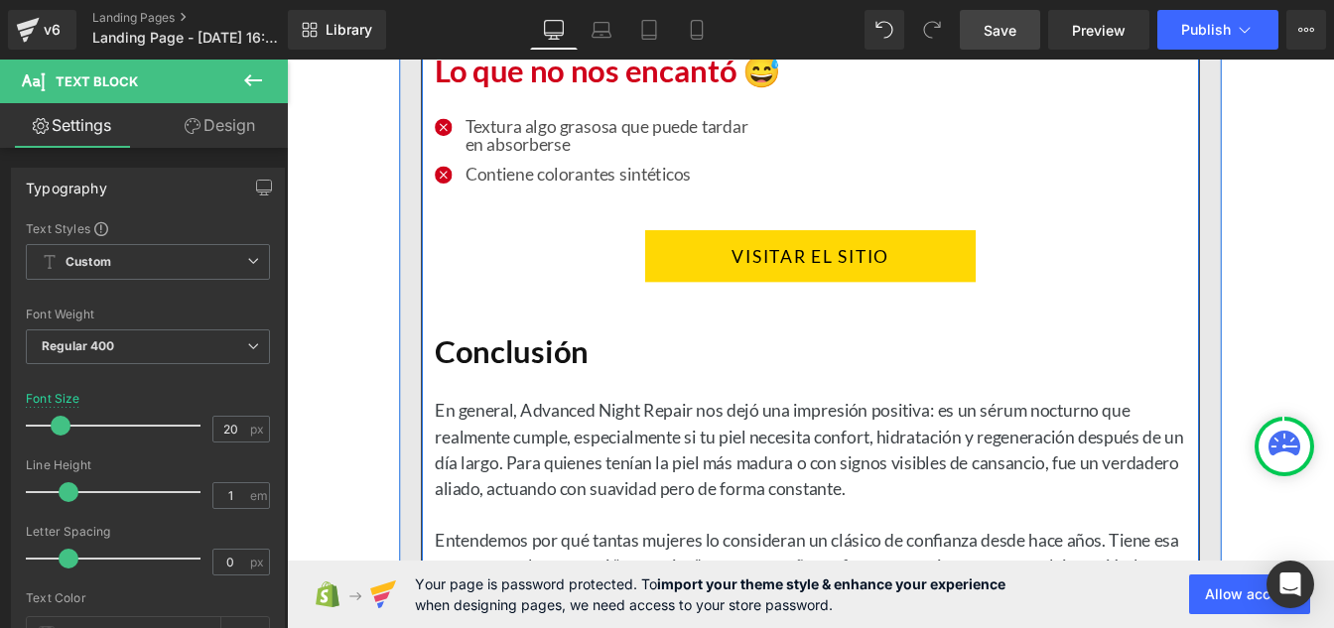
click at [709, 502] on div "En general, Advanced Night Repair nos dejó una impresión positiva: es un sérum …" at bounding box center [888, 551] width 862 height 268
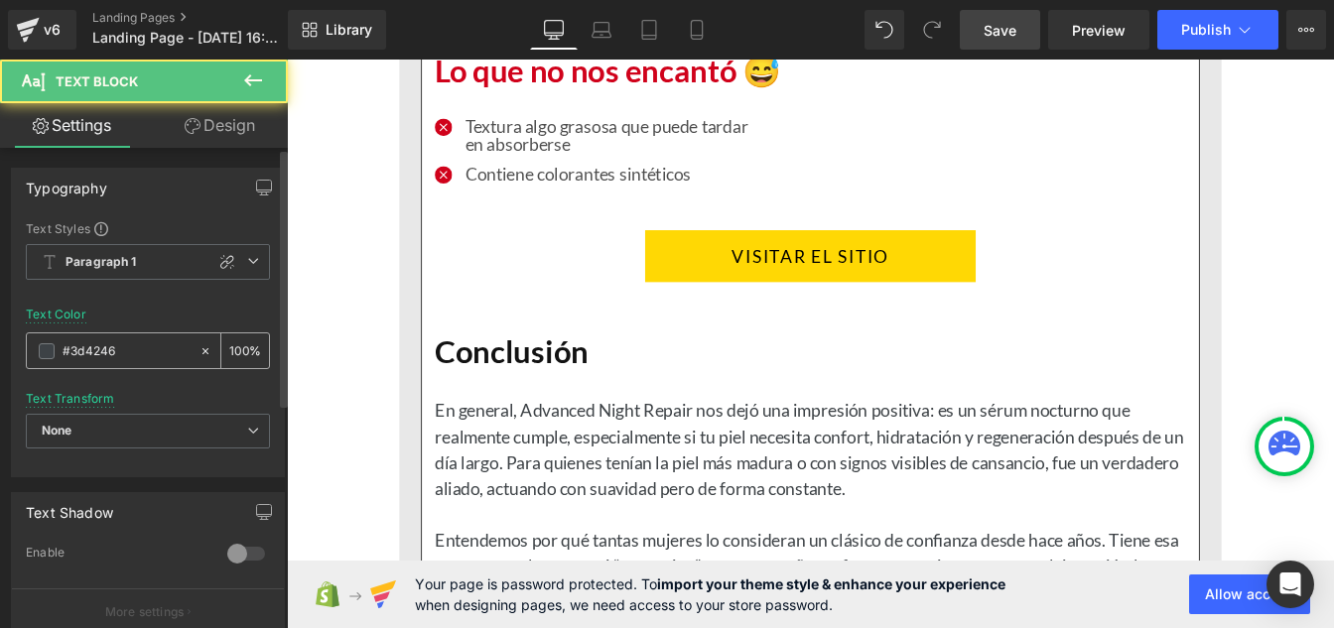
click at [125, 353] on input "#3d4246" at bounding box center [126, 351] width 127 height 22
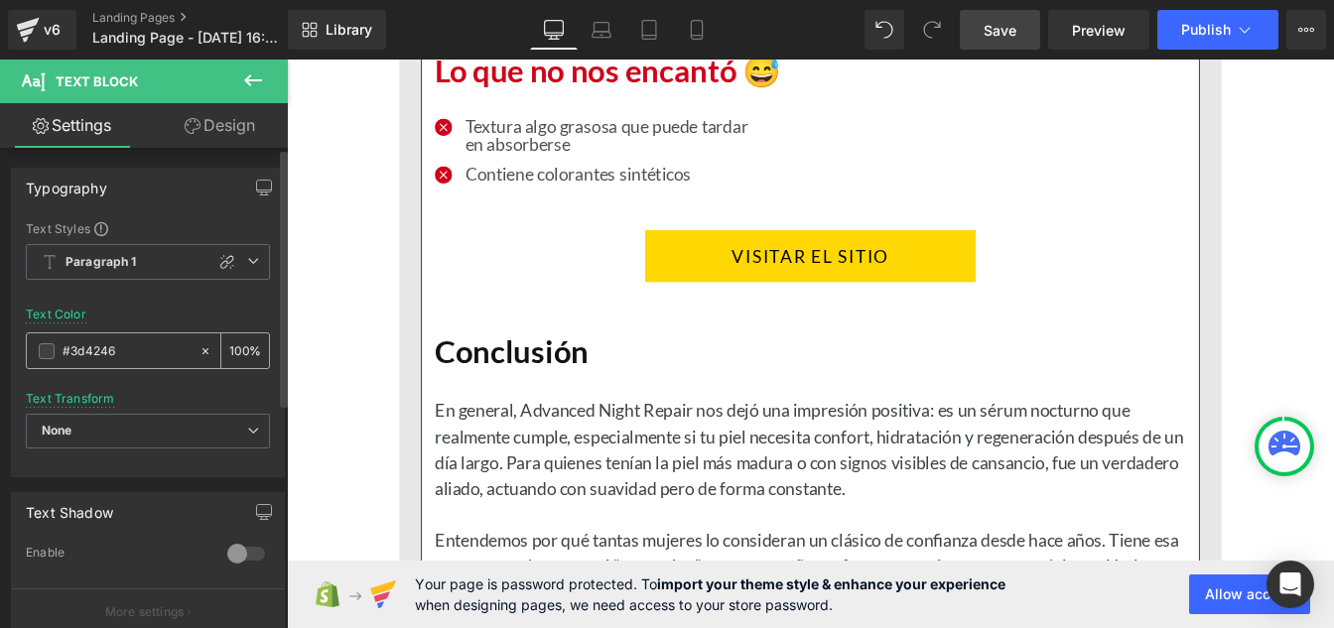
paste input "121212"
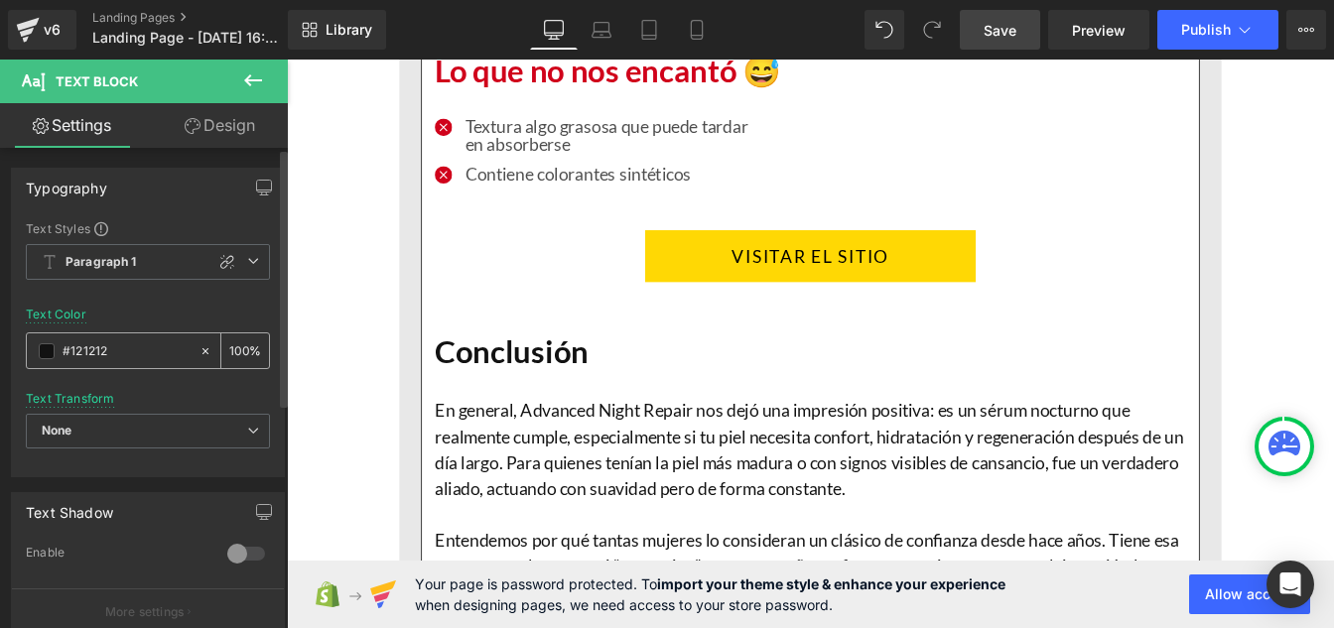
type input "#121212"
click at [240, 345] on input "100" at bounding box center [239, 350] width 20 height 22
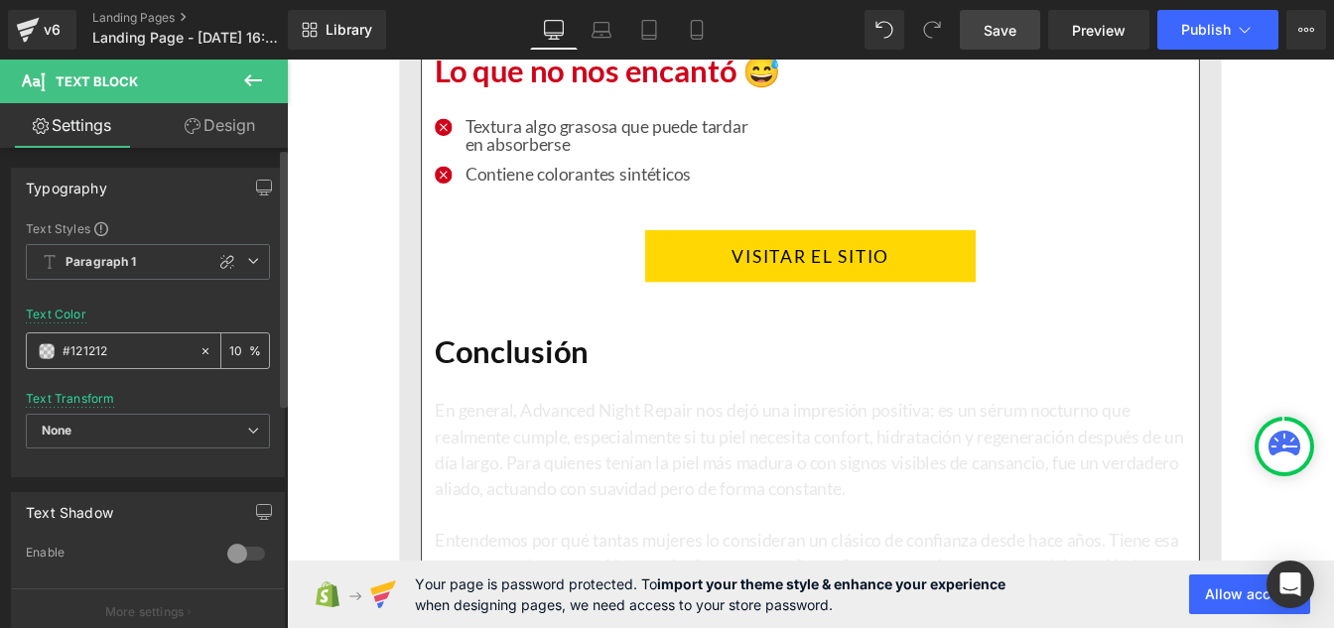
type input "1"
type input "75"
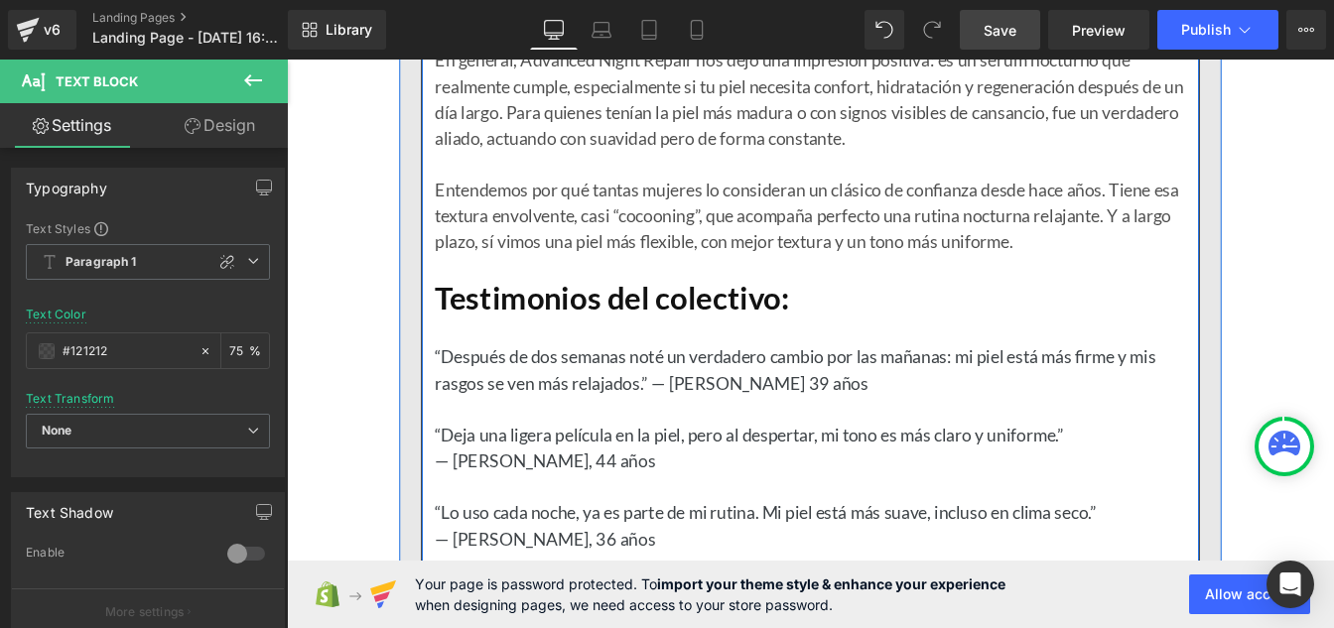
scroll to position [11403, 0]
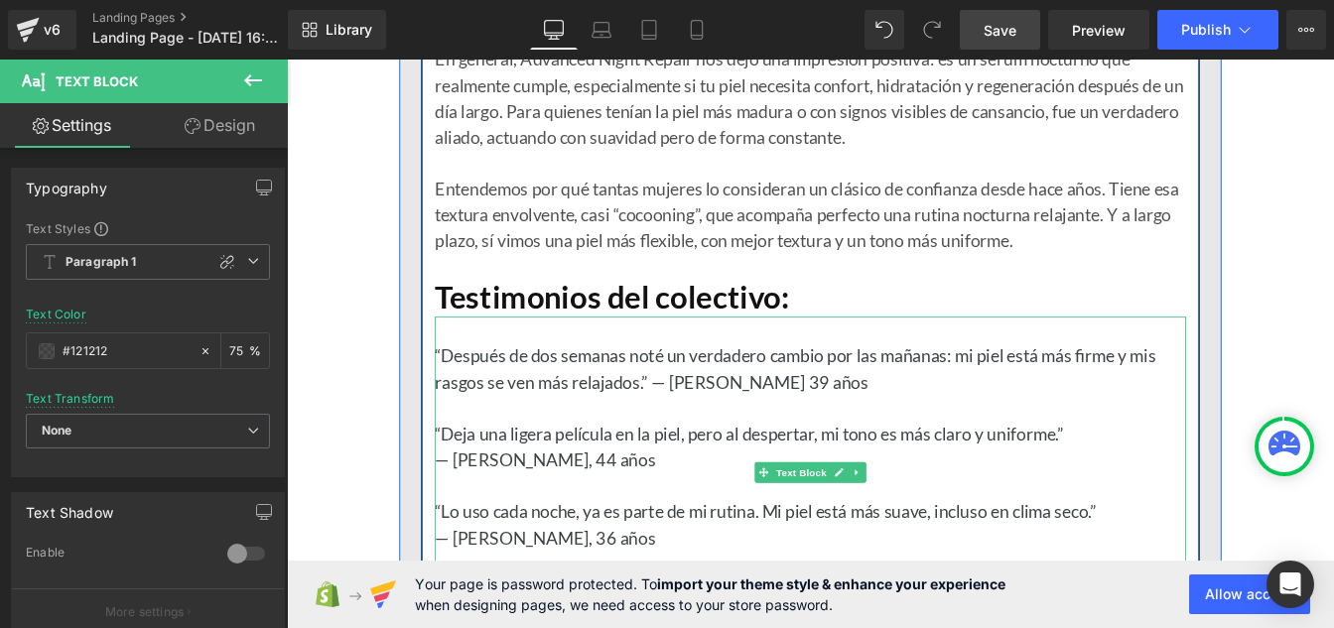
click at [617, 451] on p at bounding box center [888, 459] width 862 height 30
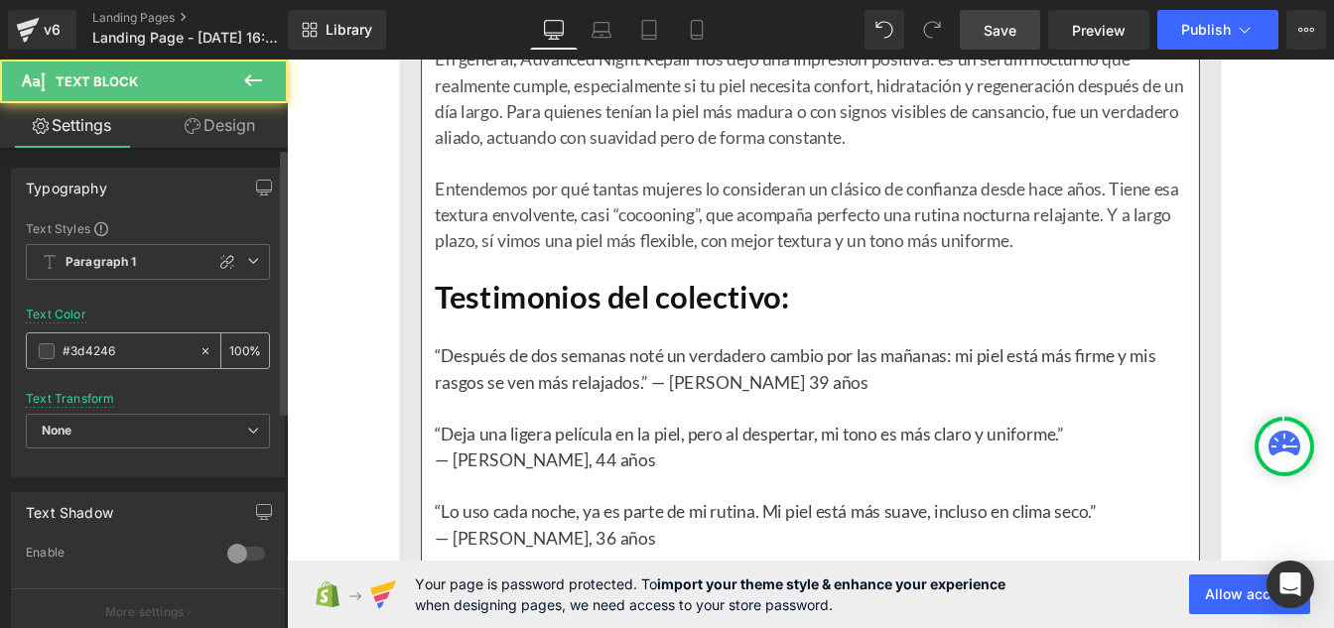
click at [132, 351] on input "#3d4246" at bounding box center [126, 351] width 127 height 22
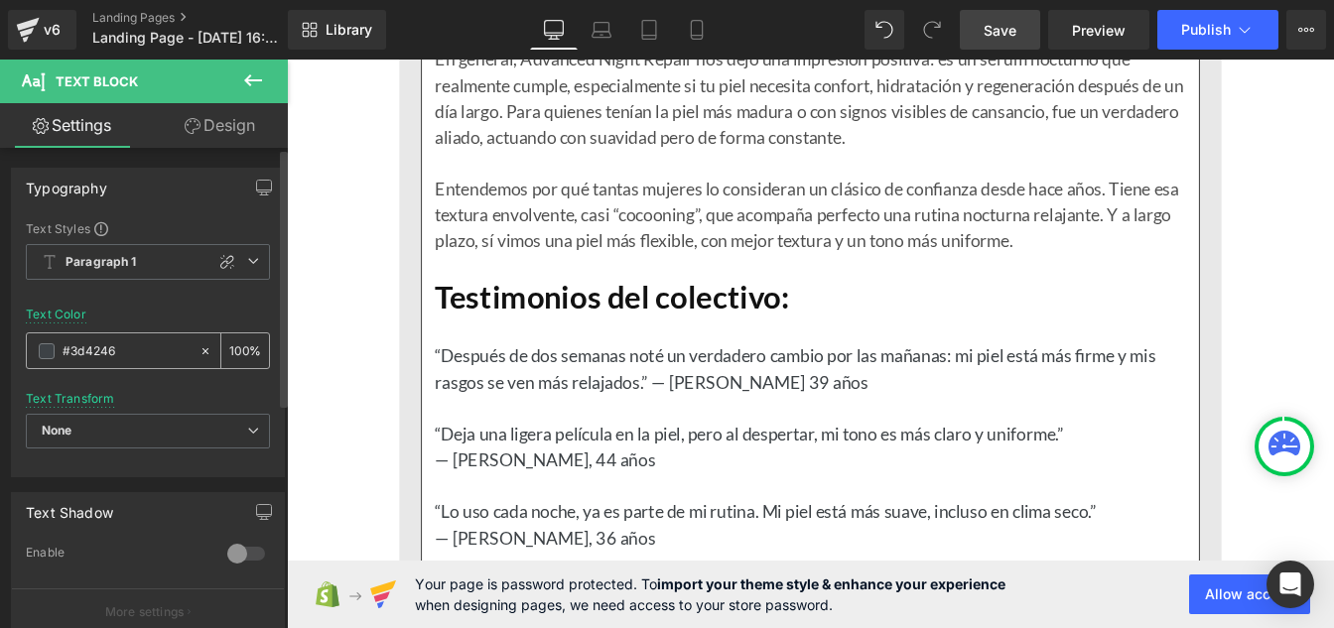
paste input "121212"
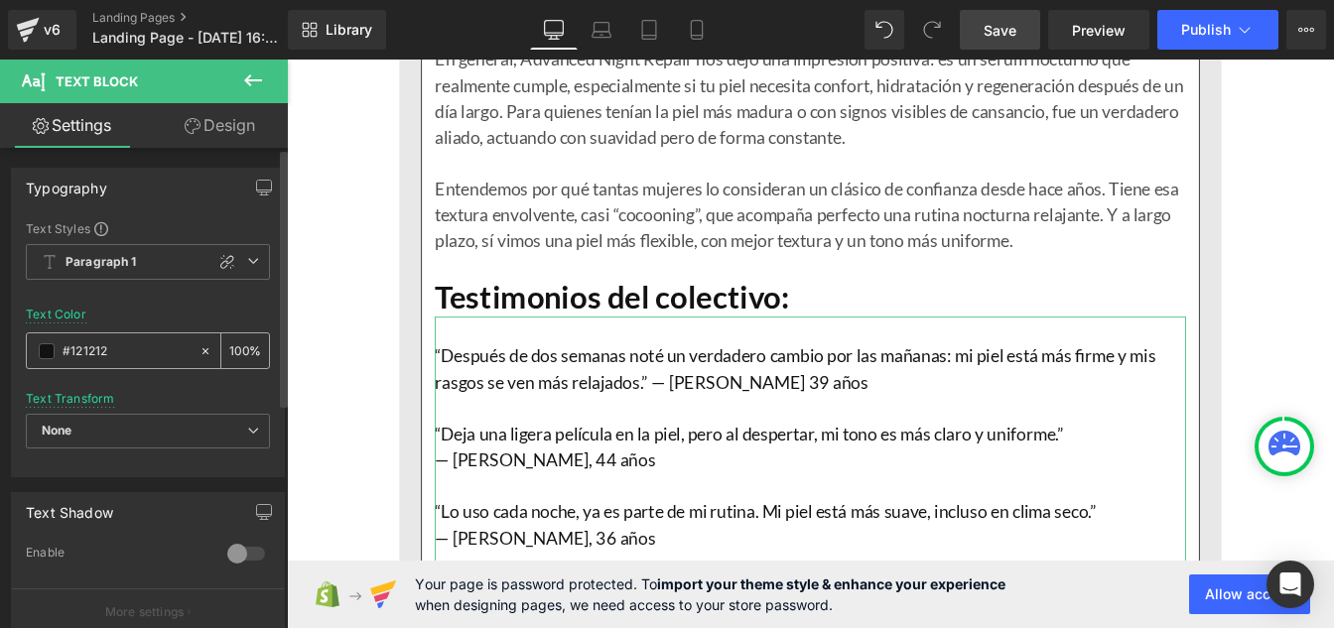
type input "#121212"
click at [238, 344] on input "100" at bounding box center [239, 350] width 20 height 22
type input "1"
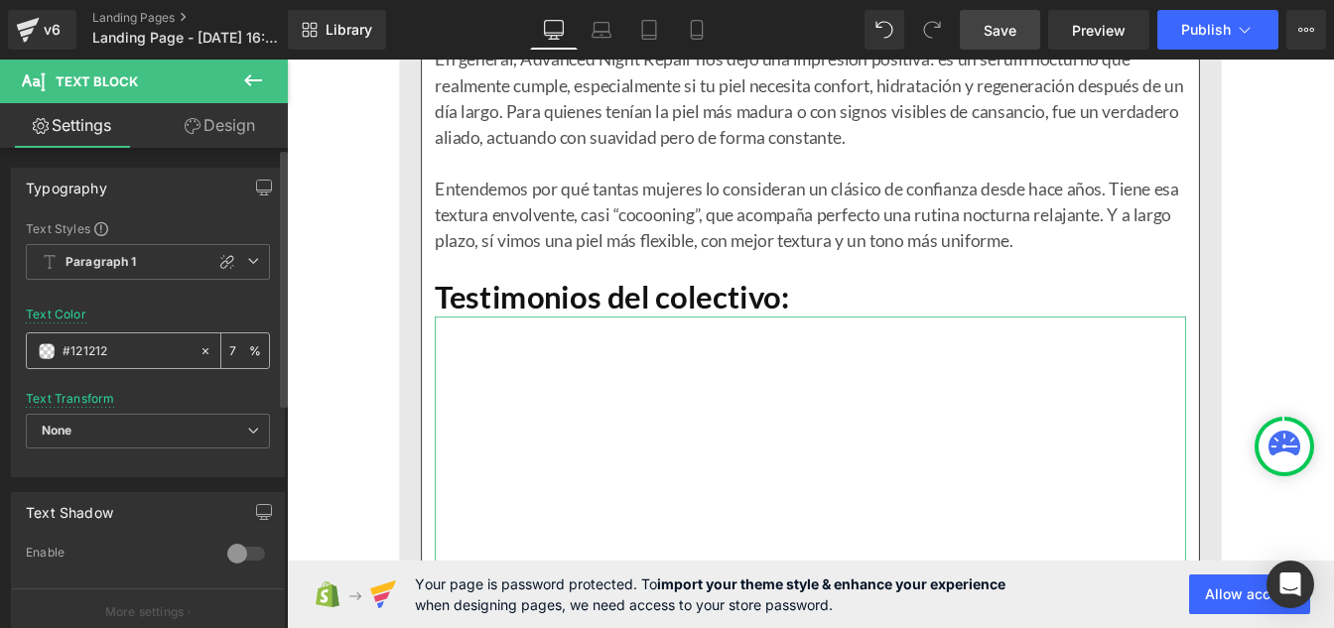
type input "75"
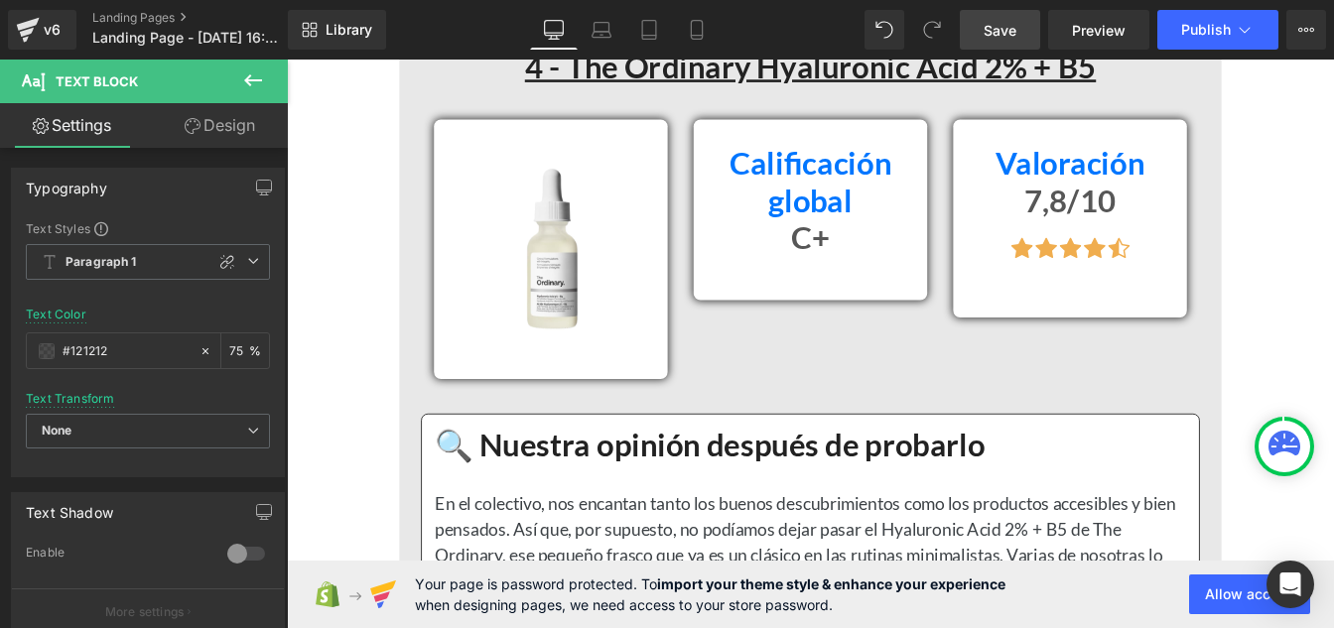
scroll to position [12179, 0]
click at [886, 255] on div "C+ Heading" at bounding box center [887, 263] width 238 height 43
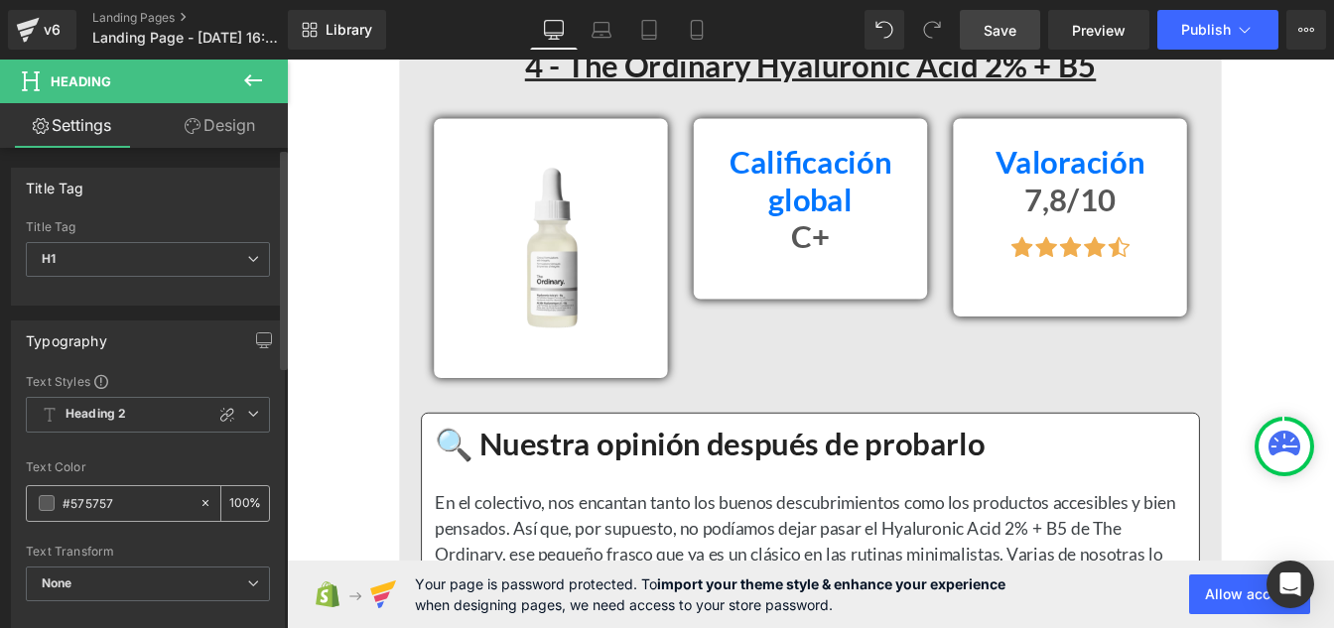
click at [117, 503] on input "#575757" at bounding box center [126, 503] width 127 height 22
paste input "121212"
type input "#121212"
click at [240, 495] on input "100" at bounding box center [239, 503] width 20 height 22
type input "1"
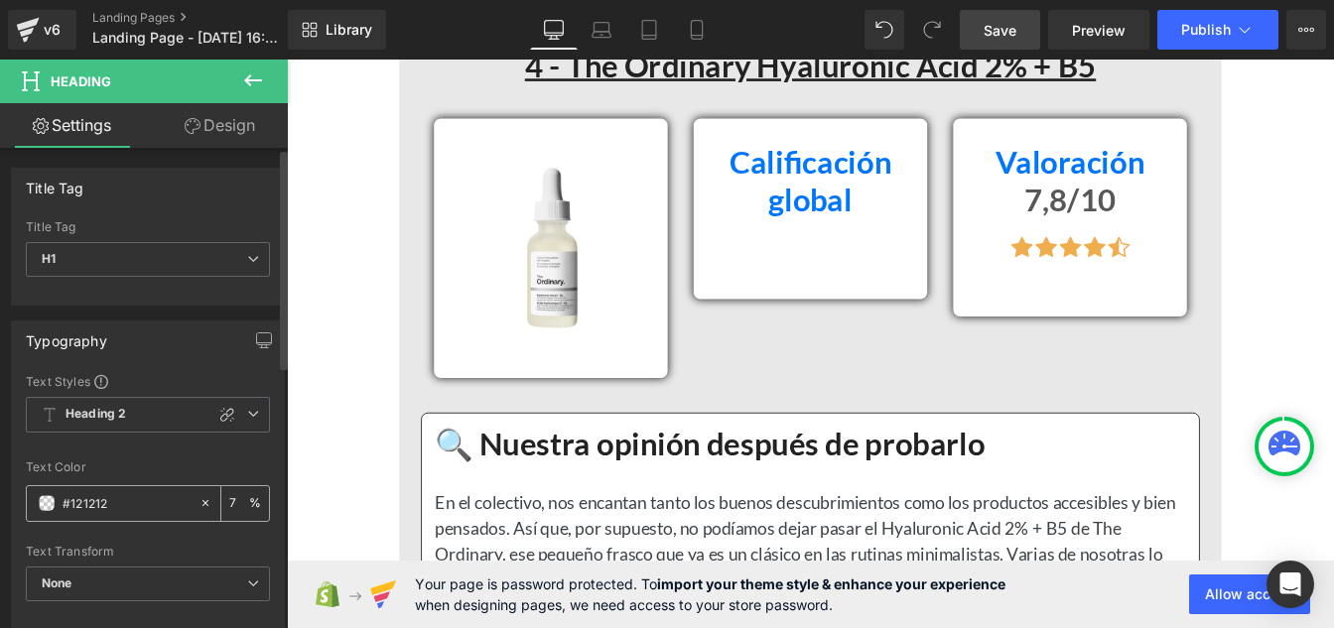
type input "75"
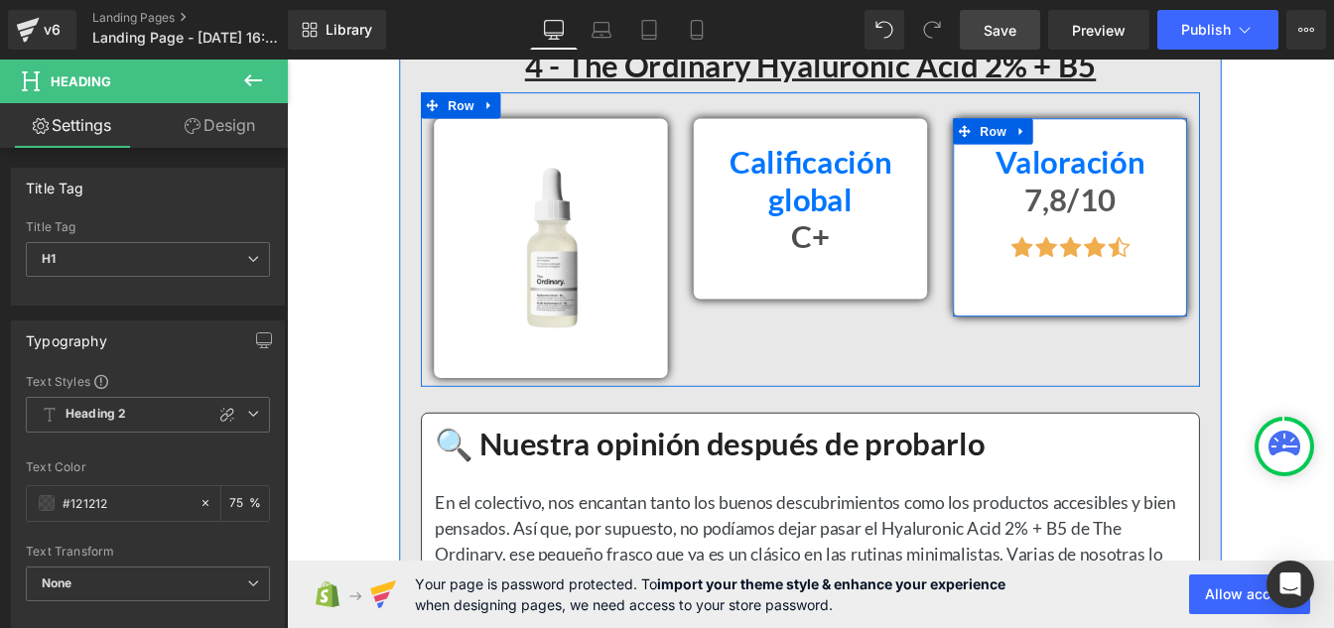
click at [1179, 217] on span "Heading" at bounding box center [1175, 221] width 54 height 24
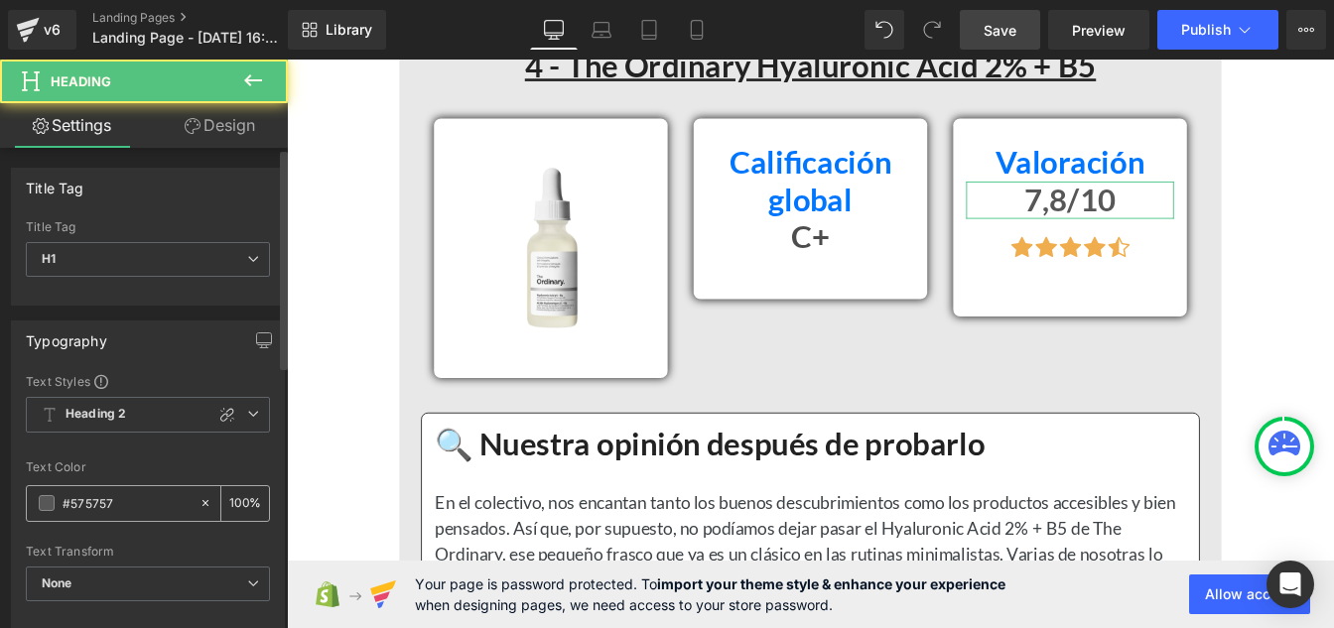
click at [122, 512] on input "#575757" at bounding box center [126, 503] width 127 height 22
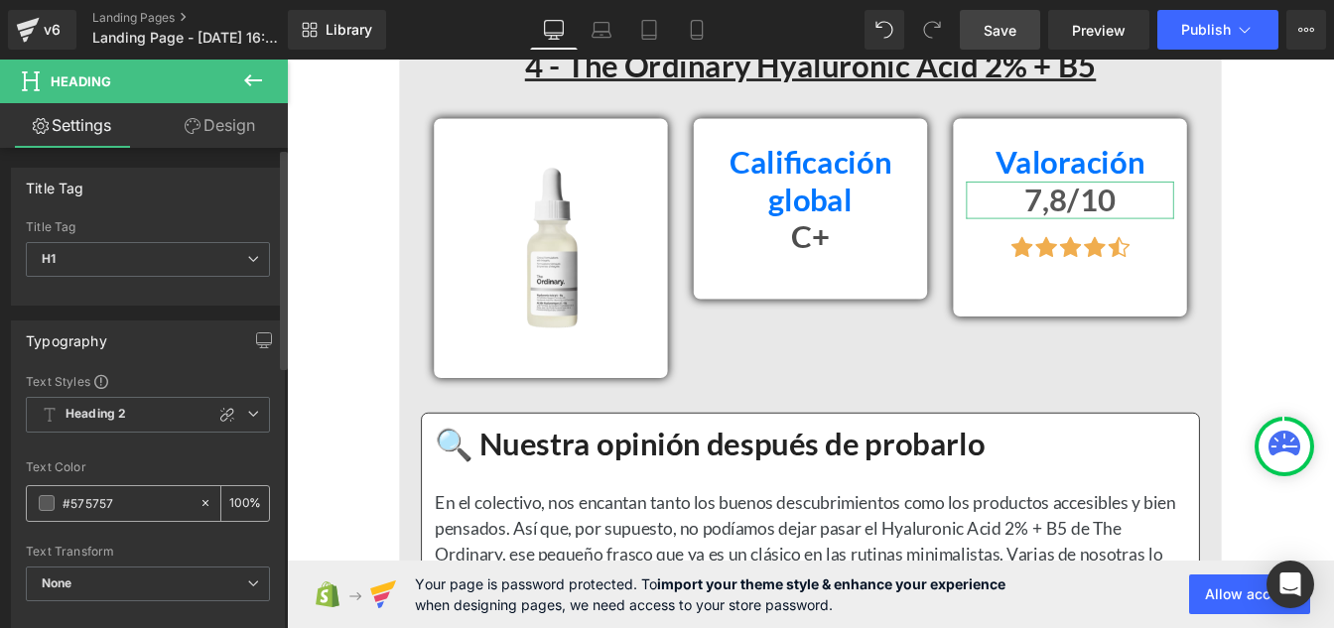
paste input "121212"
type input "#121212"
click at [245, 499] on div "100 %" at bounding box center [245, 503] width 48 height 35
click at [239, 498] on input "100" at bounding box center [239, 503] width 20 height 22
type input "1"
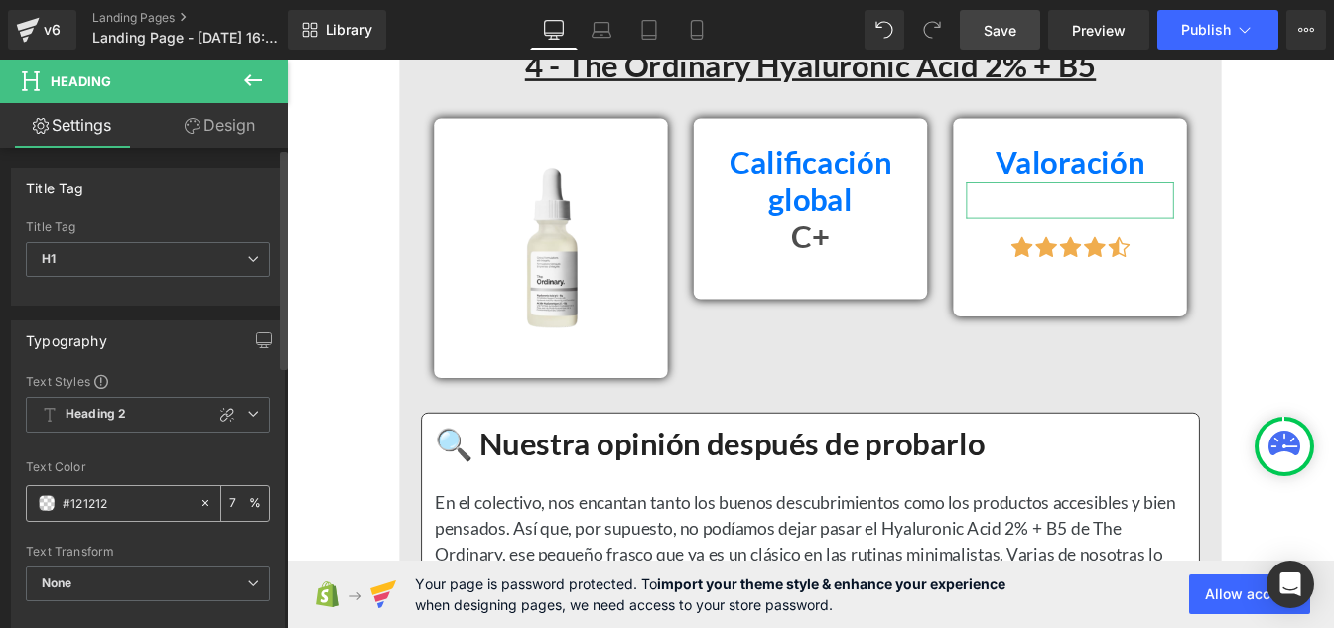
type input "75"
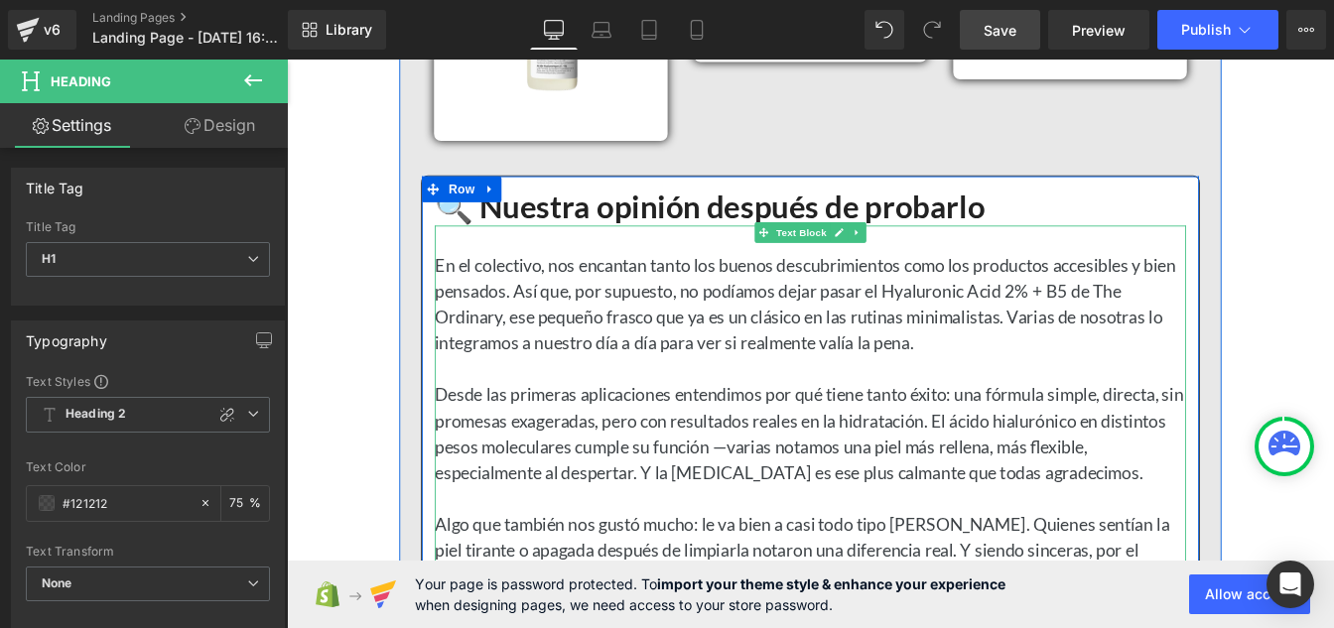
scroll to position [12464, 0]
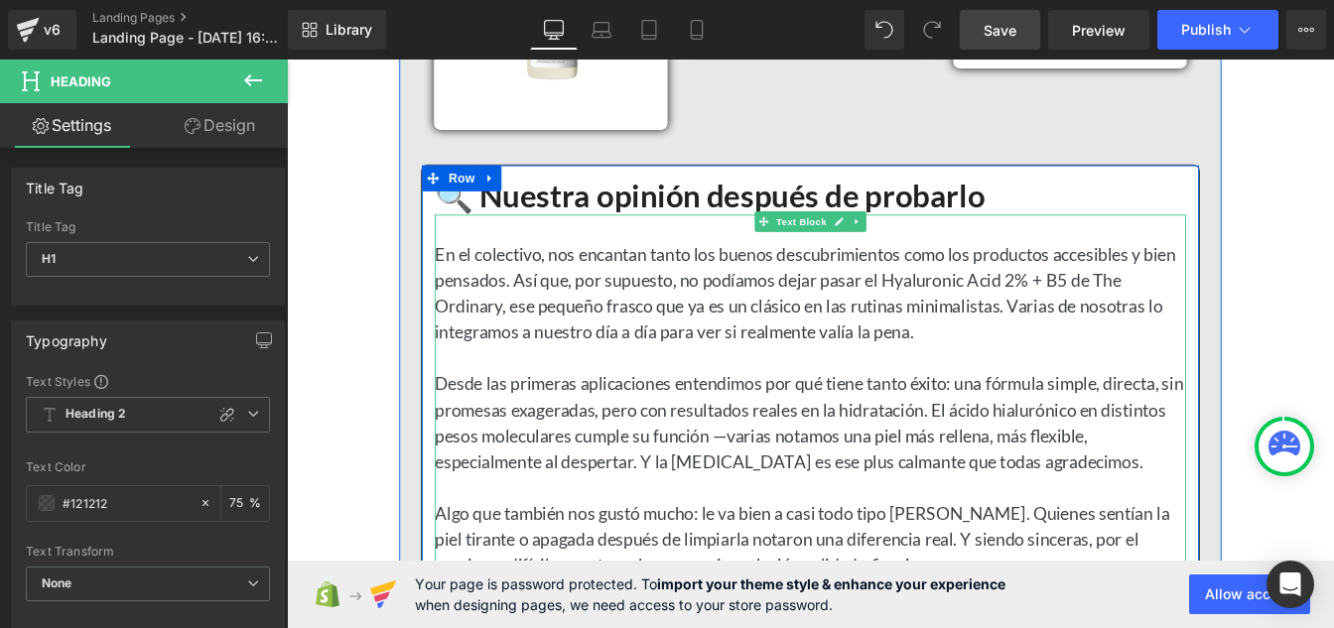
click at [676, 430] on div "Desde las primeras aplicaciones entendimos por qué tiene tanto éxito: una fórmu…" at bounding box center [888, 475] width 862 height 119
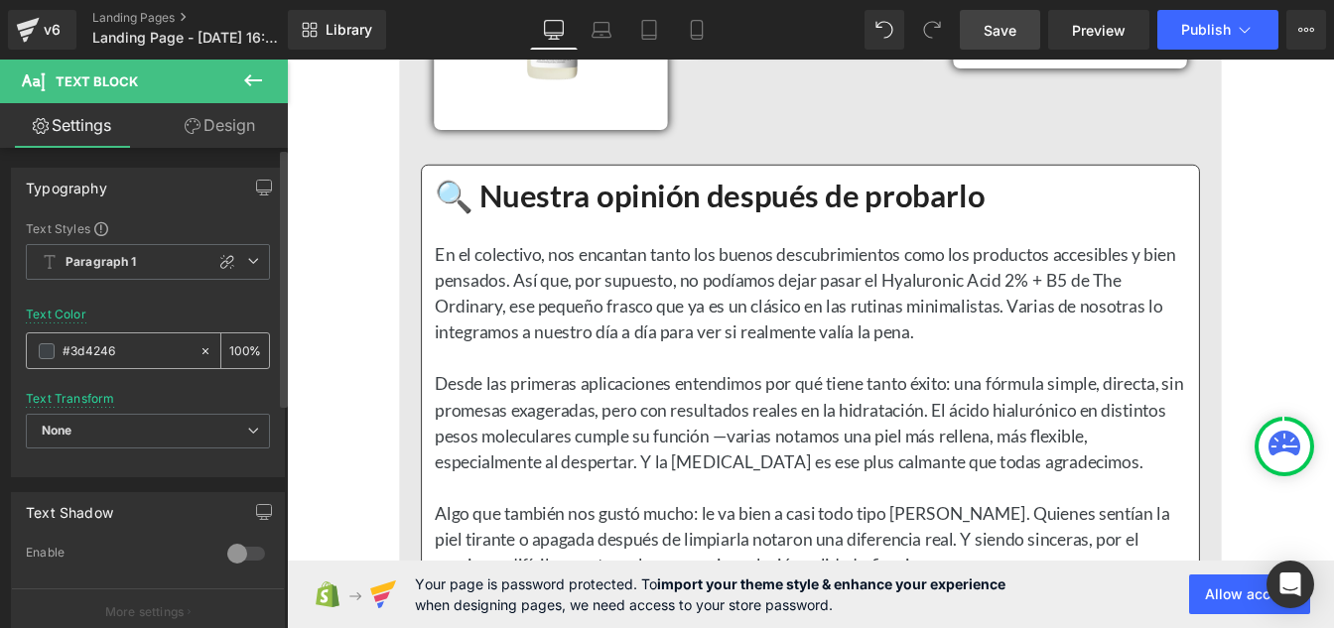
click at [138, 346] on input "#3d4246" at bounding box center [126, 351] width 127 height 22
paste input "121212"
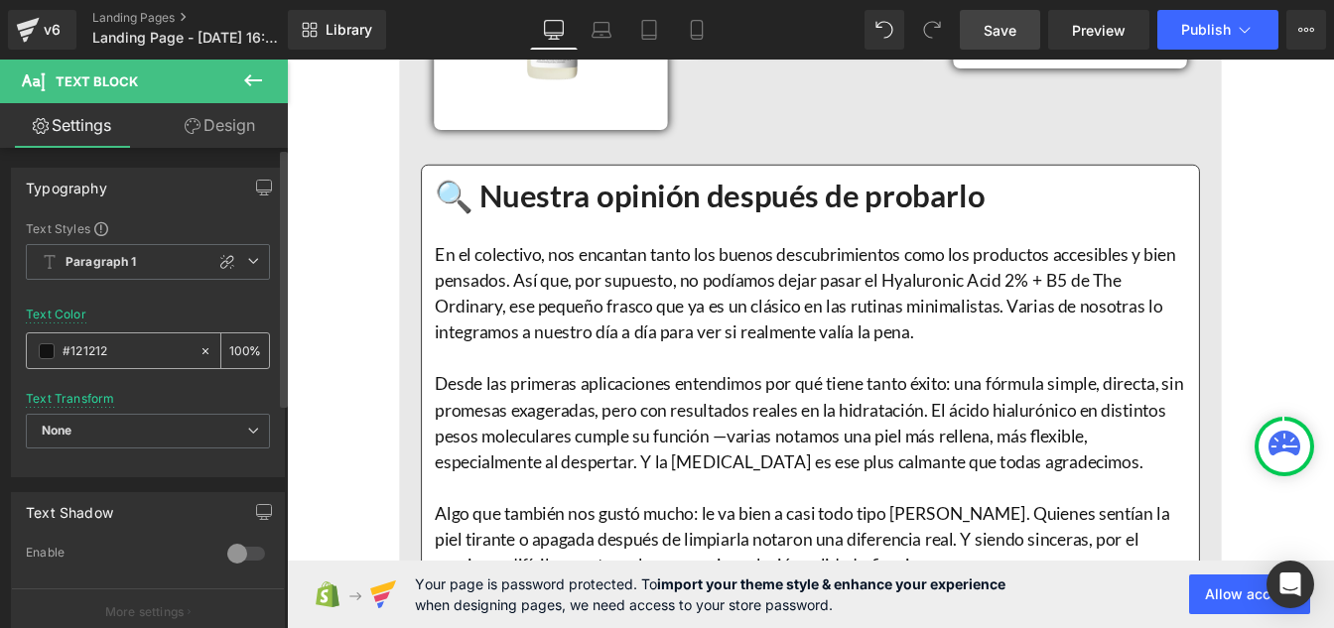
type input "#121212"
click at [238, 346] on input "100" at bounding box center [239, 350] width 20 height 22
type input "1"
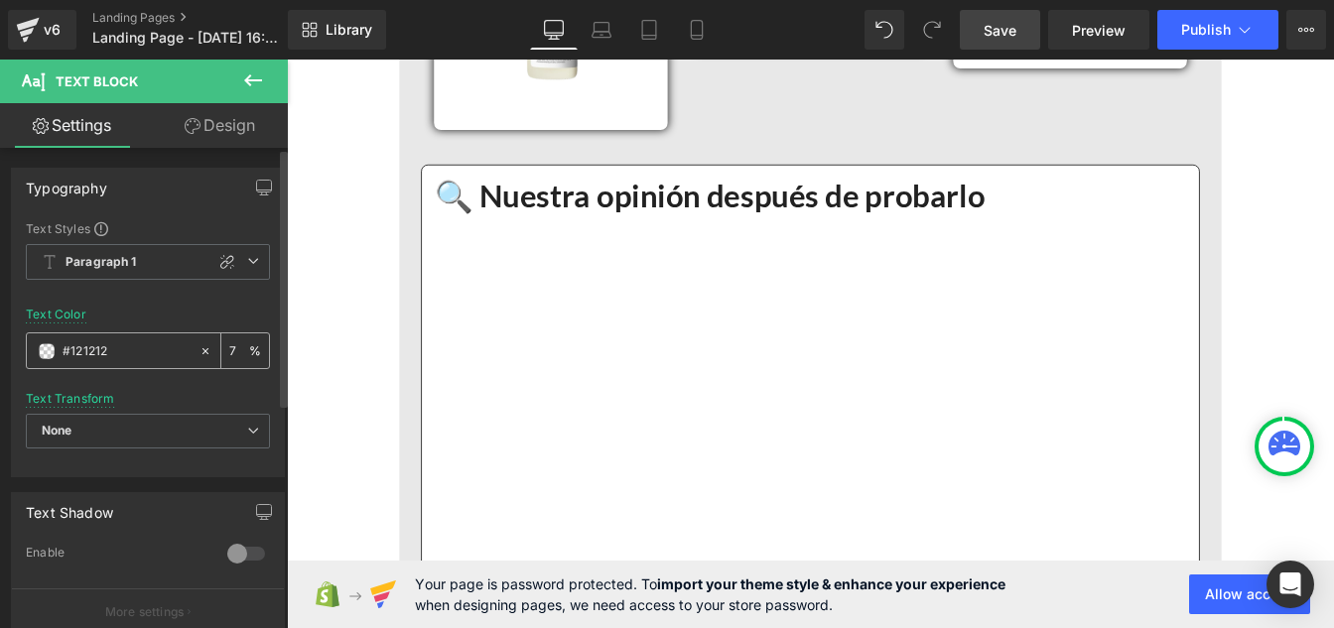
type input "75"
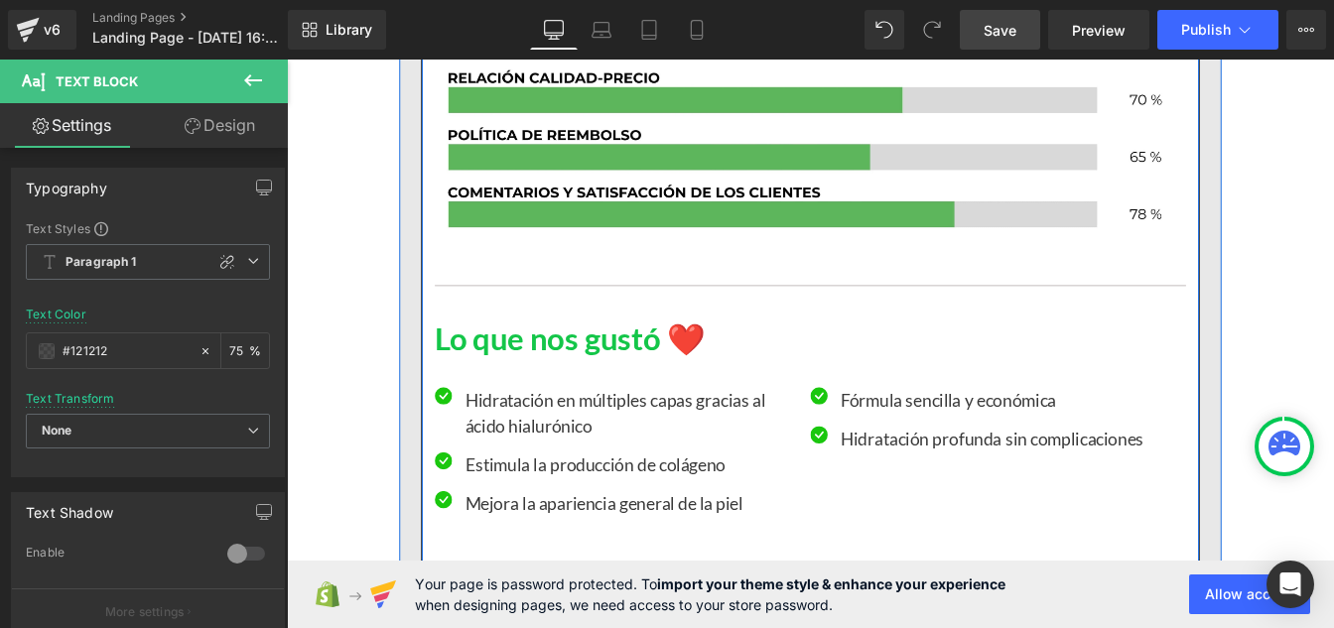
scroll to position [13738, 0]
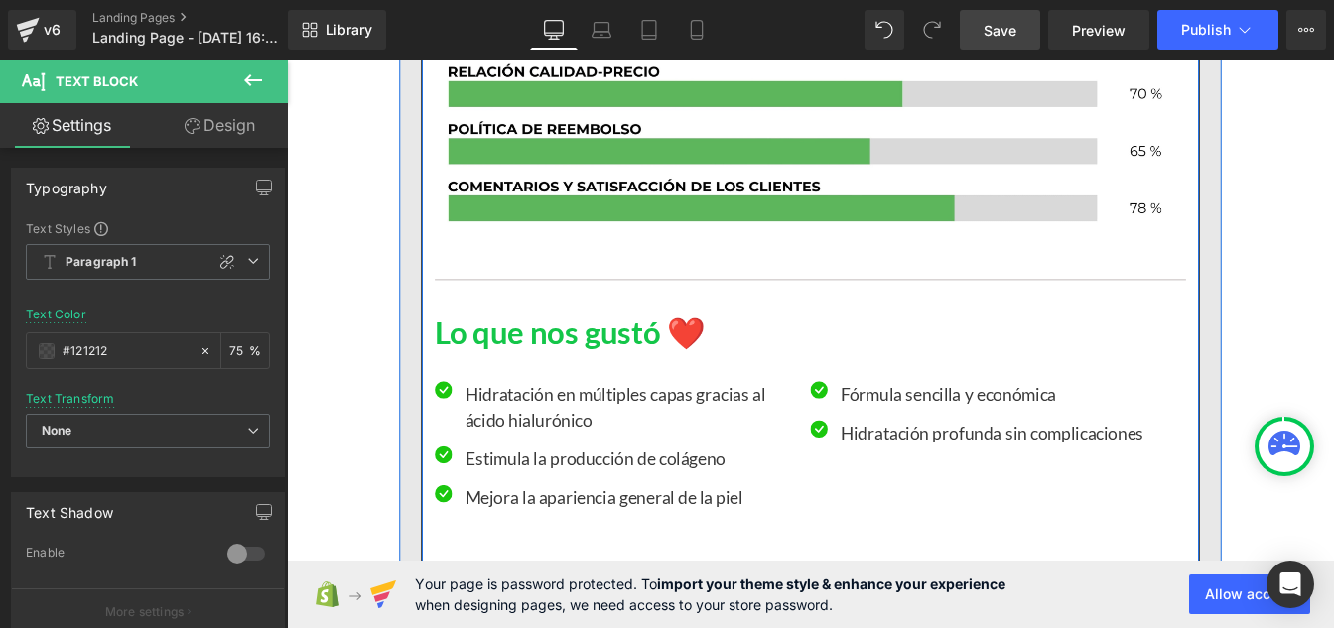
click at [579, 481] on div "Hidratación en múltiples capas gracias al ácido hialurónico Text Block" at bounding box center [681, 458] width 381 height 60
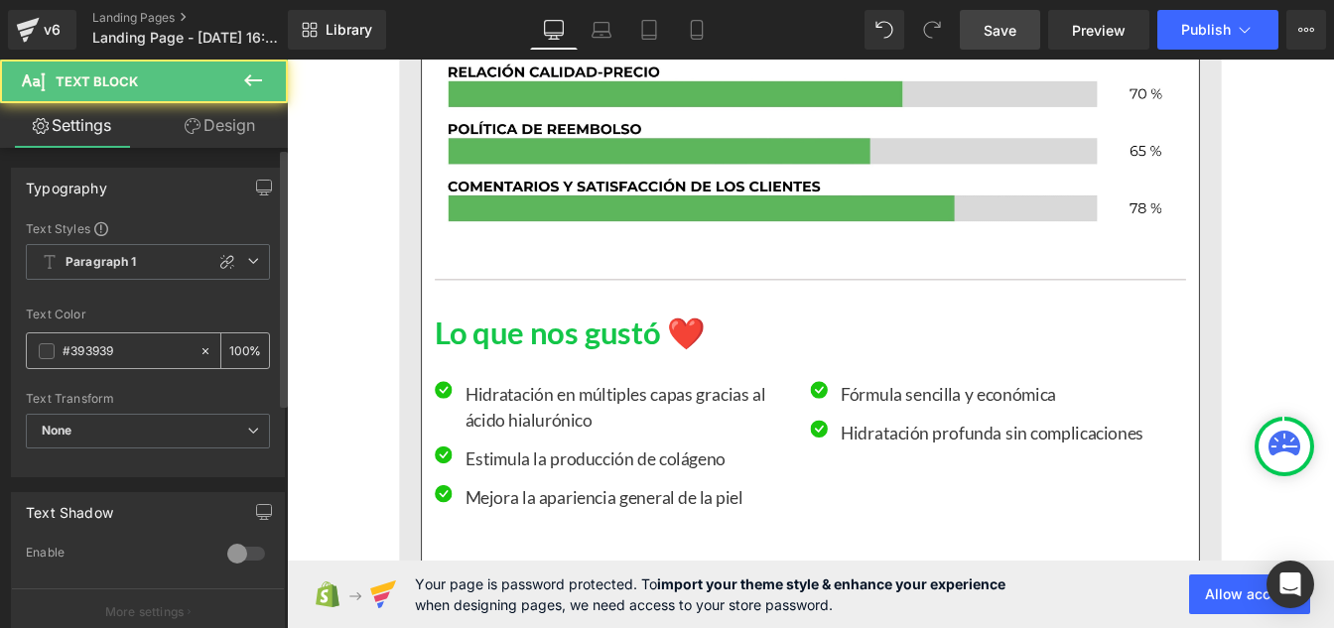
click at [135, 354] on input "#393939" at bounding box center [126, 351] width 127 height 22
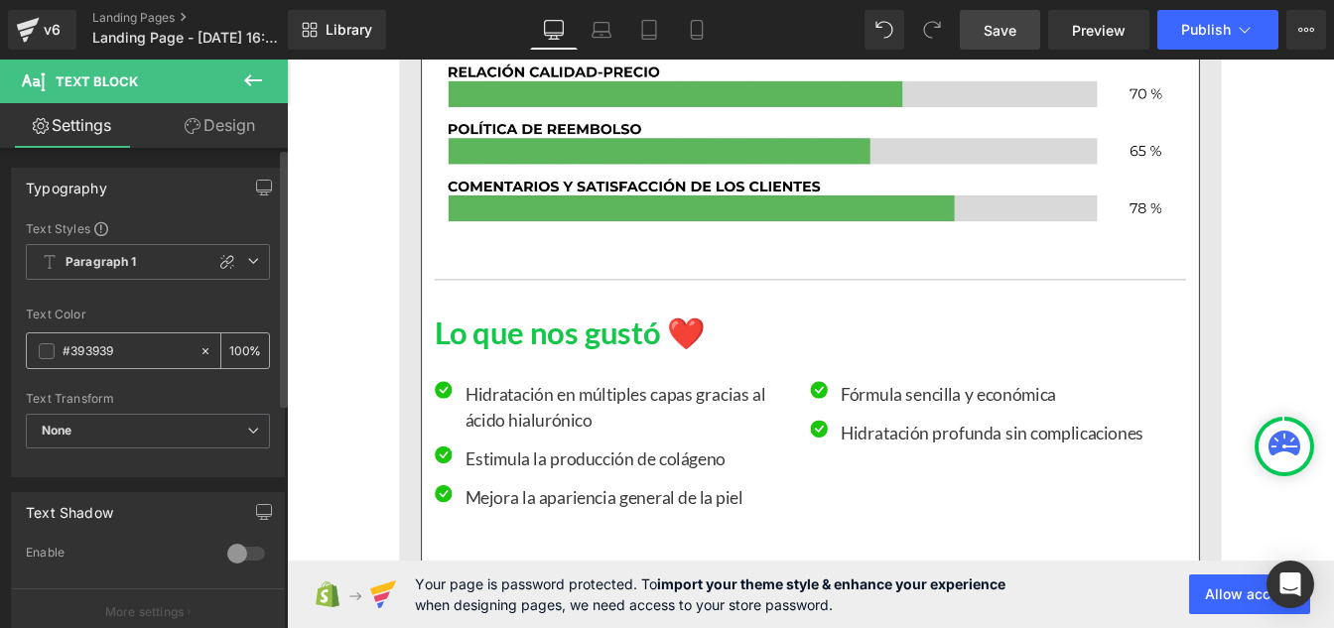
paste input "121212"
type input "#121212"
click at [240, 343] on input "100" at bounding box center [239, 350] width 20 height 22
type input "1"
type input "75"
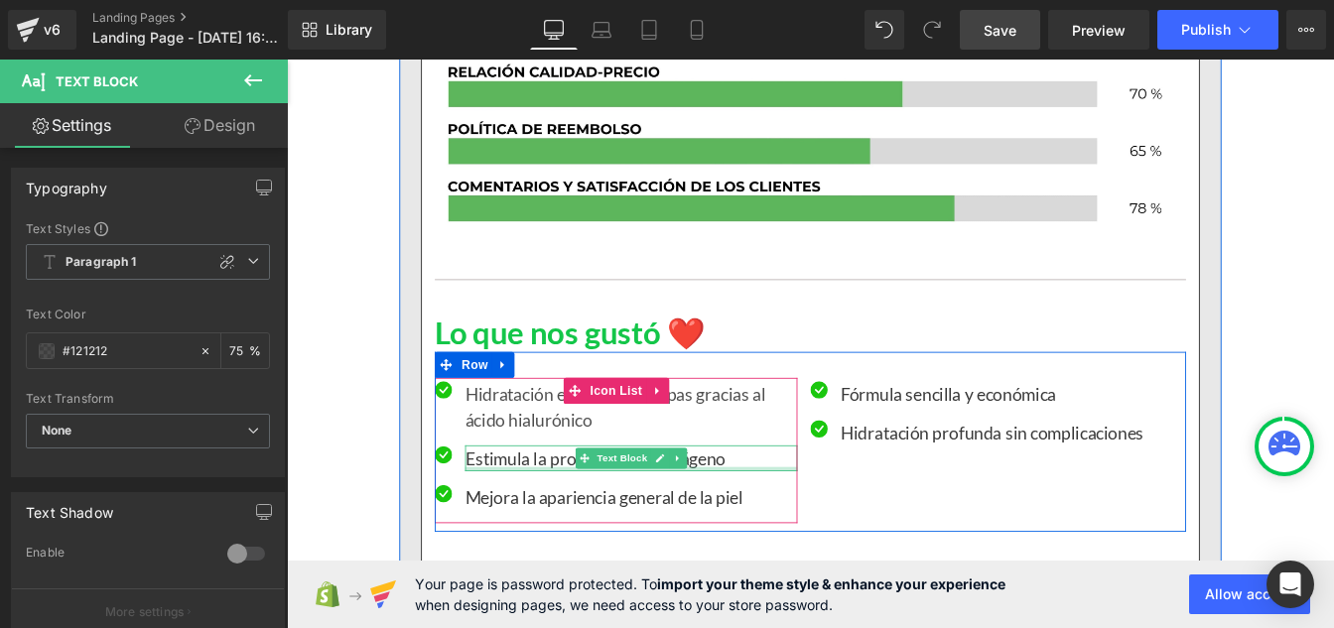
click at [582, 527] on div at bounding box center [681, 529] width 381 height 5
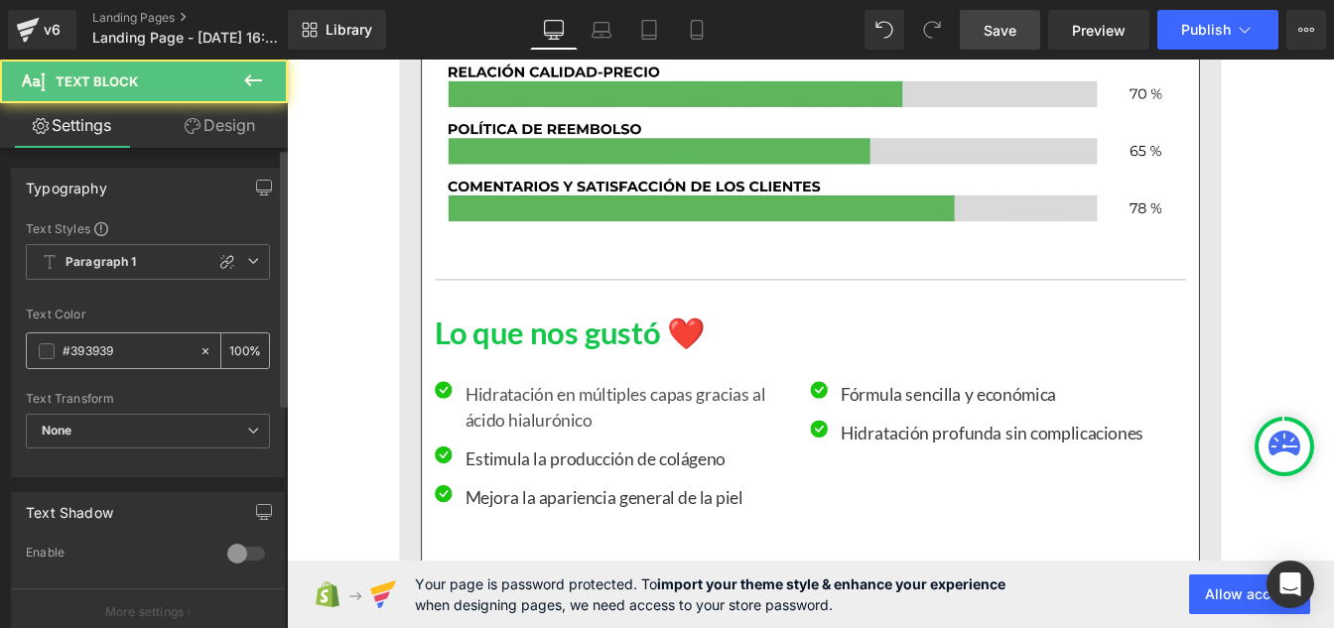
click at [134, 343] on input "#393939" at bounding box center [126, 351] width 127 height 22
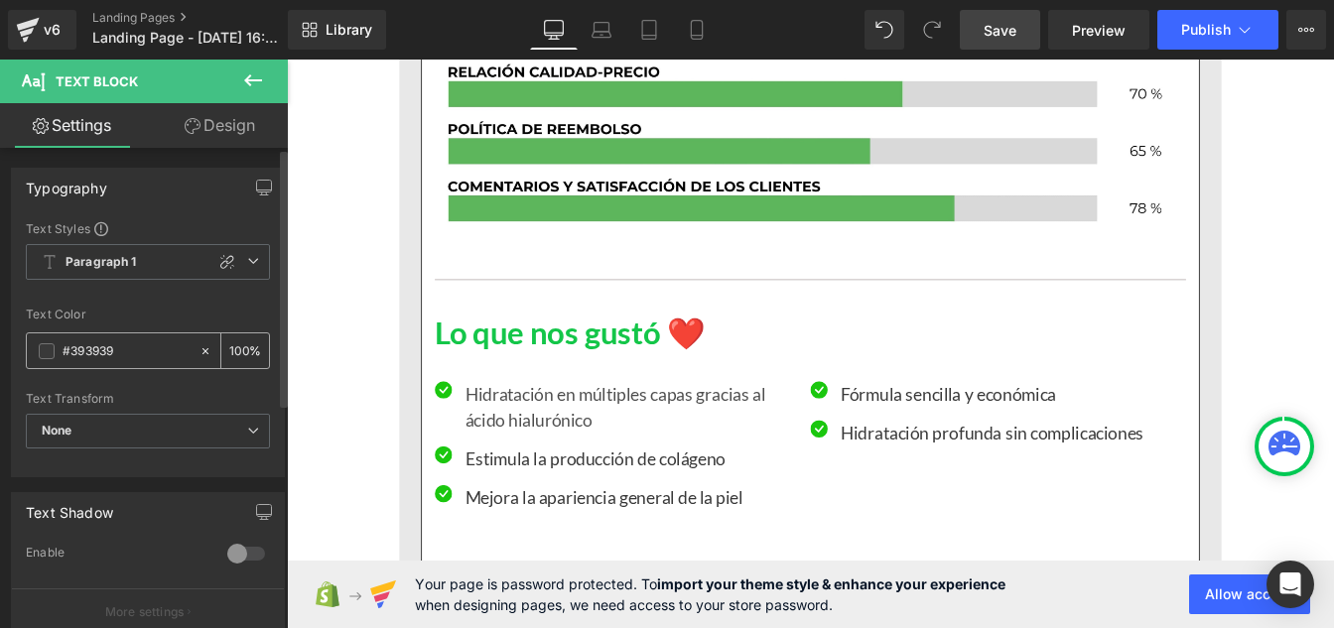
paste input "121212"
type input "#121212"
click at [241, 346] on div "100 %" at bounding box center [245, 350] width 48 height 35
click at [237, 344] on input "100" at bounding box center [239, 350] width 20 height 22
type input "0"
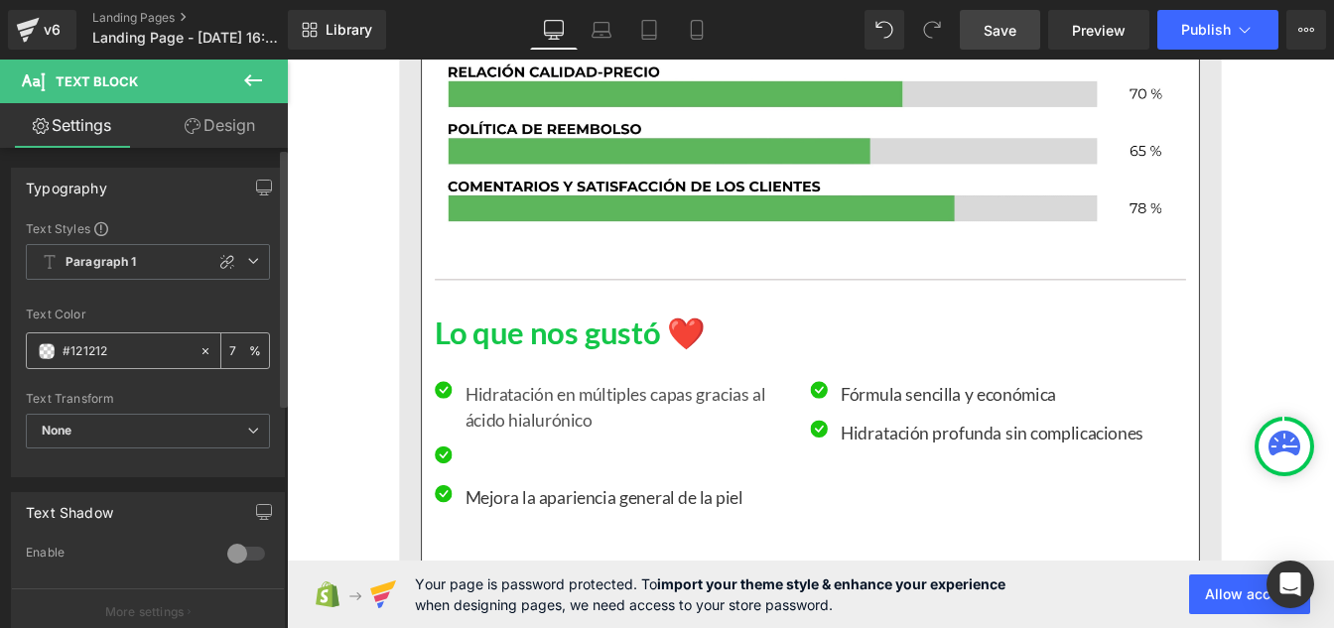
type input "75"
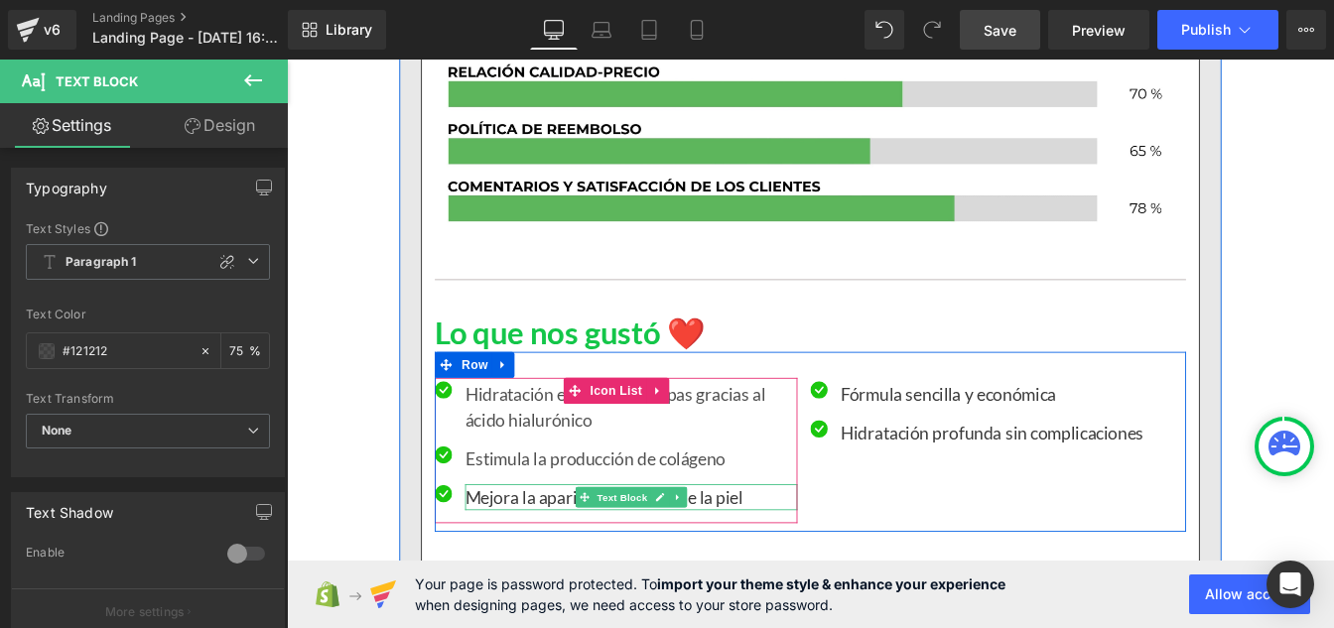
click at [543, 559] on p "Mejora la apariencia general de la piel" at bounding box center [681, 562] width 381 height 30
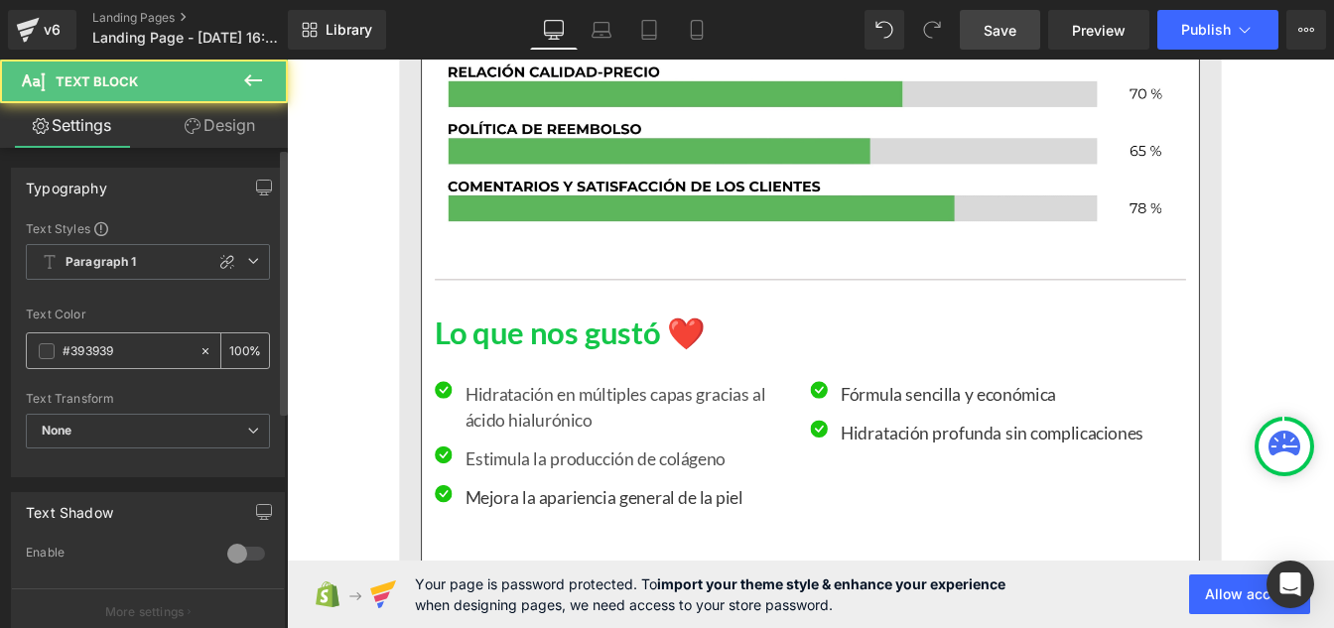
click at [122, 356] on input "#393939" at bounding box center [126, 351] width 127 height 22
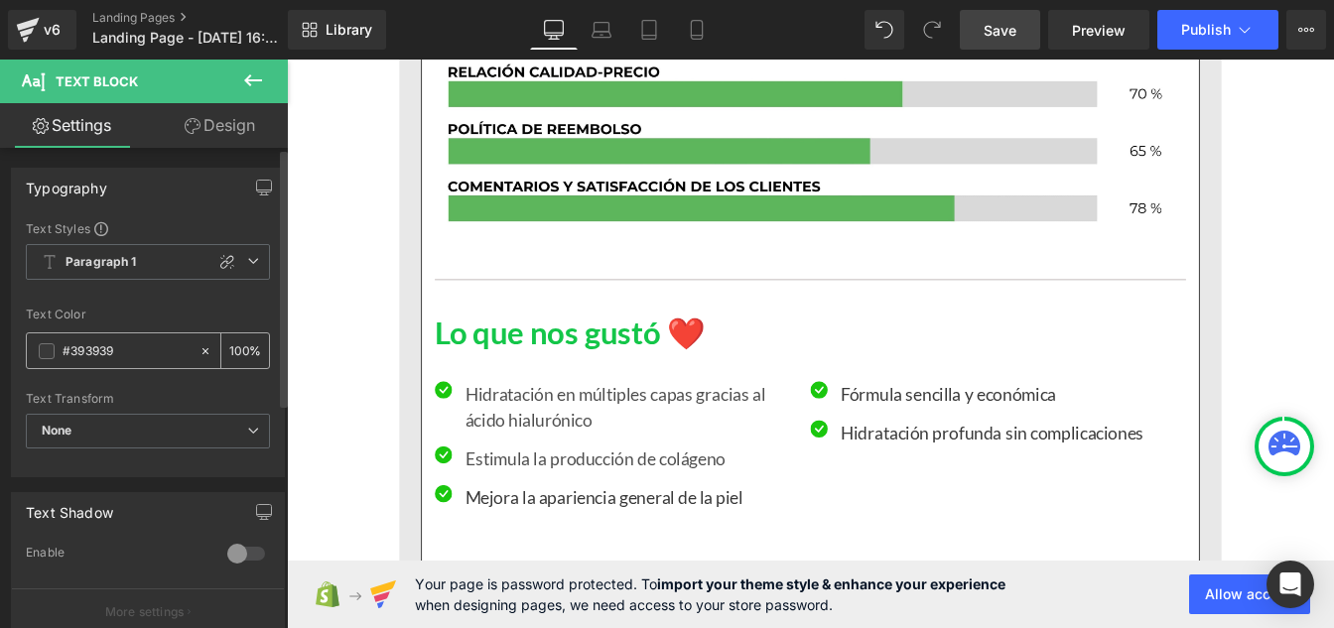
paste input "121212"
type input "#121212"
click at [240, 348] on input "100" at bounding box center [239, 350] width 20 height 22
type input "1"
type input "75"
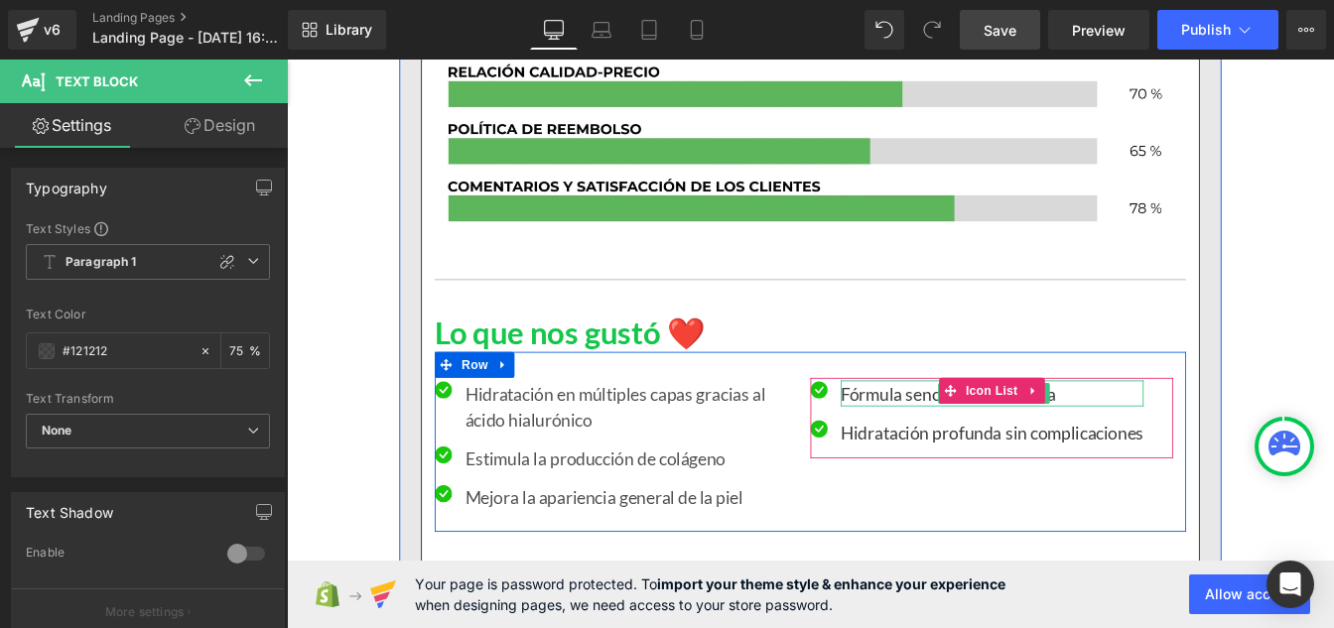
click at [981, 446] on p "Fórmula sencilla y económica" at bounding box center [1095, 443] width 347 height 30
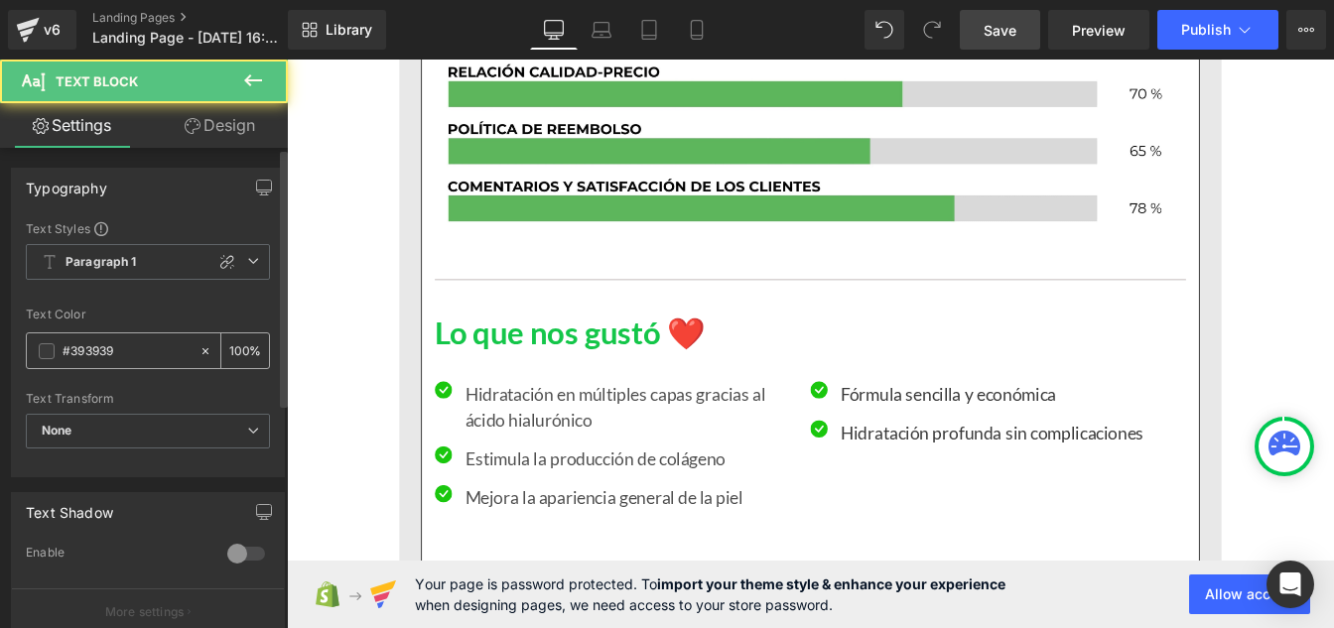
click at [123, 360] on input "#393939" at bounding box center [126, 351] width 127 height 22
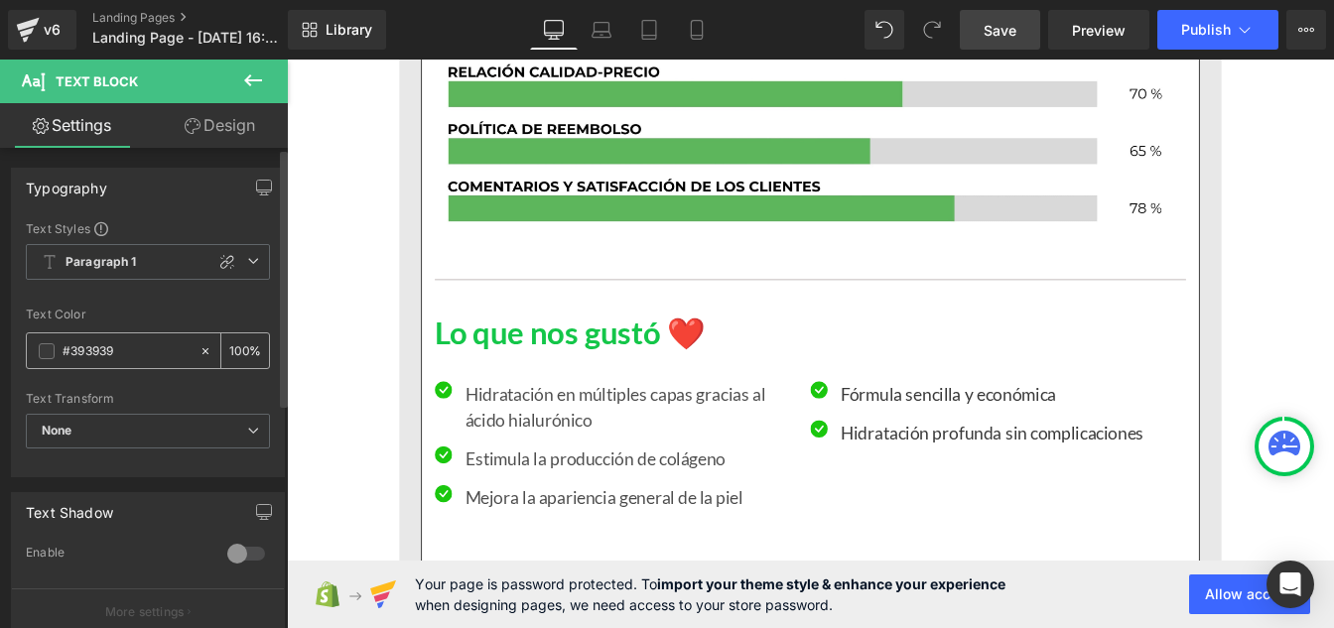
paste input "121212"
type input "#121212"
click at [235, 347] on input "100" at bounding box center [239, 350] width 20 height 22
type input "0"
type input "75"
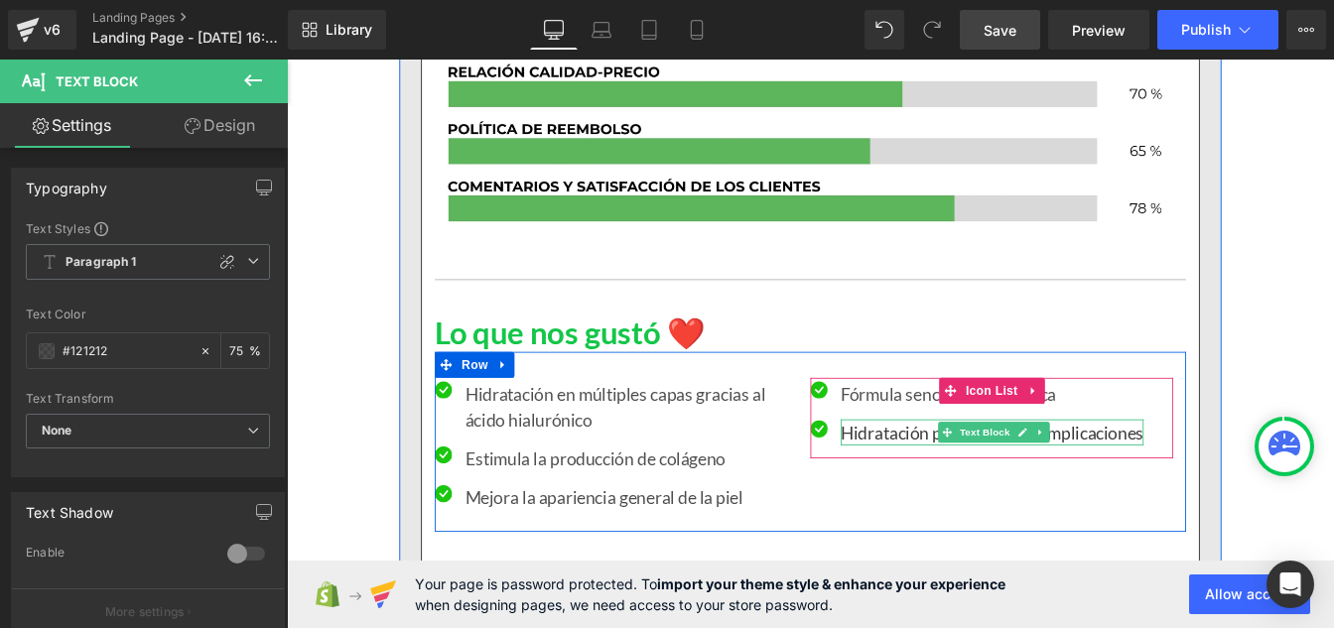
click at [964, 490] on p "Hidratación profunda sin complicaciones" at bounding box center [1095, 487] width 347 height 30
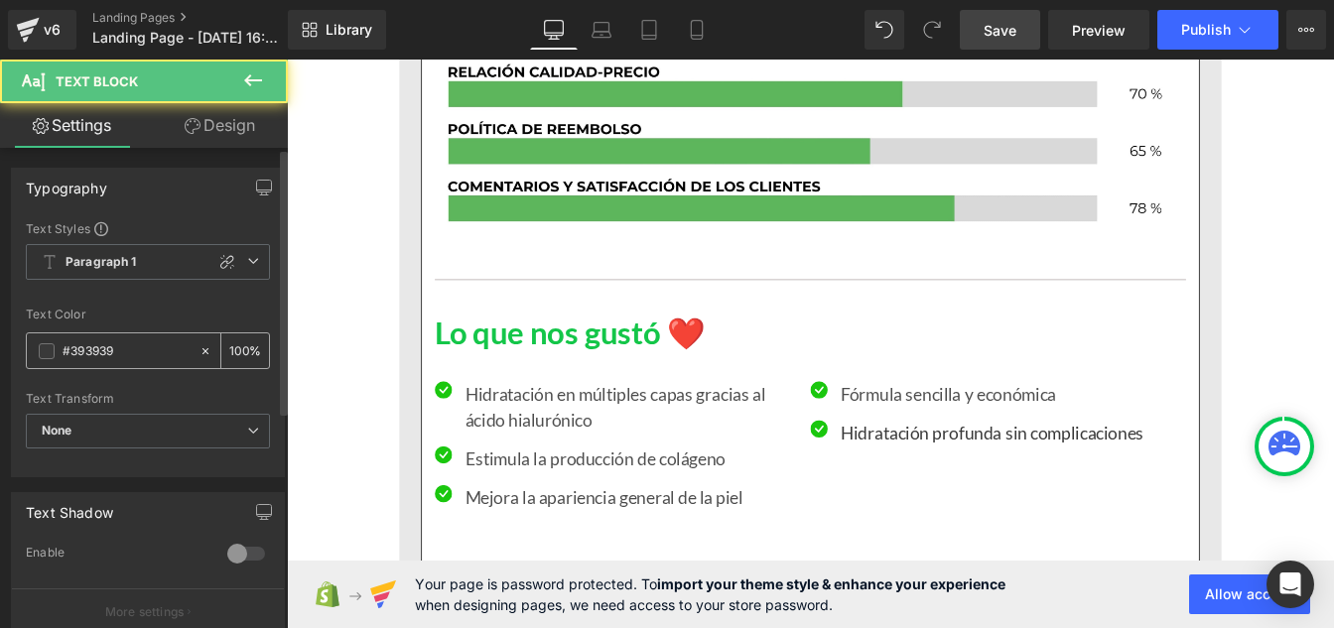
click at [153, 351] on input "#393939" at bounding box center [126, 351] width 127 height 22
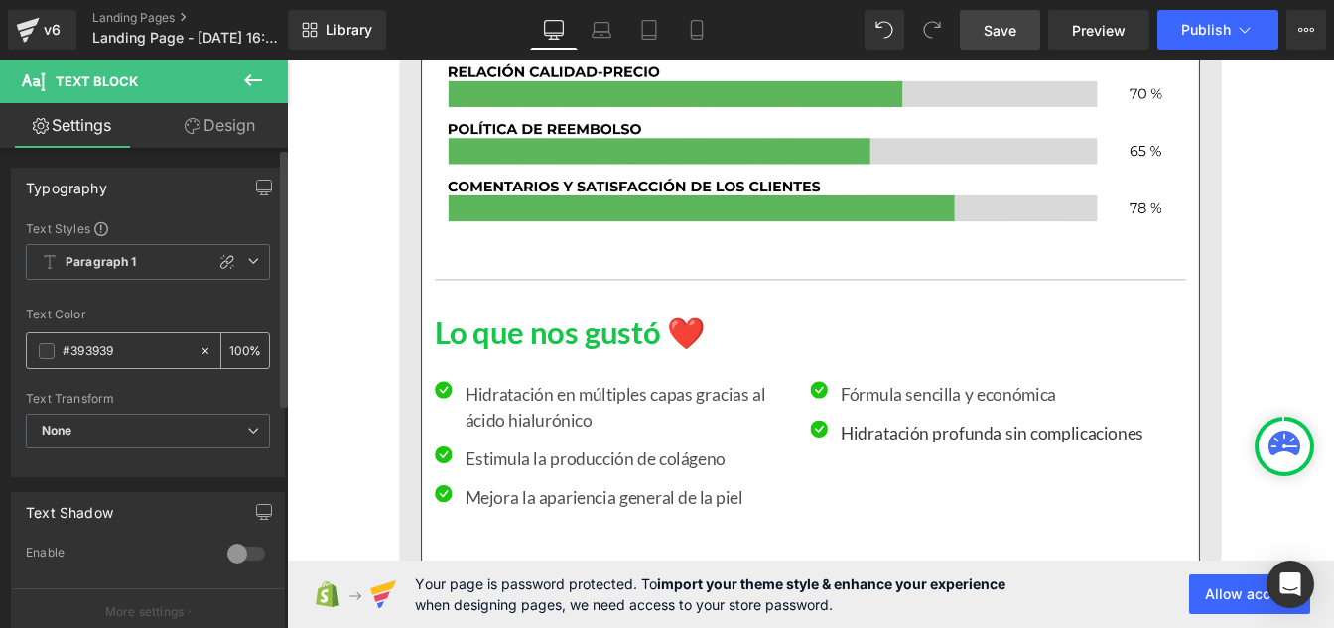
paste input "121212"
type input "#121212"
click at [237, 350] on input "100" at bounding box center [239, 350] width 20 height 22
type input "0"
type input "75"
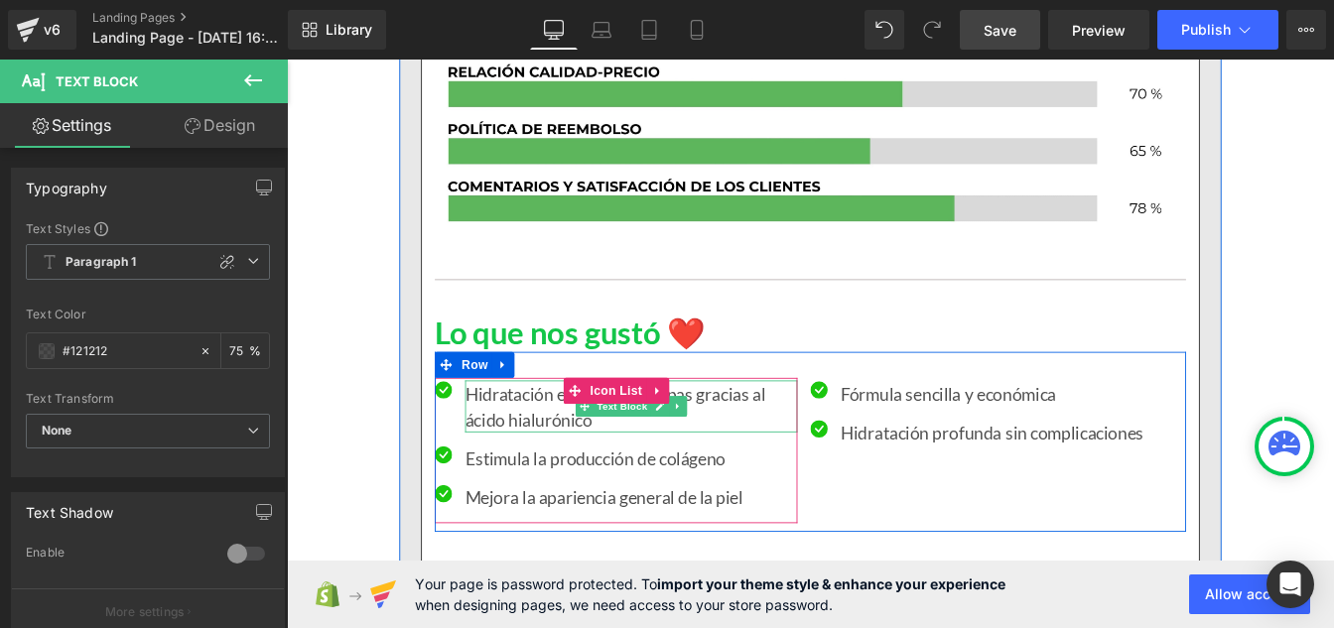
click at [527, 463] on p "Hidratación en múltiples capas gracias al ácido hialurónico" at bounding box center [681, 458] width 381 height 60
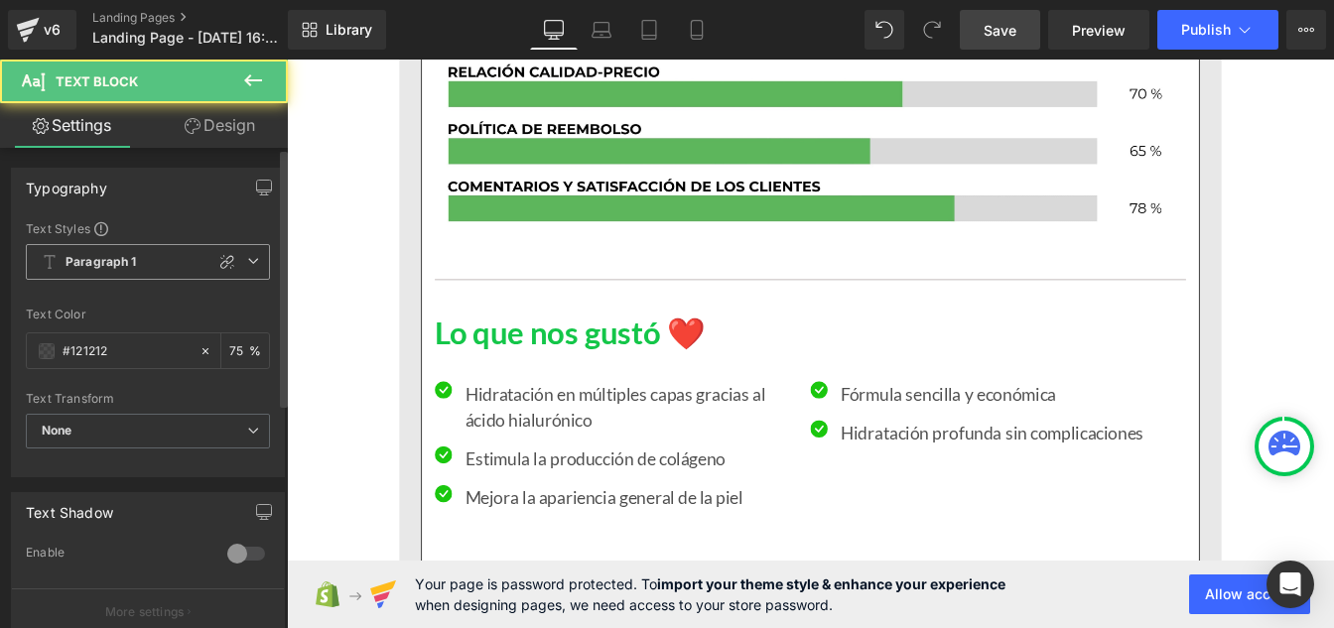
click at [97, 268] on b "Paragraph 1" at bounding box center [101, 262] width 71 height 17
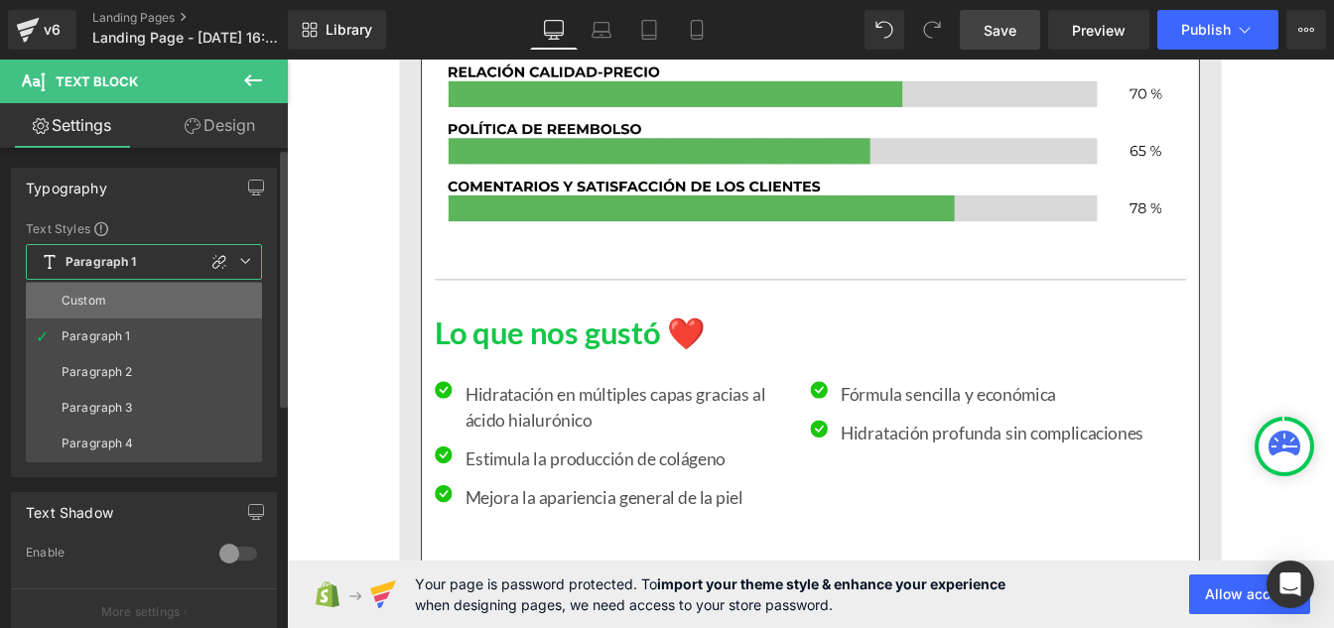
click at [75, 298] on div "Custom" at bounding box center [84, 301] width 45 height 14
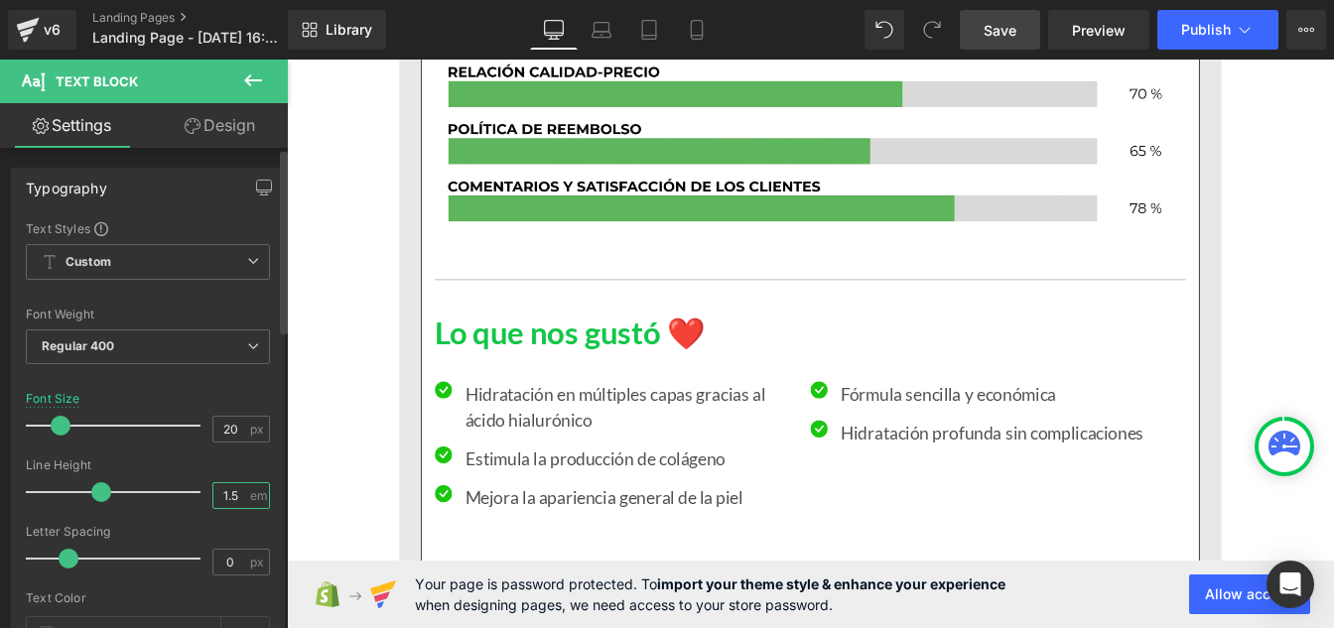
click at [232, 500] on input "1.5" at bounding box center [230, 495] width 35 height 25
type input "1"
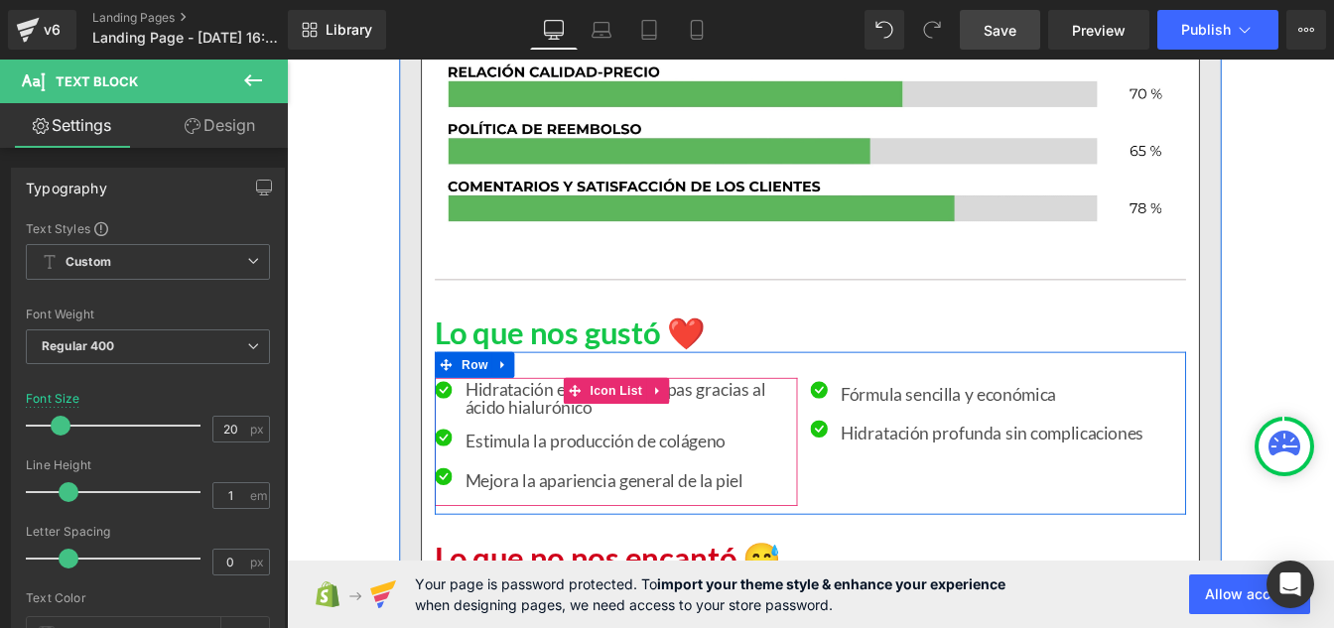
click at [507, 497] on p "Estimula la producción de colágeno" at bounding box center [681, 497] width 381 height 30
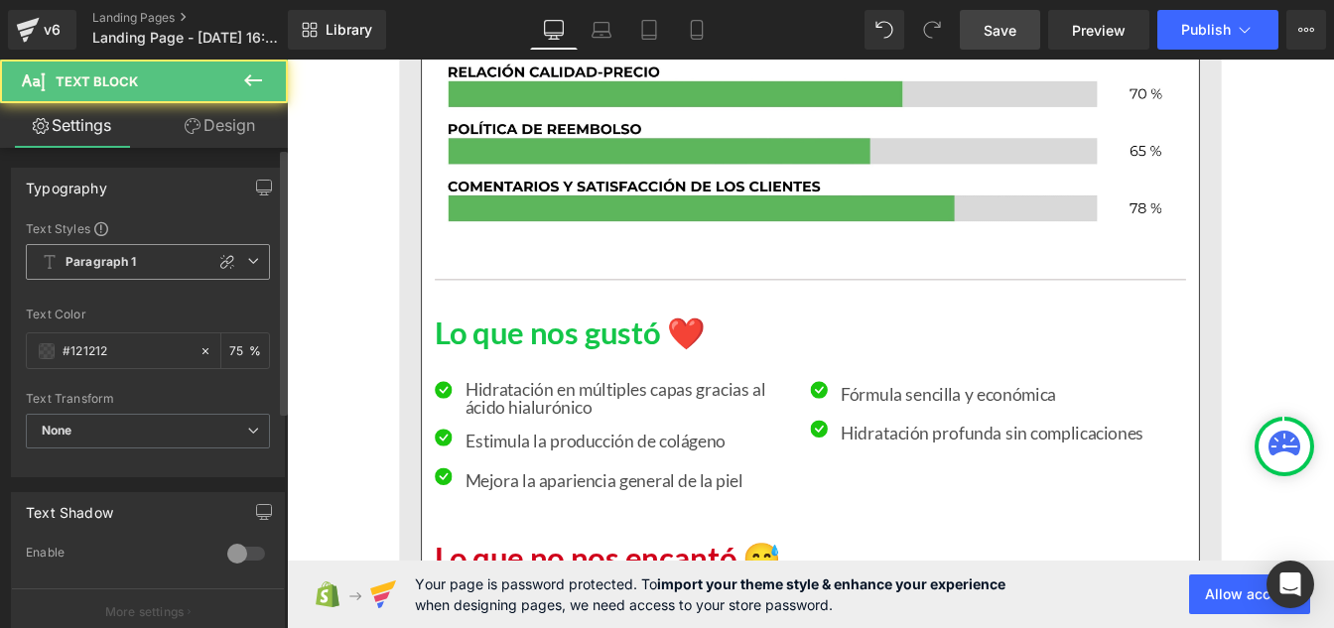
click at [67, 272] on span "Paragraph 1" at bounding box center [148, 262] width 244 height 36
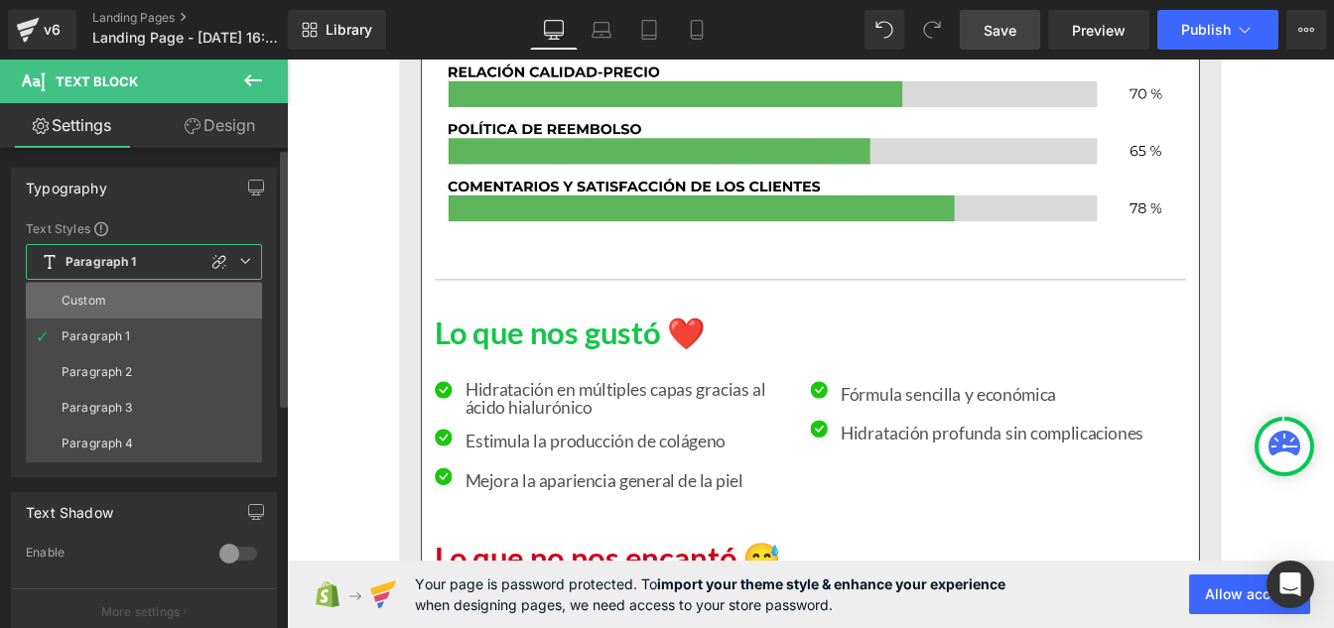
click at [77, 298] on div "Custom" at bounding box center [84, 301] width 45 height 14
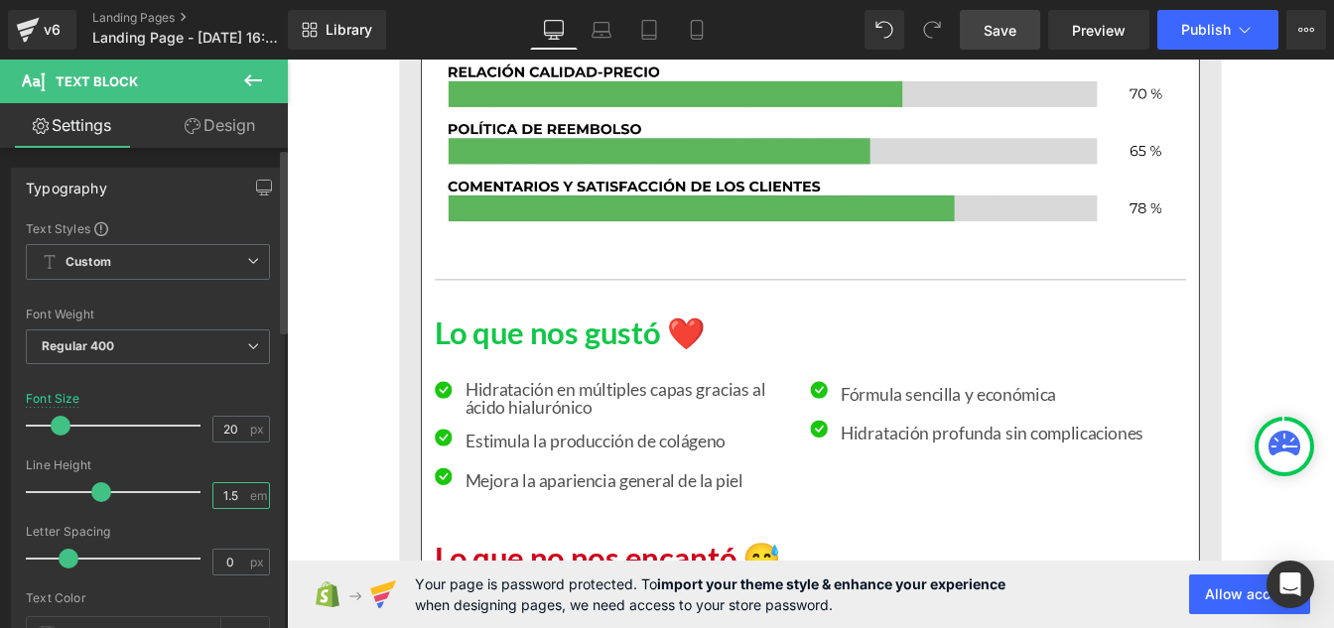
click at [233, 490] on input "1.5" at bounding box center [230, 495] width 35 height 25
type input "1"
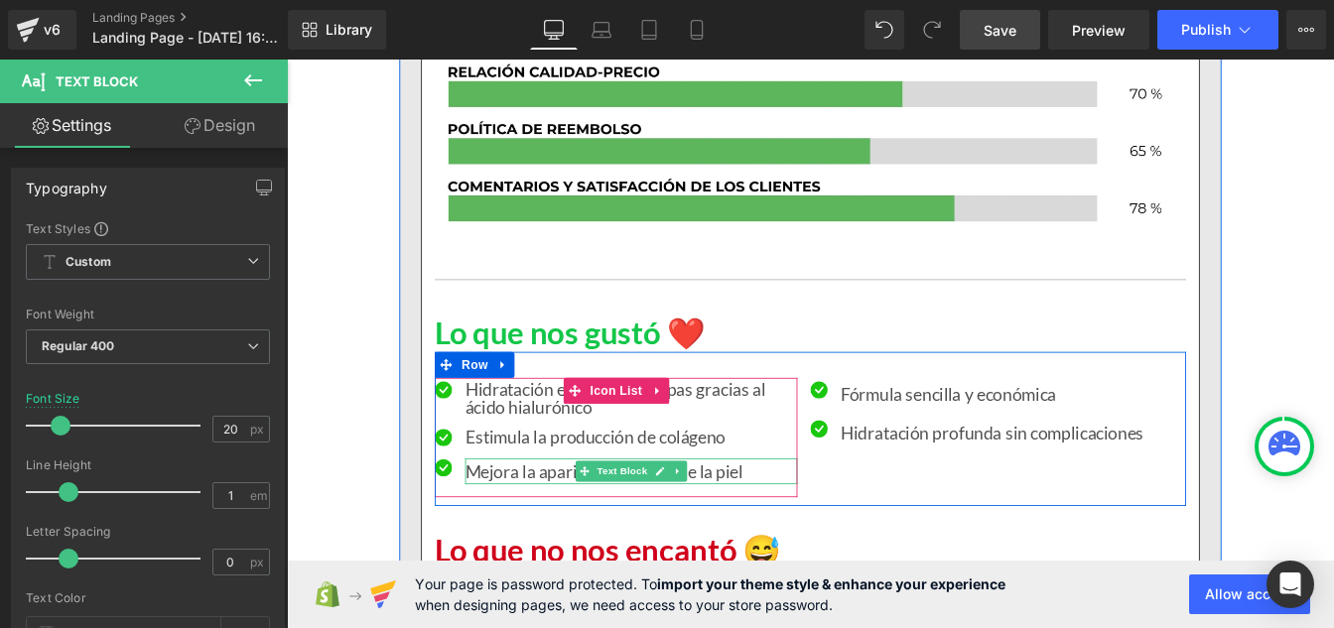
click at [523, 528] on p "Mejora la apariencia general de la piel" at bounding box center [681, 532] width 381 height 30
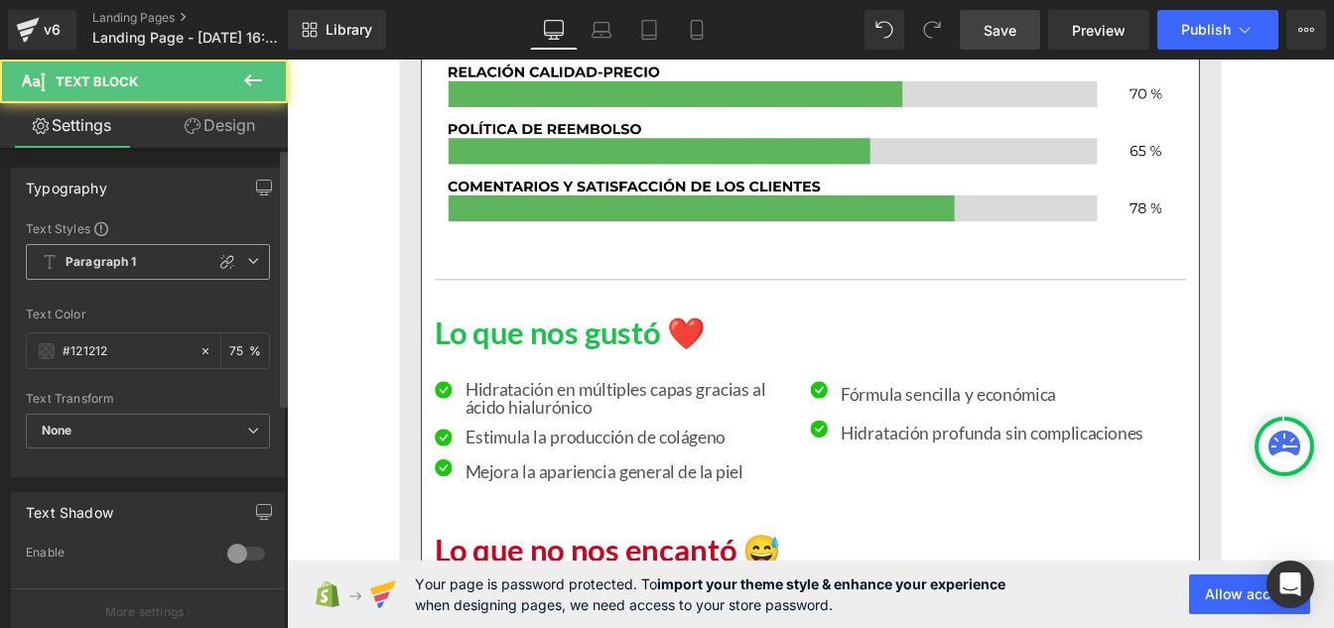
click at [114, 266] on b "Paragraph 1" at bounding box center [101, 262] width 71 height 17
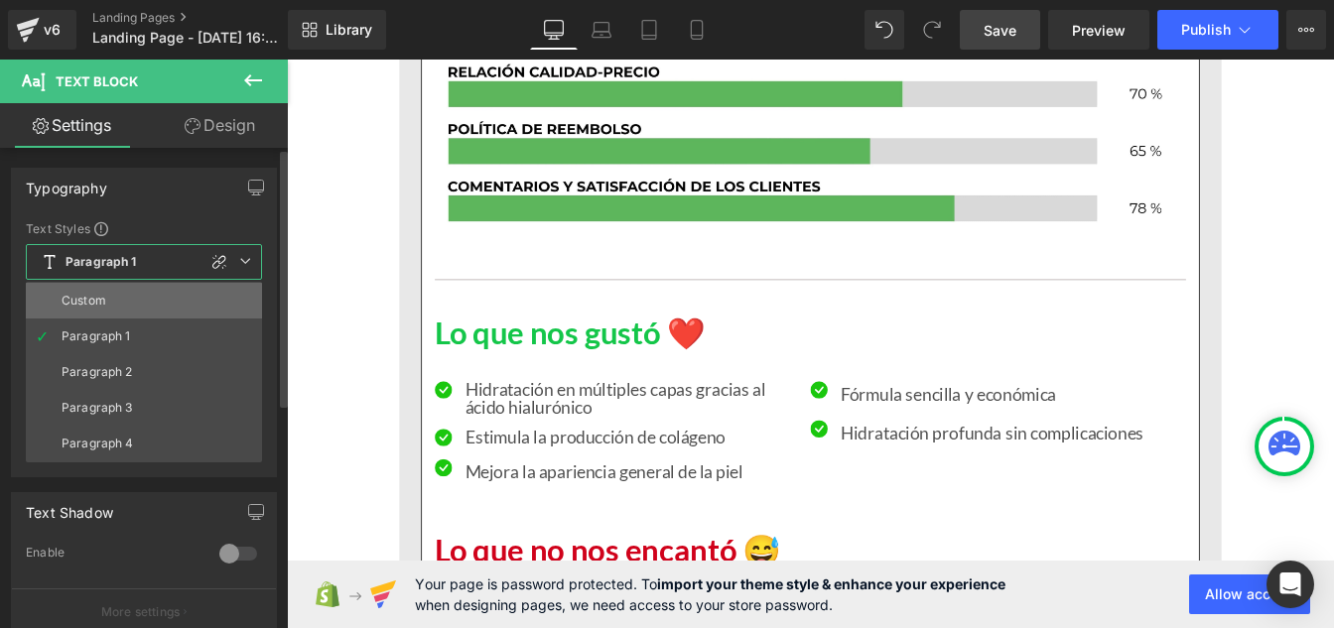
click at [111, 303] on li "Custom" at bounding box center [144, 301] width 236 height 36
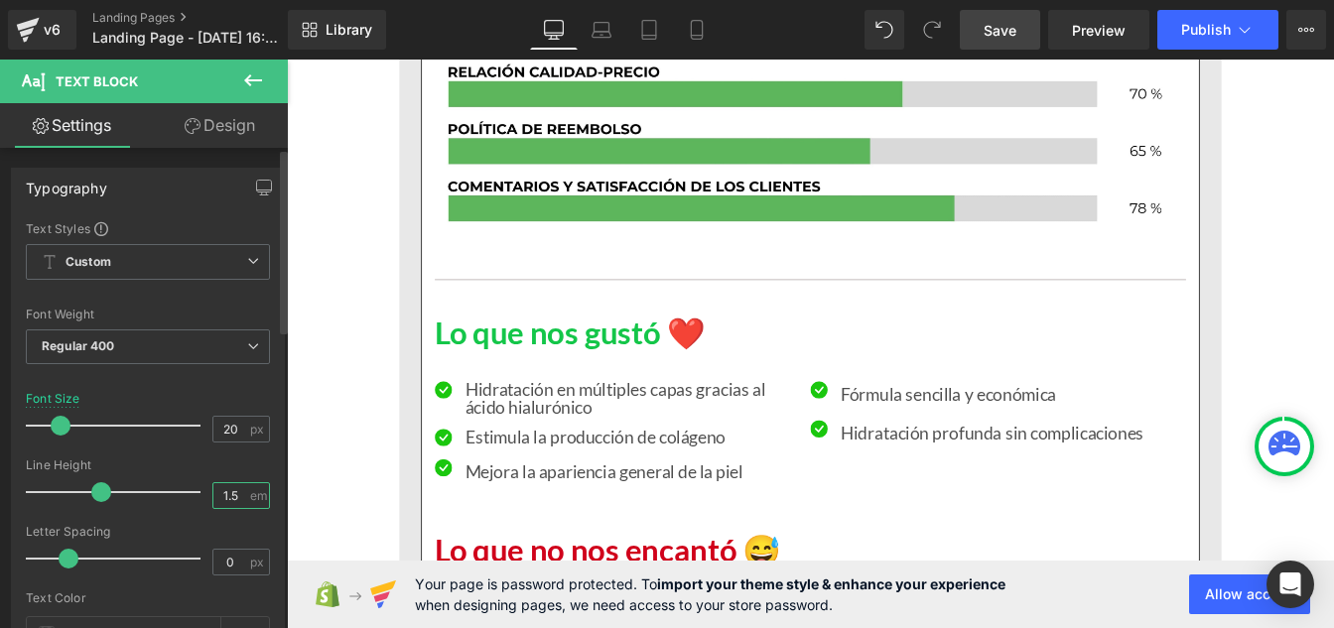
click at [229, 498] on input "1.5" at bounding box center [230, 495] width 35 height 25
type input "1"
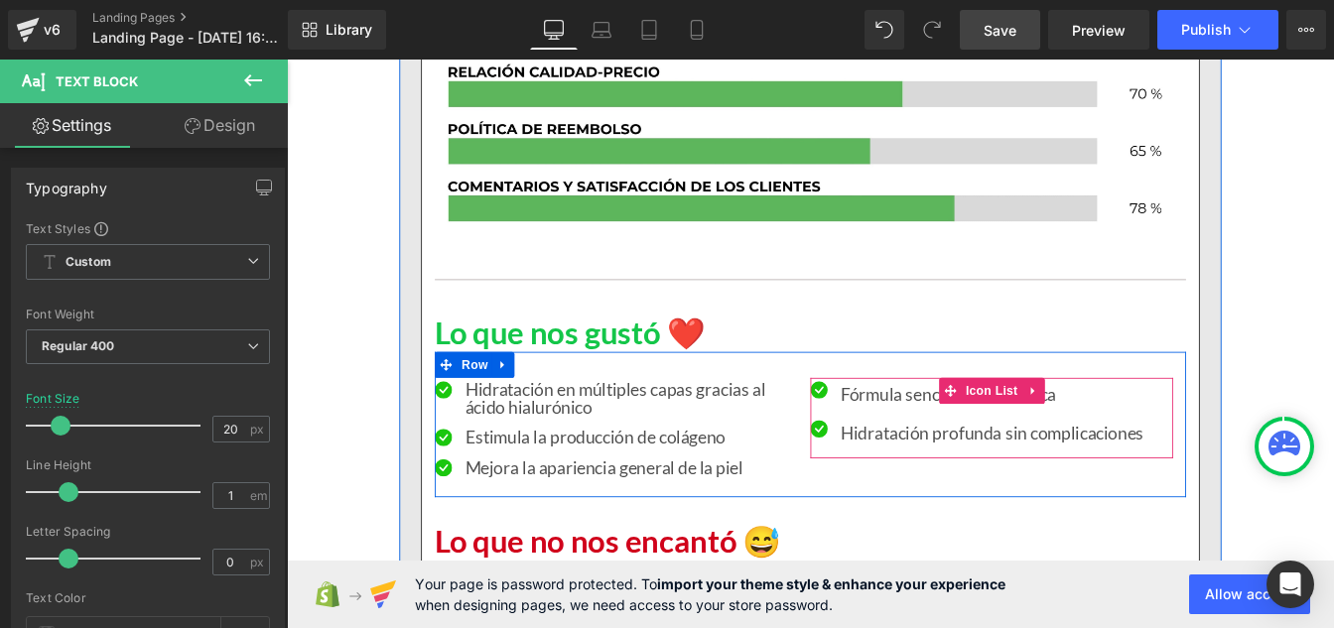
click at [939, 446] on p "Fórmula sencilla y económica" at bounding box center [1095, 443] width 347 height 30
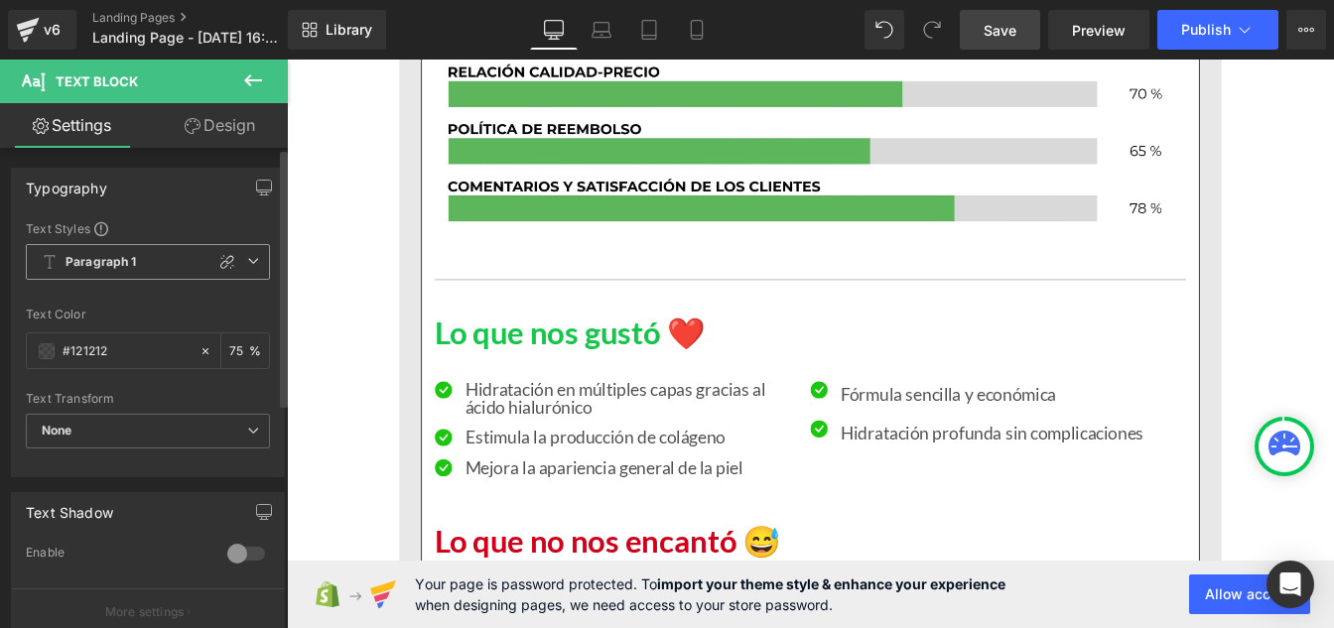
click at [89, 264] on b "Paragraph 1" at bounding box center [101, 262] width 71 height 17
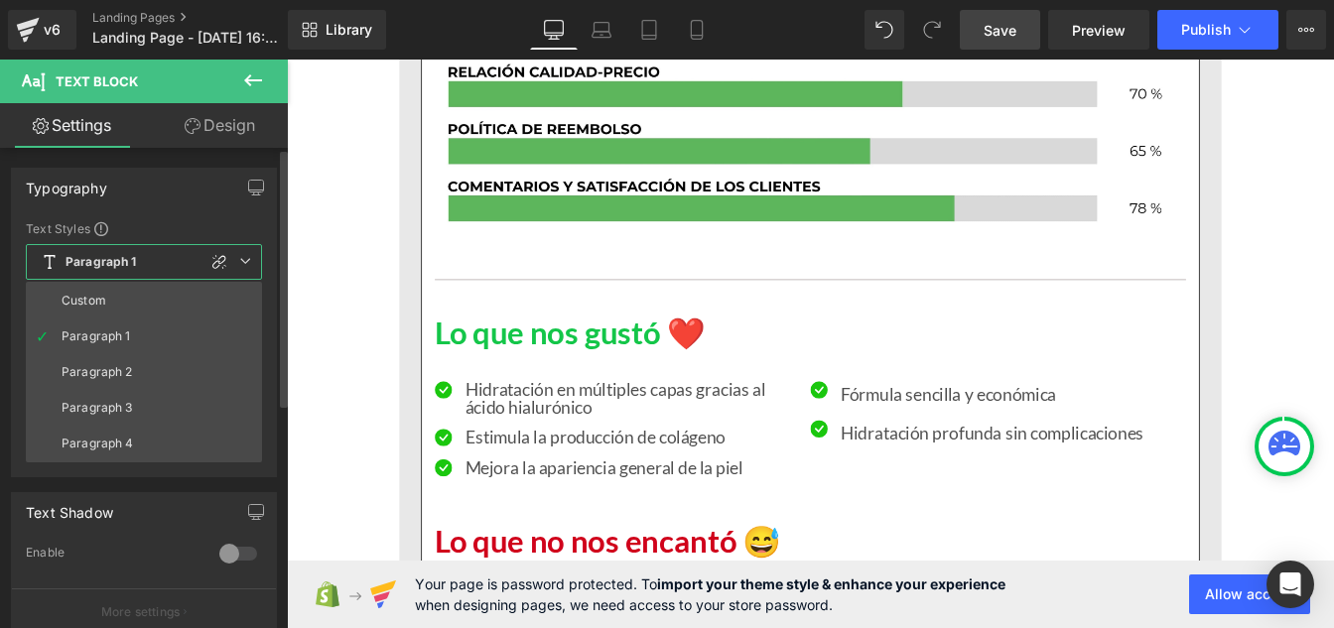
click at [97, 307] on div "Custom" at bounding box center [84, 301] width 45 height 14
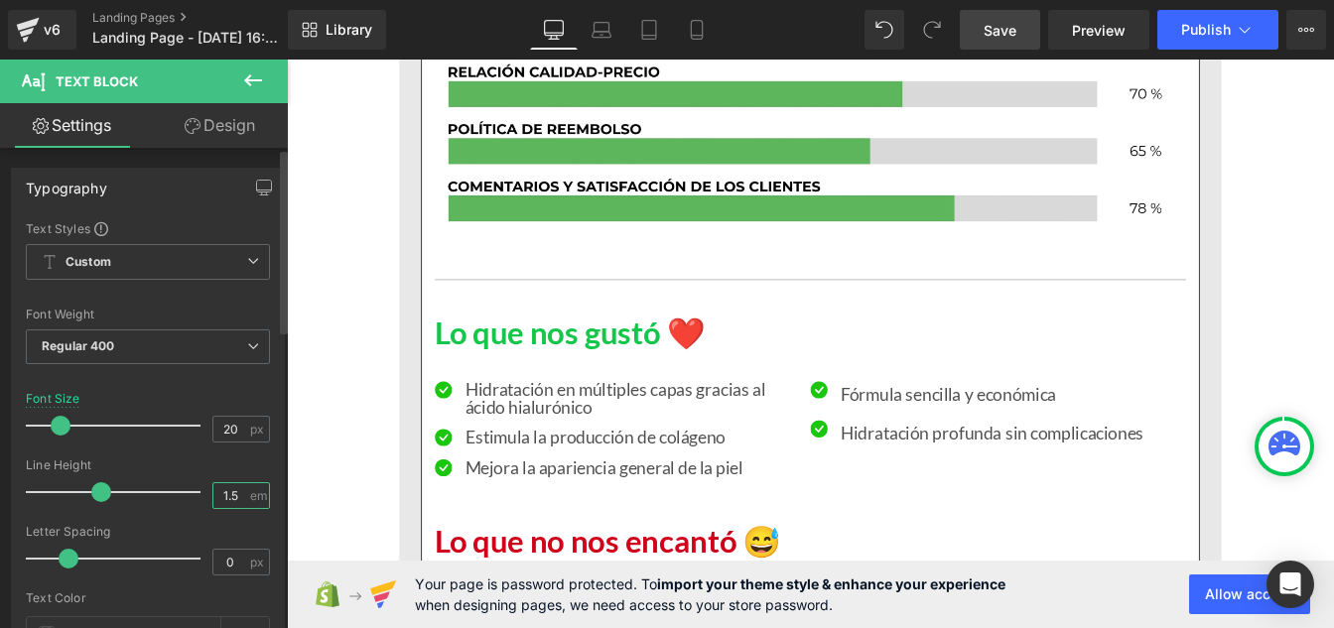
click at [229, 504] on input "1.5" at bounding box center [230, 495] width 35 height 25
type input "1"
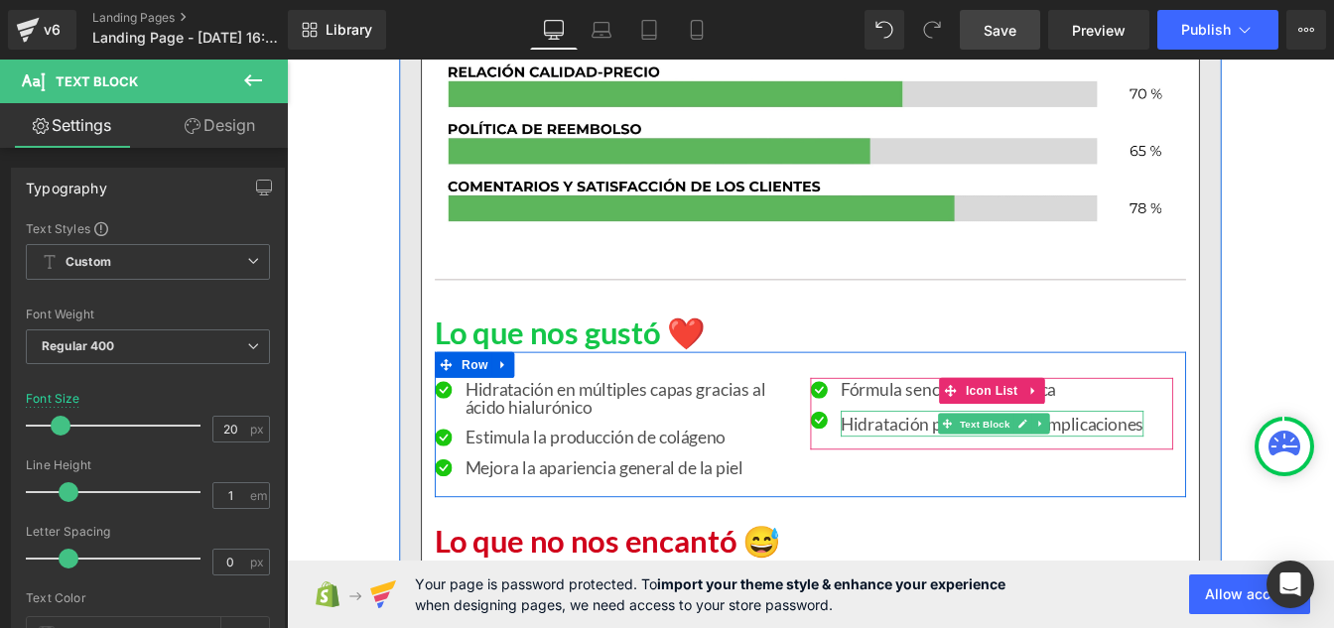
click at [956, 474] on p "Hidratación profunda sin complicaciones" at bounding box center [1095, 478] width 347 height 30
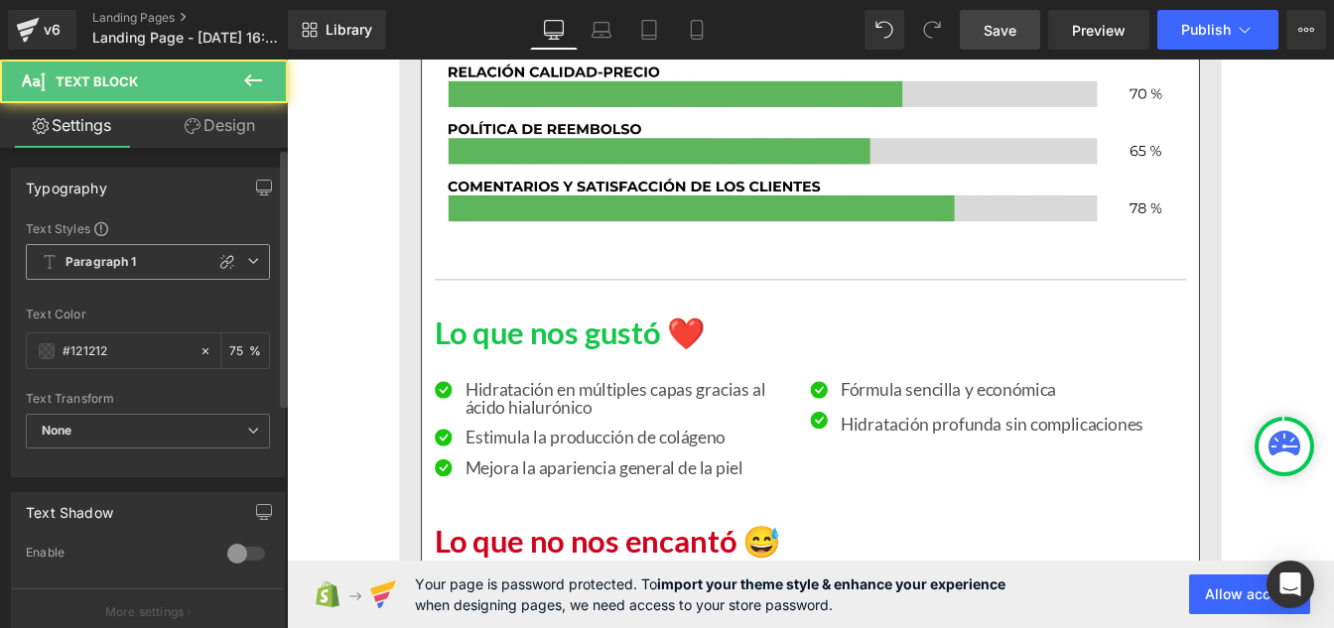
click at [89, 275] on span "Paragraph 1" at bounding box center [148, 262] width 244 height 36
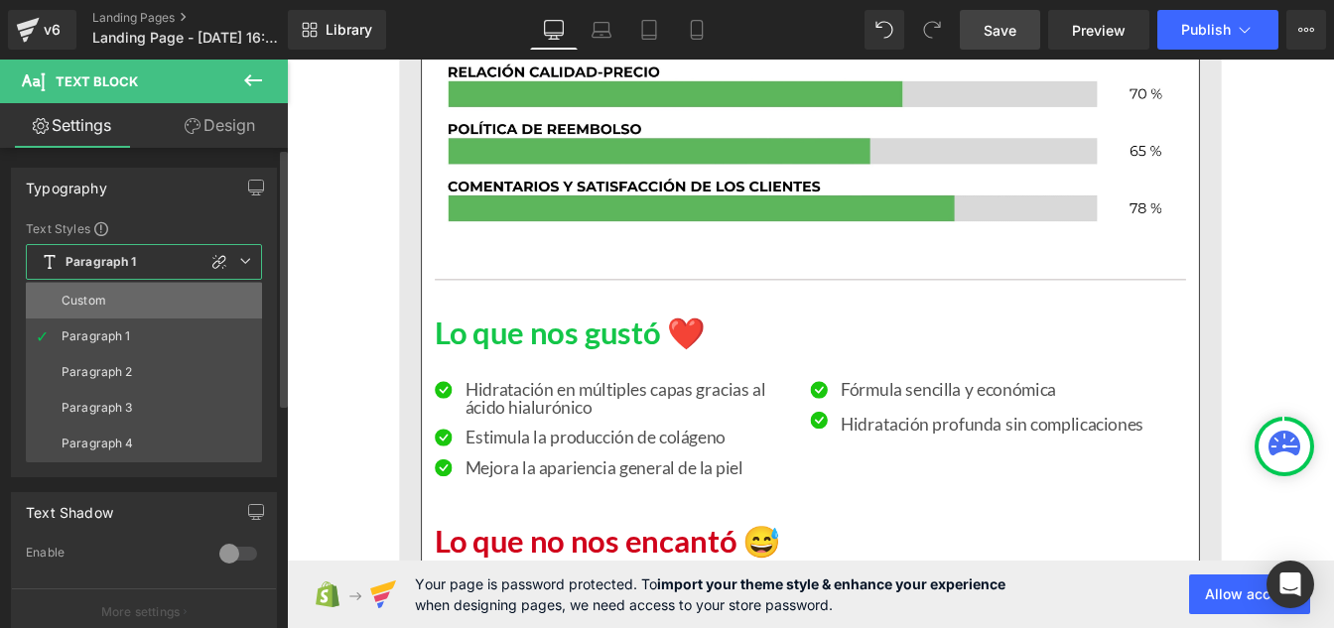
click at [99, 299] on div "Custom" at bounding box center [84, 301] width 45 height 14
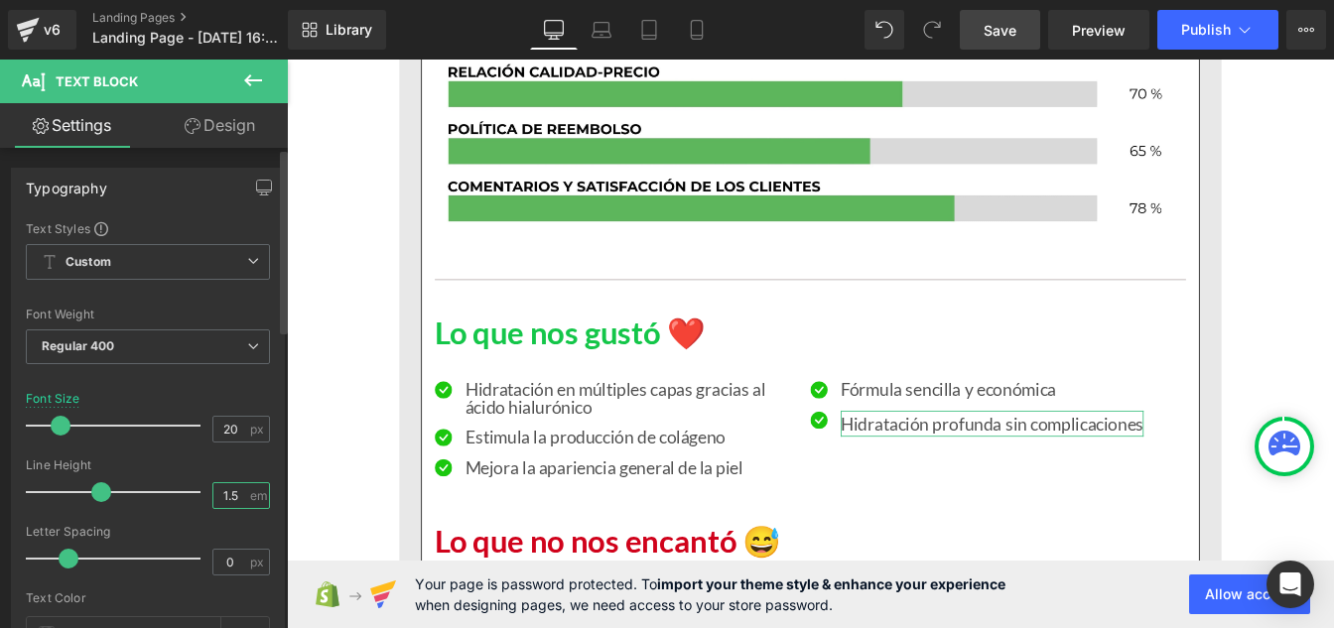
click at [237, 497] on input "1.5" at bounding box center [230, 495] width 35 height 25
type input "1"
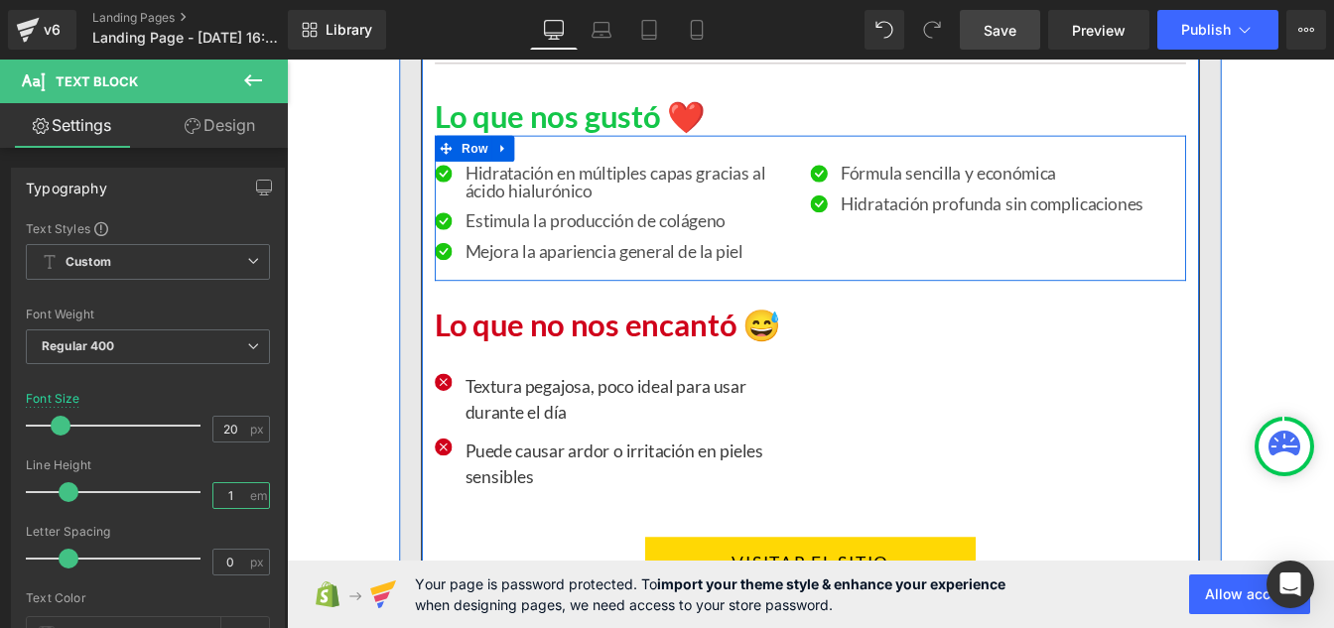
scroll to position [13987, 0]
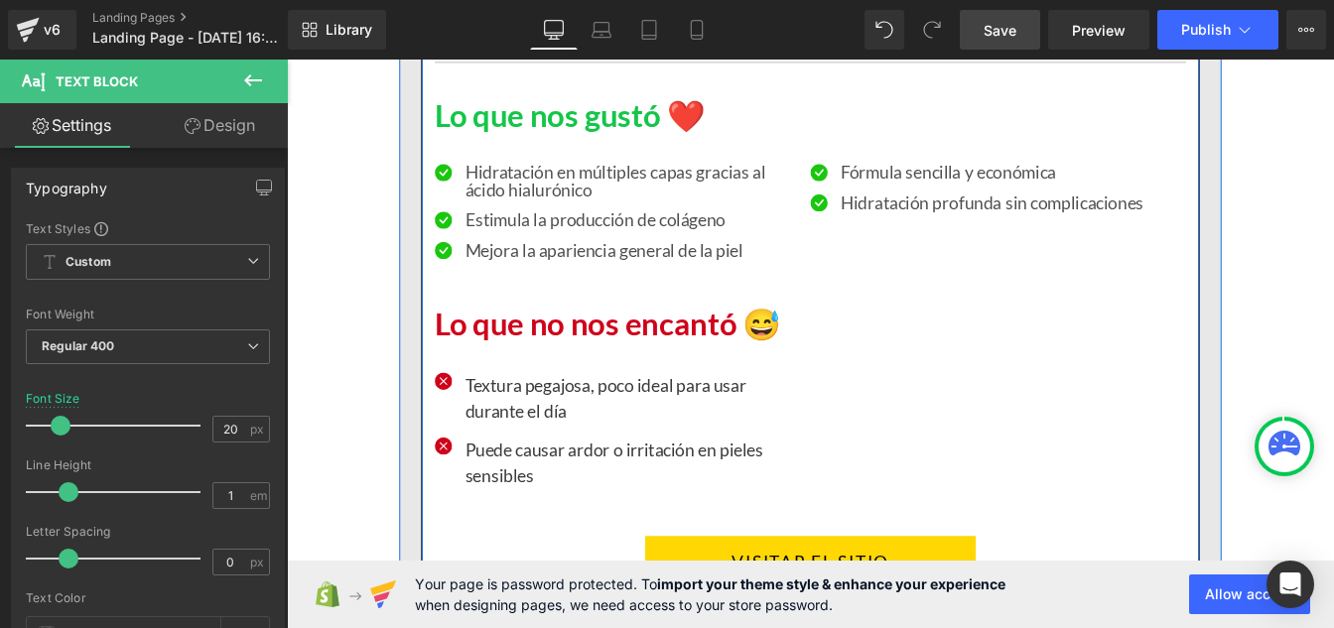
click at [593, 445] on p "Textura pegajosa, poco ideal para usar durante el día" at bounding box center [681, 448] width 381 height 60
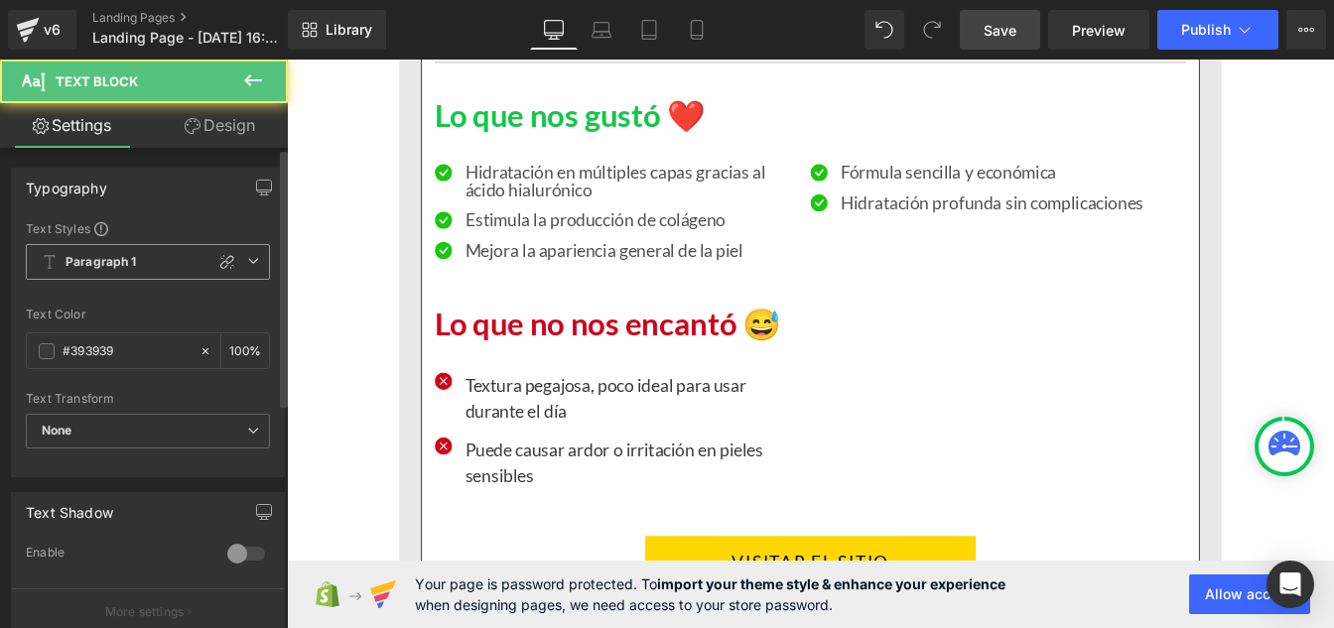
click at [81, 265] on b "Paragraph 1" at bounding box center [101, 262] width 71 height 17
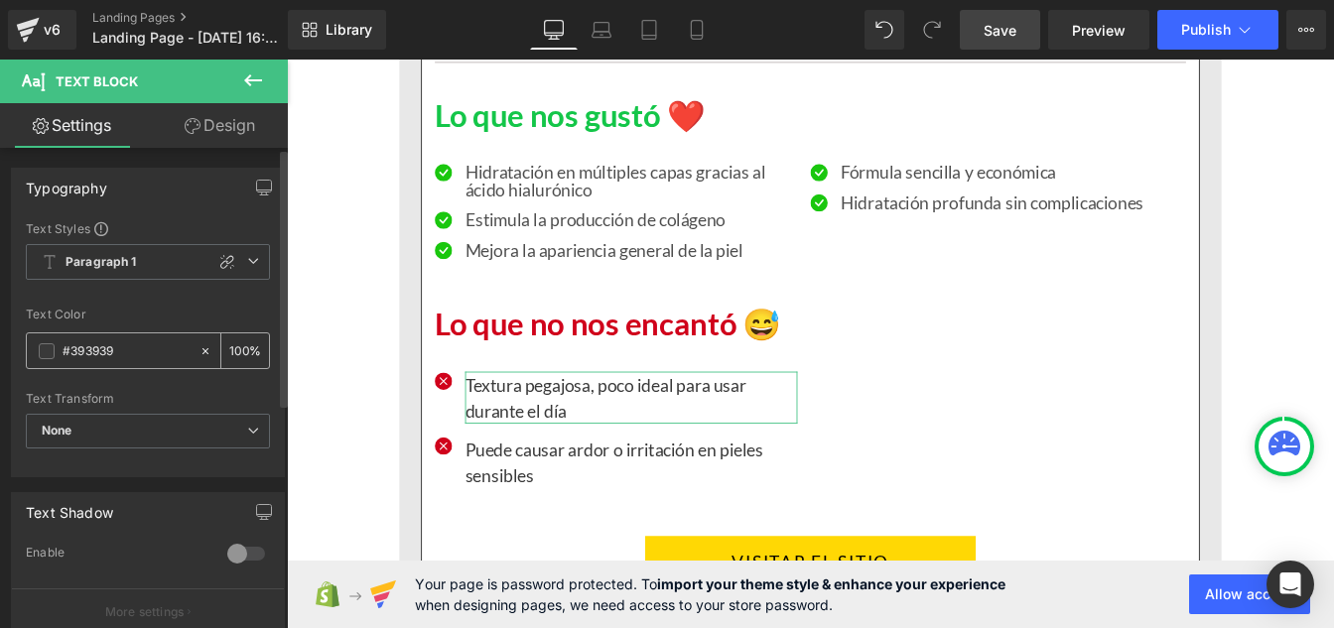
click at [110, 338] on div "#393939" at bounding box center [113, 350] width 172 height 35
click at [113, 347] on input "#393939" at bounding box center [126, 351] width 127 height 22
paste input "121212"
type input "#121212"
click at [239, 349] on input "100" at bounding box center [239, 350] width 20 height 22
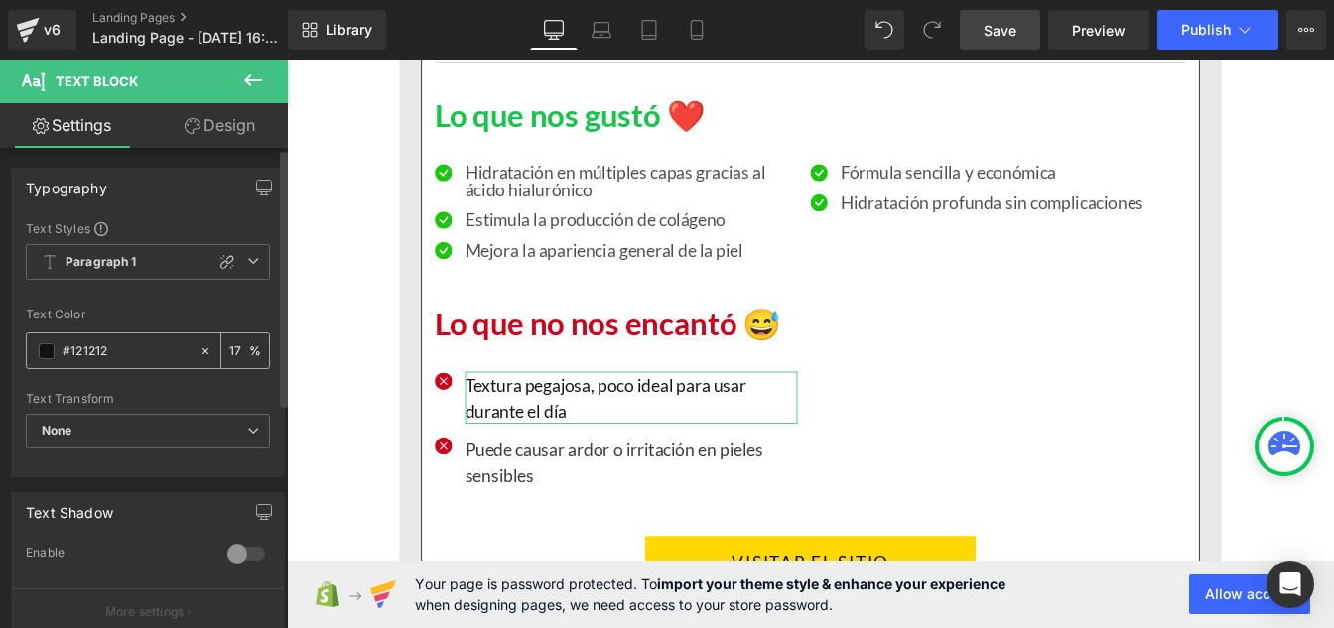
type input "1"
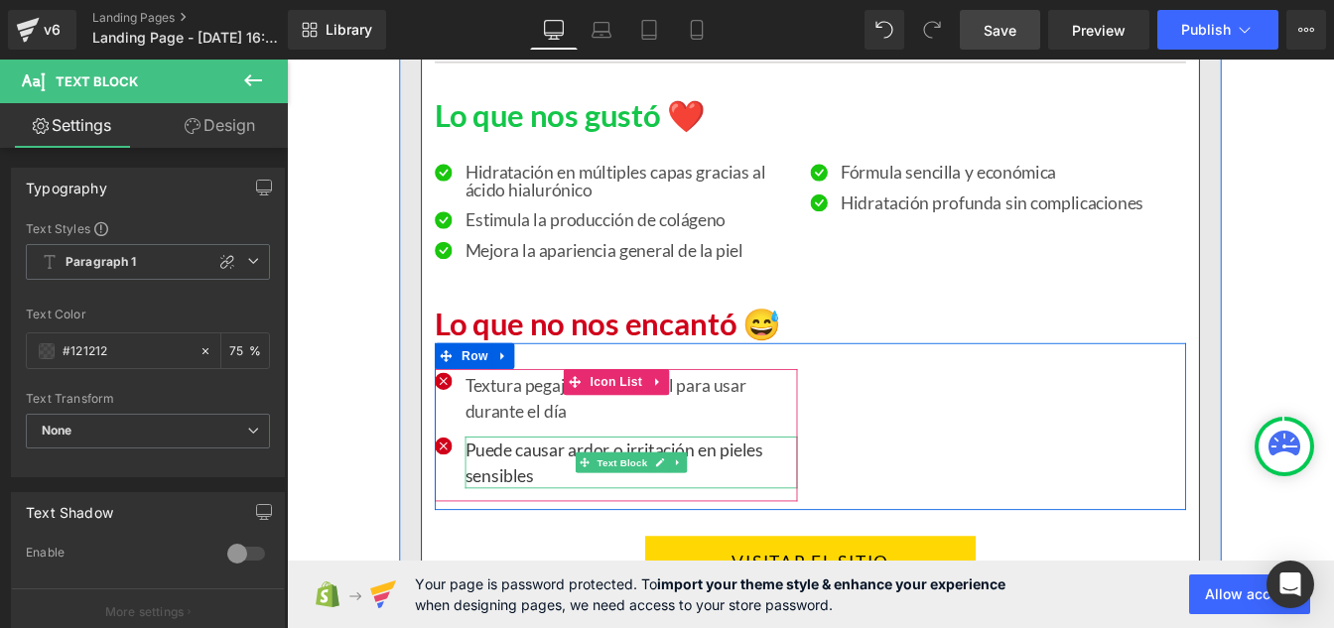
click at [533, 512] on p "Puede causar ardor o irritación en pieles sensibles" at bounding box center [681, 522] width 381 height 60
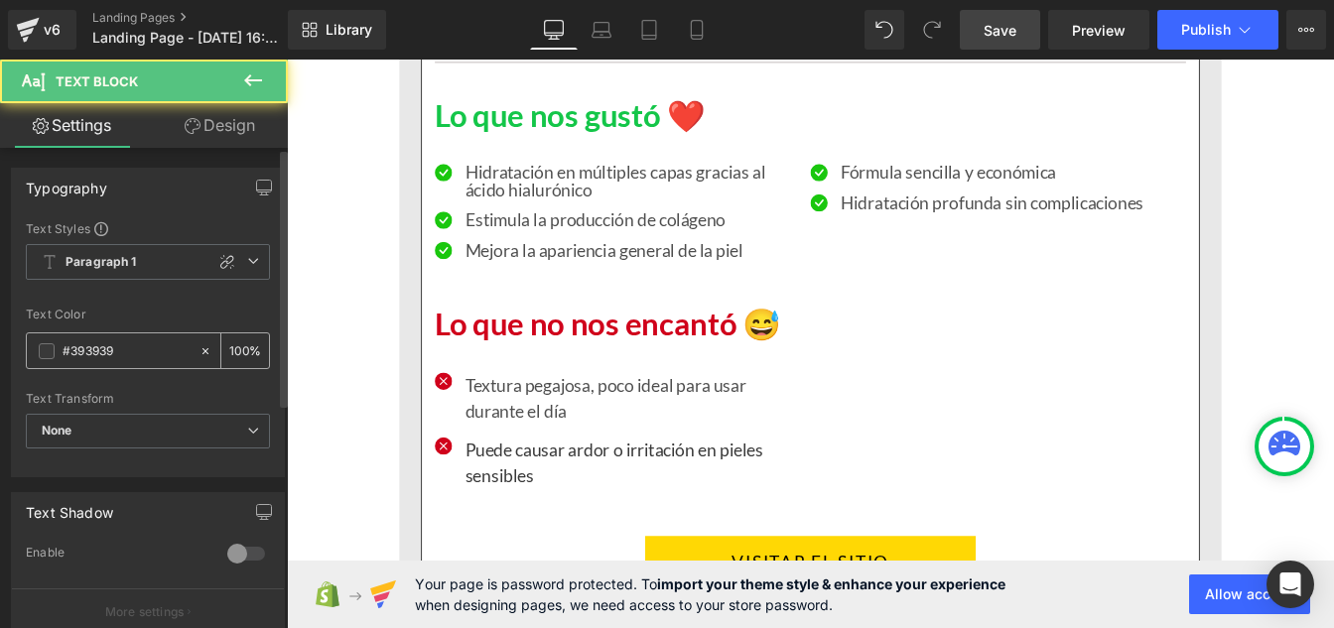
click at [150, 363] on div "#393939" at bounding box center [113, 350] width 172 height 35
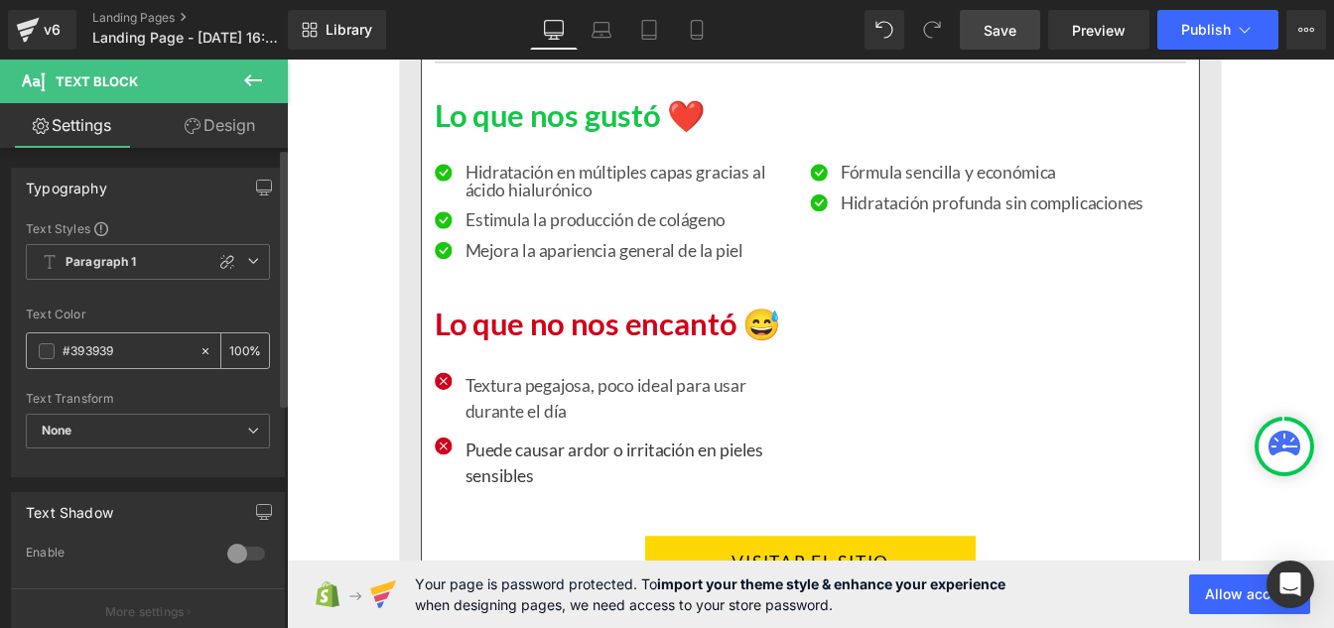
click at [135, 353] on input "#393939" at bounding box center [126, 351] width 127 height 22
paste input "121212"
click at [244, 348] on div "100 %" at bounding box center [245, 350] width 48 height 35
click at [242, 347] on div "100 %" at bounding box center [245, 350] width 48 height 35
click at [240, 345] on input "100" at bounding box center [239, 350] width 20 height 22
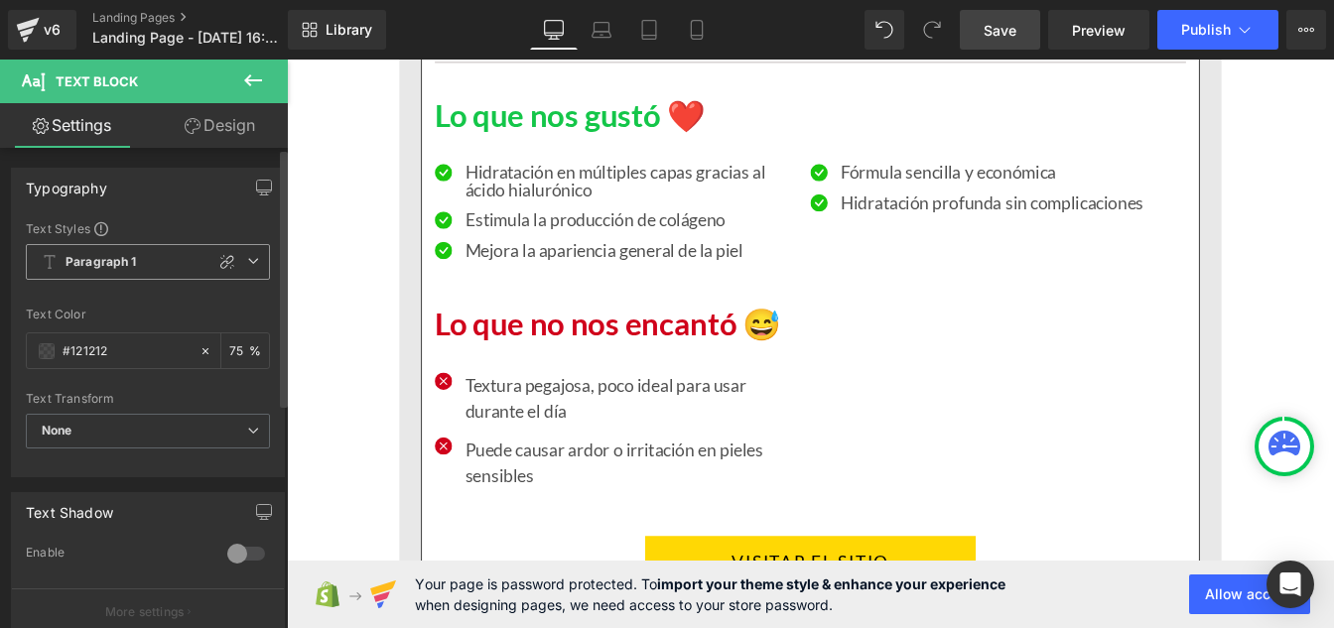
click at [107, 270] on b "Paragraph 1" at bounding box center [101, 262] width 71 height 17
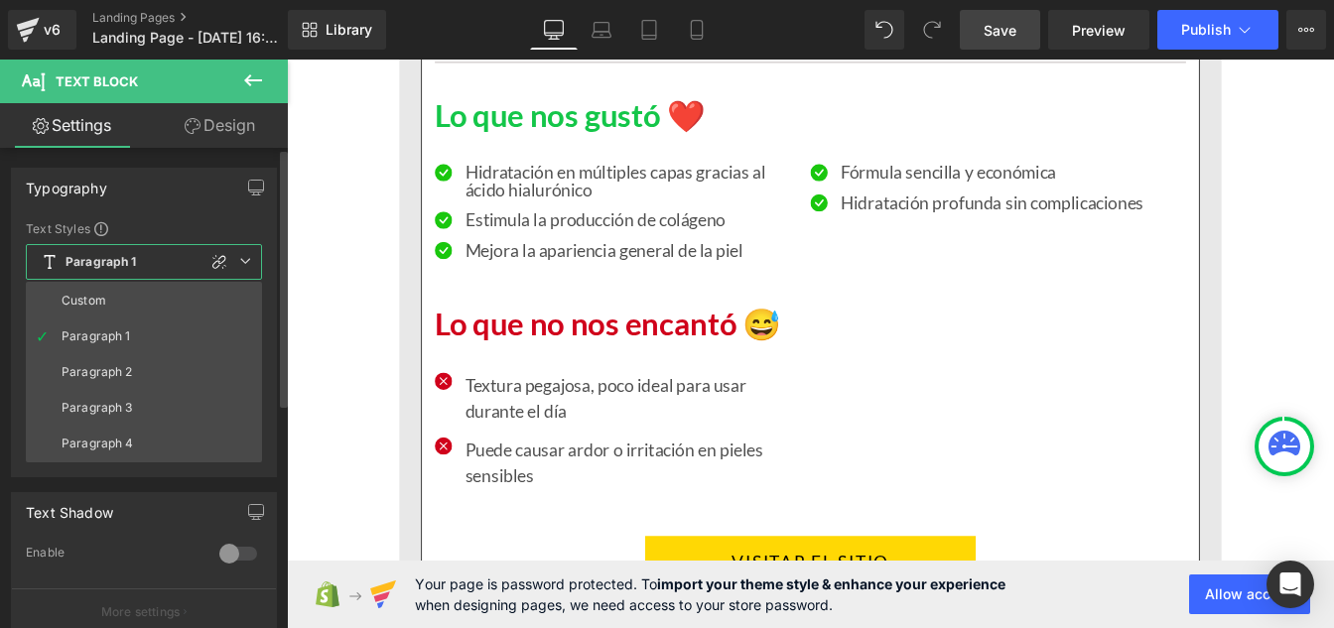
click at [105, 293] on li "Custom" at bounding box center [144, 301] width 236 height 36
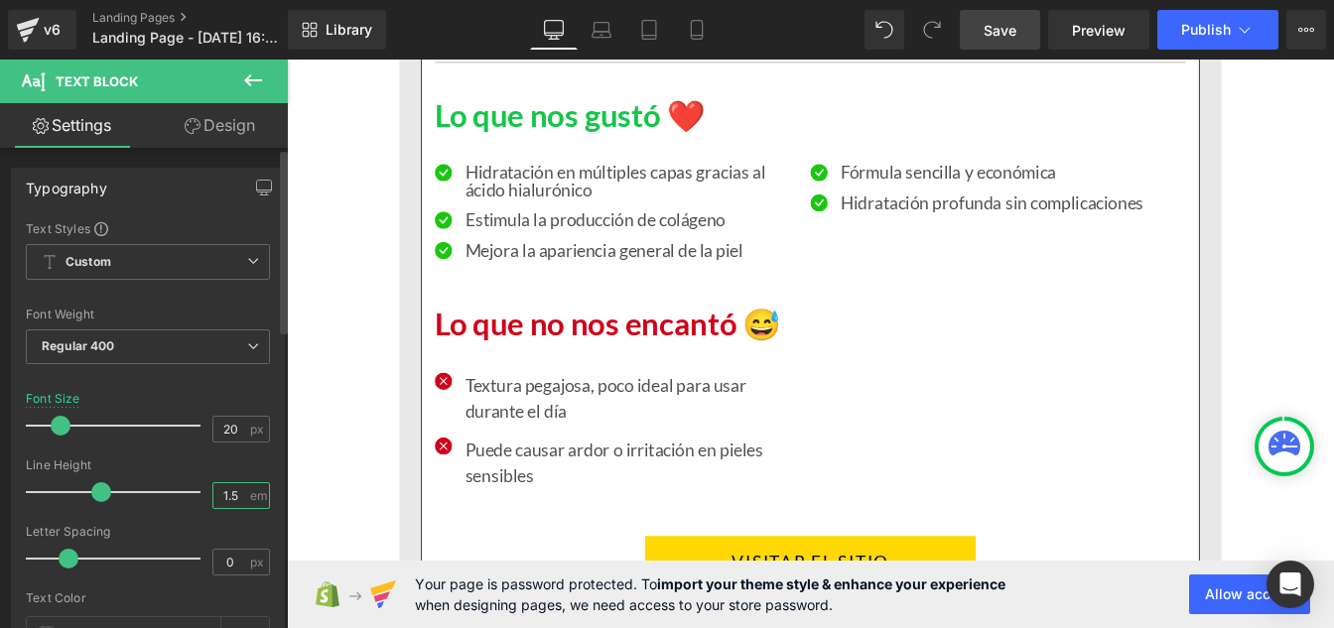
click at [234, 493] on input "1.5" at bounding box center [230, 495] width 35 height 25
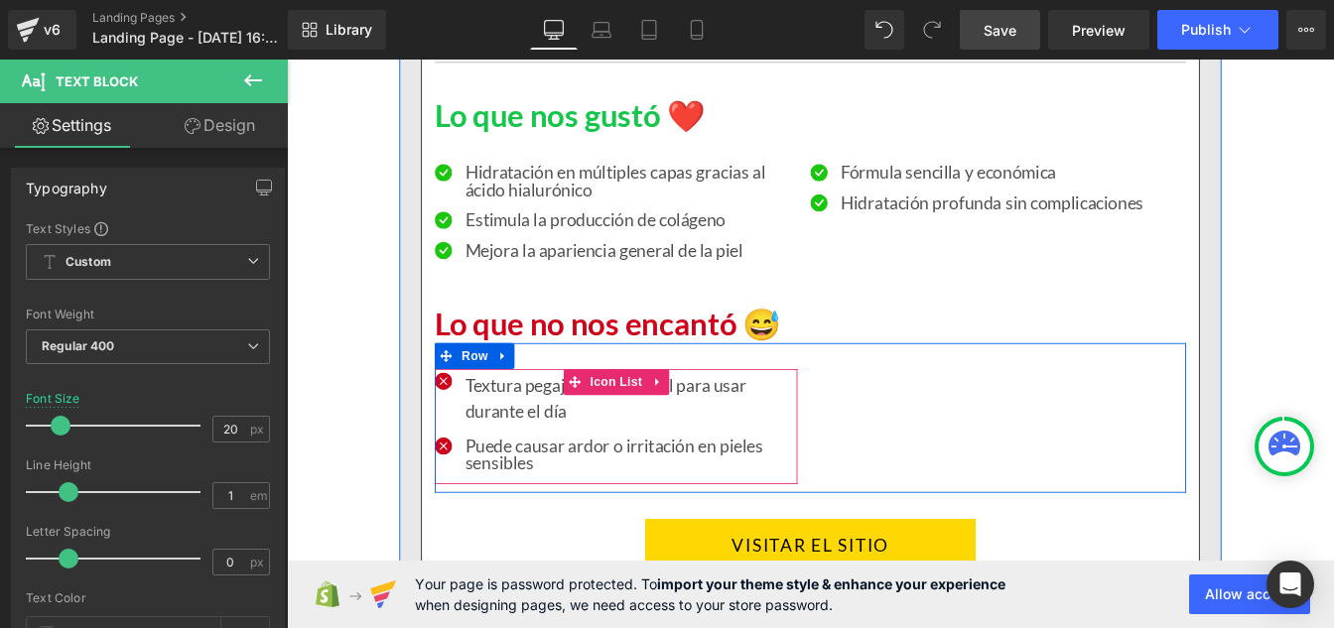
click at [538, 454] on p "Textura pegajosa, poco ideal para usar durante el día" at bounding box center [681, 448] width 381 height 60
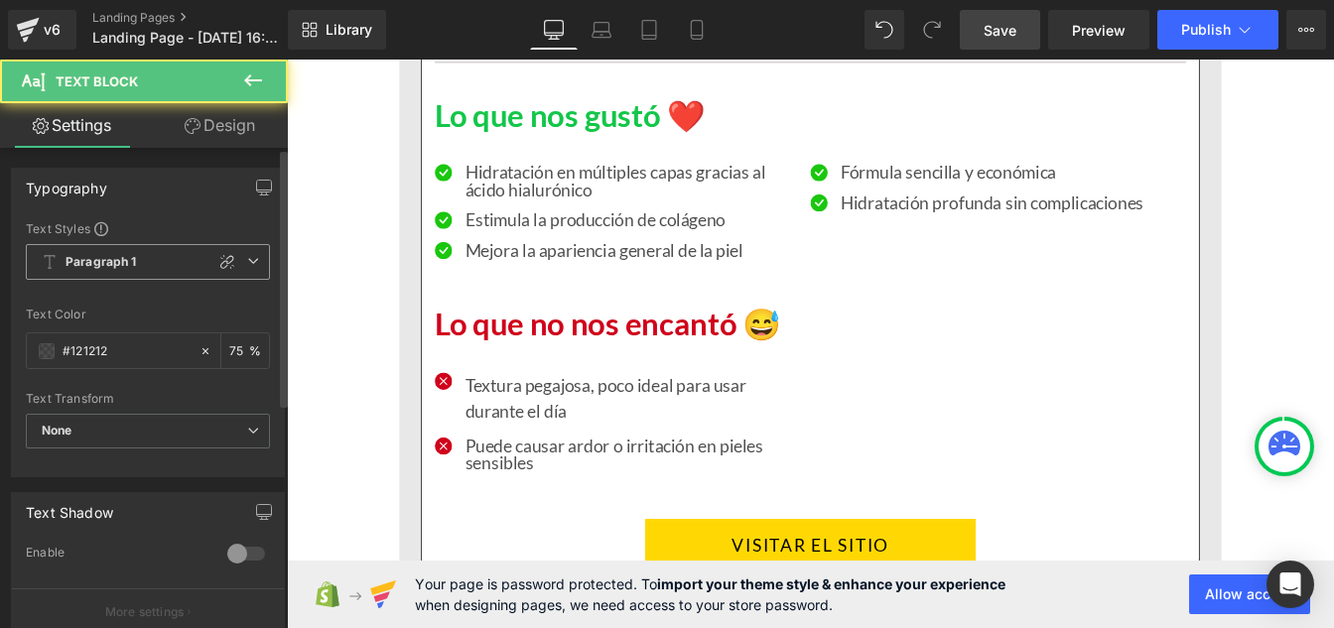
click at [85, 273] on span "Paragraph 1" at bounding box center [148, 262] width 244 height 36
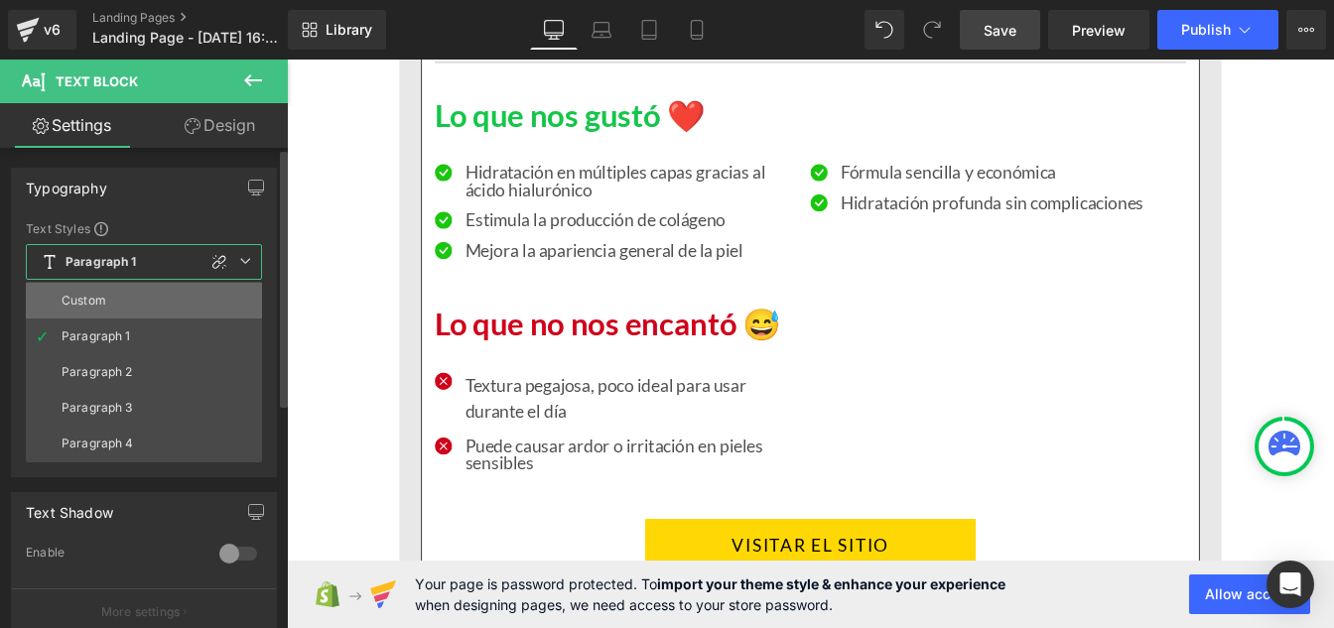
click at [88, 297] on div "Custom" at bounding box center [84, 301] width 45 height 14
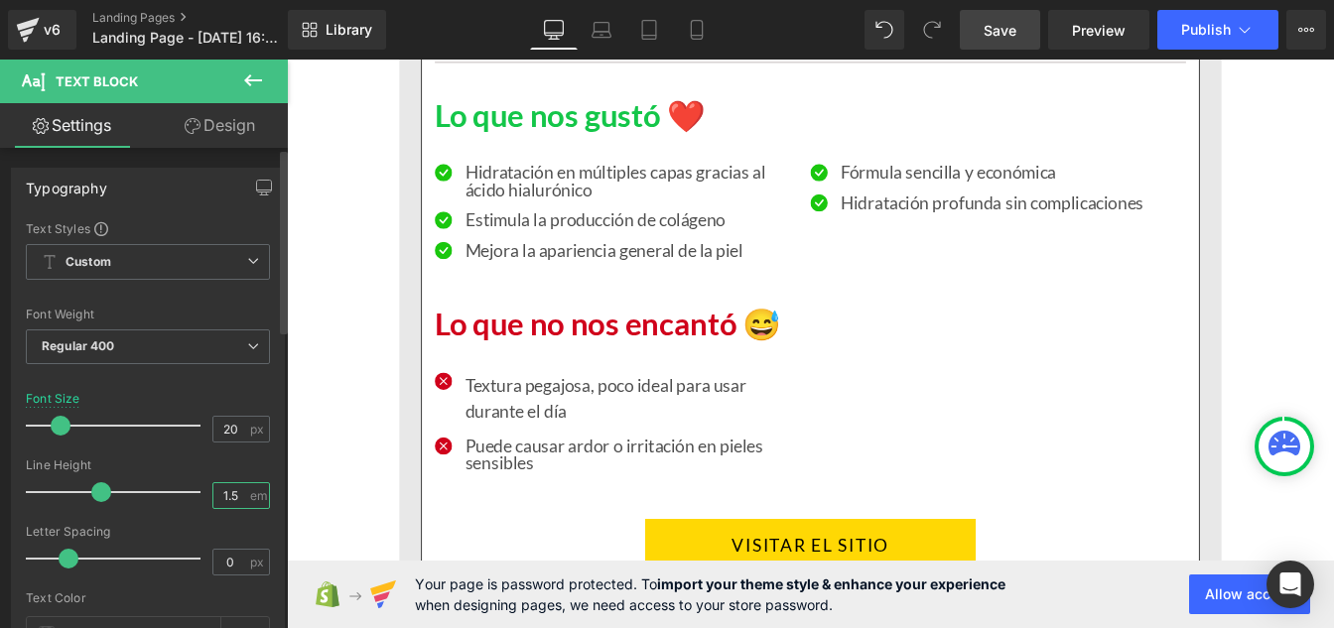
click at [233, 492] on input "1.5" at bounding box center [230, 495] width 35 height 25
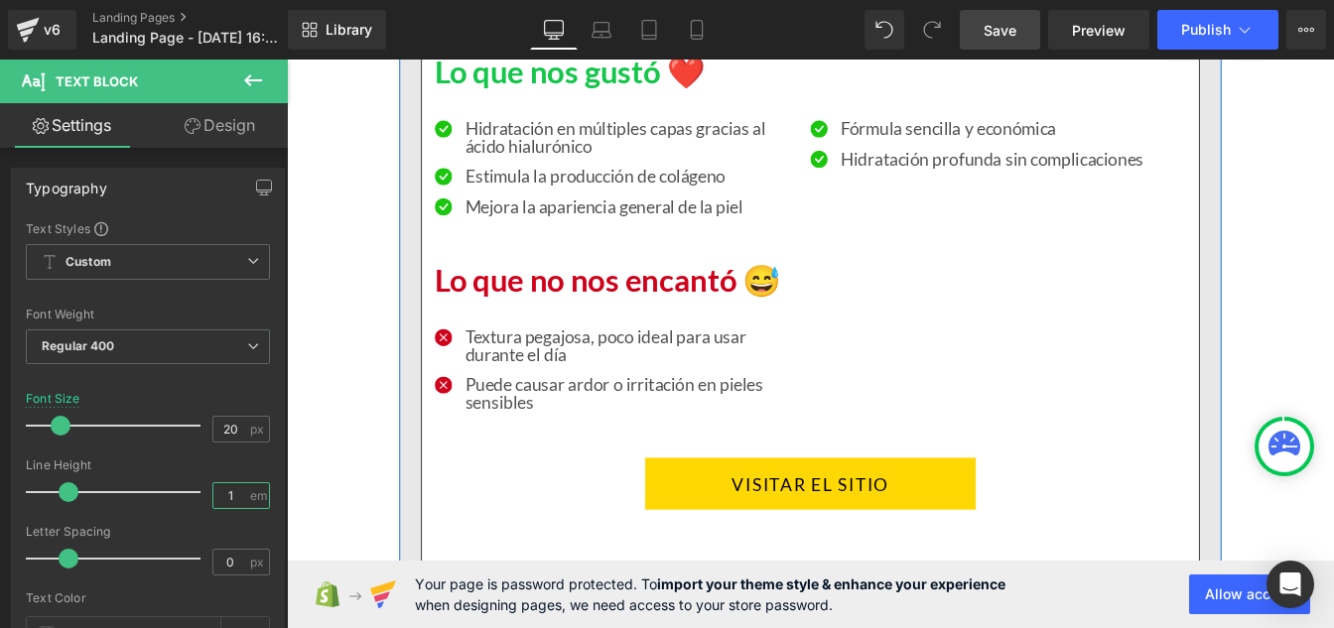
scroll to position [14038, 0]
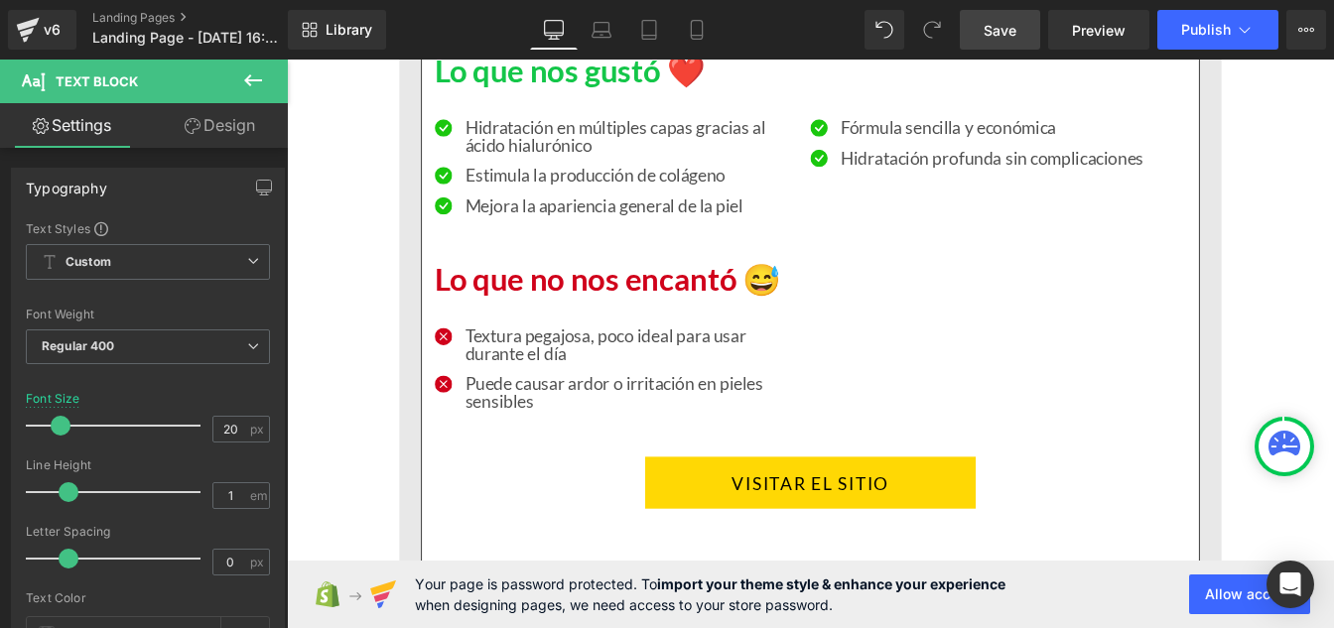
click at [1007, 38] on span "Save" at bounding box center [1000, 30] width 33 height 21
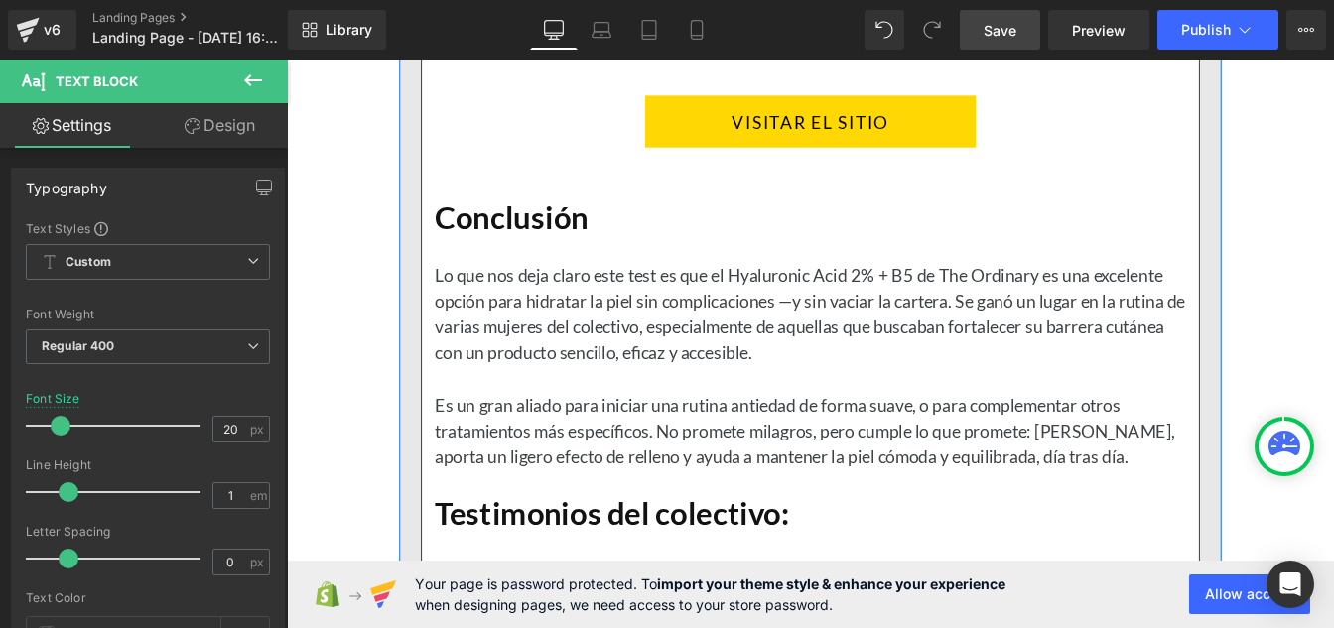
scroll to position [14453, 0]
click at [634, 396] on div "Lo que nos deja claro este test es que el Hyaluronic Acid 2% + B5 de The Ordina…" at bounding box center [888, 350] width 862 height 119
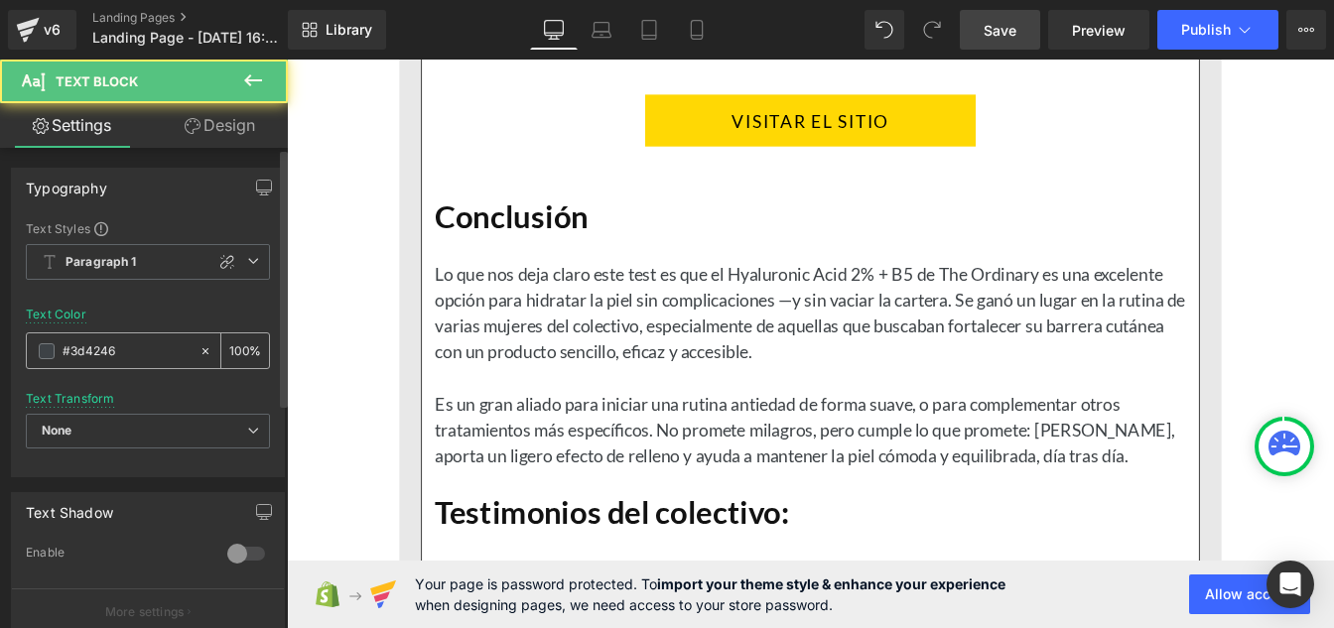
click at [134, 367] on div "#3d4246" at bounding box center [113, 350] width 172 height 35
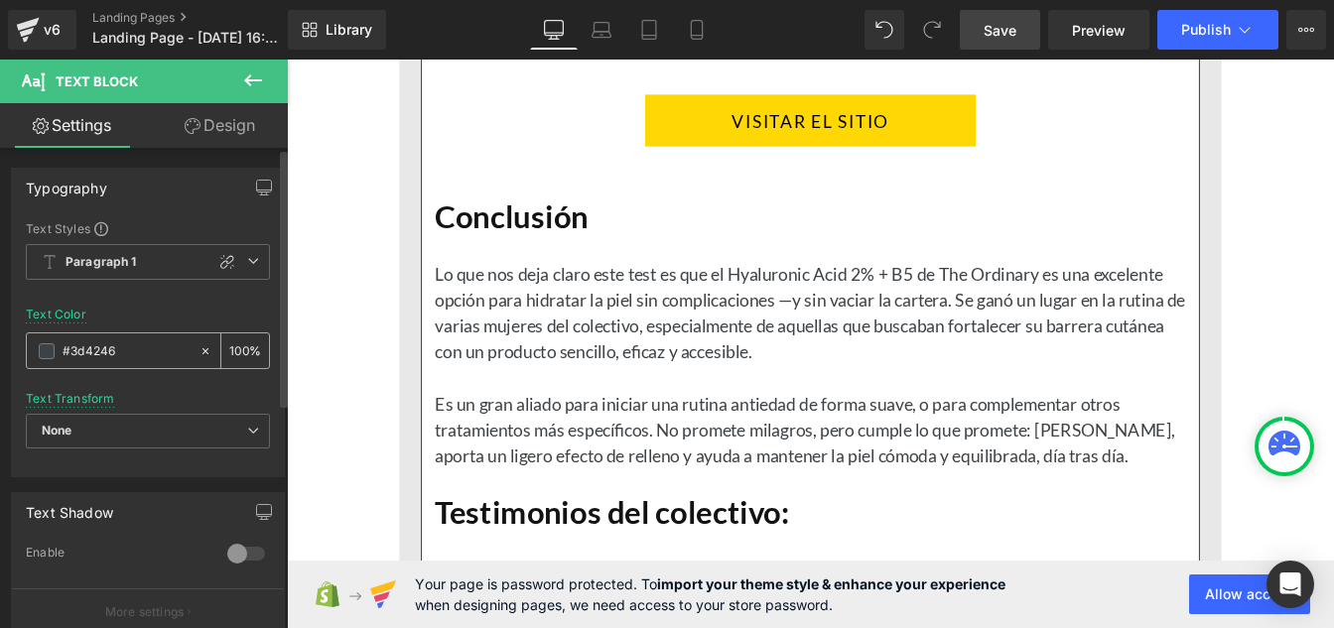
click at [125, 359] on input "#3d4246" at bounding box center [126, 351] width 127 height 22
paste input "121212"
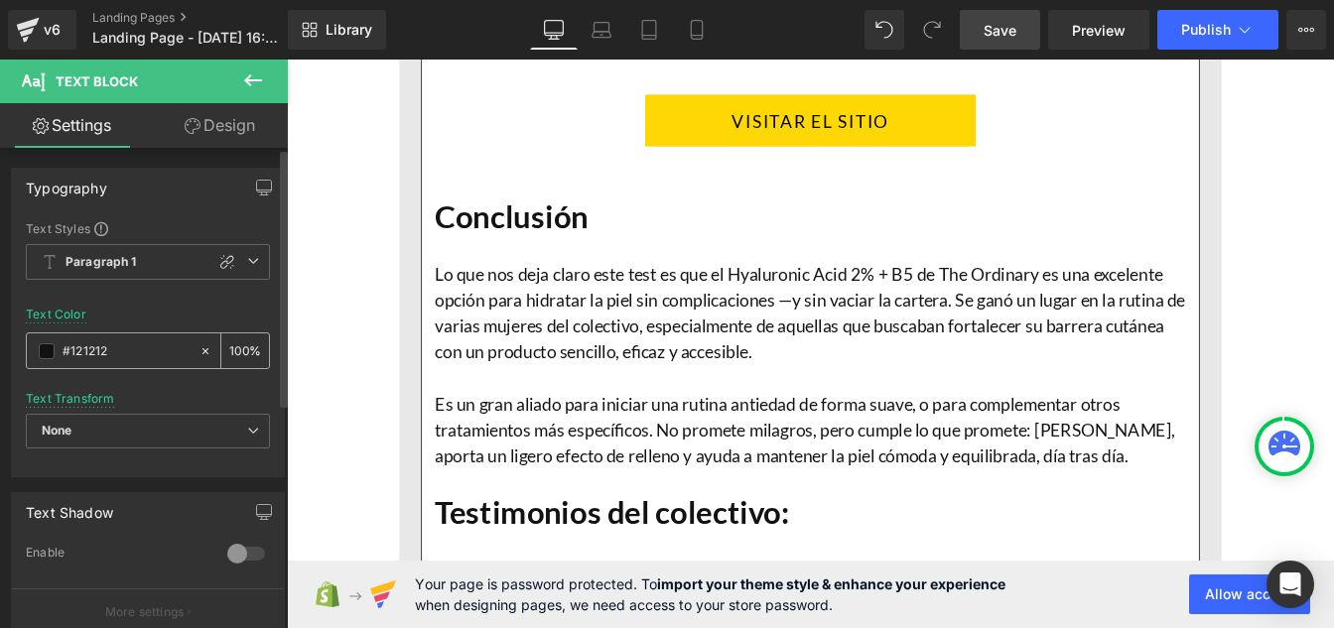
click at [238, 352] on input "100" at bounding box center [239, 350] width 20 height 22
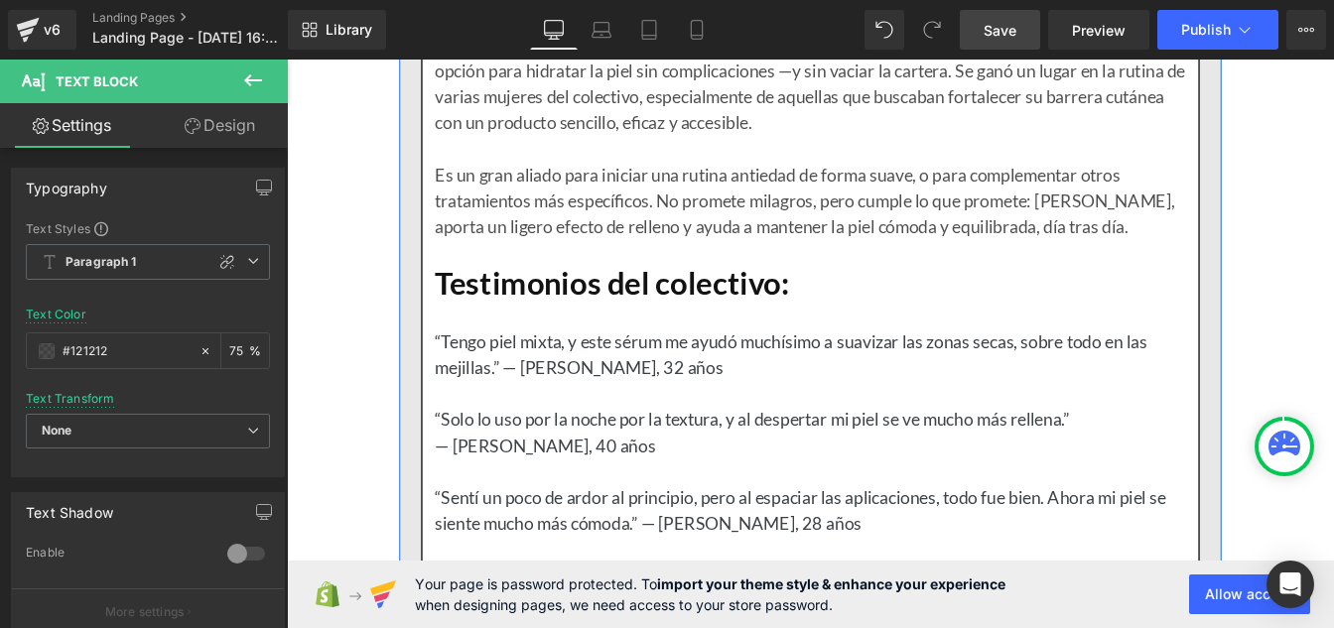
scroll to position [14717, 0]
click at [608, 442] on div at bounding box center [888, 442] width 862 height 30
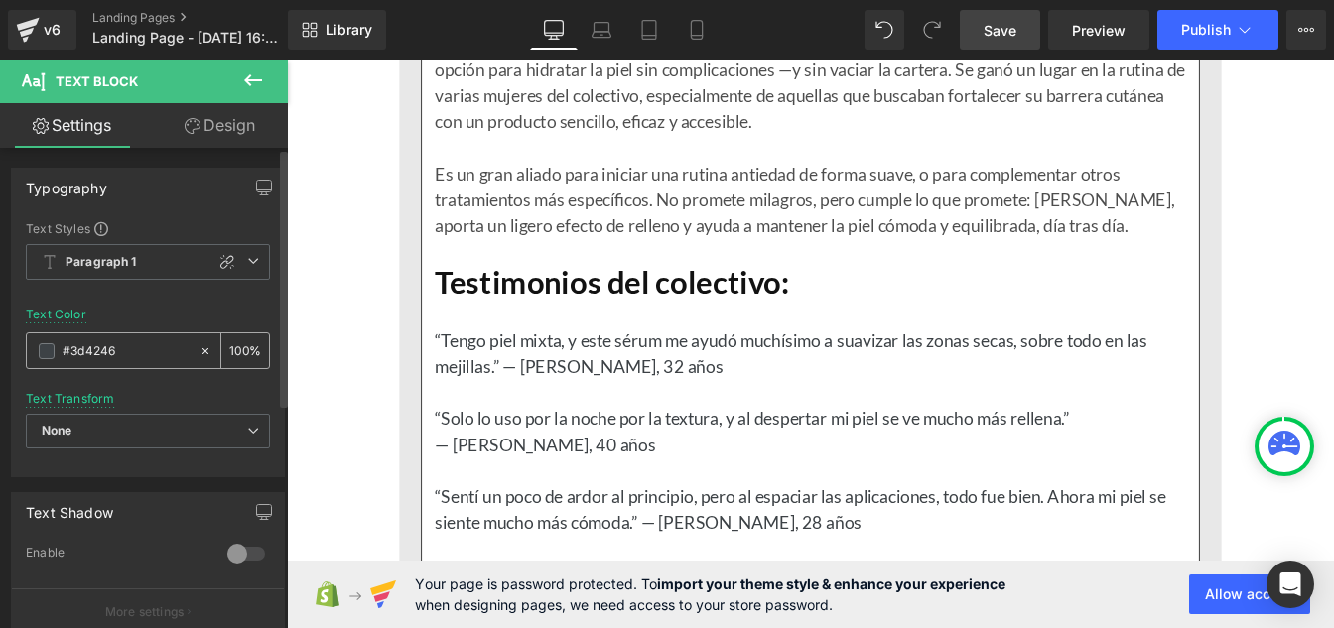
click at [147, 356] on input "#3d4246" at bounding box center [126, 351] width 127 height 22
paste input "121212"
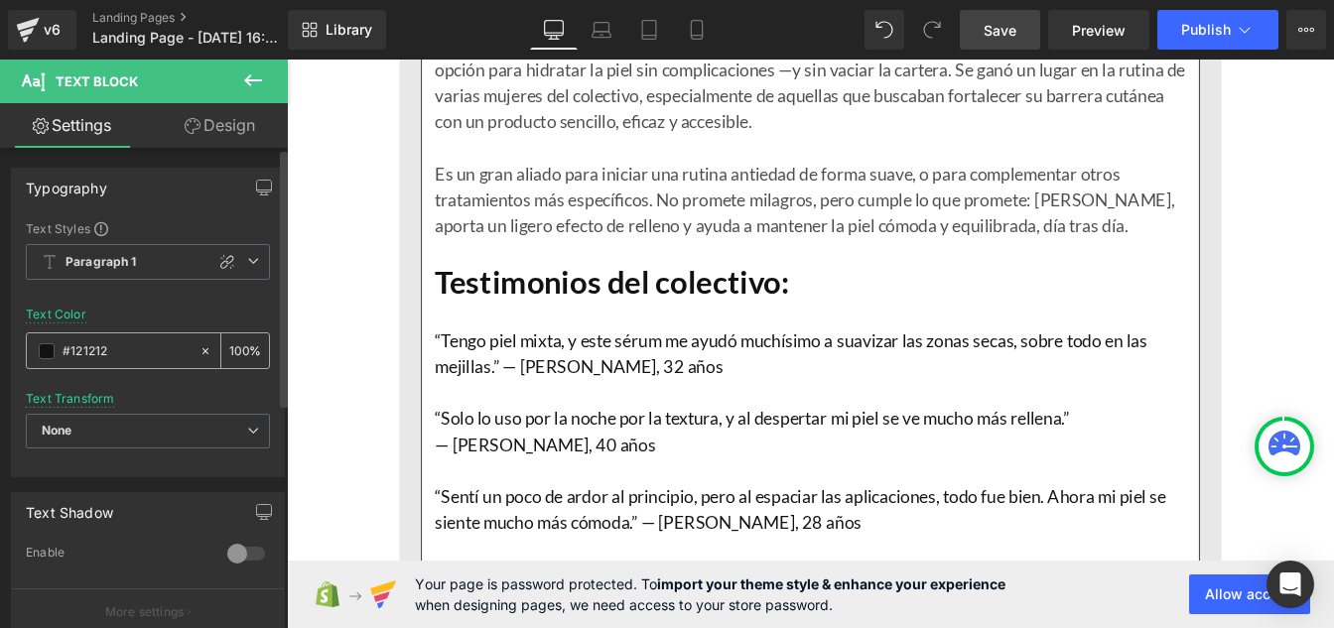
click at [242, 344] on div "100 %" at bounding box center [245, 350] width 48 height 35
click at [235, 345] on input "100" at bounding box center [239, 350] width 20 height 22
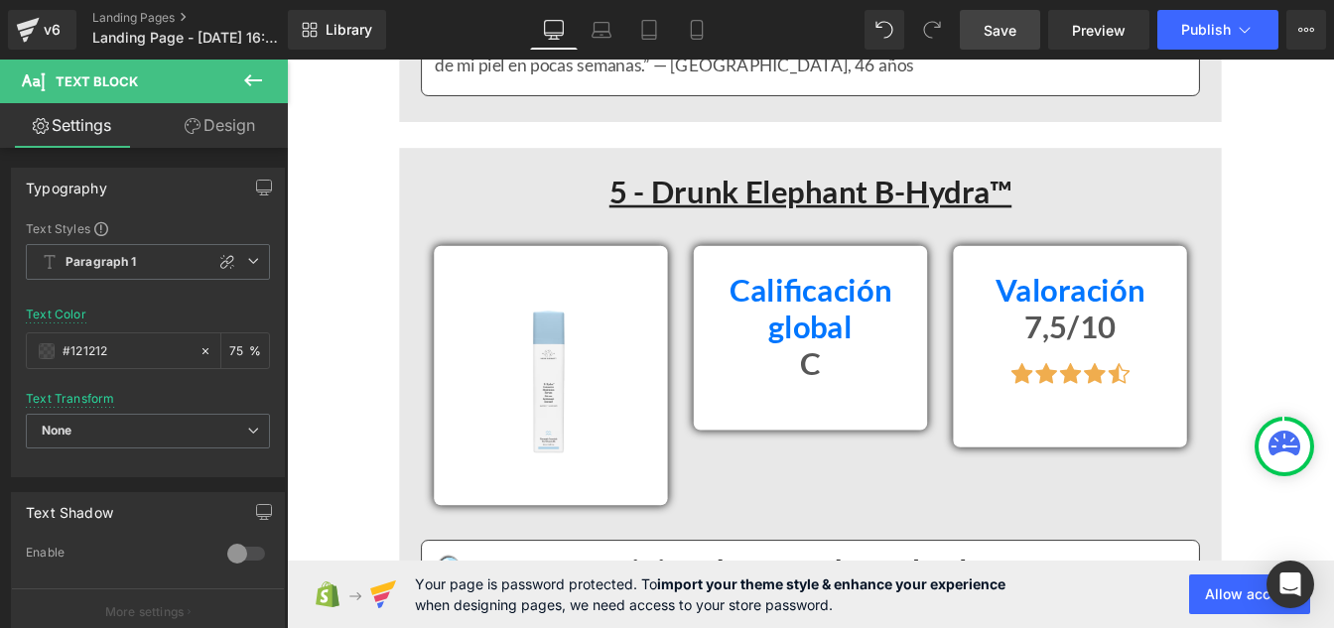
scroll to position [15335, 0]
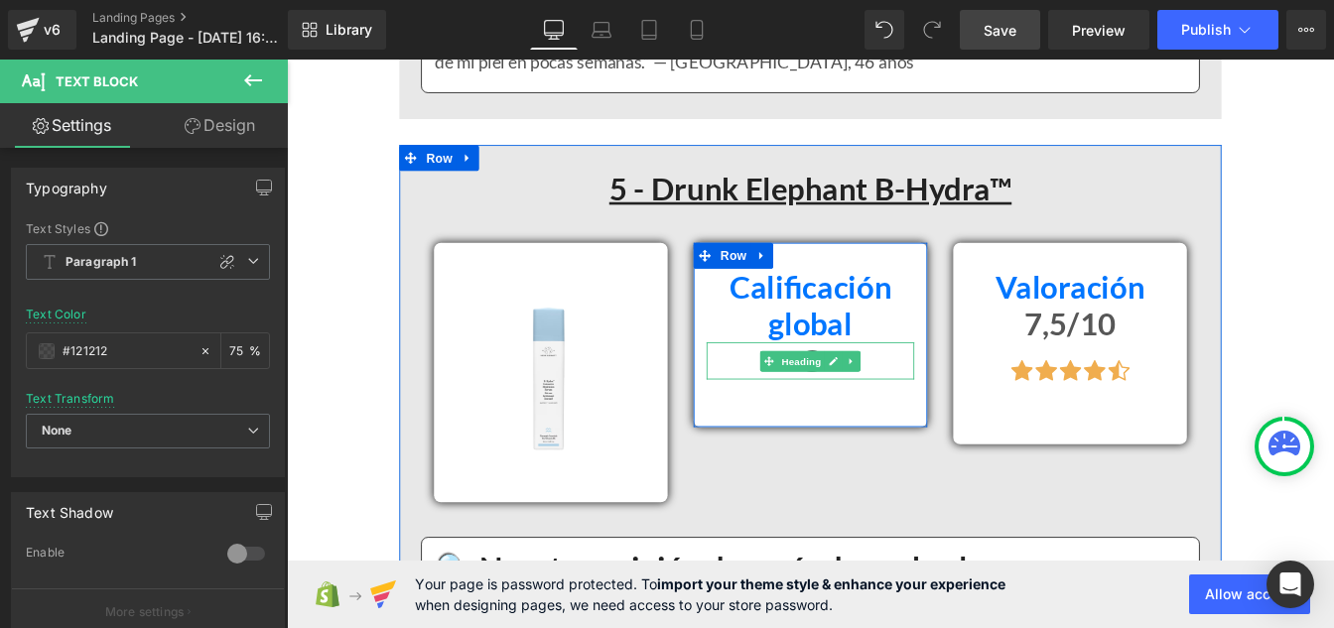
click at [873, 406] on span "Heading" at bounding box center [878, 406] width 54 height 24
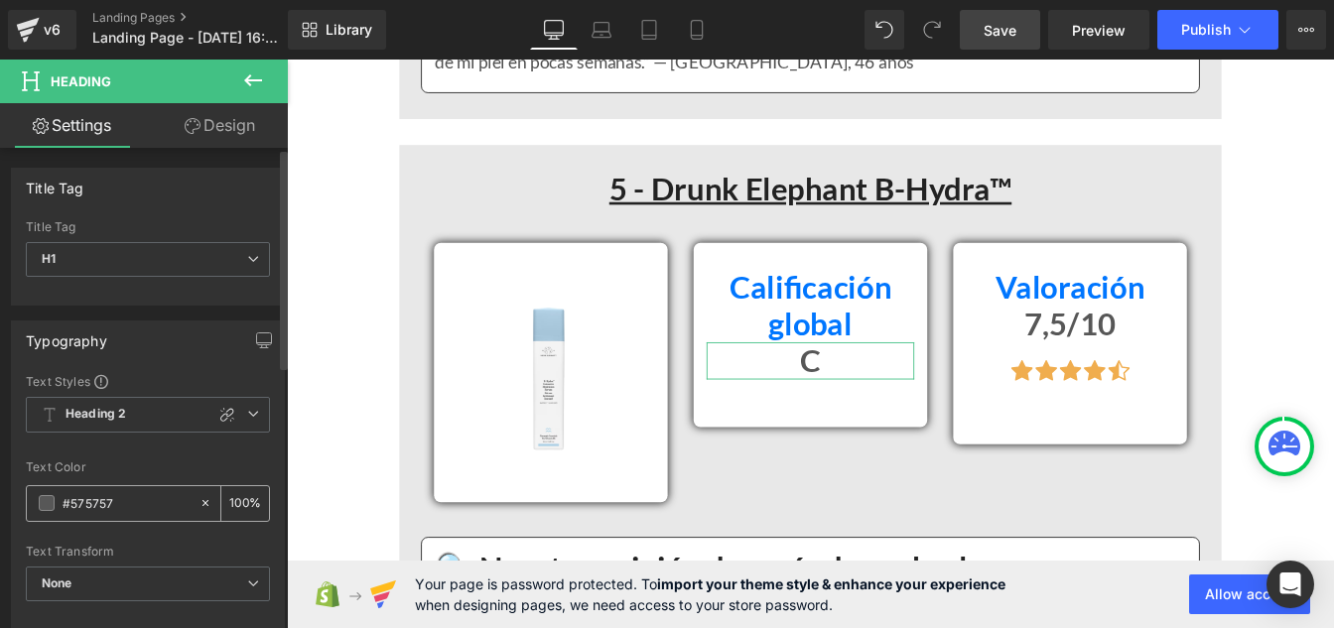
click at [120, 508] on input "#575757" at bounding box center [126, 503] width 127 height 22
paste input "121212"
click at [241, 501] on div "100 %" at bounding box center [245, 503] width 48 height 35
click at [237, 495] on input "100" at bounding box center [239, 503] width 20 height 22
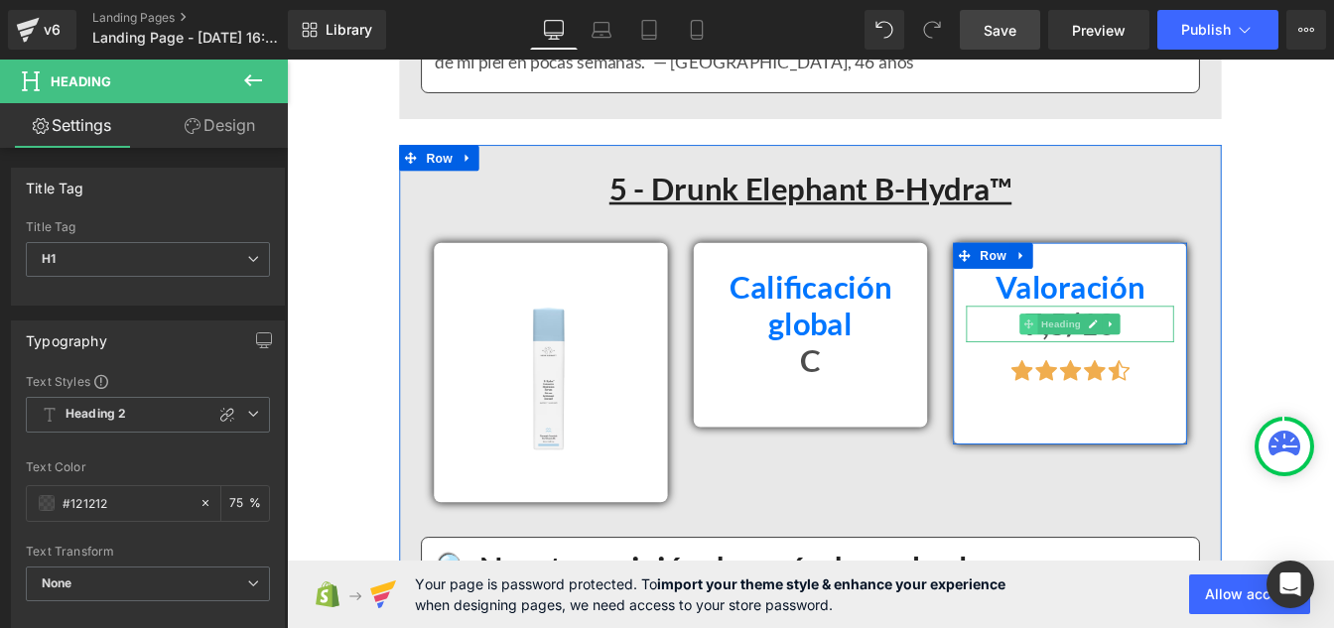
click at [1135, 362] on span at bounding box center [1138, 363] width 21 height 24
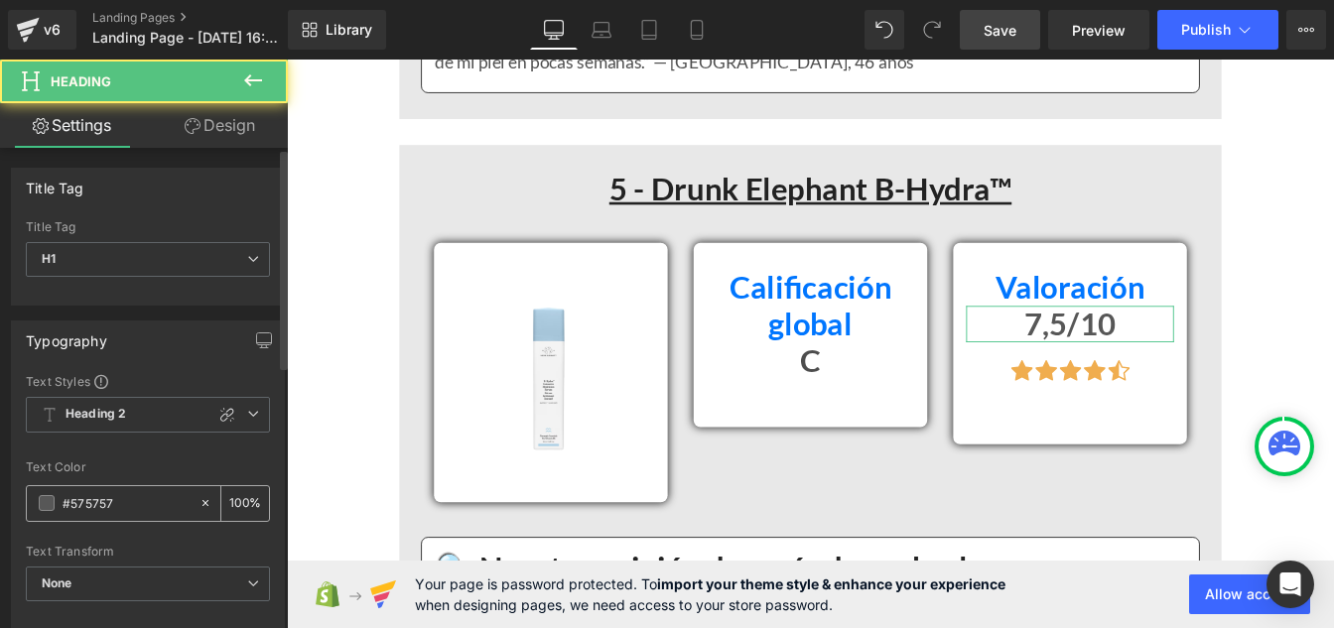
click at [129, 500] on input "#575757" at bounding box center [126, 503] width 127 height 22
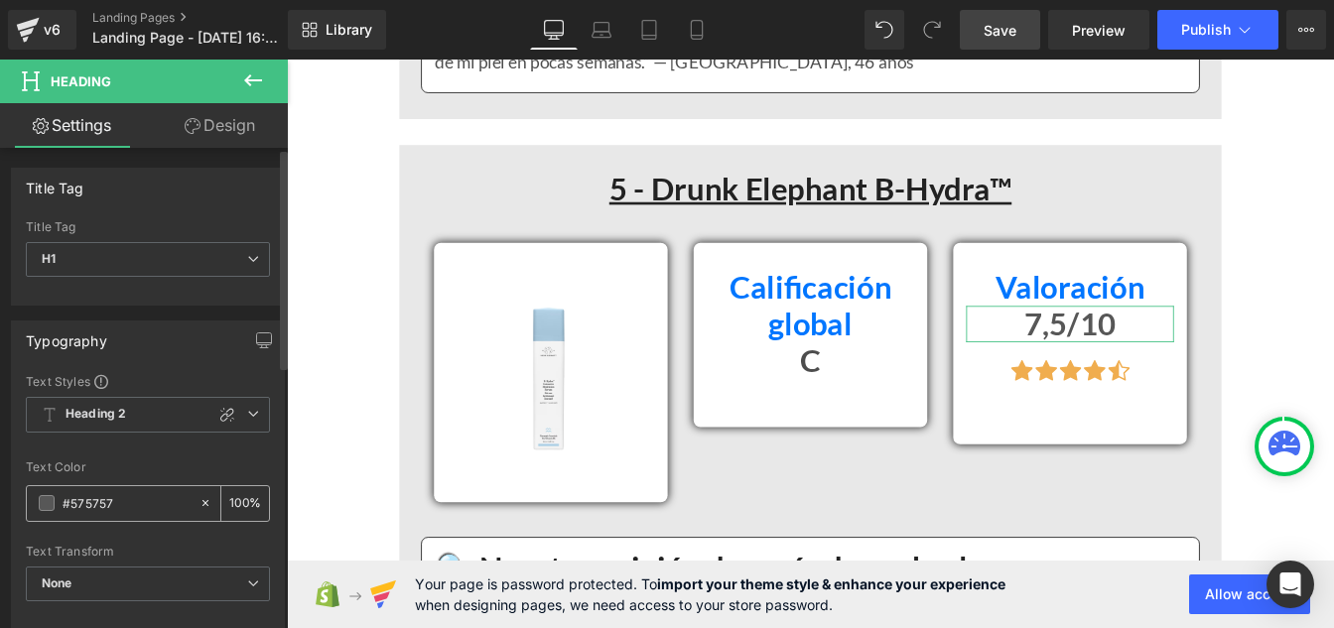
paste input "121212"
click at [238, 496] on input "100" at bounding box center [239, 503] width 20 height 22
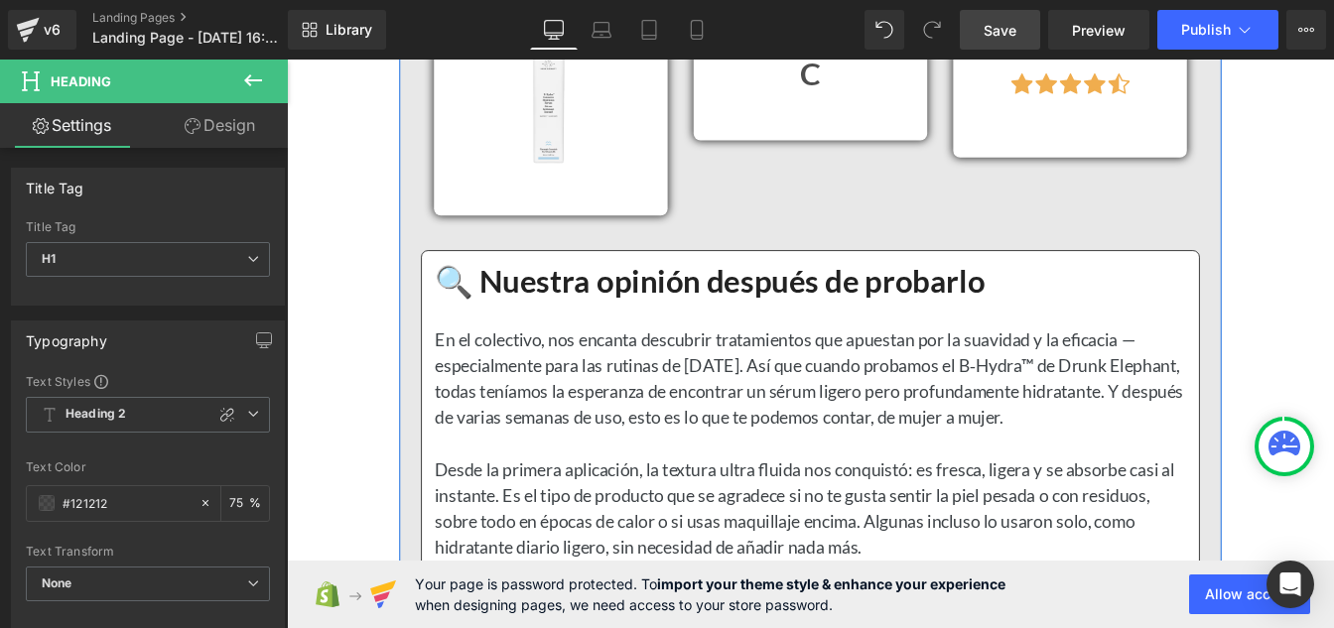
scroll to position [15666, 0]
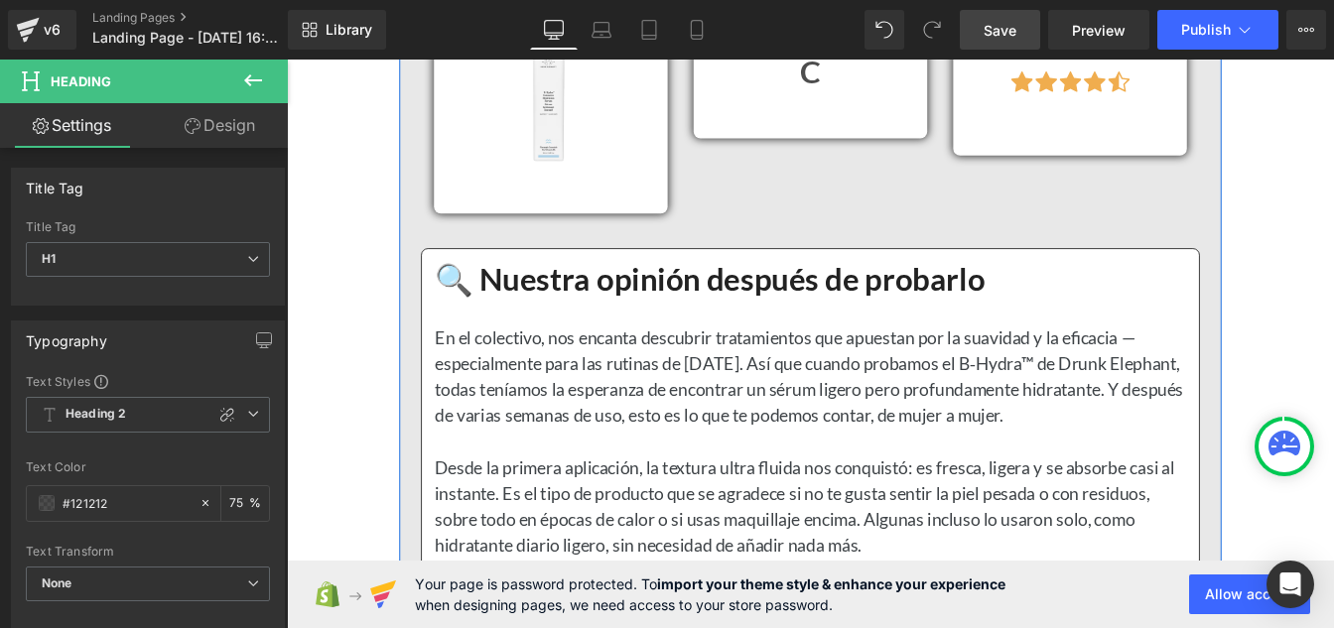
click at [610, 434] on p "En el colectivo, nos encanta descubrir tratamientos que apuestan por la suavida…" at bounding box center [888, 422] width 862 height 119
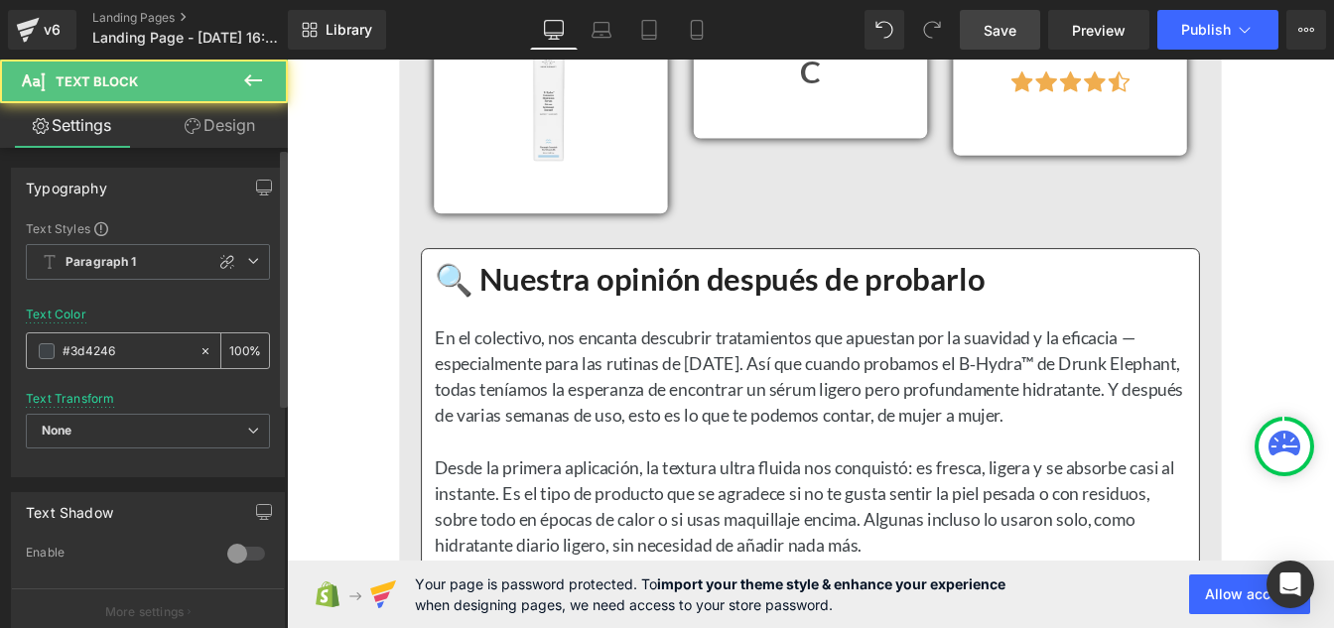
click at [130, 351] on input "#3d4246" at bounding box center [126, 351] width 127 height 22
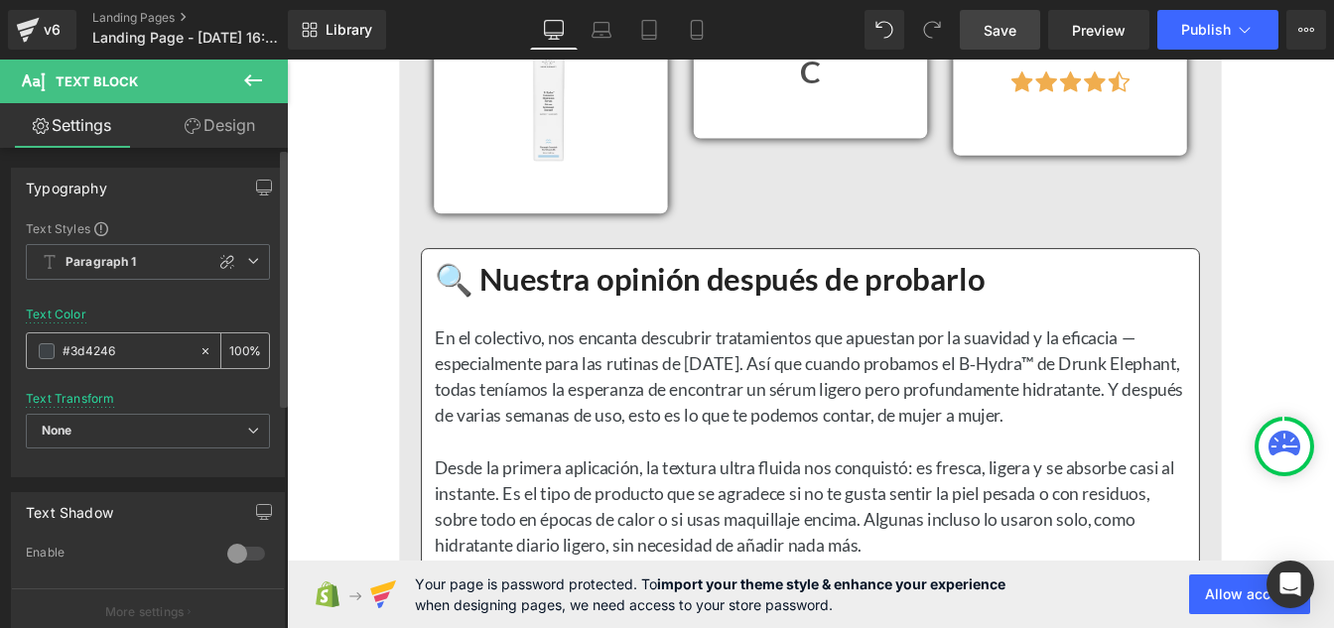
paste input "121212"
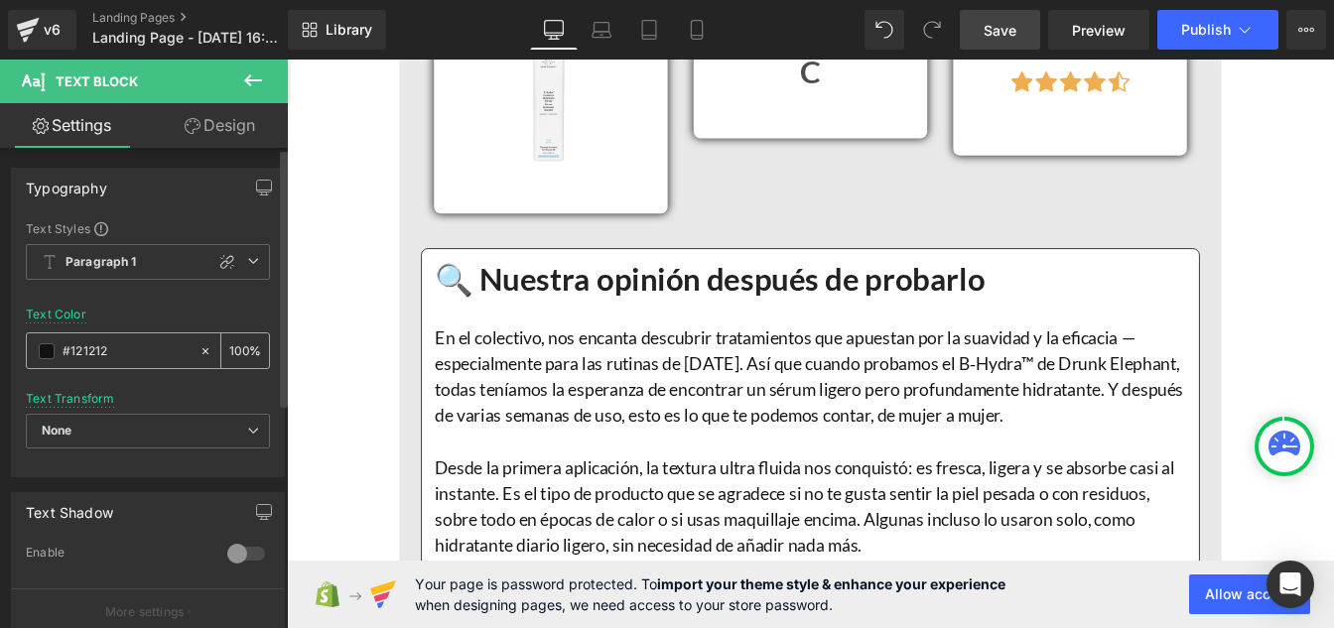
click at [242, 343] on div "100 %" at bounding box center [245, 350] width 48 height 35
click at [236, 344] on input "100" at bounding box center [239, 350] width 20 height 22
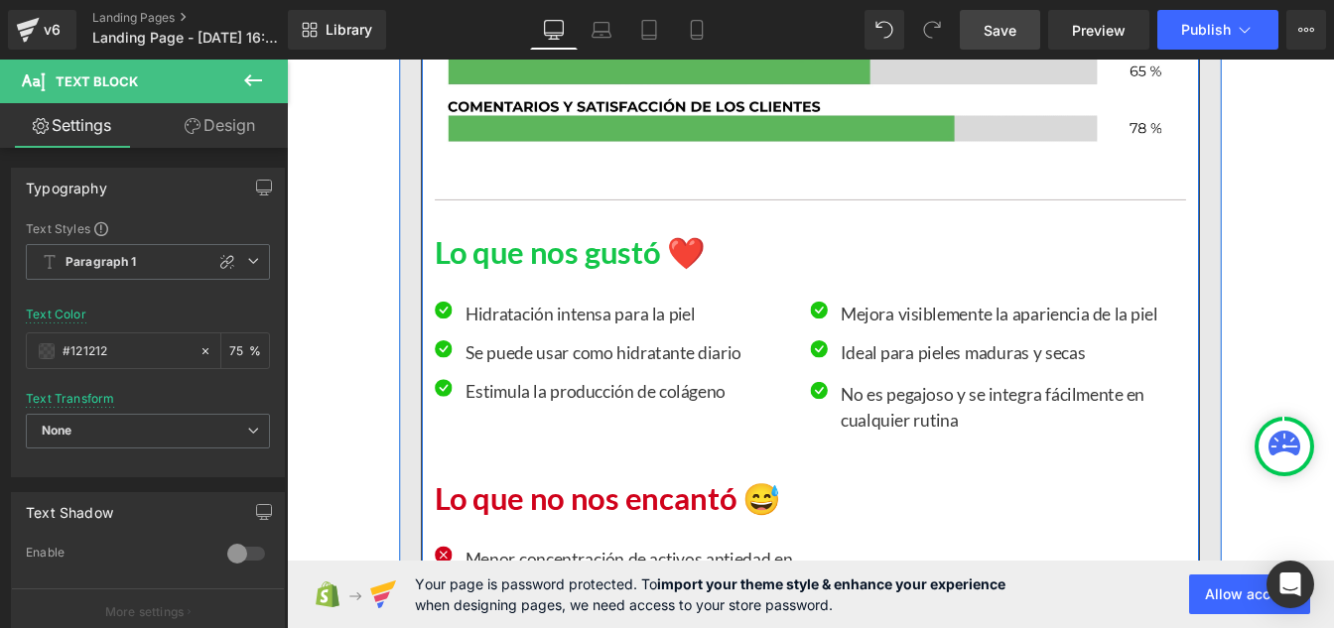
scroll to position [17158, 0]
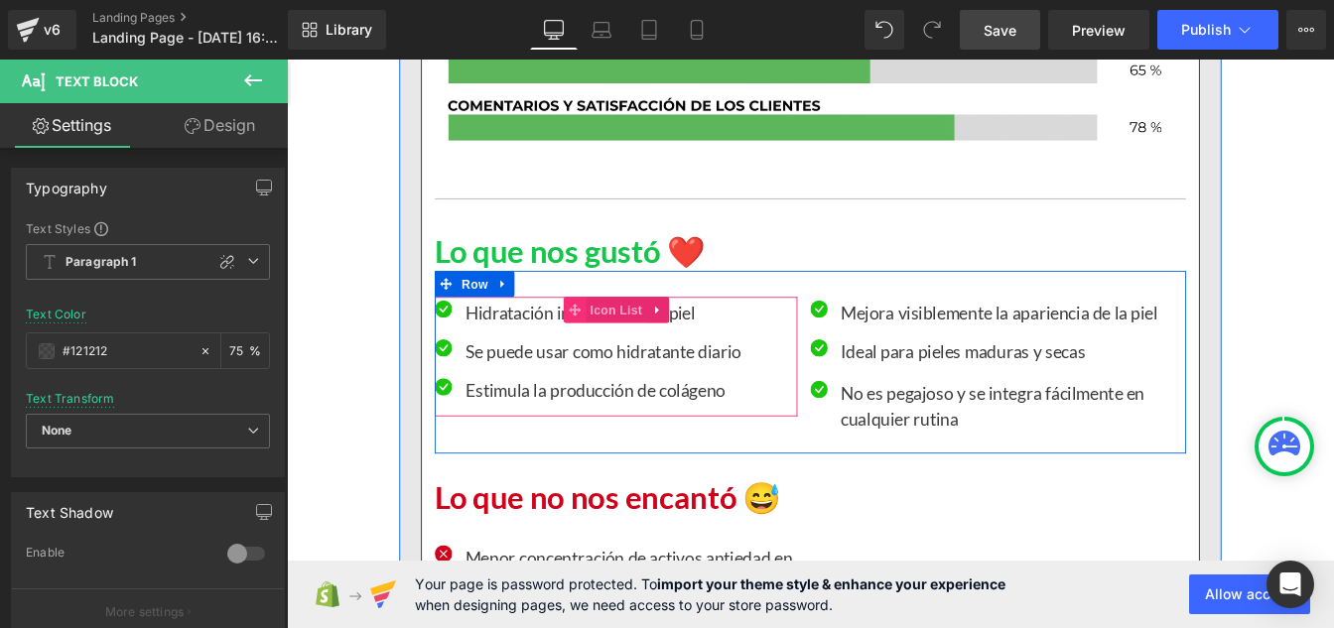
click at [609, 354] on icon at bounding box center [616, 347] width 14 height 14
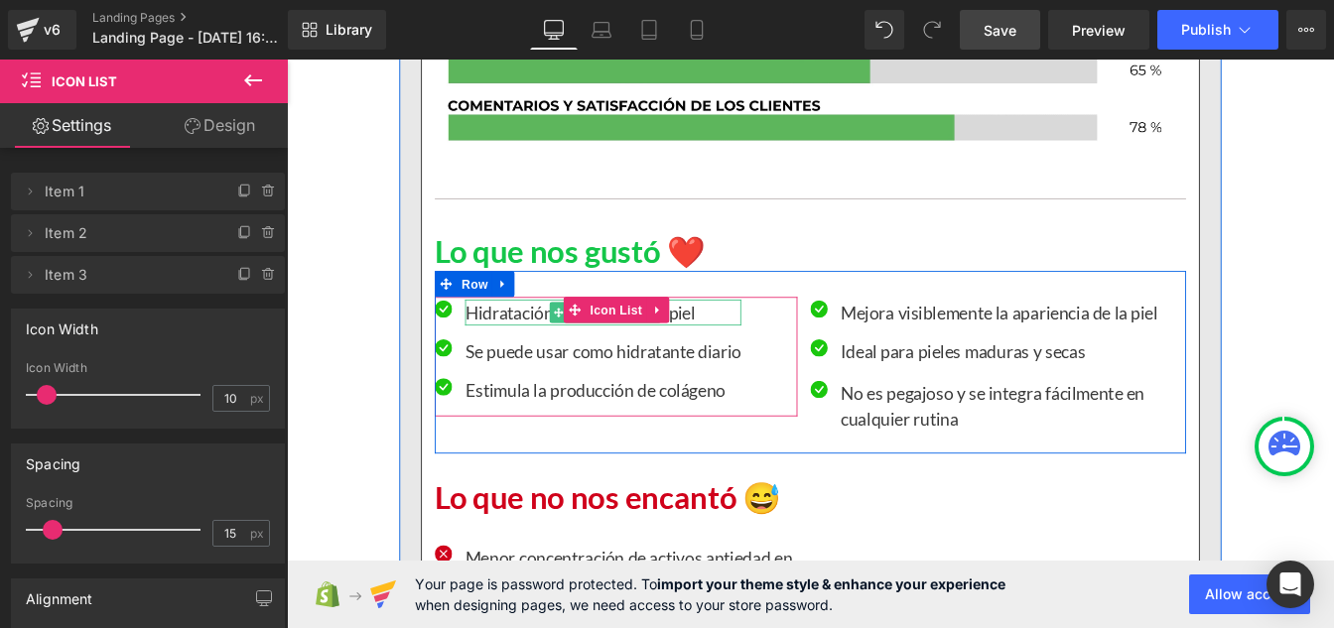
click at [532, 365] on p "Hidratación intensa para la piel" at bounding box center [649, 350] width 317 height 30
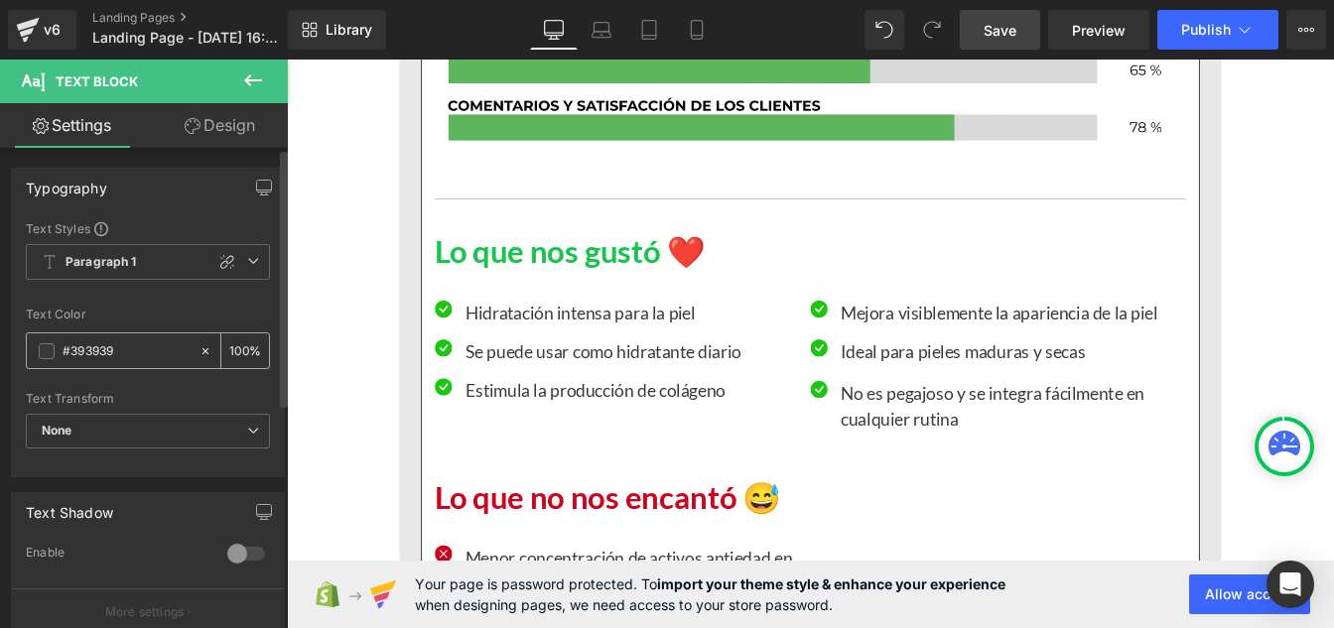
click at [133, 351] on input "#393939" at bounding box center [126, 351] width 127 height 22
paste input "121212"
click at [243, 339] on div "100 %" at bounding box center [245, 350] width 48 height 35
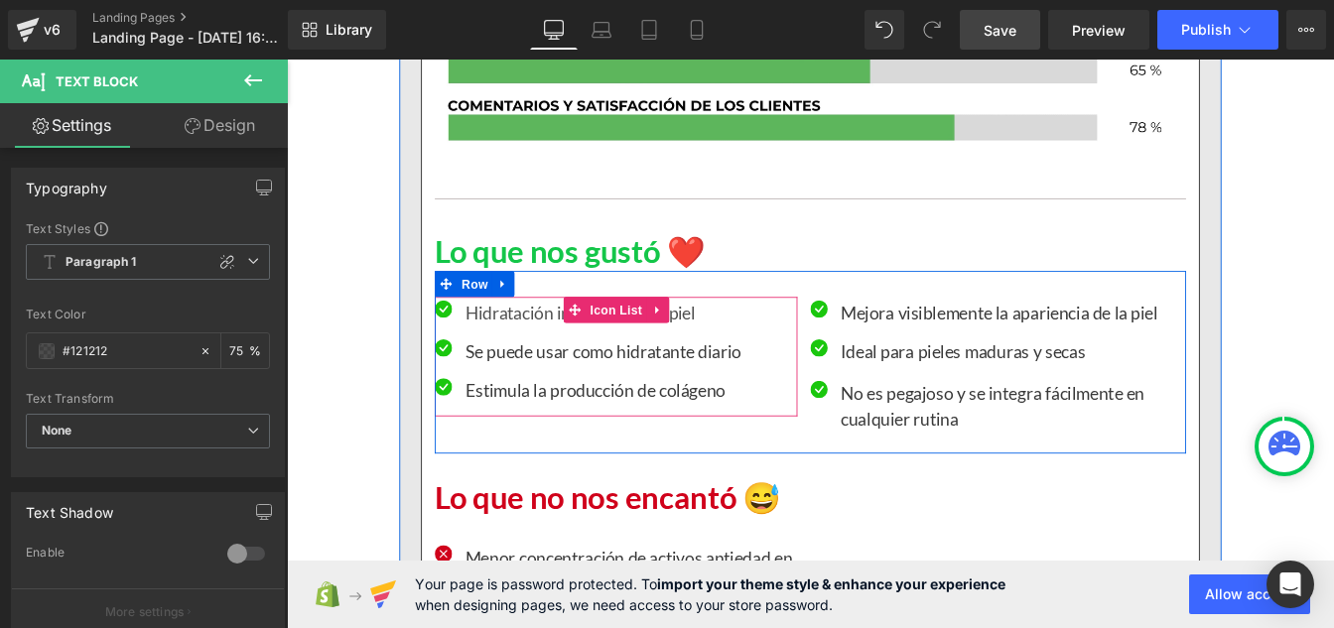
click at [538, 410] on p "Se puede usar como hidratante diario" at bounding box center [649, 395] width 317 height 30
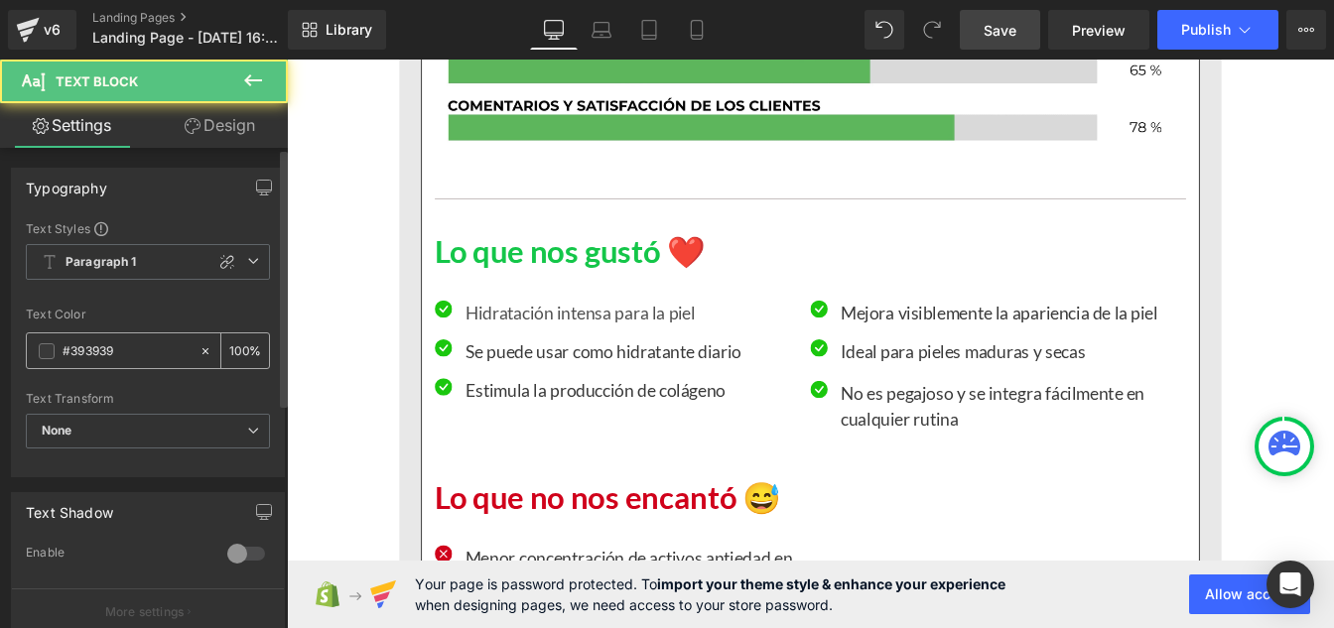
click at [112, 337] on div "#393939" at bounding box center [113, 350] width 172 height 35
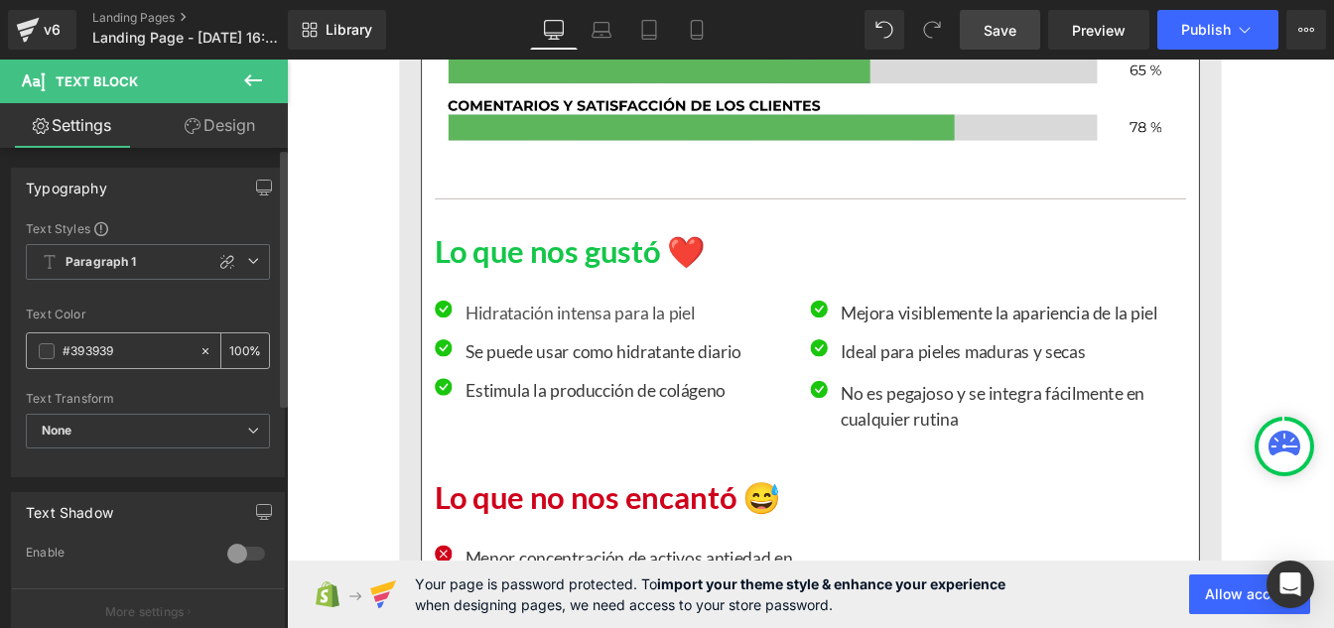
click at [123, 358] on input "#393939" at bounding box center [126, 351] width 127 height 22
paste input "121212"
click at [244, 346] on div "100 %" at bounding box center [245, 350] width 48 height 35
click at [240, 346] on input "100" at bounding box center [239, 350] width 20 height 22
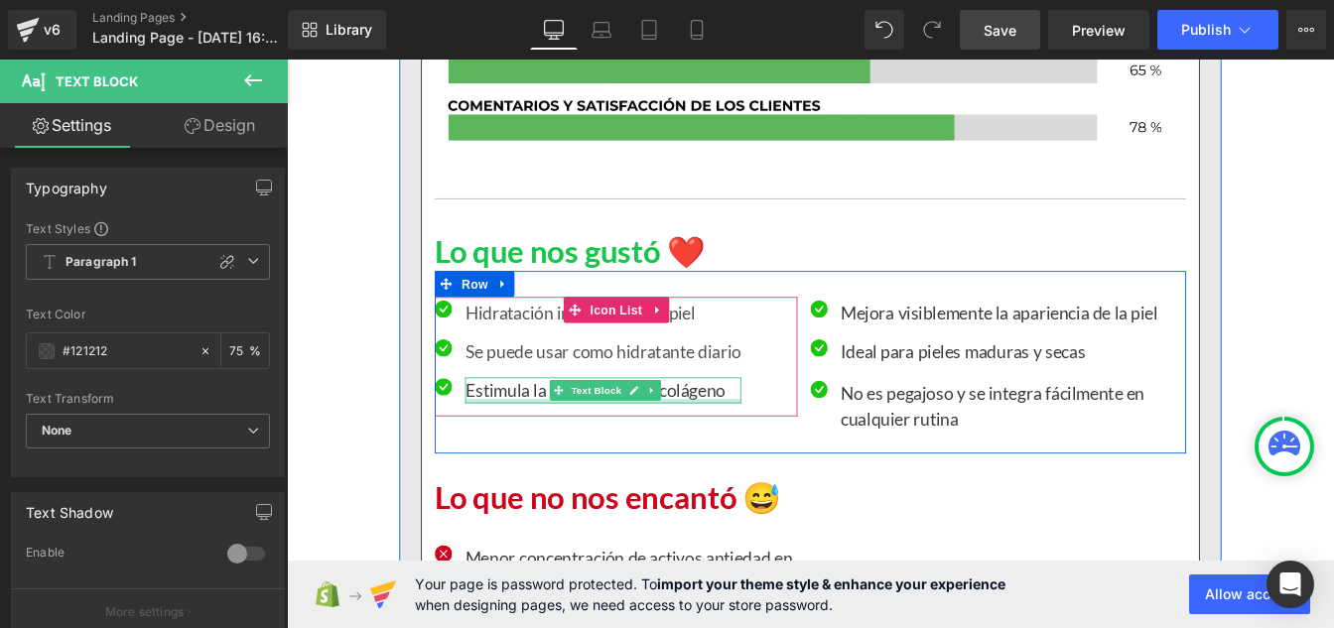
click at [559, 455] on div at bounding box center [649, 452] width 317 height 5
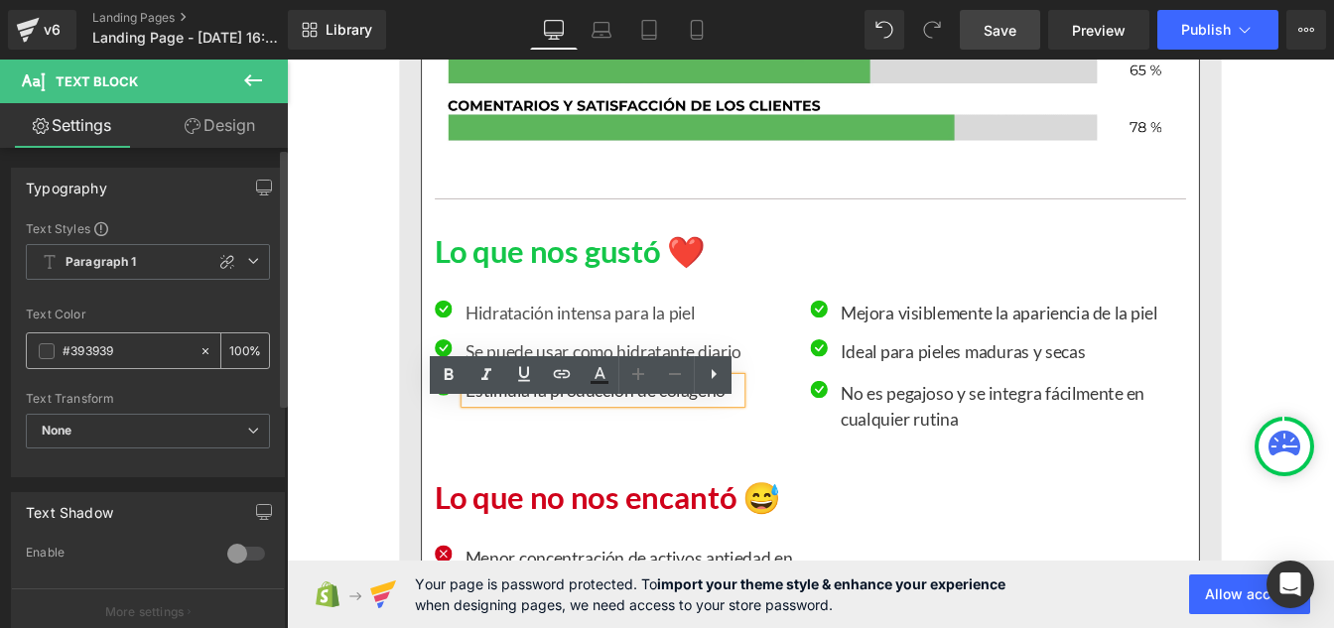
click at [126, 349] on input "#393939" at bounding box center [126, 351] width 127 height 22
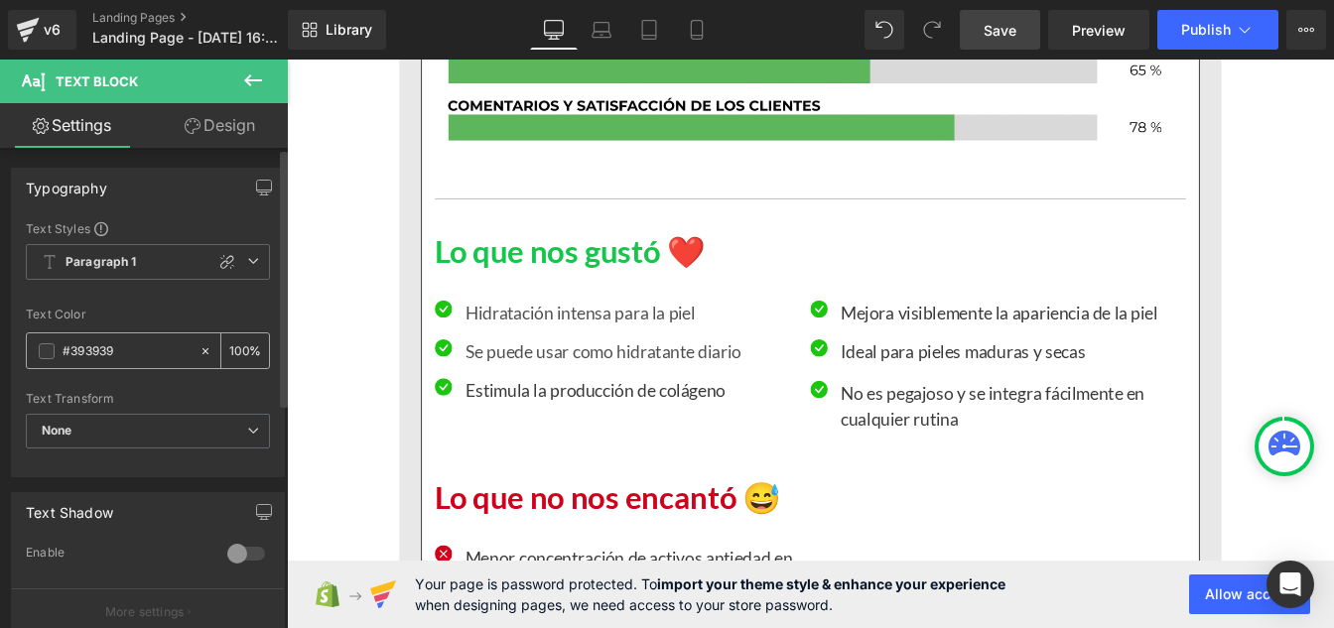
paste input "121212"
click at [240, 351] on input "100" at bounding box center [239, 350] width 20 height 22
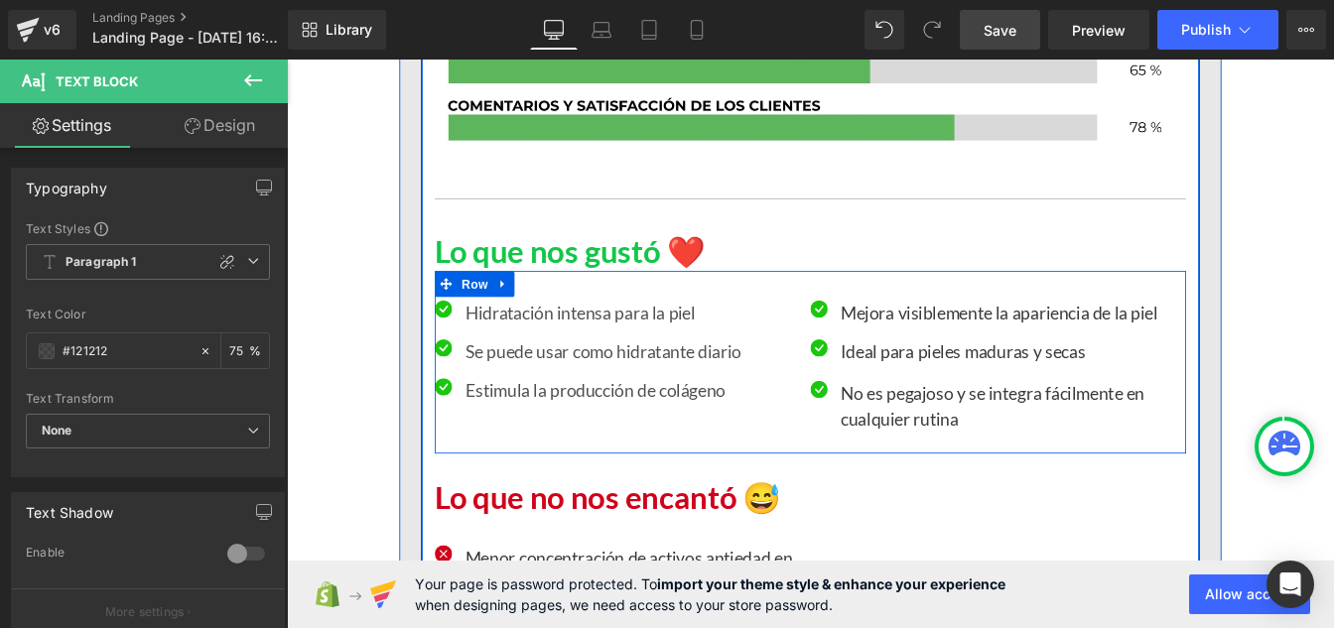
click at [971, 365] on p "Mejora visiblemente la apariencia de la piel" at bounding box center [1103, 350] width 363 height 30
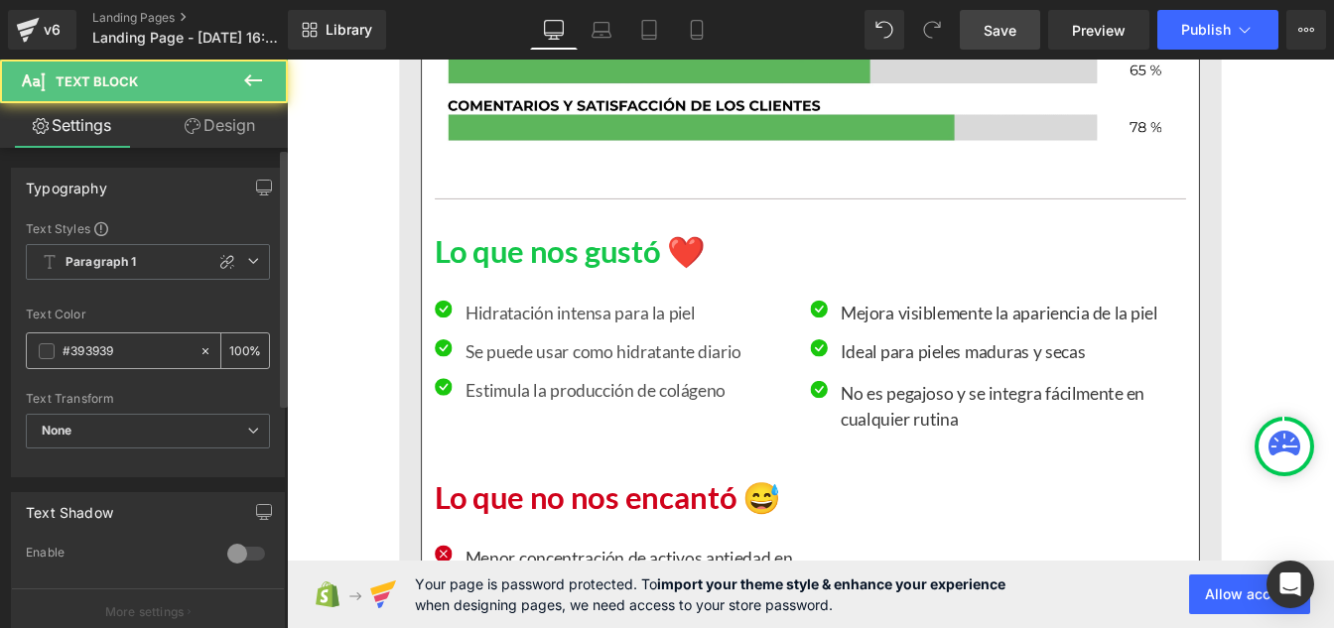
click at [149, 357] on input "#393939" at bounding box center [126, 351] width 127 height 22
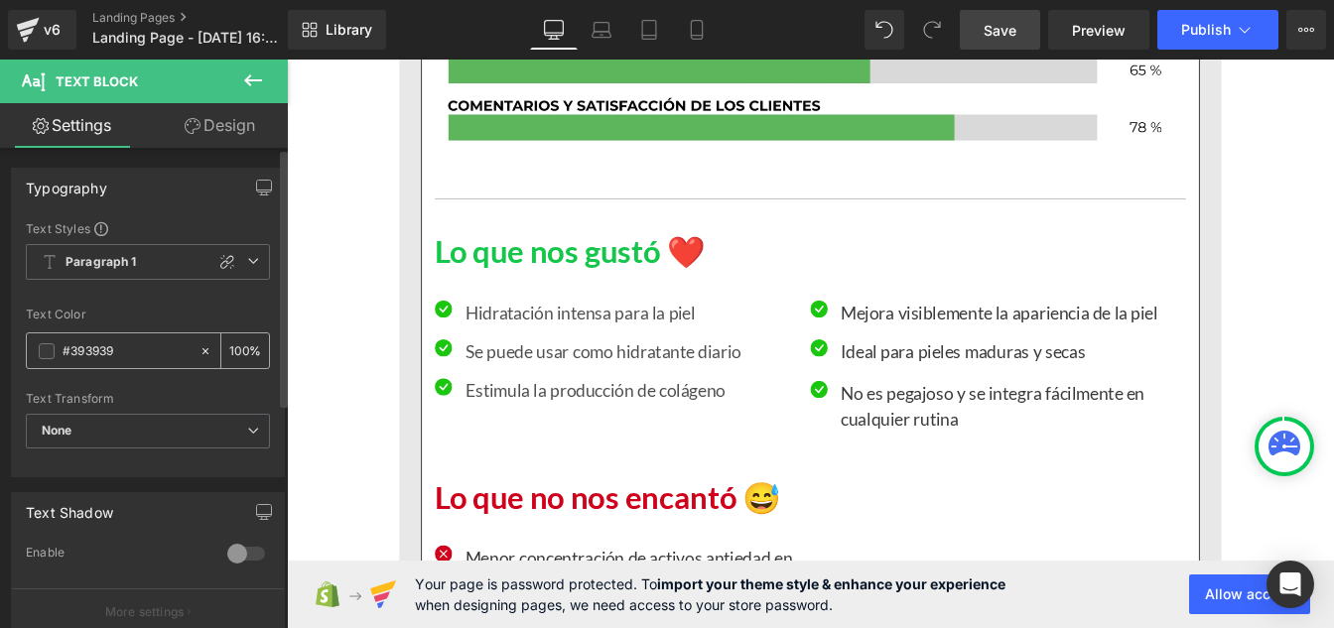
paste input "121212"
click at [236, 347] on input "100" at bounding box center [239, 350] width 20 height 22
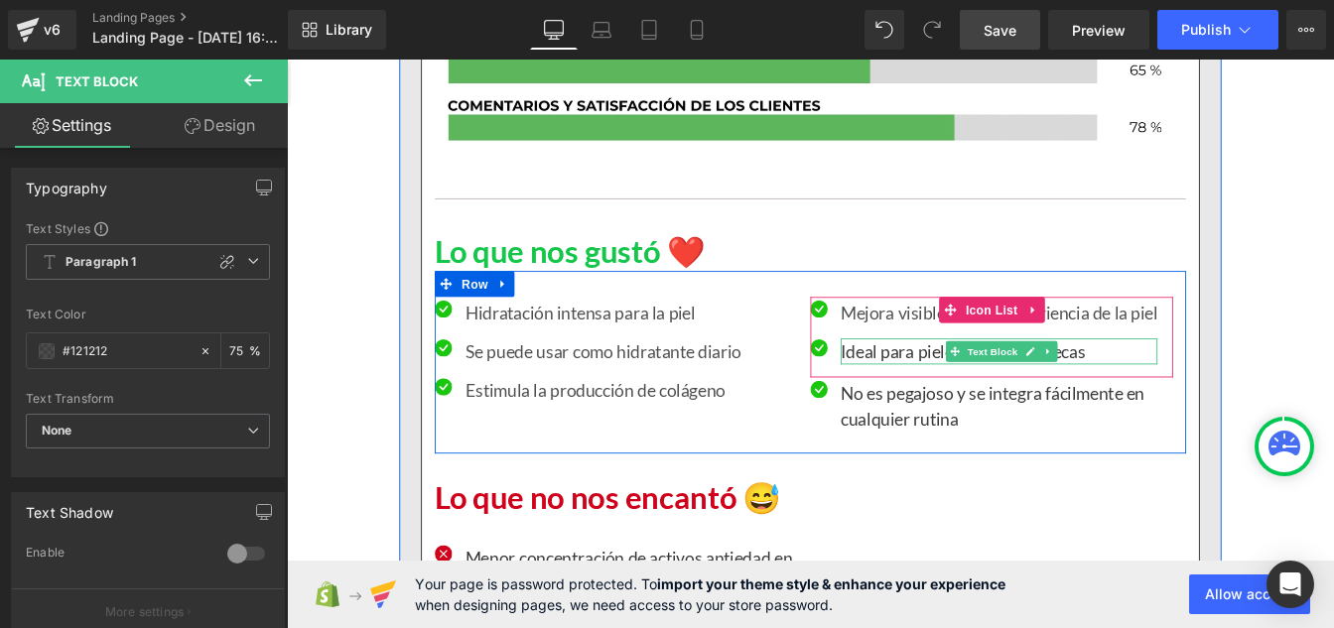
click at [959, 410] on p "Ideal para pieles maduras y secas" at bounding box center [1103, 395] width 363 height 30
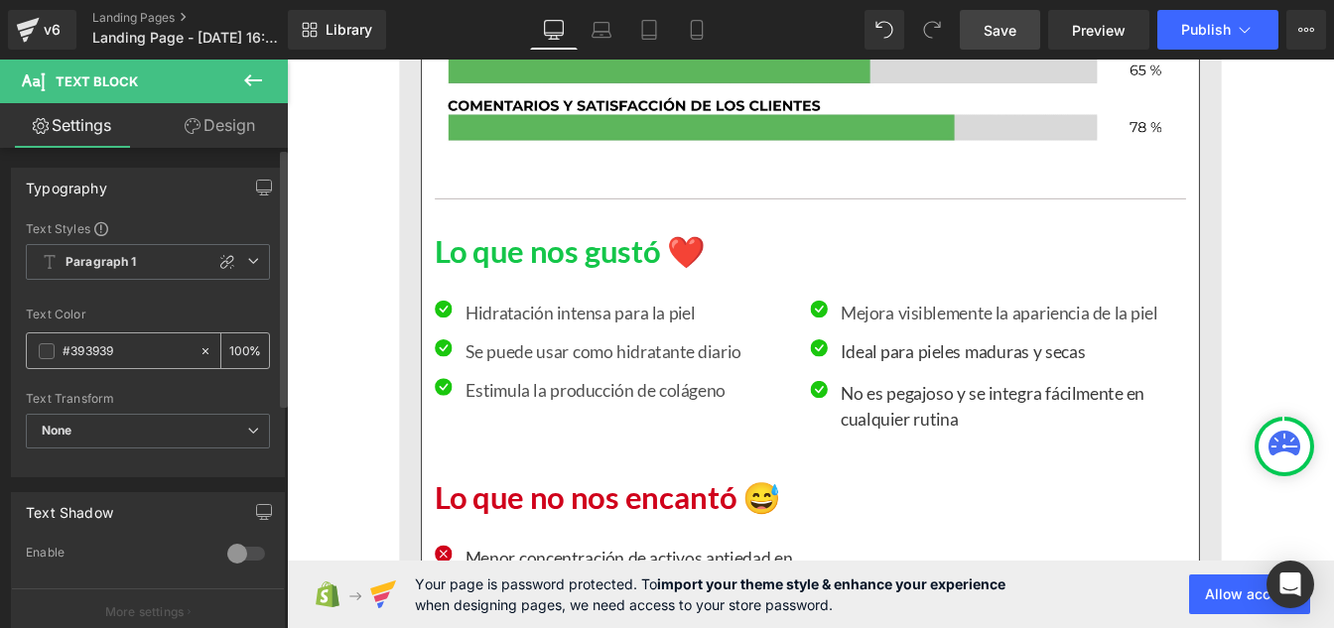
click at [120, 357] on input "#393939" at bounding box center [126, 351] width 127 height 22
paste input "121212"
click at [238, 349] on input "100" at bounding box center [239, 350] width 20 height 22
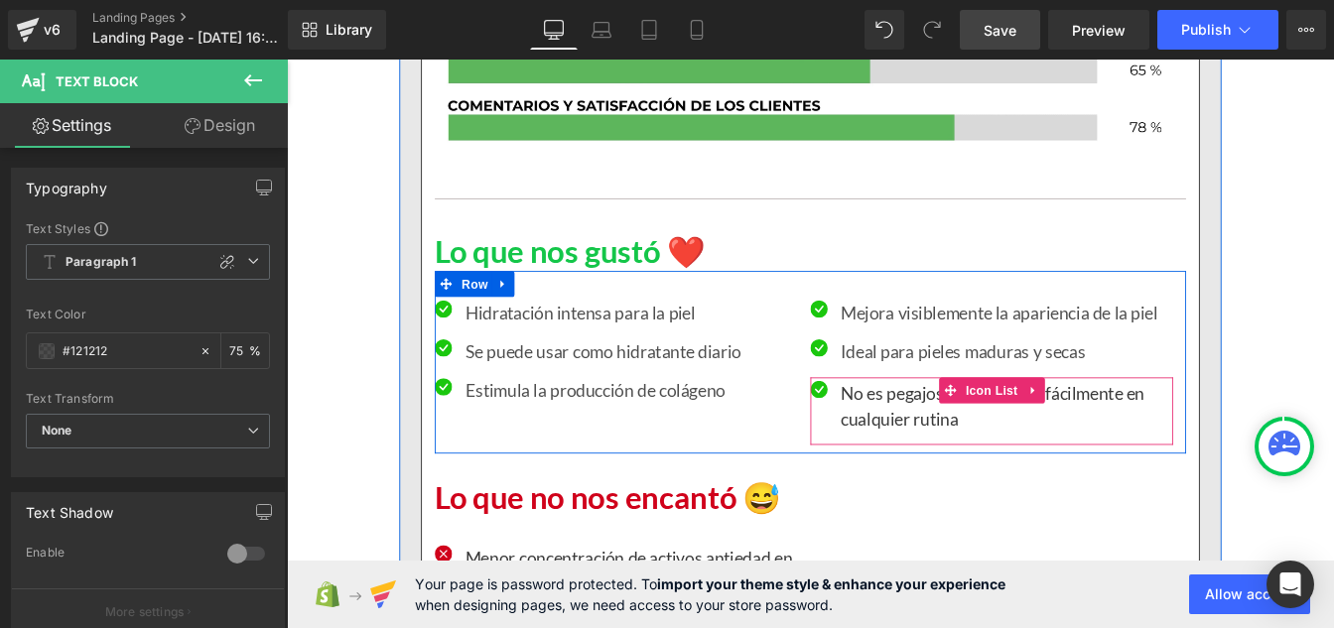
click at [972, 487] on p "No es pegajoso y se integra fácilmente en cualquier rutina" at bounding box center [1112, 458] width 381 height 60
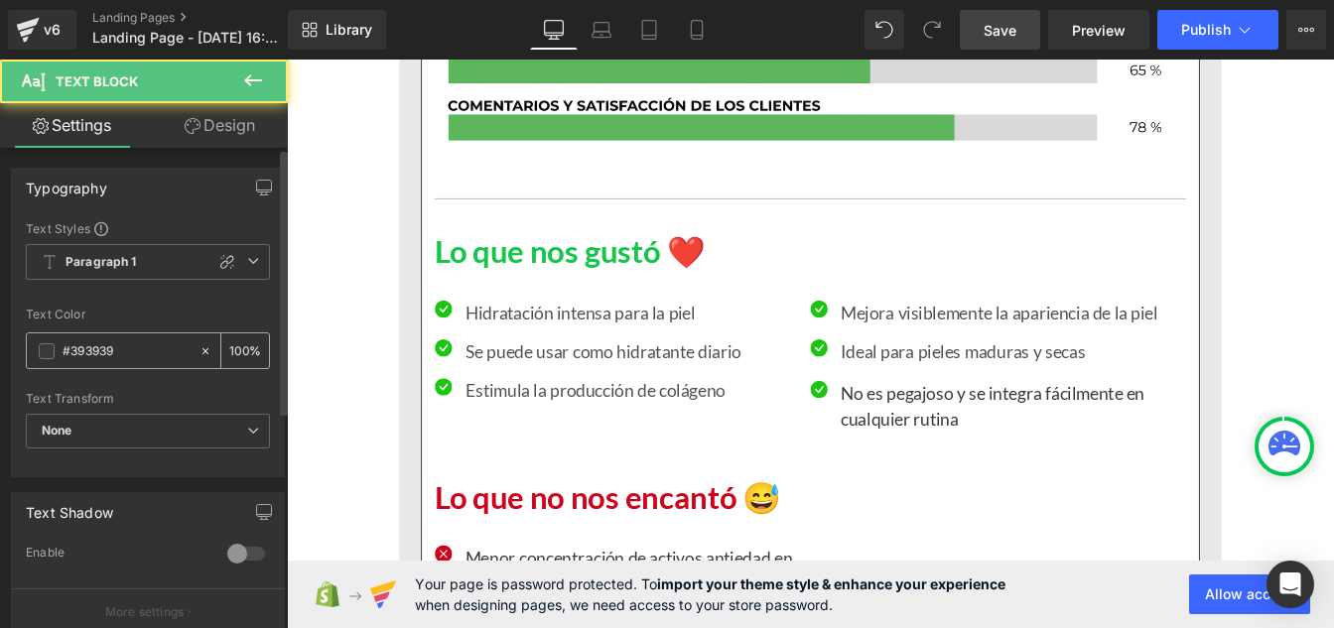
click at [143, 348] on input "#393939" at bounding box center [126, 351] width 127 height 22
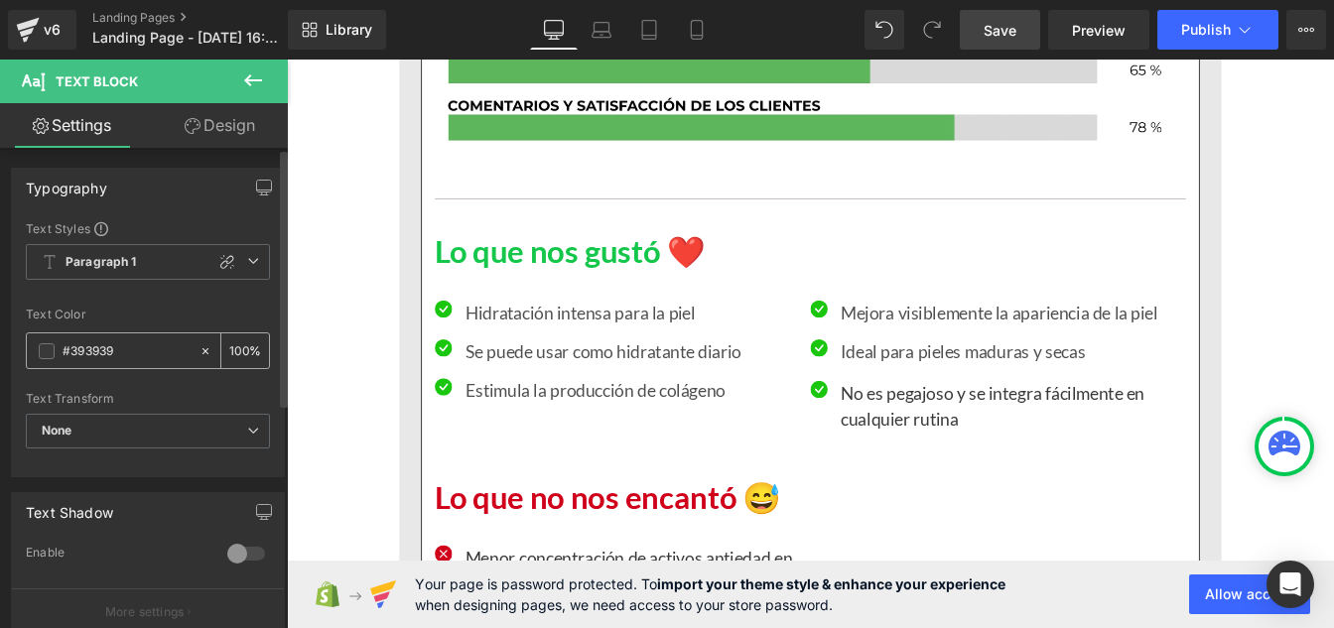
paste input "121212"
click at [239, 343] on input "100" at bounding box center [239, 350] width 20 height 22
click at [146, 264] on span "Paragraph 1" at bounding box center [148, 262] width 244 height 36
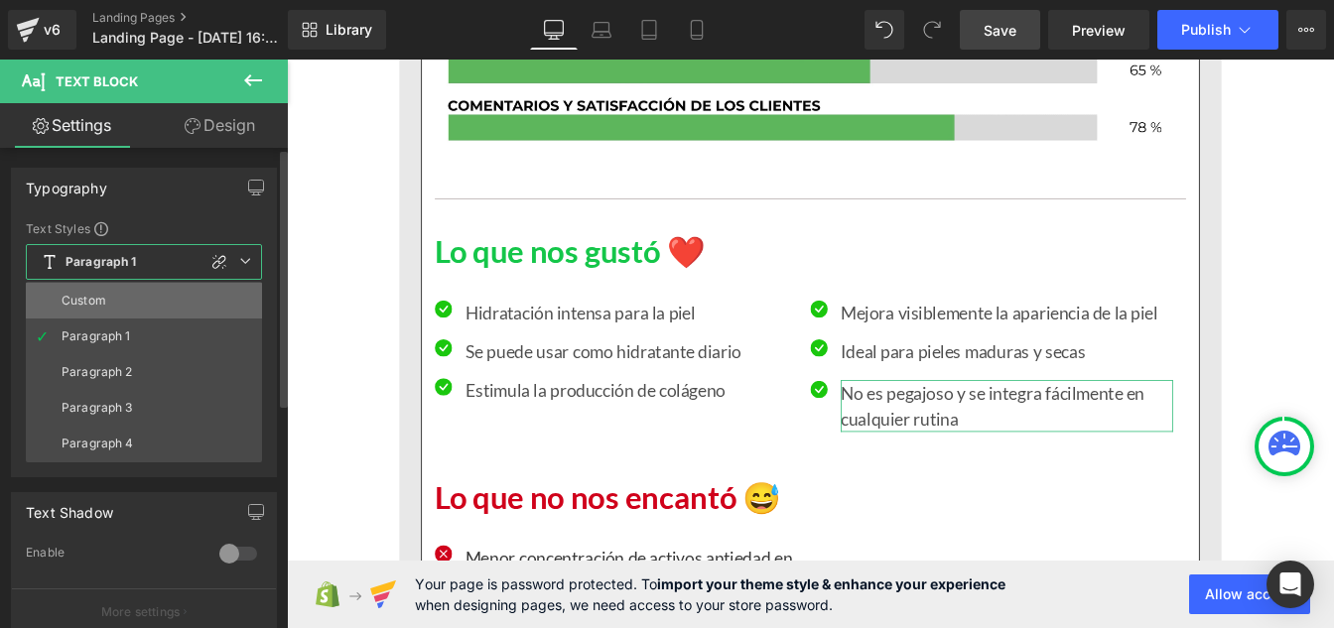
click at [118, 294] on li "Custom" at bounding box center [144, 301] width 236 height 36
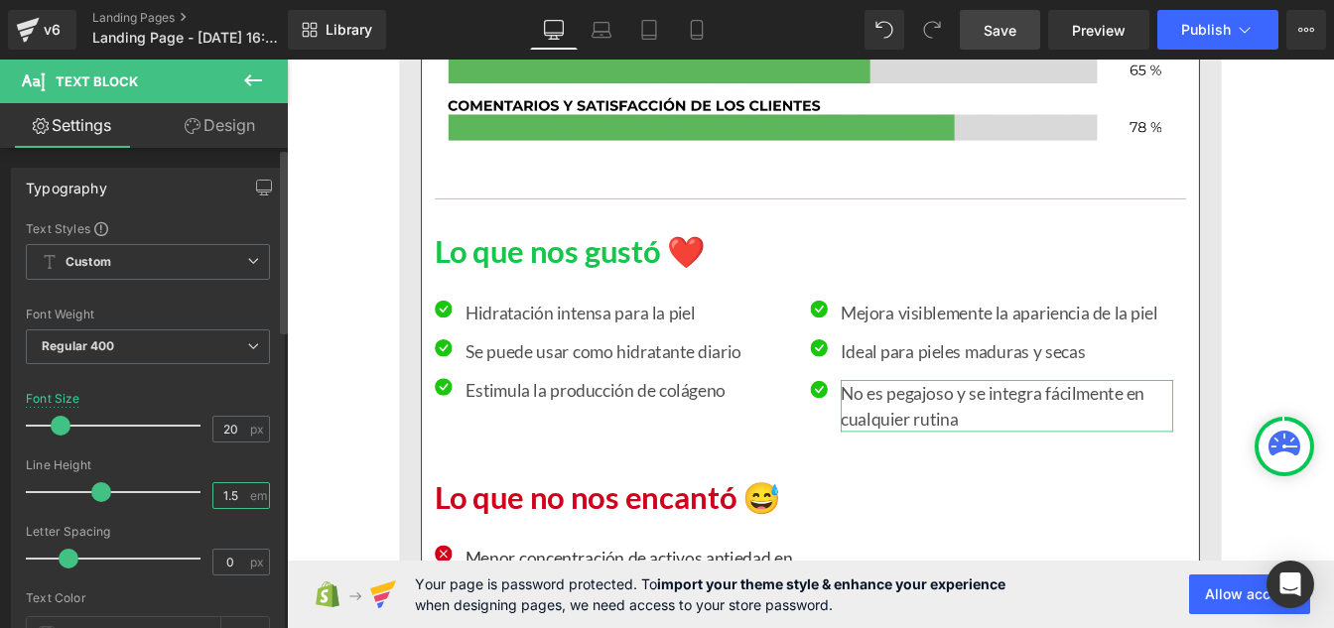
click at [239, 497] on input "1.5" at bounding box center [230, 495] width 35 height 25
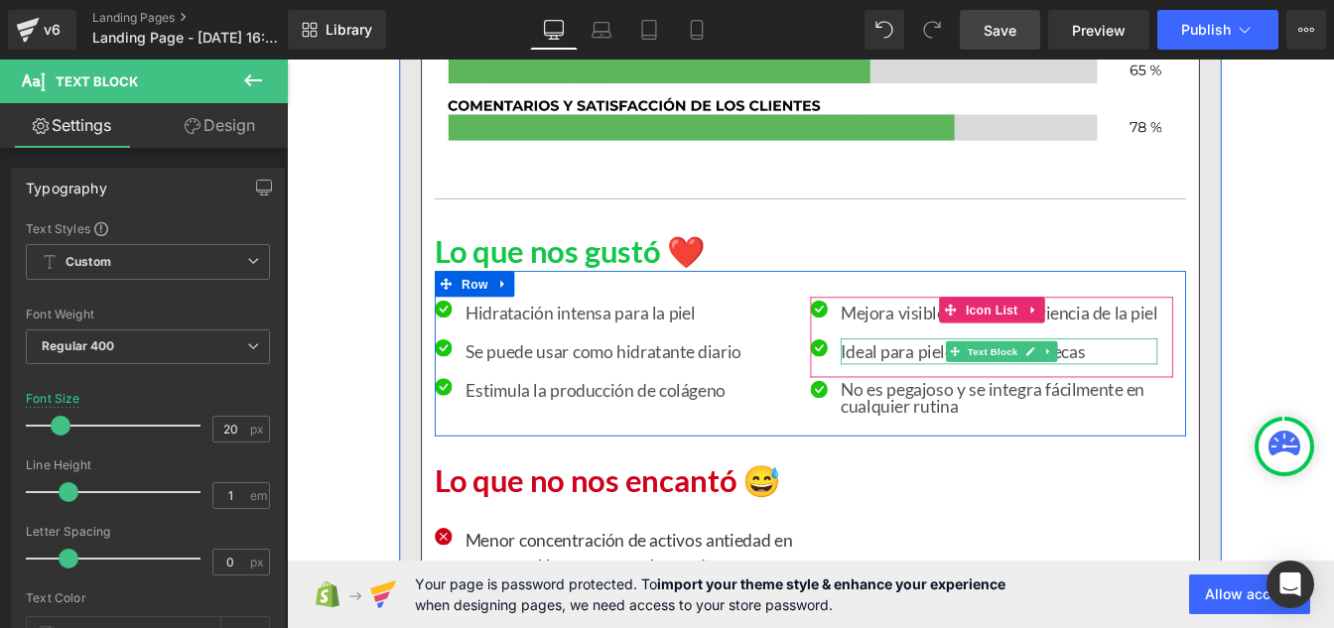
click at [977, 410] on p "Ideal para pieles maduras y secas" at bounding box center [1103, 395] width 363 height 30
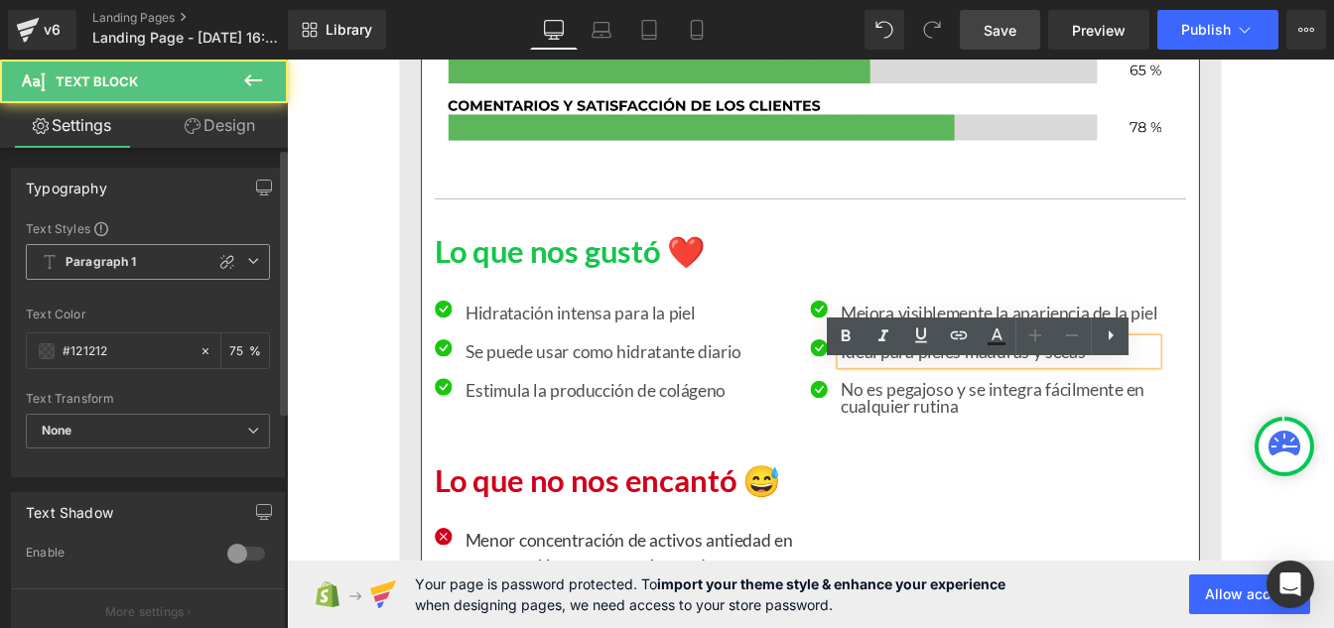
click at [104, 271] on span "Paragraph 1" at bounding box center [148, 262] width 244 height 36
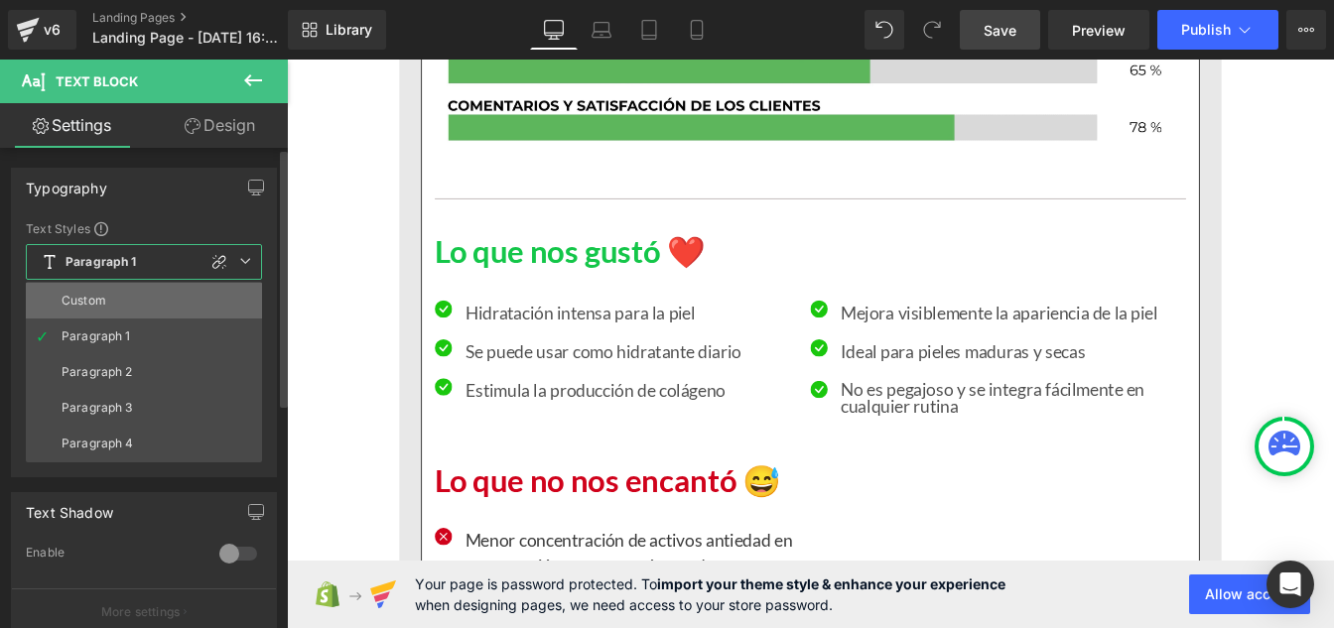
click at [110, 304] on li "Custom" at bounding box center [144, 301] width 236 height 36
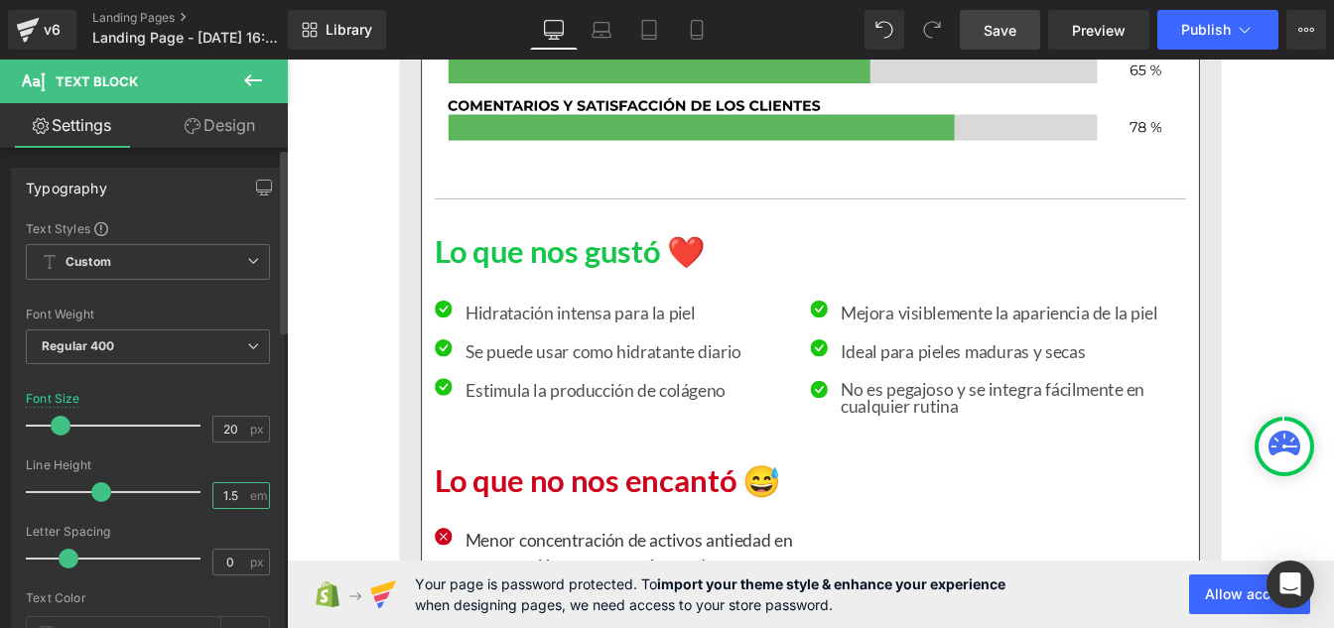
click at [232, 503] on input "1.5" at bounding box center [230, 495] width 35 height 25
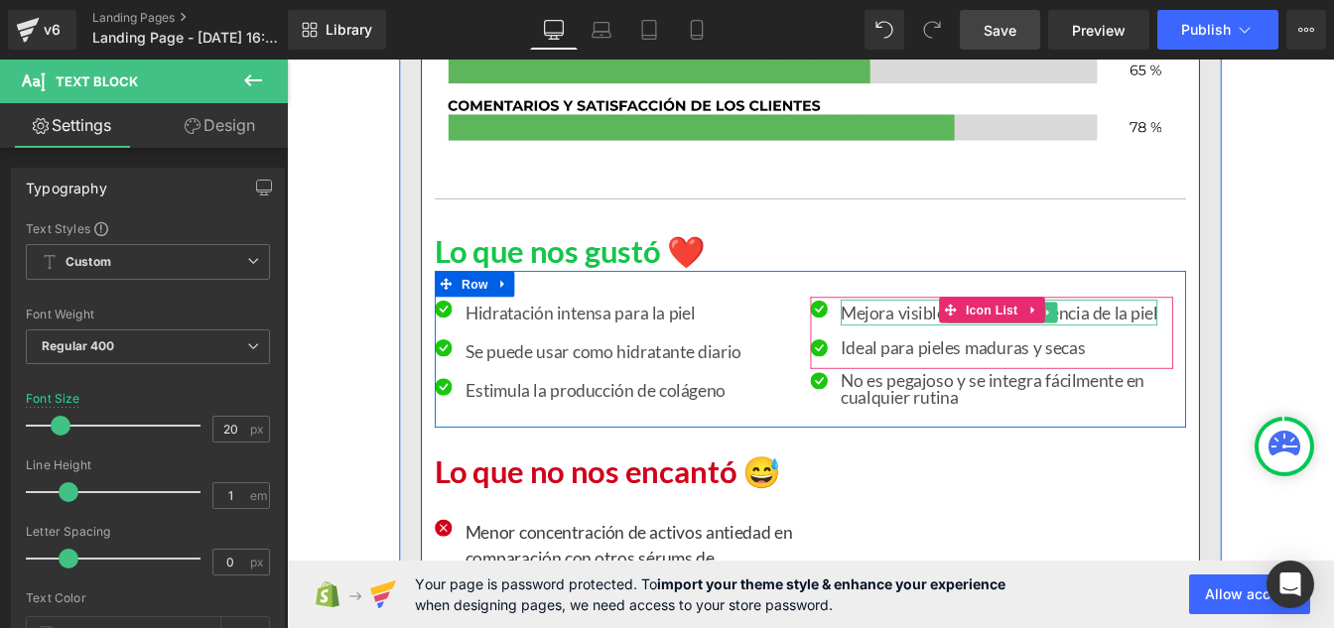
click at [939, 365] on p "Mejora visiblemente la apariencia de la piel" at bounding box center [1103, 350] width 363 height 30
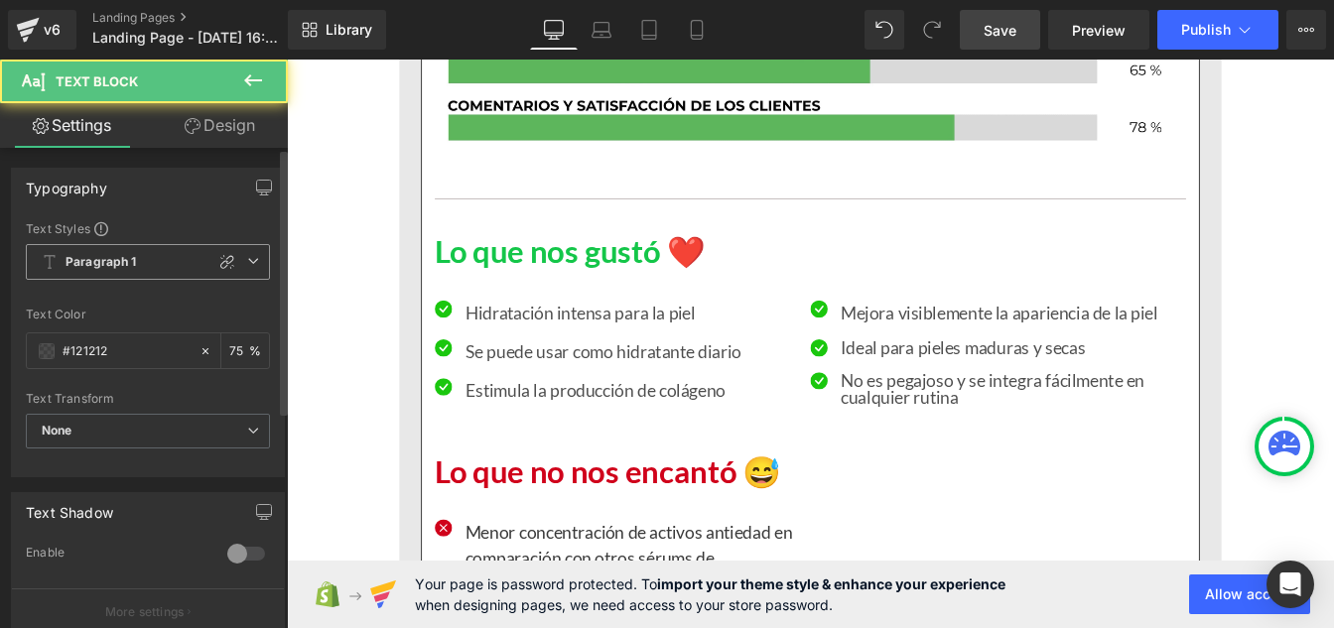
click at [126, 259] on b "Paragraph 1" at bounding box center [101, 262] width 71 height 17
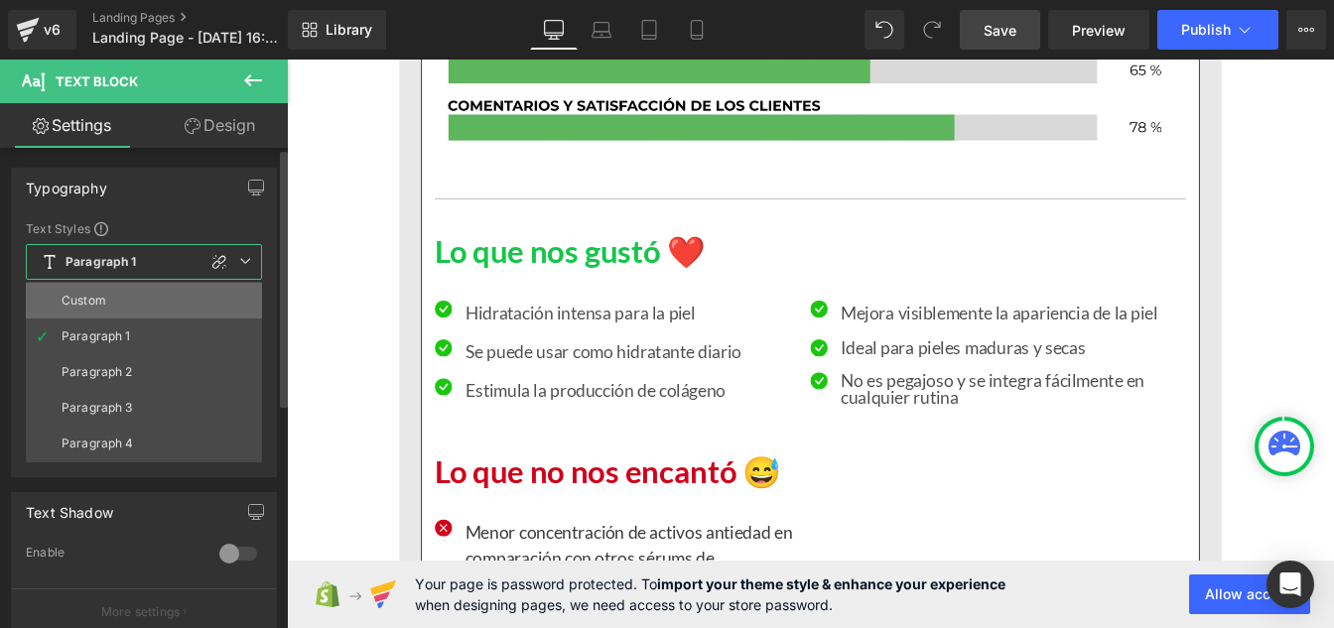
click at [121, 300] on li "Custom" at bounding box center [144, 301] width 236 height 36
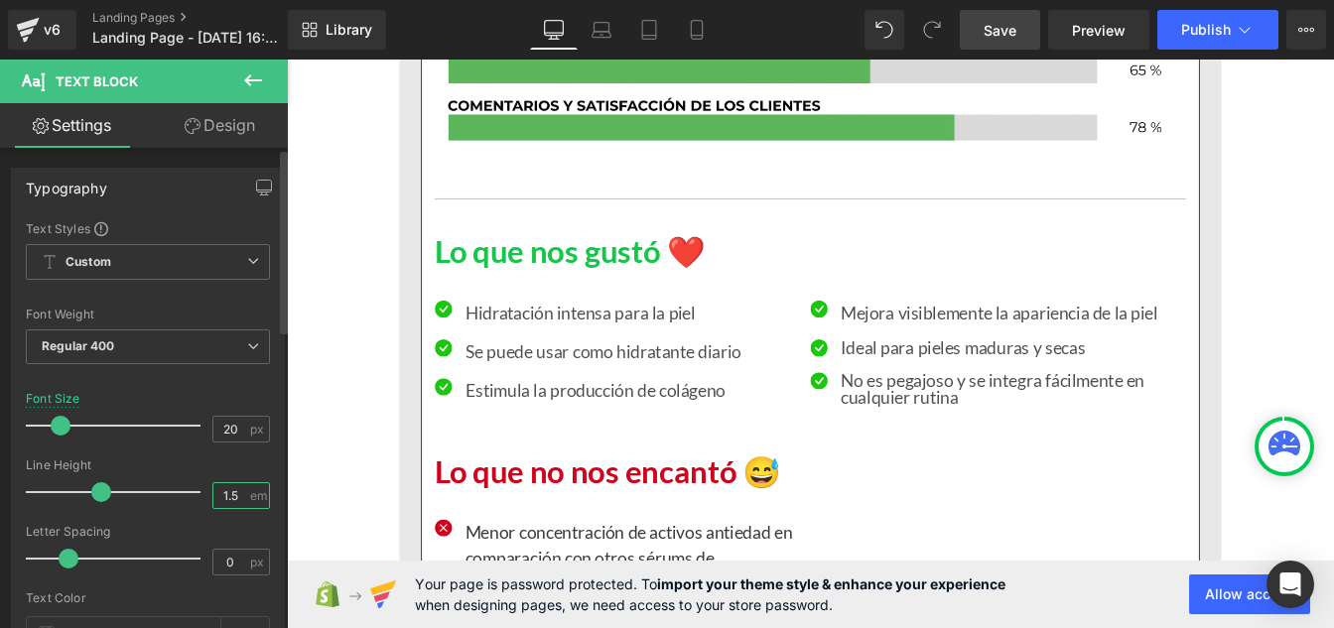
click at [235, 493] on input "1.5" at bounding box center [230, 495] width 35 height 25
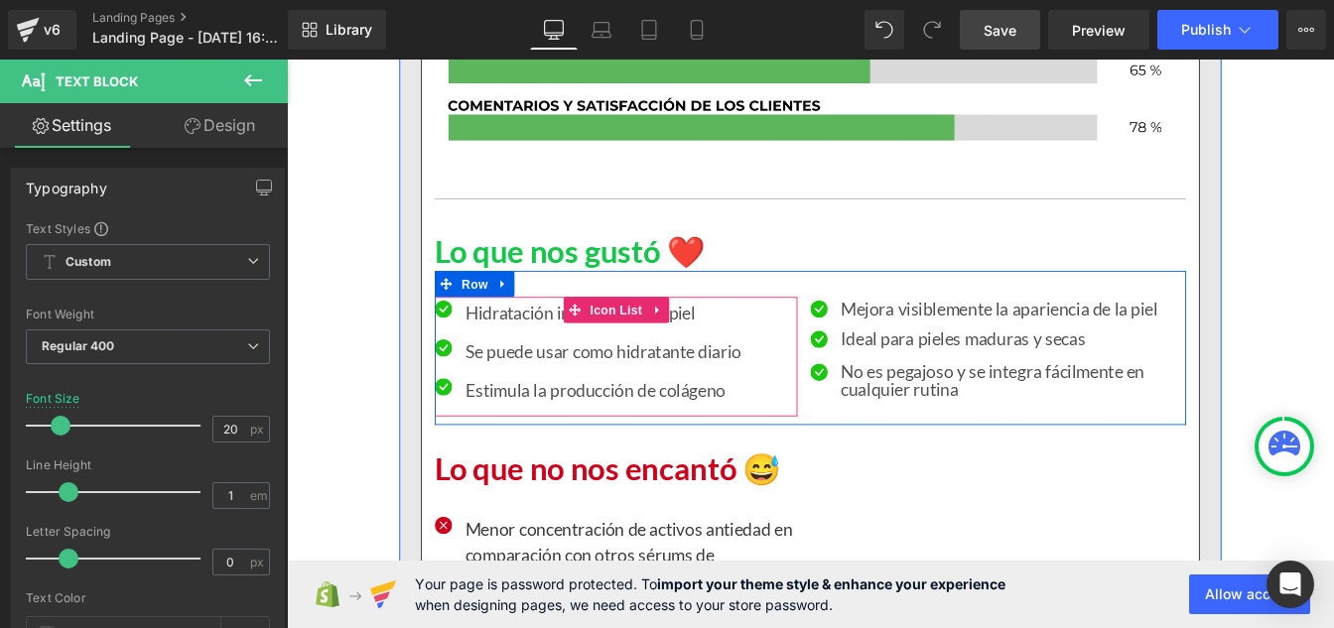
click at [531, 469] on ul "Icon Hidratación intensa para la piel Text Block Icon Se puede usar como hidrat…" at bounding box center [632, 402] width 351 height 134
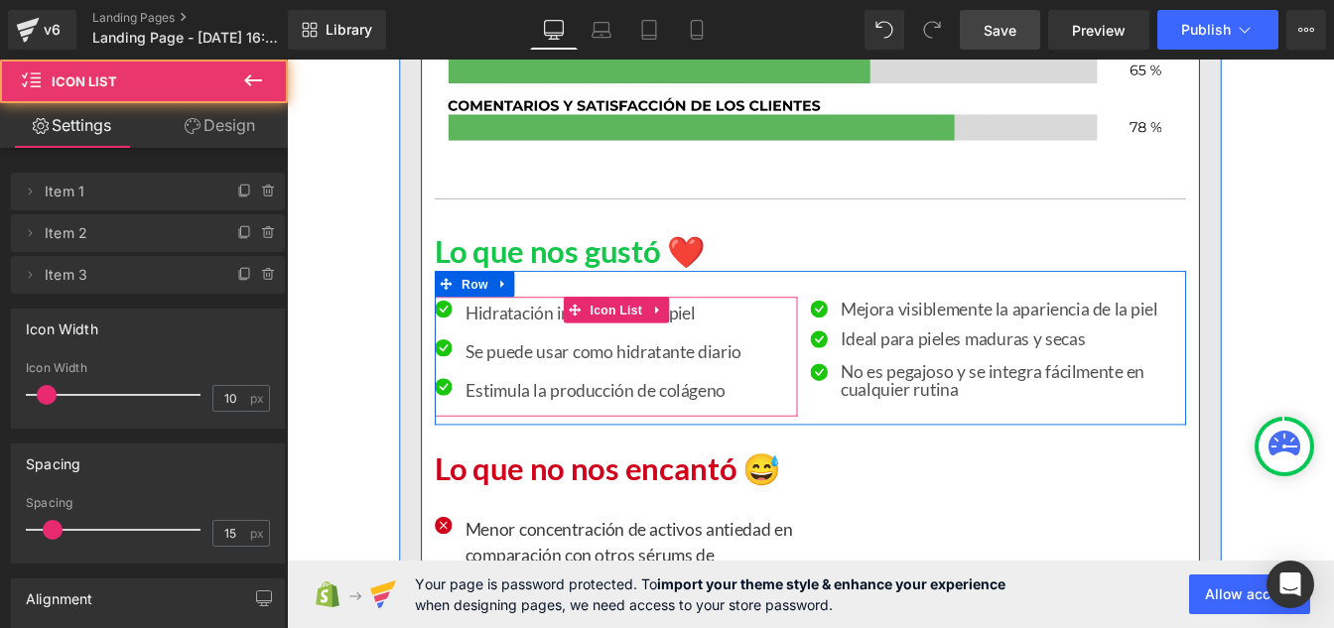
click at [287, 60] on div at bounding box center [287, 60] width 0 height 0
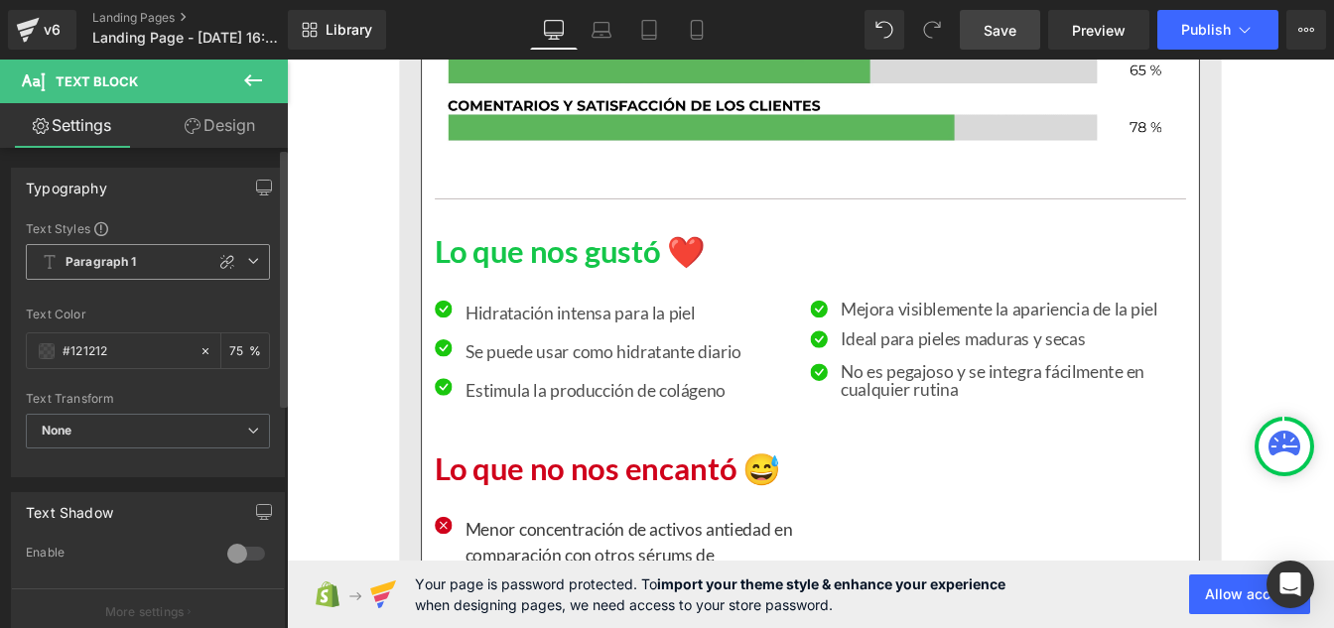
click at [129, 257] on b "Paragraph 1" at bounding box center [101, 262] width 71 height 17
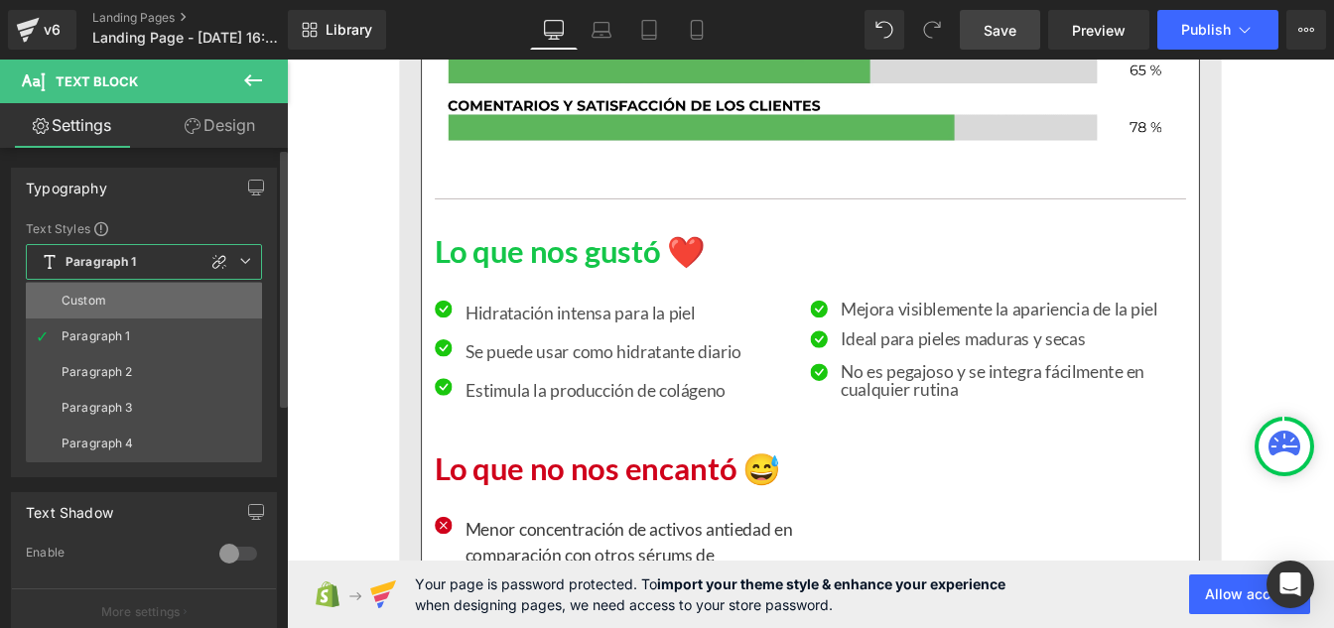
click at [115, 305] on li "Custom" at bounding box center [144, 301] width 236 height 36
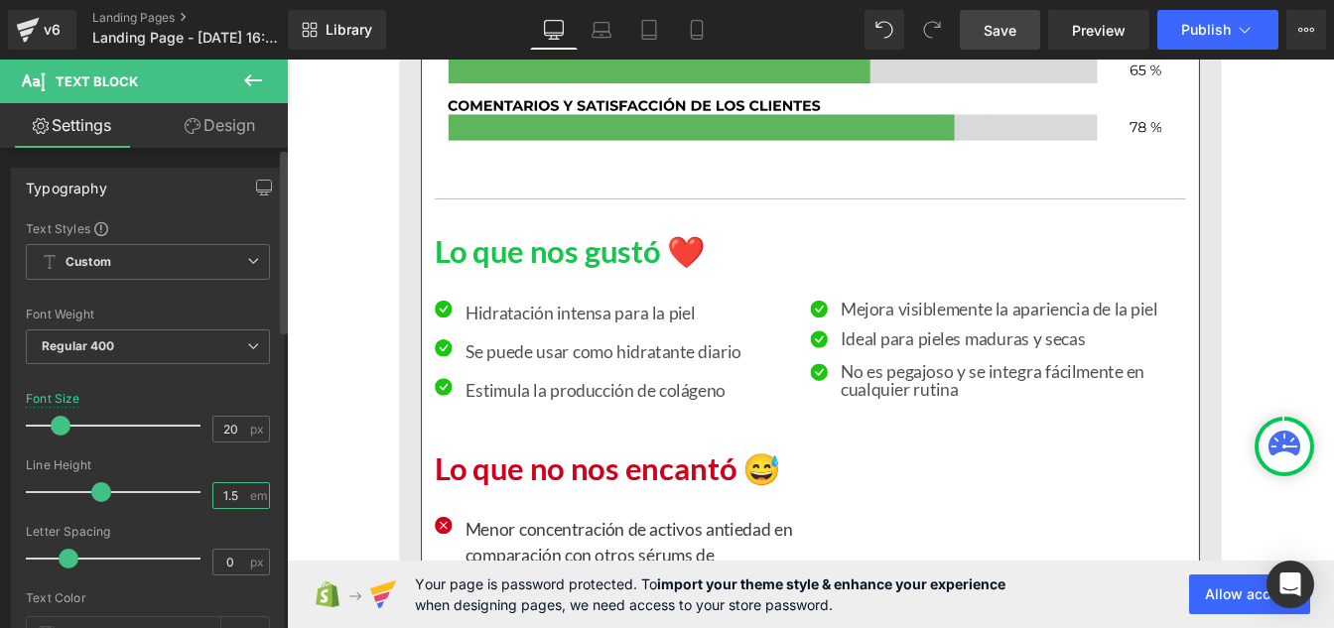
click at [232, 499] on input "1.5" at bounding box center [230, 495] width 35 height 25
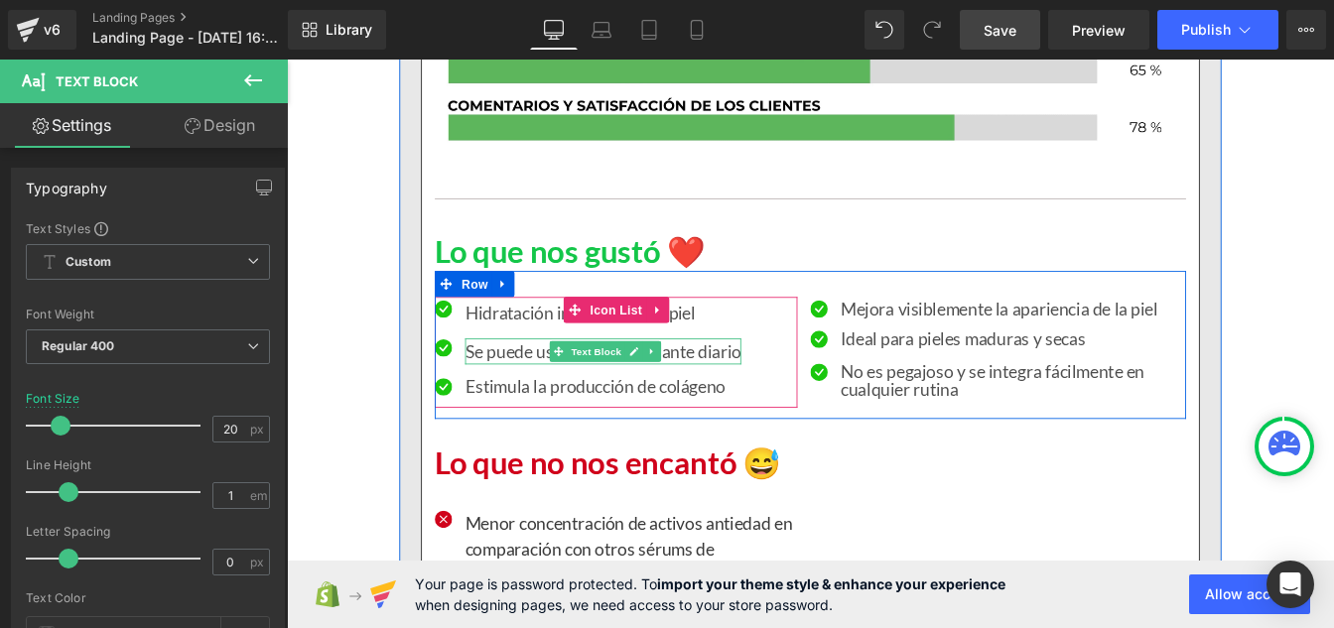
click at [516, 410] on p "Se puede usar como hidratante diario" at bounding box center [649, 395] width 317 height 30
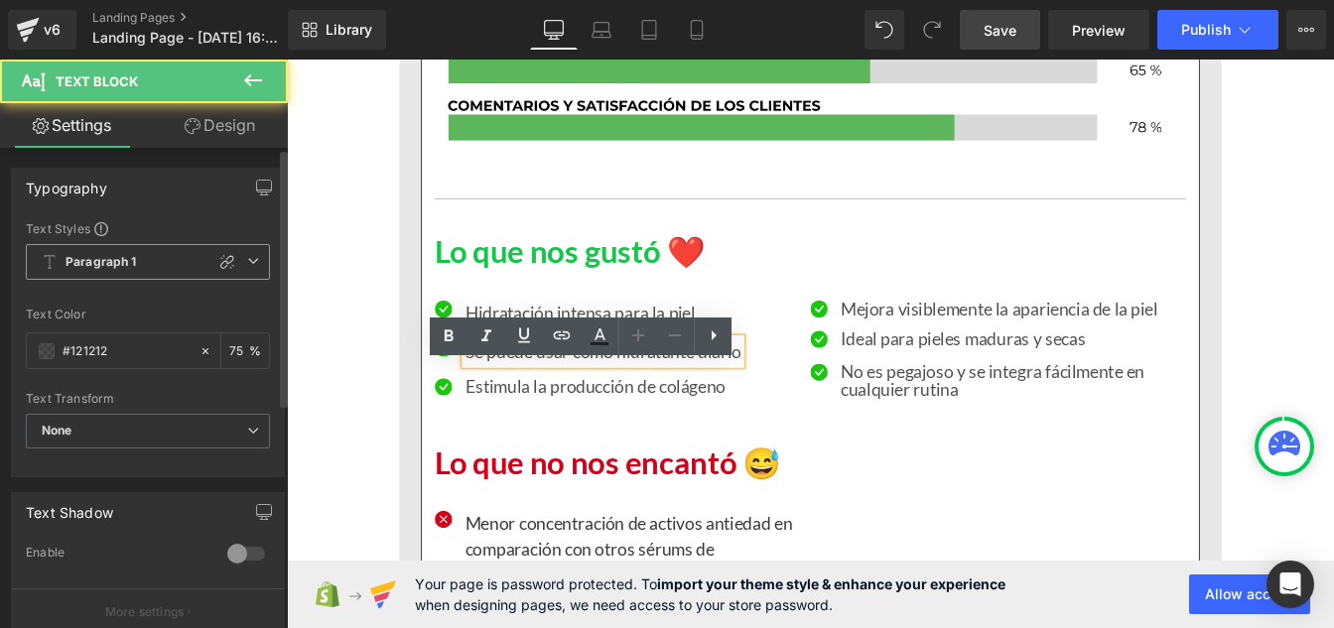
click at [132, 263] on b "Paragraph 1" at bounding box center [101, 262] width 71 height 17
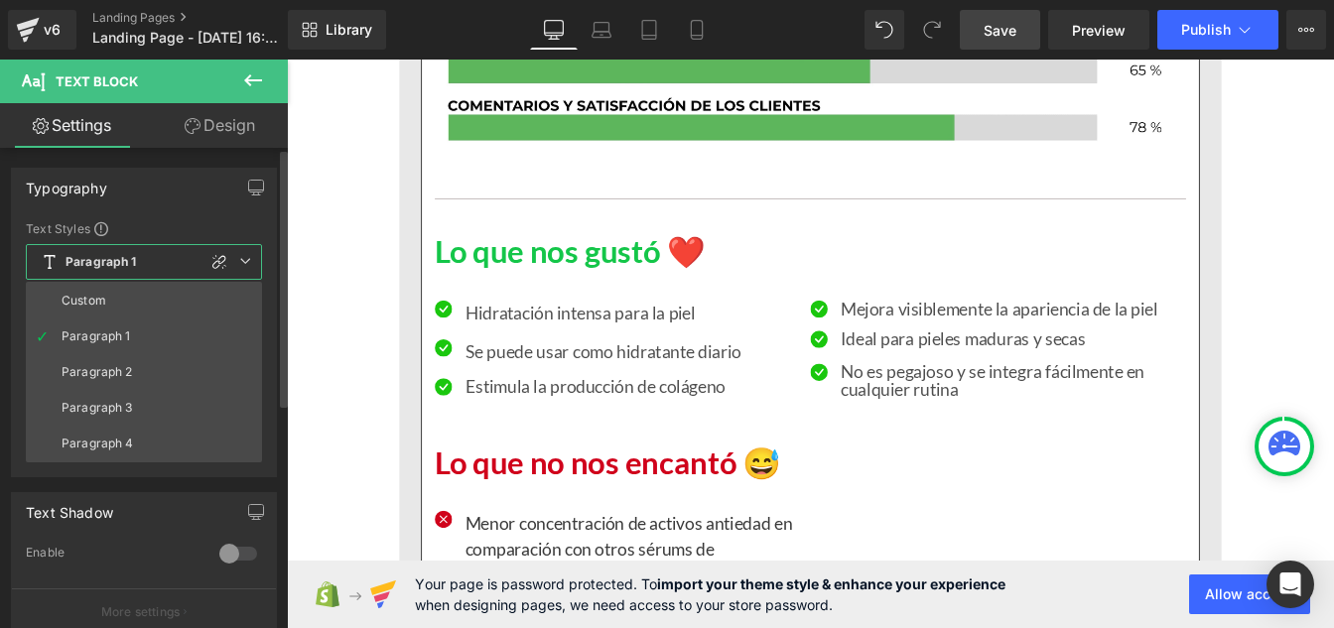
click at [118, 301] on li "Custom" at bounding box center [144, 301] width 236 height 36
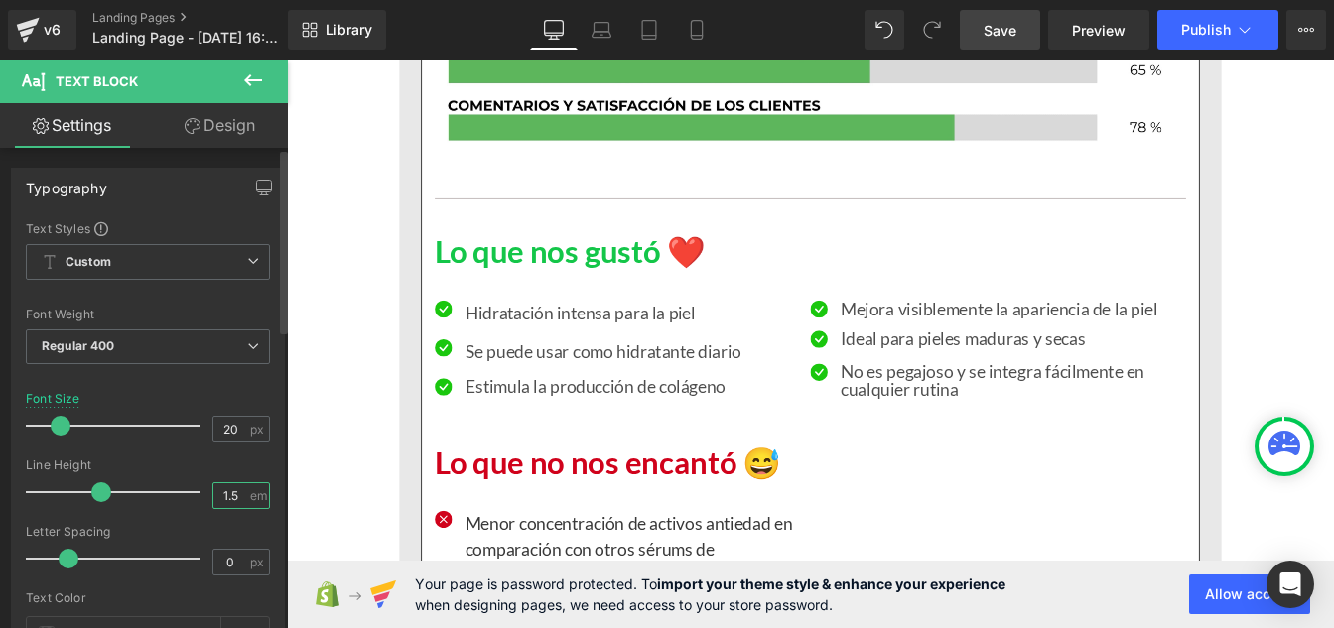
click at [233, 497] on input "1.5" at bounding box center [230, 495] width 35 height 25
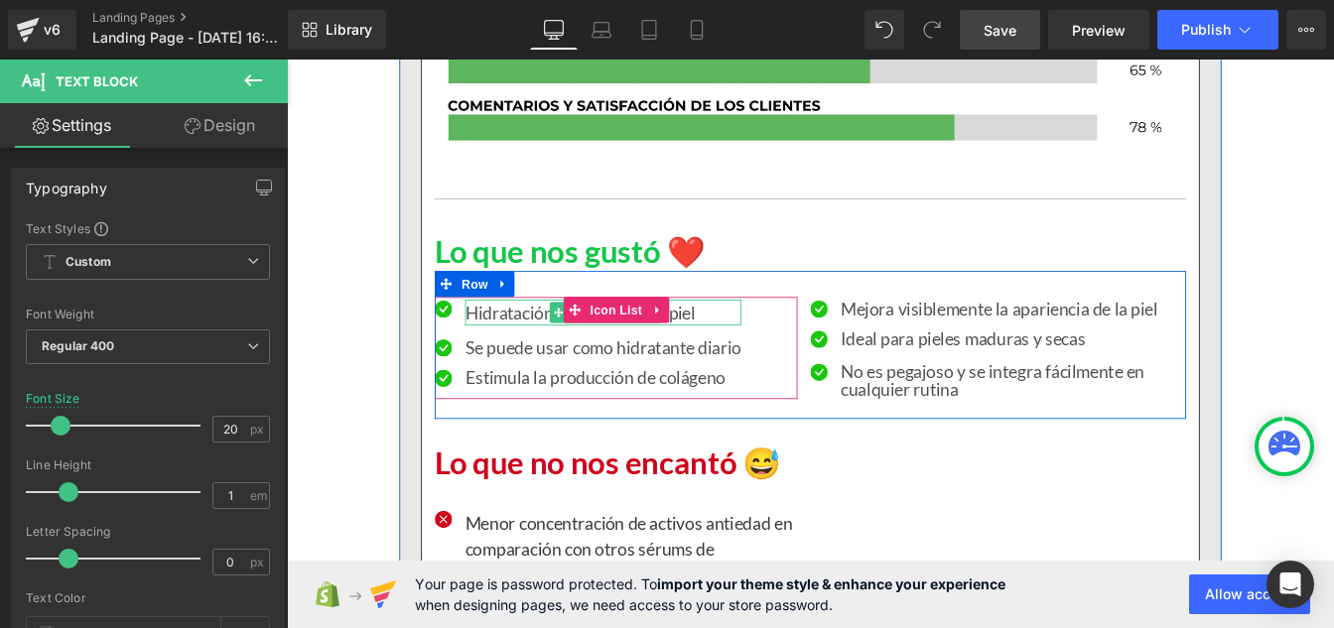
click at [555, 365] on p "Hidratación intensa para la piel" at bounding box center [649, 350] width 317 height 30
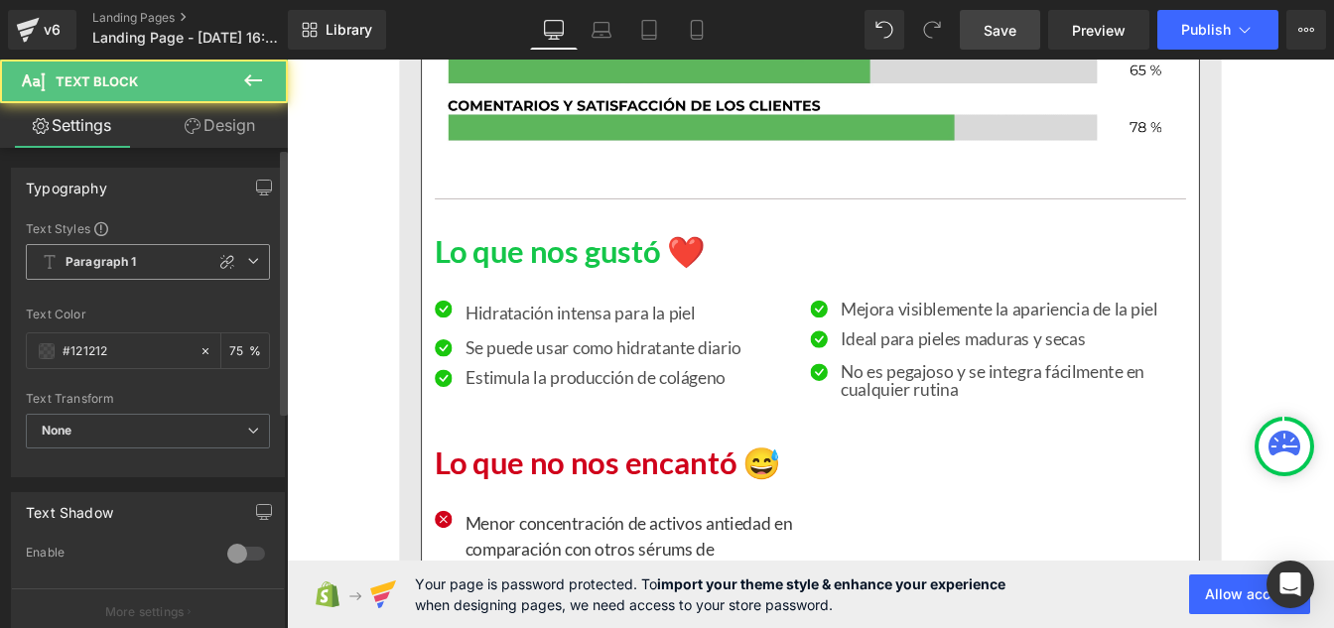
click at [90, 254] on b "Paragraph 1" at bounding box center [101, 262] width 71 height 17
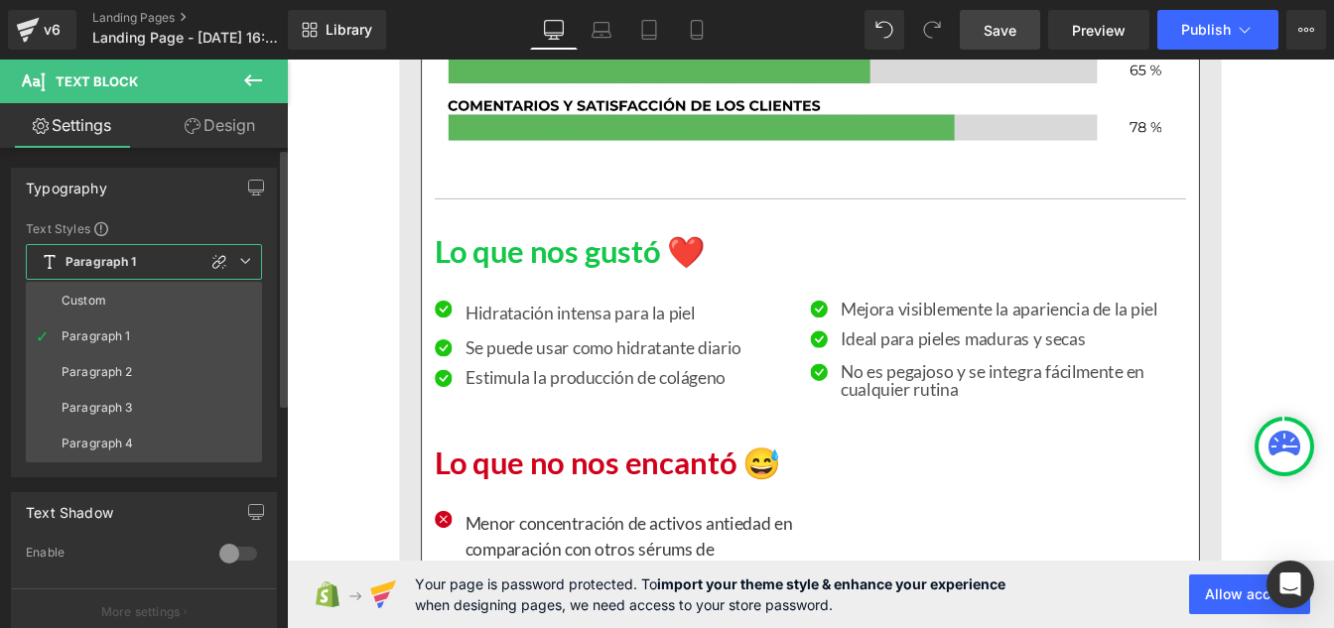
click at [101, 311] on li "Custom" at bounding box center [144, 301] width 236 height 36
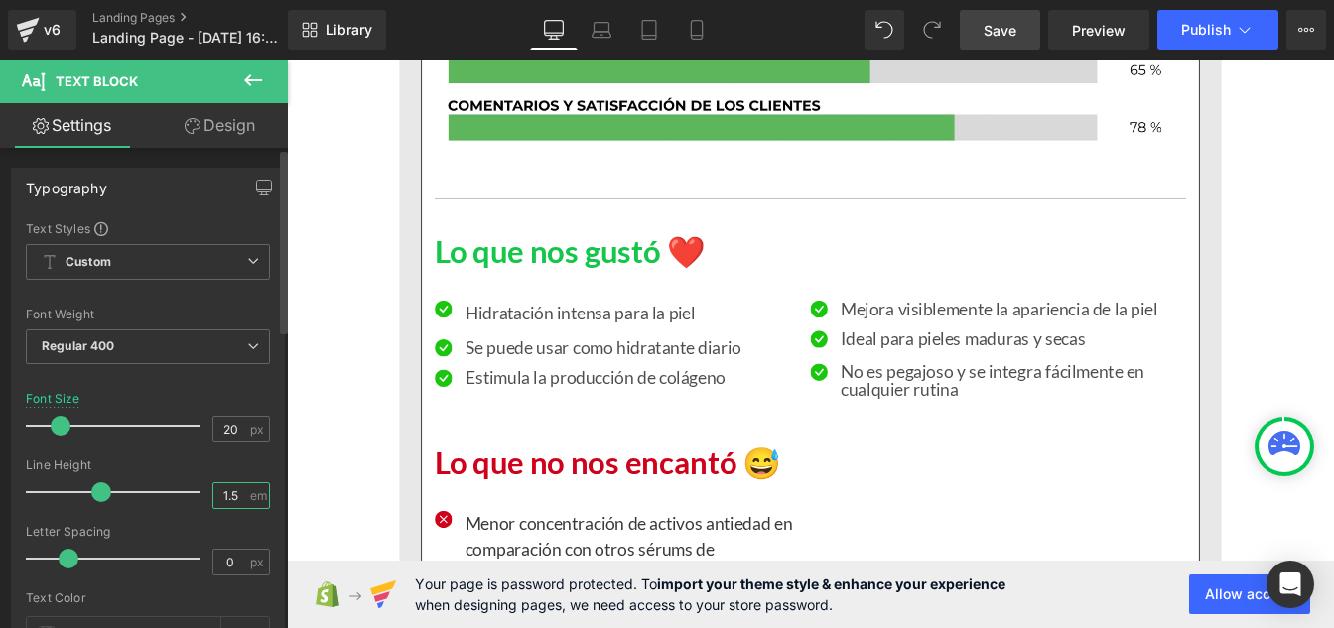
click at [227, 497] on input "1.5" at bounding box center [230, 495] width 35 height 25
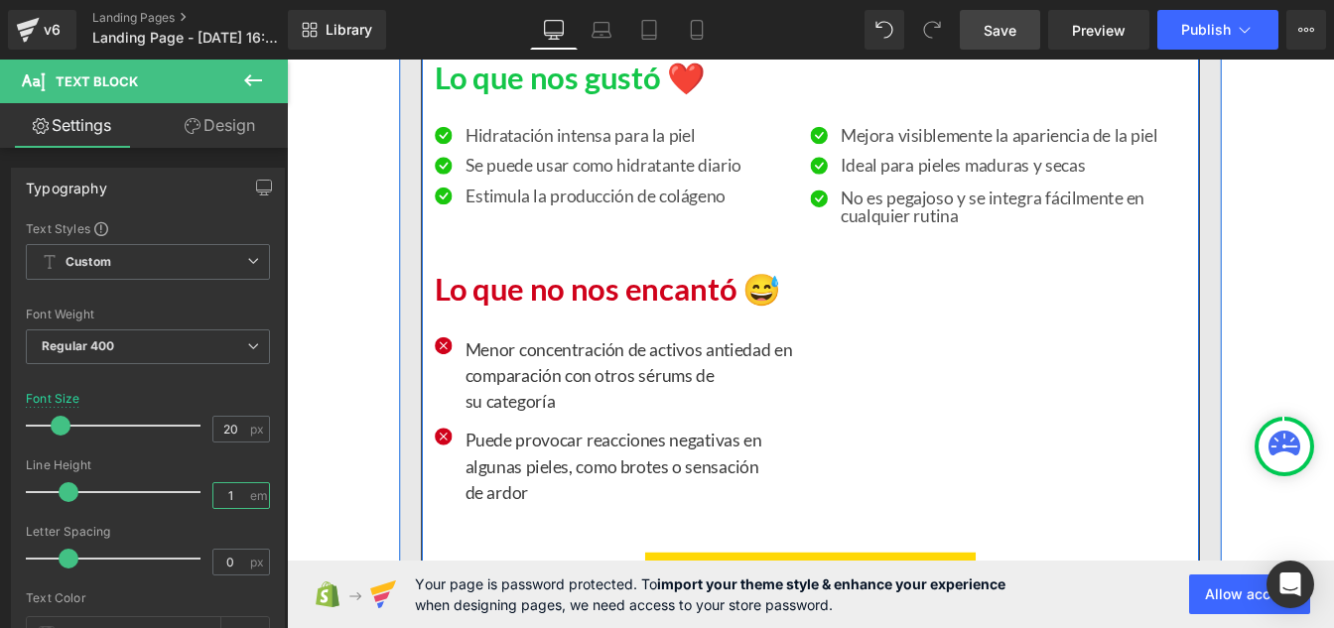
scroll to position [17361, 0]
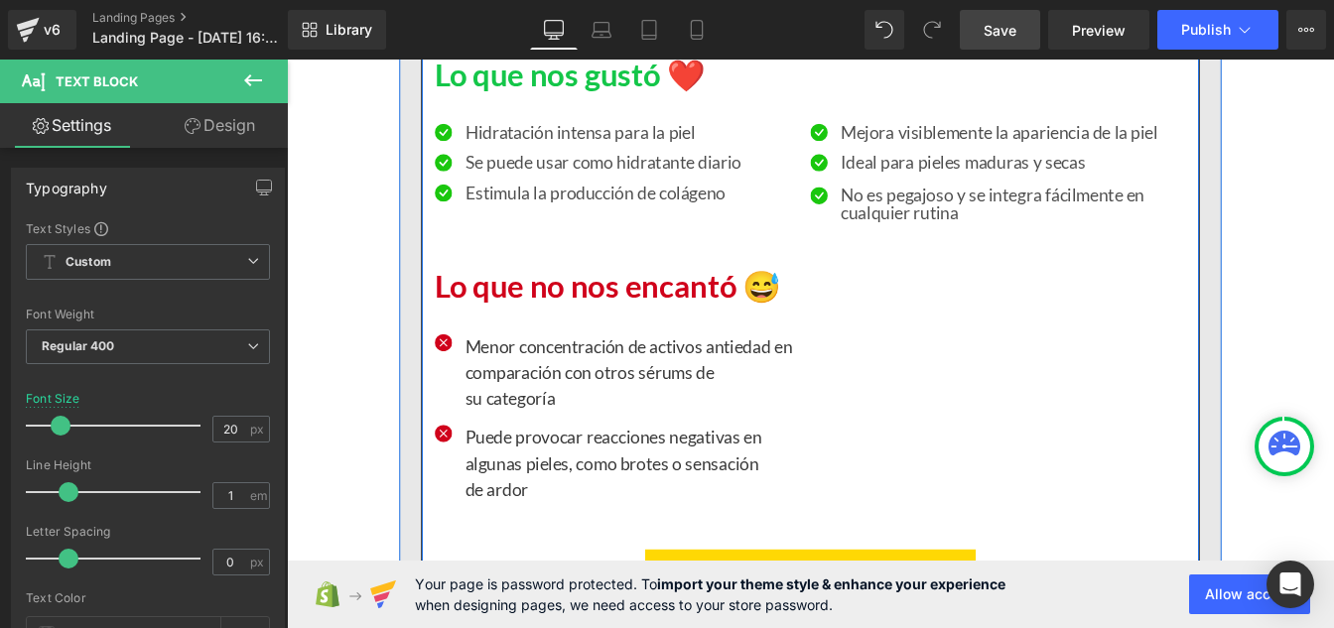
click at [518, 437] on p "Menor concentración de activos antiedad en comparación con otros sérums de su c…" at bounding box center [681, 417] width 381 height 89
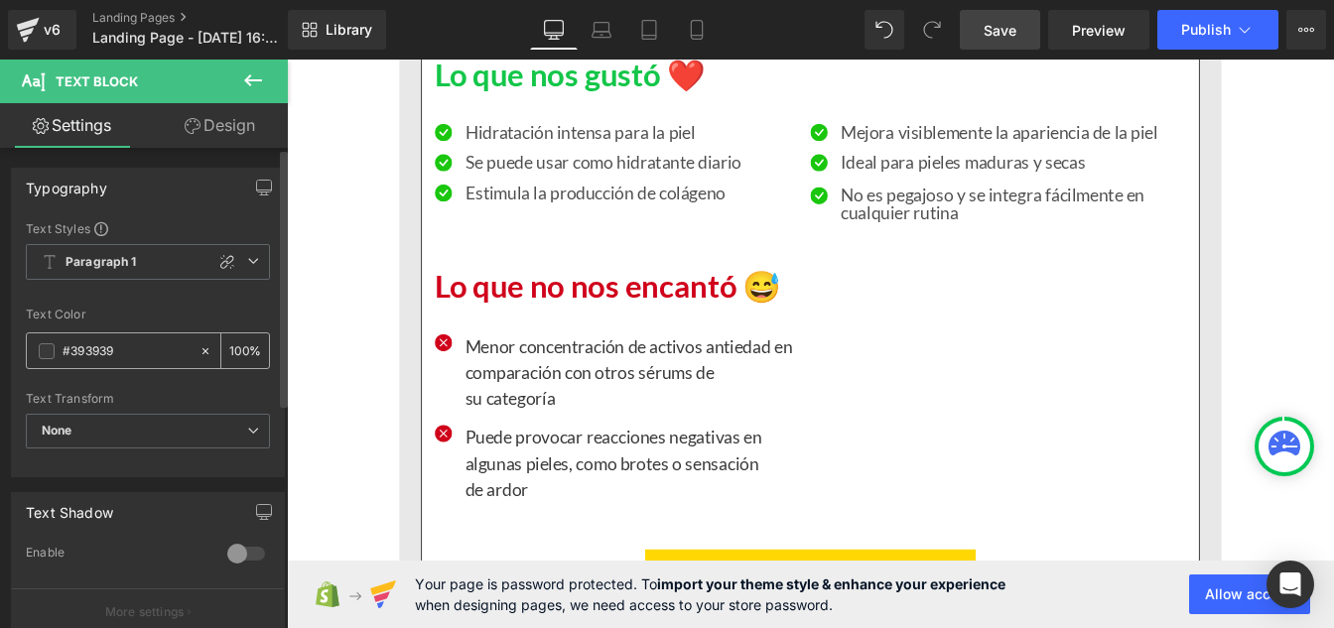
click at [126, 346] on input "#393939" at bounding box center [126, 351] width 127 height 22
paste input "121212"
click at [239, 348] on input "100" at bounding box center [239, 350] width 20 height 22
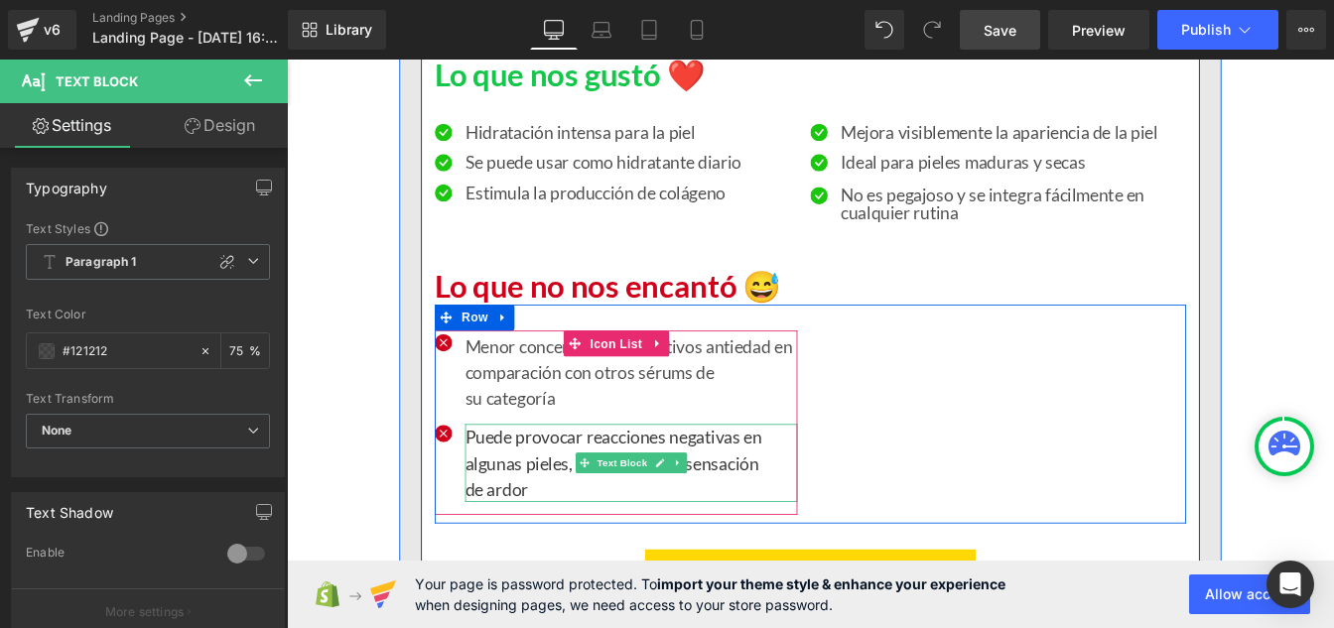
click at [556, 541] on p "Puede provocar reacciones negativas en algunas pieles, como brotes o sensación …" at bounding box center [681, 521] width 381 height 89
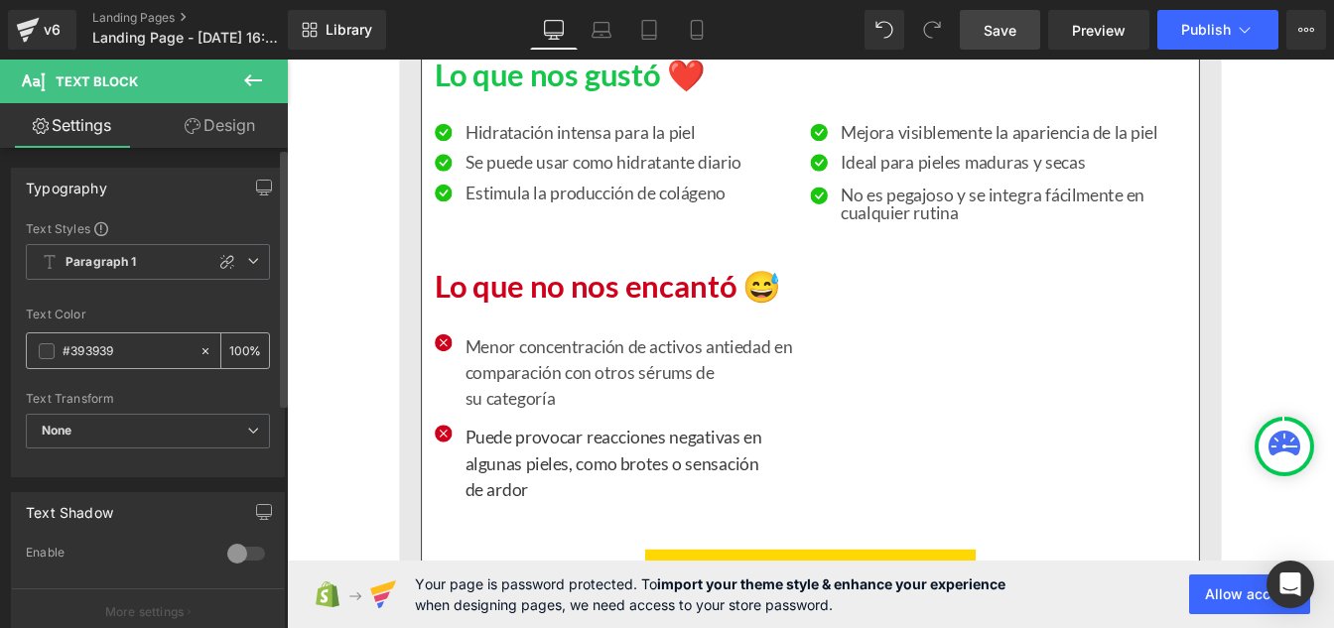
click at [112, 358] on input "#393939" at bounding box center [126, 351] width 127 height 22
paste input "121212"
click at [112, 358] on input "#121212" at bounding box center [126, 351] width 127 height 22
click at [239, 343] on input "100" at bounding box center [239, 350] width 20 height 22
click at [130, 271] on span "Paragraph 1" at bounding box center [148, 262] width 244 height 36
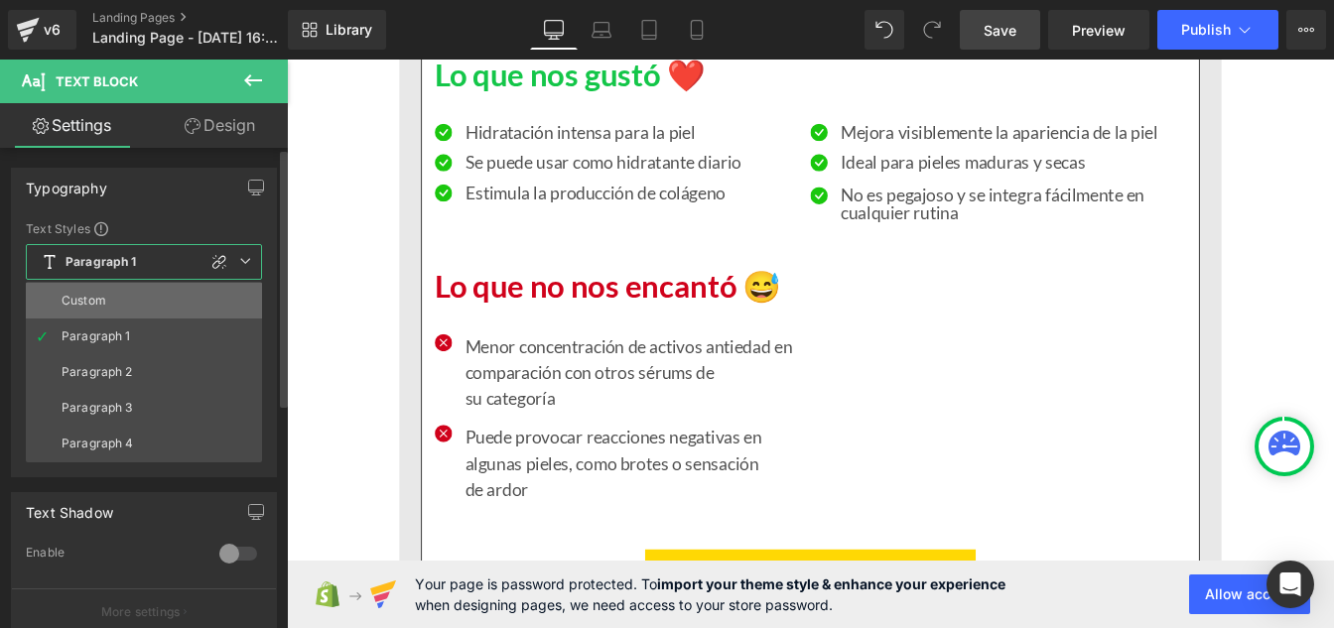
click at [107, 303] on li "Custom" at bounding box center [144, 301] width 236 height 36
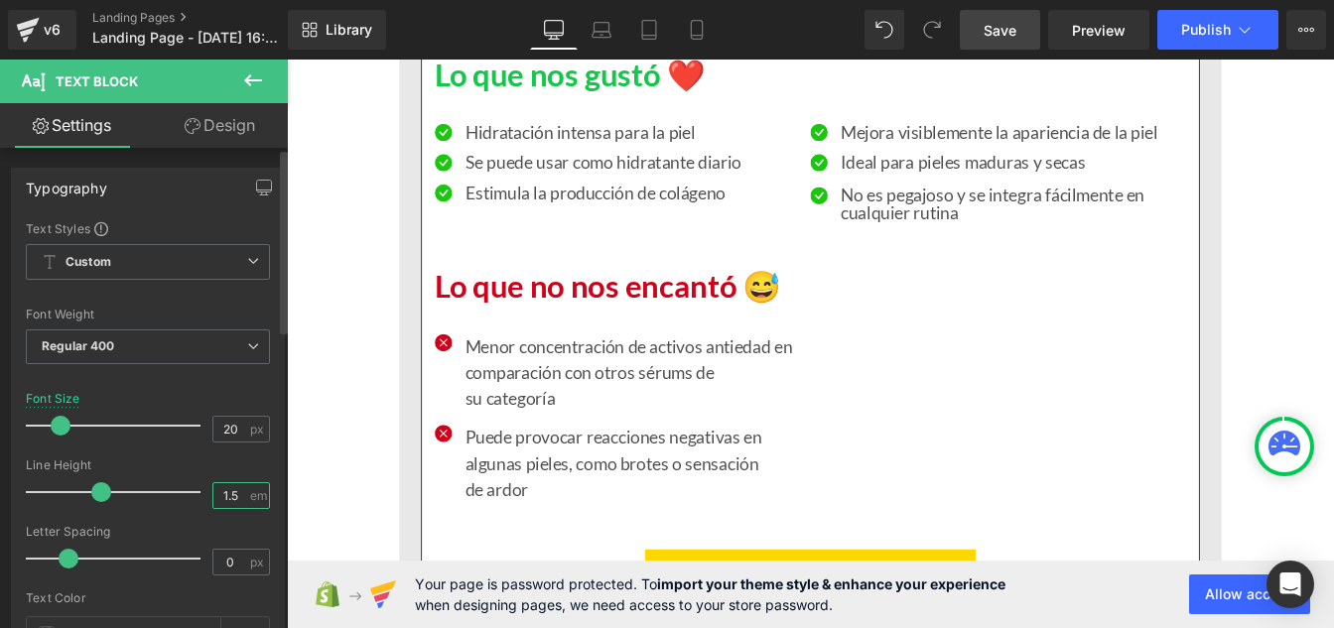
click at [231, 488] on input "1.5" at bounding box center [230, 495] width 35 height 25
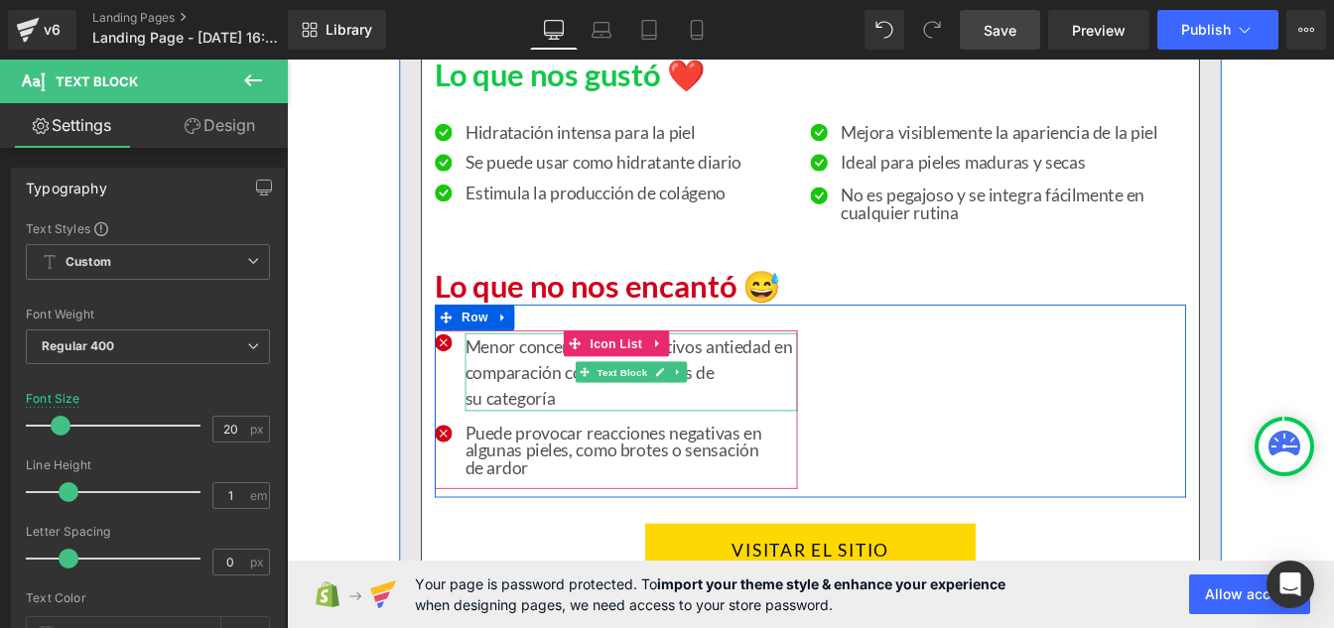
click at [544, 454] on p "Menor concentración de activos antiedad en comparación con otros sérums de su c…" at bounding box center [681, 417] width 381 height 89
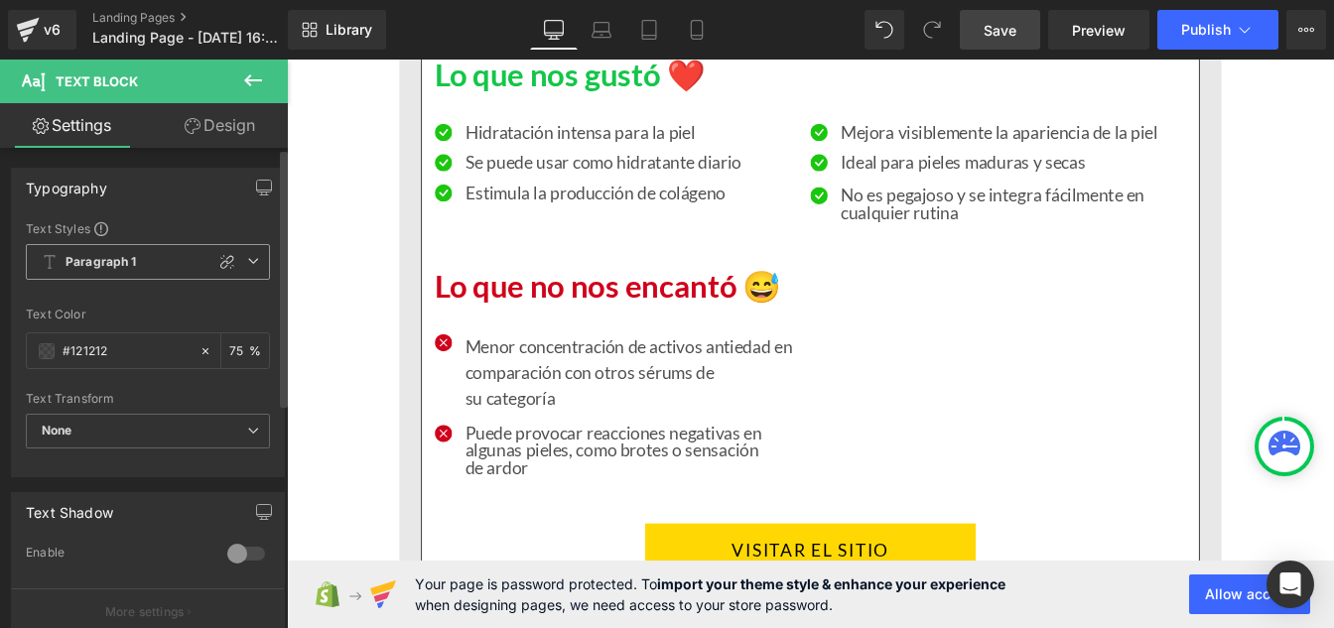
click at [82, 274] on span "Paragraph 1" at bounding box center [148, 262] width 244 height 36
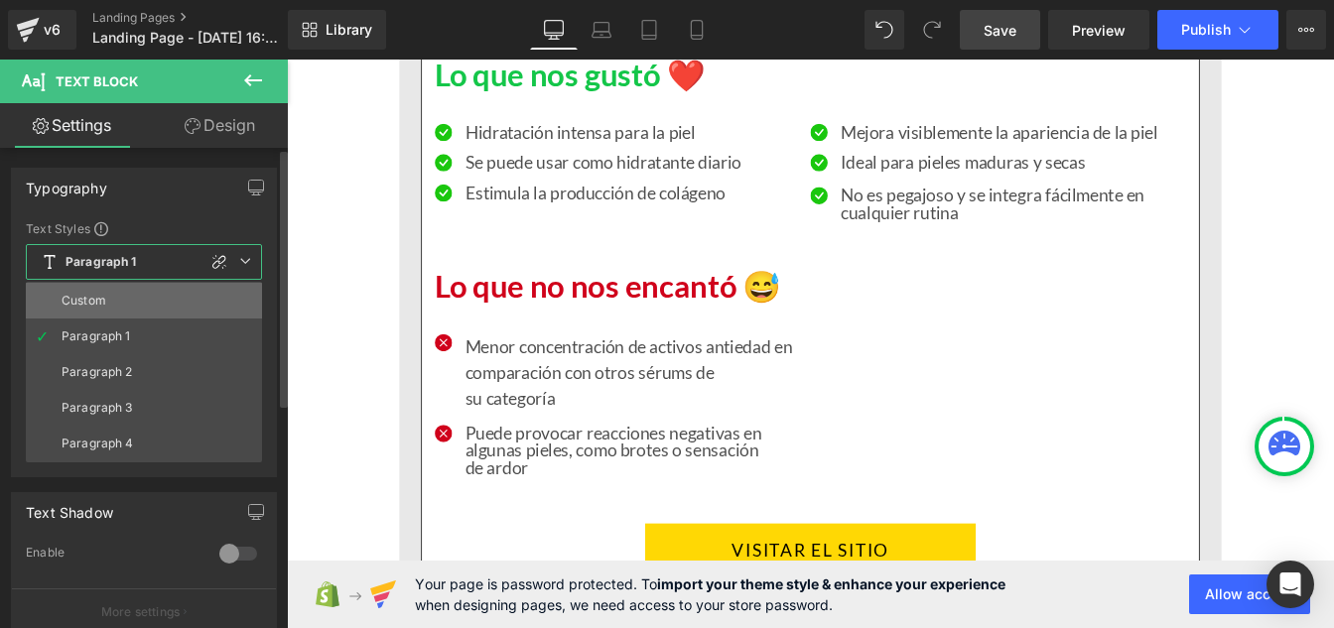
click at [89, 303] on div "Custom" at bounding box center [84, 301] width 45 height 14
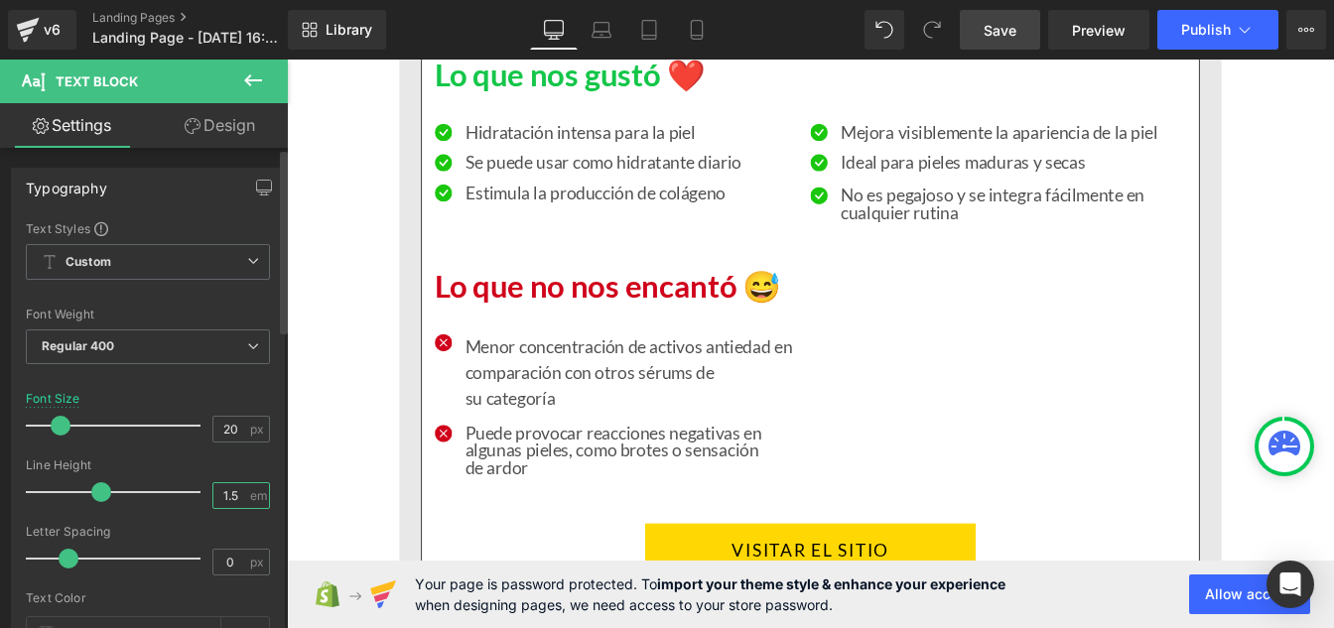
click at [232, 496] on input "1.5" at bounding box center [230, 495] width 35 height 25
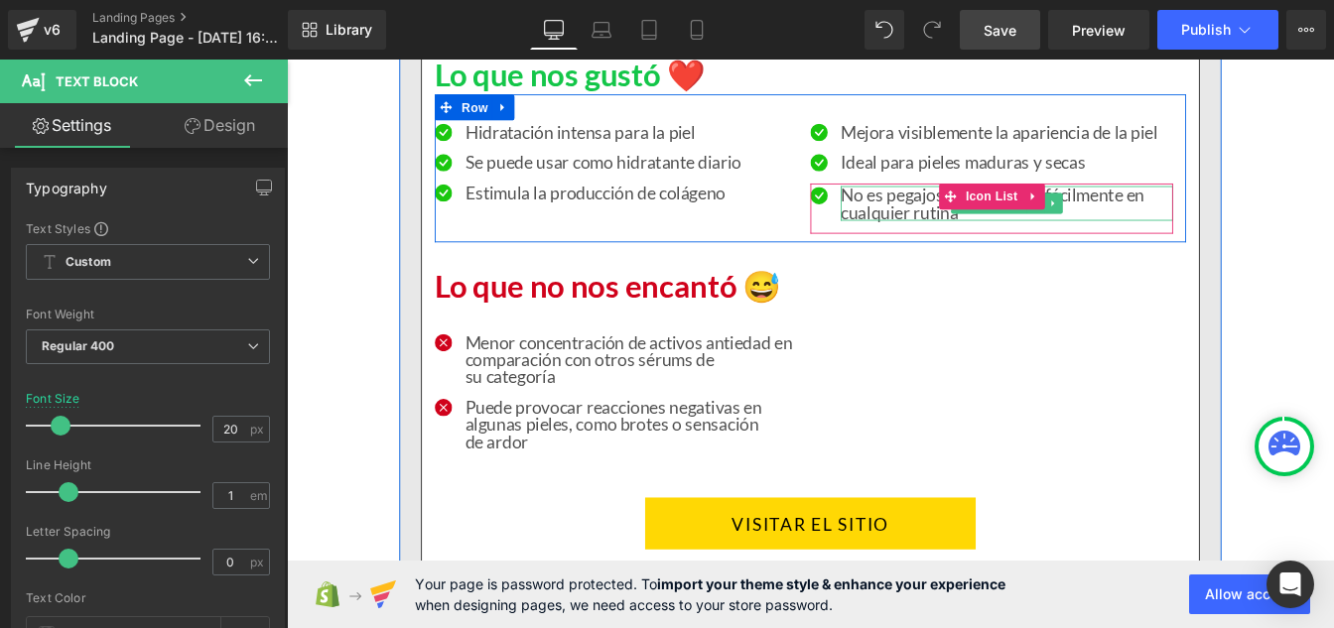
click at [949, 244] on p "No es pegajoso y se integra fácilmente en cualquier rutina" at bounding box center [1112, 224] width 381 height 40
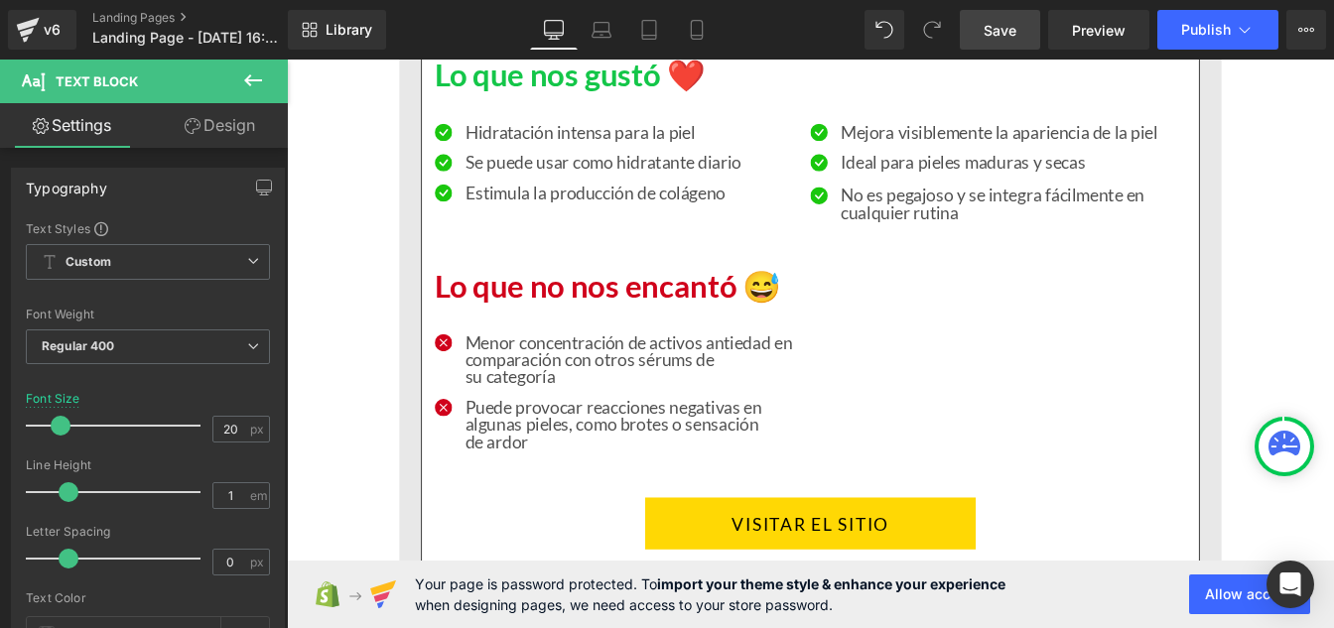
click at [1003, 38] on span "Save" at bounding box center [1000, 30] width 33 height 21
click at [575, 311] on div "🔍 Nuestra opinión después de probarlo Heading En el colectivo, nos encanta desc…" at bounding box center [887, 23] width 891 height 2855
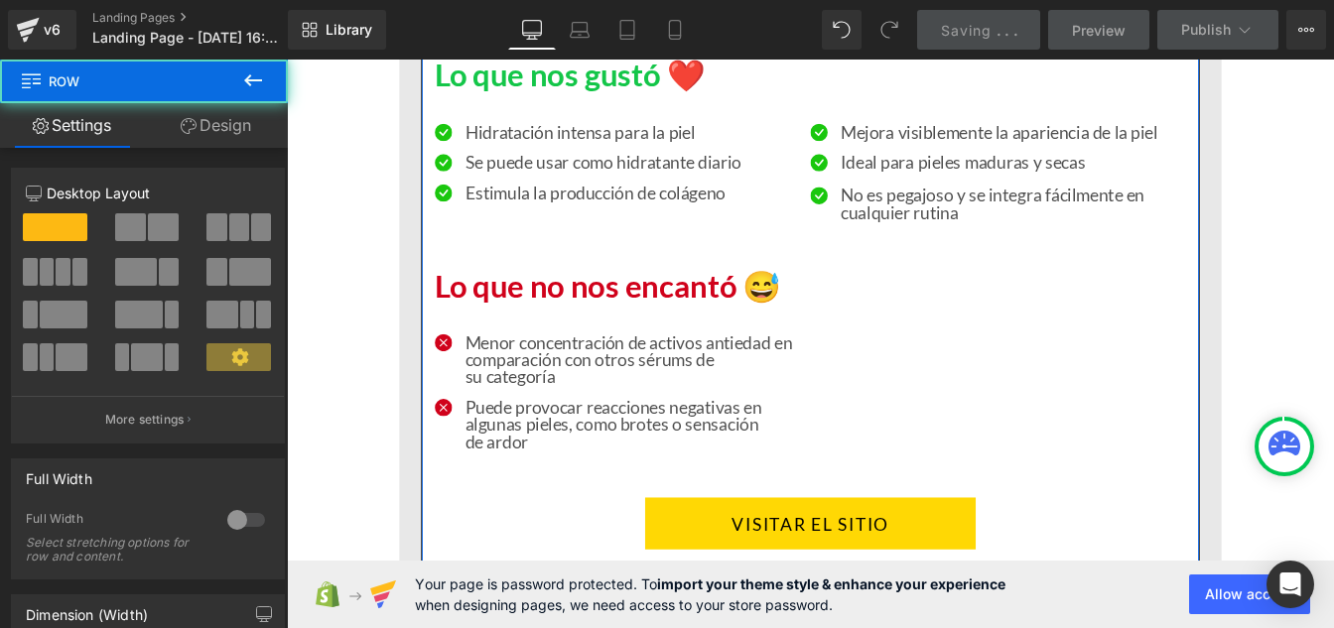
scroll to position [17870, 0]
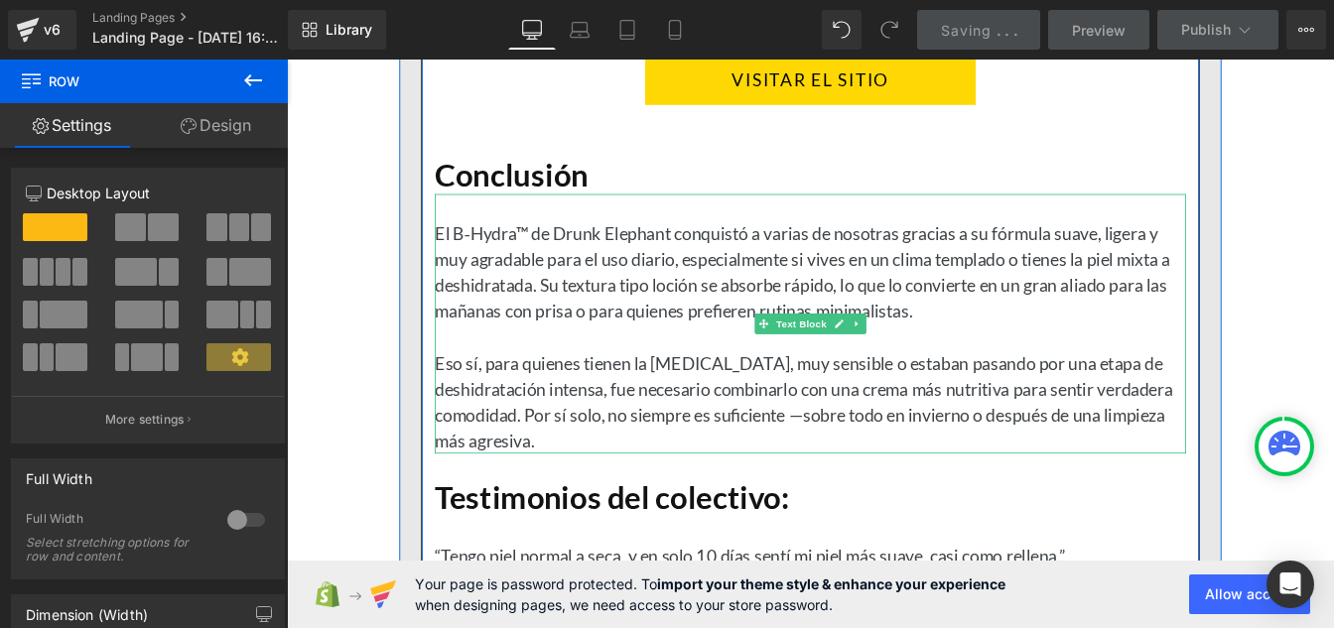
click at [608, 372] on div "El B‑Hydra™ de Drunk Elephant conquistó a varias de nosotras gracias a su fórmu…" at bounding box center [888, 363] width 862 height 298
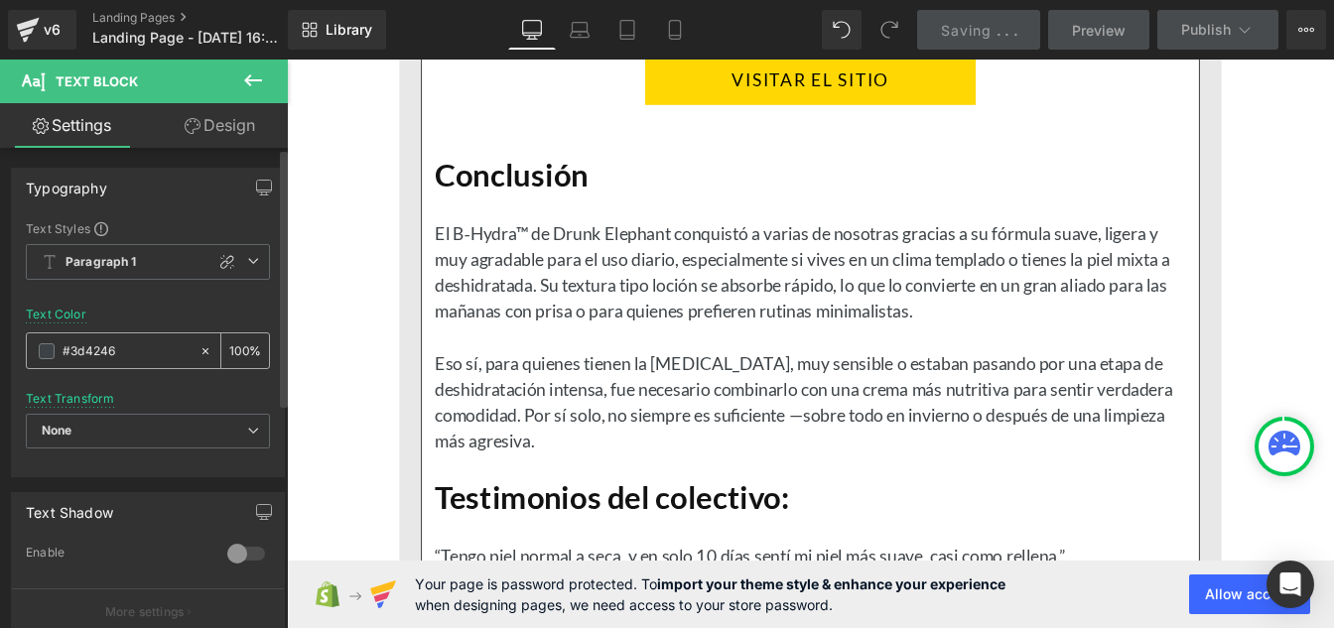
click at [123, 345] on input "#3d4246" at bounding box center [126, 351] width 127 height 22
paste input "121212"
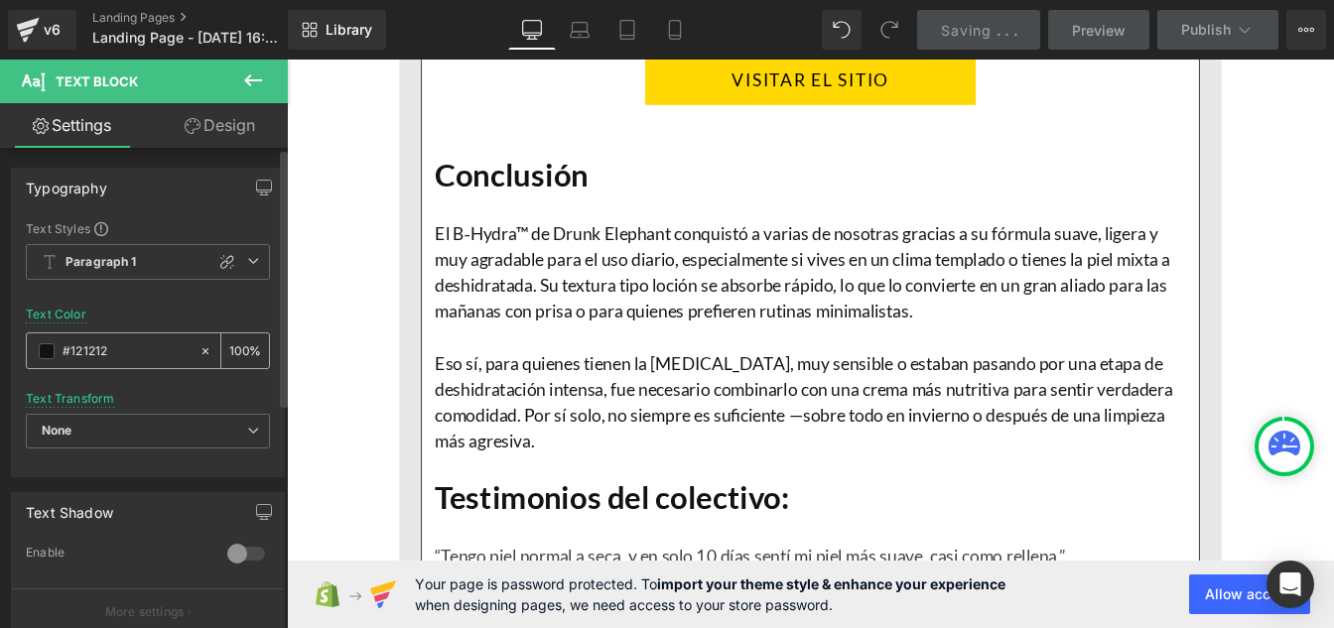
click at [239, 346] on input "100" at bounding box center [239, 350] width 20 height 22
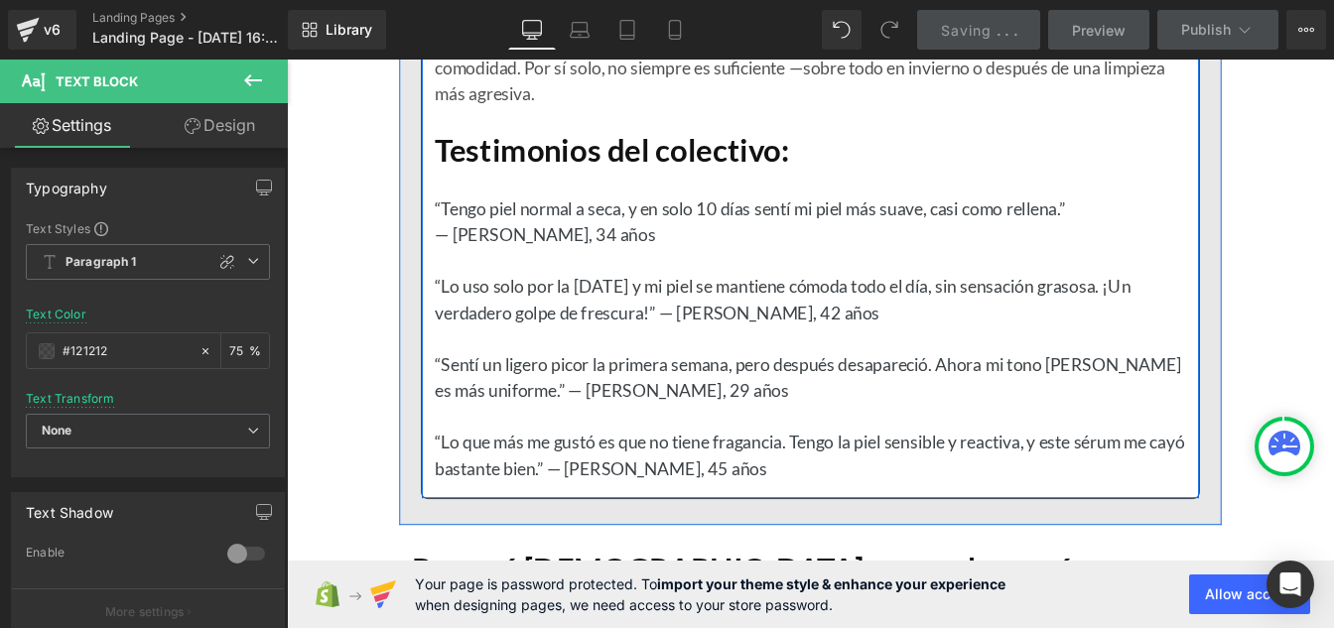
scroll to position [18341, 0]
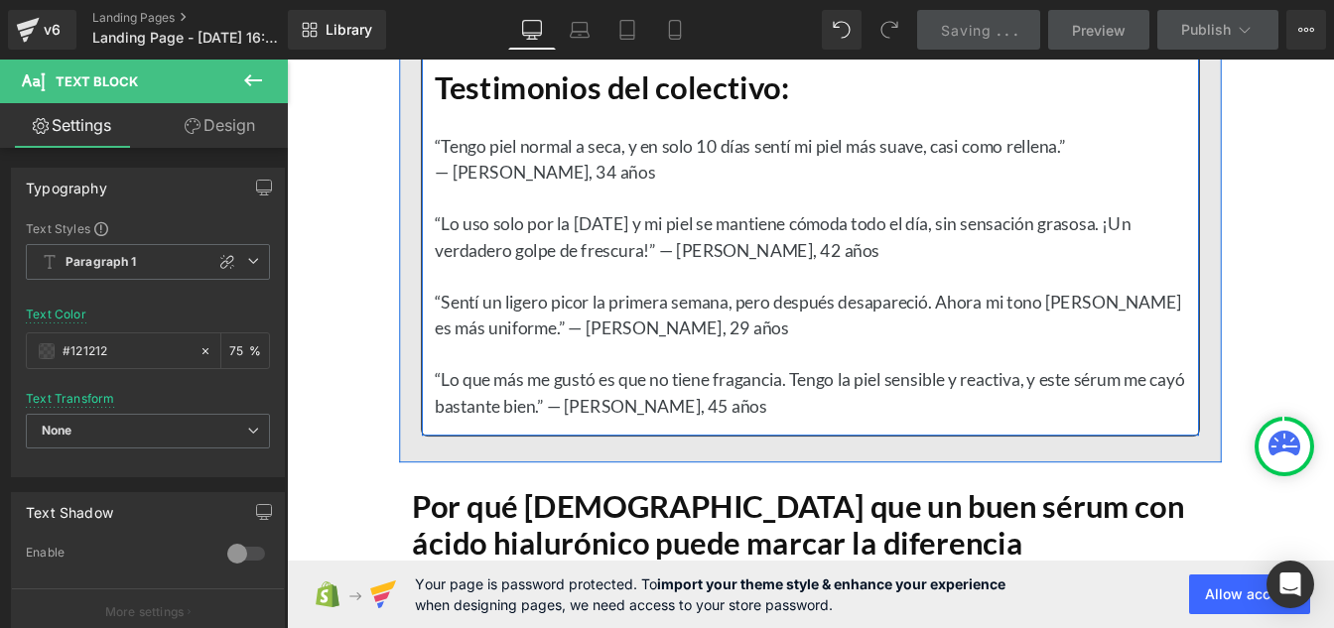
click at [602, 323] on p at bounding box center [888, 308] width 862 height 30
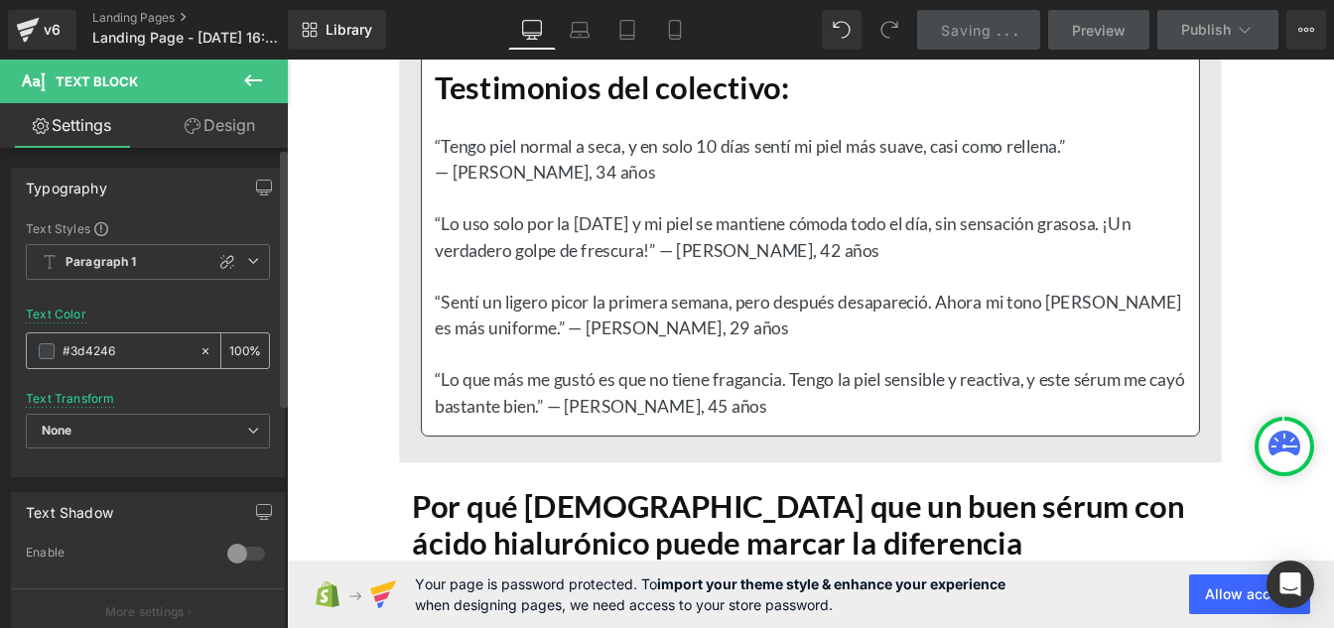
click at [159, 357] on input "#3d4246" at bounding box center [126, 351] width 127 height 22
paste input "121212"
click at [159, 357] on input "#121212" at bounding box center [126, 351] width 127 height 22
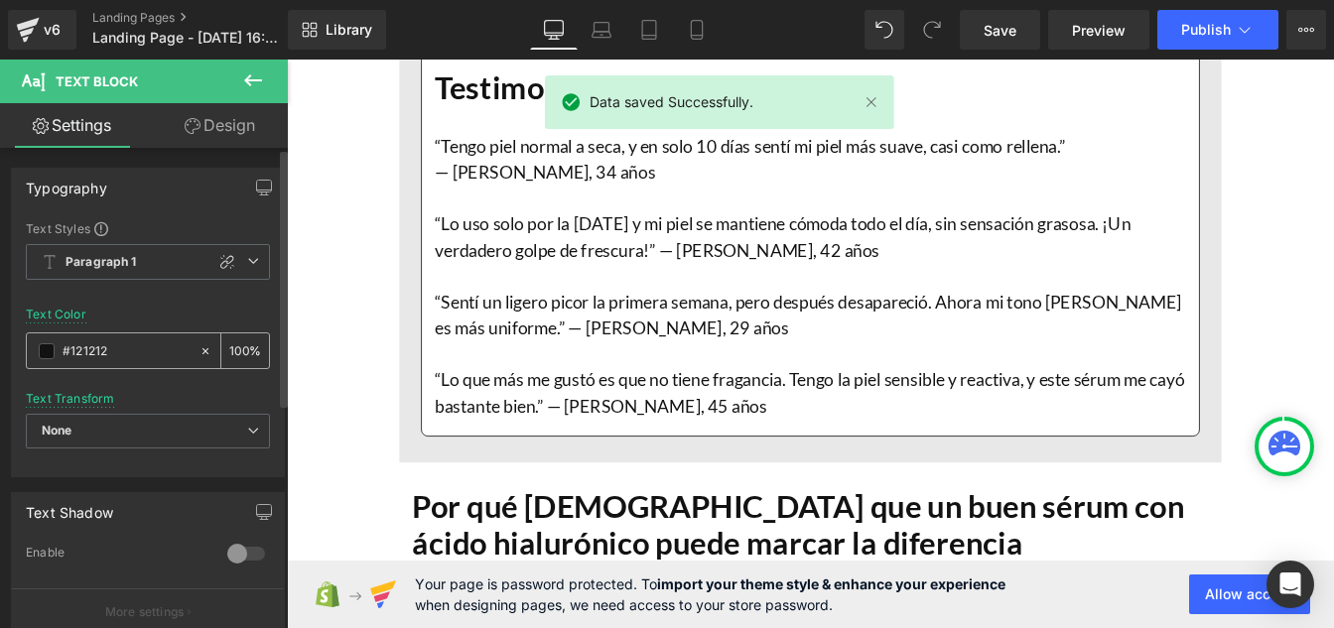
click at [239, 353] on input "100" at bounding box center [239, 350] width 20 height 22
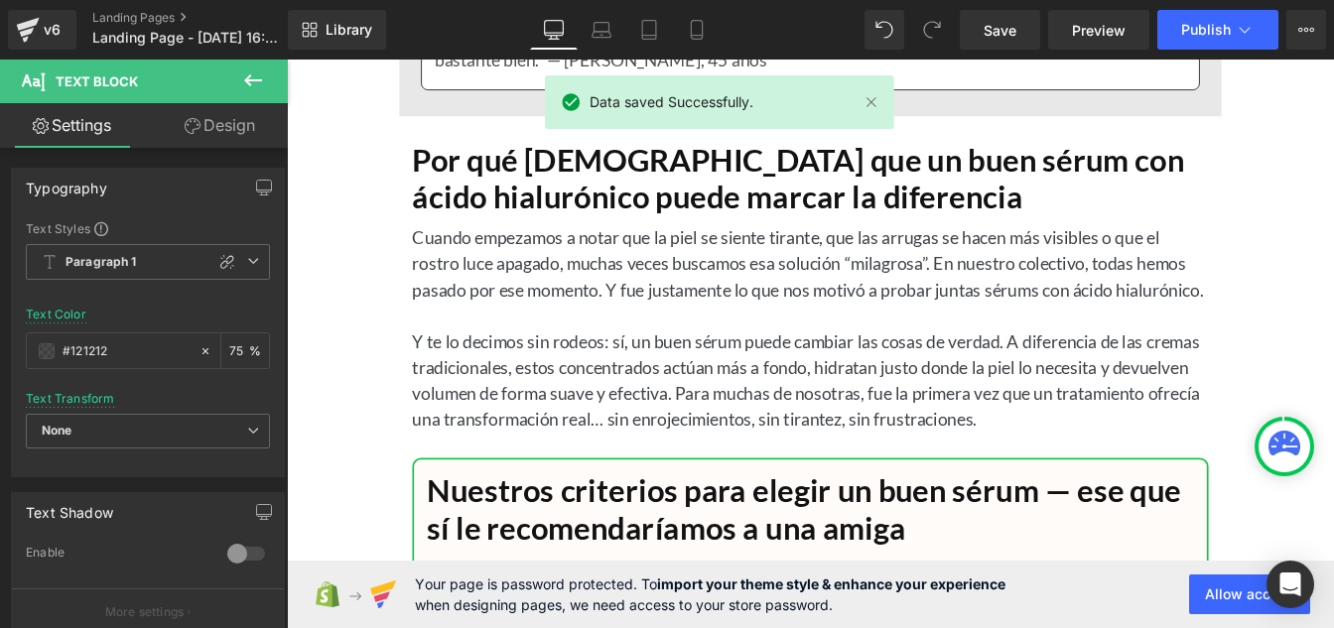
scroll to position [18739, 0]
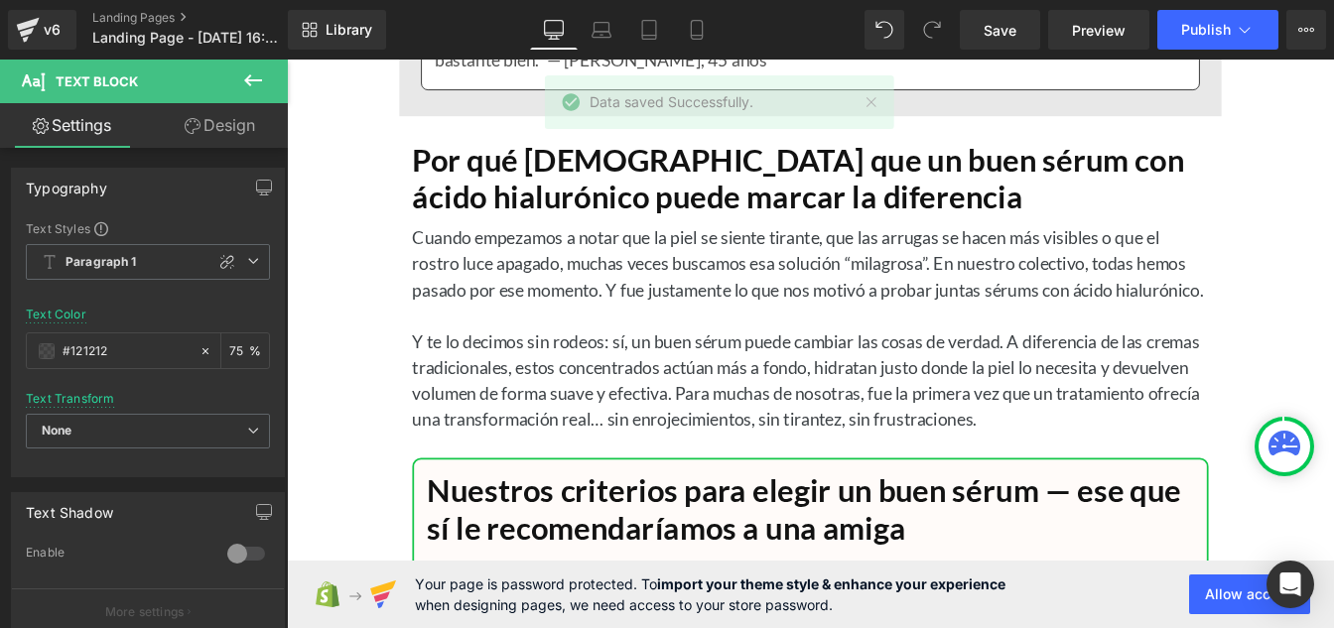
click at [617, 324] on p "Cuando empezamos a notar que la piel se siente tirante, que las arrugas se hace…" at bounding box center [887, 292] width 913 height 89
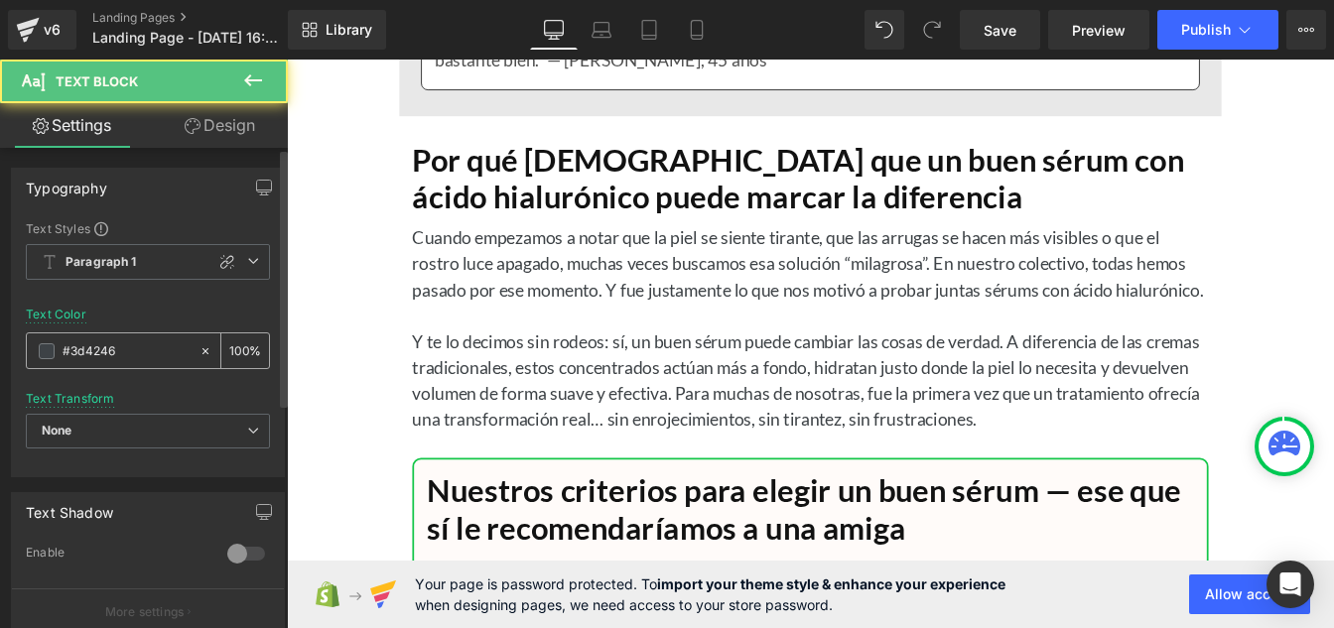
click at [145, 355] on input "#3d4246" at bounding box center [126, 351] width 127 height 22
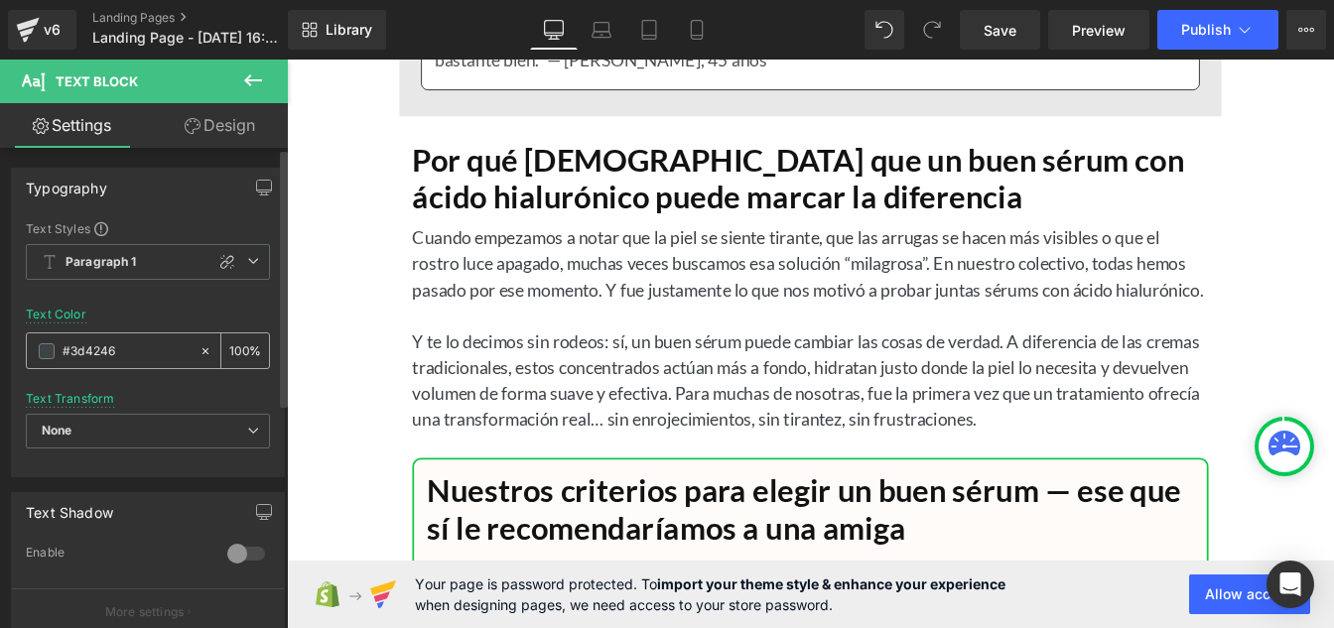
paste input "121212"
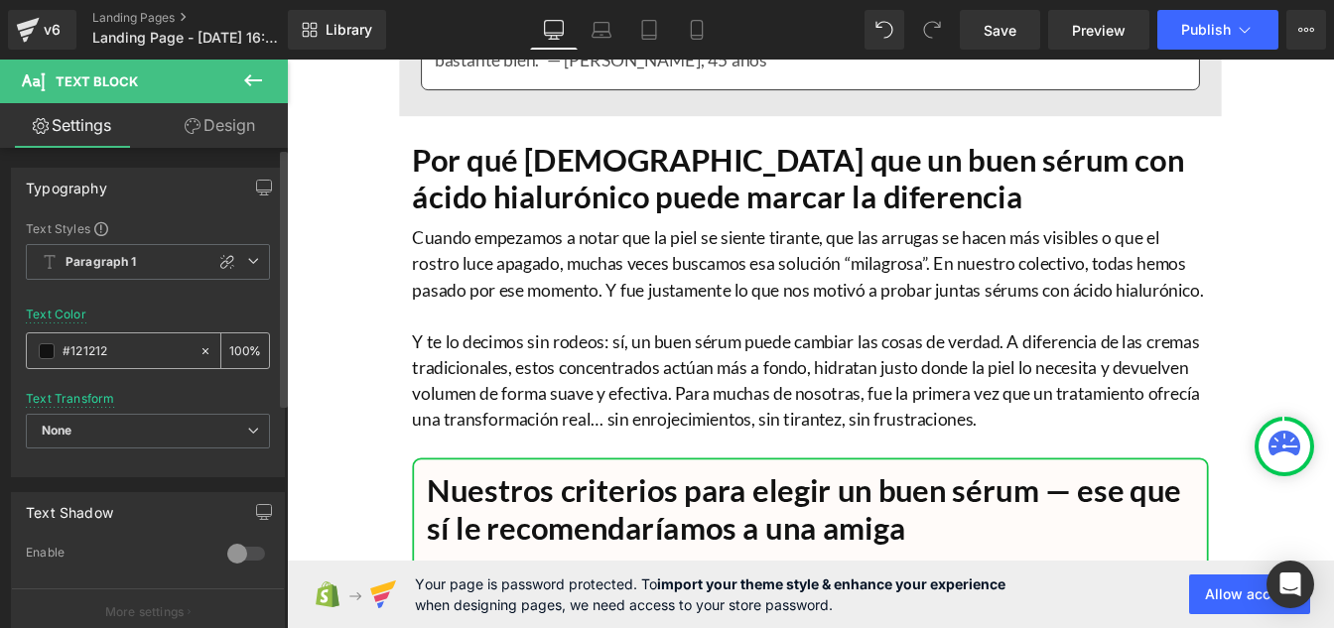
click at [240, 342] on input "100" at bounding box center [239, 350] width 20 height 22
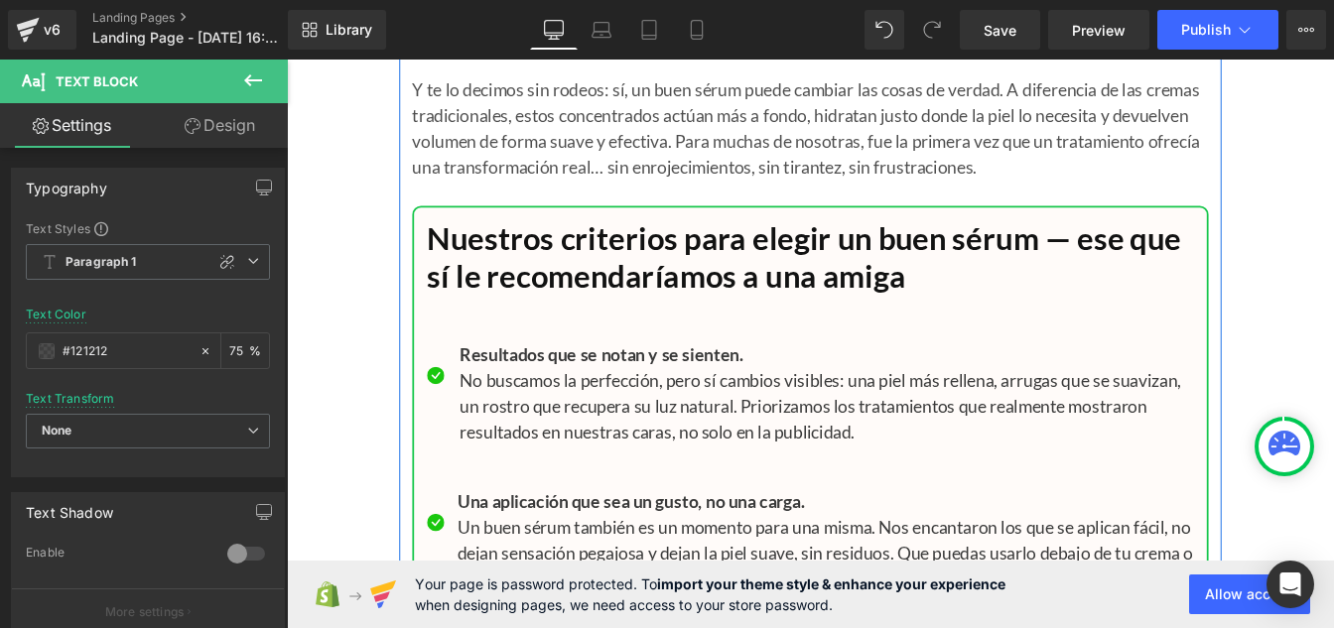
scroll to position [19029, 0]
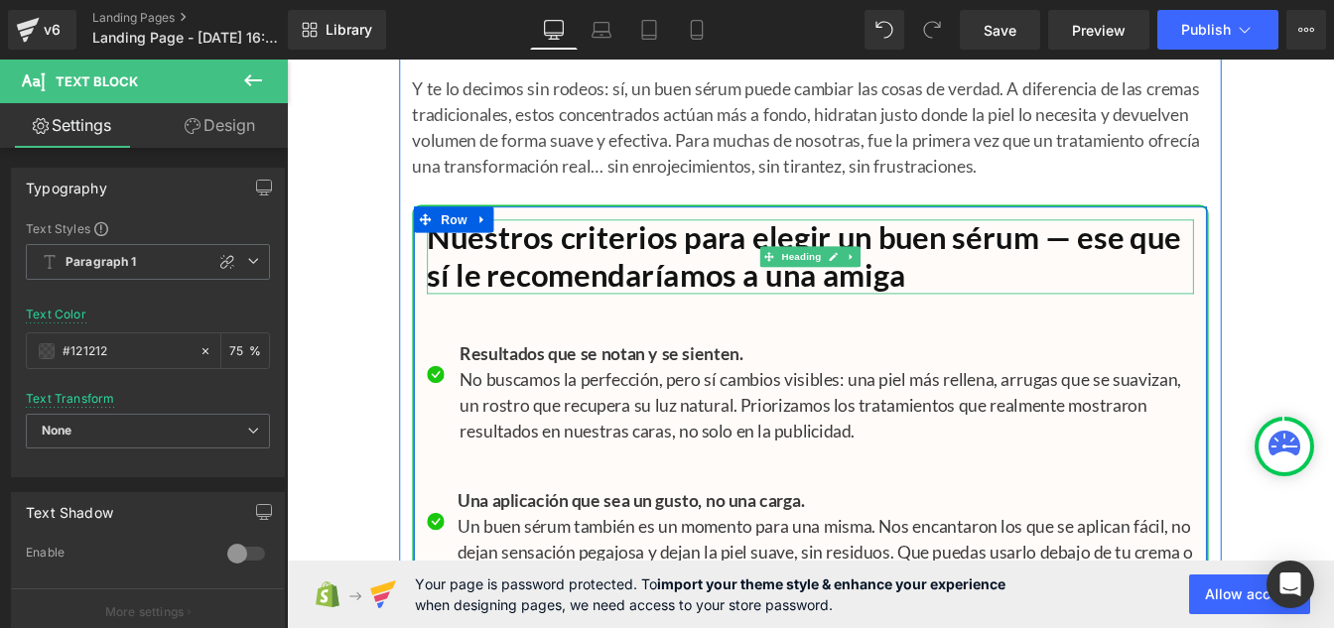
click at [576, 328] on h1 "Nuestros criterios para elegir un buen sérum — ese que sí le recomendaríamos a …" at bounding box center [887, 285] width 879 height 84
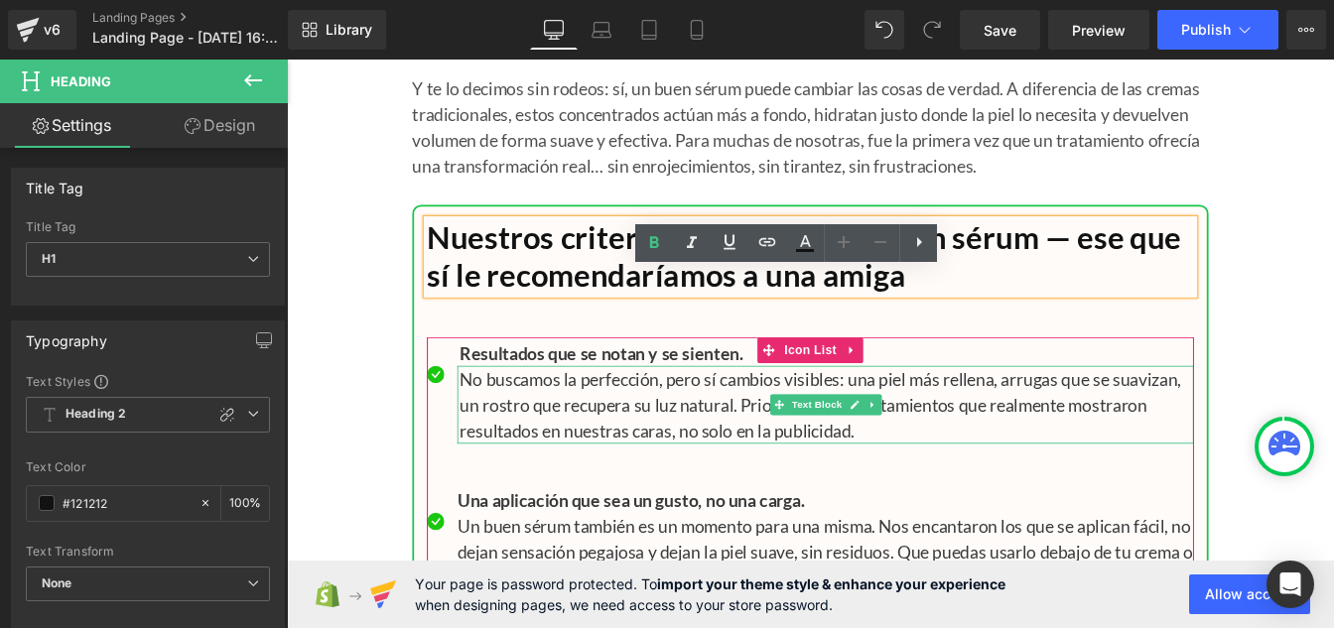
click at [577, 500] on p "No buscamos la perfección, pero sí cambios visibles: una piel más rellena, arru…" at bounding box center [906, 455] width 842 height 89
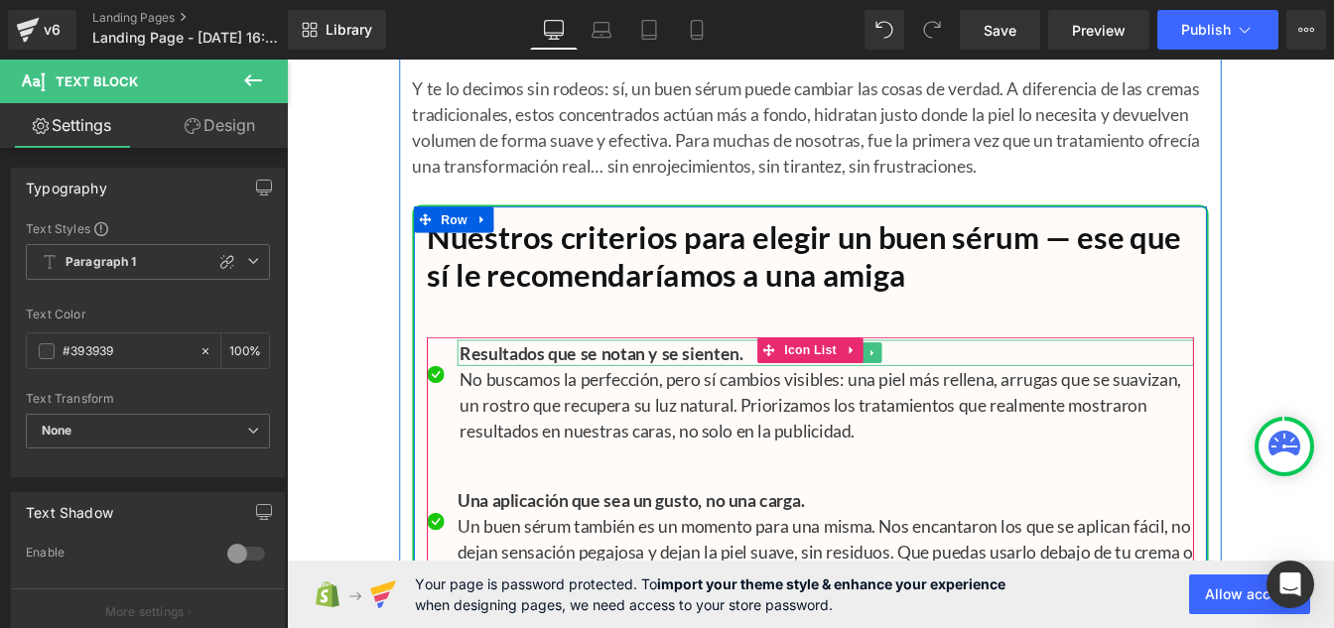
click at [545, 408] on b "Resultados que se notan y se sienten." at bounding box center [648, 396] width 326 height 24
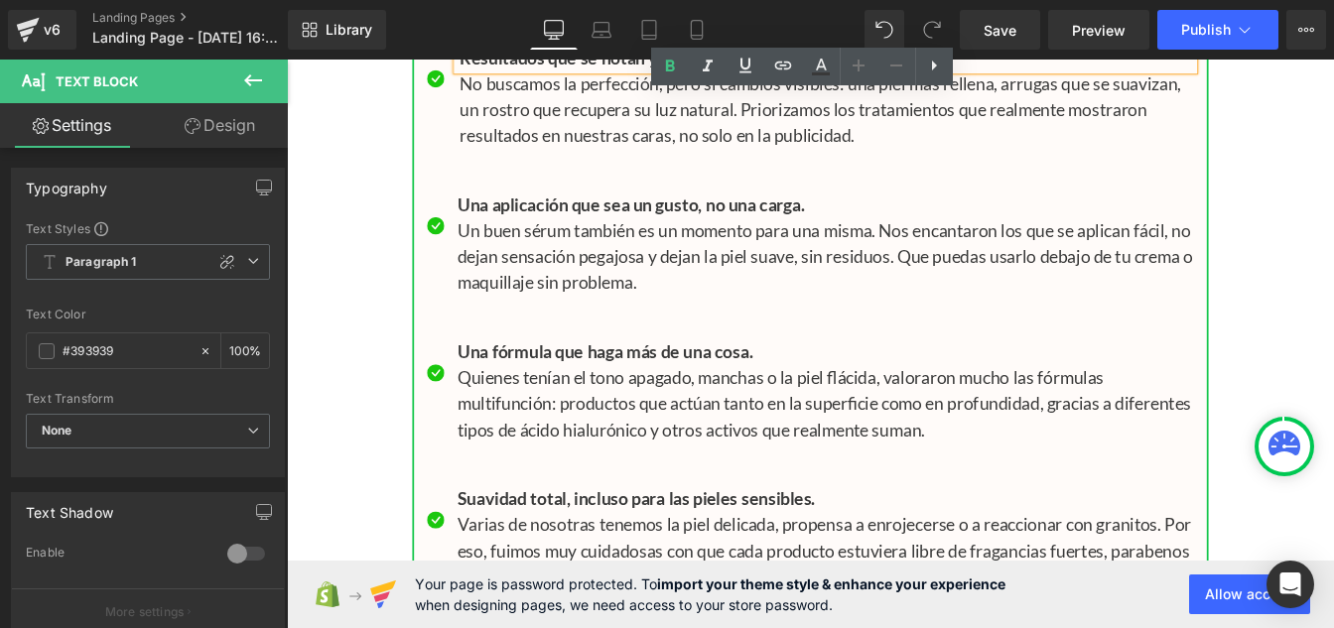
scroll to position [19369, 0]
click at [568, 325] on p "Un buen sérum también es un momento para una misma. Nos encantaron los que se a…" at bounding box center [904, 283] width 845 height 89
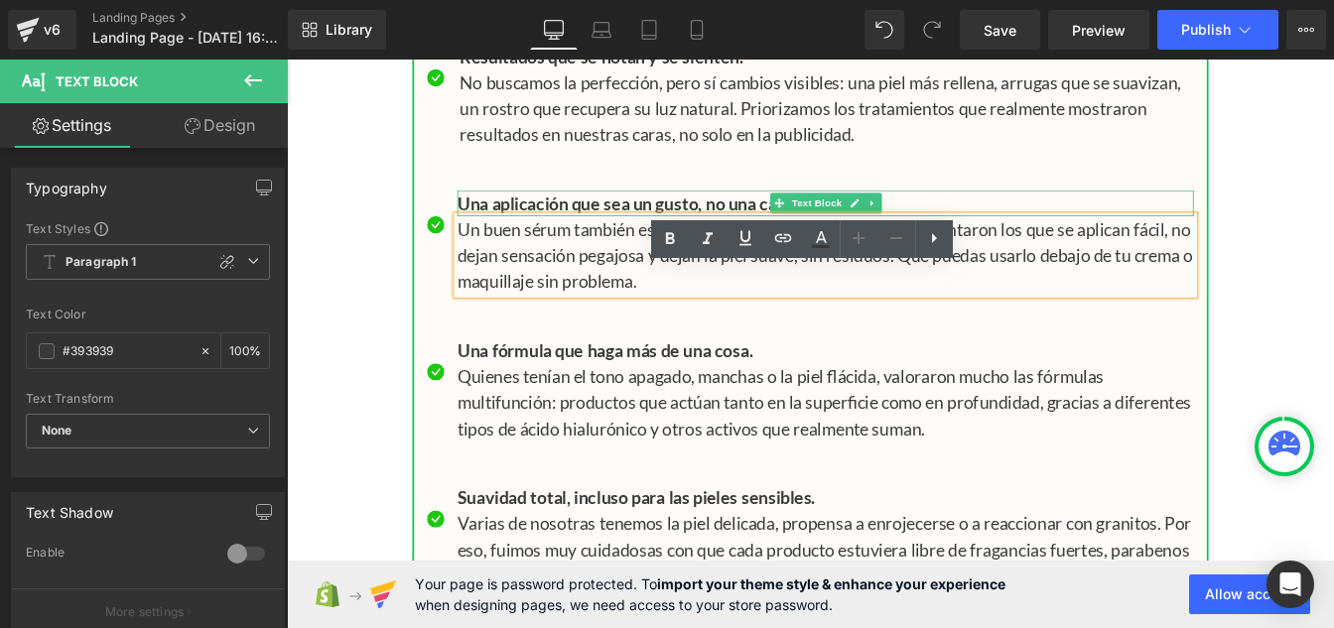
click at [547, 236] on b "Una aplicación que sea un gusto, no una carga." at bounding box center [681, 224] width 399 height 24
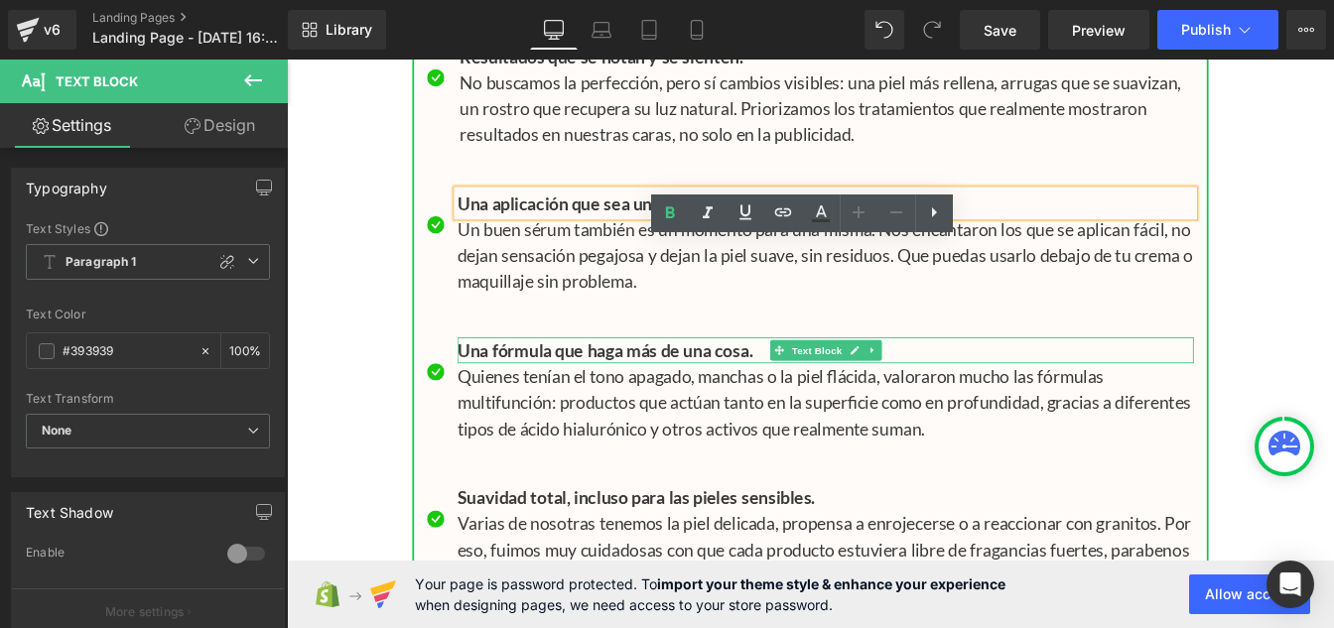
click at [549, 405] on b "Una fórmula que haga más de una cosa." at bounding box center [651, 393] width 339 height 24
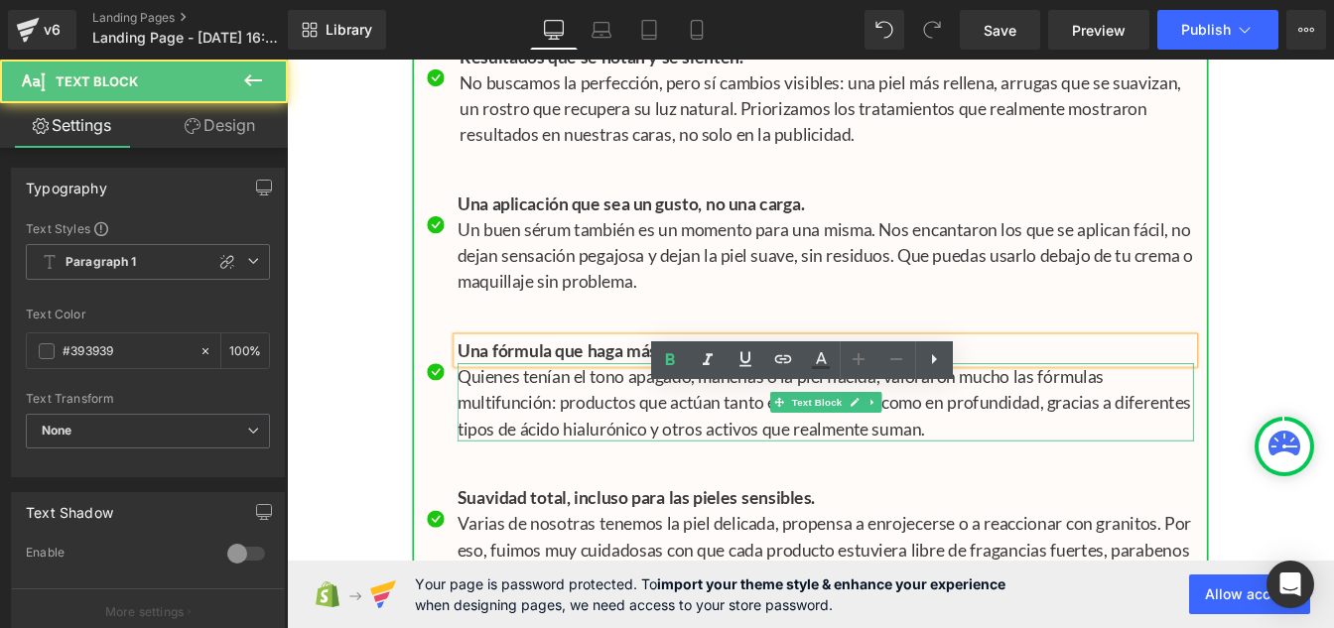
click at [562, 497] on p "Quienes tenían el tono apagado, manchas o la piel flácida, valoraron mucho las …" at bounding box center [904, 452] width 845 height 89
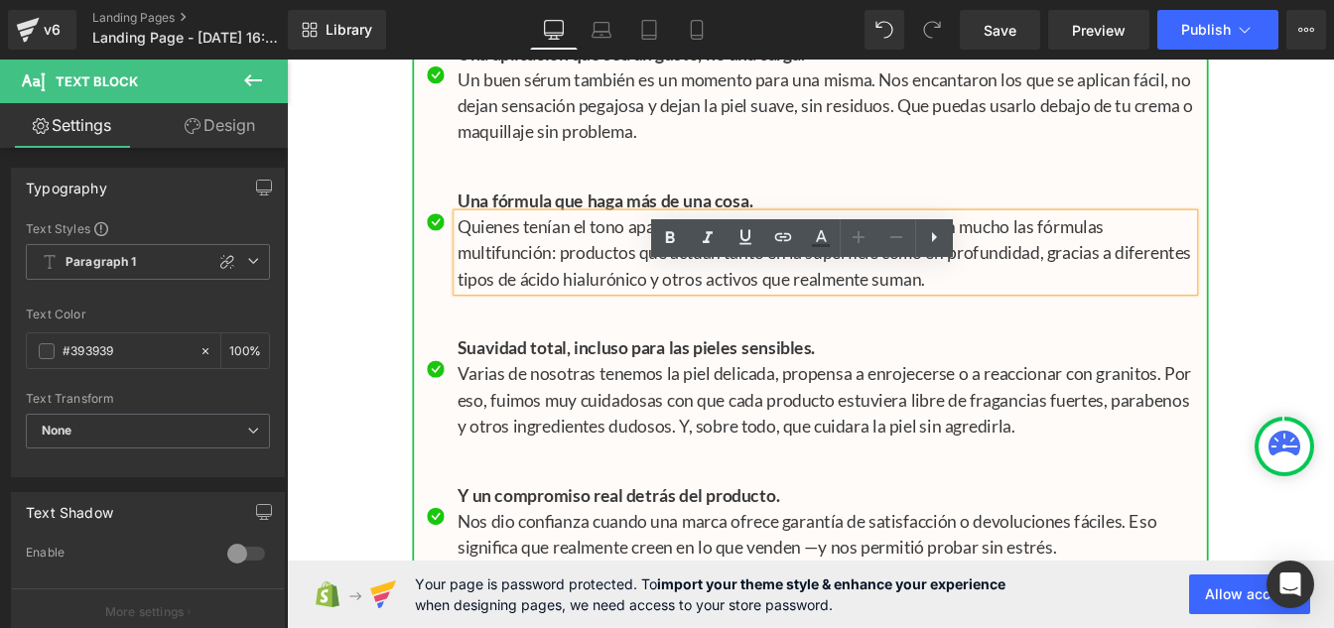
scroll to position [19542, 0]
click at [538, 493] on p "Varias de nosotras tenemos la piel delicada, propensa a enrojecerse o a reaccio…" at bounding box center [904, 448] width 845 height 89
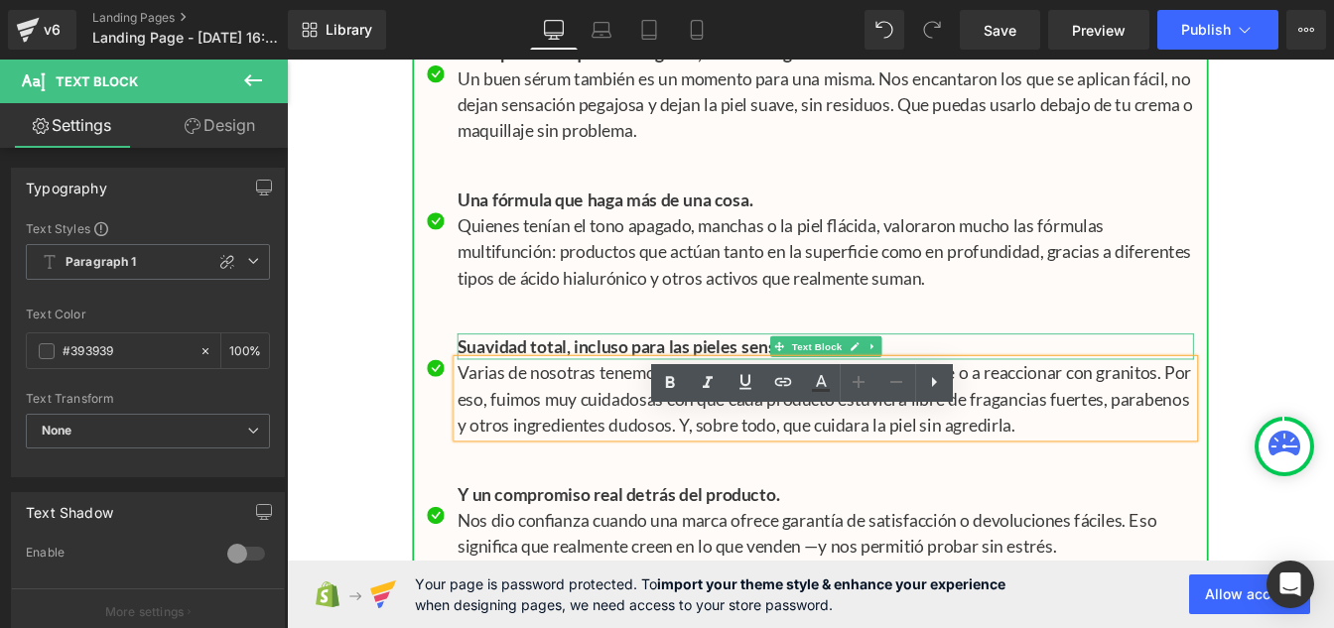
click at [532, 401] on b "Suavidad total, incluso para las pieles sensibles." at bounding box center [687, 389] width 411 height 24
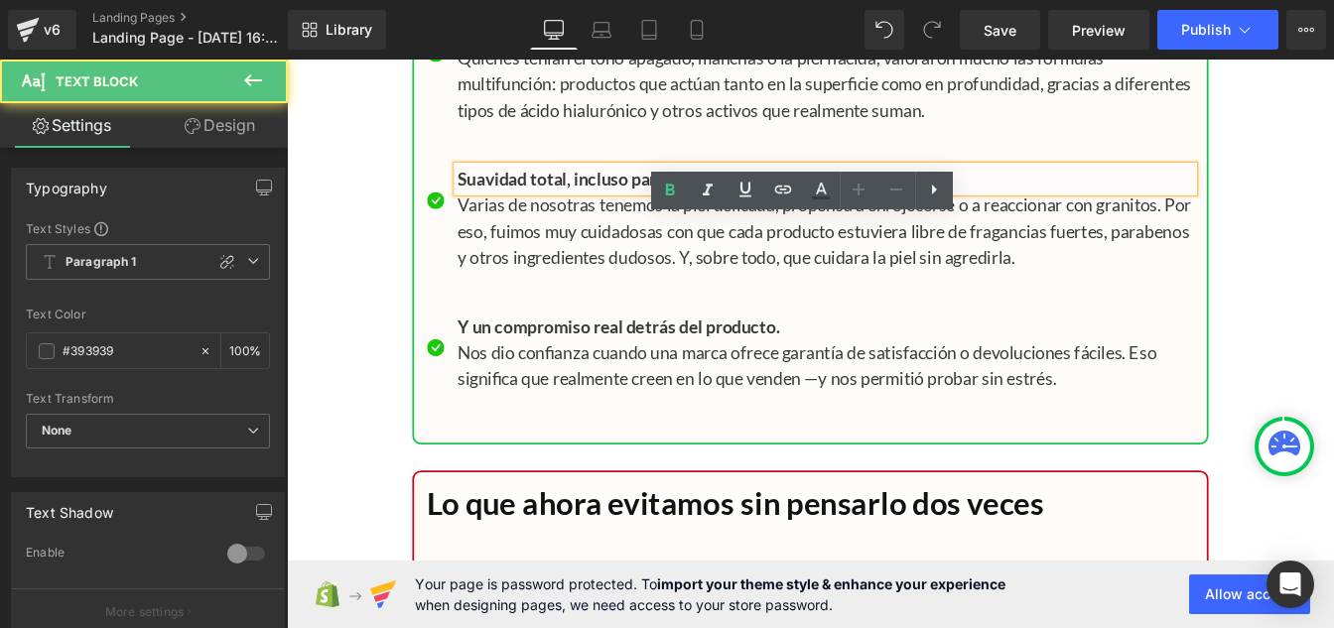
scroll to position [19735, 0]
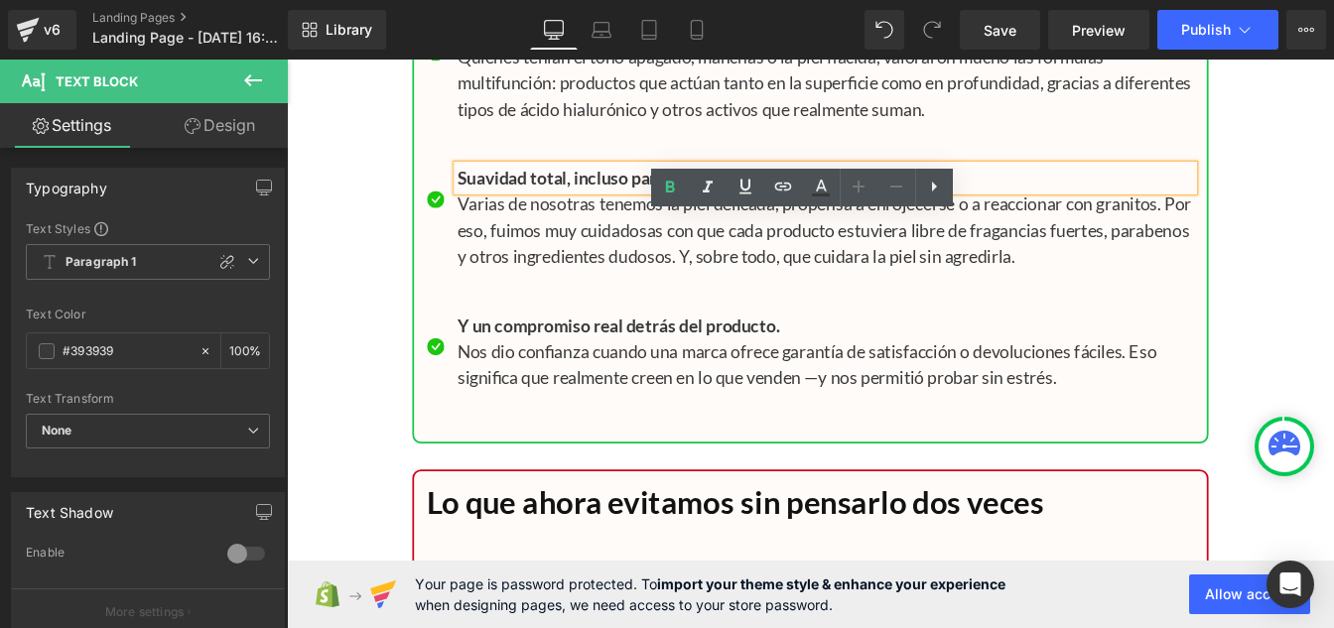
click at [512, 439] on p "Nos dio confianza cuando una marca ofrece garantía de satisfacción o devolucion…" at bounding box center [904, 409] width 845 height 60
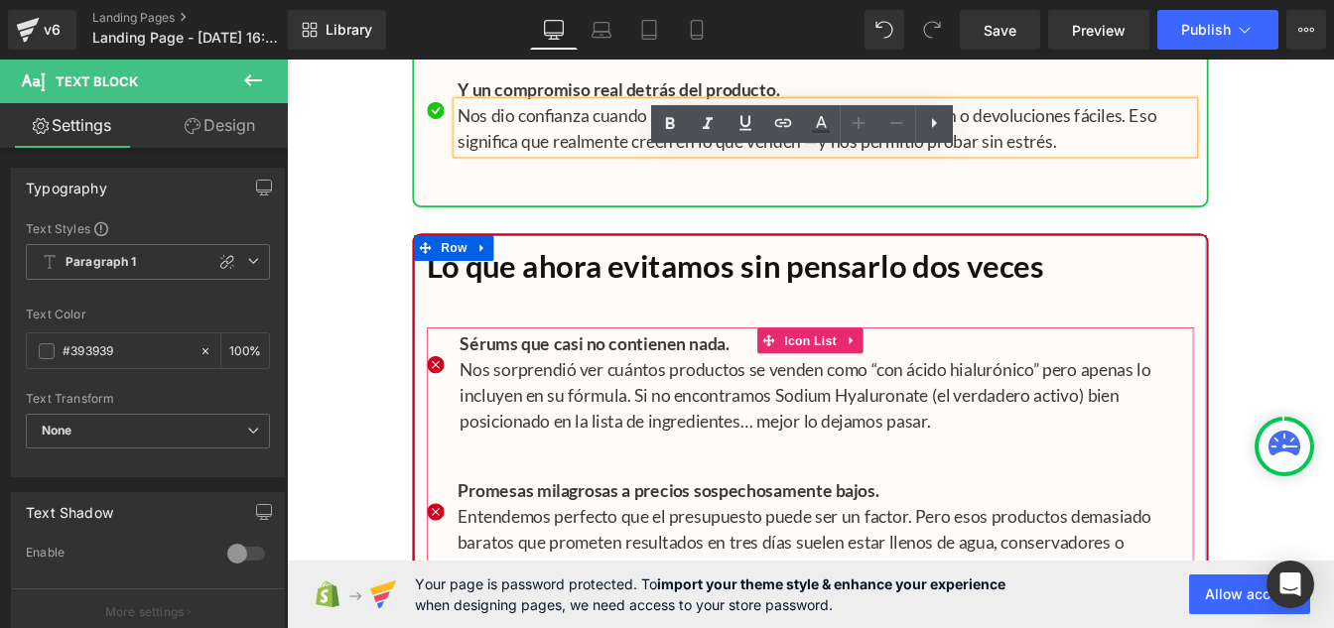
scroll to position [20008, 0]
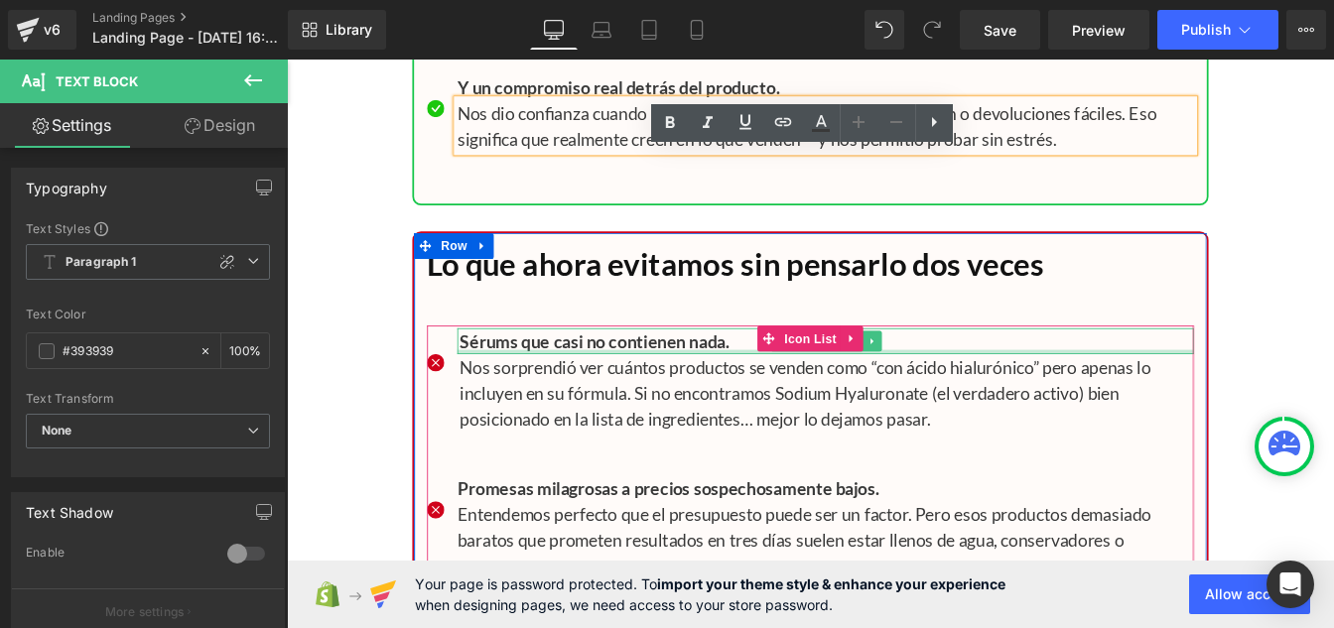
click at [554, 398] on div at bounding box center [904, 395] width 845 height 5
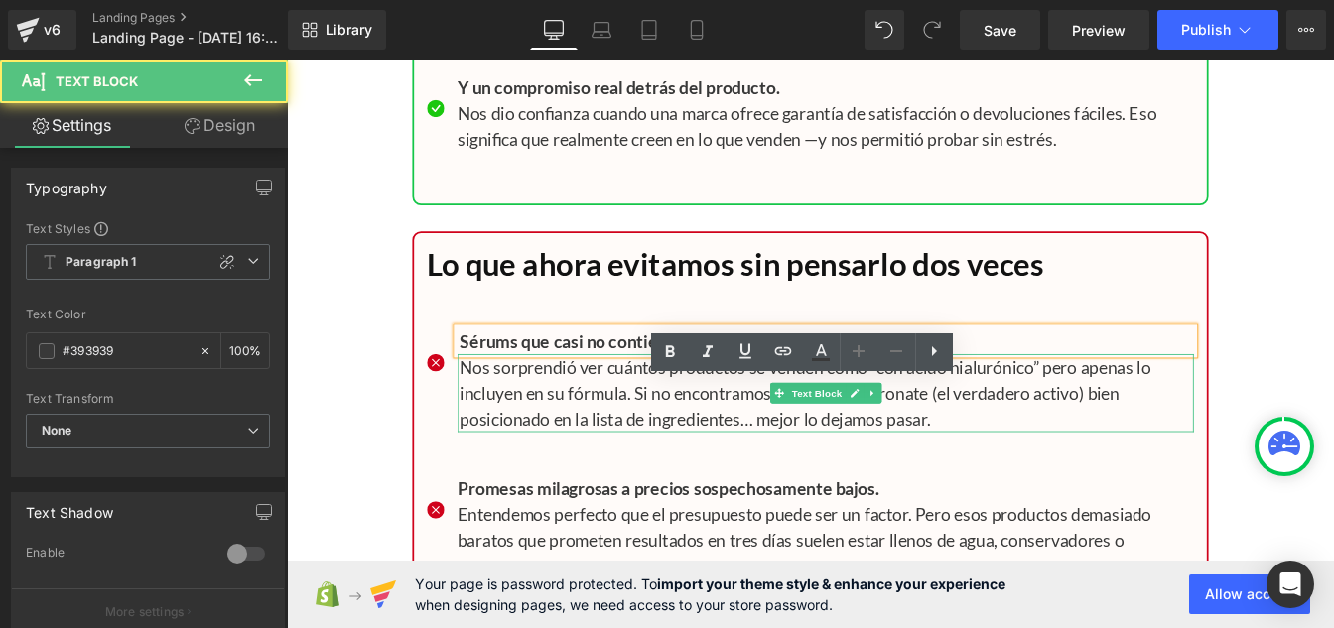
click at [549, 487] on p "Nos sorprendió ver cuántos productos se venden como “con ácido hialurónico” per…" at bounding box center [906, 442] width 842 height 89
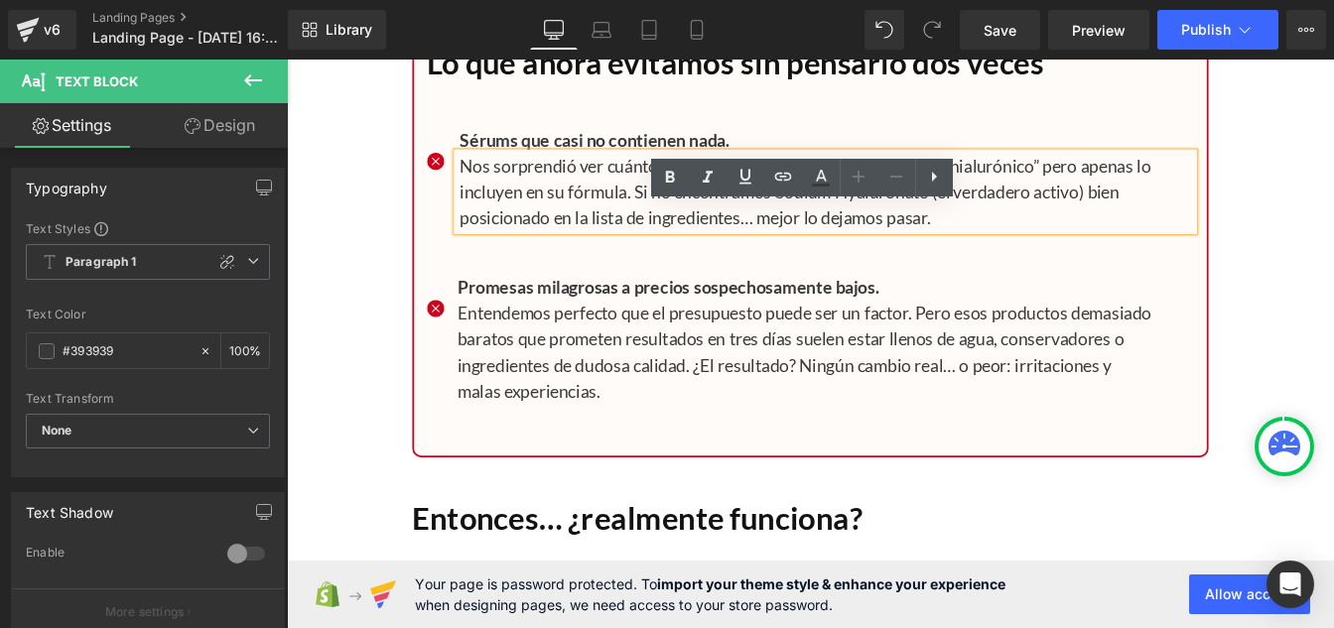
scroll to position [20242, 0]
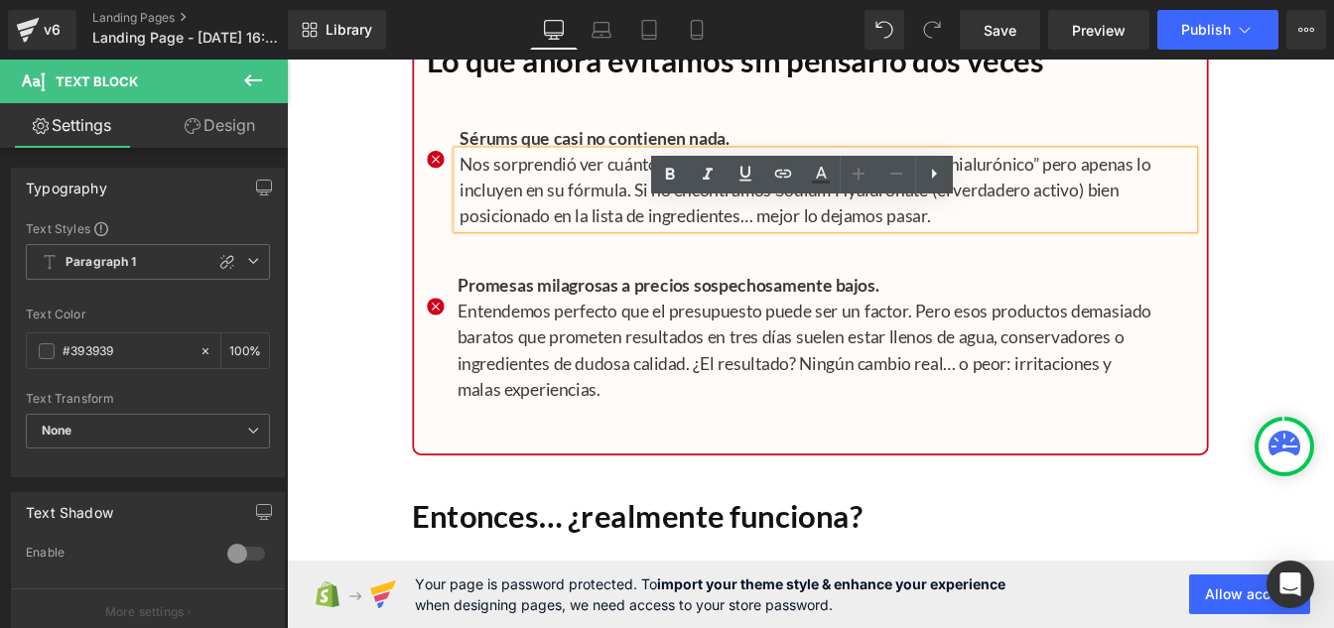
click at [536, 453] on p "Entendemos perfecto que el presupuesto puede ser un factor. Pero esos productos…" at bounding box center [904, 392] width 845 height 119
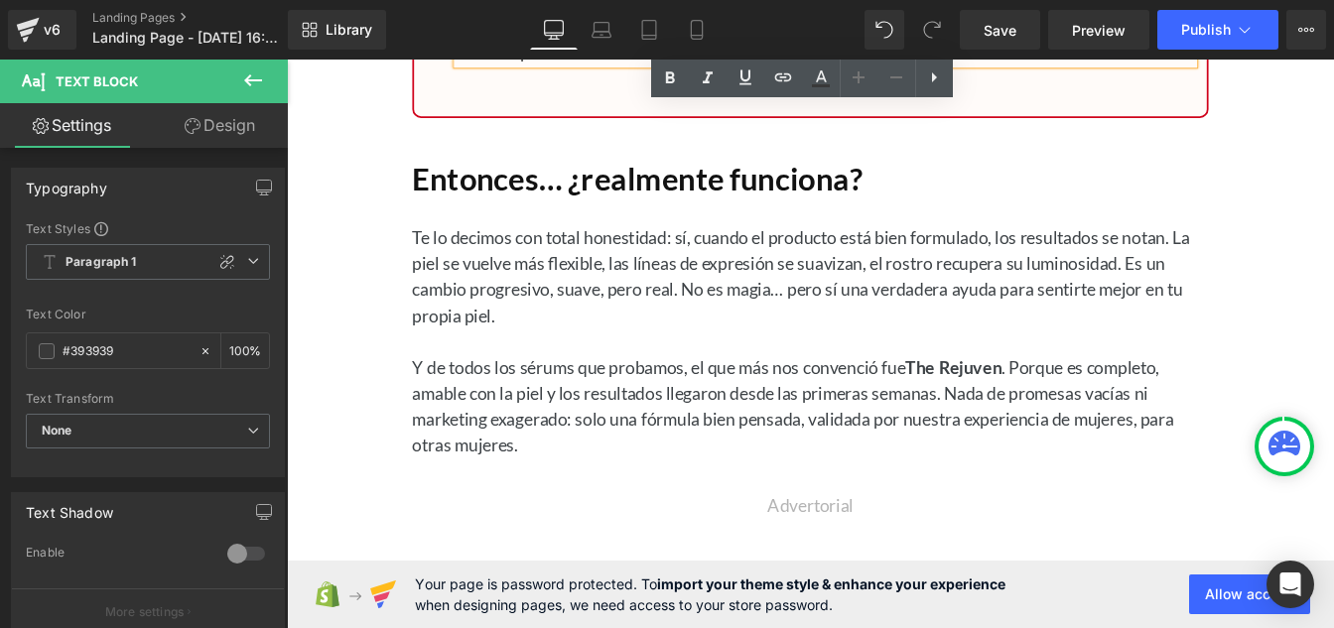
scroll to position [20631, 0]
click at [488, 217] on h1 "Entonces… ¿realmente funciona?" at bounding box center [887, 196] width 913 height 43
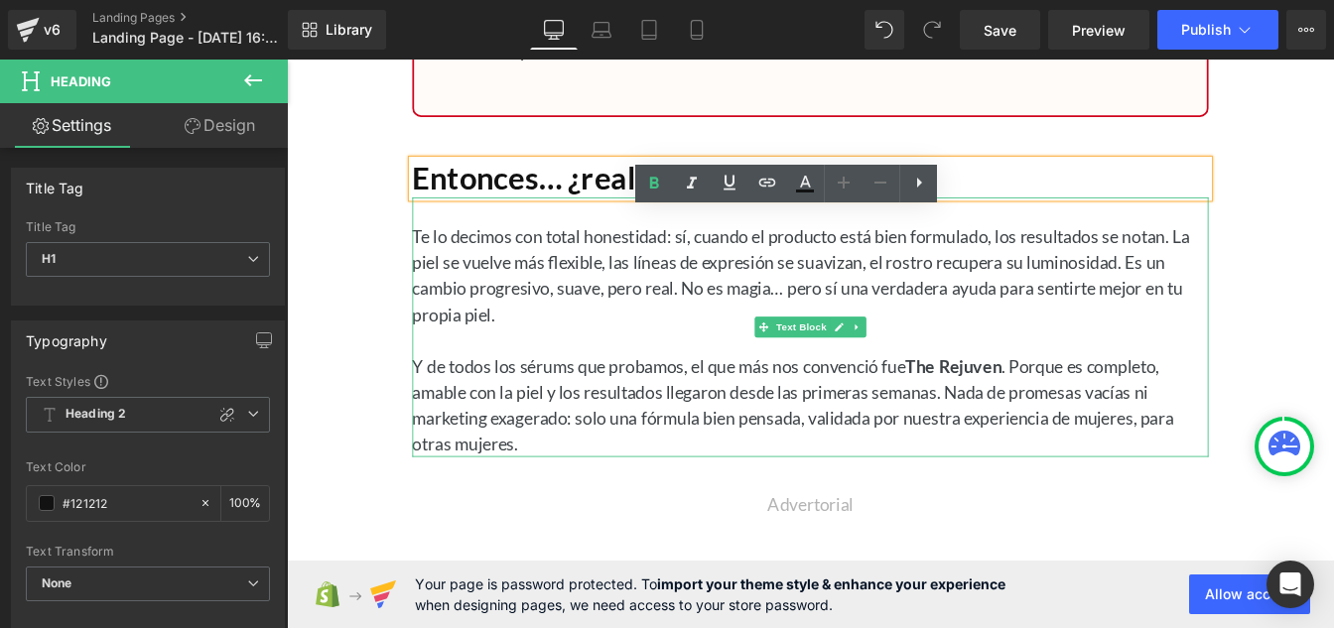
click at [505, 366] on p "Te lo decimos con total honestidad: sí, cuando el producto está bien formulado,…" at bounding box center [887, 306] width 913 height 119
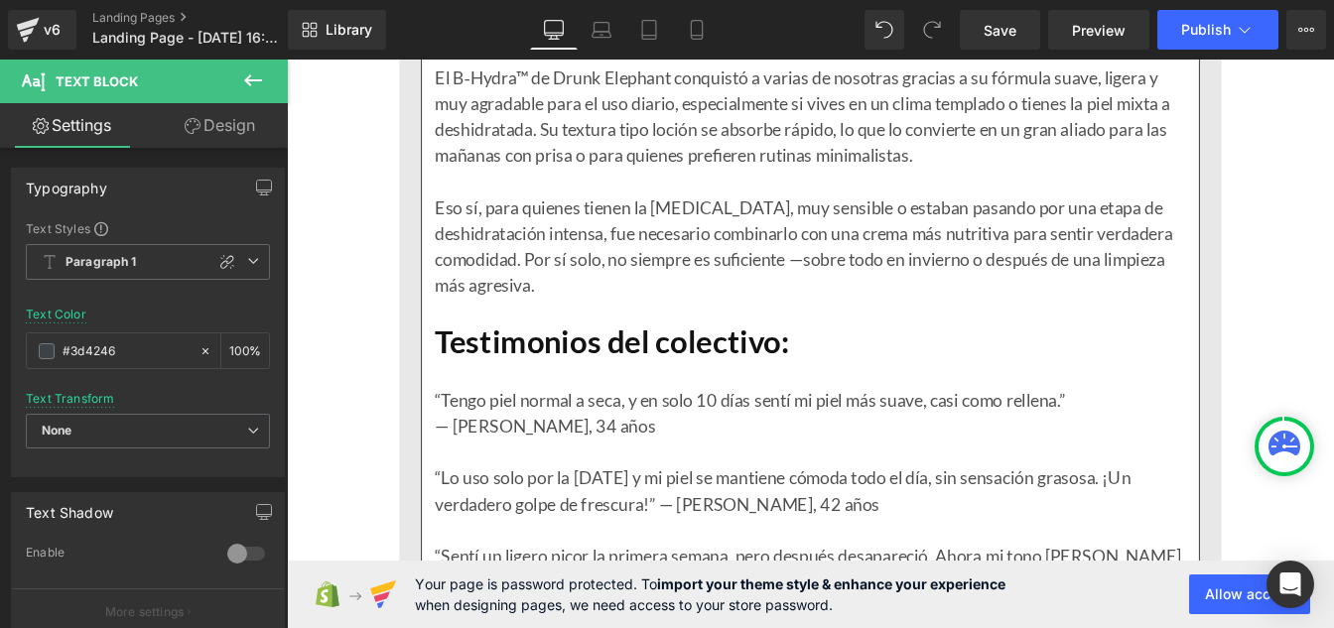
scroll to position [18048, 0]
click at [794, 288] on div "Eso sí, para quienes tienen la [MEDICAL_DATA], muy sensible o estaban pasando p…" at bounding box center [888, 274] width 862 height 119
click at [159, 341] on input "#121212" at bounding box center [126, 351] width 127 height 22
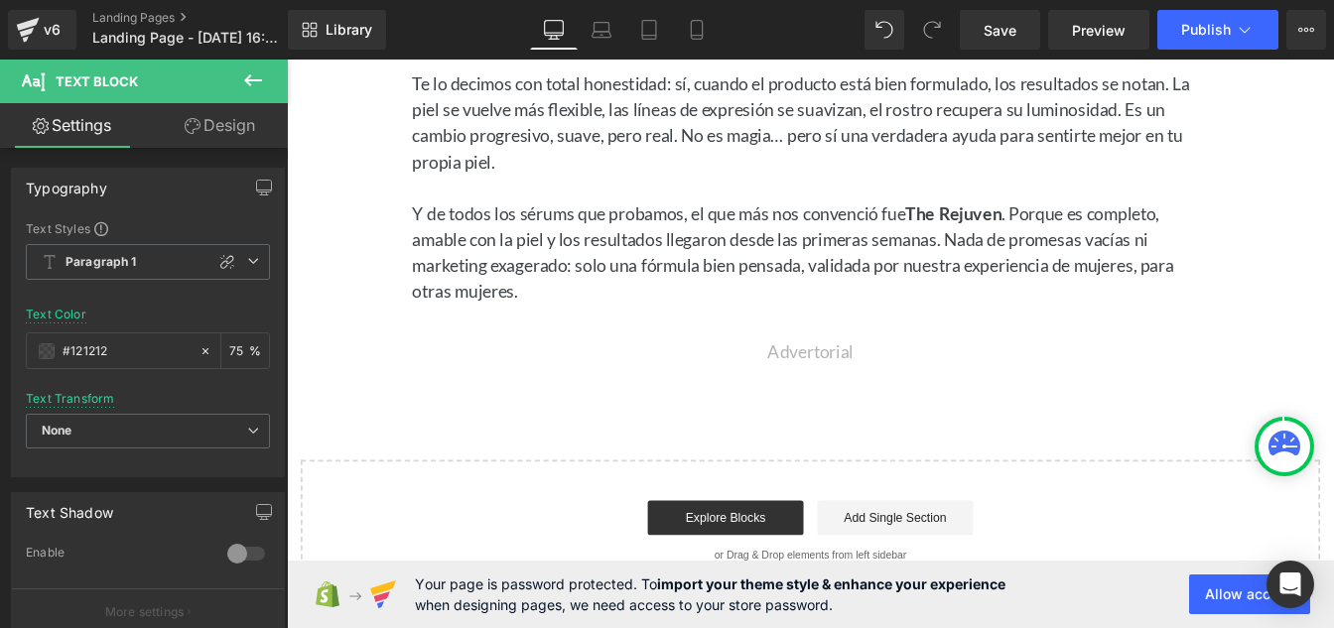
scroll to position [20778, 0]
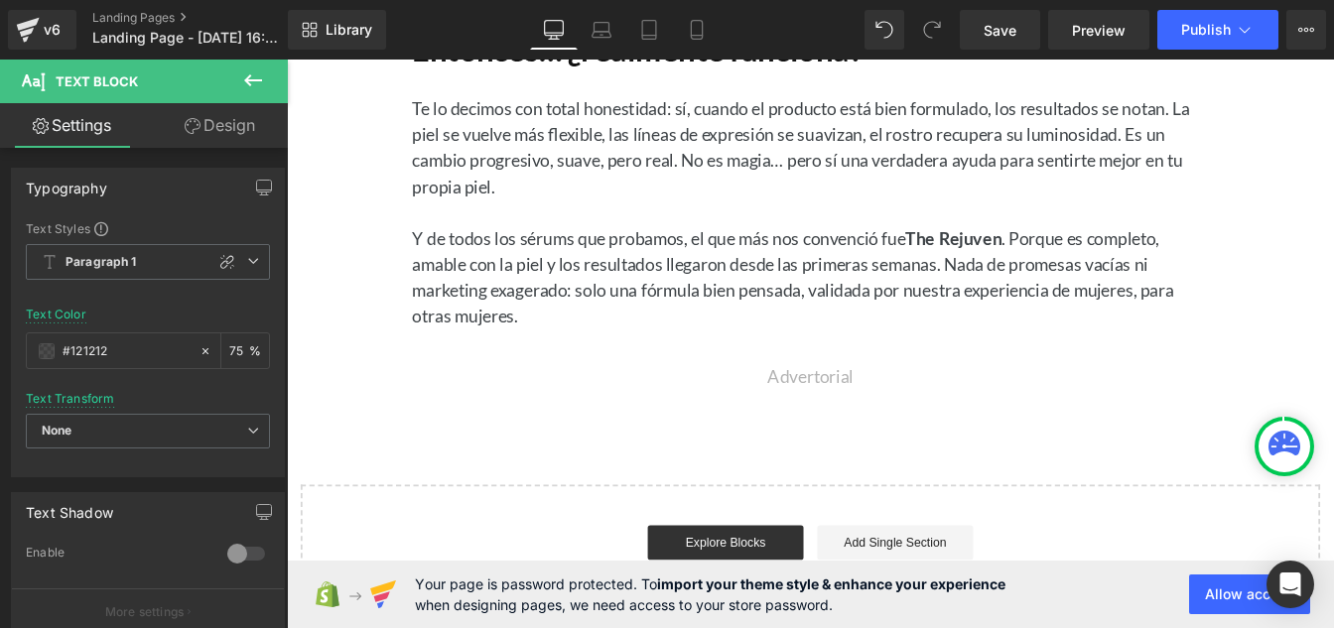
click at [621, 368] on p "Y de todos los sérums que probamos, el que más nos convenció fue The Rejuven . …" at bounding box center [887, 308] width 913 height 119
click at [129, 345] on input "#3d4246" at bounding box center [126, 351] width 127 height 22
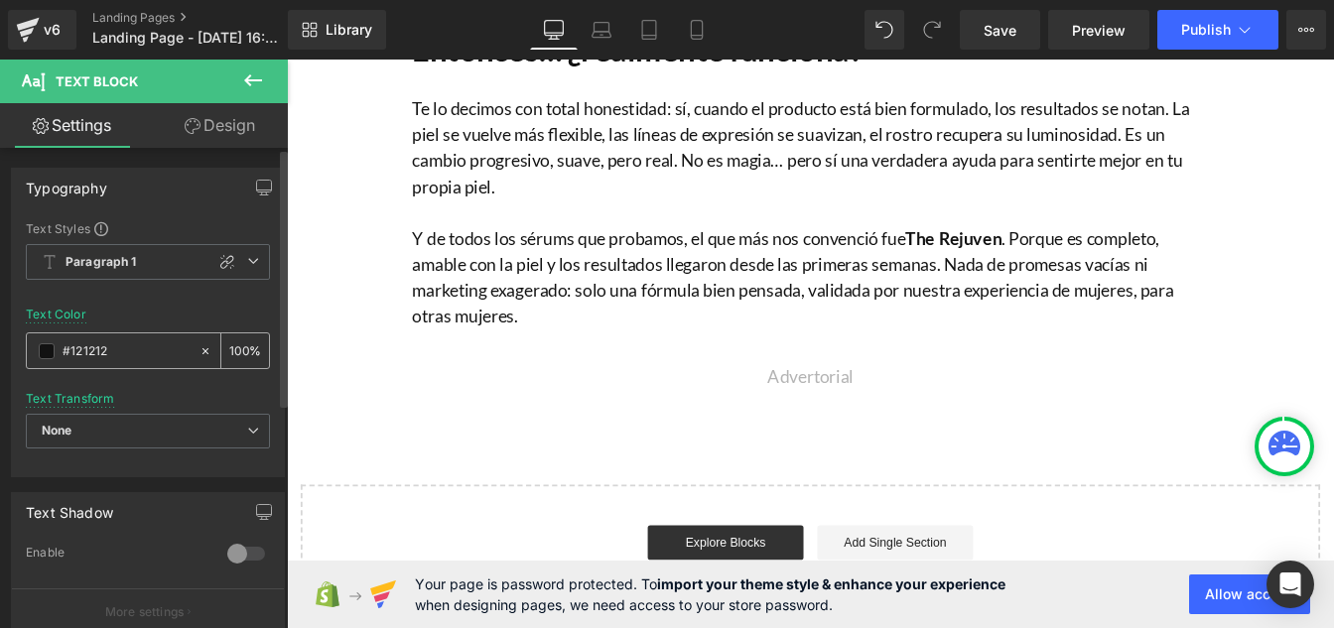
click at [235, 351] on input "100" at bounding box center [239, 350] width 20 height 22
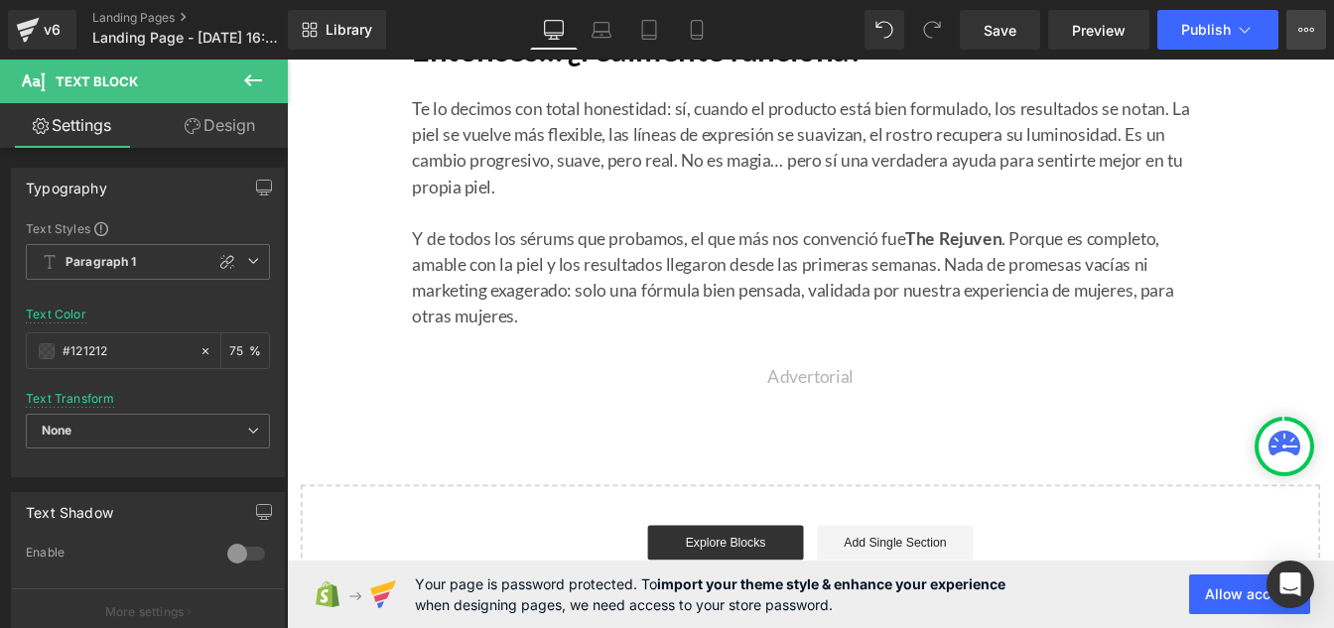
click at [1301, 31] on icon at bounding box center [1306, 30] width 16 height 16
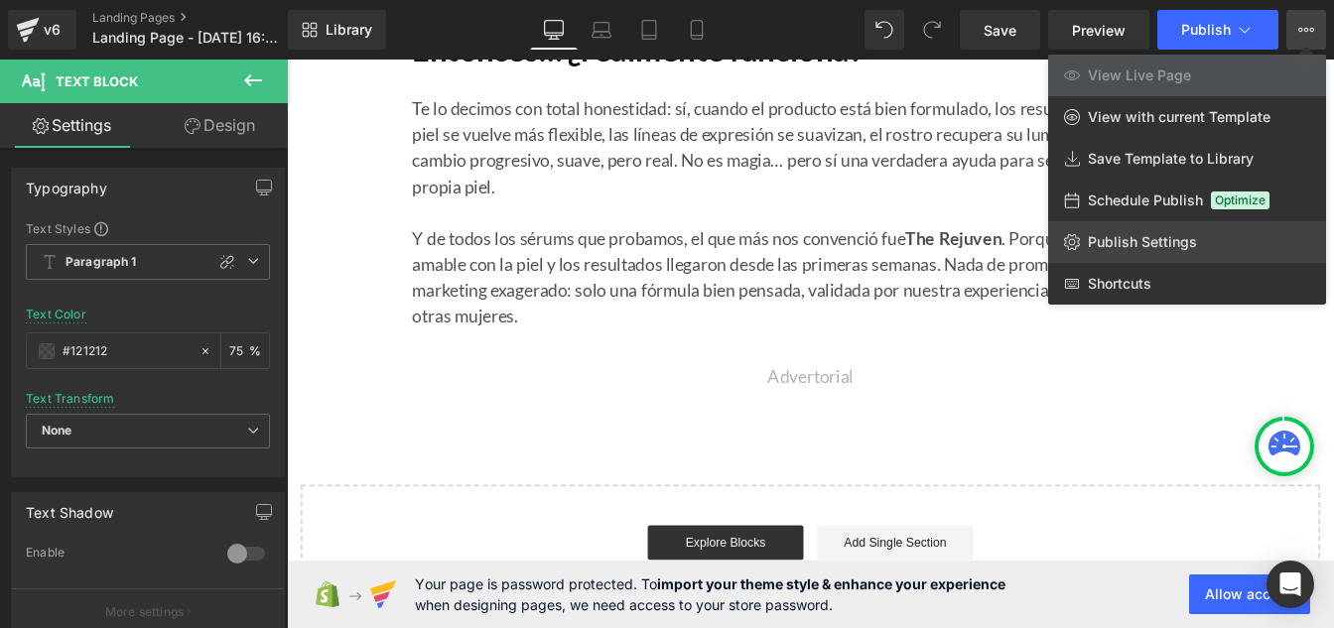
click at [1112, 231] on link "Publish Settings" at bounding box center [1187, 242] width 278 height 42
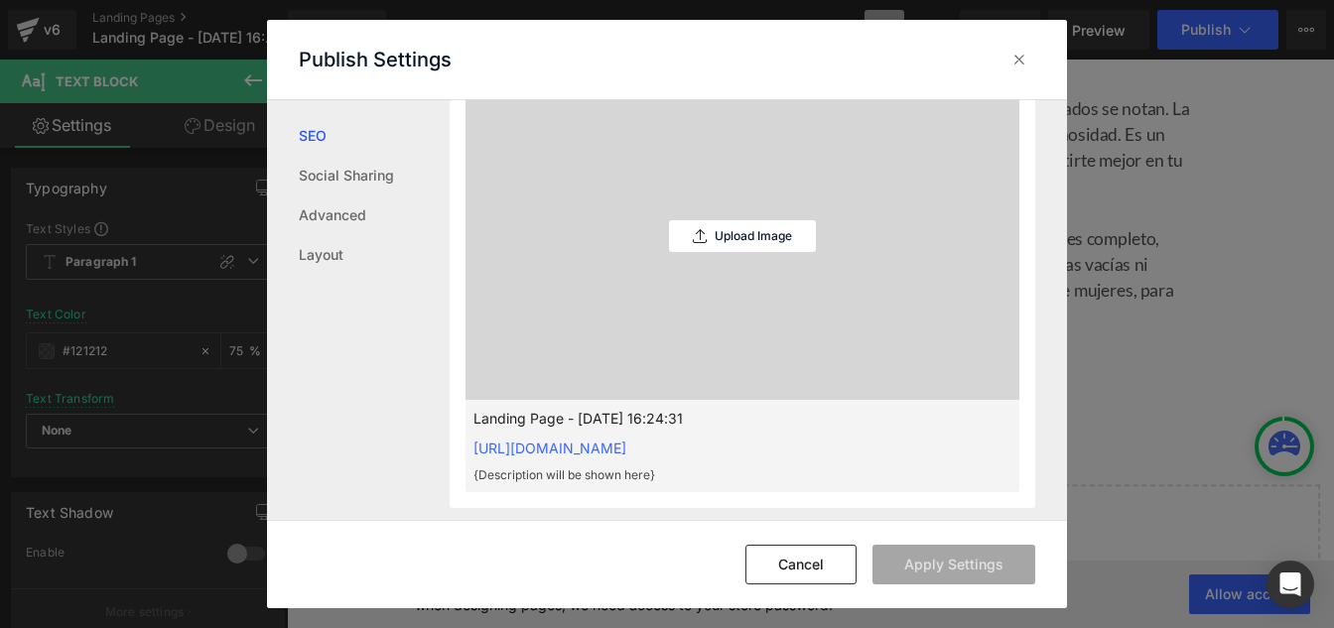
scroll to position [1183, 0]
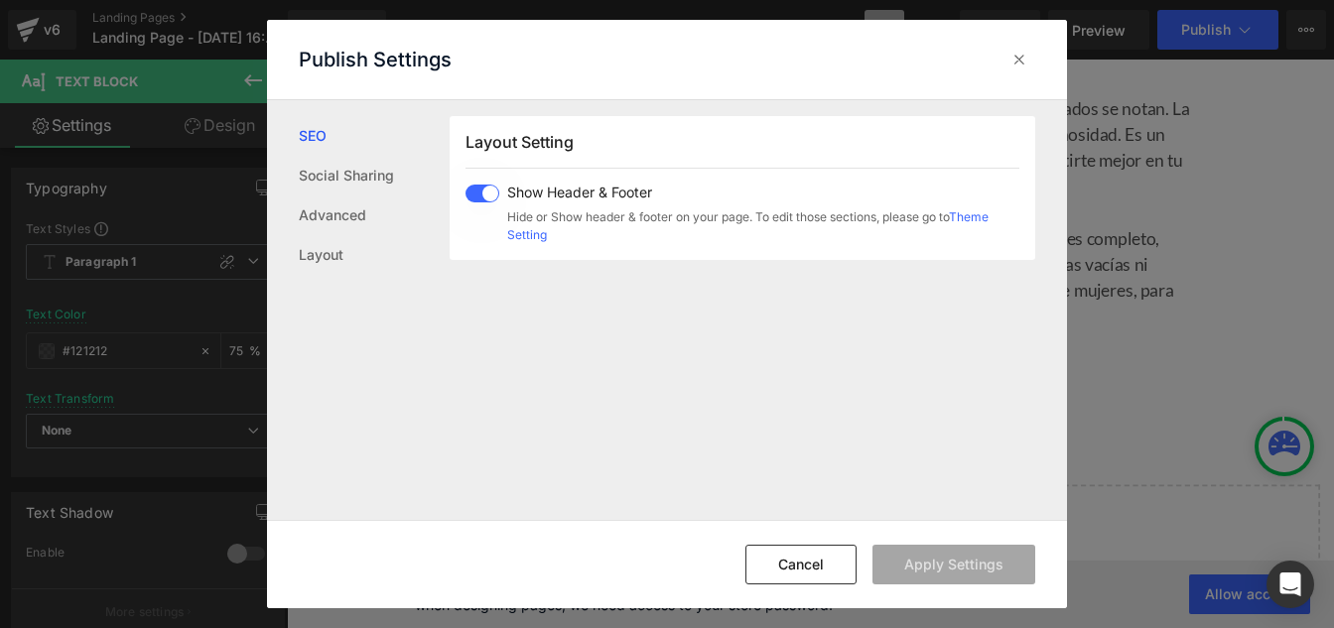
click at [470, 188] on span at bounding box center [482, 194] width 34 height 18
click at [967, 581] on button "Apply Settings" at bounding box center [953, 565] width 163 height 40
click at [1014, 62] on icon at bounding box center [1019, 60] width 20 height 20
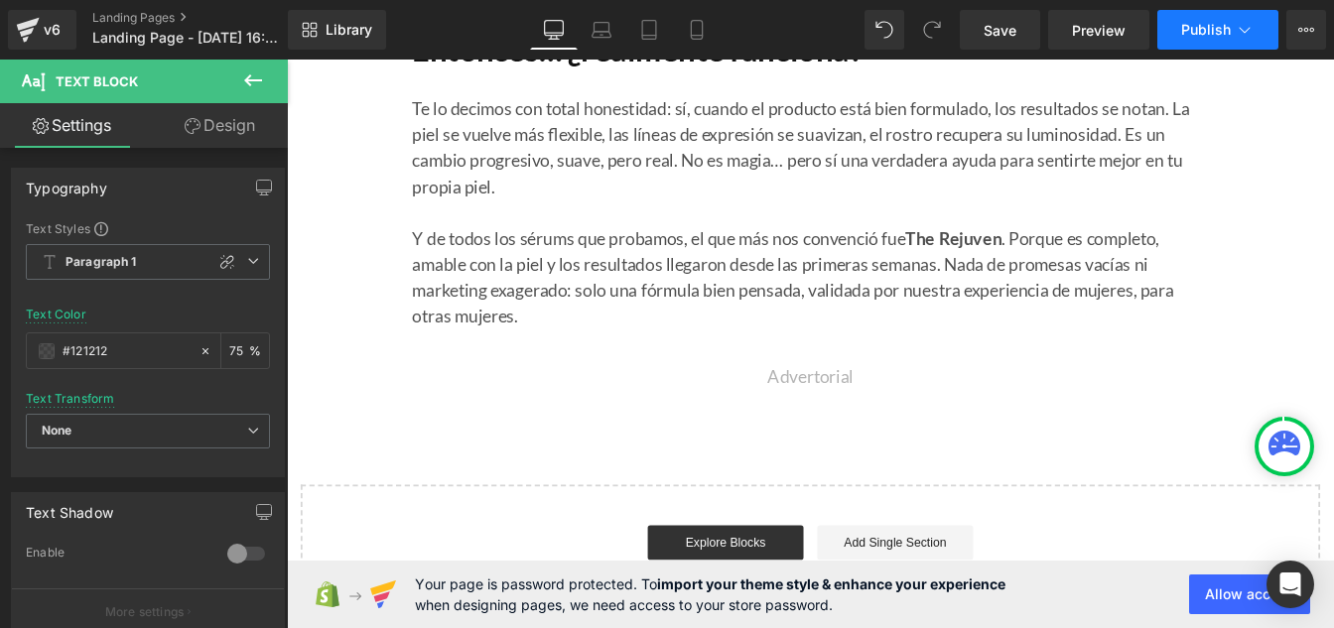
click at [1197, 19] on button "Publish" at bounding box center [1217, 30] width 121 height 40
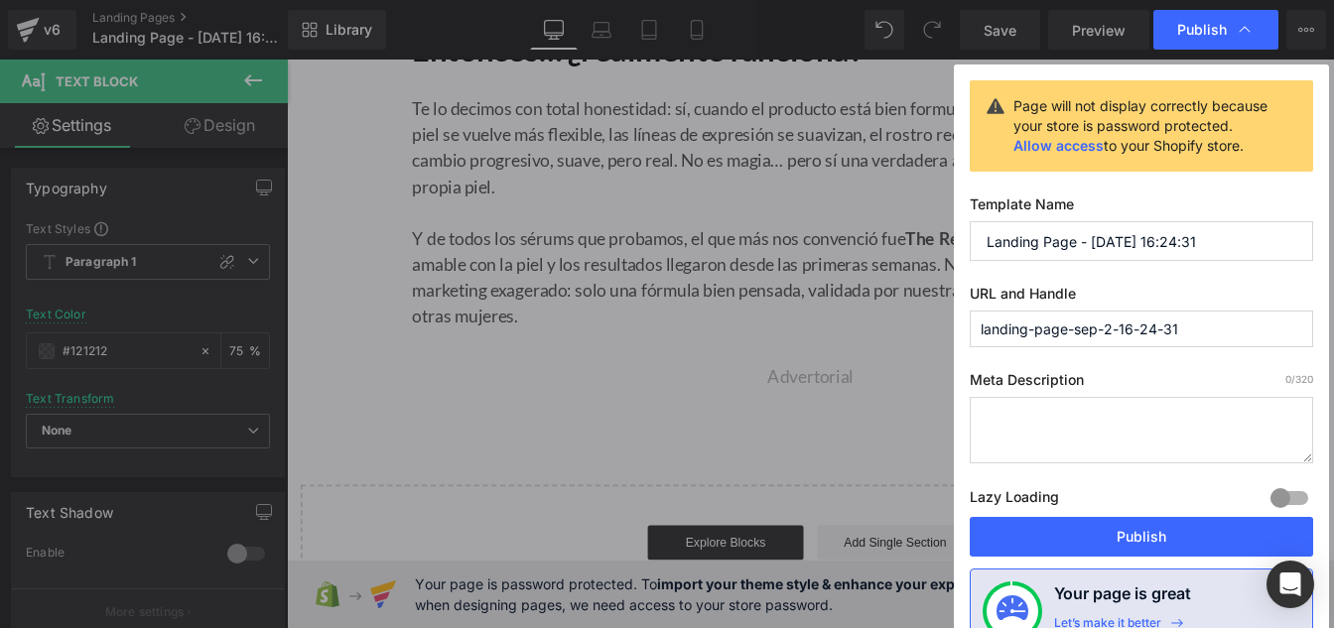
click at [1042, 234] on input "Landing Page - [DATE] 16:24:31" at bounding box center [1141, 241] width 343 height 40
paste input "los-5"
click at [1112, 329] on input "landing-page-sep-2-16-24-31" at bounding box center [1141, 329] width 343 height 37
paste input "os-5"
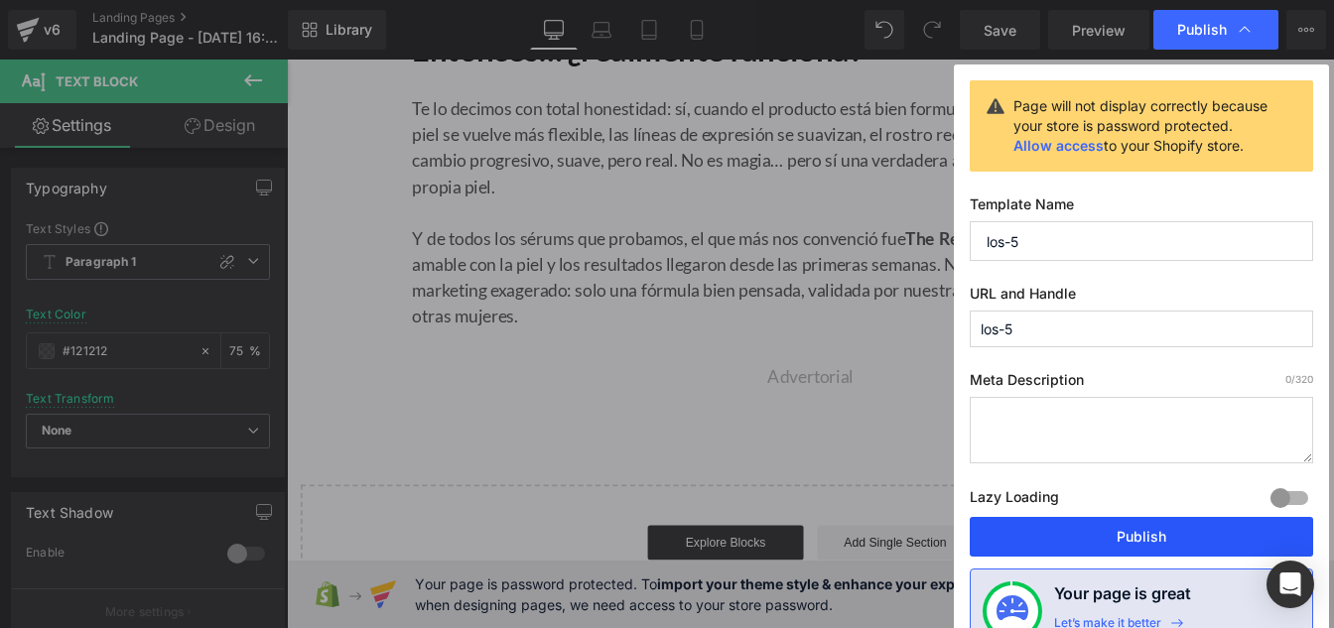
click at [1116, 528] on button "Publish" at bounding box center [1141, 537] width 343 height 40
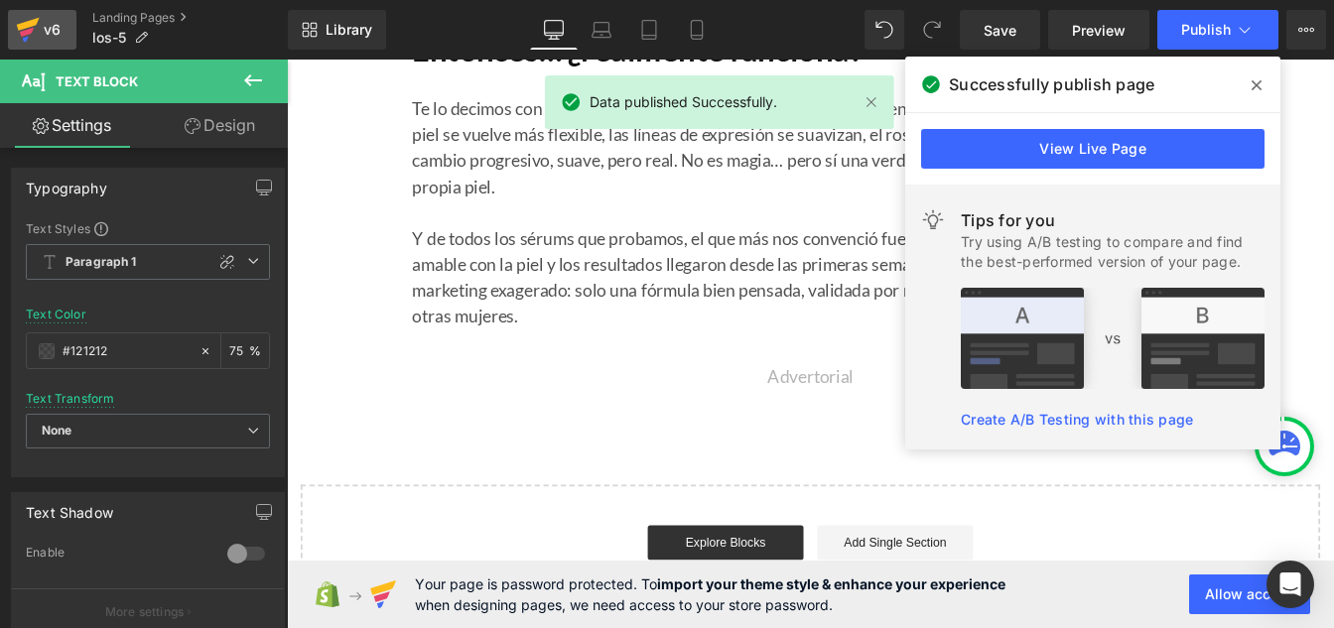
click at [42, 33] on div "v6" at bounding box center [52, 30] width 25 height 26
